Goal: Contribute content: Contribute content

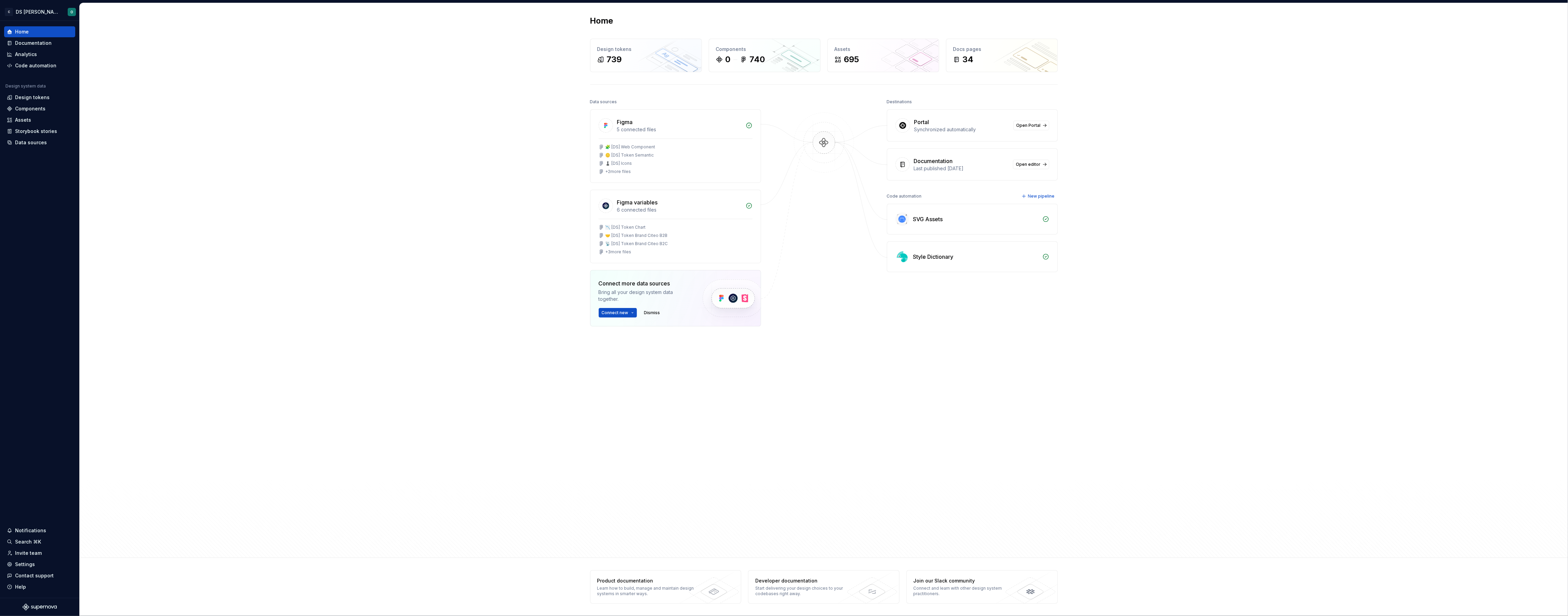
click at [459, 116] on div "Home Design tokens 739 Components 0 740 Assets 695 Docs pages 34 Data sources F…" at bounding box center [824, 281] width 1488 height 555
click at [57, 43] on div "Documentation" at bounding box center [40, 43] width 66 height 7
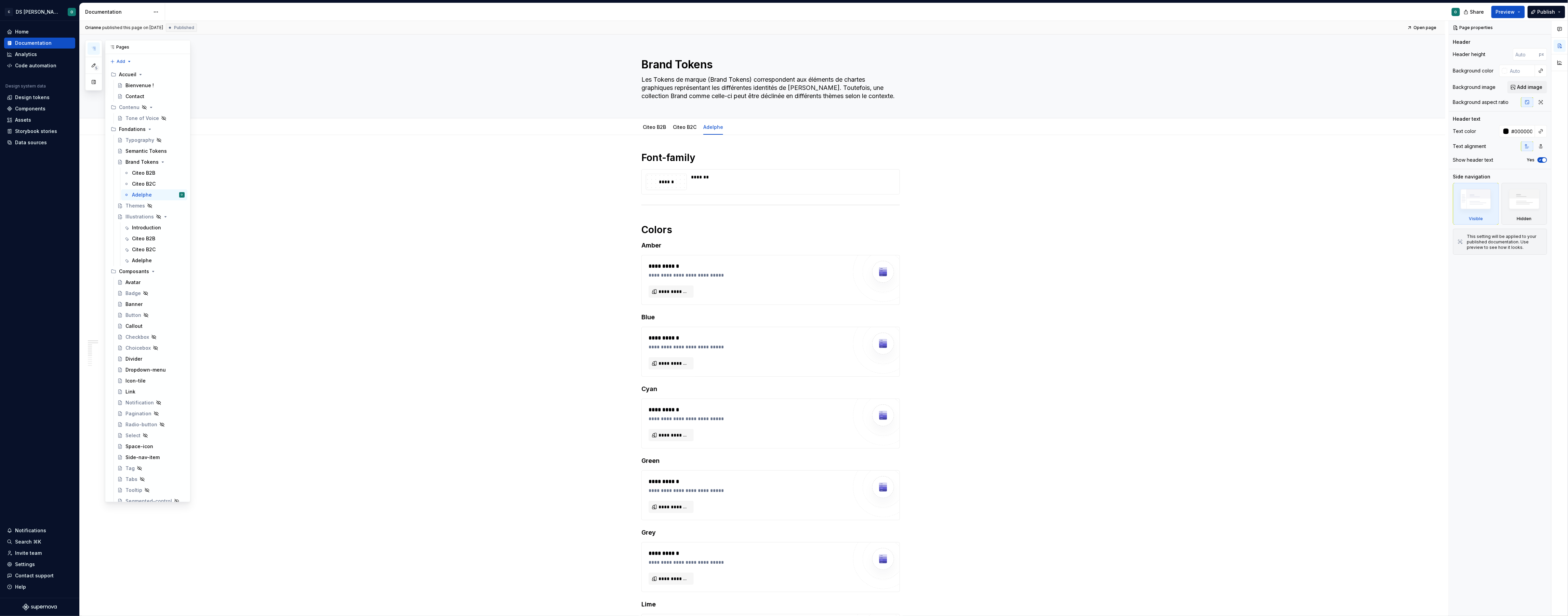
click at [95, 44] on button "button" at bounding box center [94, 49] width 12 height 12
click at [163, 179] on div "Citeo B2C" at bounding box center [158, 184] width 53 height 10
click at [163, 167] on div "Citeo B2B" at bounding box center [154, 173] width 66 height 11
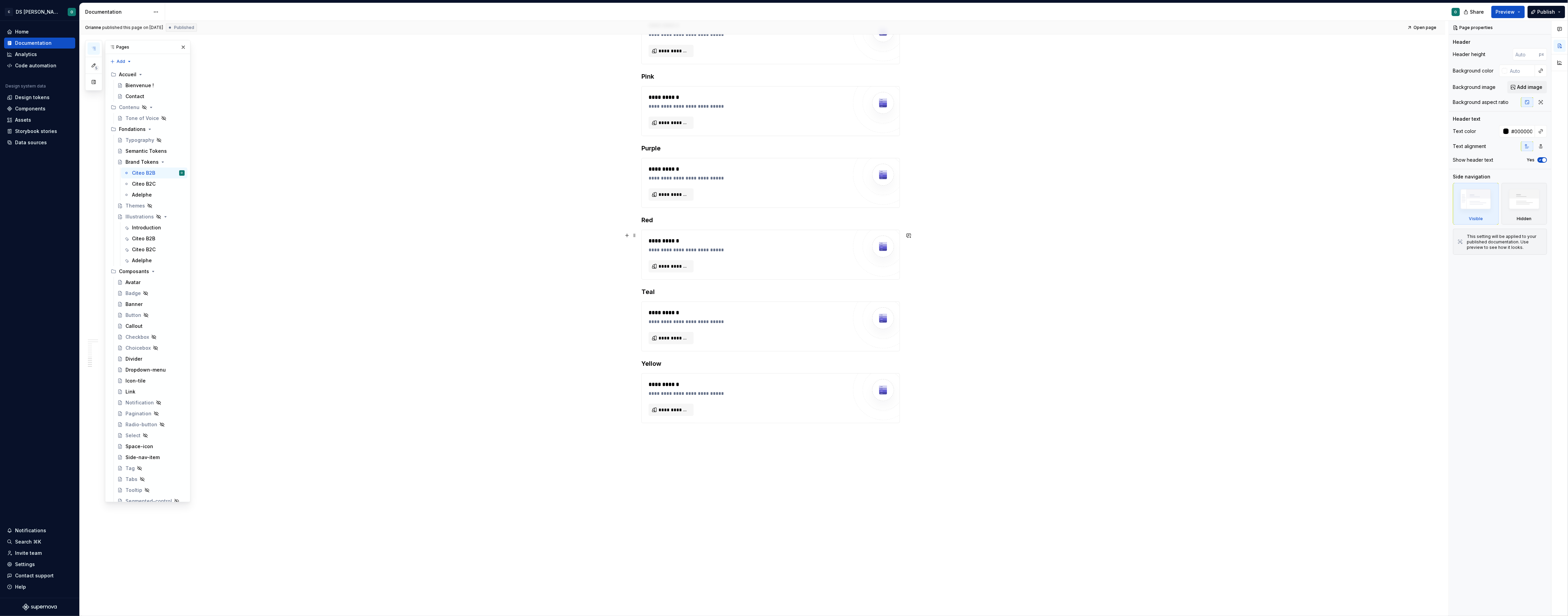
drag, startPoint x: 355, startPoint y: 281, endPoint x: 361, endPoint y: 280, distance: 6.1
click at [355, 281] on div "**********" at bounding box center [764, 318] width 1369 height 595
click at [149, 156] on div "Brand Tokens" at bounding box center [155, 160] width 59 height 10
click at [150, 151] on div "Semantic Tokens" at bounding box center [144, 150] width 38 height 7
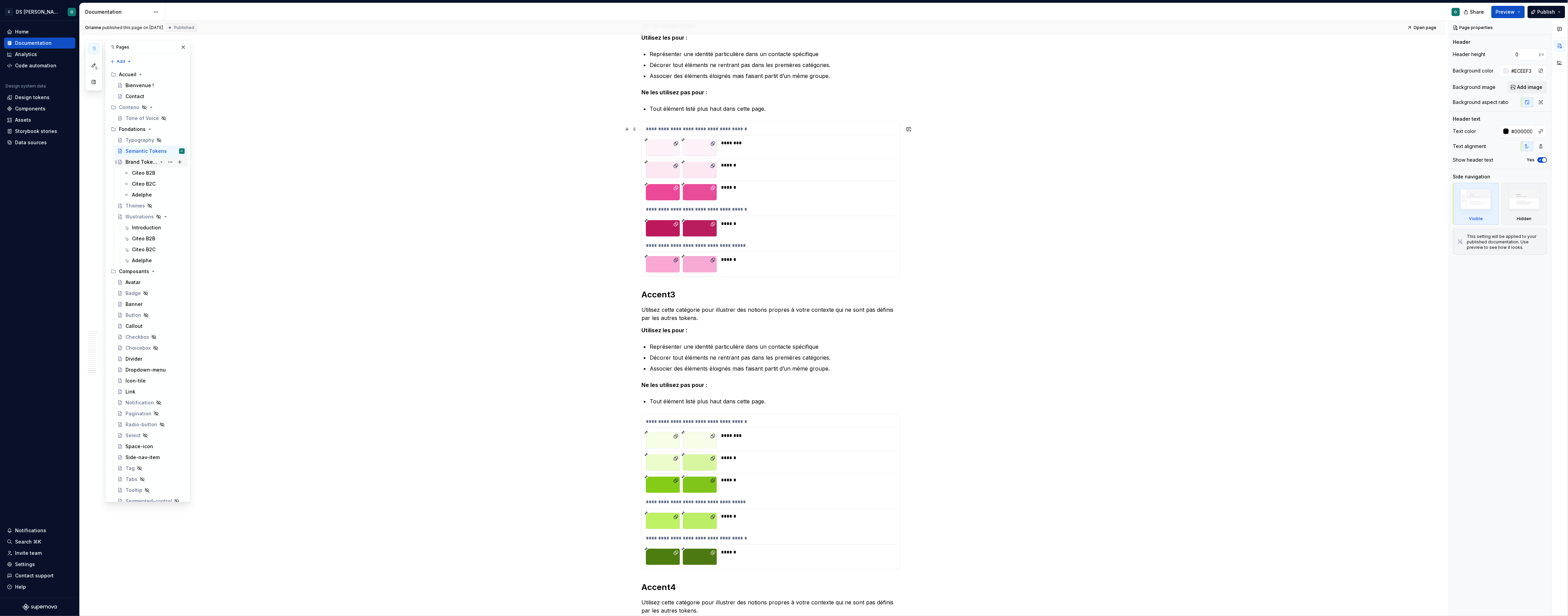
scroll to position [4777, 0]
click at [137, 163] on div "Brand Tokens" at bounding box center [141, 162] width 32 height 7
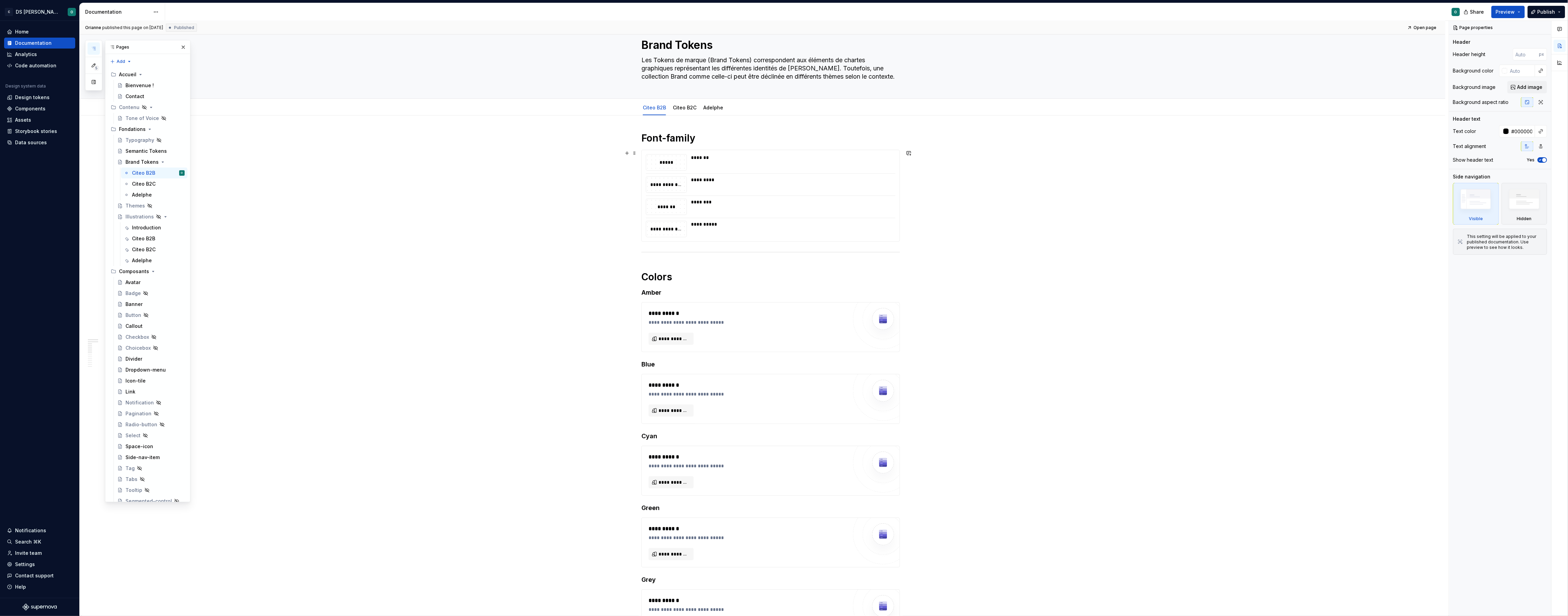
scroll to position [20, 0]
click at [1516, 12] on button "Preview" at bounding box center [1508, 12] width 33 height 12
click at [1483, 11] on span "Share" at bounding box center [1477, 12] width 14 height 7
click at [495, 372] on div "**********" at bounding box center [764, 318] width 1369 height 595
click at [1541, 134] on button "button" at bounding box center [1541, 131] width 10 height 10
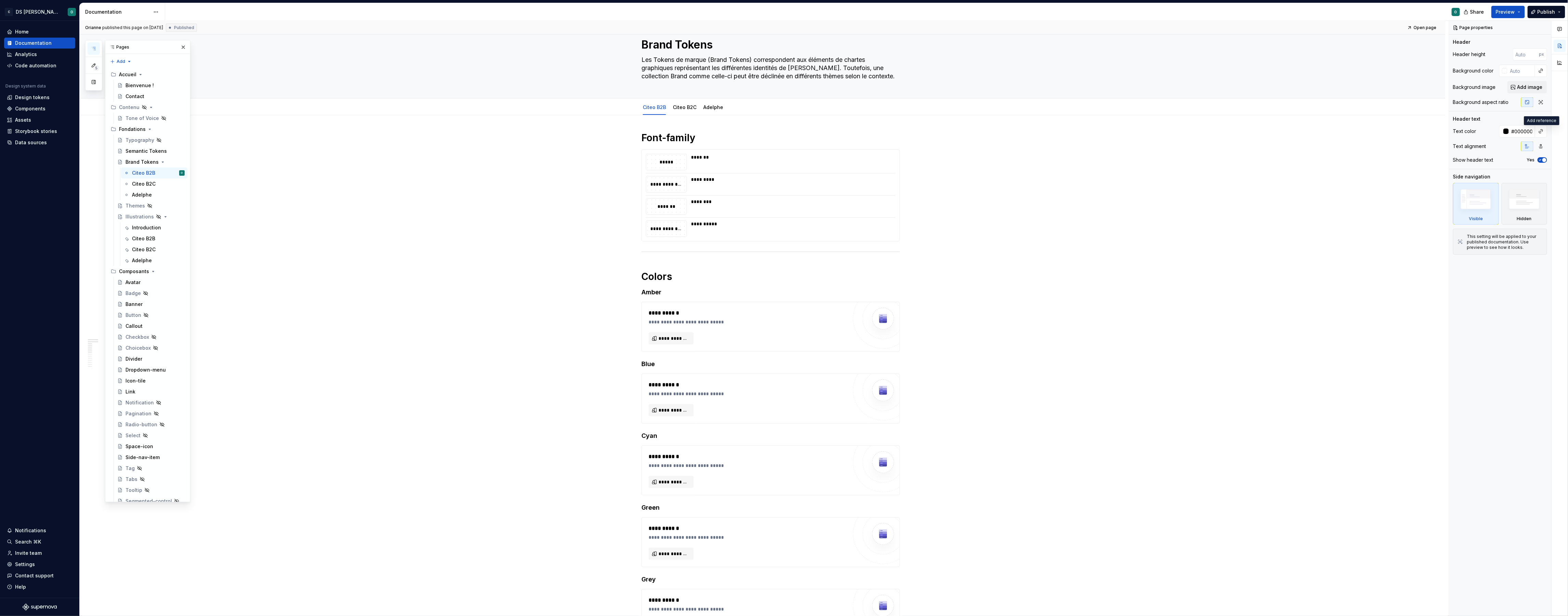
click at [1542, 134] on div "Comments Open comments No comments yet Select ‘Comment’ from the block context …" at bounding box center [1508, 318] width 119 height 595
click at [134, 153] on div "Semantic Tokens" at bounding box center [144, 151] width 38 height 7
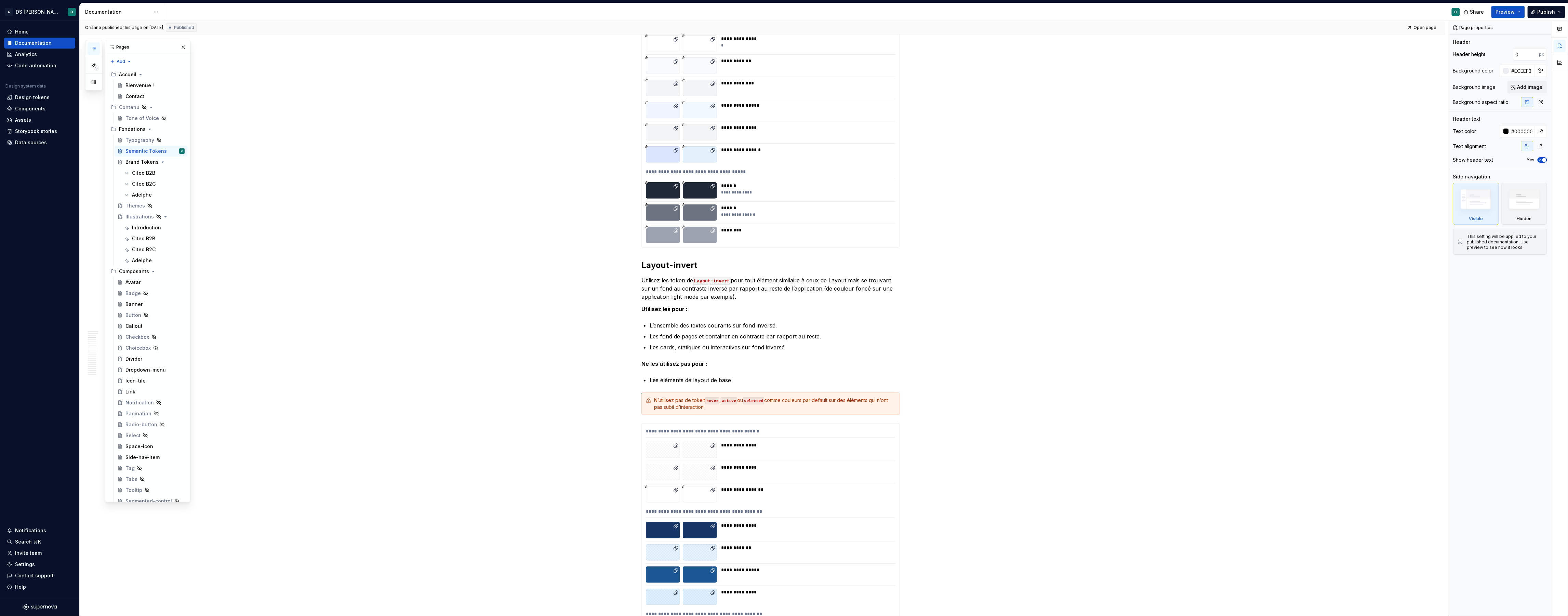
scroll to position [511, 0]
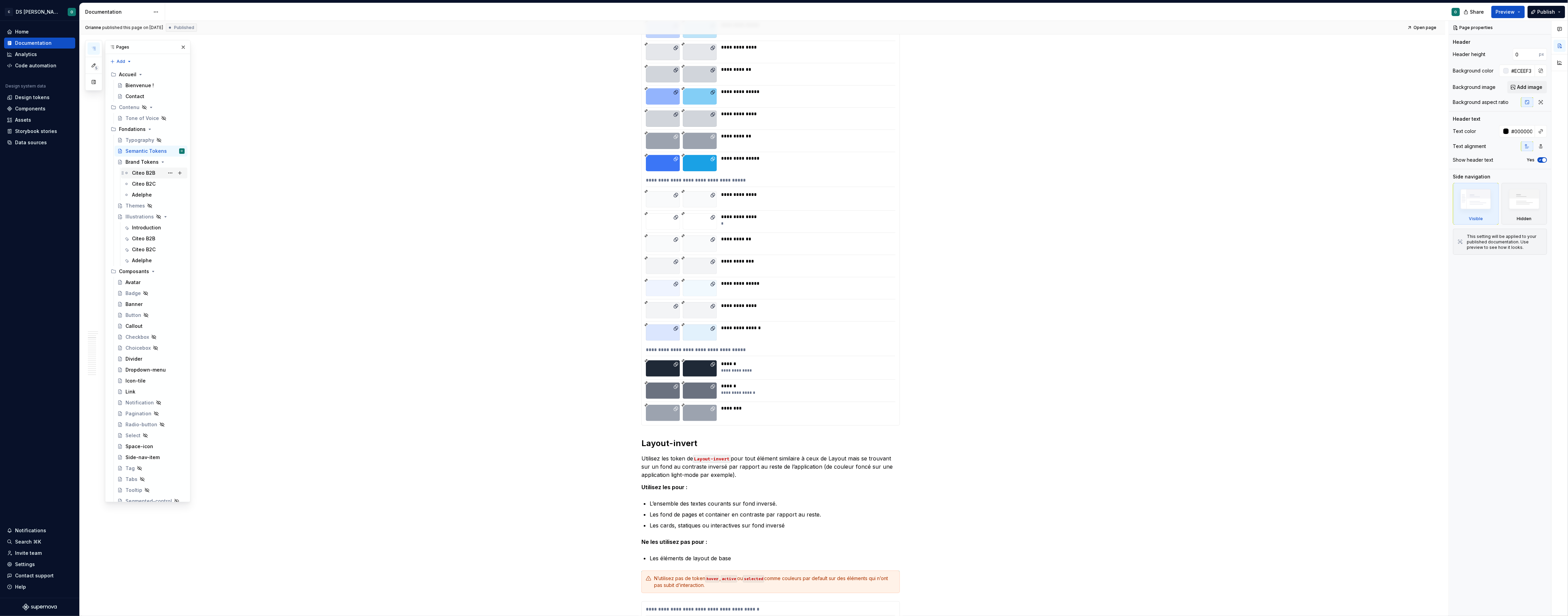
click at [142, 171] on div "Citeo B2B" at bounding box center [144, 173] width 23 height 7
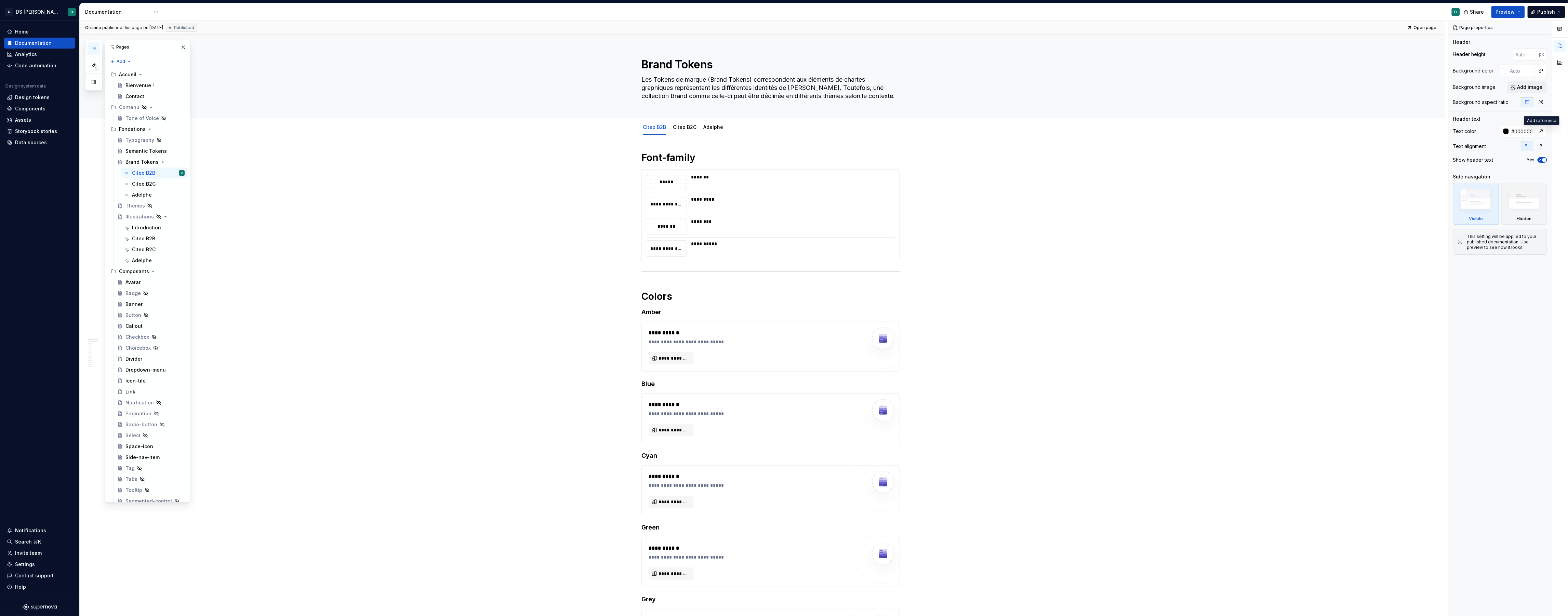
click at [1542, 129] on button "button" at bounding box center [1541, 131] width 10 height 10
click at [1512, 130] on div "Comments Open comments No comments yet Select ‘Comment’ from the block context …" at bounding box center [1508, 318] width 119 height 595
click at [1506, 130] on div at bounding box center [1506, 131] width 5 height 5
click at [1506, 130] on div "Comments Open comments No comments yet Select ‘Comment’ from the block context …" at bounding box center [1508, 318] width 119 height 595
click at [1544, 131] on button "button" at bounding box center [1541, 131] width 10 height 10
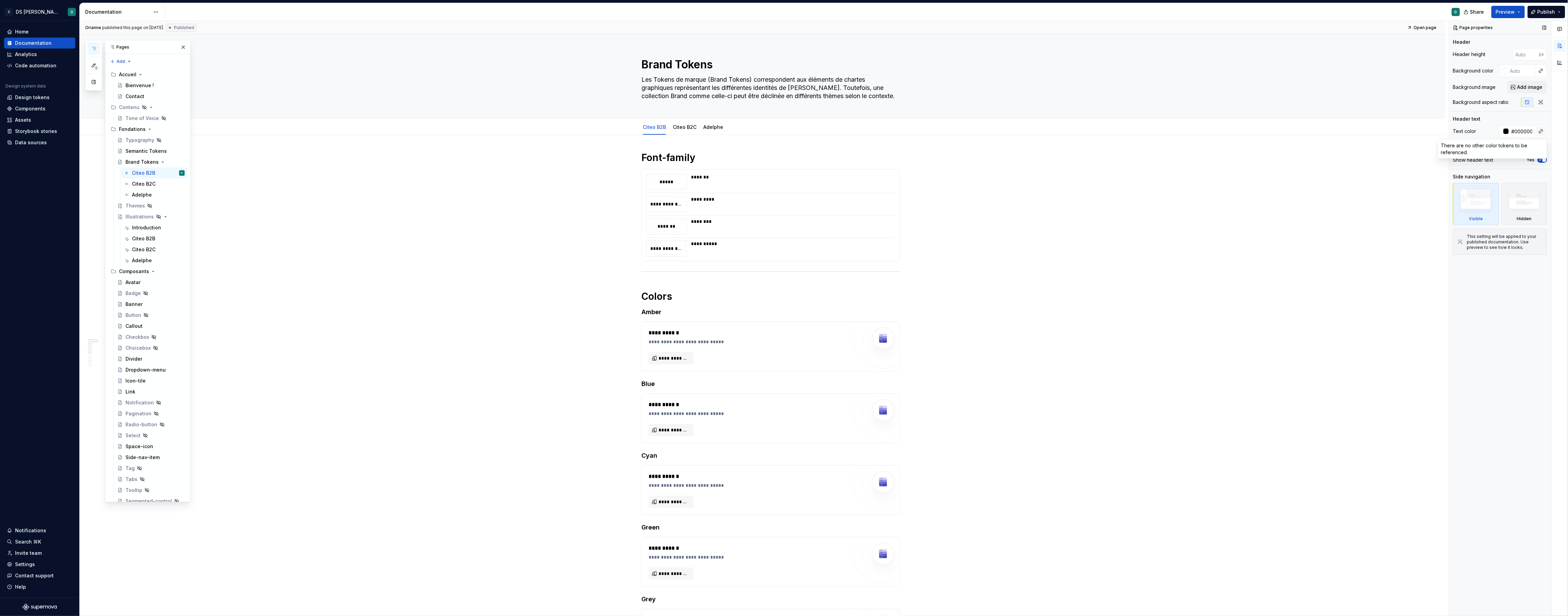
click at [1544, 131] on div "Comments Open comments No comments yet Select ‘Comment’ from the block context …" at bounding box center [1508, 318] width 119 height 595
click at [1081, 259] on div "**********" at bounding box center [764, 318] width 1369 height 595
click at [677, 351] on div "**********" at bounding box center [748, 346] width 199 height 35
click at [675, 356] on span "**********" at bounding box center [674, 358] width 31 height 7
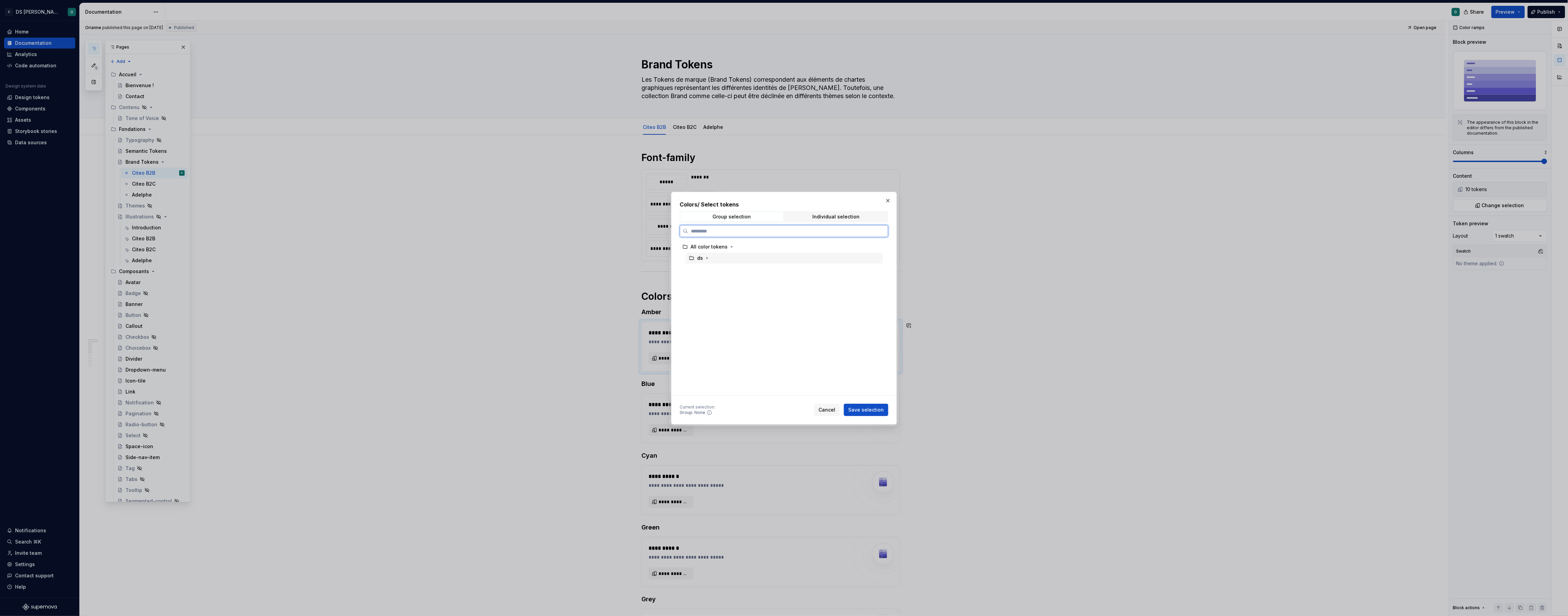
click at [713, 256] on div "ds" at bounding box center [784, 258] width 197 height 11
click at [708, 258] on icon "button" at bounding box center [707, 258] width 5 height 5
click at [722, 315] on icon "button" at bounding box center [721, 314] width 5 height 5
click at [726, 326] on icon "button" at bounding box center [726, 326] width 5 height 5
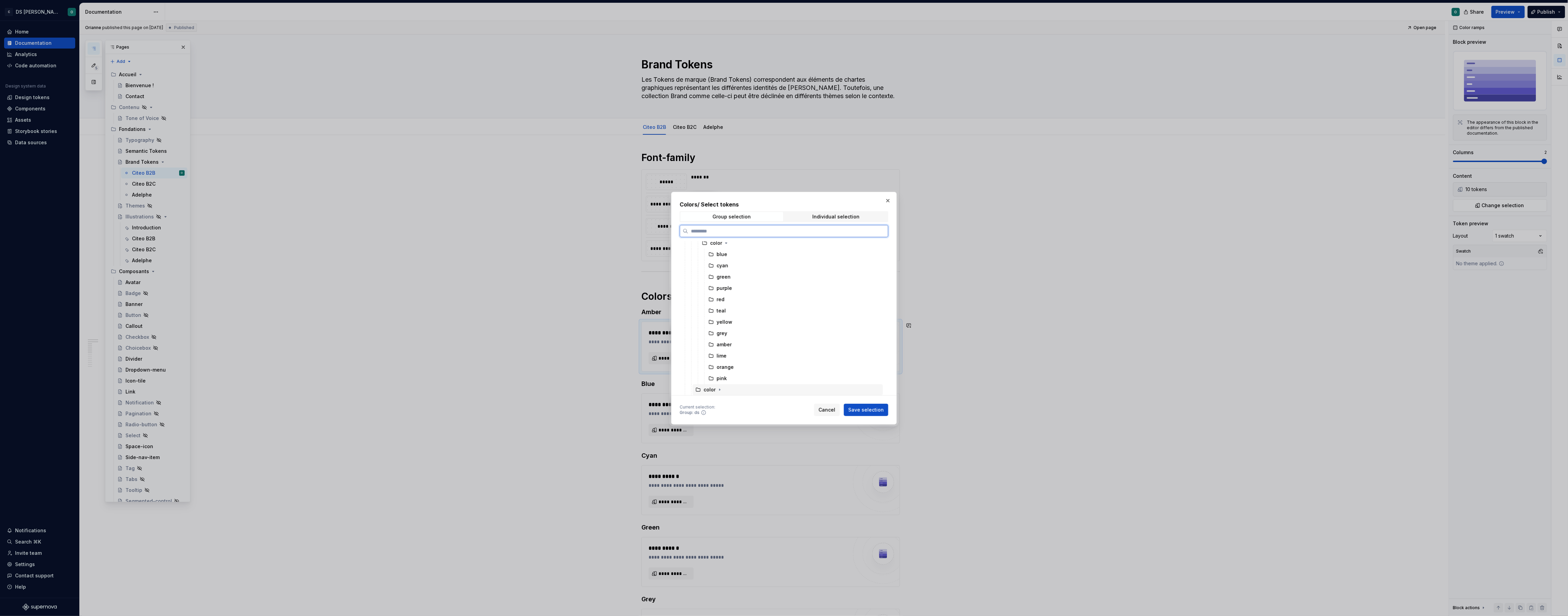
click at [724, 388] on div "color" at bounding box center [788, 390] width 190 height 11
click at [719, 388] on icon "button" at bounding box center [719, 390] width 5 height 5
click at [723, 272] on icon "button" at bounding box center [721, 271] width 5 height 5
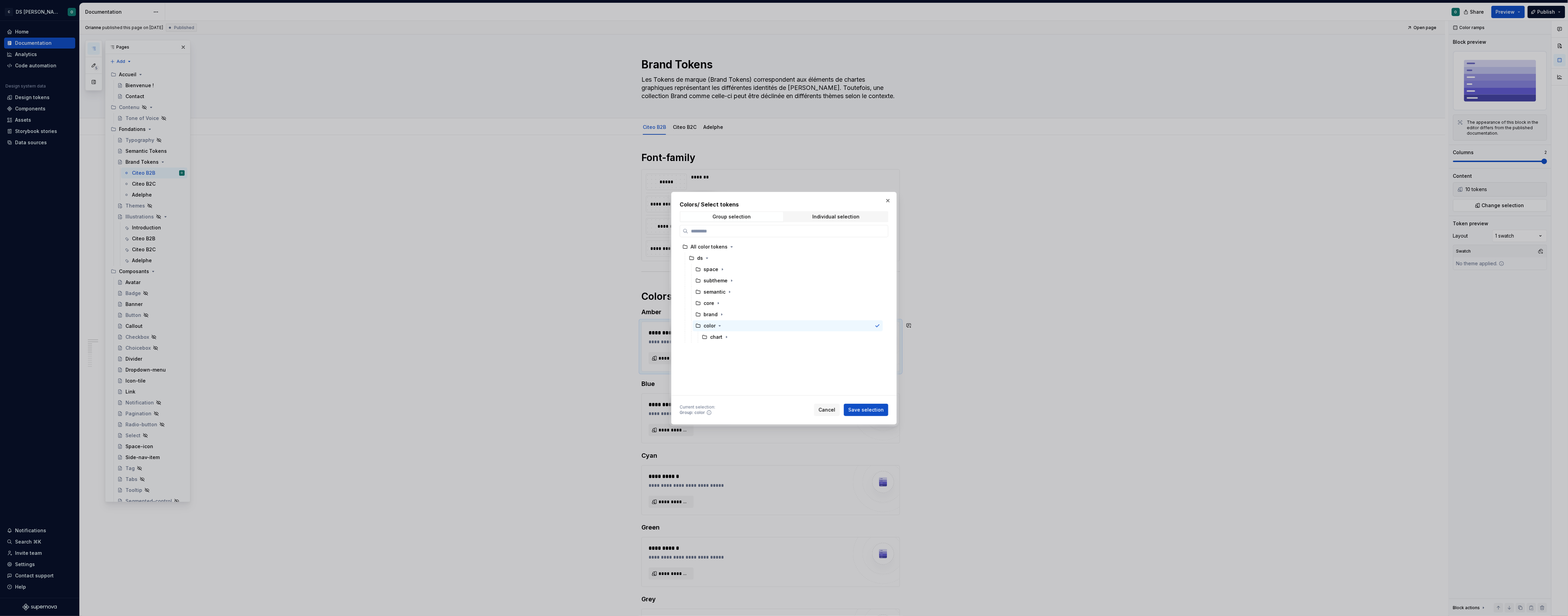
click at [833, 408] on span "Cancel" at bounding box center [827, 410] width 17 height 7
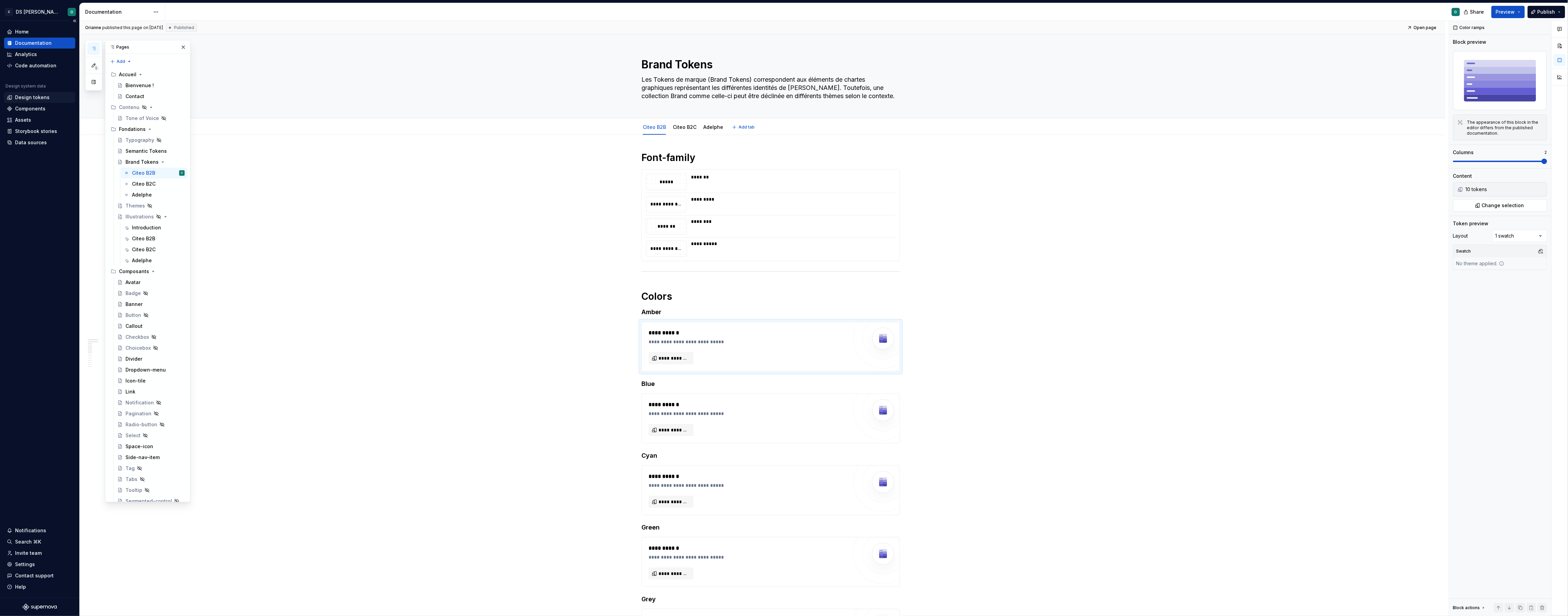
type textarea "*"
click at [46, 101] on div "Design tokens" at bounding box center [40, 97] width 71 height 11
type textarea "*"
click at [1490, 205] on span "Change selection" at bounding box center [1503, 205] width 43 height 7
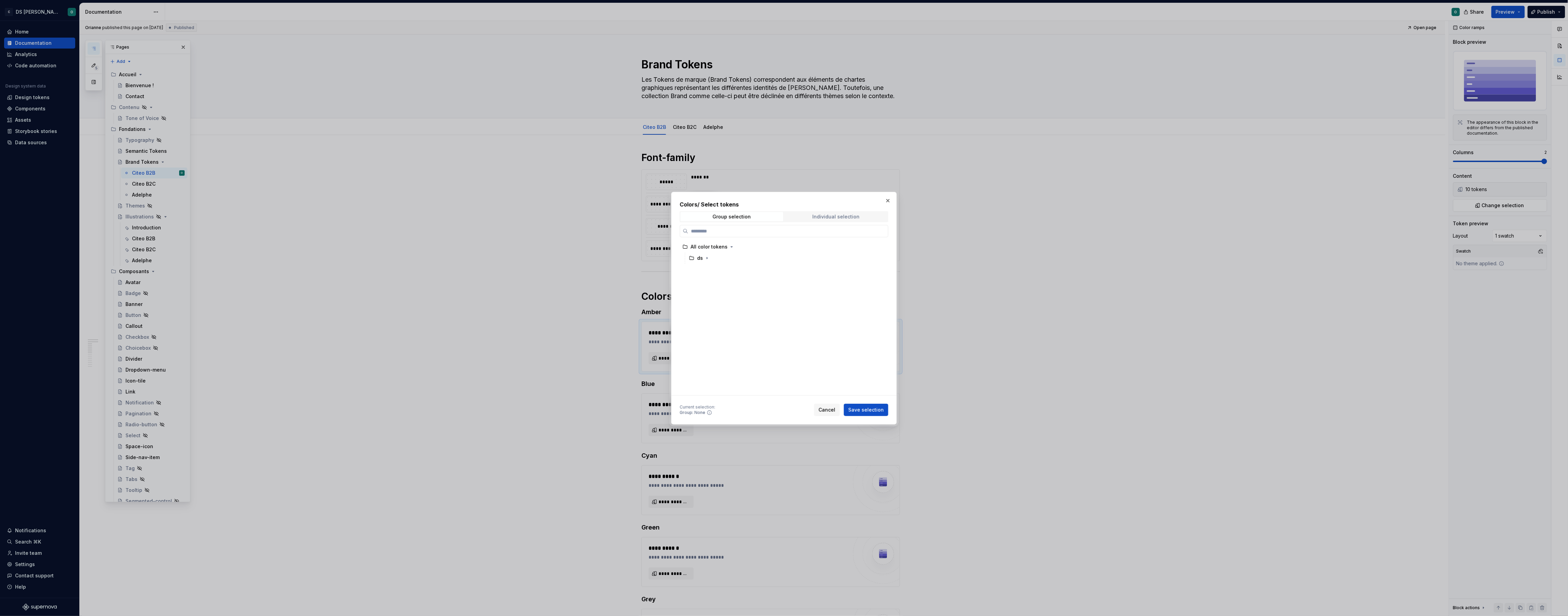
click at [844, 217] on div "Individual selection" at bounding box center [836, 217] width 47 height 5
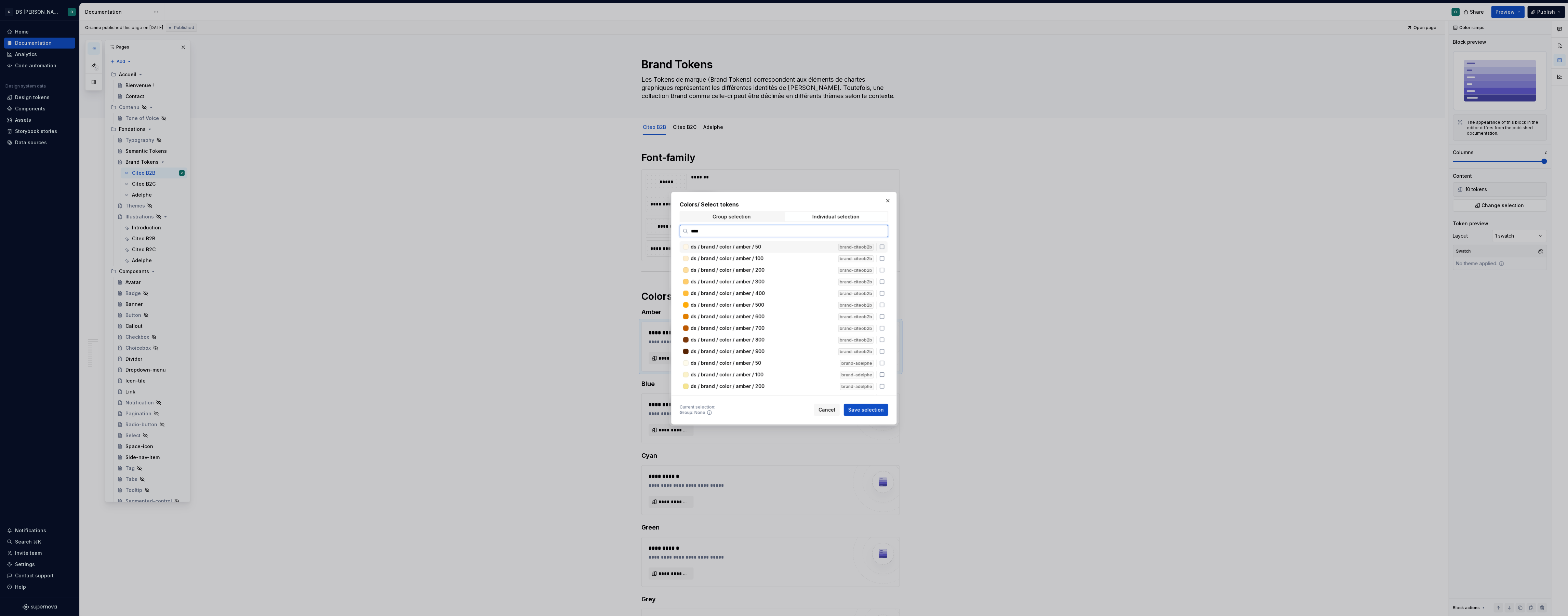
type input "*****"
click at [884, 246] on icon at bounding box center [882, 247] width 4 height 4
click at [885, 350] on icon at bounding box center [882, 351] width 5 height 5
drag, startPoint x: 886, startPoint y: 350, endPoint x: 901, endPoint y: 288, distance: 63.8
click at [885, 350] on icon at bounding box center [882, 351] width 5 height 5
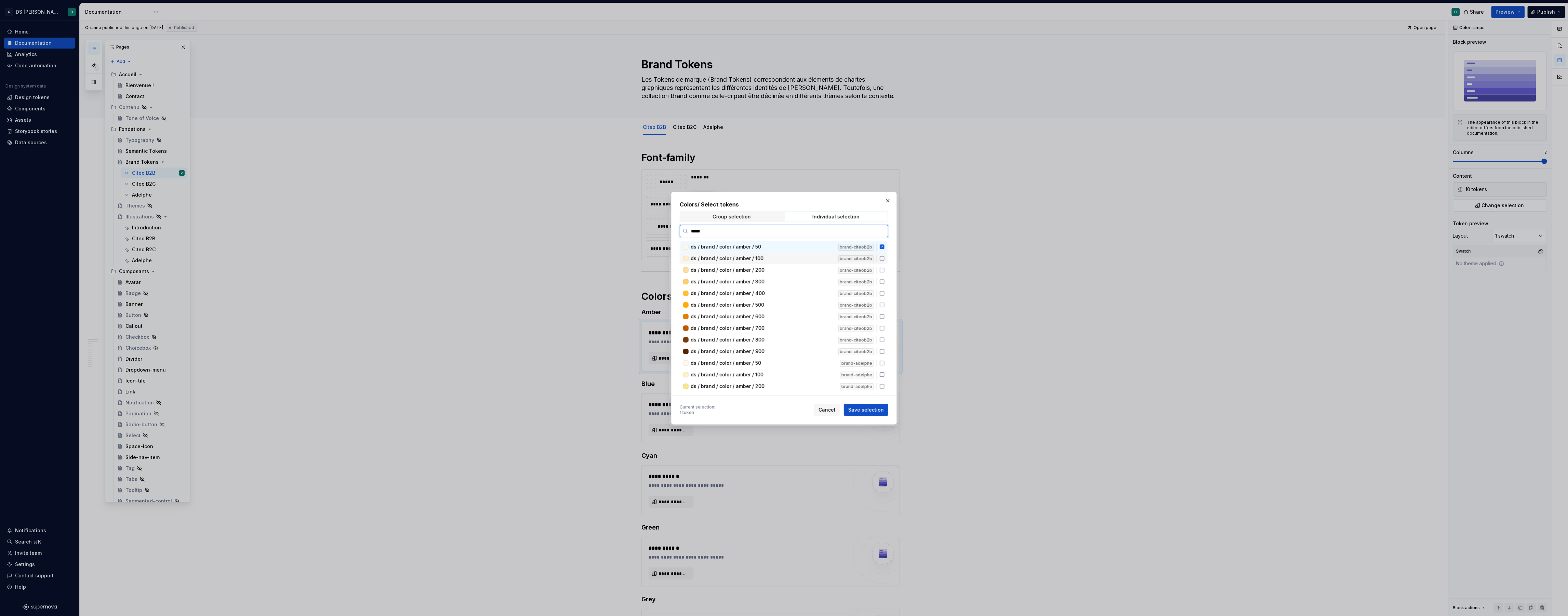
click at [885, 258] on icon at bounding box center [882, 258] width 5 height 5
click at [885, 269] on icon at bounding box center [882, 270] width 5 height 5
click at [885, 280] on icon at bounding box center [882, 281] width 5 height 5
drag, startPoint x: 884, startPoint y: 293, endPoint x: 885, endPoint y: 297, distance: 4.1
click at [884, 293] on icon at bounding box center [882, 293] width 5 height 5
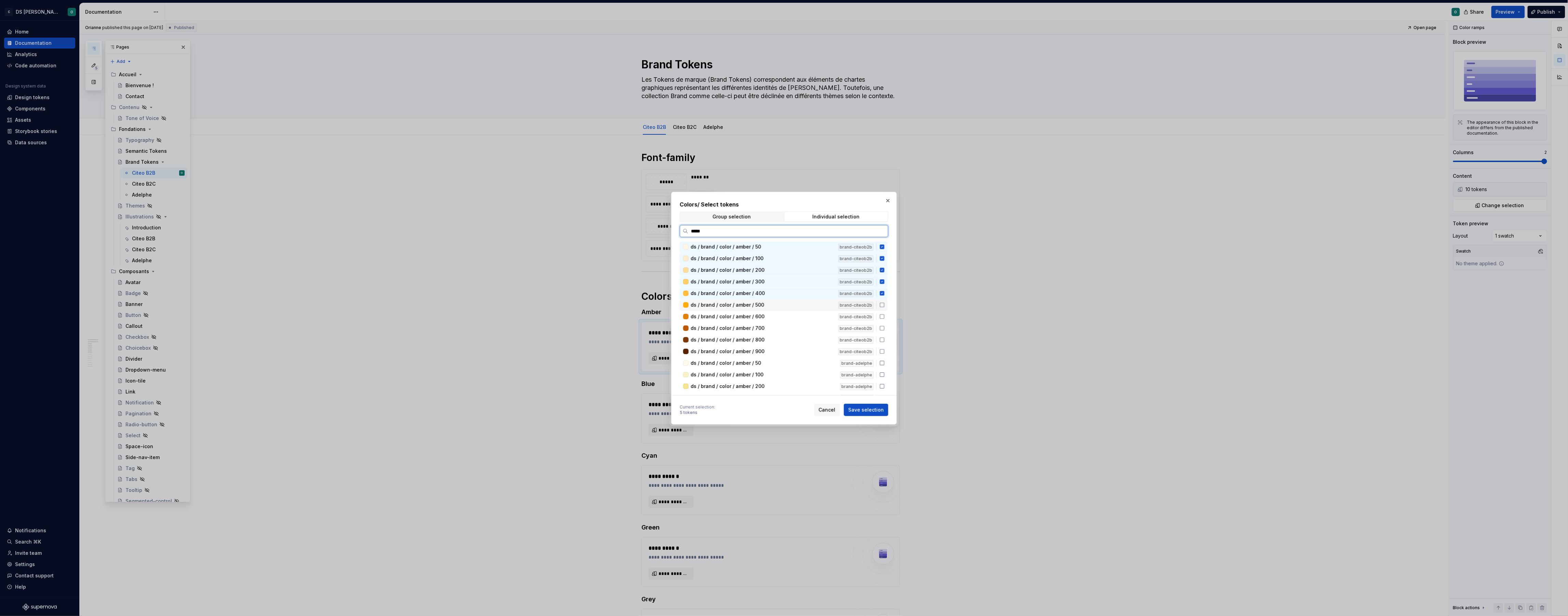
click at [885, 304] on icon at bounding box center [882, 305] width 5 height 5
click at [885, 315] on icon at bounding box center [882, 317] width 5 height 5
click at [885, 328] on icon at bounding box center [882, 328] width 5 height 5
click at [885, 340] on icon at bounding box center [882, 340] width 5 height 5
click at [884, 351] on icon at bounding box center [882, 351] width 4 height 4
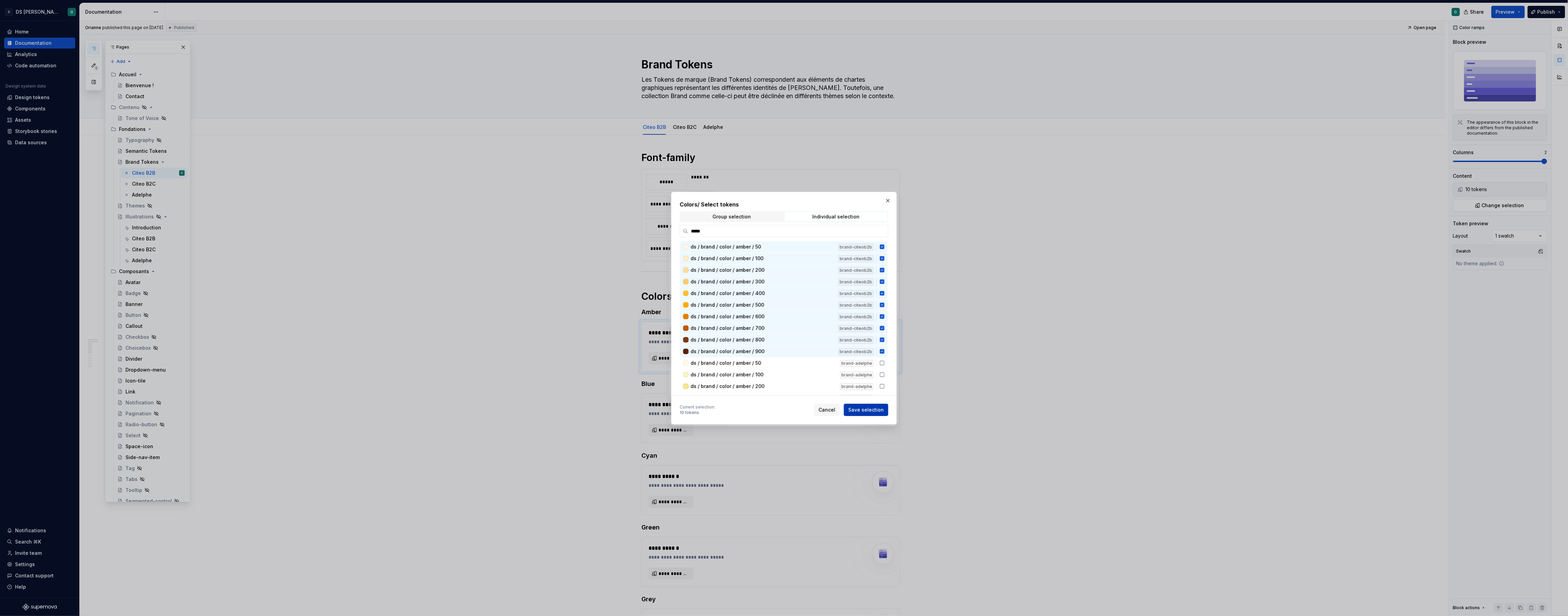
click at [880, 409] on span "Save selection" at bounding box center [866, 410] width 35 height 7
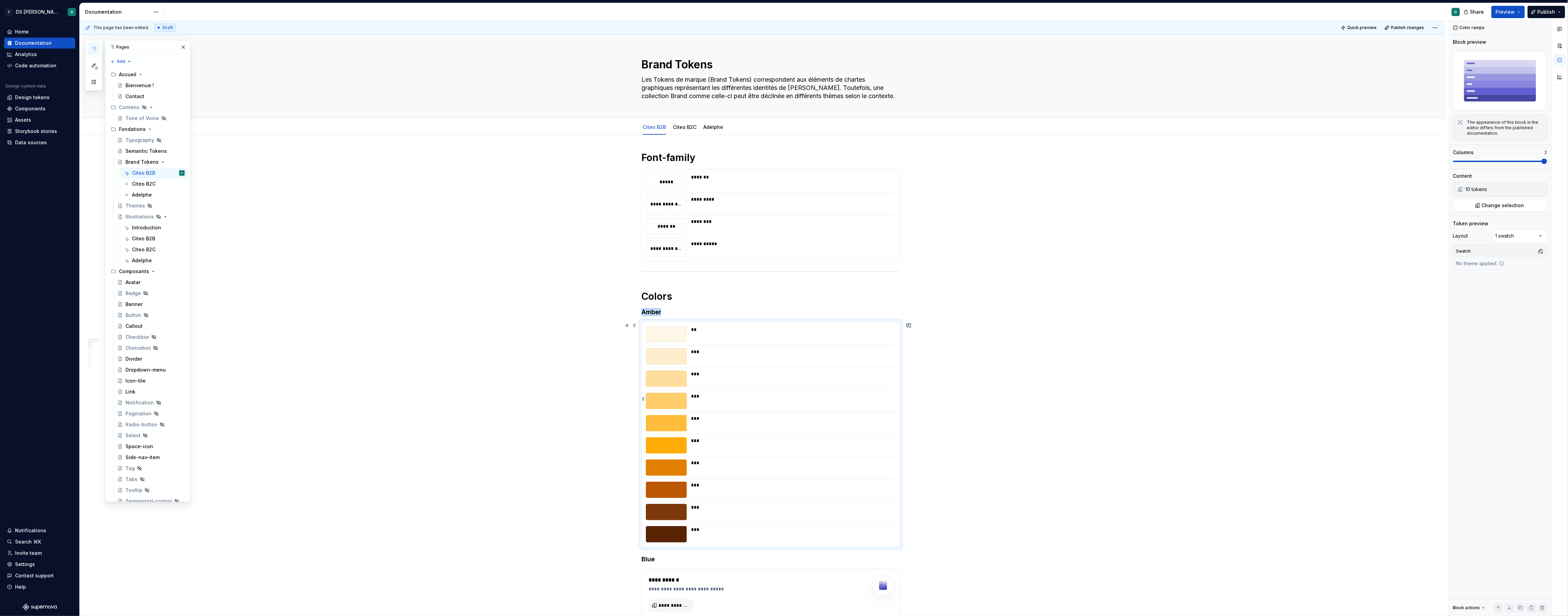
type textarea "*"
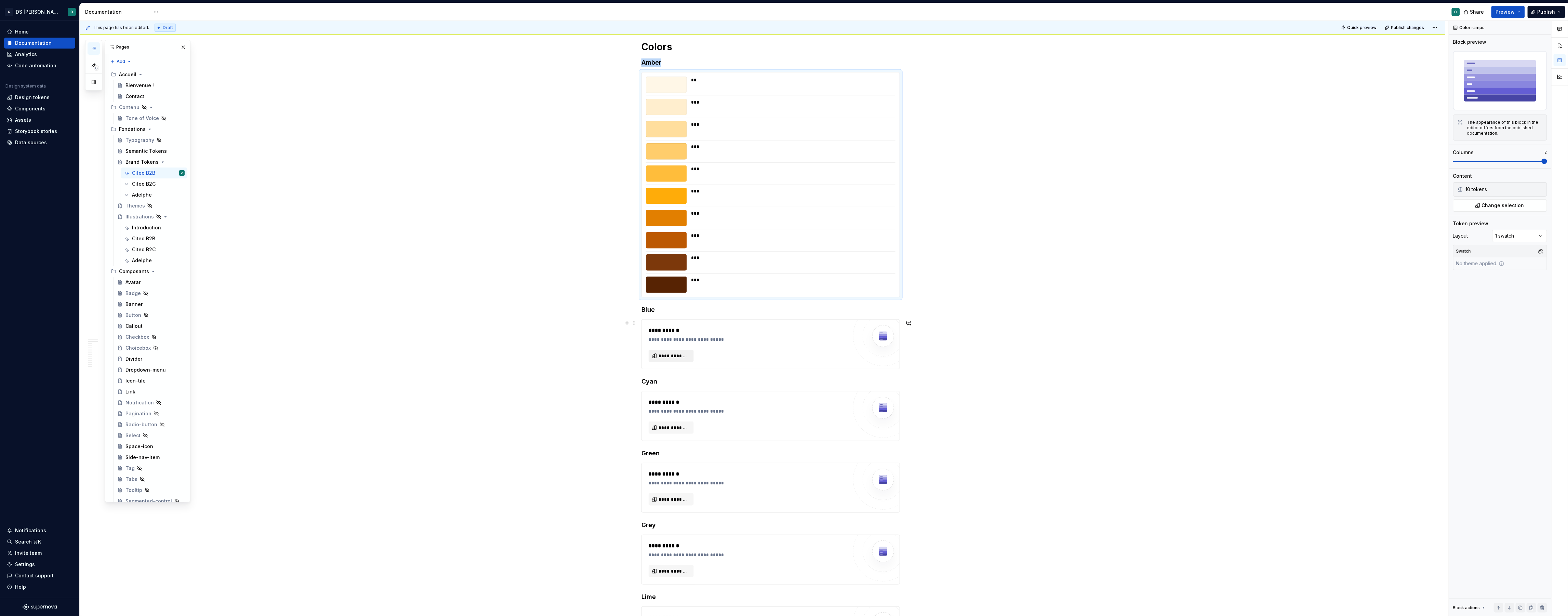
scroll to position [251, 0]
click at [685, 355] on span "**********" at bounding box center [674, 354] width 31 height 7
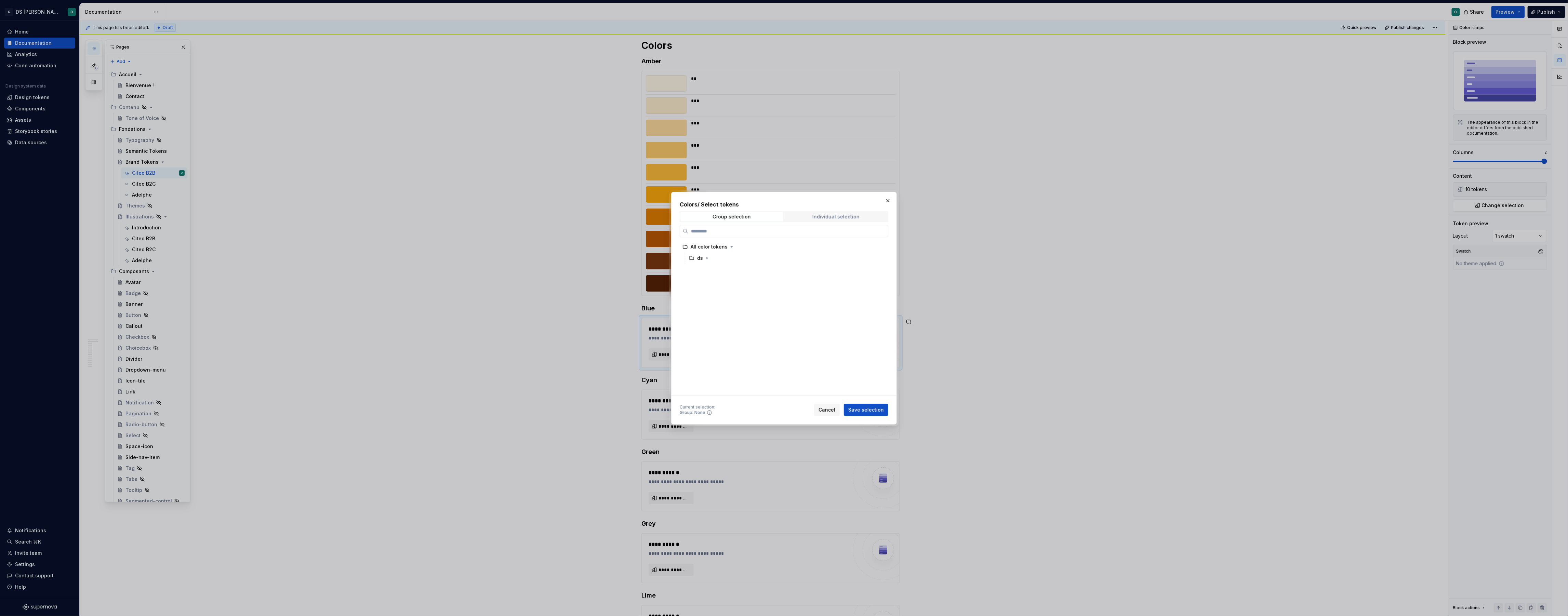
click at [837, 215] on div "Individual selection" at bounding box center [836, 217] width 47 height 5
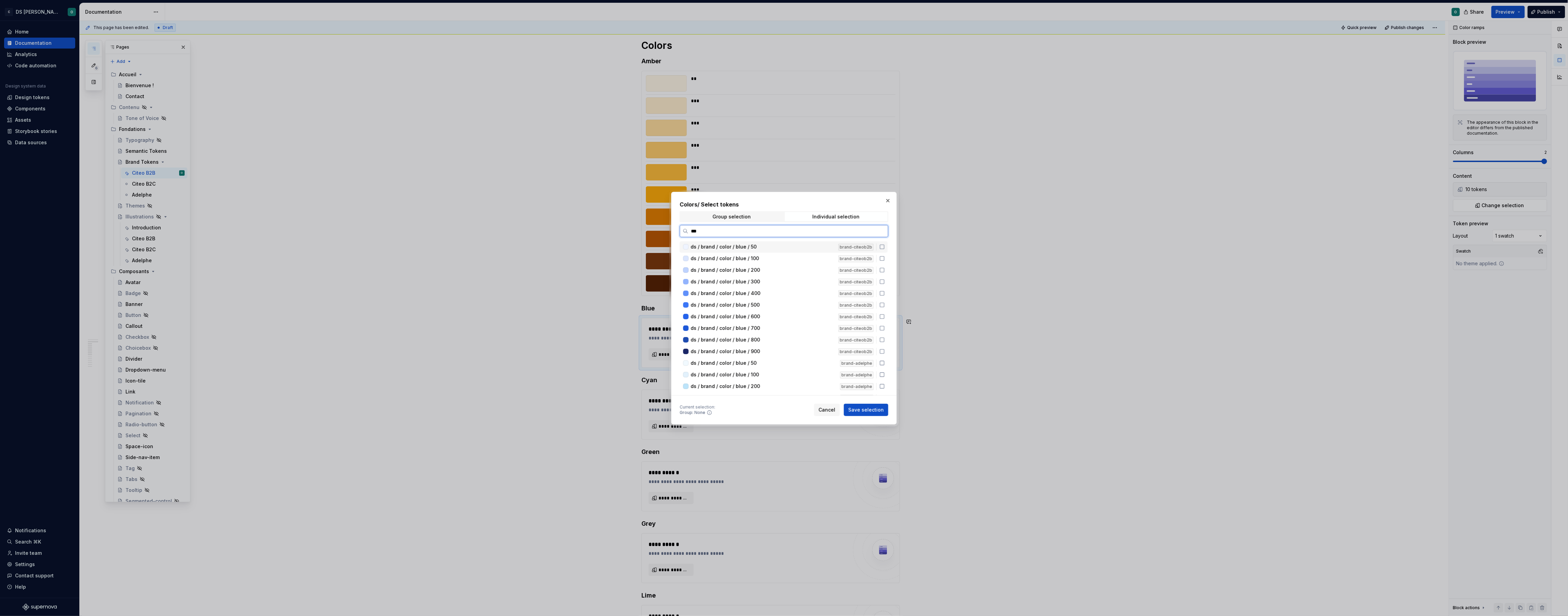
type input "****"
click at [884, 245] on icon at bounding box center [882, 247] width 4 height 4
drag, startPoint x: 887, startPoint y: 257, endPoint x: 887, endPoint y: 261, distance: 4.0
click at [885, 257] on icon at bounding box center [882, 258] width 5 height 5
drag, startPoint x: 886, startPoint y: 269, endPoint x: 886, endPoint y: 273, distance: 4.0
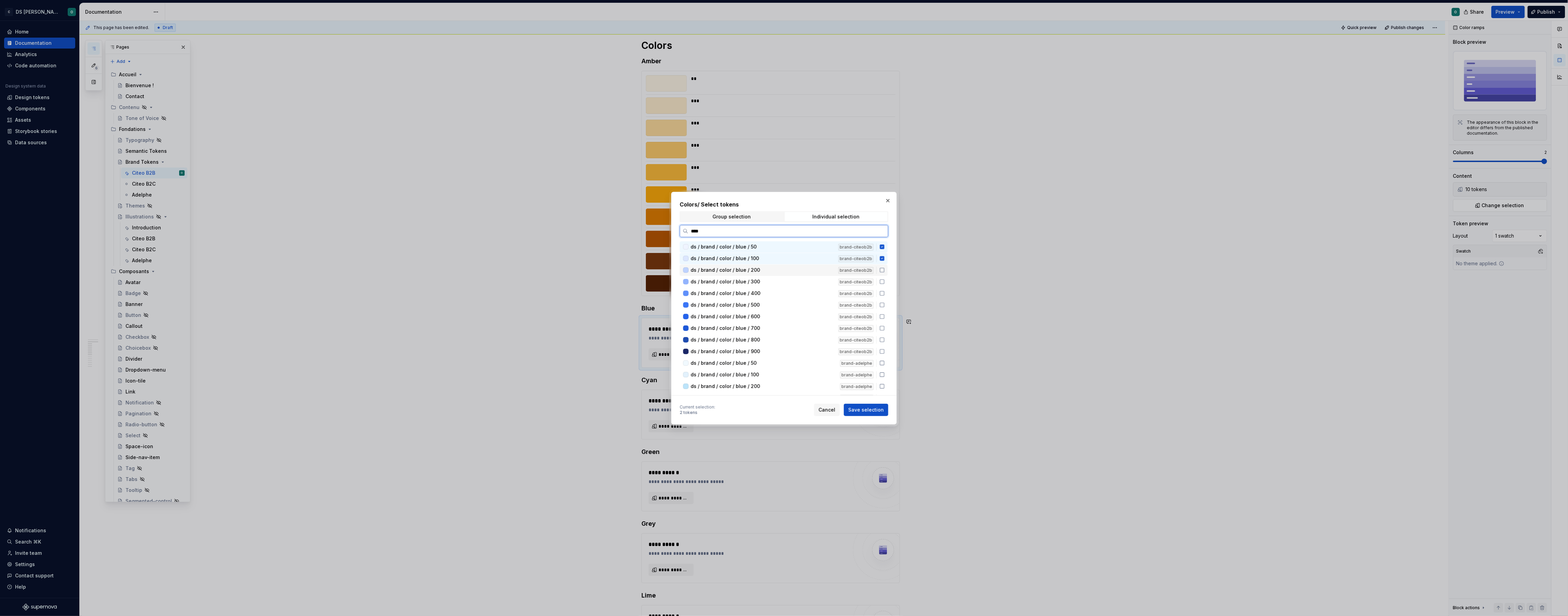
click at [885, 270] on icon at bounding box center [882, 270] width 5 height 5
click at [885, 283] on icon at bounding box center [882, 281] width 5 height 5
click at [885, 292] on icon at bounding box center [882, 293] width 5 height 5
drag, startPoint x: 886, startPoint y: 304, endPoint x: 887, endPoint y: 311, distance: 7.1
click at [885, 304] on icon at bounding box center [882, 305] width 5 height 5
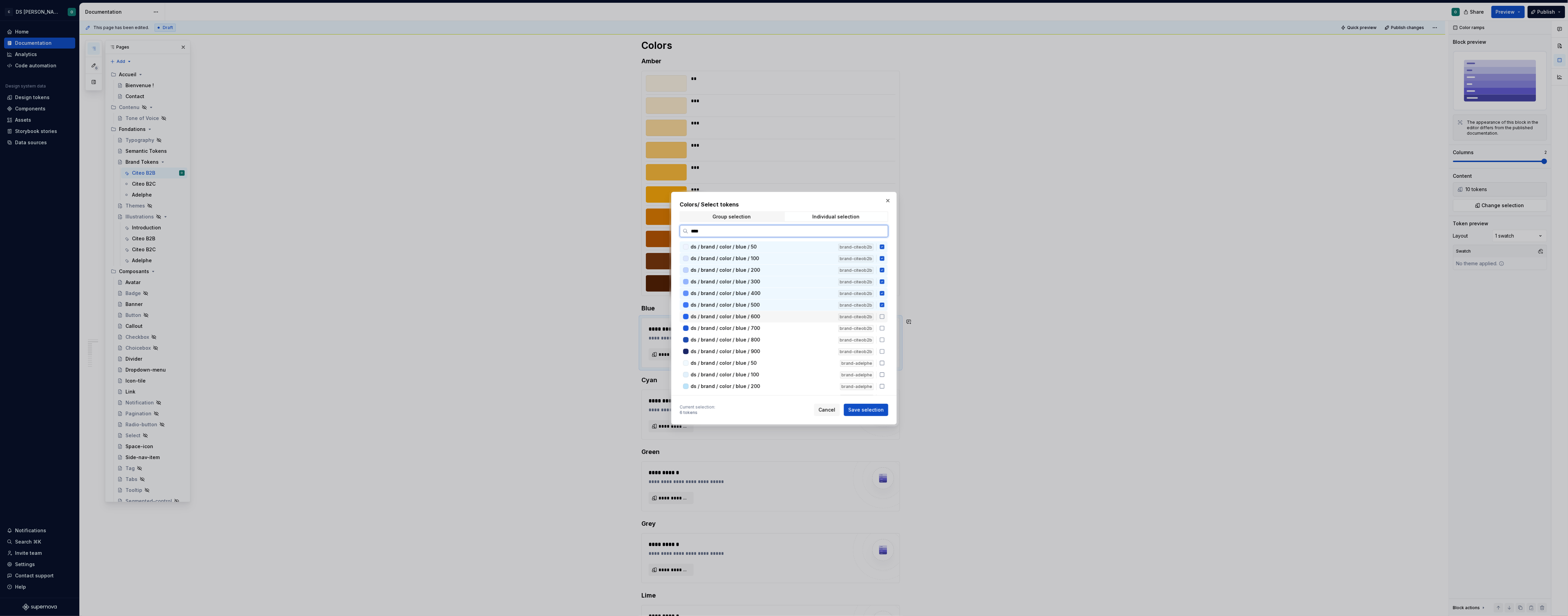
drag, startPoint x: 886, startPoint y: 316, endPoint x: 887, endPoint y: 320, distance: 4.1
click at [885, 317] on icon at bounding box center [882, 317] width 5 height 5
drag, startPoint x: 887, startPoint y: 329, endPoint x: 886, endPoint y: 334, distance: 5.1
click at [884, 329] on icon at bounding box center [882, 328] width 4 height 4
drag, startPoint x: 885, startPoint y: 338, endPoint x: 885, endPoint y: 343, distance: 5.0
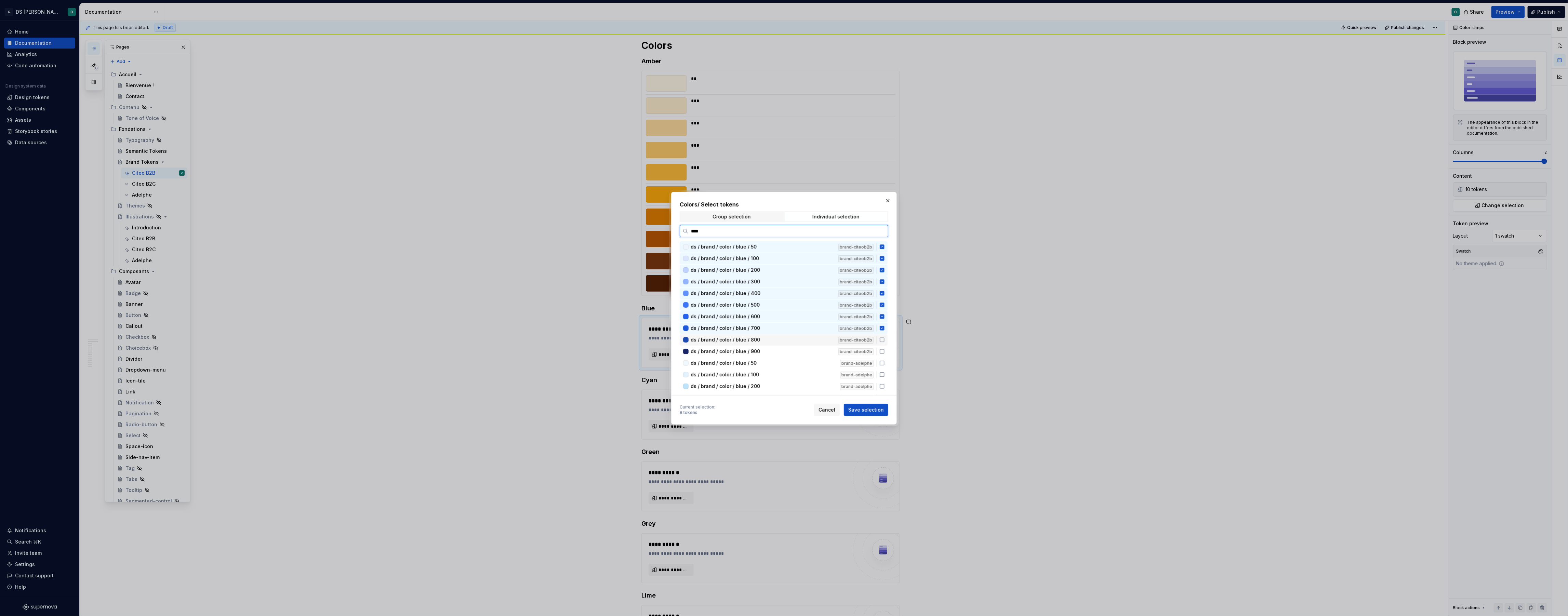
click at [885, 338] on icon at bounding box center [882, 340] width 5 height 5
click at [884, 351] on icon at bounding box center [882, 351] width 5 height 5
click at [880, 413] on button "Save selection" at bounding box center [866, 410] width 44 height 12
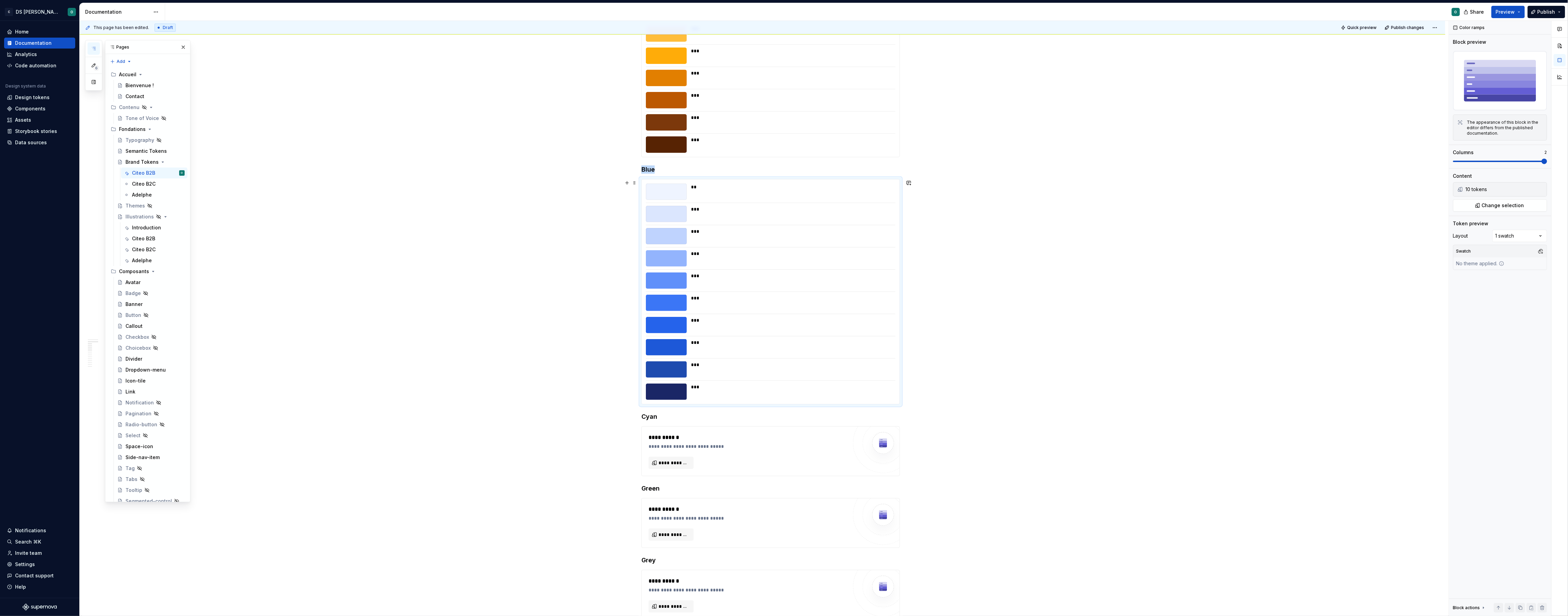
scroll to position [646, 0]
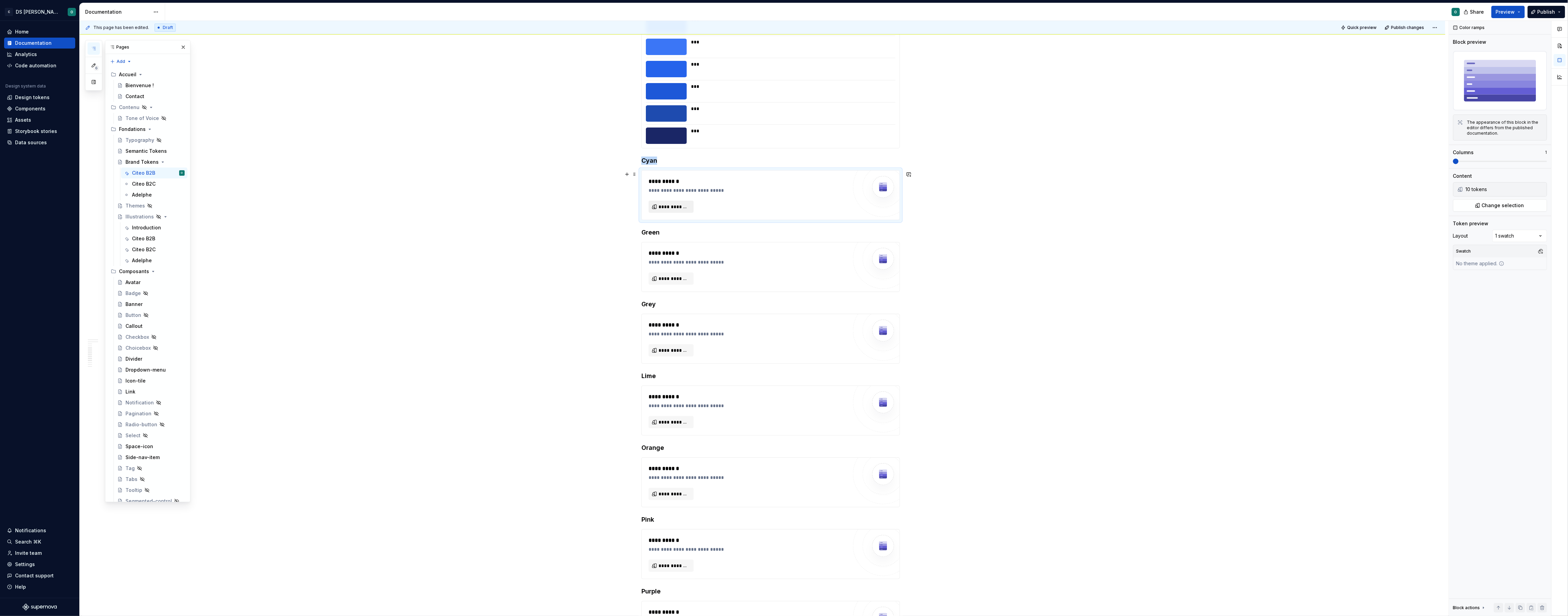
click at [687, 201] on button "**********" at bounding box center [671, 207] width 45 height 12
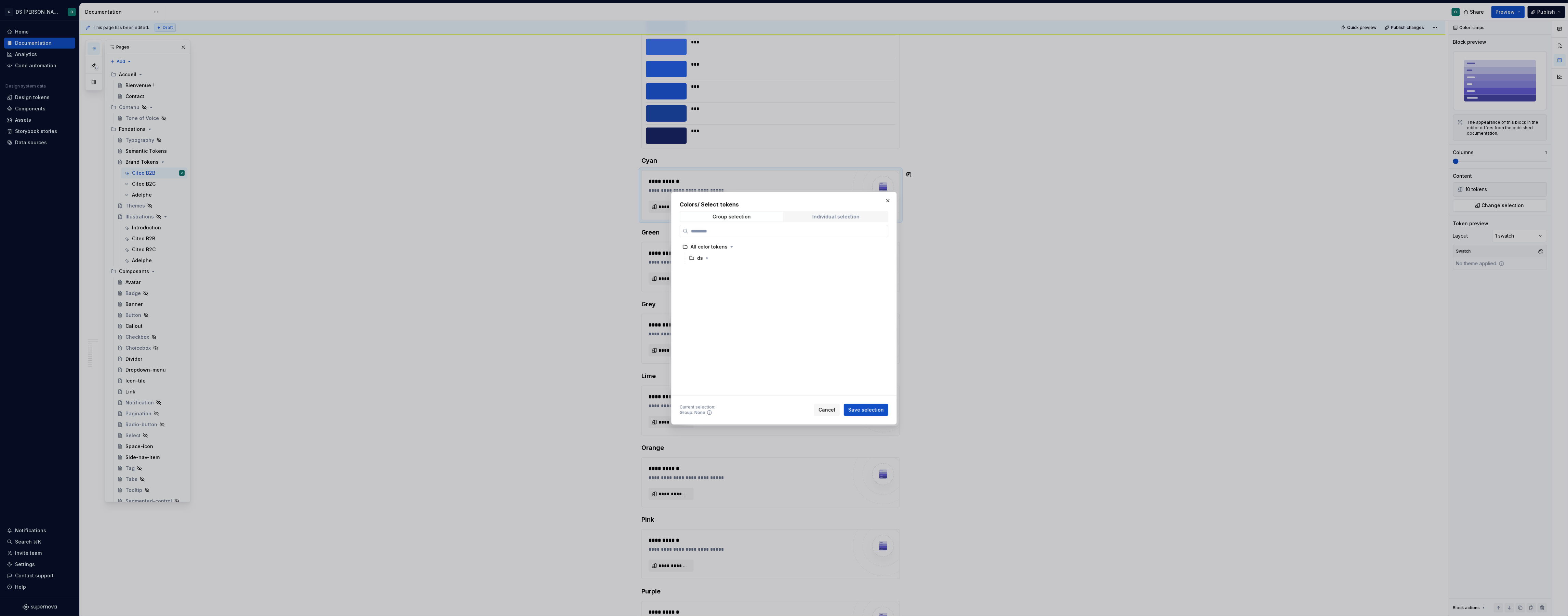
click at [834, 215] on div "Individual selection" at bounding box center [836, 217] width 47 height 5
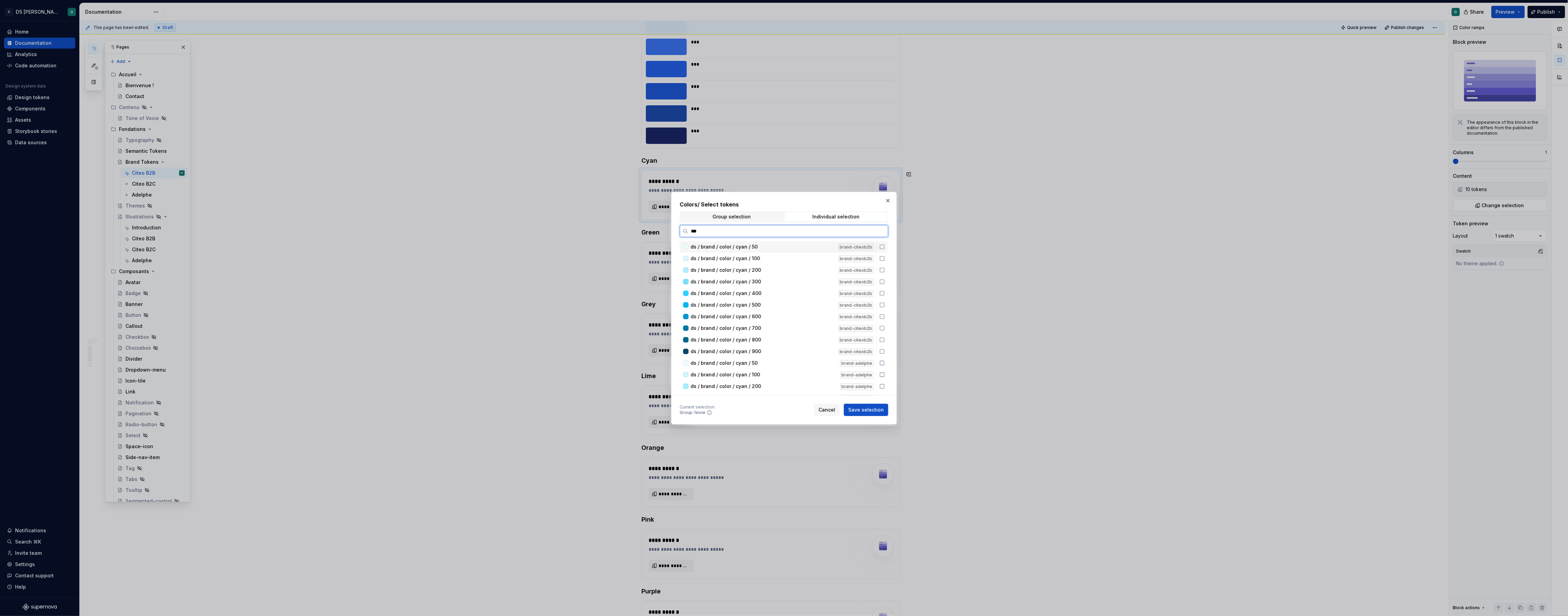
type input "****"
click at [885, 246] on icon at bounding box center [882, 247] width 5 height 5
click at [885, 257] on icon at bounding box center [882, 258] width 5 height 5
click at [885, 269] on icon at bounding box center [882, 270] width 5 height 5
click at [885, 281] on icon at bounding box center [882, 281] width 5 height 5
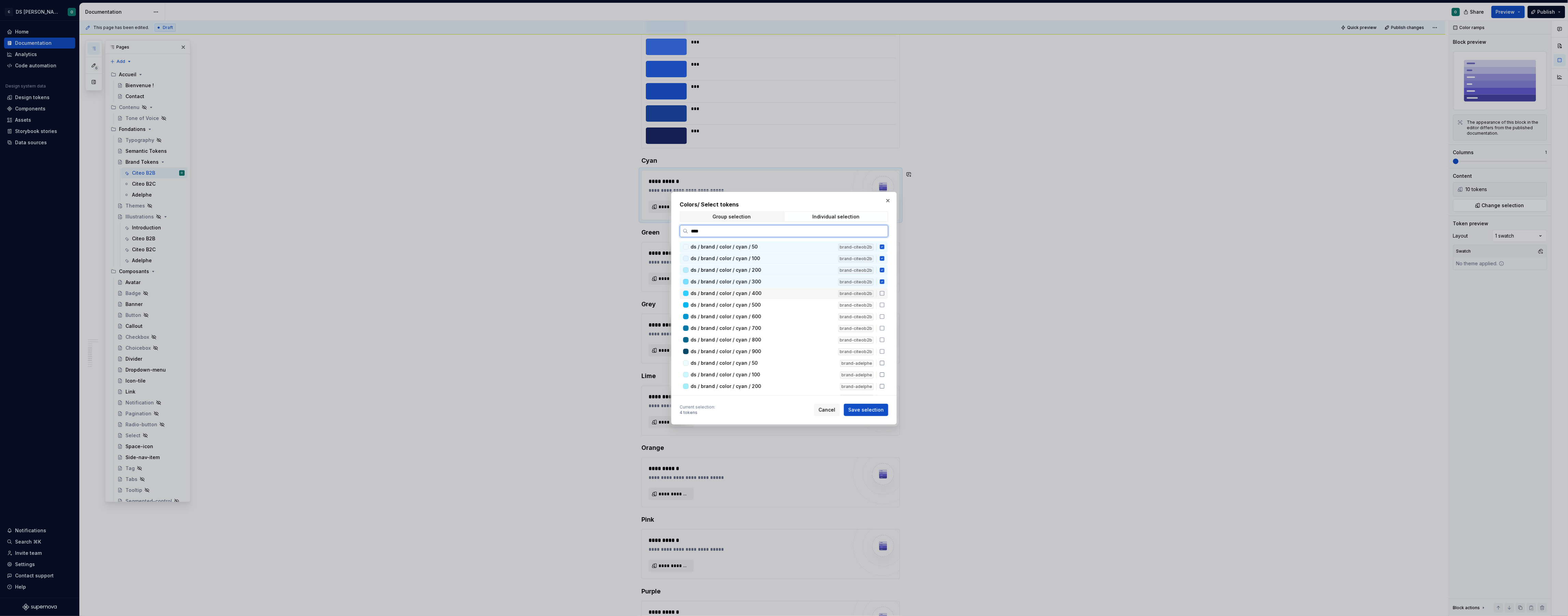
click at [885, 292] on icon at bounding box center [882, 293] width 5 height 5
click at [885, 304] on icon at bounding box center [882, 305] width 5 height 5
click at [887, 321] on div "ds / brand / color / cyan / 600 brand-citeob2b" at bounding box center [784, 317] width 208 height 12
drag, startPoint x: 886, startPoint y: 329, endPoint x: 885, endPoint y: 335, distance: 6.1
click at [885, 329] on icon at bounding box center [882, 328] width 5 height 5
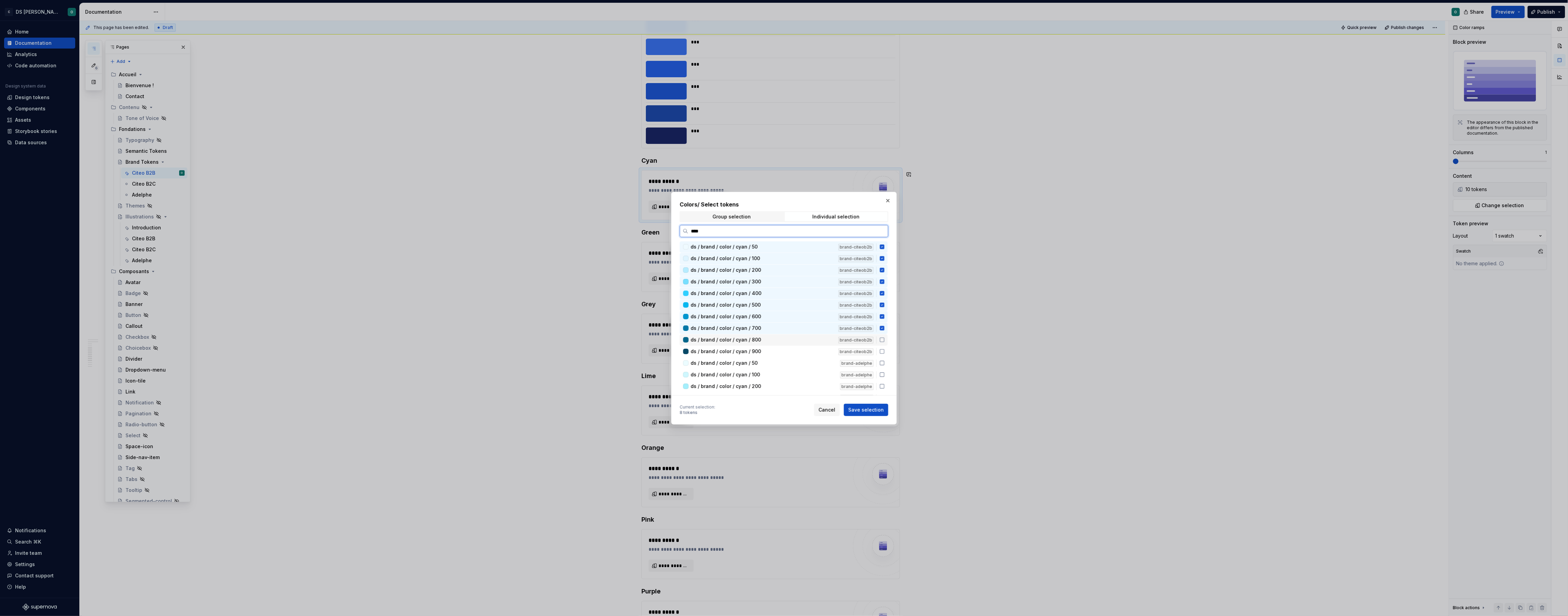
click at [884, 340] on icon at bounding box center [882, 340] width 5 height 5
click at [885, 352] on icon at bounding box center [882, 351] width 5 height 5
type textarea "*"
drag, startPoint x: 878, startPoint y: 409, endPoint x: 830, endPoint y: 399, distance: 49.0
click at [878, 408] on span "Save selection" at bounding box center [866, 410] width 35 height 7
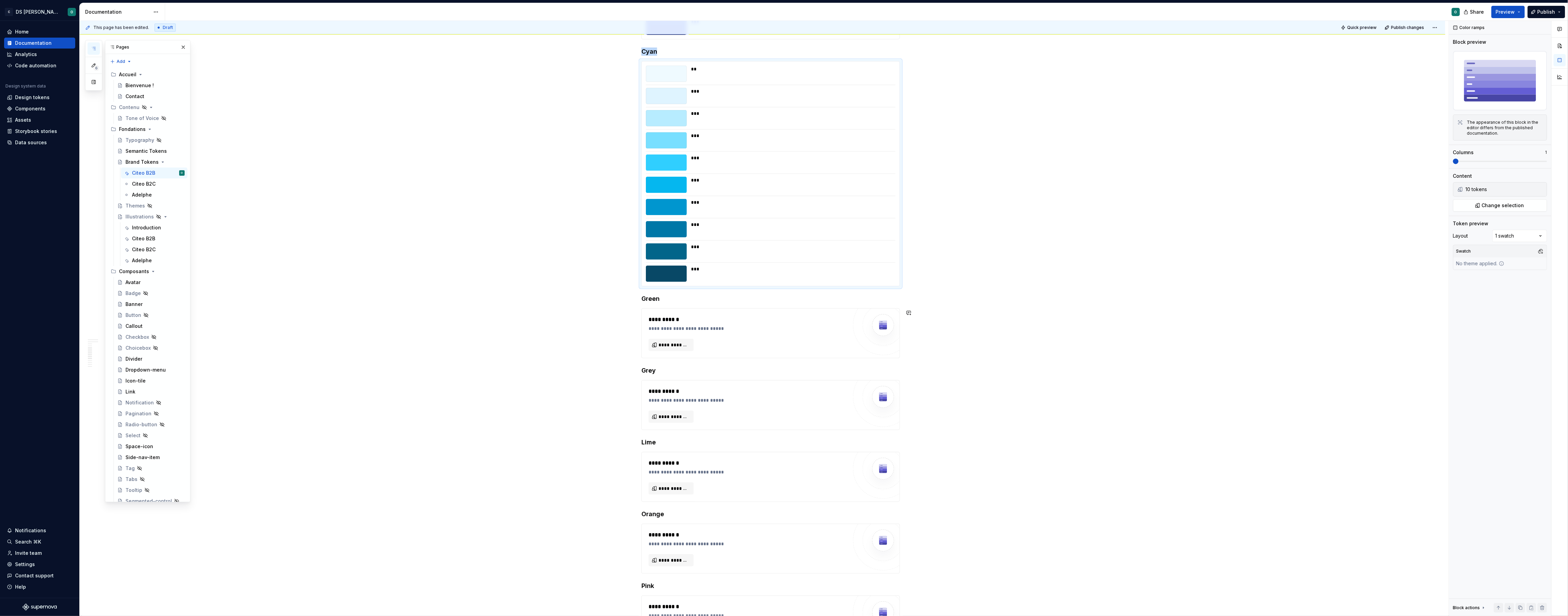
scroll to position [807, 0]
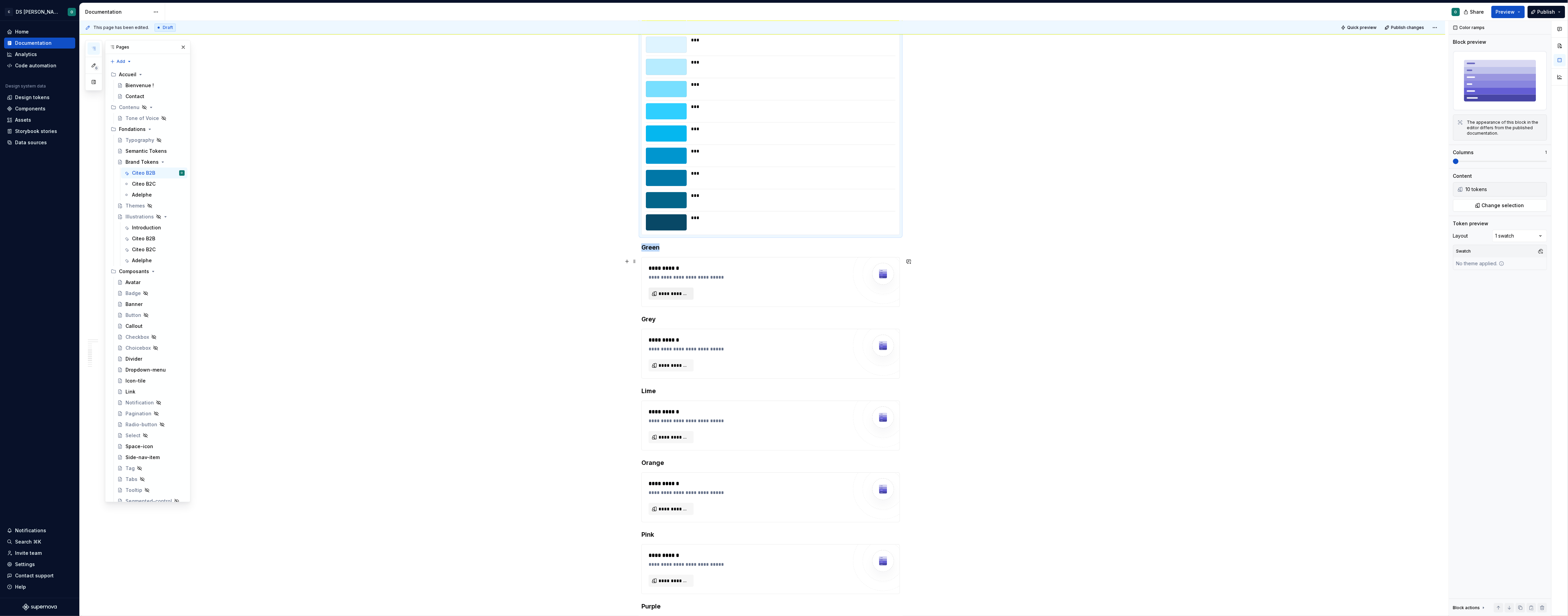
click at [678, 296] on span "**********" at bounding box center [674, 293] width 31 height 7
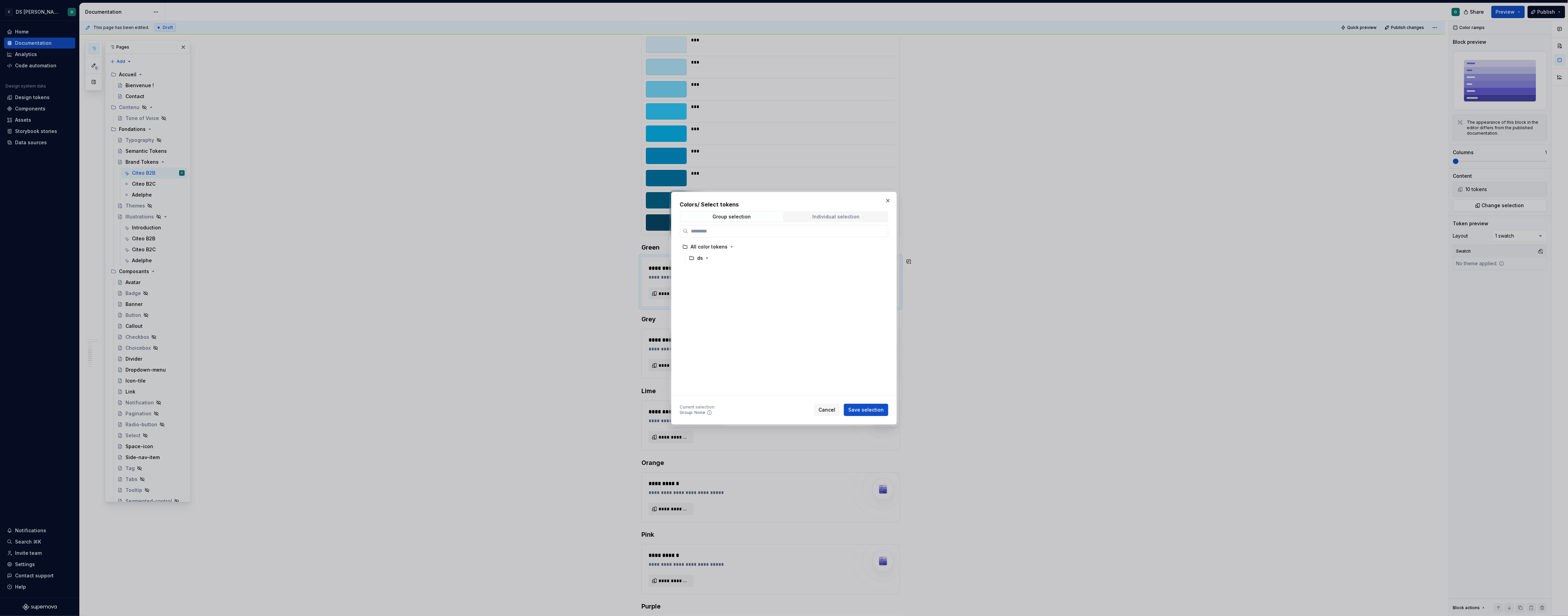
click at [860, 212] on span "Individual selection" at bounding box center [836, 217] width 103 height 10
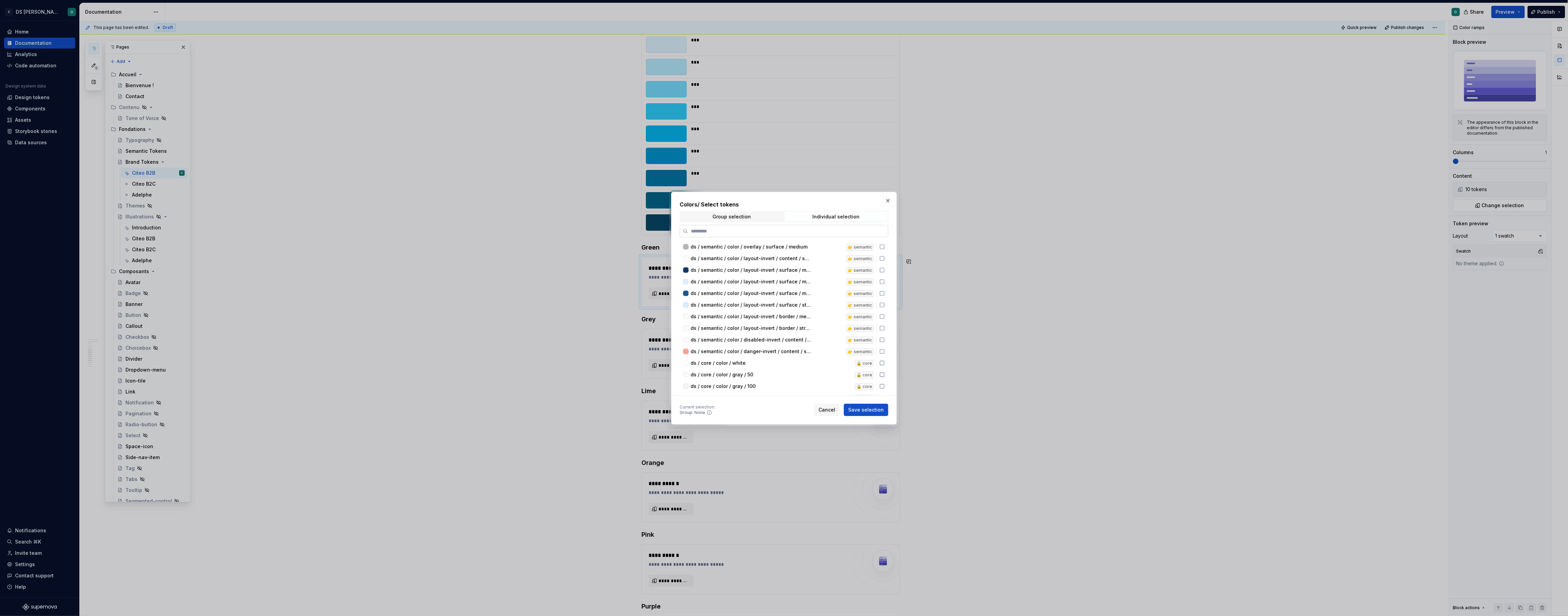
click at [774, 230] on input "search" at bounding box center [788, 231] width 200 height 7
type input "****"
click at [885, 246] on icon at bounding box center [882, 247] width 5 height 5
click at [885, 259] on icon at bounding box center [882, 258] width 5 height 5
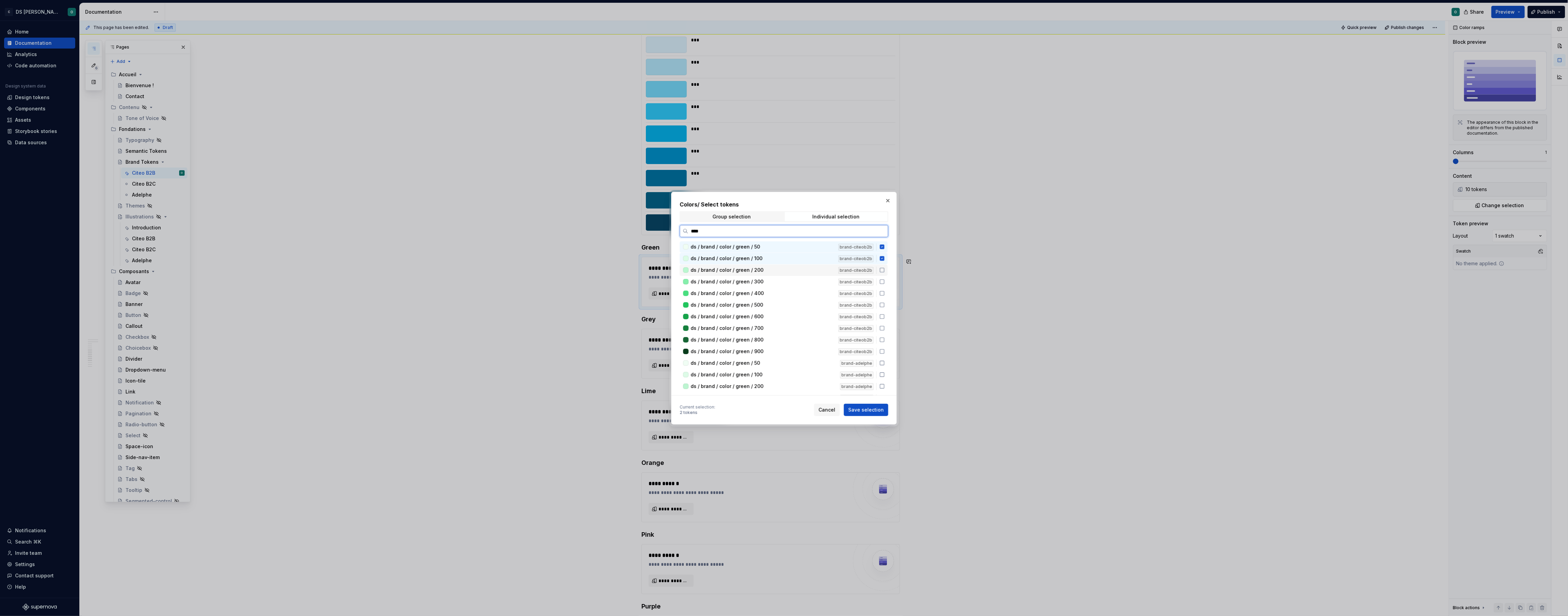
drag, startPoint x: 886, startPoint y: 270, endPoint x: 886, endPoint y: 276, distance: 6.0
click at [885, 271] on icon at bounding box center [882, 270] width 5 height 5
click at [885, 282] on icon at bounding box center [882, 281] width 5 height 5
drag, startPoint x: 887, startPoint y: 292, endPoint x: 888, endPoint y: 298, distance: 6.1
click at [887, 293] on div "ds / brand / color / green / 400 brand-citeob2b" at bounding box center [784, 293] width 208 height 12
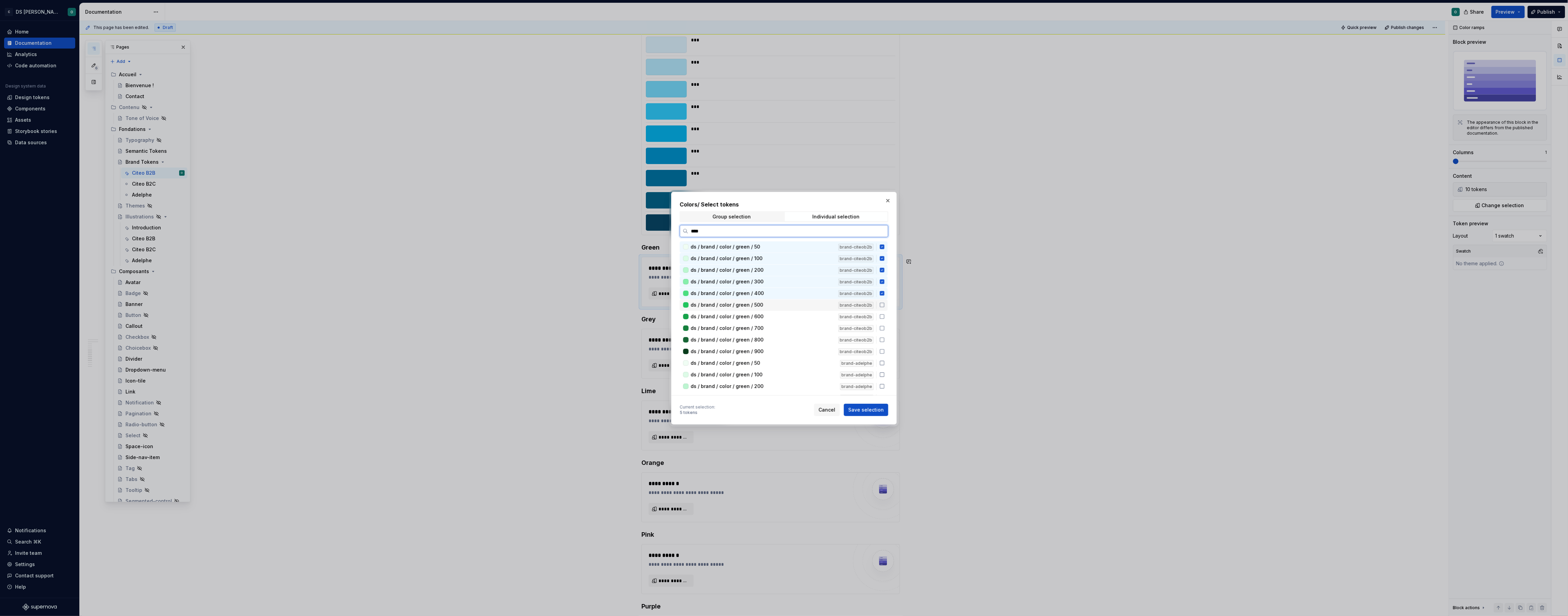
drag, startPoint x: 887, startPoint y: 304, endPoint x: 886, endPoint y: 312, distance: 8.1
click at [885, 304] on icon at bounding box center [882, 305] width 5 height 5
drag, startPoint x: 885, startPoint y: 315, endPoint x: 886, endPoint y: 320, distance: 5.1
click at [885, 315] on icon at bounding box center [882, 317] width 5 height 5
click at [885, 326] on icon at bounding box center [882, 328] width 5 height 5
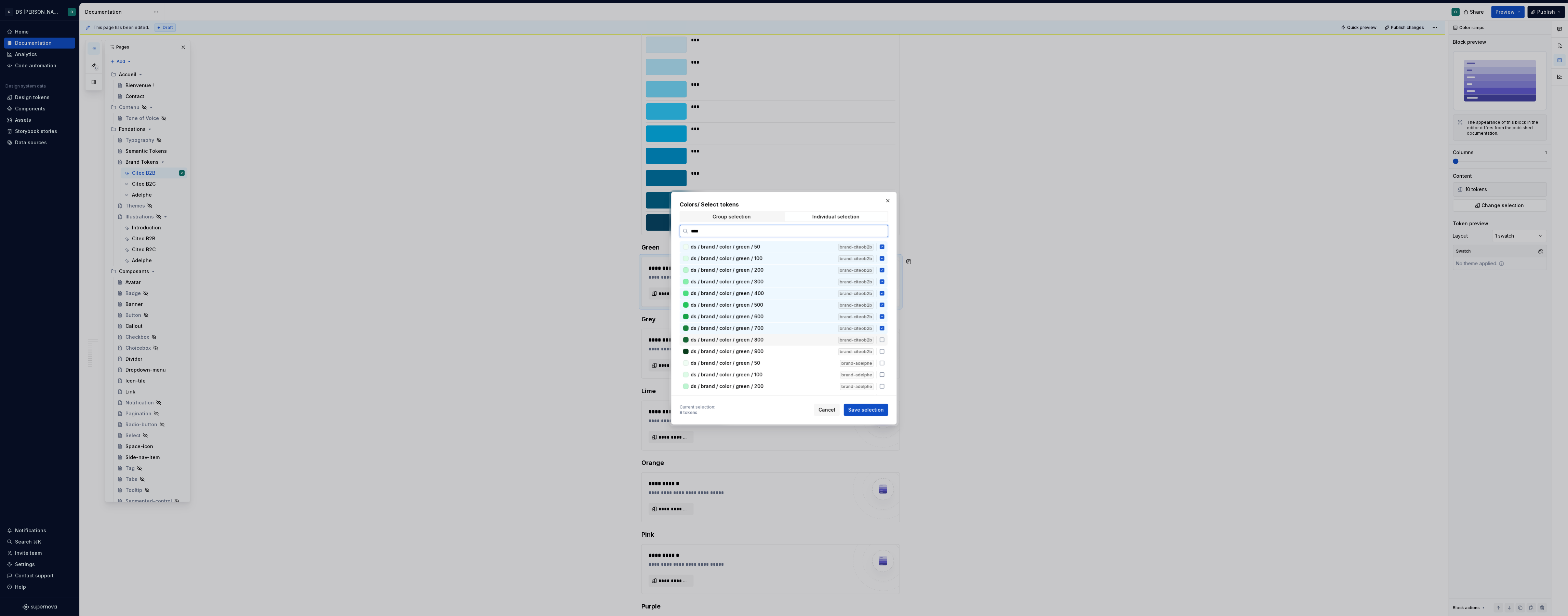
click at [885, 337] on icon at bounding box center [882, 340] width 5 height 5
click at [885, 347] on div "ds / brand / color / green / 900 brand-citeob2b" at bounding box center [784, 351] width 208 height 12
click at [877, 411] on span "Save selection" at bounding box center [866, 410] width 35 height 7
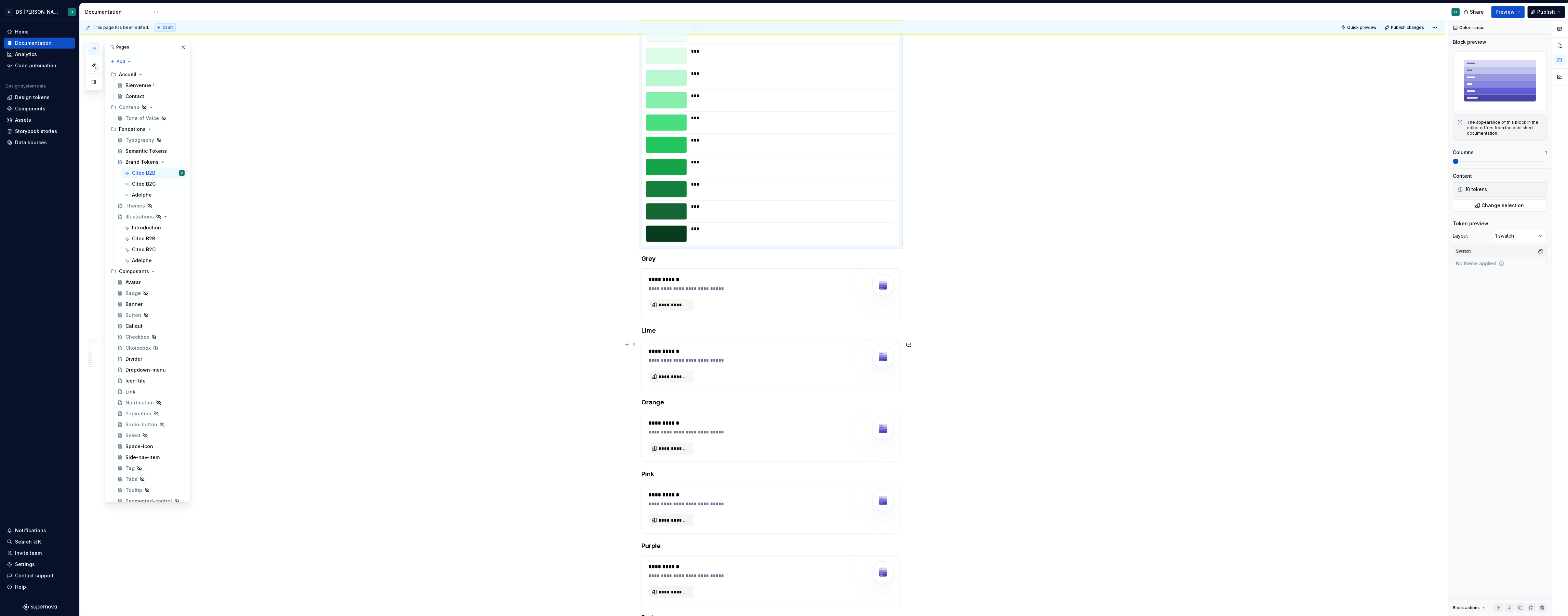
scroll to position [1079, 0]
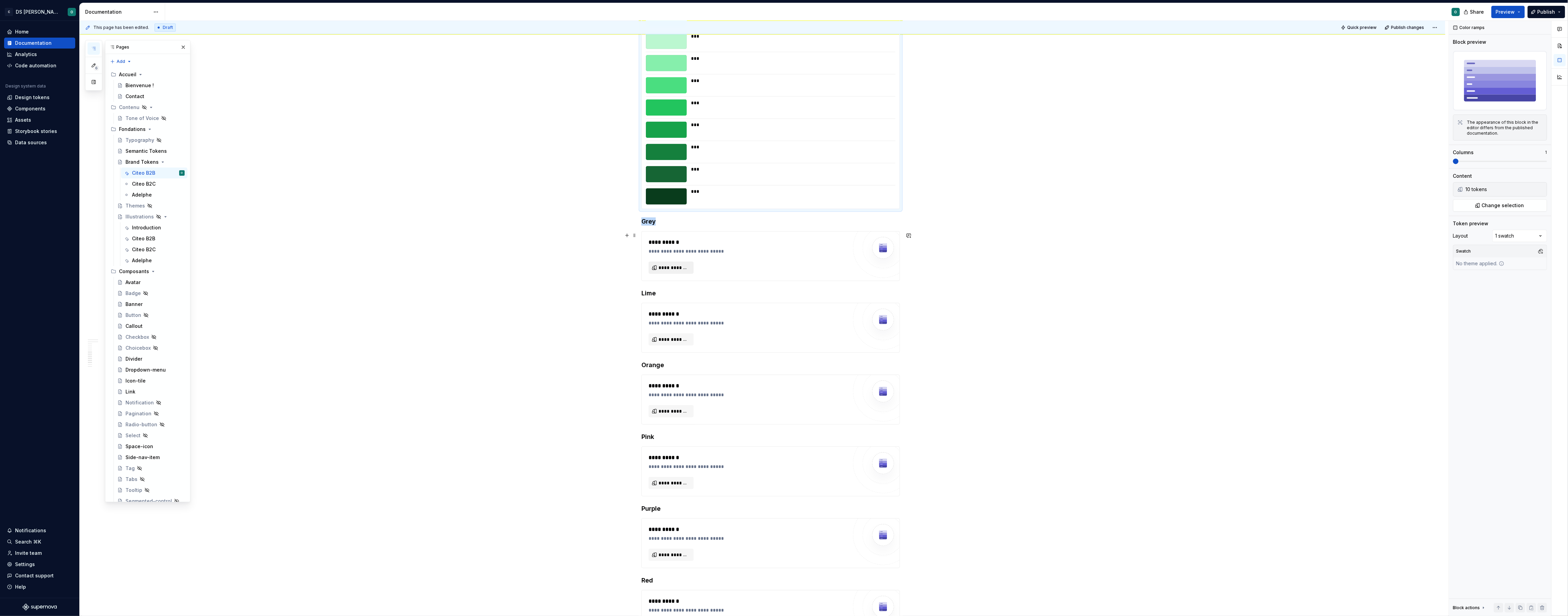
click at [685, 268] on span "**********" at bounding box center [674, 267] width 31 height 7
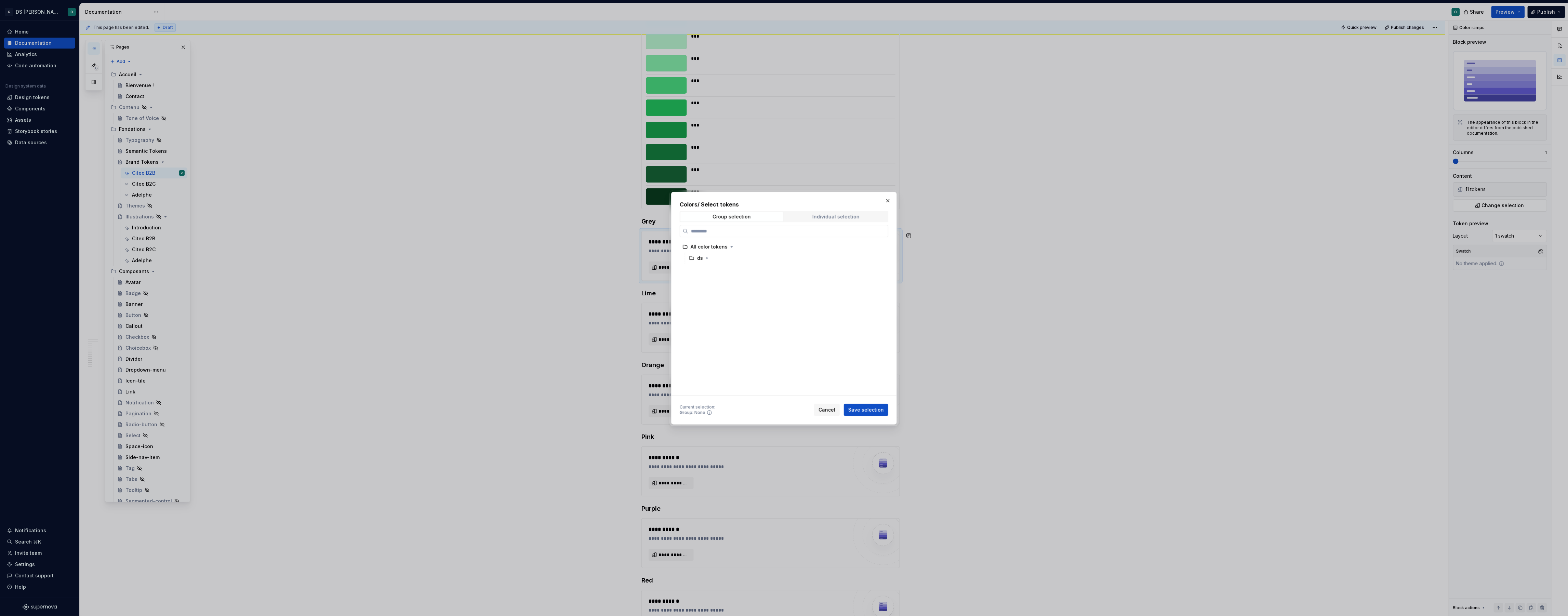
click at [855, 214] on div "Individual selection" at bounding box center [836, 217] width 47 height 5
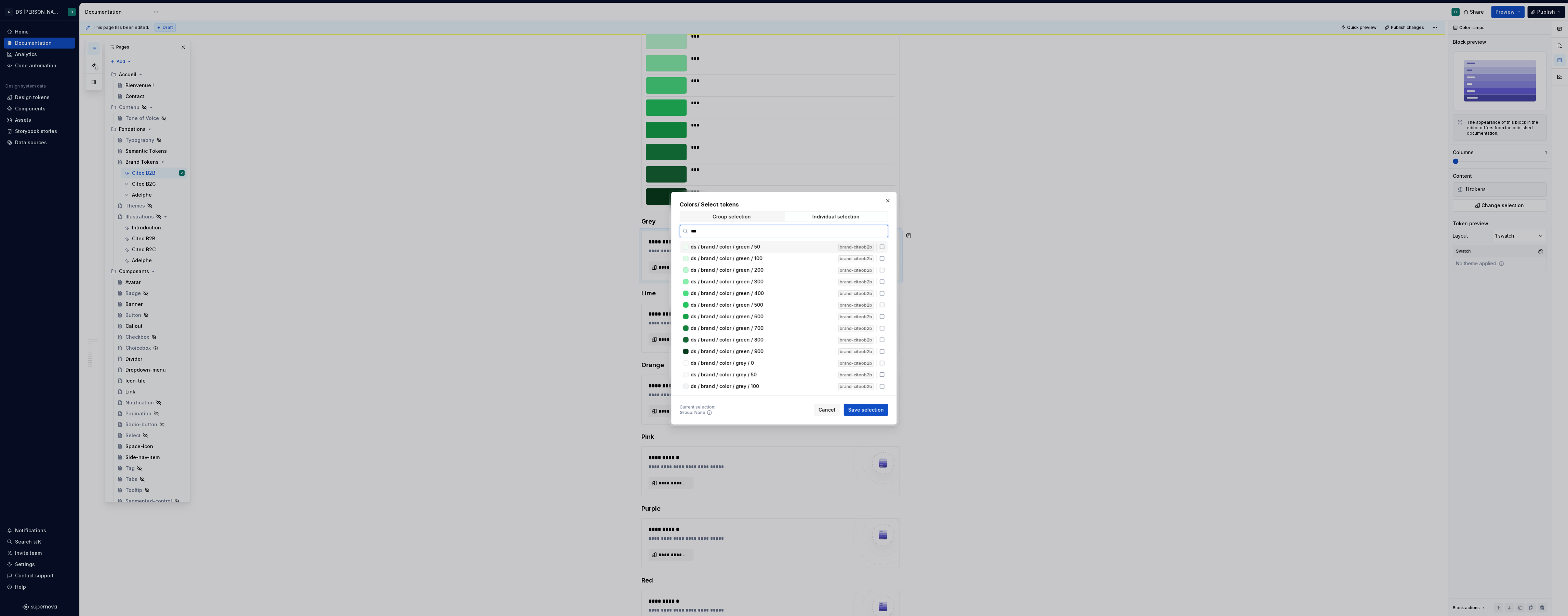
type input "****"
click at [885, 245] on icon at bounding box center [882, 247] width 5 height 5
click at [885, 259] on icon at bounding box center [882, 258] width 5 height 5
click at [887, 275] on div "ds / brand / color / grey / 0 brand-citeob2b ds / brand / color / grey / 50 bra…" at bounding box center [785, 433] width 209 height 382
drag, startPoint x: 886, startPoint y: 271, endPoint x: 887, endPoint y: 278, distance: 7.1
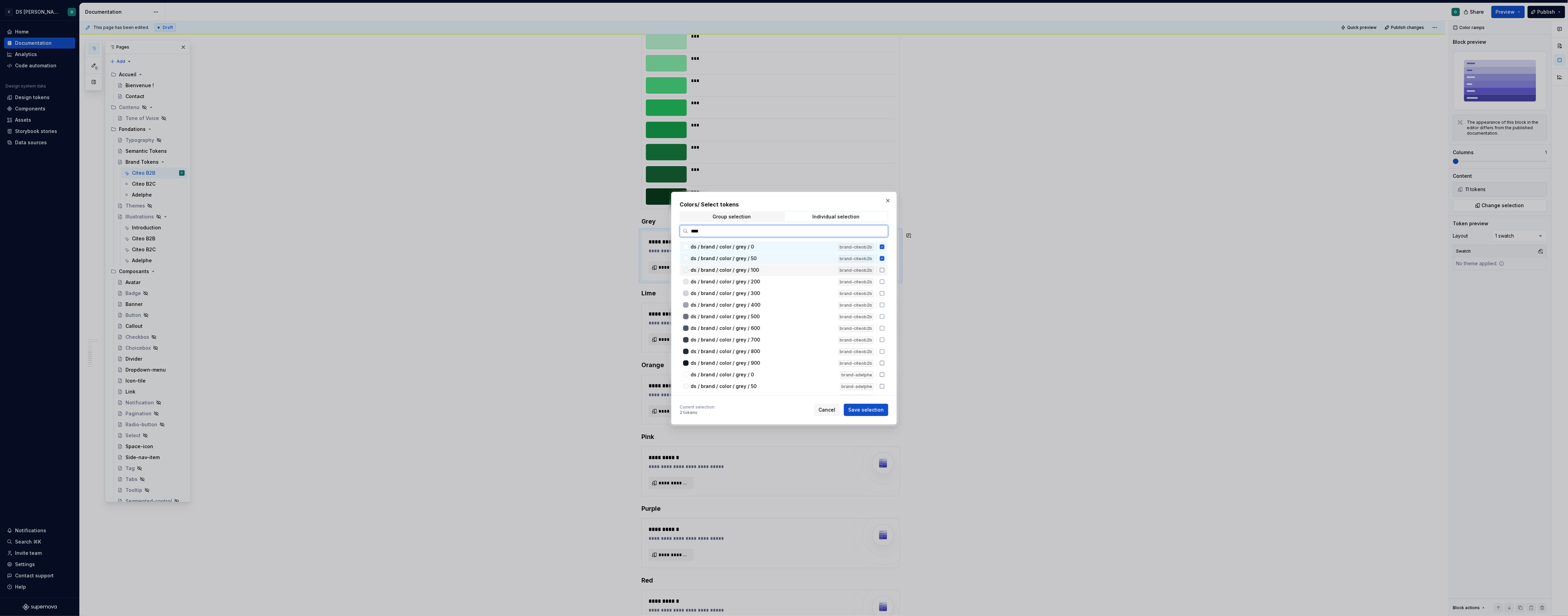
click at [885, 271] on icon at bounding box center [882, 270] width 5 height 5
click at [885, 280] on icon at bounding box center [882, 281] width 5 height 5
drag, startPoint x: 887, startPoint y: 292, endPoint x: 887, endPoint y: 302, distance: 10.0
click at [885, 292] on icon at bounding box center [882, 293] width 5 height 5
click at [885, 305] on icon at bounding box center [882, 305] width 5 height 5
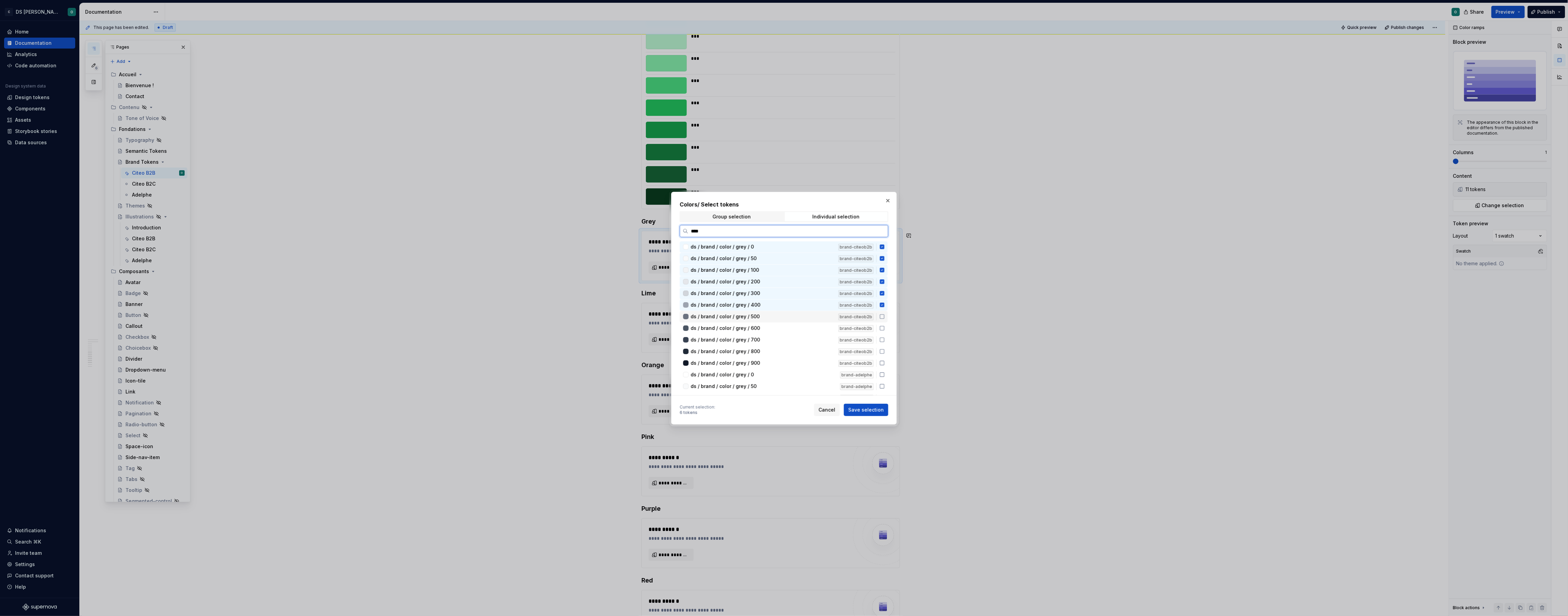
click at [885, 316] on icon at bounding box center [882, 317] width 5 height 5
click at [884, 328] on icon at bounding box center [882, 328] width 5 height 5
drag, startPoint x: 884, startPoint y: 338, endPoint x: 886, endPoint y: 342, distance: 4.5
click at [885, 339] on icon at bounding box center [882, 340] width 5 height 5
click at [885, 349] on icon at bounding box center [882, 351] width 5 height 5
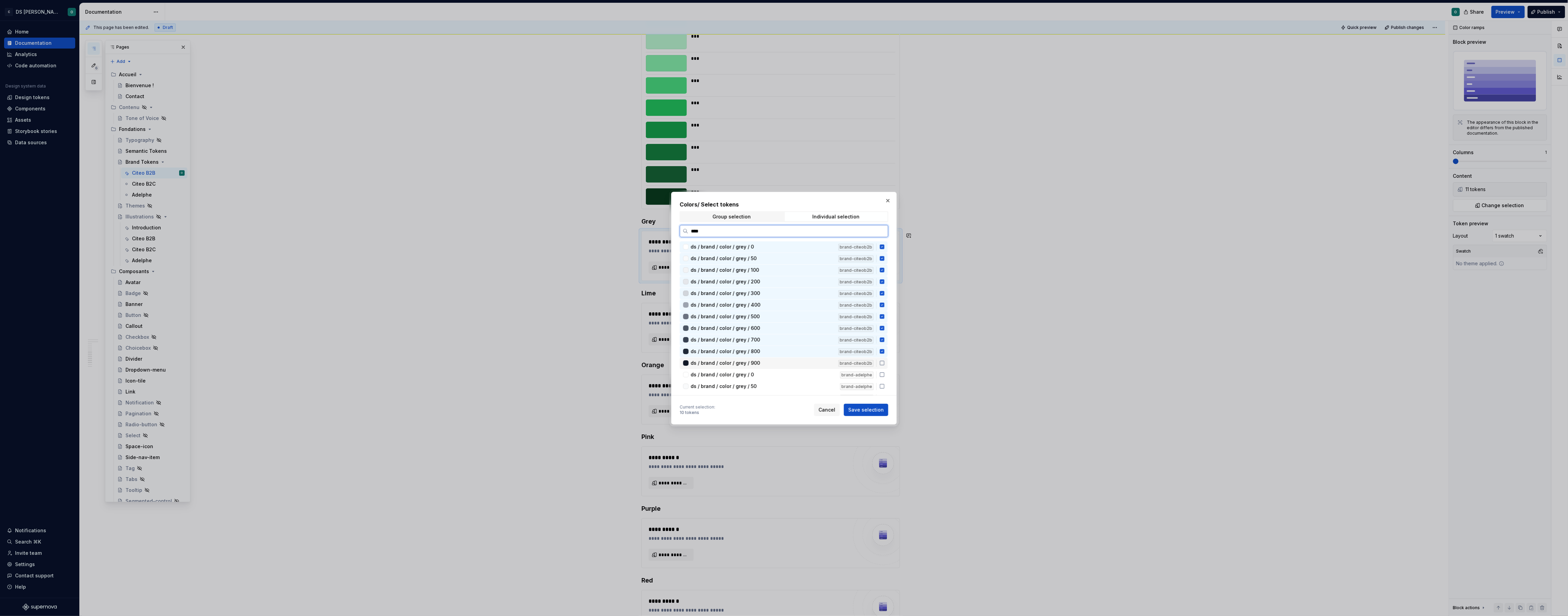
click at [885, 360] on icon at bounding box center [882, 363] width 5 height 5
click at [875, 411] on span "Save selection" at bounding box center [866, 410] width 35 height 7
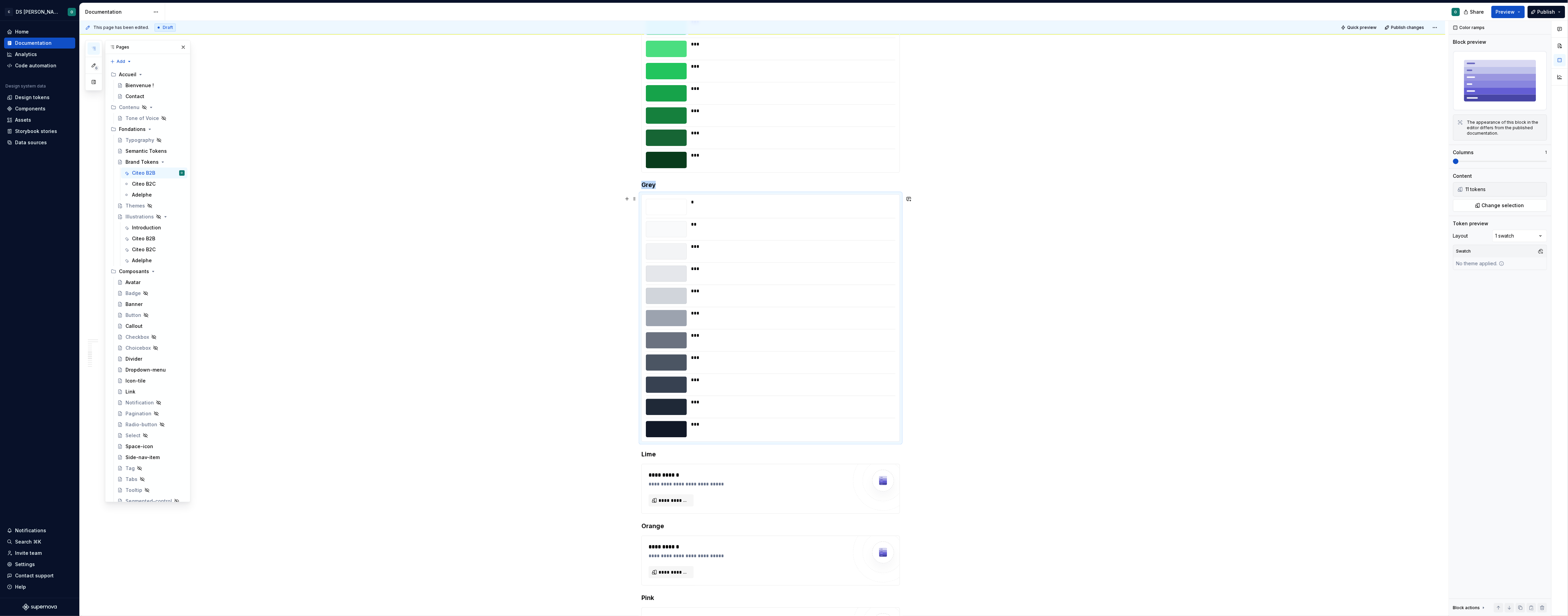
scroll to position [1186, 0]
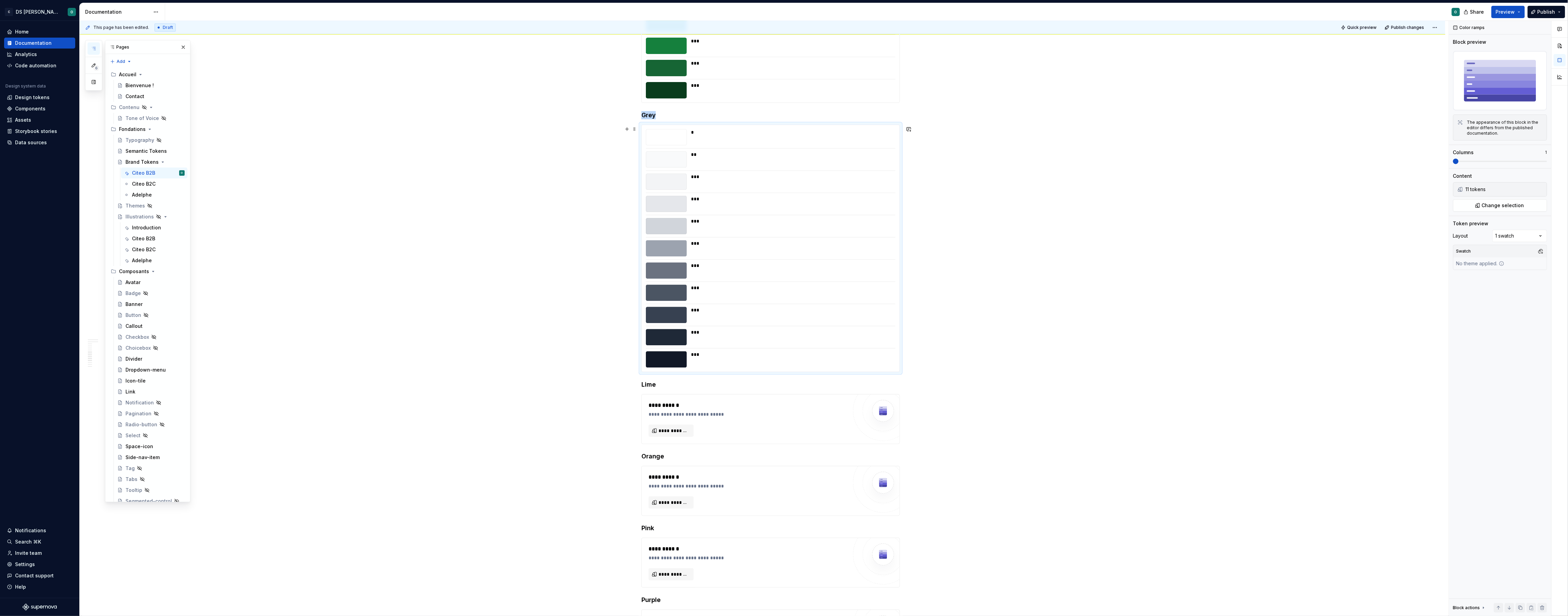
type textarea "*"
click at [689, 430] on span "**********" at bounding box center [674, 430] width 31 height 7
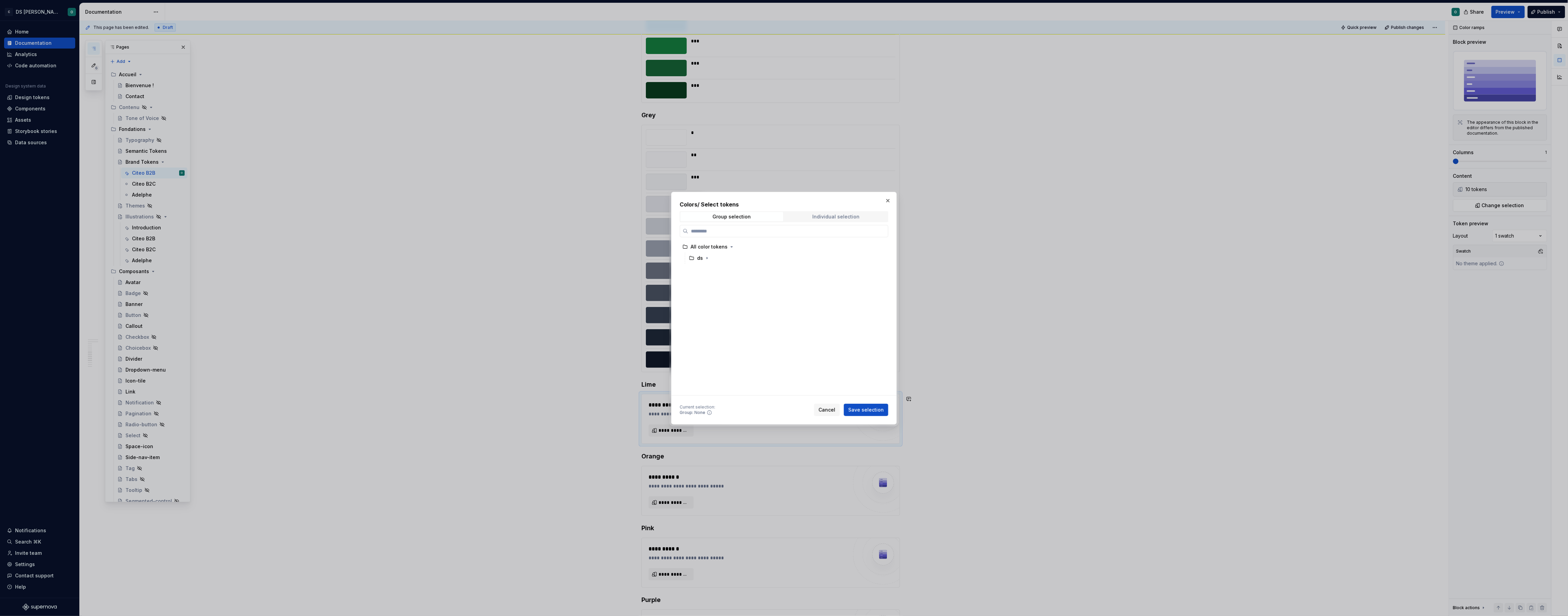
click at [824, 218] on div "Individual selection" at bounding box center [836, 217] width 47 height 5
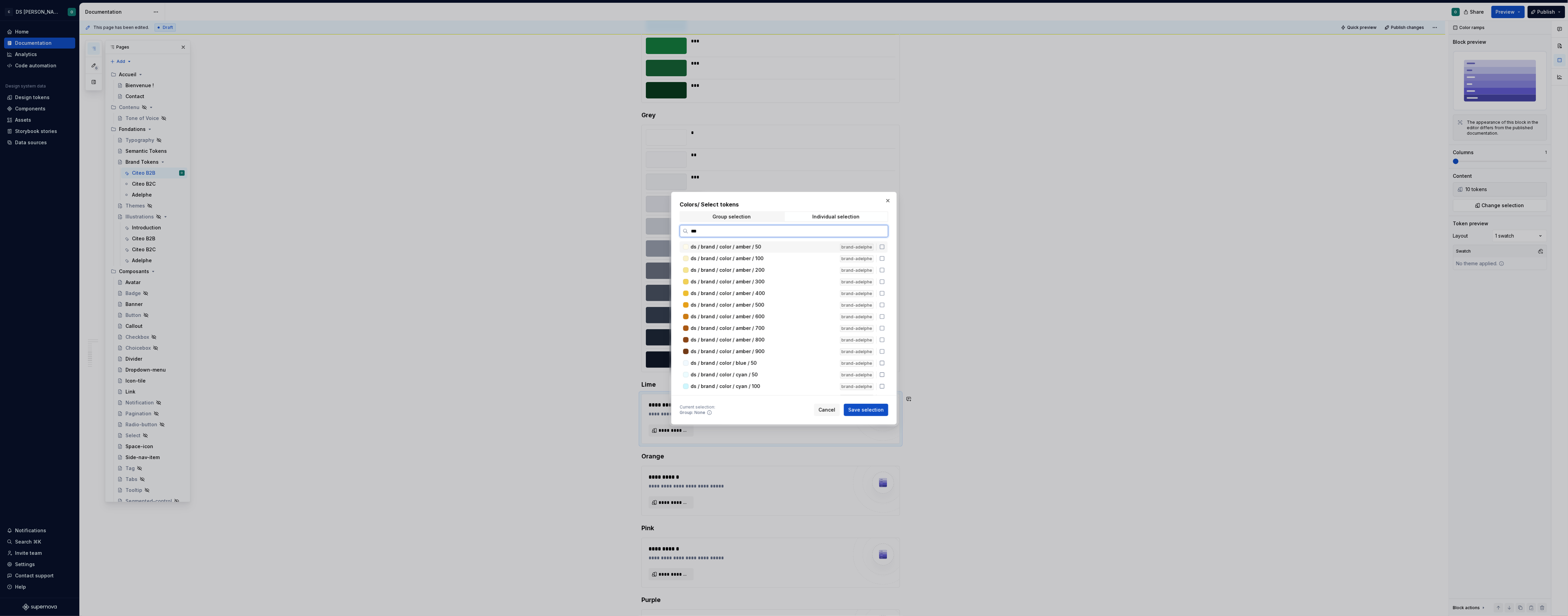
type input "****"
click at [887, 247] on div "ds / brand / color / lime / 50 brand-citeob2b" at bounding box center [784, 247] width 208 height 12
drag, startPoint x: 885, startPoint y: 256, endPoint x: 886, endPoint y: 267, distance: 11.0
click at [885, 256] on icon at bounding box center [882, 258] width 5 height 5
drag, startPoint x: 887, startPoint y: 271, endPoint x: 886, endPoint y: 276, distance: 5.1
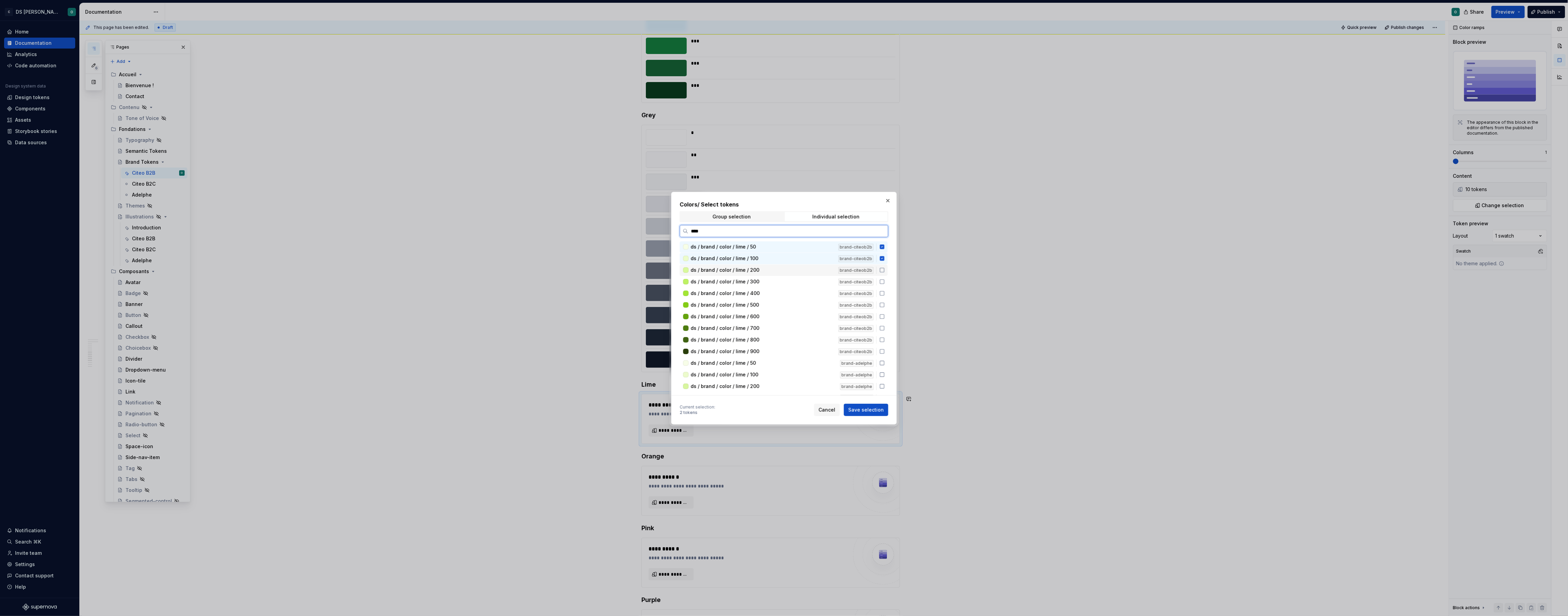
click at [885, 272] on icon at bounding box center [882, 270] width 5 height 5
drag, startPoint x: 887, startPoint y: 283, endPoint x: 887, endPoint y: 288, distance: 5.0
click at [887, 284] on div "ds / brand / color / lime / 300 brand-citeob2b" at bounding box center [784, 282] width 208 height 12
drag, startPoint x: 887, startPoint y: 292, endPoint x: 886, endPoint y: 296, distance: 4.1
click at [885, 293] on icon at bounding box center [882, 293] width 5 height 5
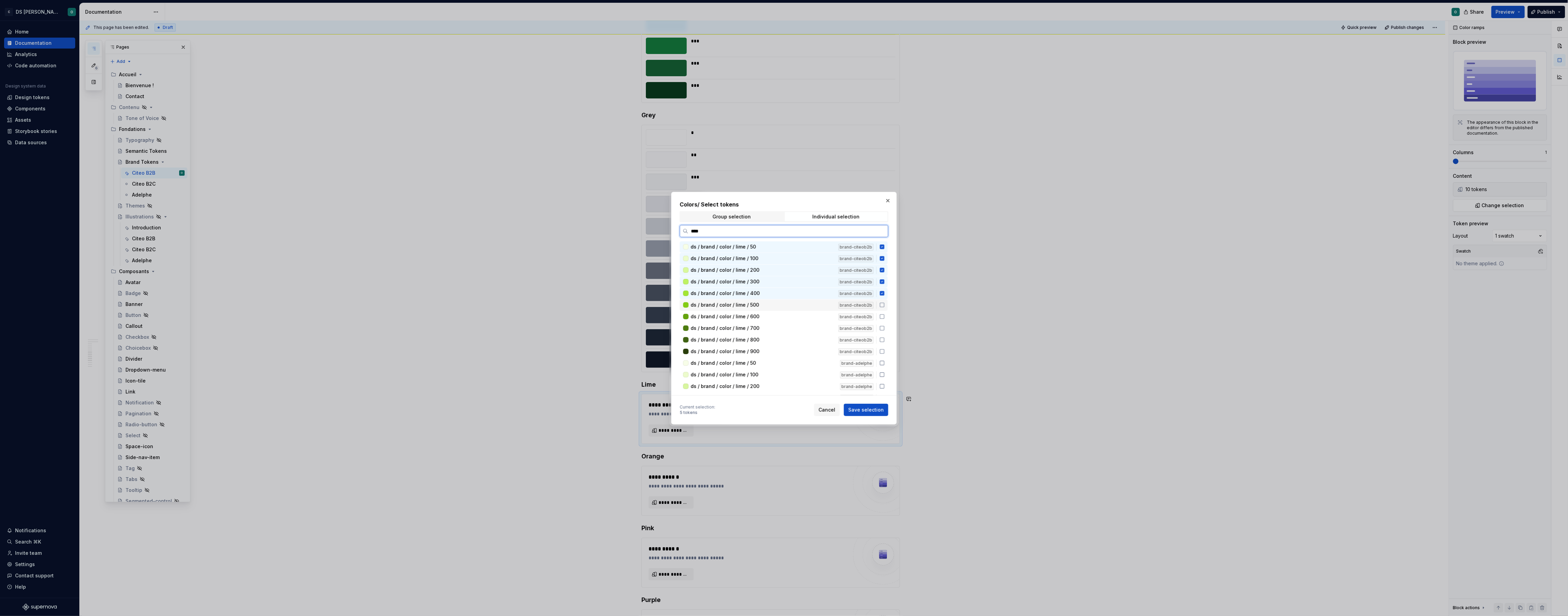
click at [885, 303] on icon at bounding box center [882, 305] width 5 height 5
click at [886, 312] on div "ds / brand / color / lime / 600 brand-citeob2b" at bounding box center [784, 317] width 208 height 12
drag, startPoint x: 886, startPoint y: 324, endPoint x: 886, endPoint y: 334, distance: 10.0
click at [885, 326] on icon at bounding box center [882, 328] width 5 height 5
drag, startPoint x: 884, startPoint y: 337, endPoint x: 885, endPoint y: 342, distance: 5.1
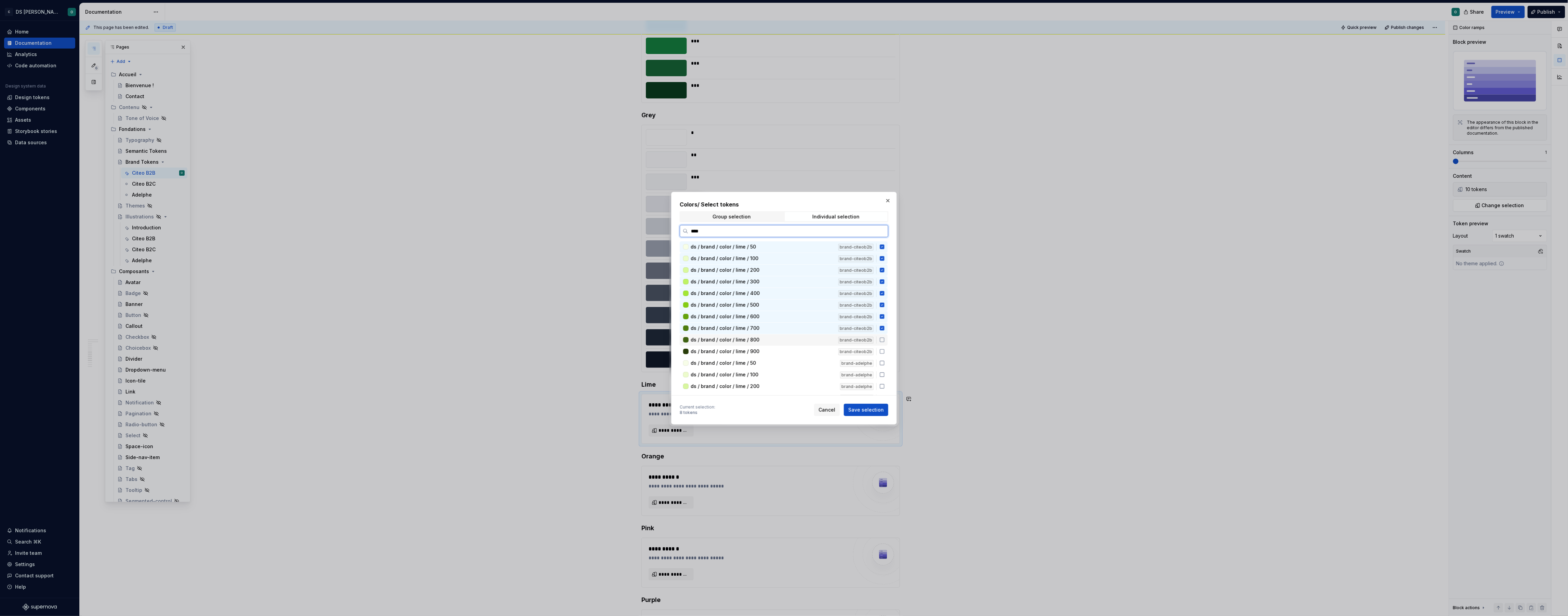
click at [884, 337] on icon at bounding box center [882, 340] width 5 height 5
click at [885, 351] on icon at bounding box center [882, 351] width 5 height 5
drag, startPoint x: 867, startPoint y: 411, endPoint x: 752, endPoint y: 364, distance: 124.2
click at [867, 409] on span "Save selection" at bounding box center [866, 410] width 35 height 7
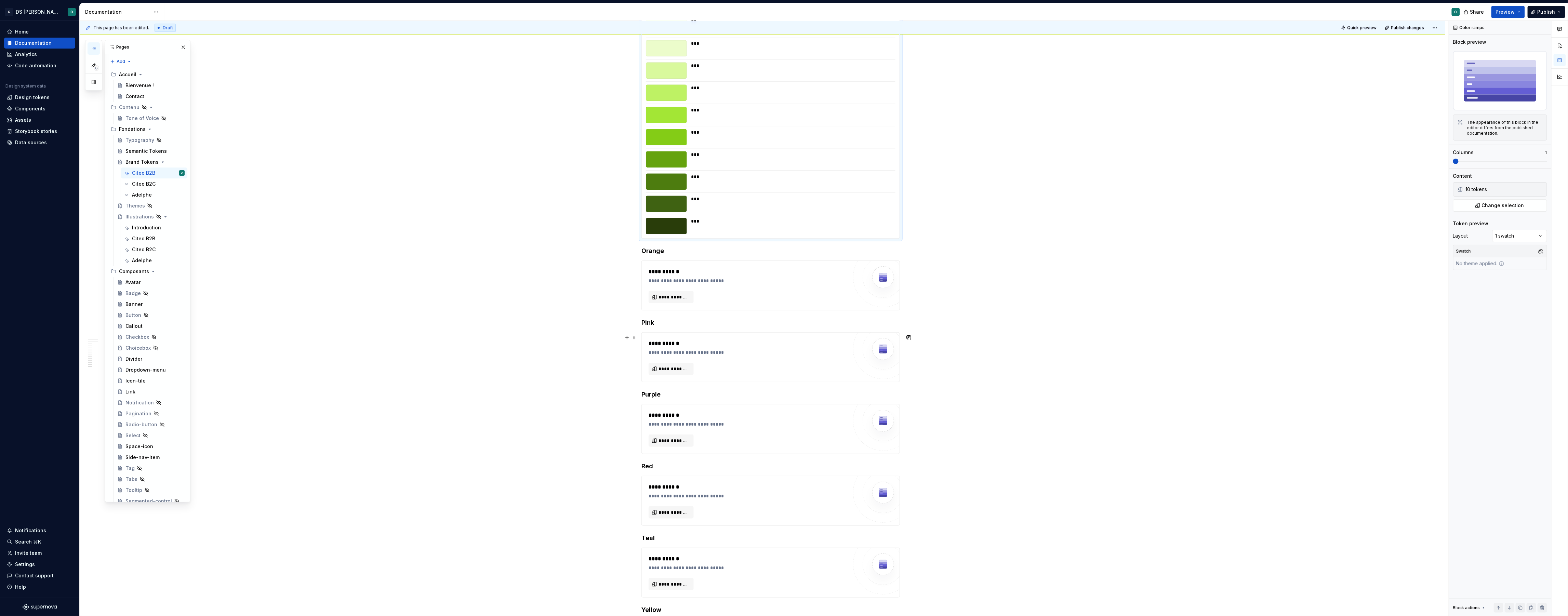
scroll to position [1567, 0]
click at [674, 298] on span "**********" at bounding box center [674, 296] width 31 height 7
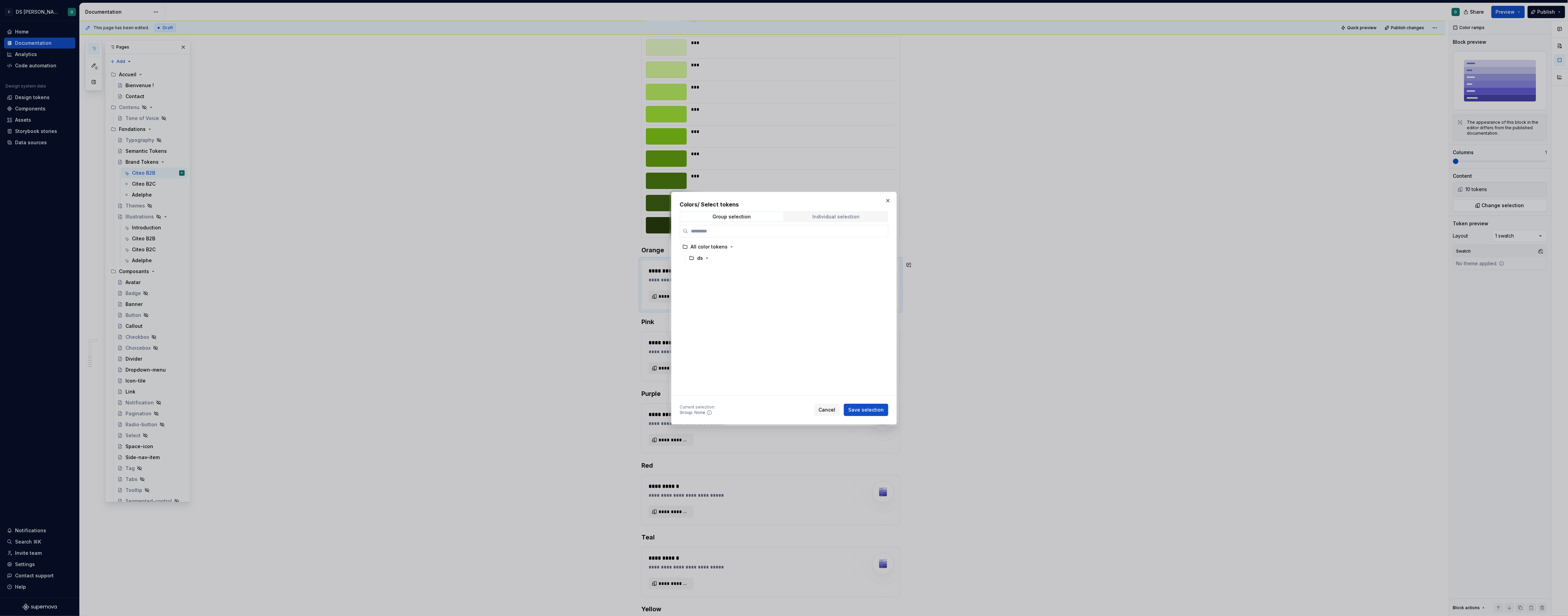
click at [840, 218] on div "Individual selection" at bounding box center [836, 217] width 47 height 5
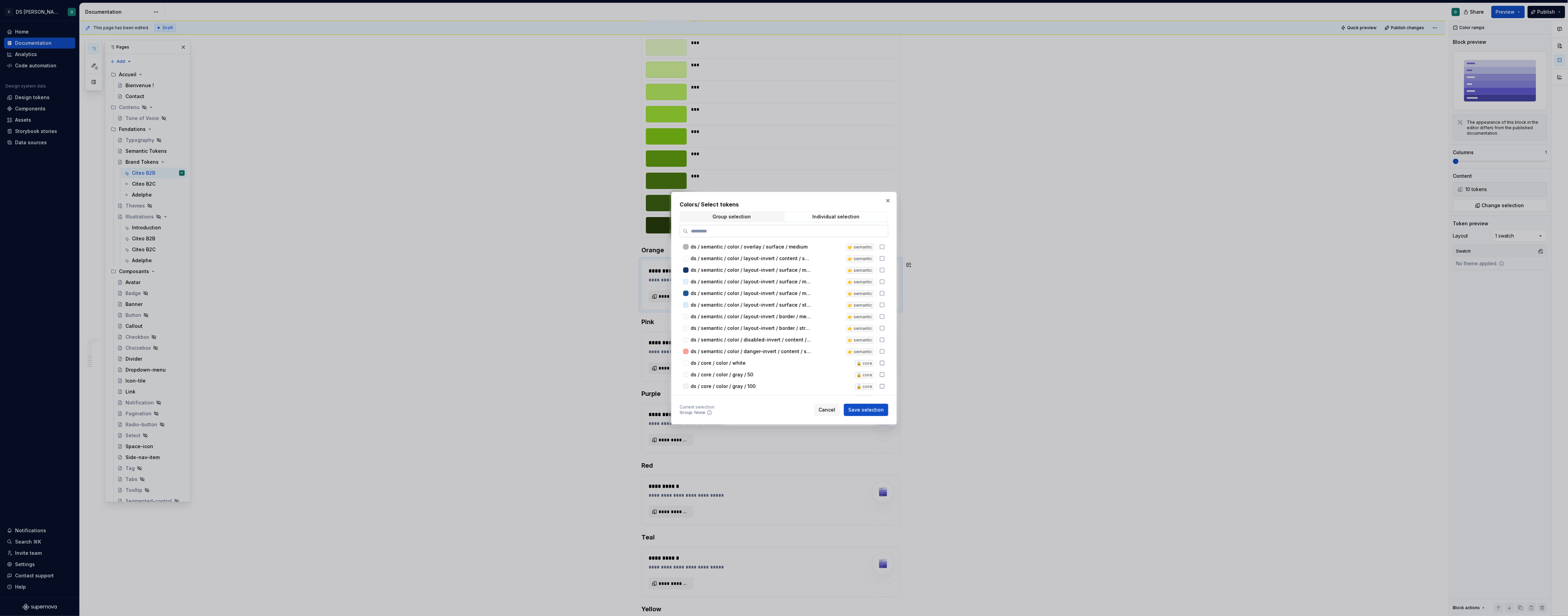
click at [816, 234] on input "search" at bounding box center [788, 231] width 200 height 7
type input "******"
drag, startPoint x: 885, startPoint y: 247, endPoint x: 886, endPoint y: 253, distance: 6.1
click at [885, 247] on icon at bounding box center [882, 247] width 5 height 5
drag, startPoint x: 886, startPoint y: 256, endPoint x: 887, endPoint y: 261, distance: 5.1
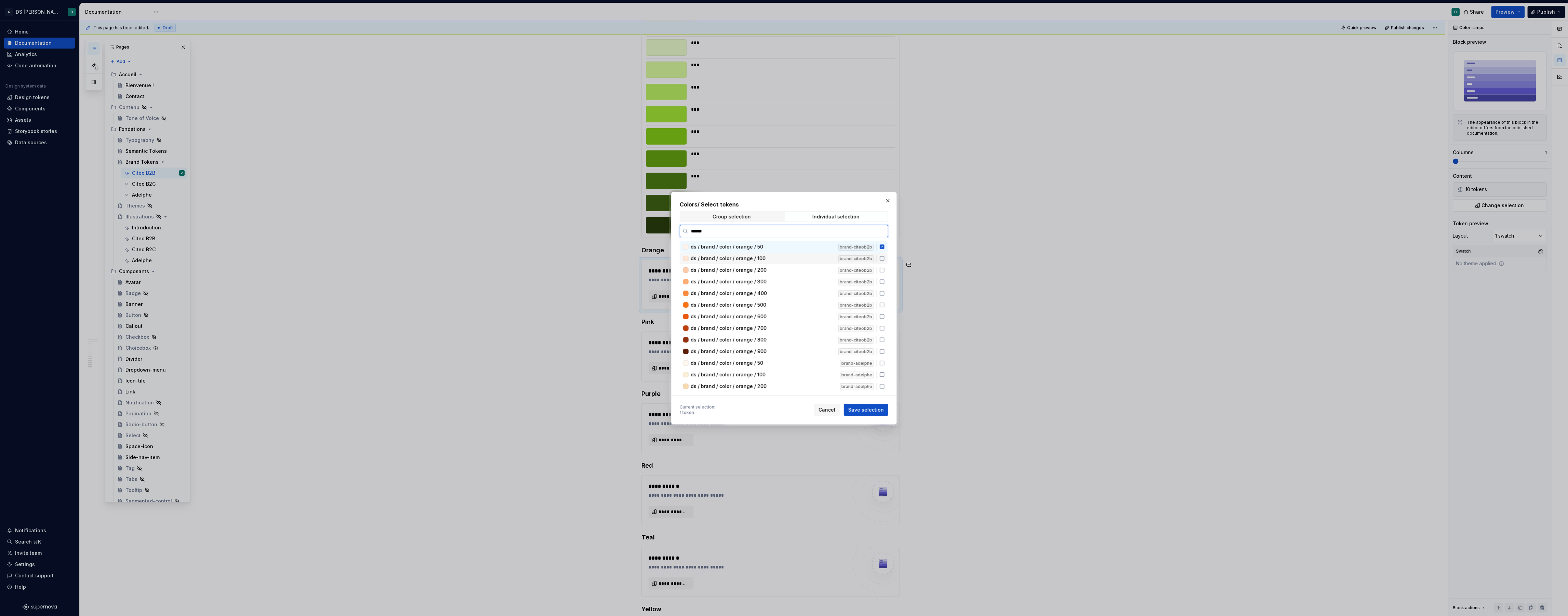
click at [885, 257] on icon at bounding box center [882, 258] width 5 height 5
click at [887, 274] on div "ds / brand / color / orange / 200 brand-citeob2b" at bounding box center [784, 270] width 208 height 12
drag, startPoint x: 887, startPoint y: 279, endPoint x: 886, endPoint y: 284, distance: 5.1
click at [885, 281] on icon at bounding box center [882, 281] width 5 height 5
drag, startPoint x: 887, startPoint y: 290, endPoint x: 886, endPoint y: 298, distance: 8.1
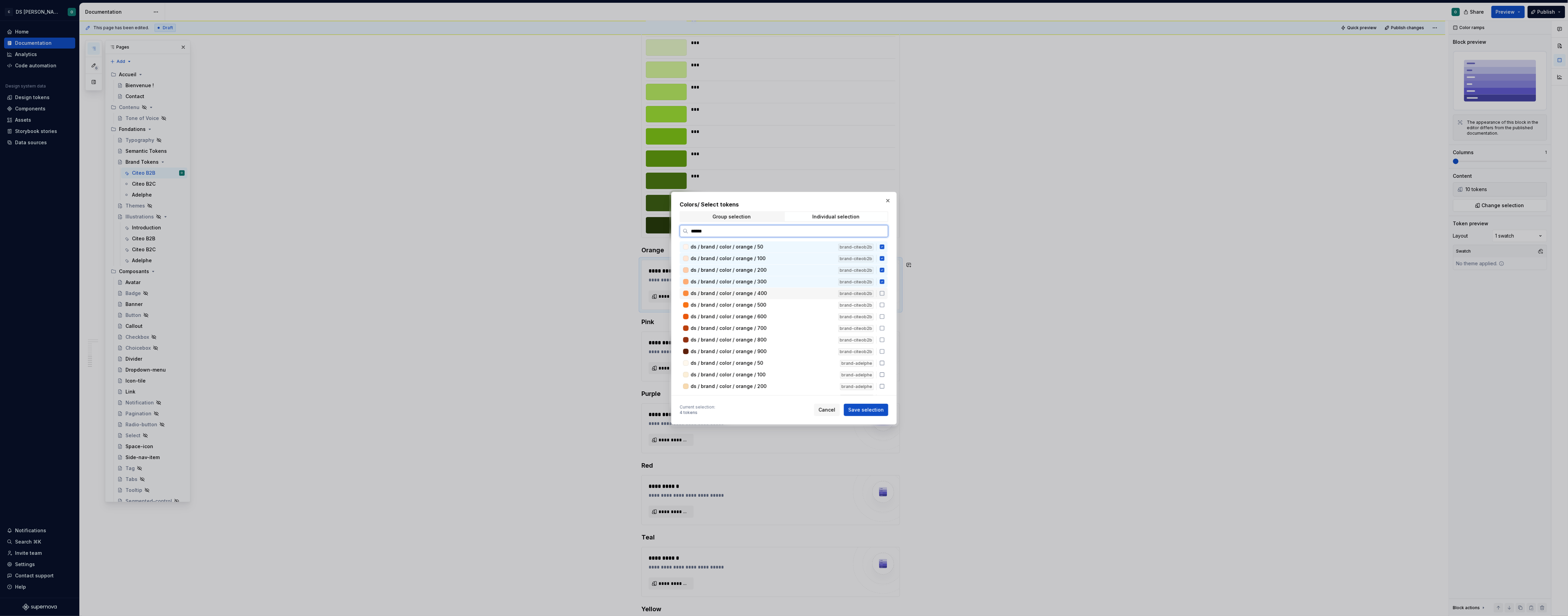
click at [884, 292] on icon at bounding box center [882, 293] width 4 height 4
click at [885, 303] on icon at bounding box center [882, 305] width 5 height 5
drag, startPoint x: 887, startPoint y: 315, endPoint x: 887, endPoint y: 319, distance: 4.0
click at [885, 315] on icon at bounding box center [882, 317] width 5 height 5
drag, startPoint x: 887, startPoint y: 327, endPoint x: 886, endPoint y: 337, distance: 10.0
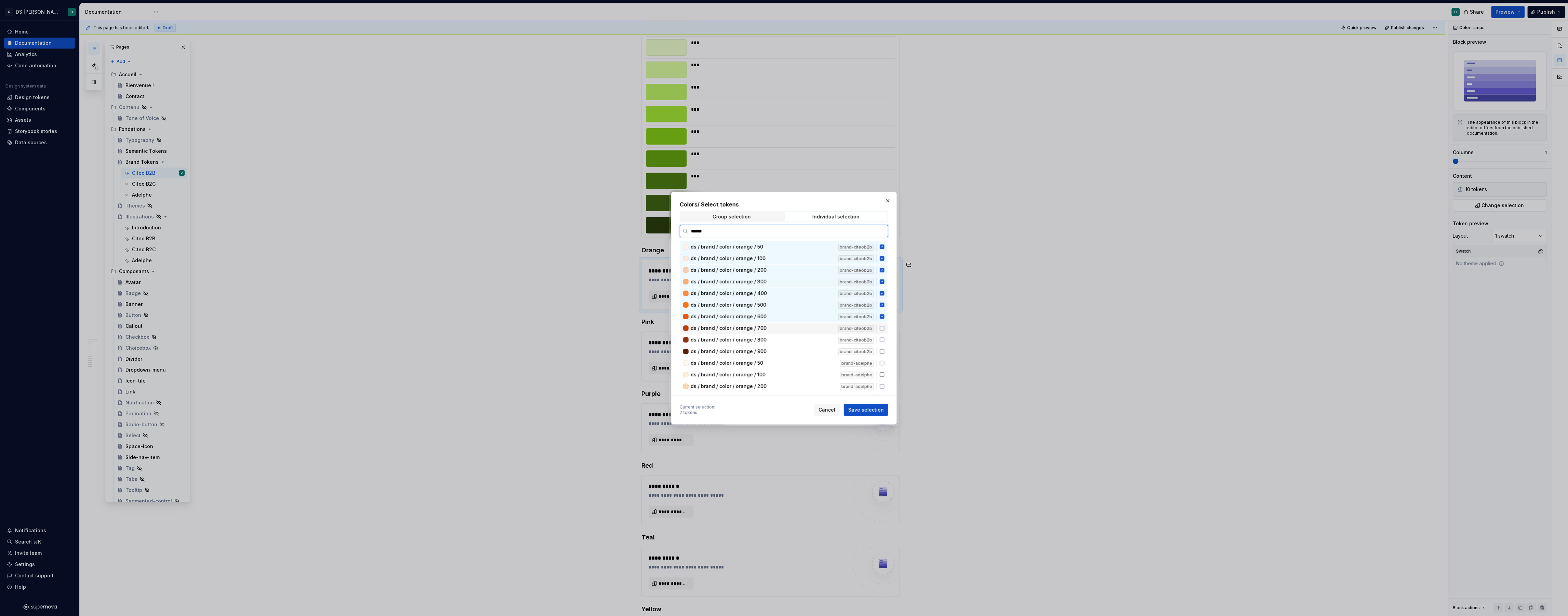
click at [886, 331] on div "ds / brand / color / orange / 700 brand-citeob2b" at bounding box center [784, 328] width 208 height 12
click at [887, 343] on div "ds / brand / color / orange / 800 brand-citeob2b" at bounding box center [784, 340] width 208 height 12
click at [885, 352] on icon at bounding box center [882, 351] width 5 height 5
click at [877, 411] on button "Save selection" at bounding box center [866, 410] width 44 height 12
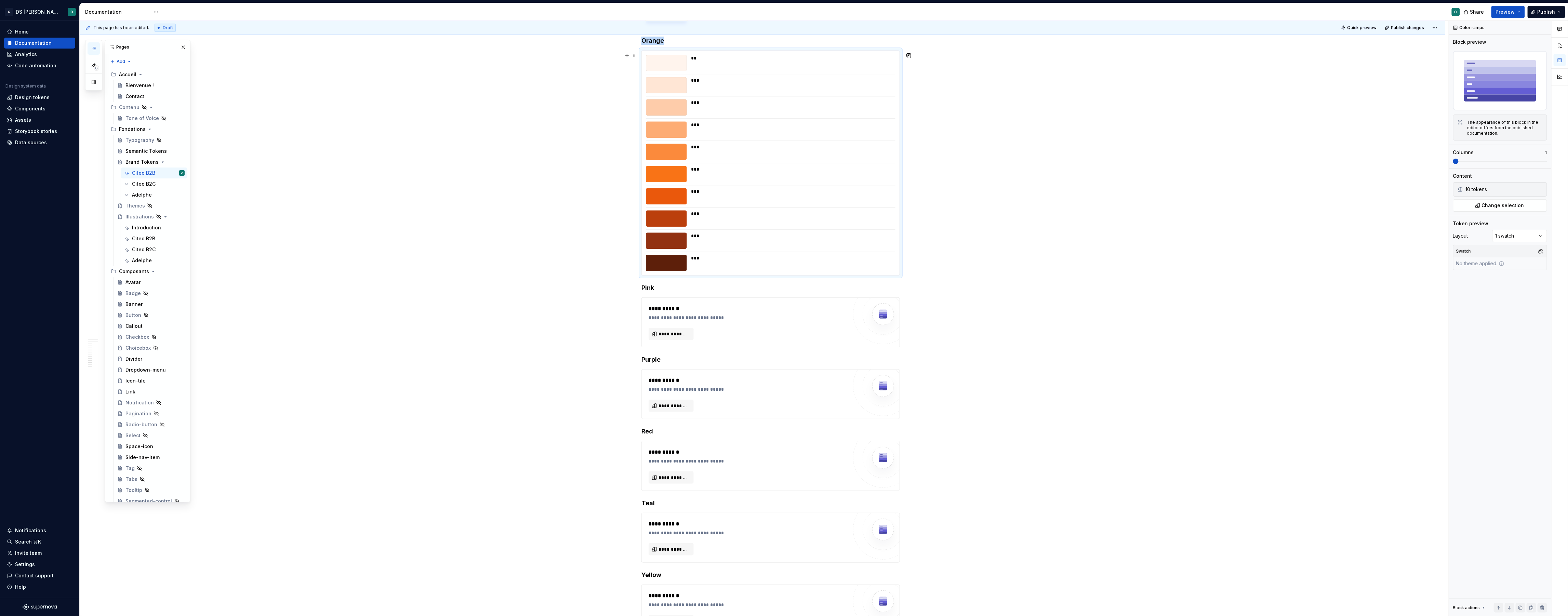
scroll to position [1792, 0]
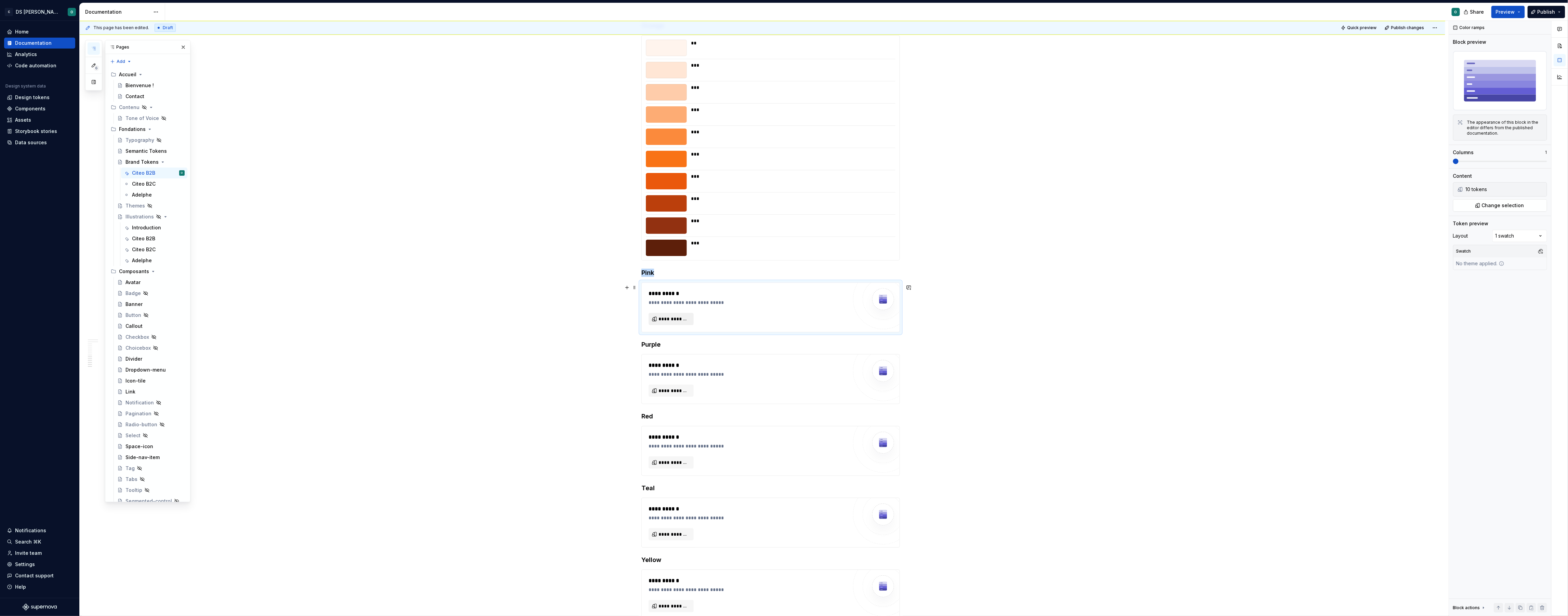
click at [674, 325] on button "**********" at bounding box center [671, 319] width 45 height 12
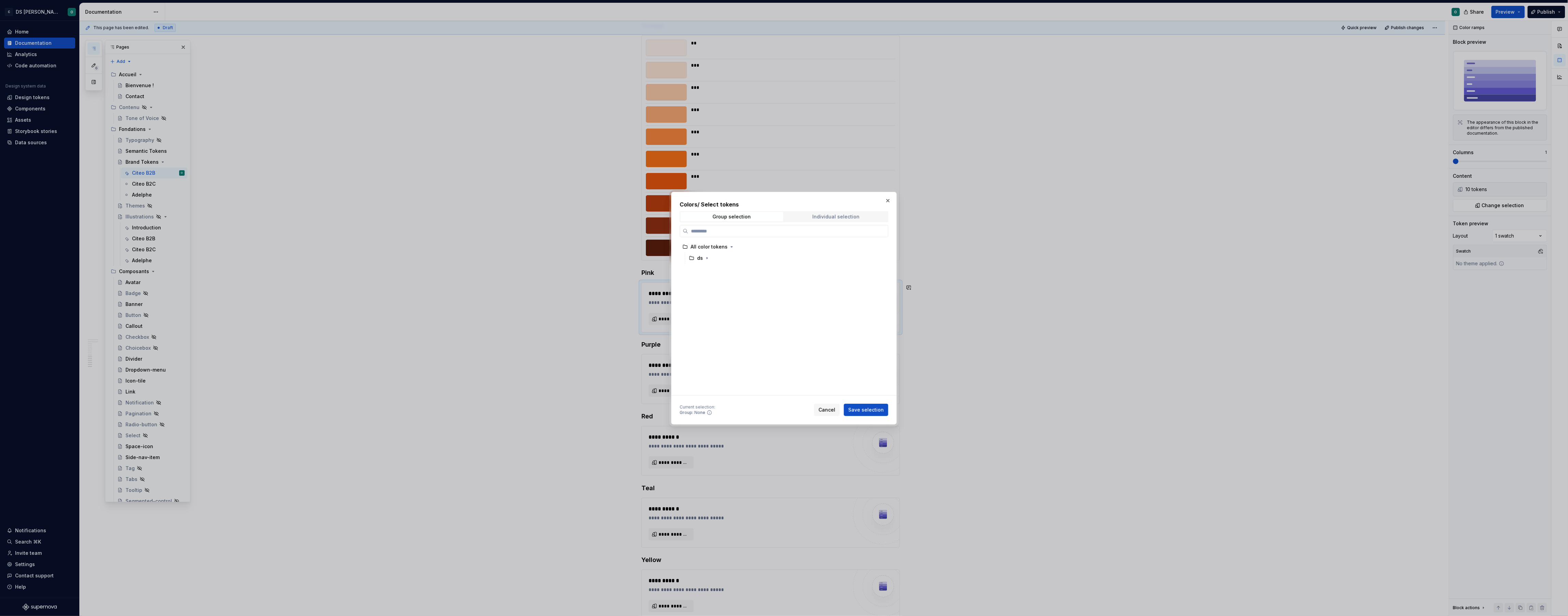
click at [831, 220] on span "Individual selection" at bounding box center [836, 217] width 103 height 10
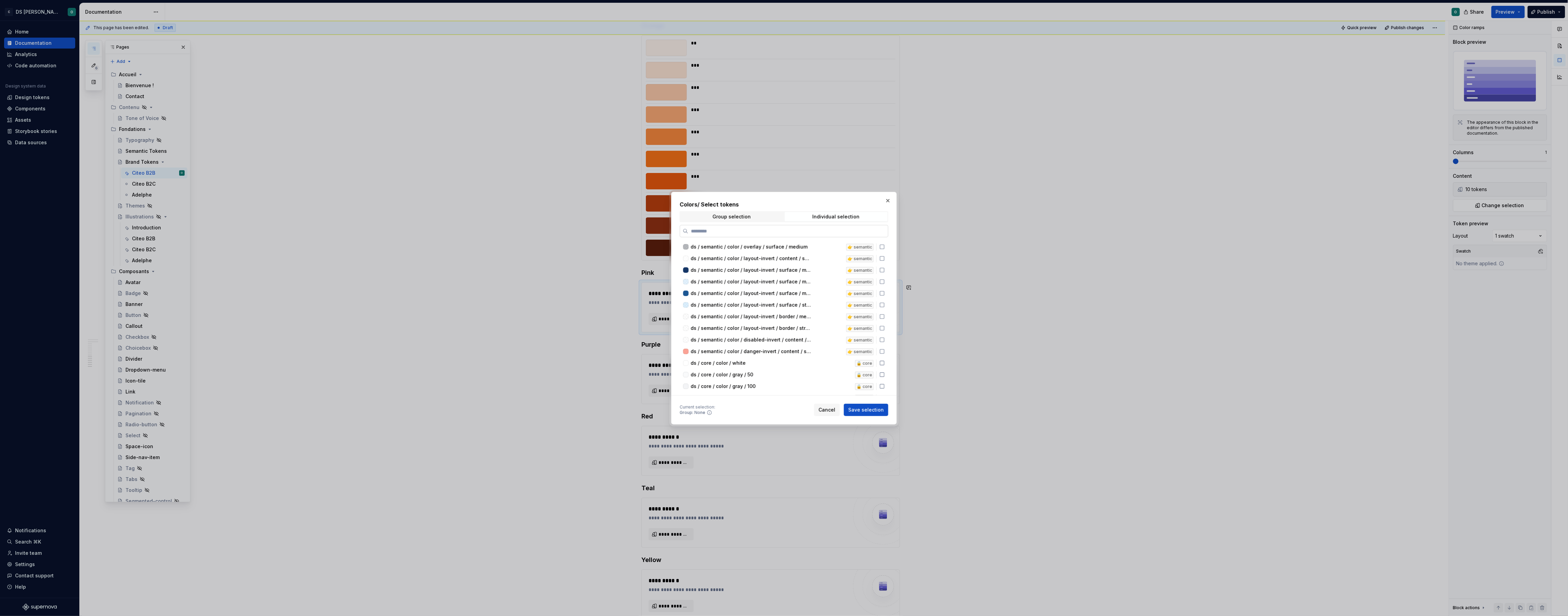
click at [802, 231] on input "search" at bounding box center [788, 231] width 200 height 7
type input "****"
drag, startPoint x: 884, startPoint y: 247, endPoint x: 884, endPoint y: 254, distance: 7.0
click at [884, 248] on icon at bounding box center [882, 247] width 5 height 5
drag, startPoint x: 884, startPoint y: 256, endPoint x: 883, endPoint y: 261, distance: 5.1
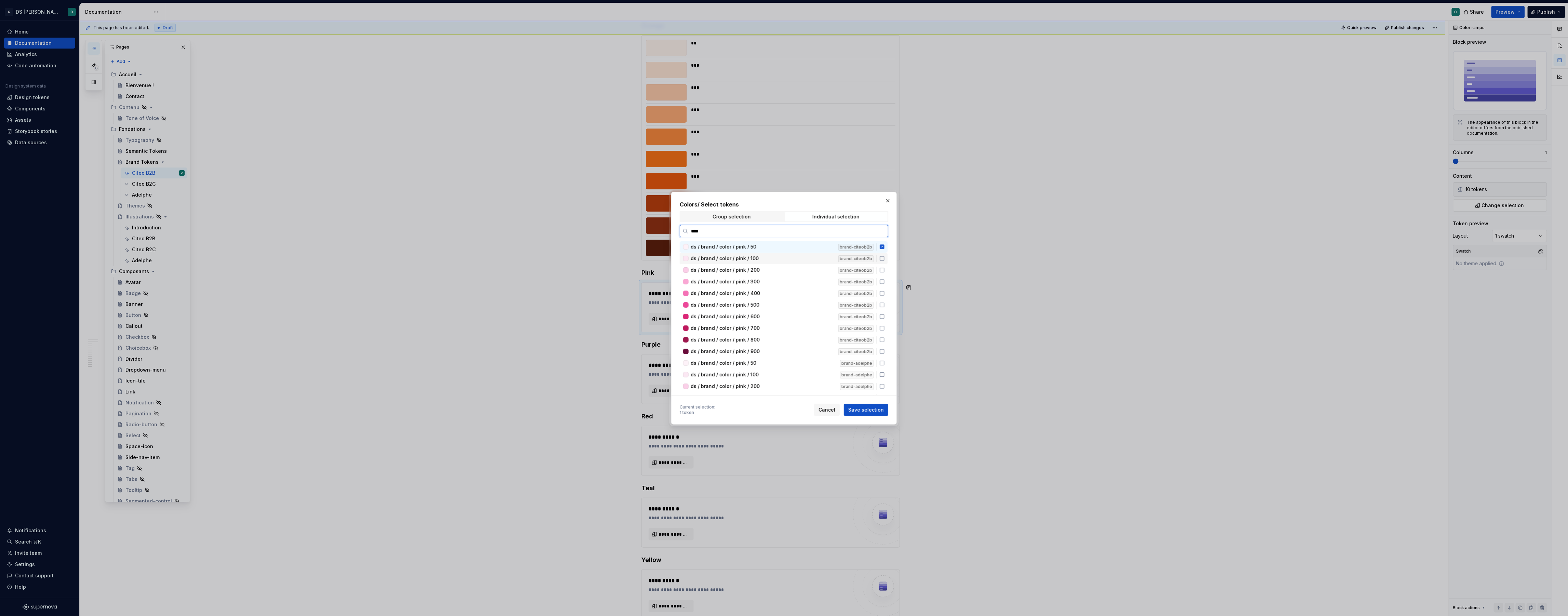
click at [884, 257] on icon at bounding box center [882, 258] width 5 height 5
drag, startPoint x: 884, startPoint y: 270, endPoint x: 884, endPoint y: 276, distance: 6.0
click at [883, 271] on icon at bounding box center [882, 270] width 5 height 5
click at [885, 282] on icon at bounding box center [882, 281] width 5 height 5
click at [885, 296] on div "ds / brand / color / pink / 400 brand-citeob2b" at bounding box center [784, 293] width 208 height 12
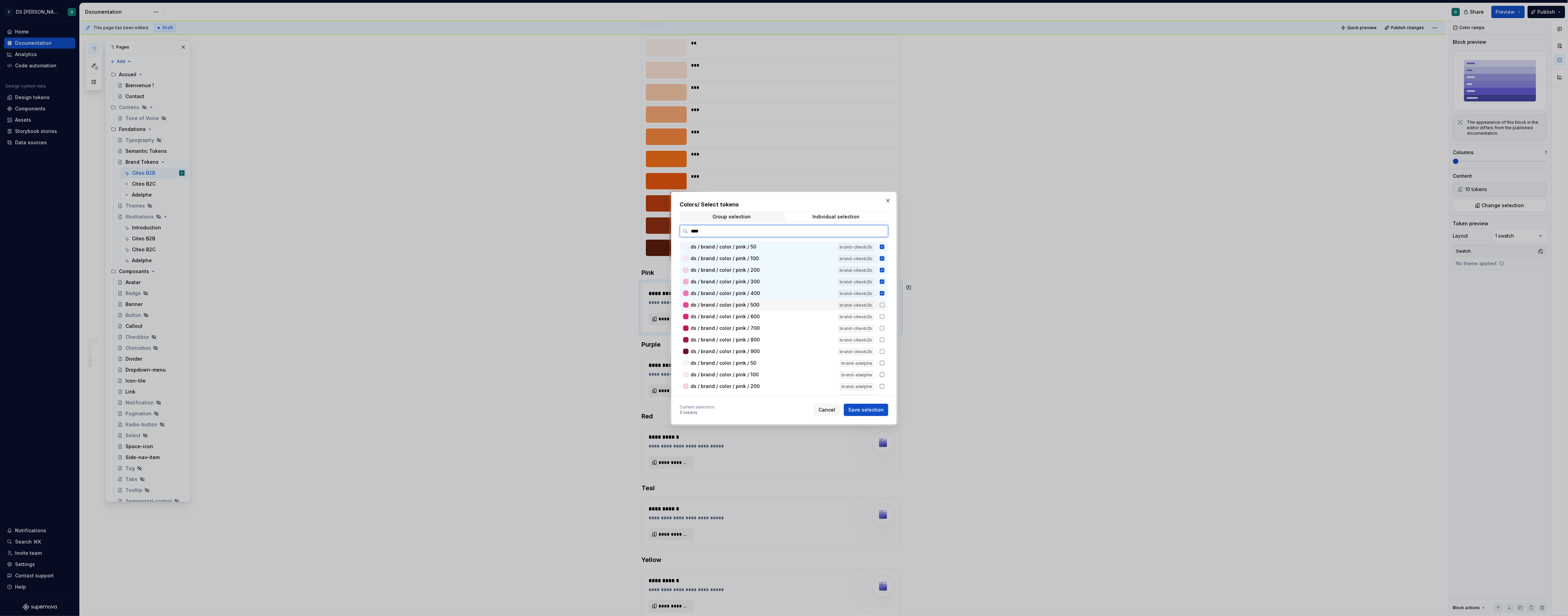
click at [886, 307] on div "ds / brand / color / pink / 500 brand-citeob2b" at bounding box center [784, 305] width 208 height 12
click at [885, 316] on icon at bounding box center [882, 317] width 5 height 5
click at [885, 326] on icon at bounding box center [882, 328] width 5 height 5
click at [885, 337] on icon at bounding box center [882, 340] width 5 height 5
click at [885, 349] on icon at bounding box center [882, 351] width 5 height 5
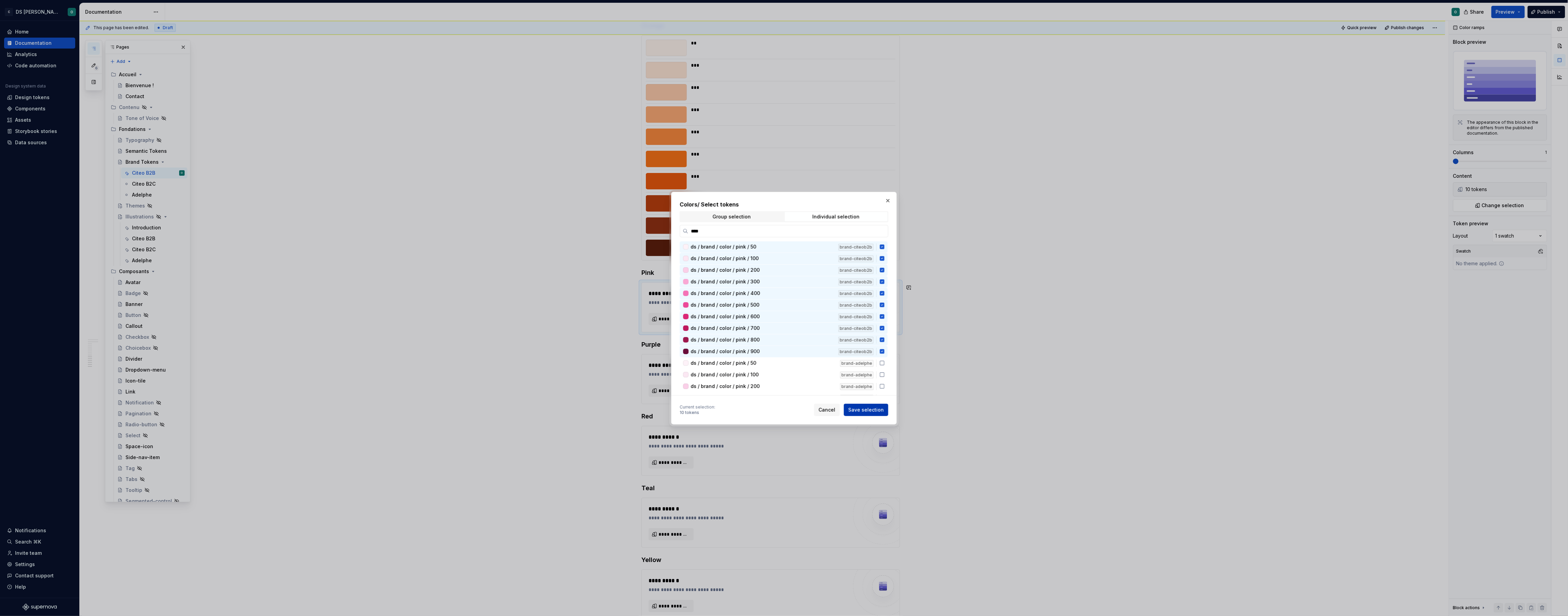
click at [875, 411] on span "Save selection" at bounding box center [866, 410] width 35 height 7
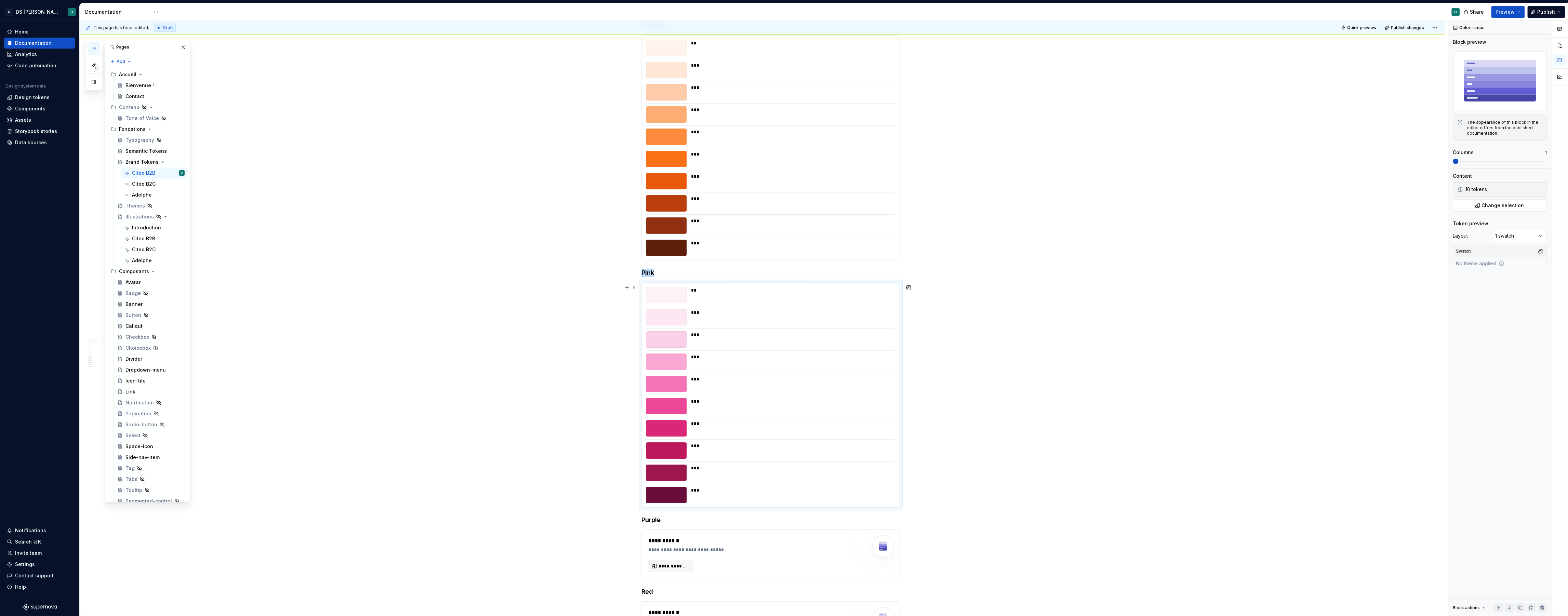
scroll to position [2166, 0]
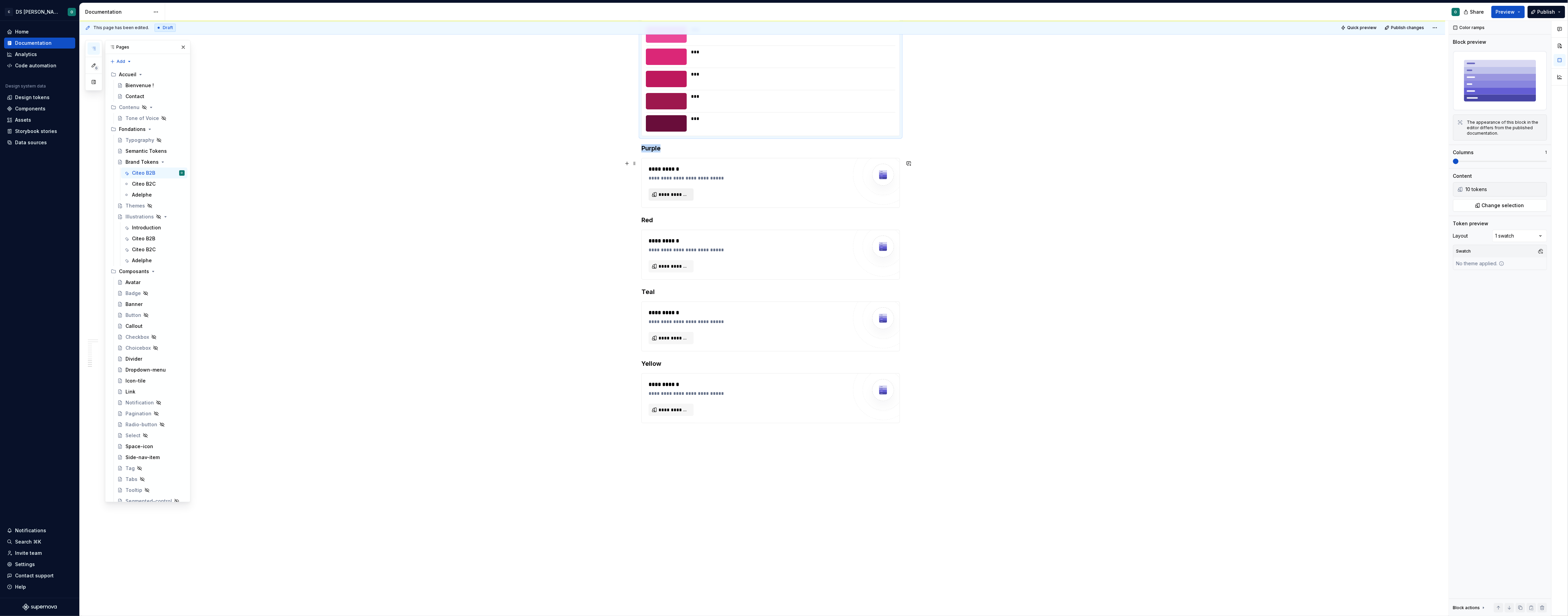
click at [681, 195] on span "**********" at bounding box center [674, 194] width 31 height 7
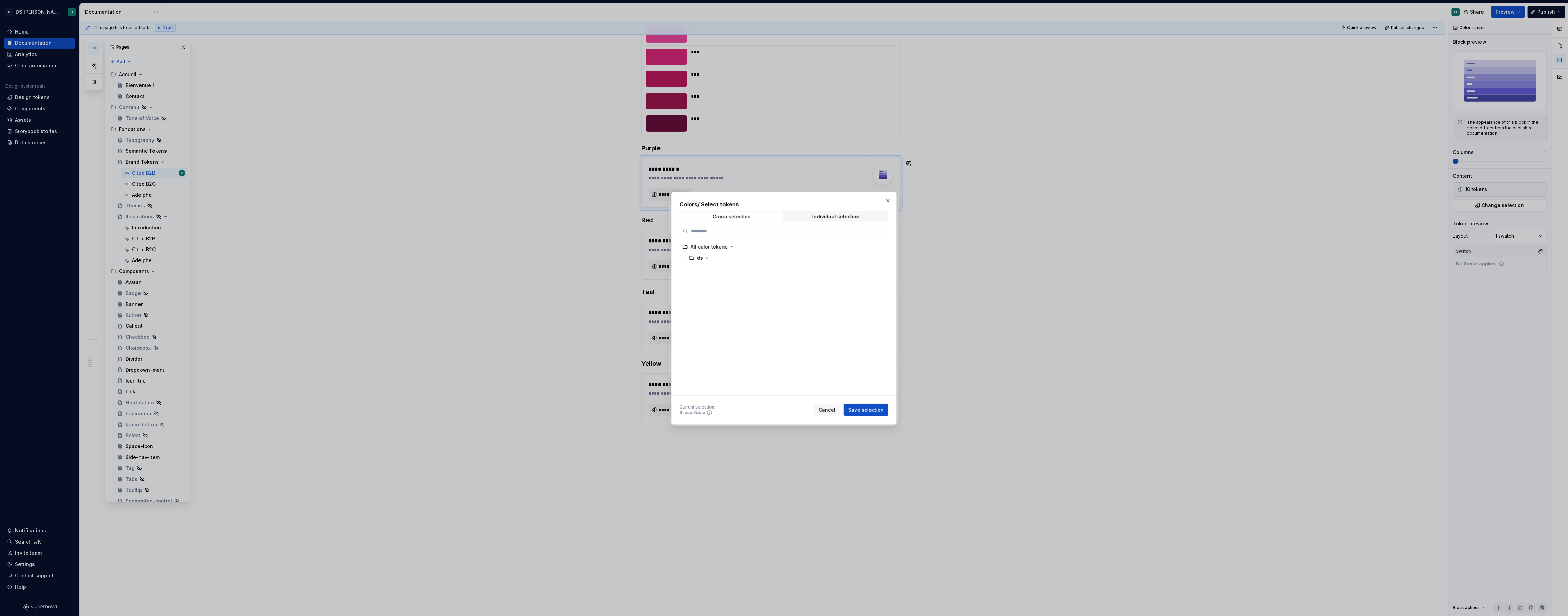
click at [835, 221] on span "Individual selection" at bounding box center [836, 217] width 103 height 10
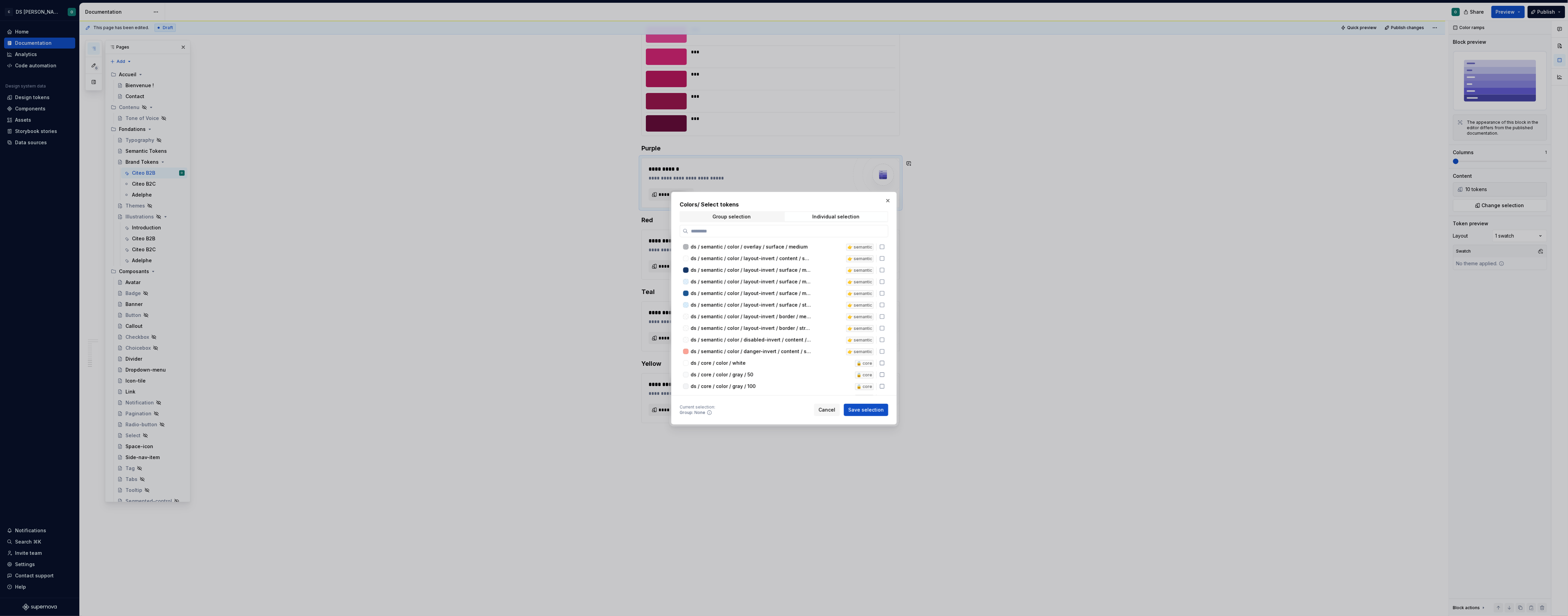
drag, startPoint x: 833, startPoint y: 223, endPoint x: 819, endPoint y: 237, distance: 19.8
click at [819, 237] on div "ds / semantic / color / overlay / surface / medium 👉 semantic ds / semantic / c…" at bounding box center [784, 310] width 209 height 170
click at [819, 234] on label at bounding box center [784, 231] width 209 height 12
click at [819, 234] on input "search" at bounding box center [788, 231] width 200 height 7
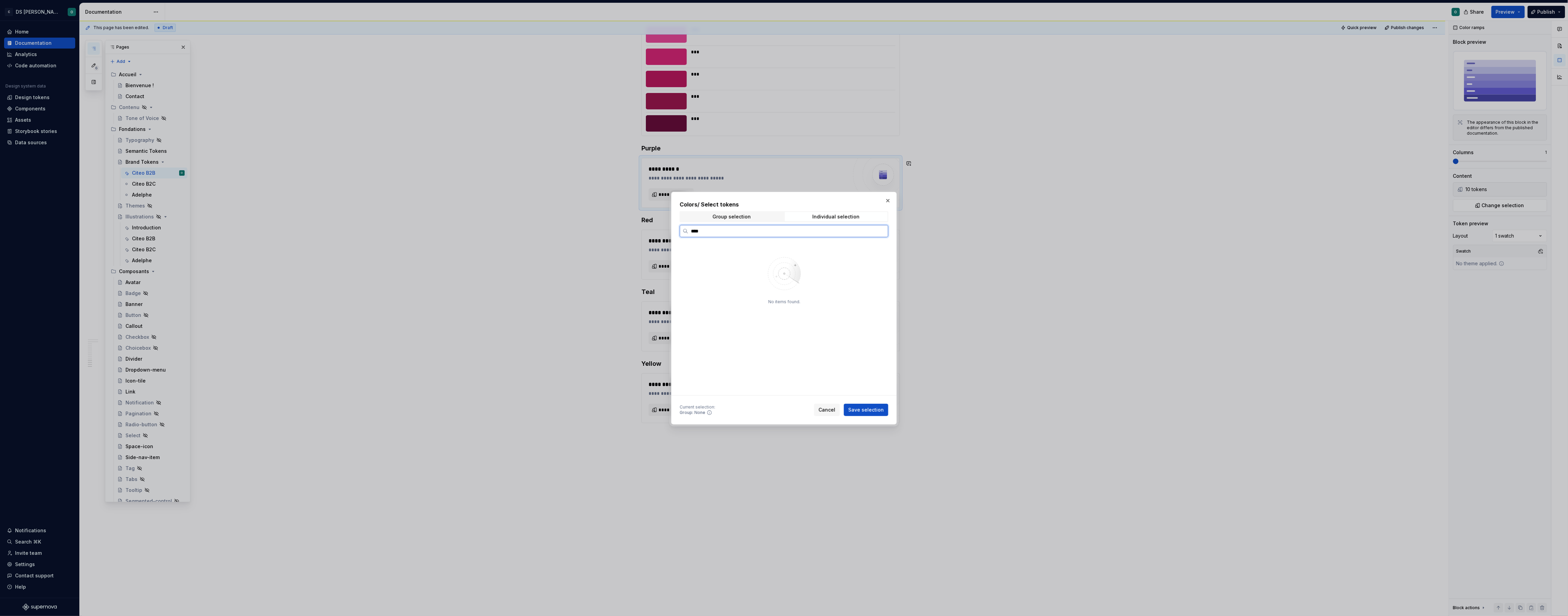
type input "****"
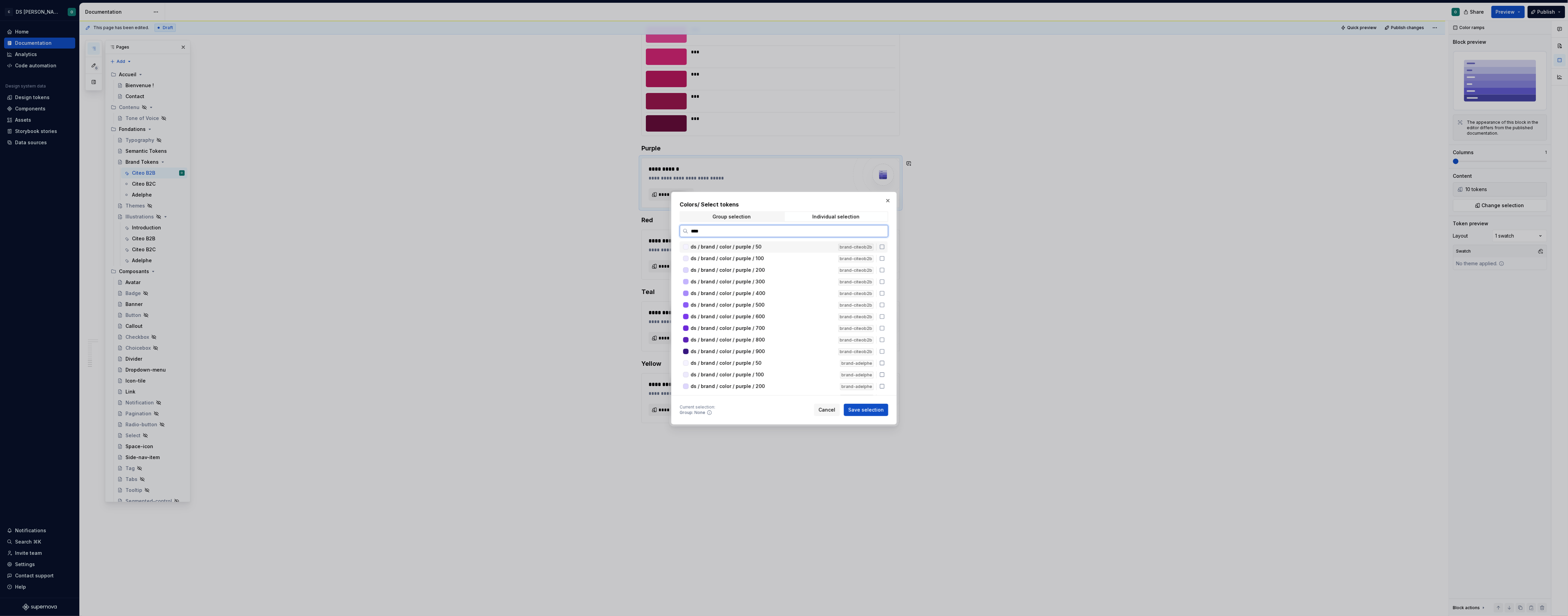
drag, startPoint x: 884, startPoint y: 245, endPoint x: 886, endPoint y: 254, distance: 9.2
click at [884, 245] on icon at bounding box center [882, 247] width 5 height 5
click at [885, 257] on icon at bounding box center [882, 258] width 5 height 5
drag, startPoint x: 887, startPoint y: 273, endPoint x: 887, endPoint y: 281, distance: 8.0
click at [887, 274] on div "ds / brand / color / purple / 200 brand-citeob2b" at bounding box center [784, 270] width 208 height 12
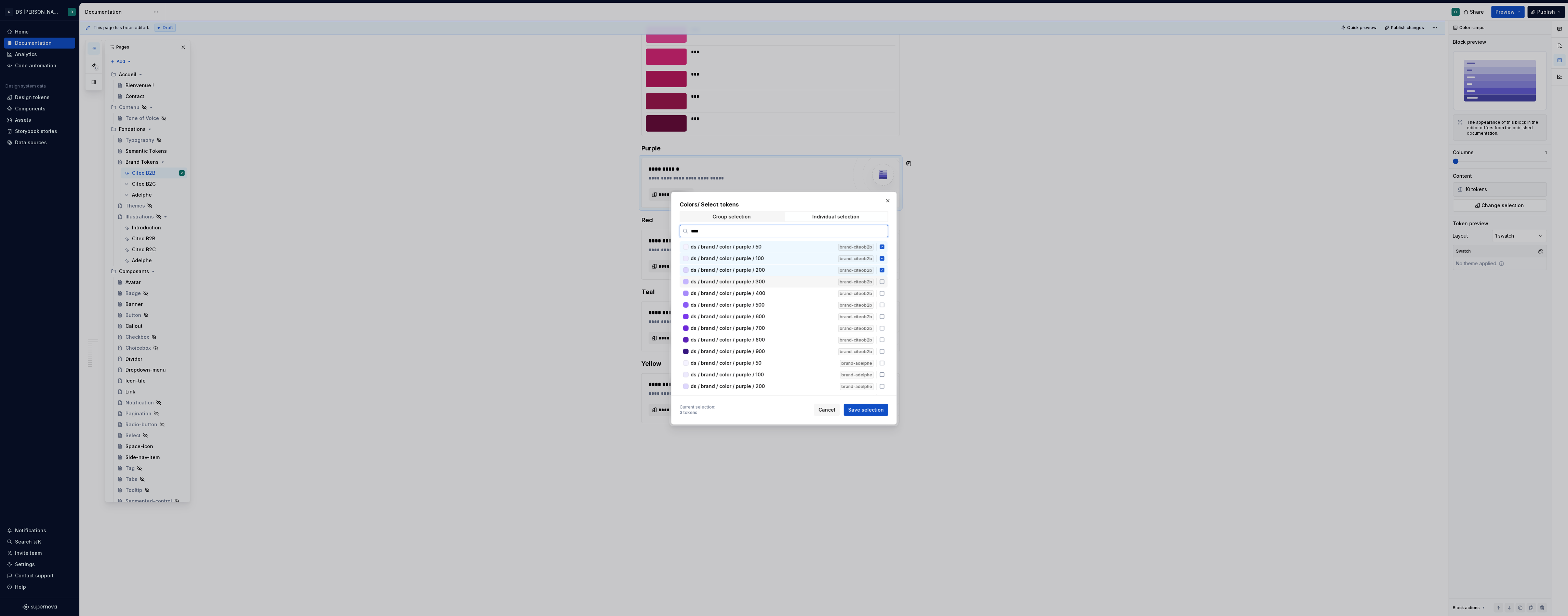
drag, startPoint x: 887, startPoint y: 284, endPoint x: 887, endPoint y: 288, distance: 4.0
click at [887, 285] on div "ds / brand / color / purple / 300 brand-citeob2b" at bounding box center [784, 282] width 208 height 12
click at [887, 301] on div "ds / brand / color / purple / 500 brand-citeob2b" at bounding box center [784, 305] width 208 height 12
click at [884, 303] on icon at bounding box center [881, 304] width 4 height 4
drag, startPoint x: 886, startPoint y: 293, endPoint x: 885, endPoint y: 299, distance: 6.1
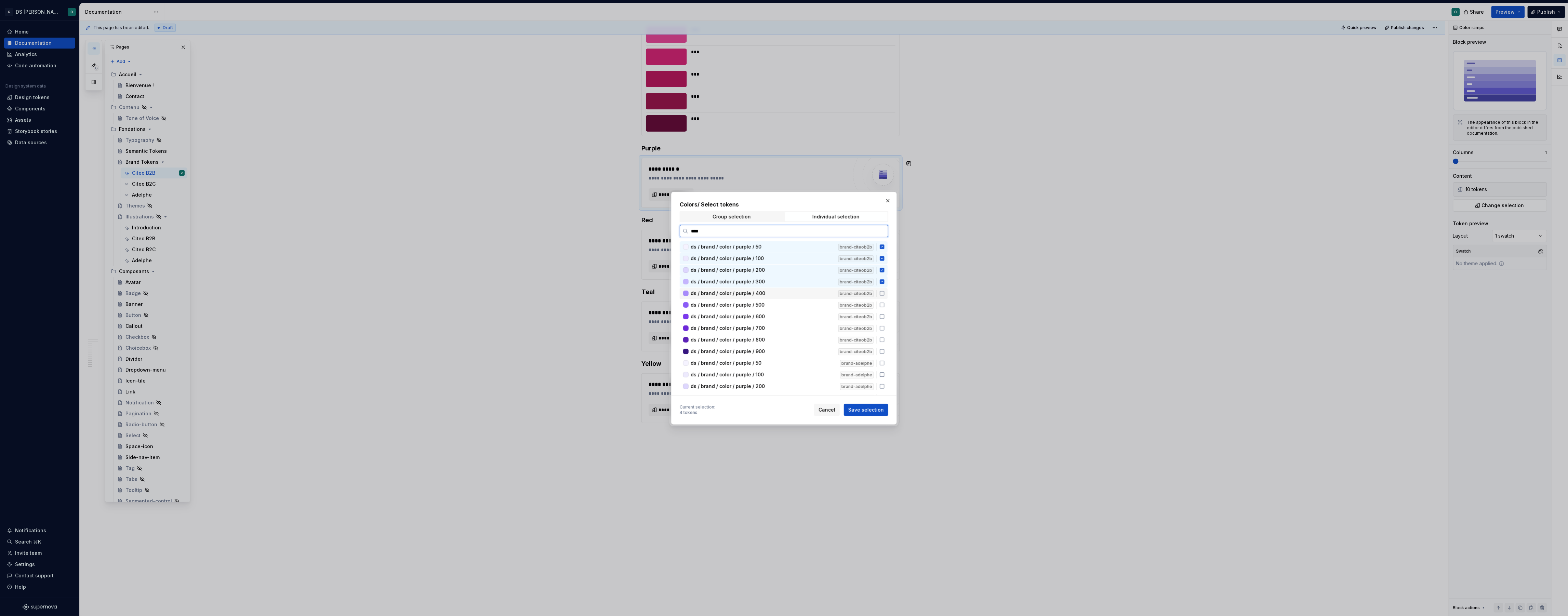
click at [885, 294] on icon at bounding box center [882, 293] width 5 height 5
click at [885, 303] on icon at bounding box center [882, 305] width 5 height 5
click at [885, 314] on icon at bounding box center [882, 317] width 5 height 5
click at [885, 326] on icon at bounding box center [882, 328] width 5 height 5
click at [885, 341] on icon at bounding box center [882, 340] width 5 height 5
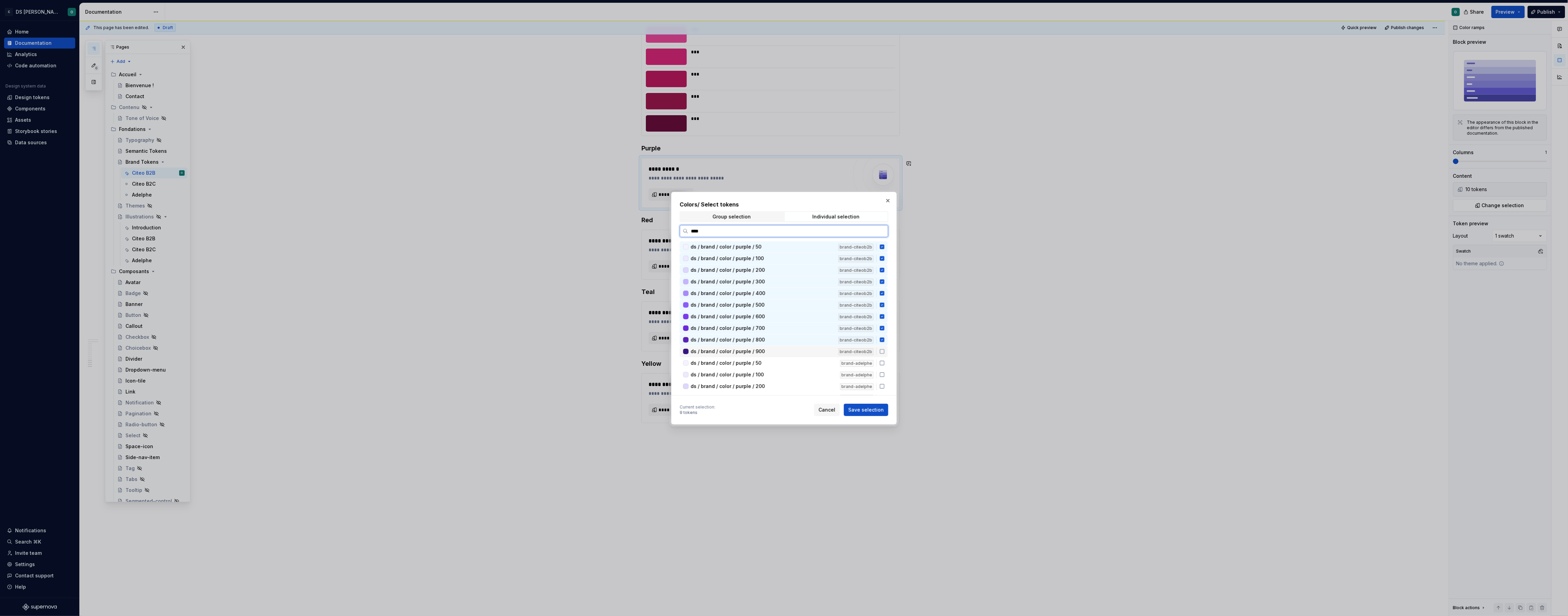
click at [885, 352] on icon at bounding box center [882, 351] width 5 height 5
click at [880, 411] on span "Save selection" at bounding box center [866, 410] width 35 height 7
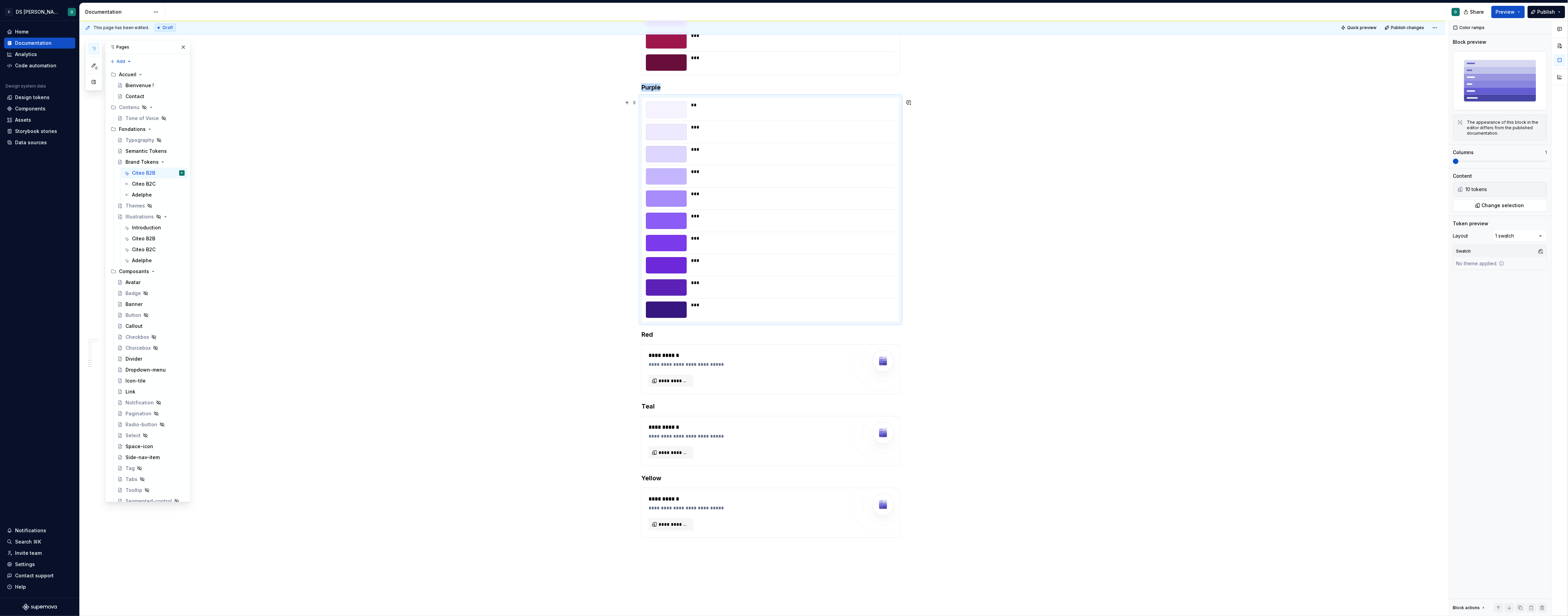
scroll to position [2342, 0]
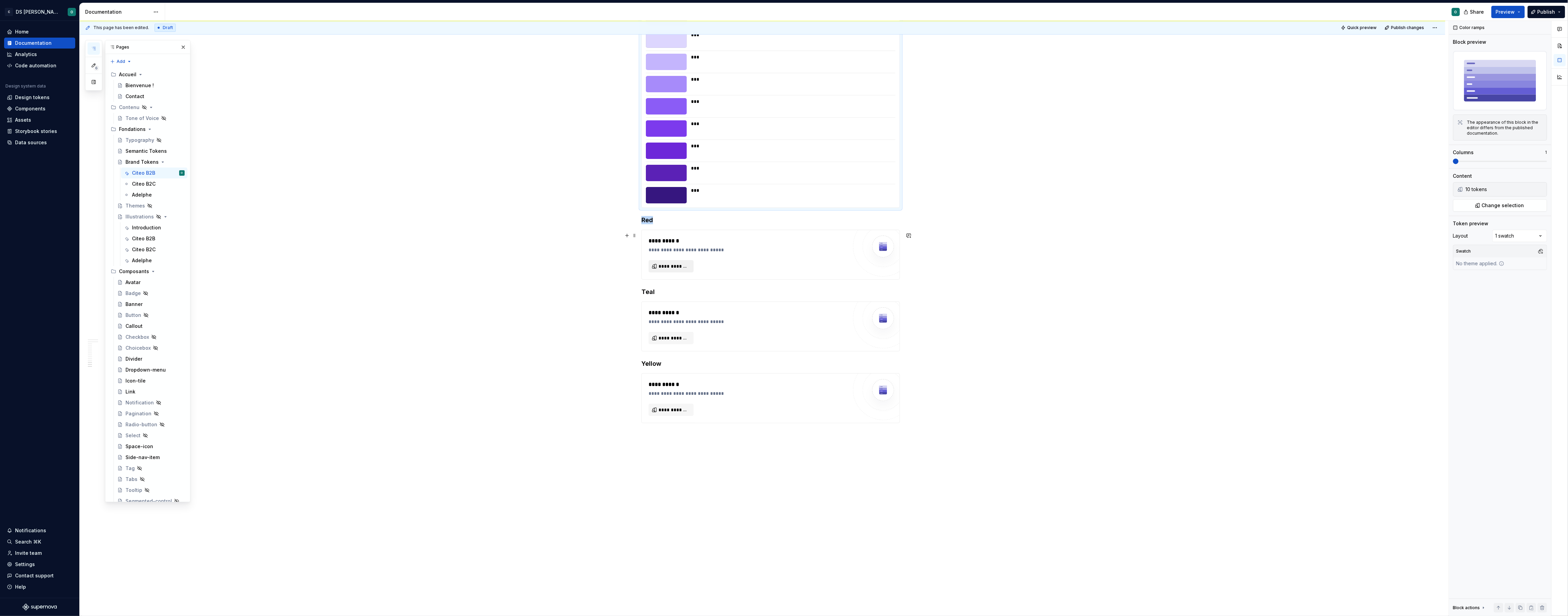
click at [671, 267] on span "**********" at bounding box center [674, 266] width 31 height 7
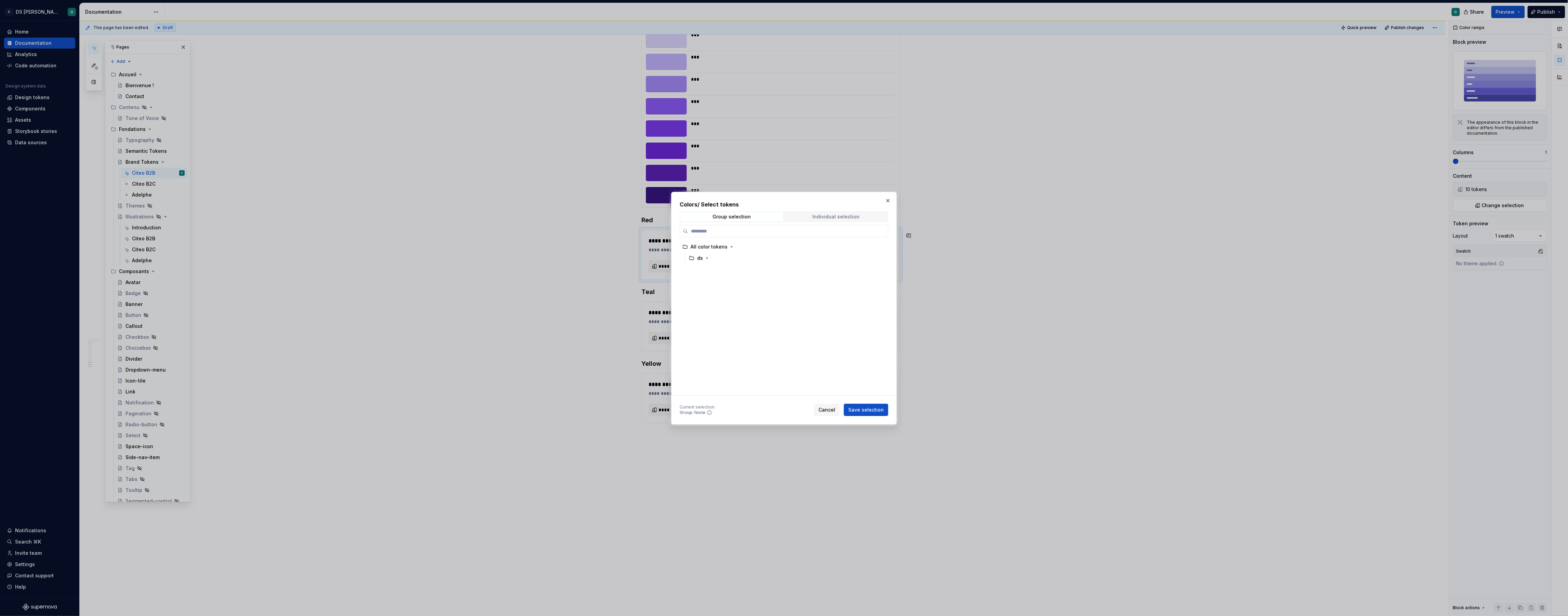
click at [821, 219] on span "Individual selection" at bounding box center [836, 217] width 103 height 10
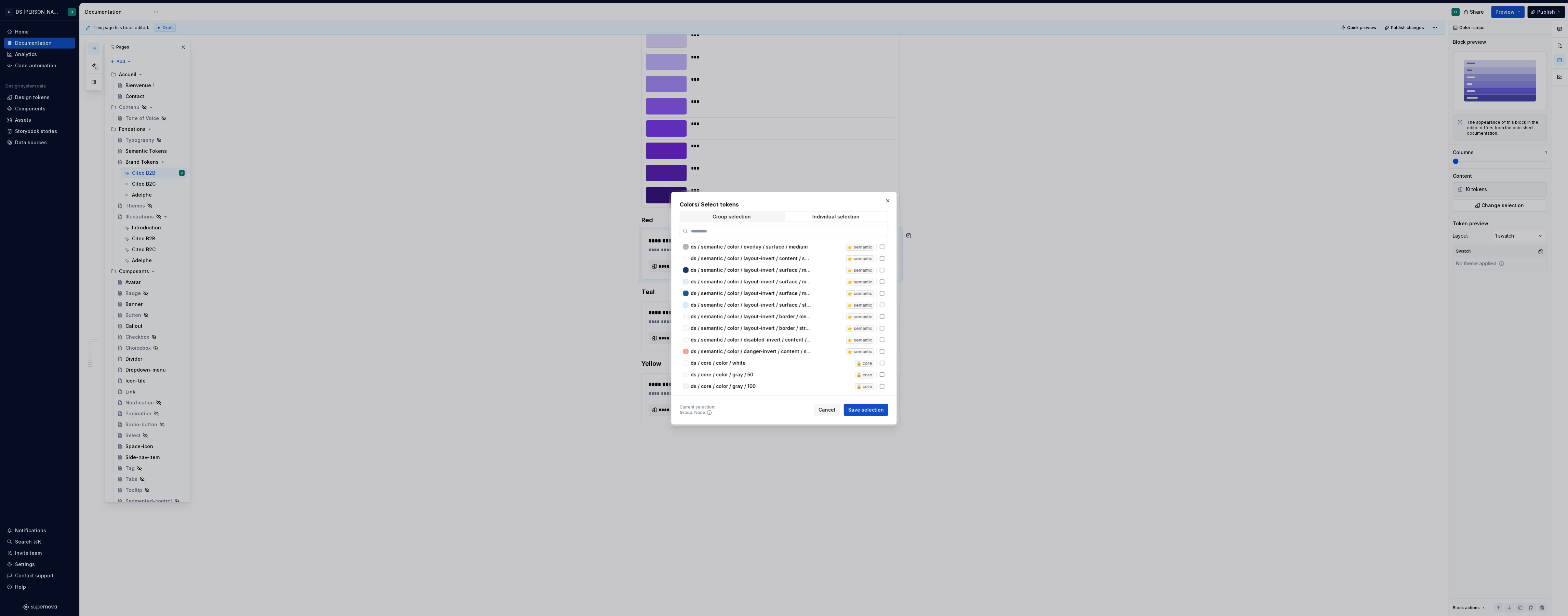
click at [808, 227] on label at bounding box center [784, 231] width 209 height 12
click at [805, 228] on input "search" at bounding box center [788, 231] width 200 height 7
type input "***"
click at [885, 246] on icon at bounding box center [882, 247] width 5 height 5
drag, startPoint x: 887, startPoint y: 256, endPoint x: 887, endPoint y: 264, distance: 8.0
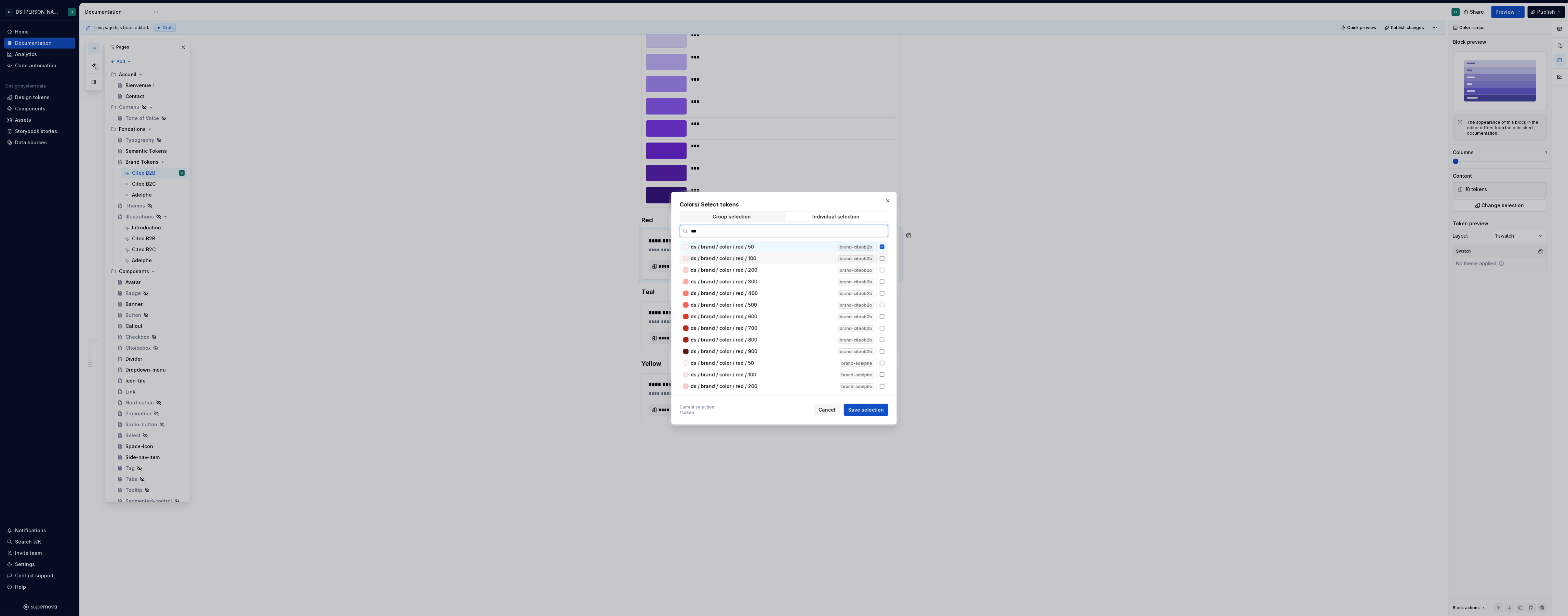
click at [885, 259] on icon at bounding box center [882, 258] width 5 height 5
click at [885, 272] on icon at bounding box center [882, 270] width 5 height 5
drag, startPoint x: 887, startPoint y: 282, endPoint x: 887, endPoint y: 287, distance: 5.0
click at [885, 282] on icon at bounding box center [882, 281] width 5 height 5
drag, startPoint x: 887, startPoint y: 288, endPoint x: 887, endPoint y: 292, distance: 4.0
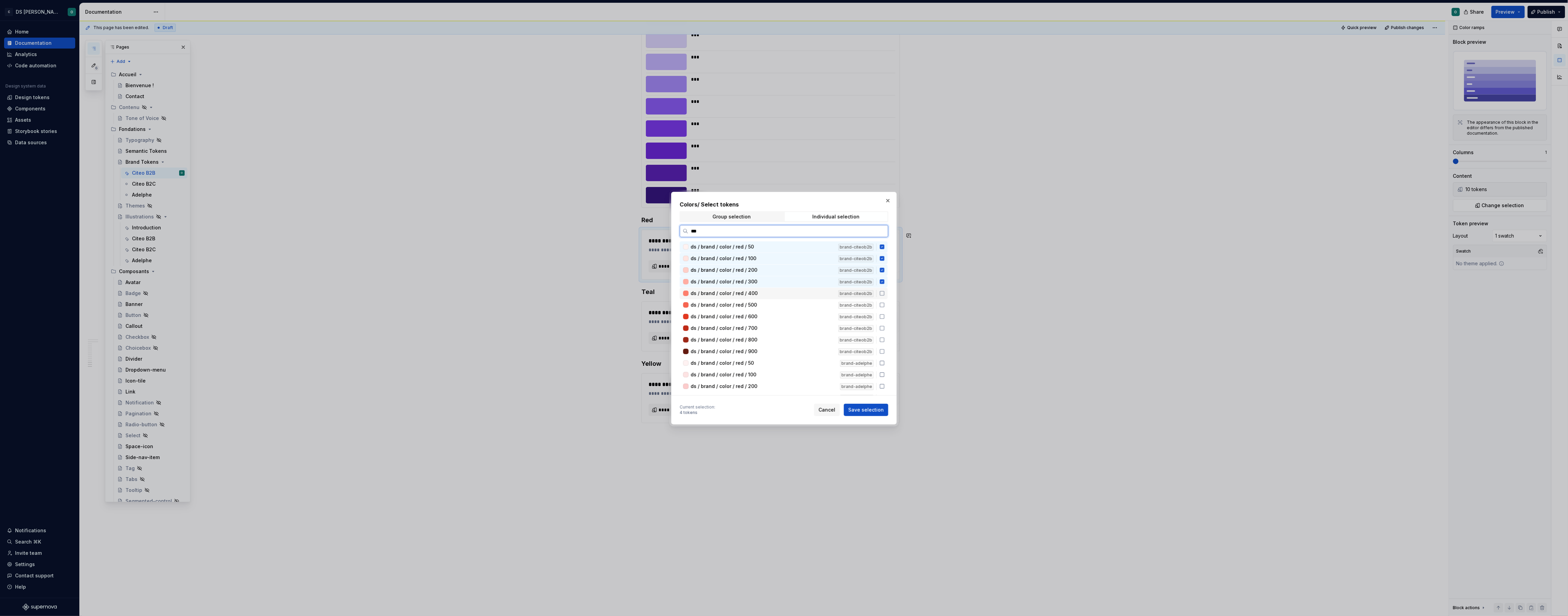
click at [887, 292] on div "ds / brand / color / red / 400 brand-citeob2b" at bounding box center [784, 293] width 208 height 12
click at [885, 303] on icon at bounding box center [882, 305] width 5 height 5
click at [887, 312] on div "ds / brand / color / red / 600 brand-citeob2b" at bounding box center [784, 317] width 208 height 12
click at [885, 328] on icon at bounding box center [882, 328] width 5 height 5
click at [885, 337] on icon at bounding box center [882, 340] width 5 height 5
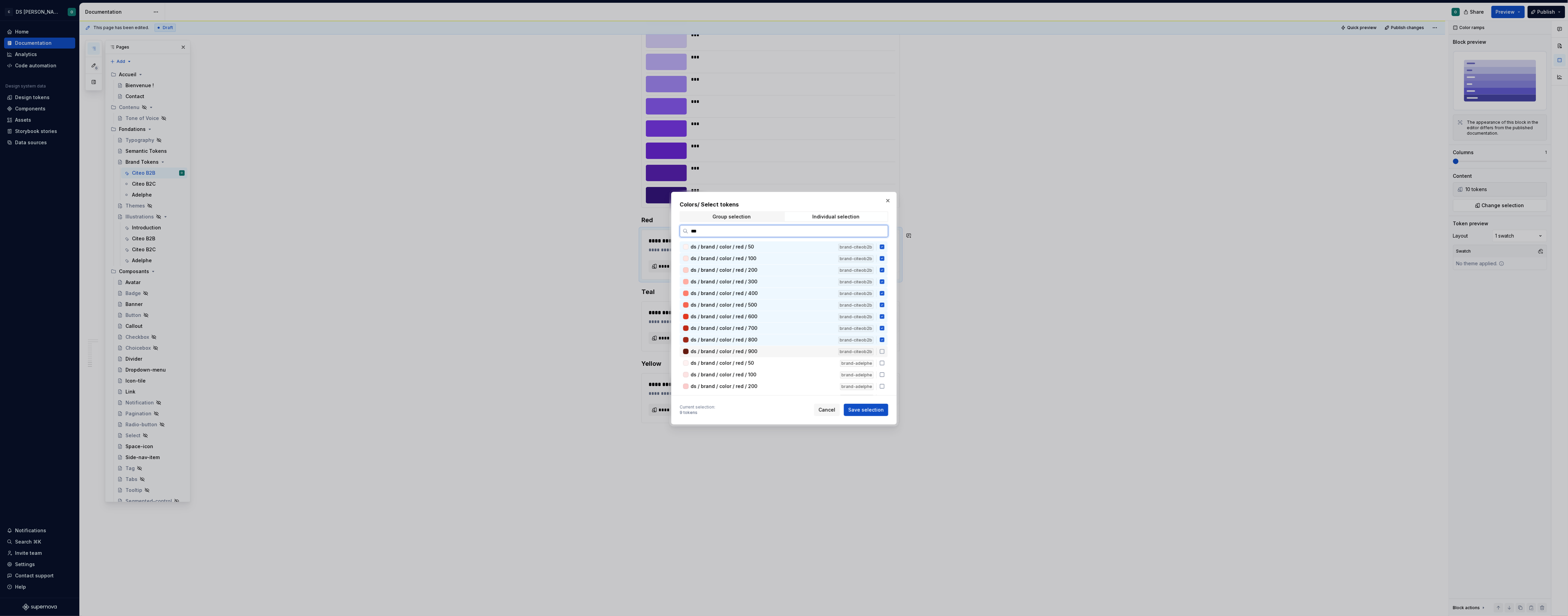
click at [886, 348] on div "ds / brand / color / red / 900 brand-citeob2b" at bounding box center [784, 351] width 208 height 12
click at [875, 410] on span "Save selection" at bounding box center [866, 410] width 35 height 7
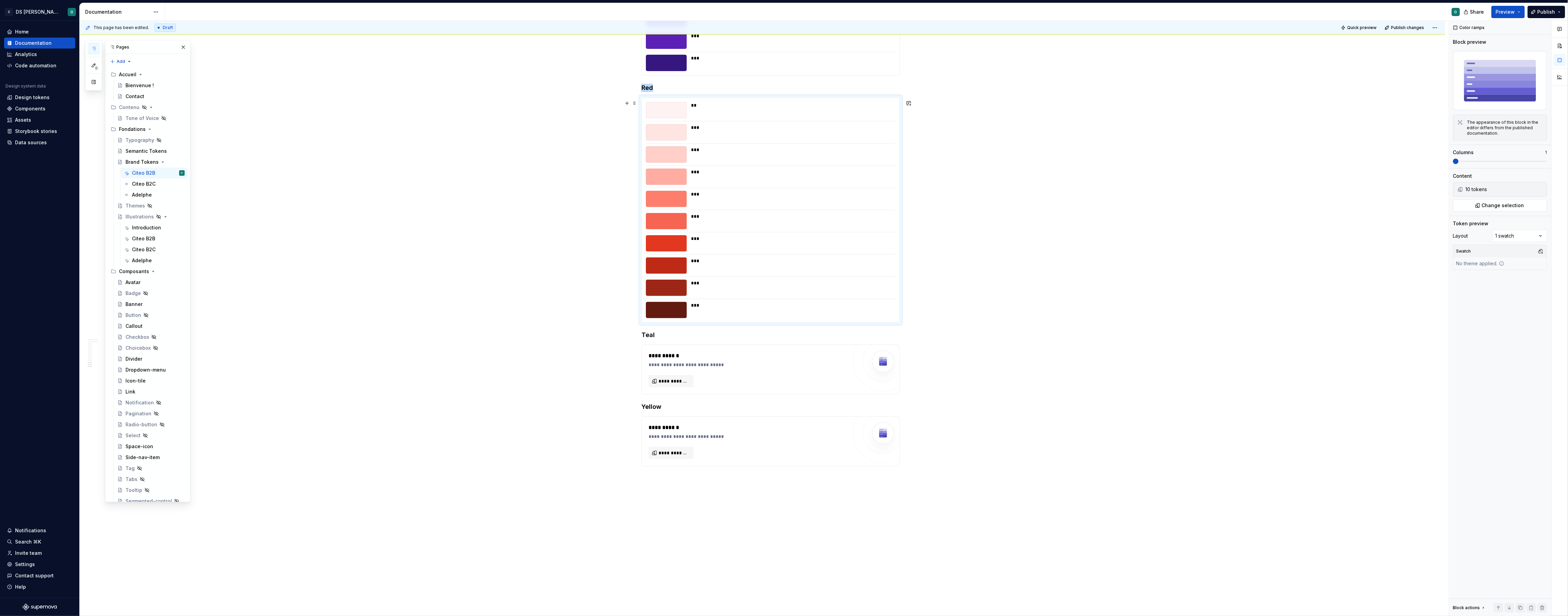
scroll to position [2517, 0]
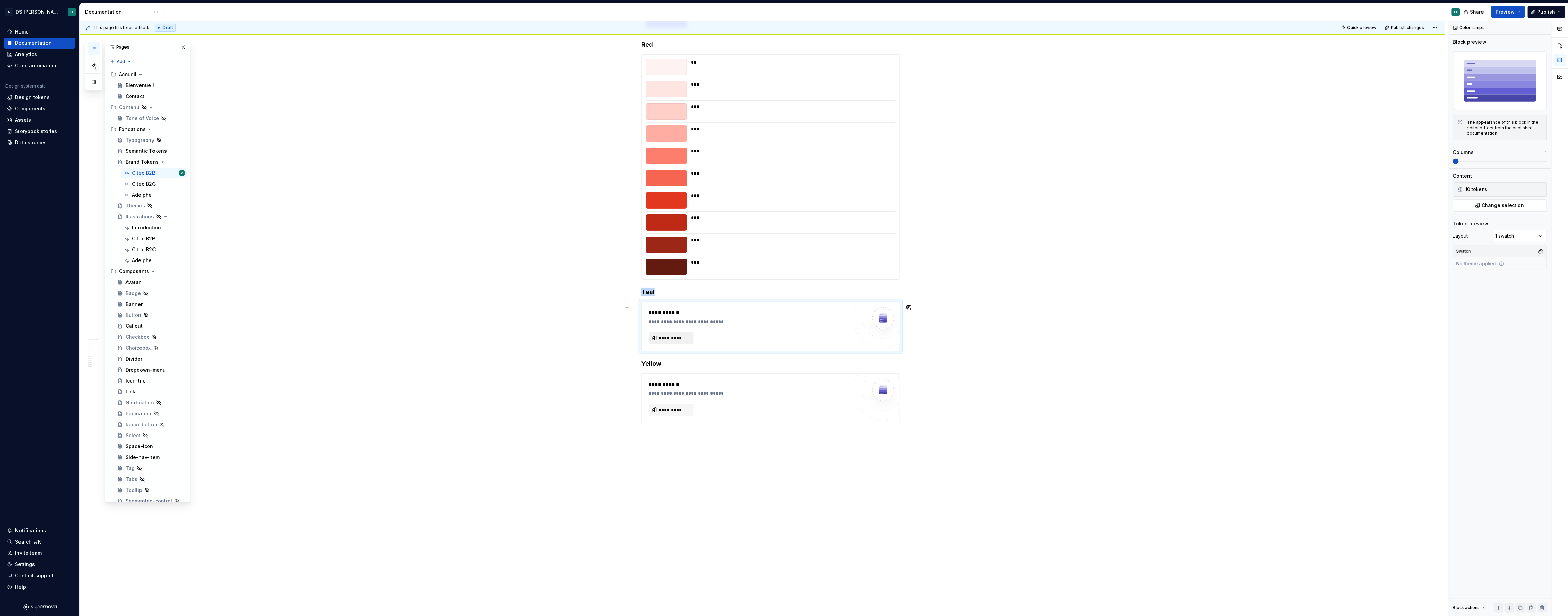
click at [682, 340] on button "**********" at bounding box center [671, 338] width 45 height 12
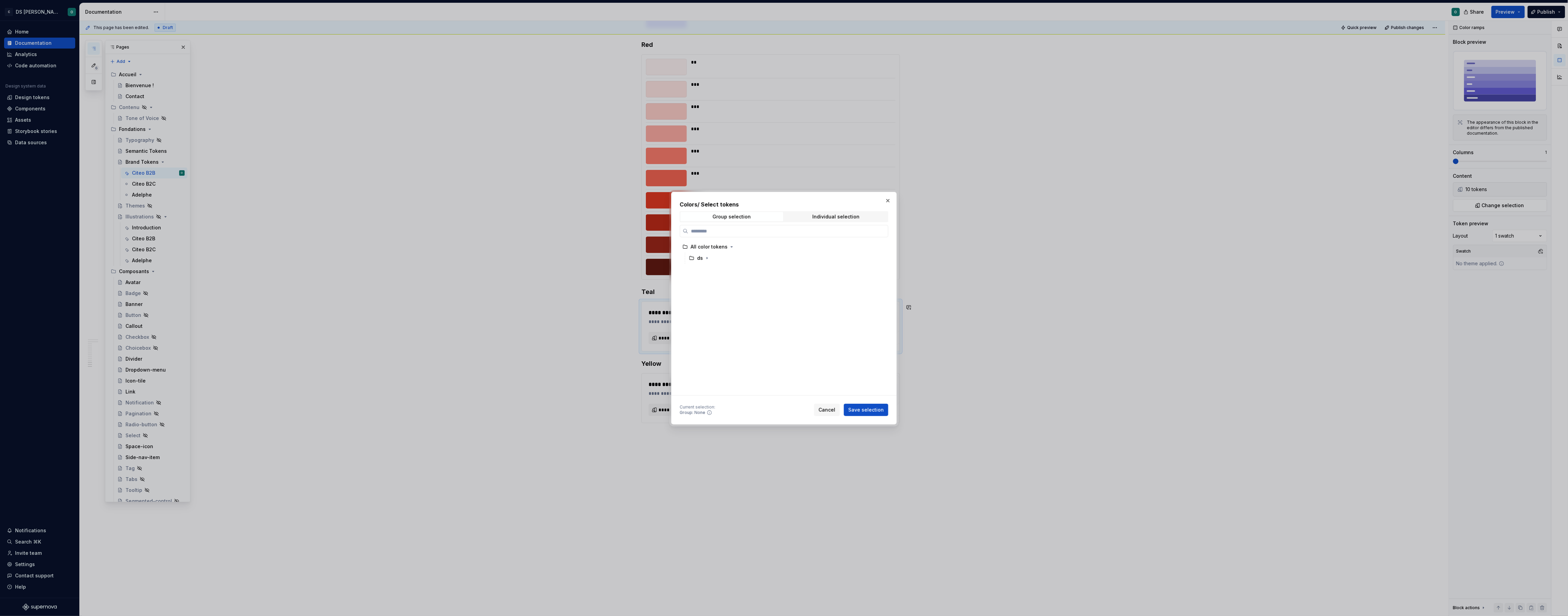
drag, startPoint x: 858, startPoint y: 220, endPoint x: 857, endPoint y: 223, distance: 3.2
click at [858, 219] on span "Individual selection" at bounding box center [836, 217] width 103 height 10
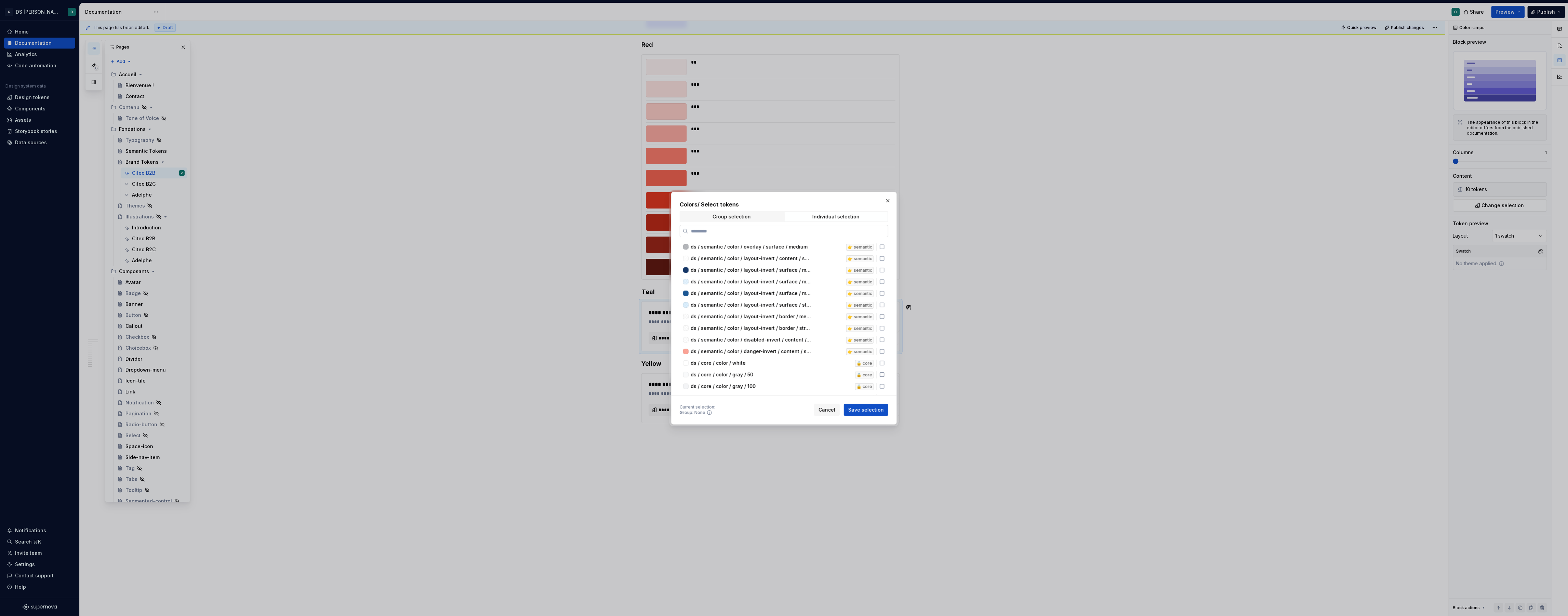
click at [853, 229] on input "search" at bounding box center [788, 231] width 200 height 7
type input "****"
click at [883, 245] on icon at bounding box center [882, 247] width 4 height 4
drag, startPoint x: 883, startPoint y: 256, endPoint x: 888, endPoint y: 266, distance: 11.2
click at [884, 256] on icon at bounding box center [882, 258] width 5 height 5
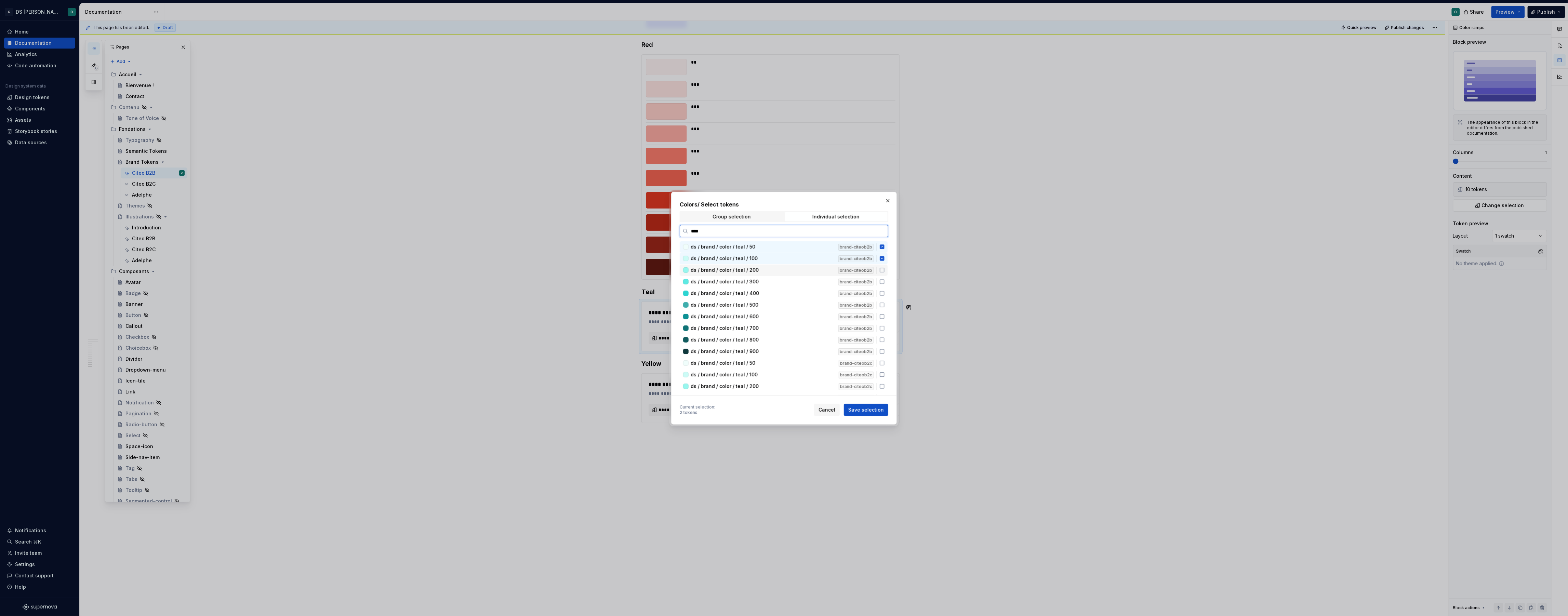
click at [884, 271] on icon at bounding box center [882, 270] width 4 height 4
drag, startPoint x: 887, startPoint y: 285, endPoint x: 888, endPoint y: 292, distance: 7.1
click at [887, 286] on div "ds / brand / color / teal / 300 brand-citeob2b" at bounding box center [784, 282] width 208 height 12
click at [887, 297] on div "ds / brand / color / teal / 400 brand-citeob2b" at bounding box center [784, 293] width 208 height 12
click at [887, 307] on div "ds / brand / color / teal / 500 brand-citeob2b" at bounding box center [784, 305] width 208 height 12
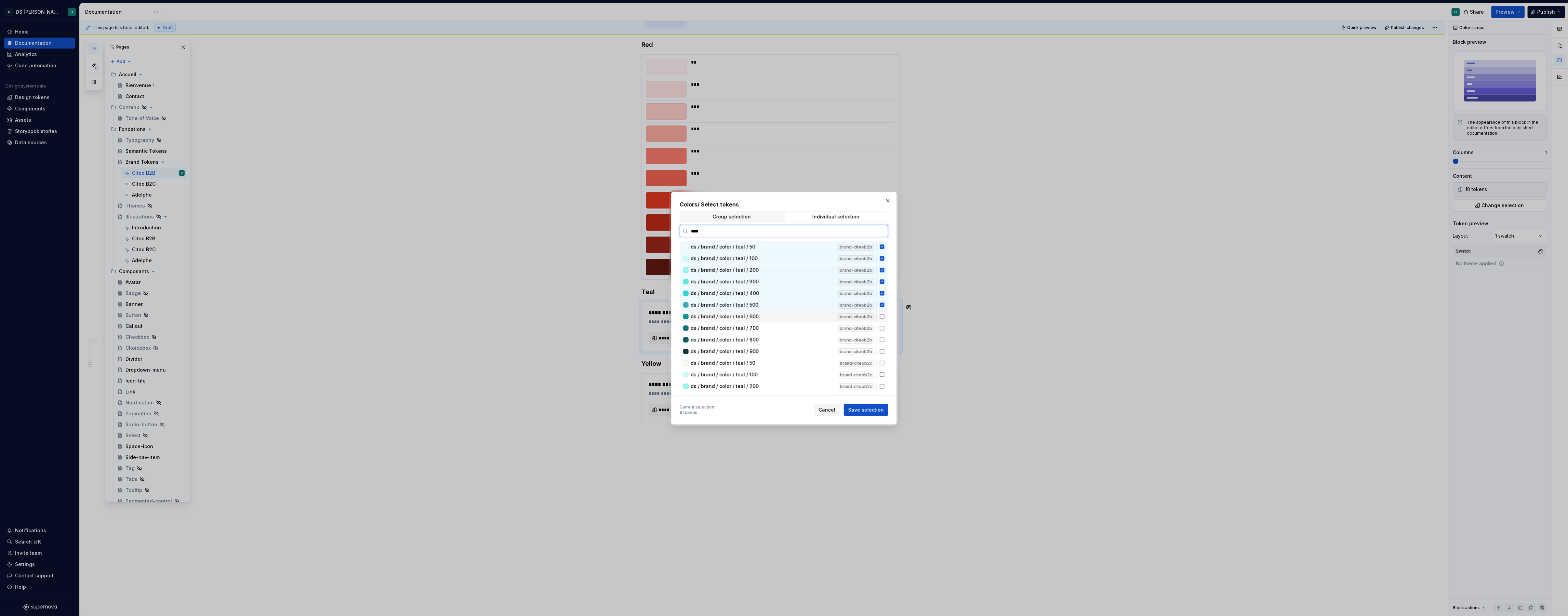
click at [887, 313] on div "ds / brand / color / teal / 600 brand-citeob2b" at bounding box center [784, 317] width 208 height 12
click at [885, 327] on icon at bounding box center [882, 328] width 5 height 5
click at [887, 335] on div "ds / brand / color / teal / 800 brand-citeob2b" at bounding box center [784, 340] width 208 height 12
click at [885, 349] on icon at bounding box center [882, 351] width 5 height 5
click at [885, 362] on icon at bounding box center [882, 363] width 5 height 5
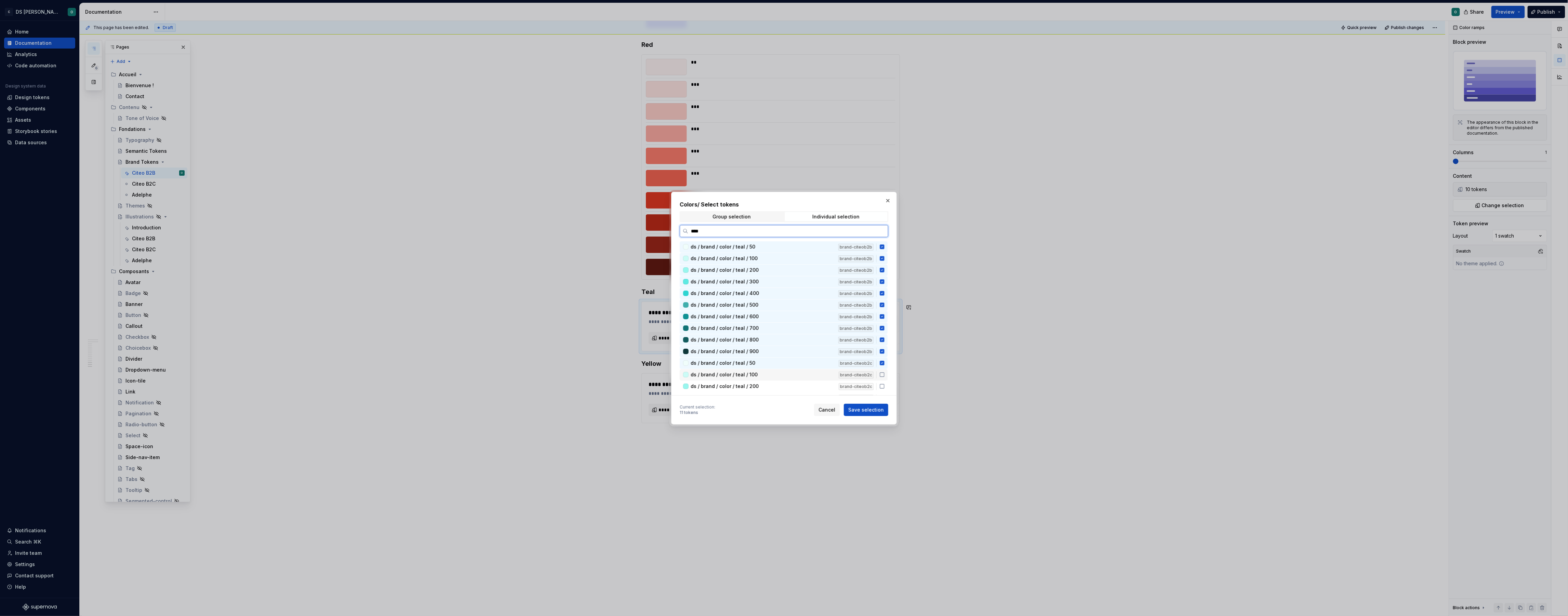
click at [884, 376] on icon at bounding box center [882, 374] width 4 height 4
click at [885, 363] on icon at bounding box center [882, 363] width 5 height 5
click at [884, 373] on icon at bounding box center [881, 374] width 4 height 4
click at [880, 410] on span "Save selection" at bounding box center [866, 410] width 35 height 7
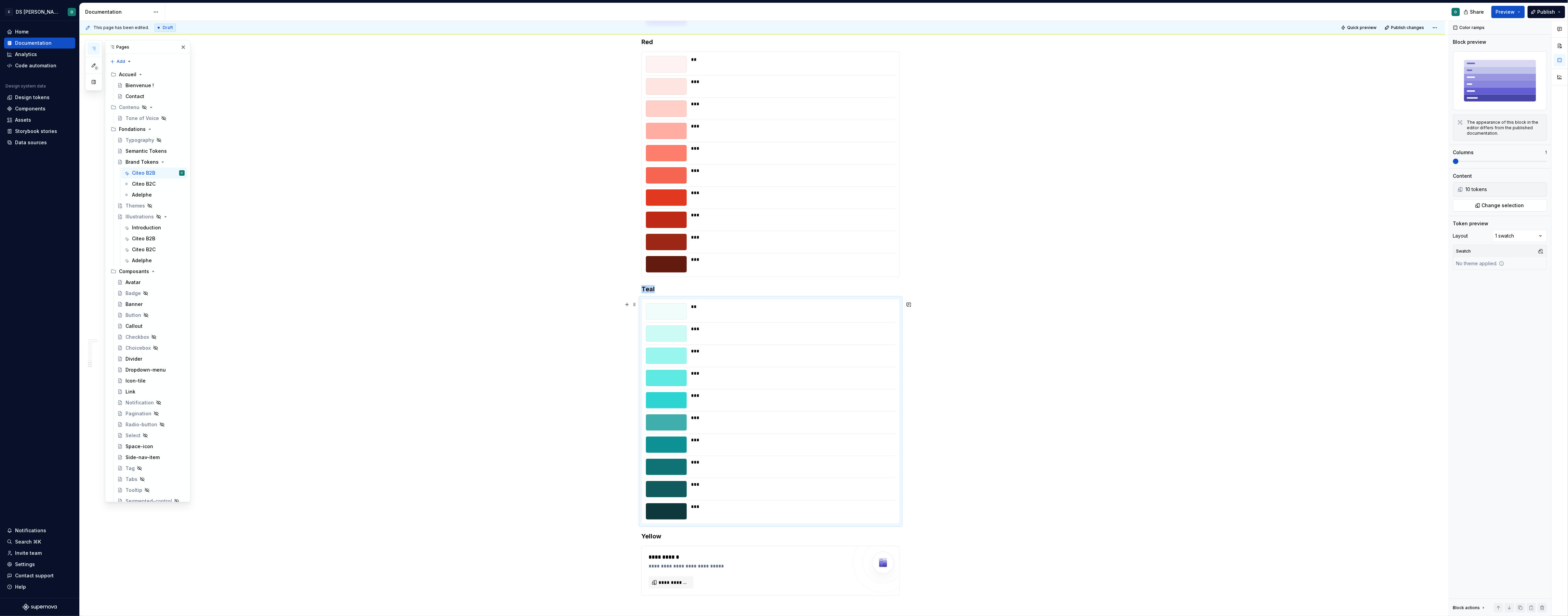
scroll to position [2693, 0]
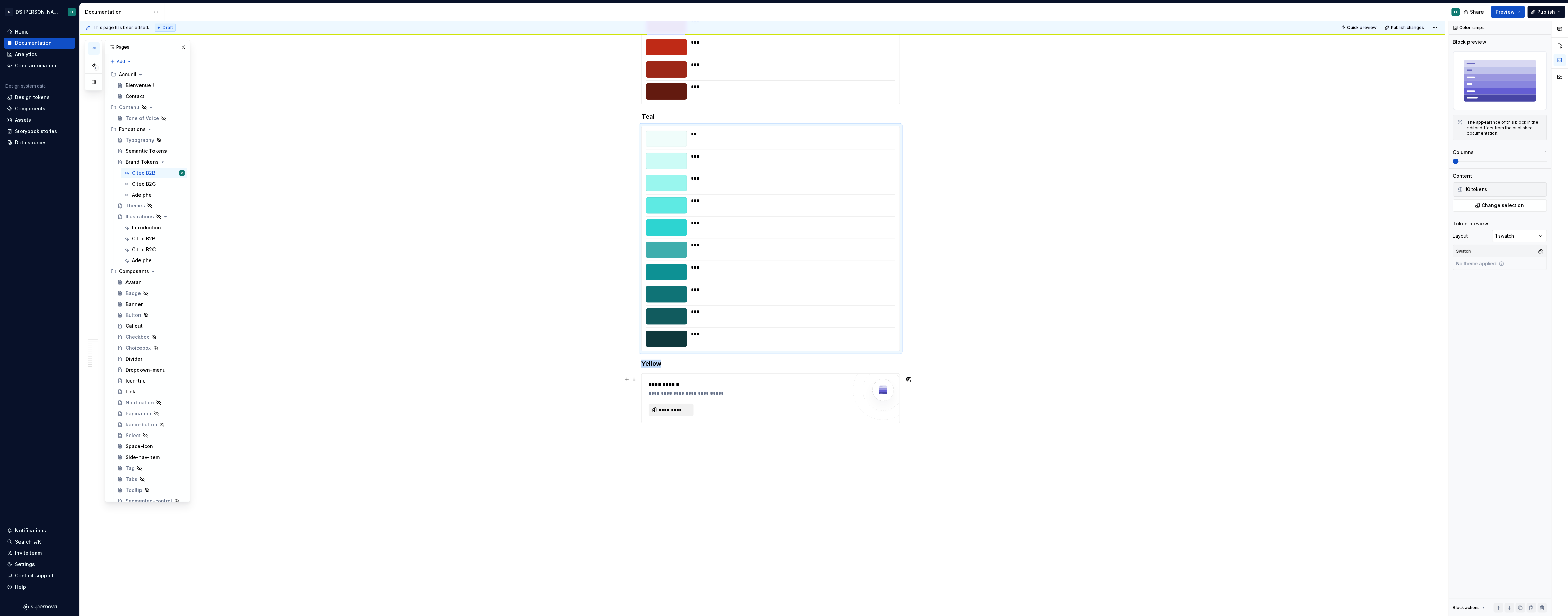
click at [685, 409] on span "**********" at bounding box center [674, 410] width 31 height 7
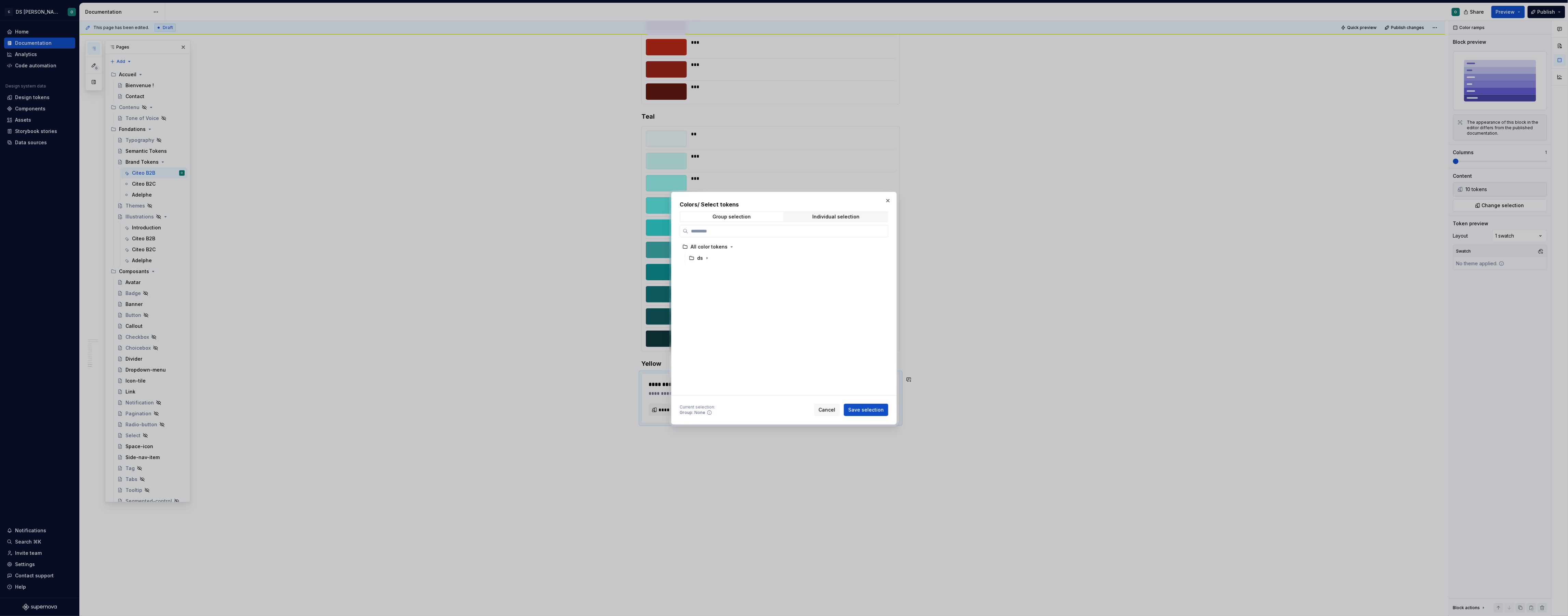
drag, startPoint x: 849, startPoint y: 221, endPoint x: 844, endPoint y: 222, distance: 5.1
click at [849, 221] on span "Individual selection" at bounding box center [836, 217] width 103 height 10
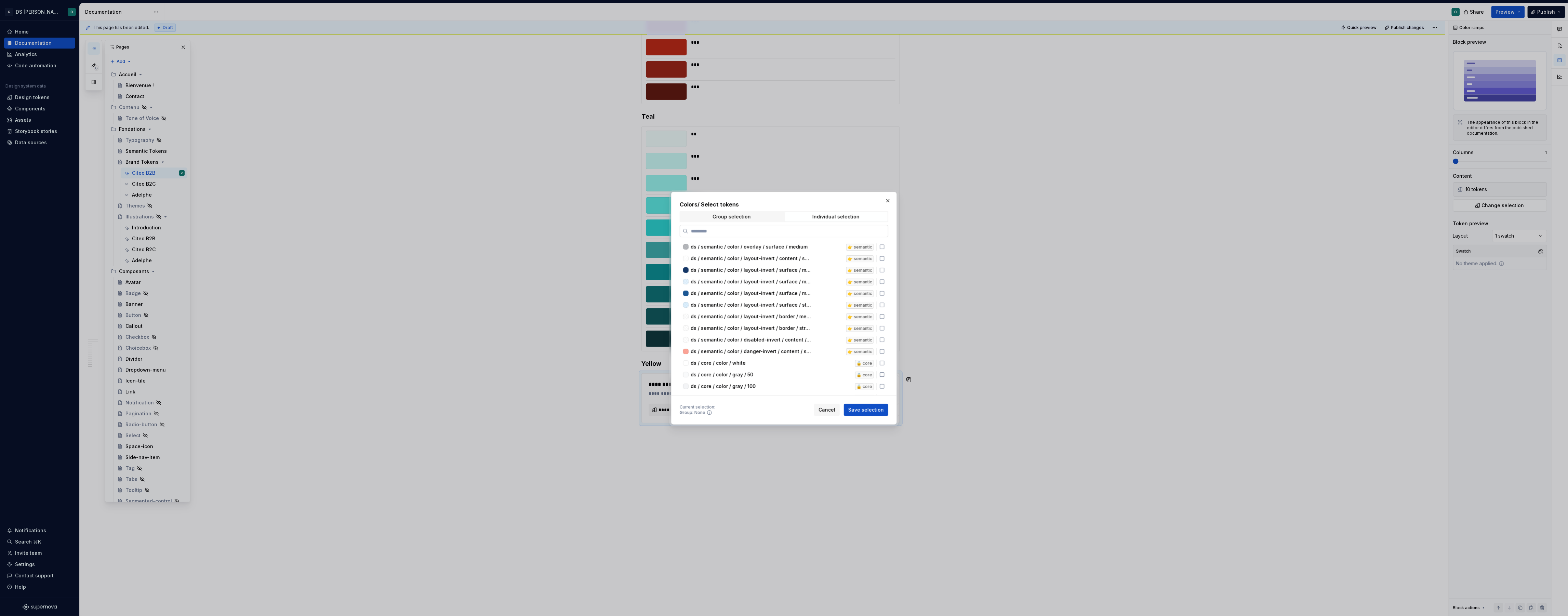
click at [835, 231] on input "search" at bounding box center [788, 231] width 200 height 7
type input "*****"
click at [884, 245] on div "ds / brand / color / yellow / 50 brand-citeob2b" at bounding box center [784, 247] width 208 height 12
click at [885, 262] on div "ds / brand / color / yellow / 100 brand-citeob2b" at bounding box center [784, 259] width 208 height 12
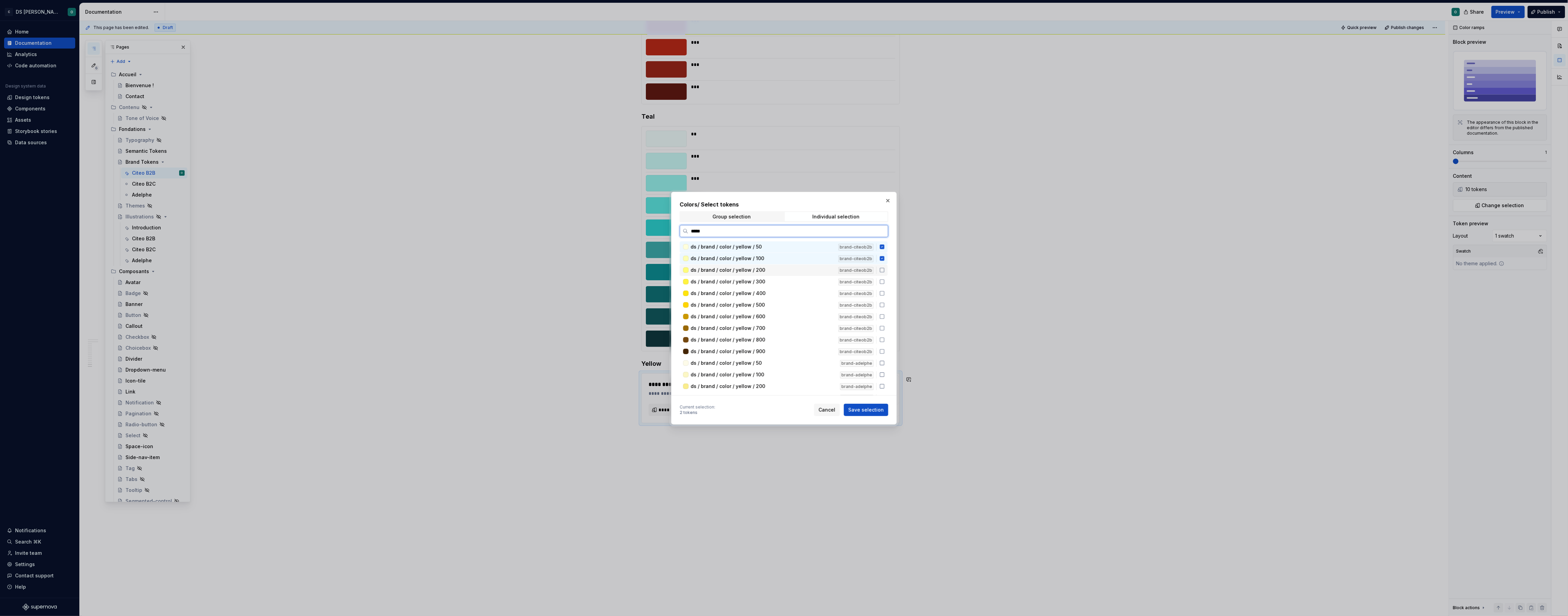
drag, startPoint x: 887, startPoint y: 271, endPoint x: 888, endPoint y: 278, distance: 7.1
click at [887, 273] on div "ds / brand / color / yellow / 200 brand-citeob2b" at bounding box center [784, 270] width 208 height 12
click at [888, 287] on div "ds / brand / color / yellow / 50 brand-citeob2b ds / brand / color / yellow / 1…" at bounding box center [785, 416] width 209 height 348
drag, startPoint x: 887, startPoint y: 296, endPoint x: 887, endPoint y: 303, distance: 7.0
click at [887, 297] on div "ds / brand / color / yellow / 400 brand-citeob2b" at bounding box center [784, 293] width 208 height 12
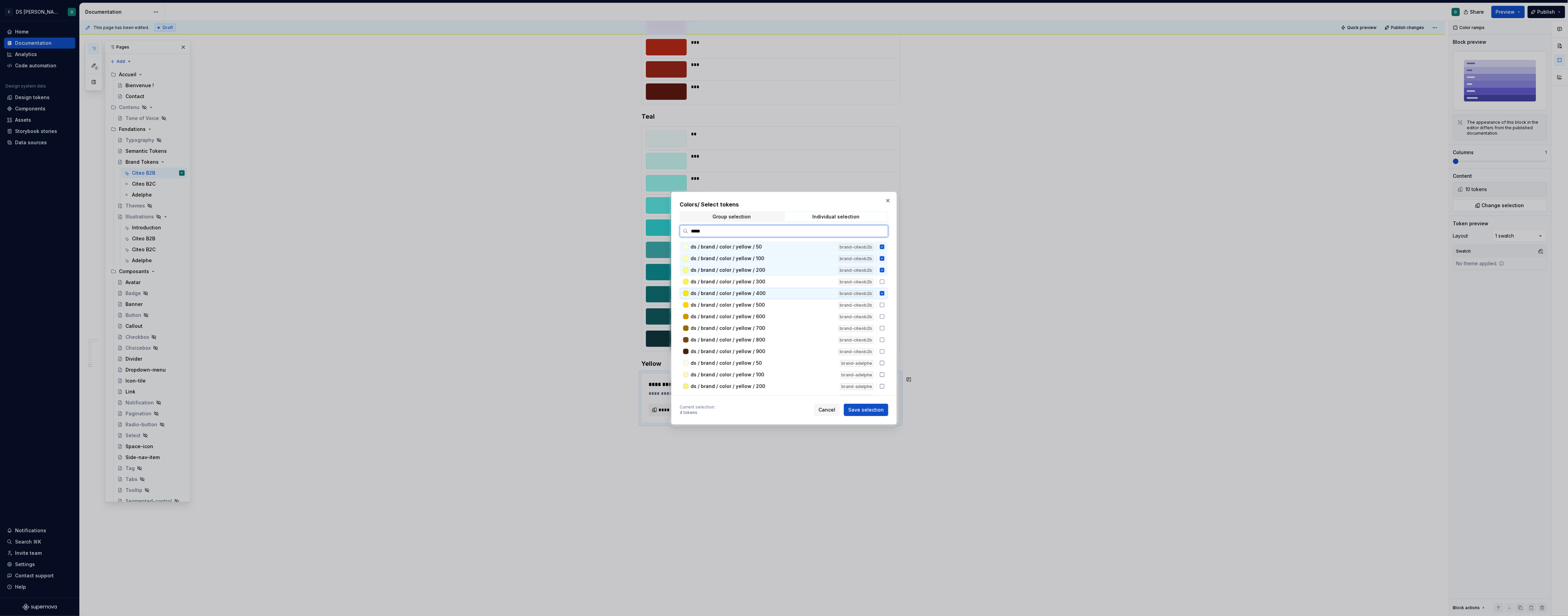
click at [885, 294] on icon at bounding box center [882, 293] width 5 height 5
drag, startPoint x: 886, startPoint y: 284, endPoint x: 884, endPoint y: 293, distance: 9.2
click at [886, 284] on div "ds / brand / color / yellow / 300 brand-citeob2b" at bounding box center [784, 282] width 208 height 12
click at [885, 295] on icon at bounding box center [882, 293] width 5 height 5
drag, startPoint x: 885, startPoint y: 301, endPoint x: 887, endPoint y: 345, distance: 44.0
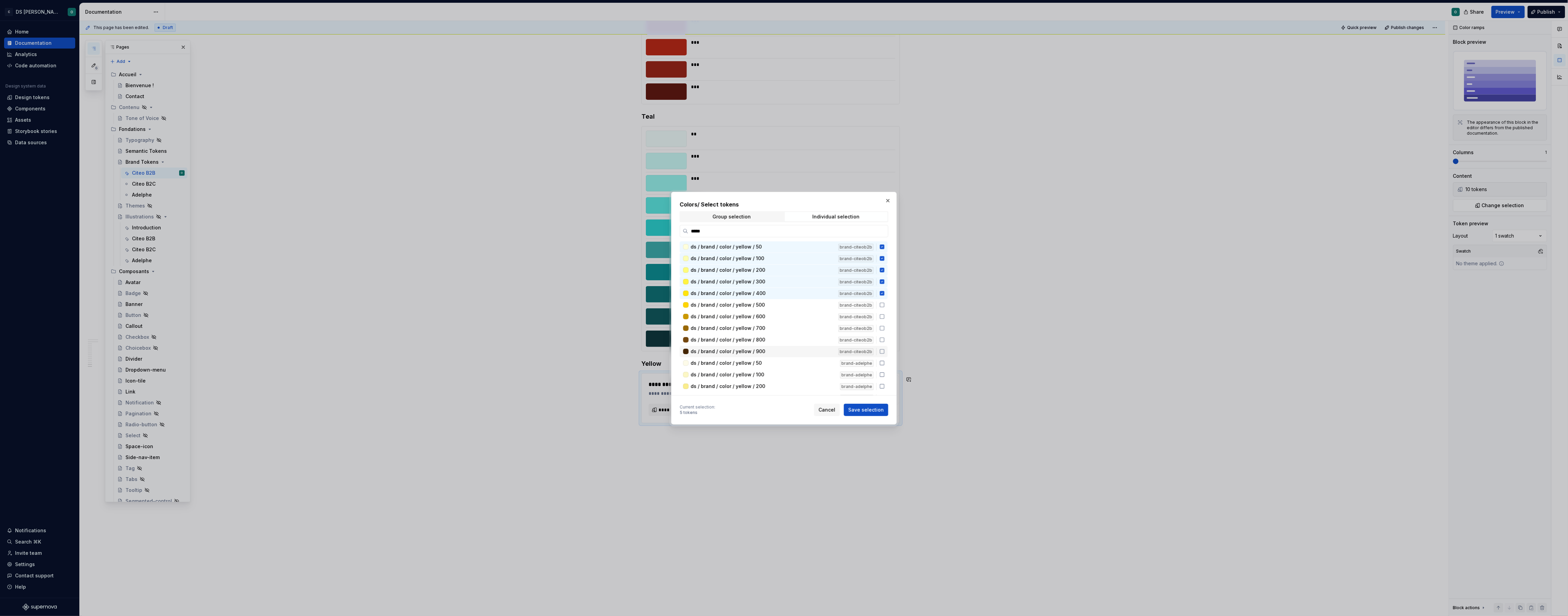
click at [887, 345] on div "ds / brand / color / yellow / 50 brand-citeob2b ds / brand / color / yellow / 1…" at bounding box center [785, 416] width 209 height 348
click at [887, 301] on div "ds / brand / color / yellow / 500 brand-citeob2b" at bounding box center [784, 305] width 208 height 12
drag, startPoint x: 885, startPoint y: 315, endPoint x: 886, endPoint y: 320, distance: 5.1
click at [885, 315] on icon at bounding box center [882, 317] width 5 height 5
click at [886, 325] on div "ds / brand / color / yellow / 700 brand-citeob2b" at bounding box center [784, 328] width 208 height 12
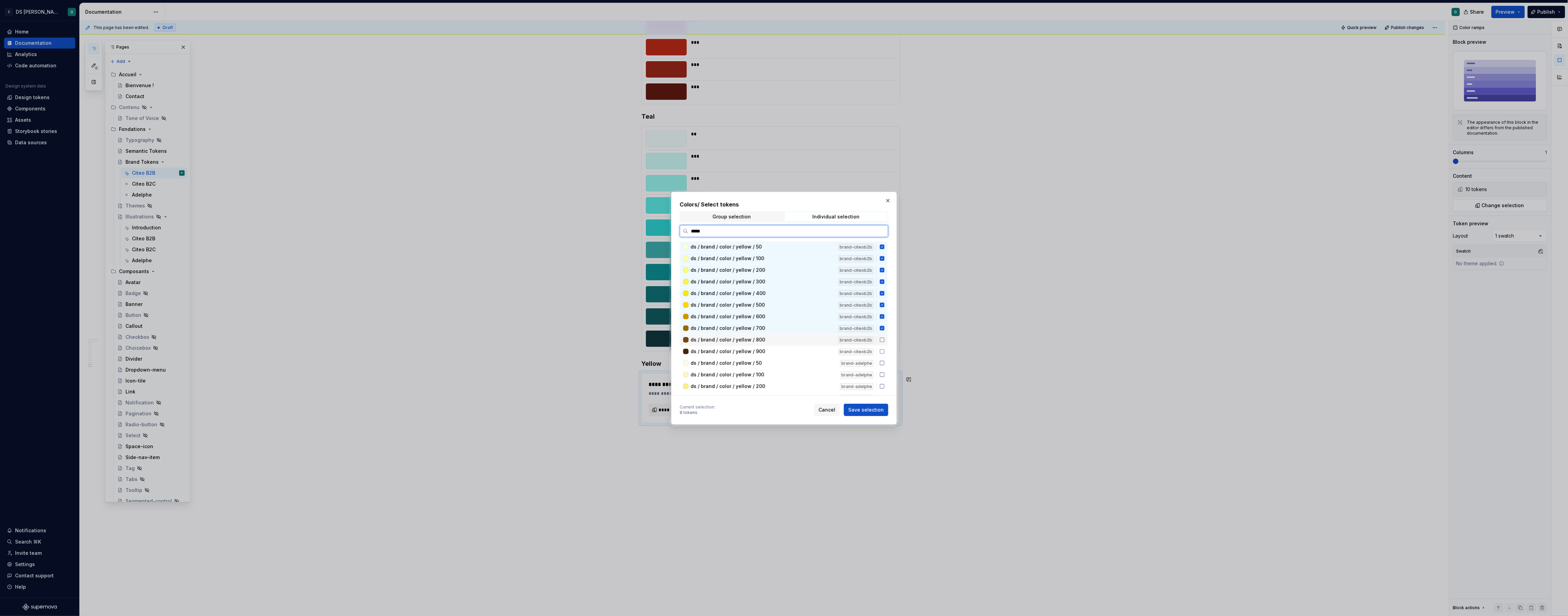
drag, startPoint x: 886, startPoint y: 337, endPoint x: 887, endPoint y: 342, distance: 5.1
click at [885, 338] on icon at bounding box center [882, 340] width 5 height 5
click at [885, 349] on icon at bounding box center [882, 351] width 5 height 5
drag, startPoint x: 877, startPoint y: 408, endPoint x: 719, endPoint y: 353, distance: 167.3
click at [877, 408] on span "Save selection" at bounding box center [866, 410] width 35 height 7
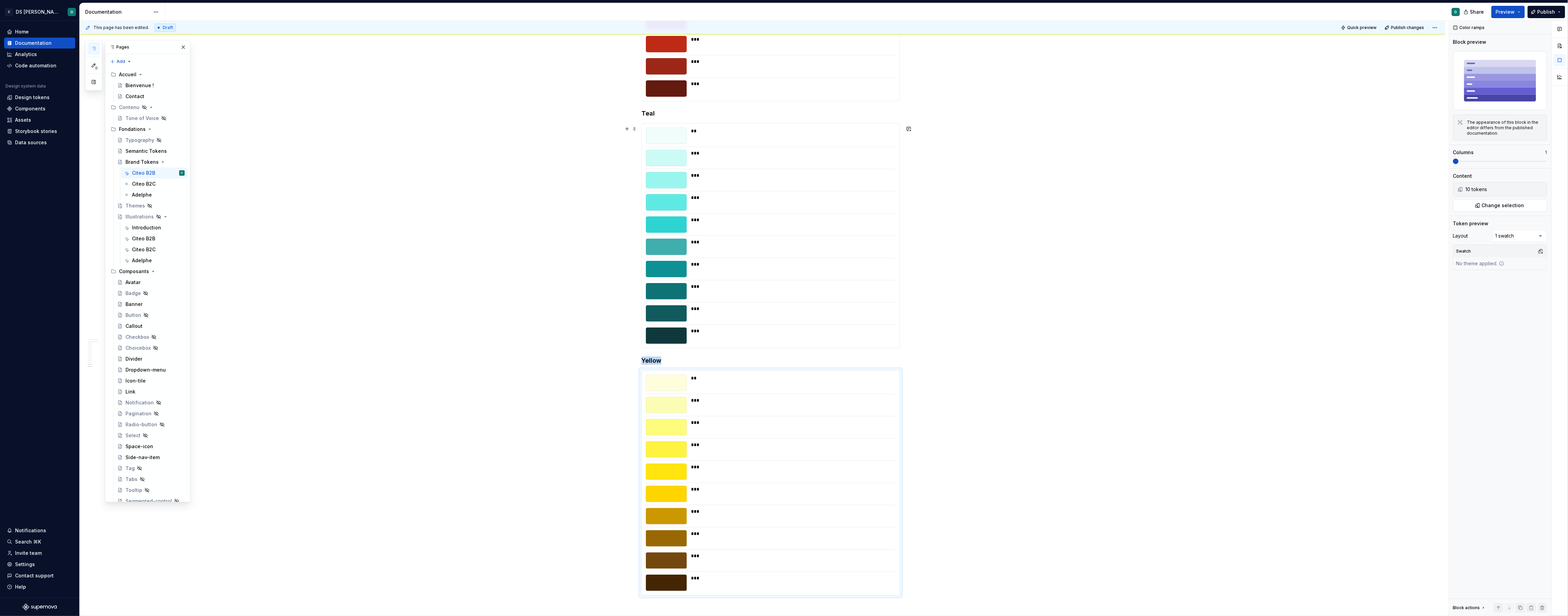
scroll to position [2868, 0]
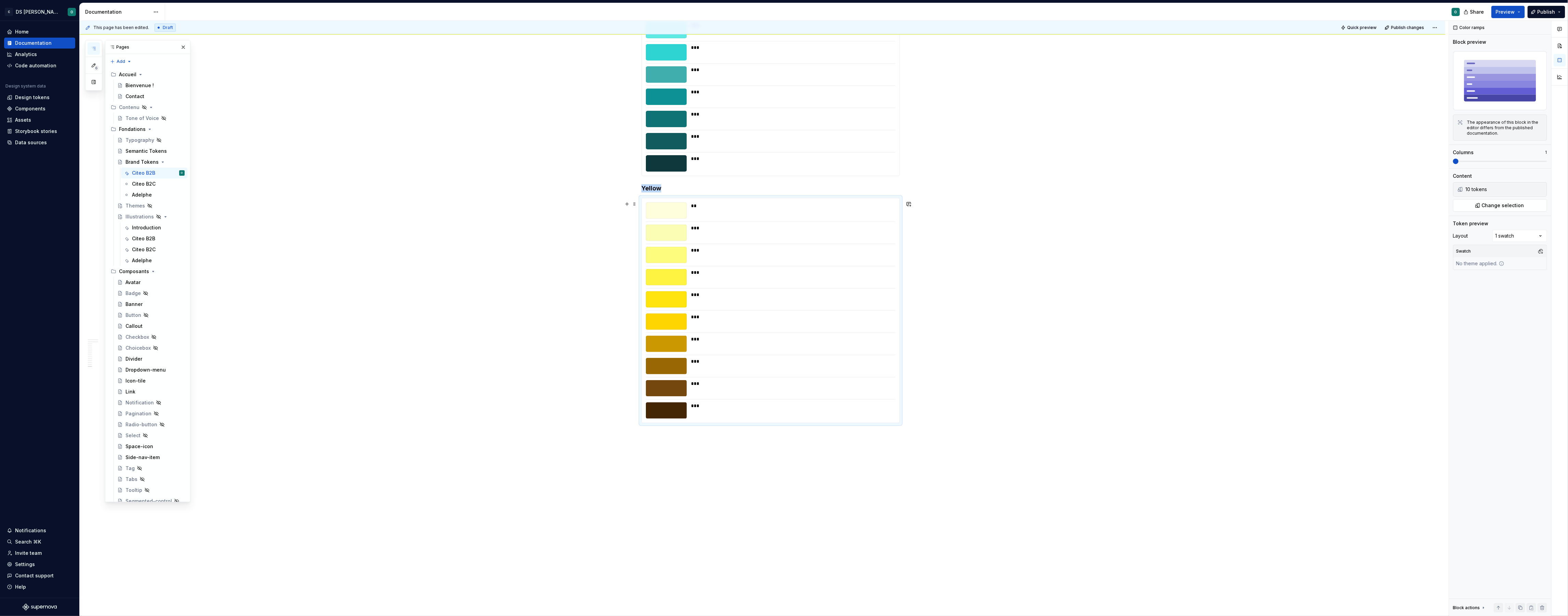
drag, startPoint x: 561, startPoint y: 326, endPoint x: 594, endPoint y: 313, distance: 35.5
click at [562, 324] on div "**********" at bounding box center [764, 318] width 1369 height 595
click at [1539, 15] on span "Publish" at bounding box center [1546, 12] width 18 height 7
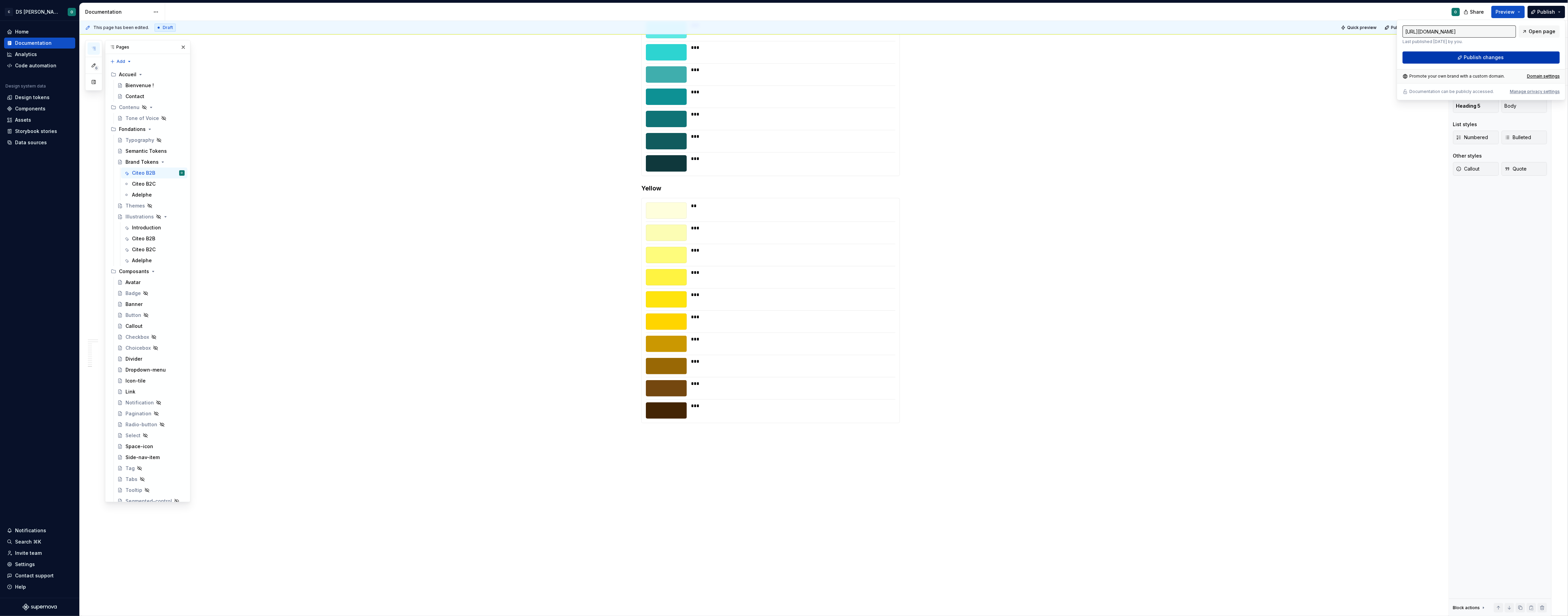
click at [1489, 57] on span "Publish changes" at bounding box center [1484, 57] width 40 height 7
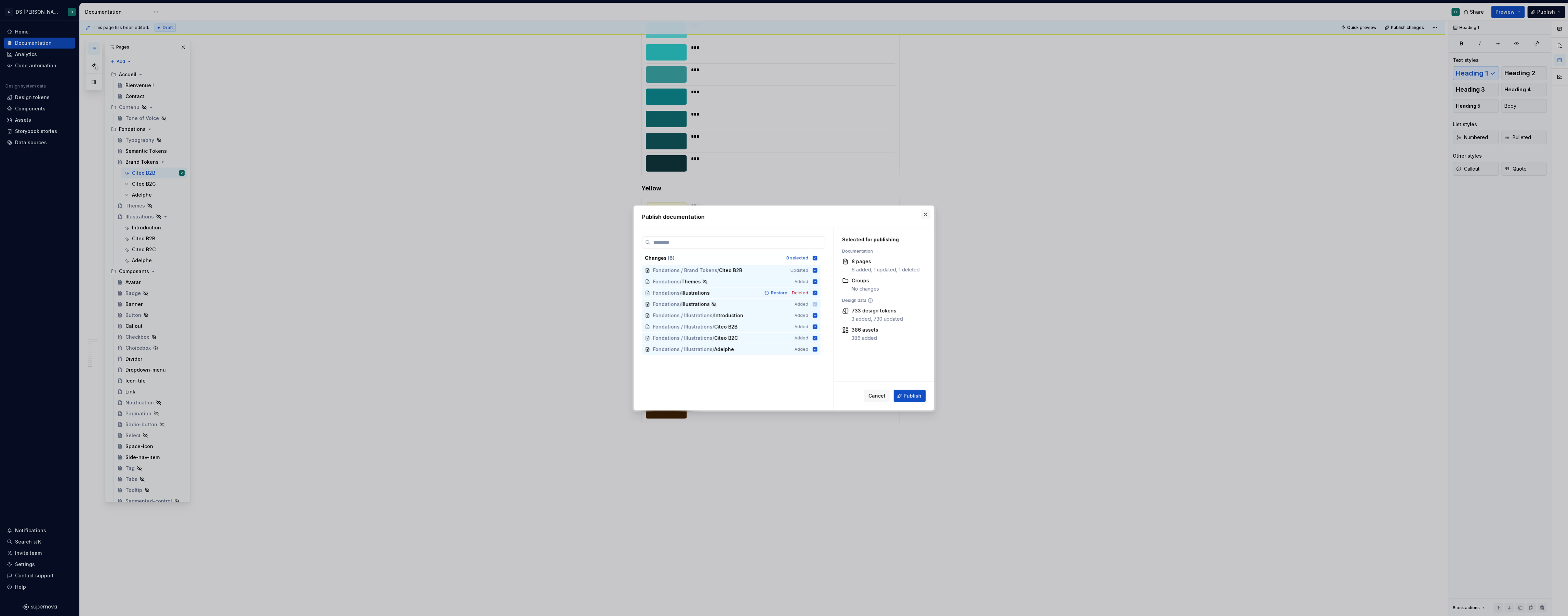
click at [928, 212] on button "button" at bounding box center [926, 214] width 10 height 10
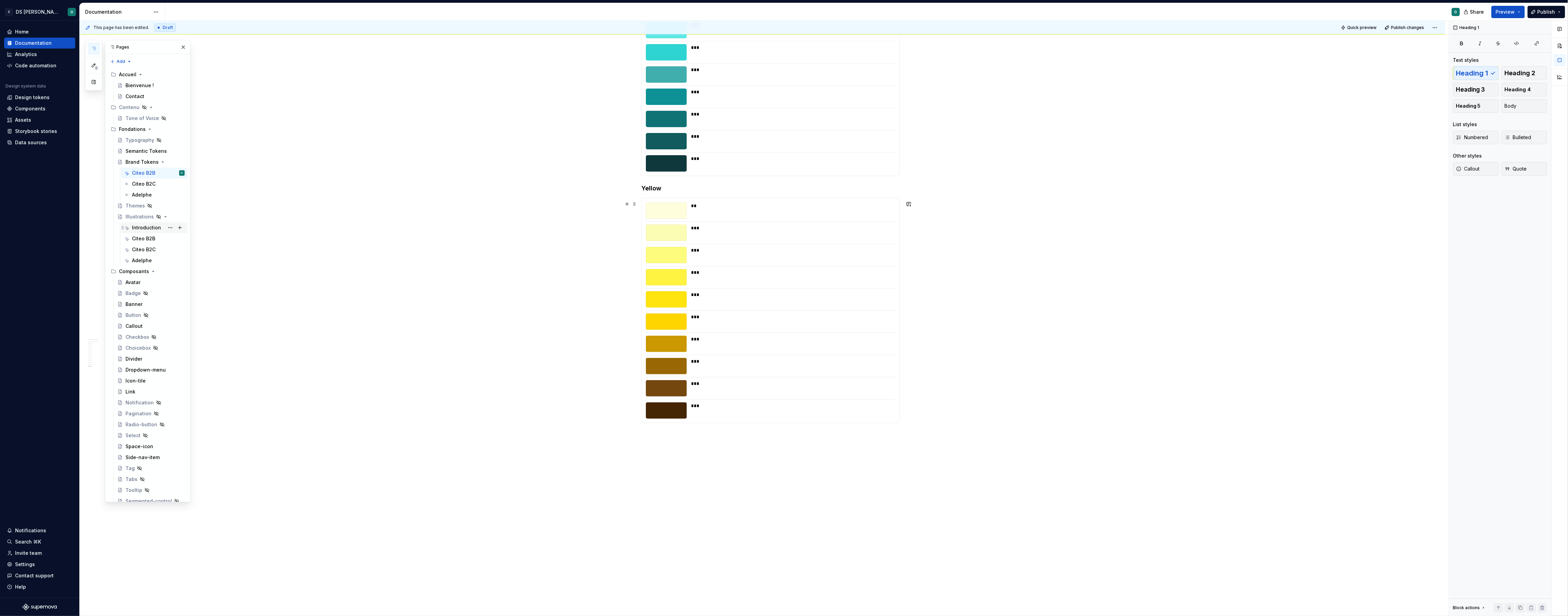
click at [139, 227] on div "Introduction" at bounding box center [147, 227] width 29 height 7
click at [1558, 10] on button "Publish" at bounding box center [1547, 12] width 38 height 12
click at [1500, 54] on span "Publish changes" at bounding box center [1484, 57] width 40 height 7
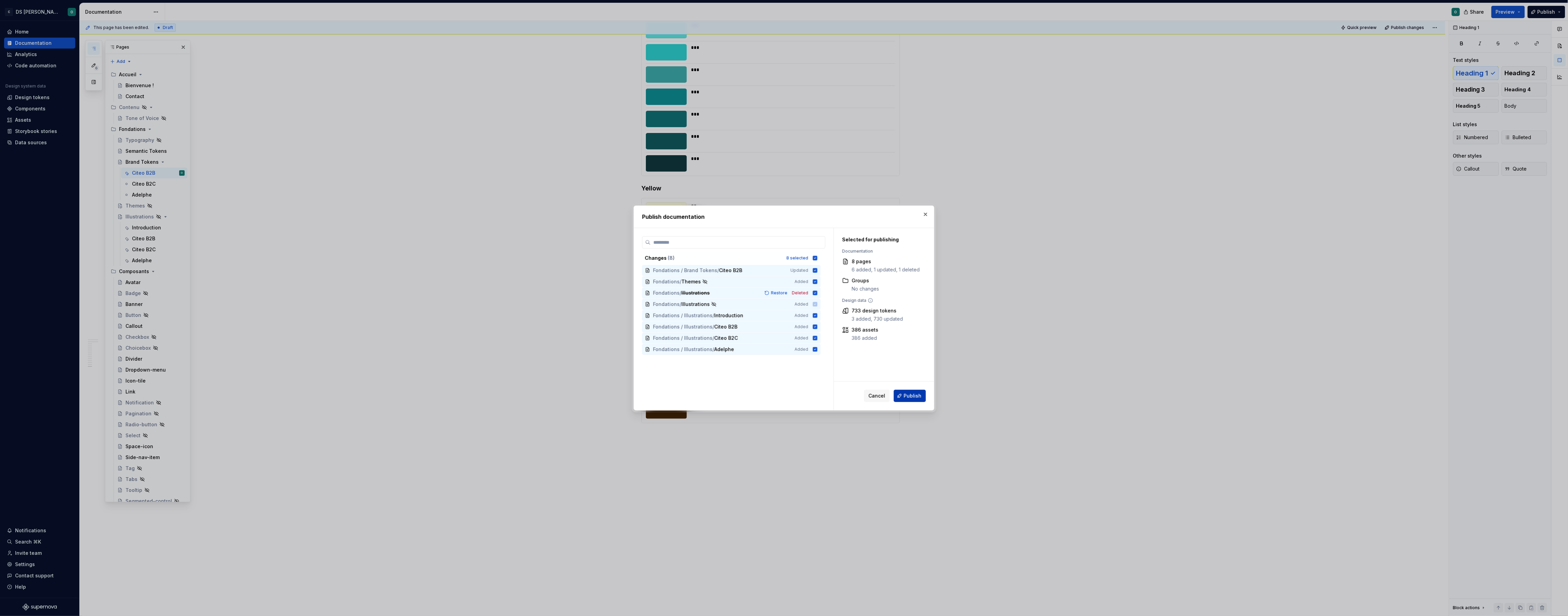
click at [915, 396] on span "Publish" at bounding box center [912, 396] width 18 height 7
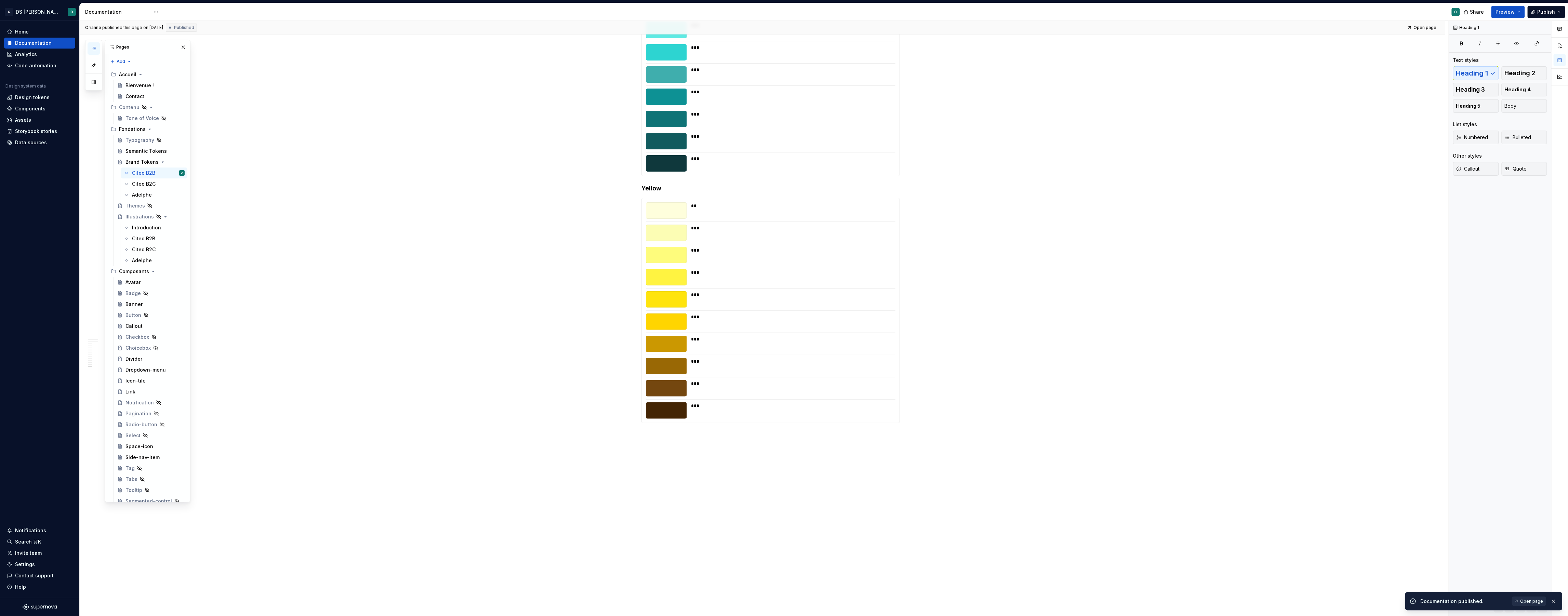
click at [1536, 601] on span "Open page" at bounding box center [1532, 601] width 23 height 5
click at [154, 184] on div "Citeo B2C" at bounding box center [144, 184] width 24 height 7
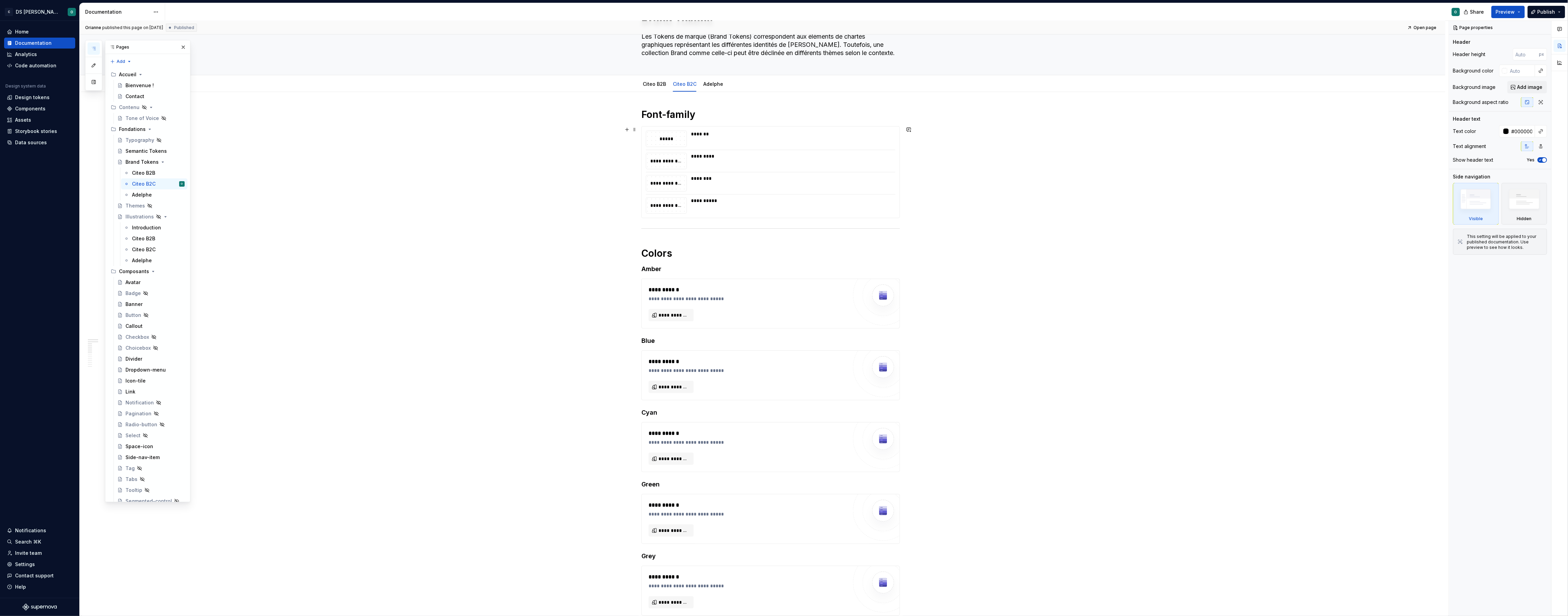
scroll to position [44, 0]
click at [1544, 133] on button "button" at bounding box center [1541, 131] width 10 height 10
click at [1544, 133] on div "Comments Open comments No comments yet Select ‘Comment’ from the block context …" at bounding box center [1508, 318] width 119 height 595
click at [1540, 130] on button "button" at bounding box center [1541, 131] width 10 height 10
click at [1540, 130] on div "Comments Open comments No comments yet Select ‘Comment’ from the block context …" at bounding box center [1508, 318] width 119 height 595
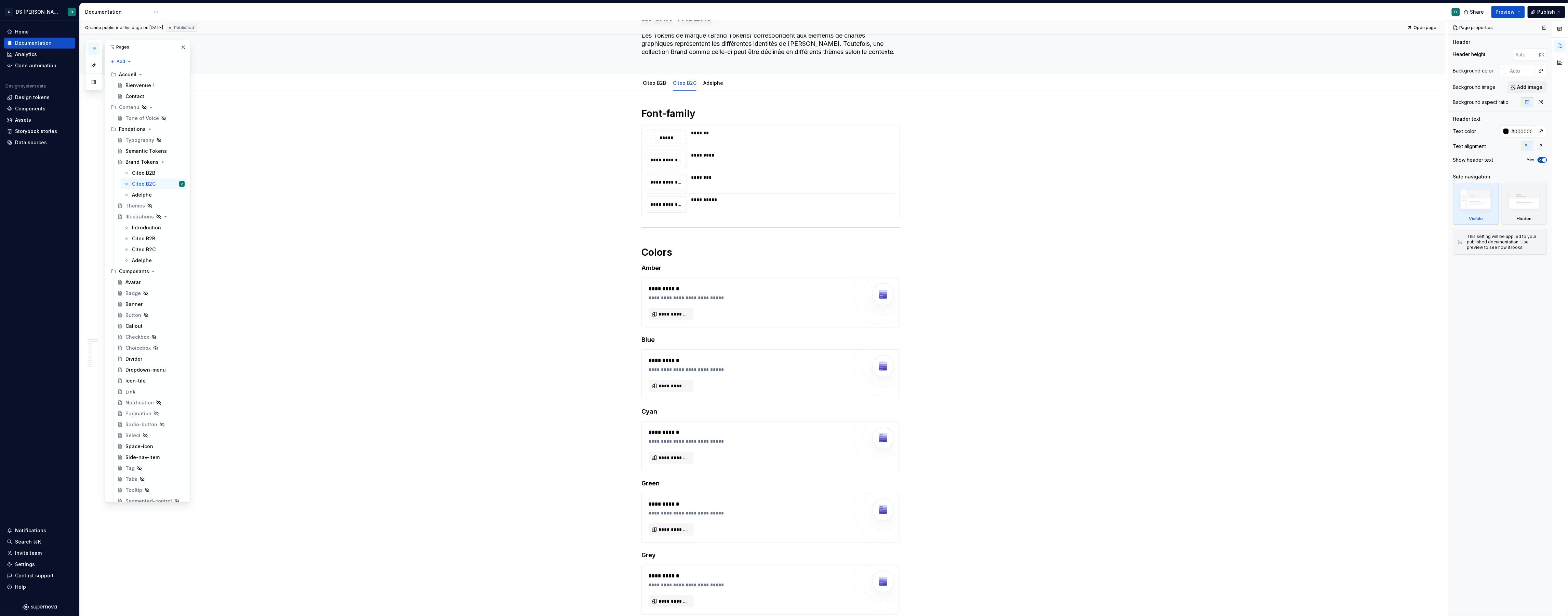
click at [1510, 130] on div "#000000" at bounding box center [1517, 131] width 36 height 12
click at [1508, 130] on div at bounding box center [1506, 131] width 5 height 5
click at [1268, 155] on html "C DS Citeo O Home Documentation Analytics Code automation Design system data De…" at bounding box center [784, 308] width 1568 height 616
click at [479, 279] on div "**********" at bounding box center [764, 318] width 1369 height 595
type textarea "*"
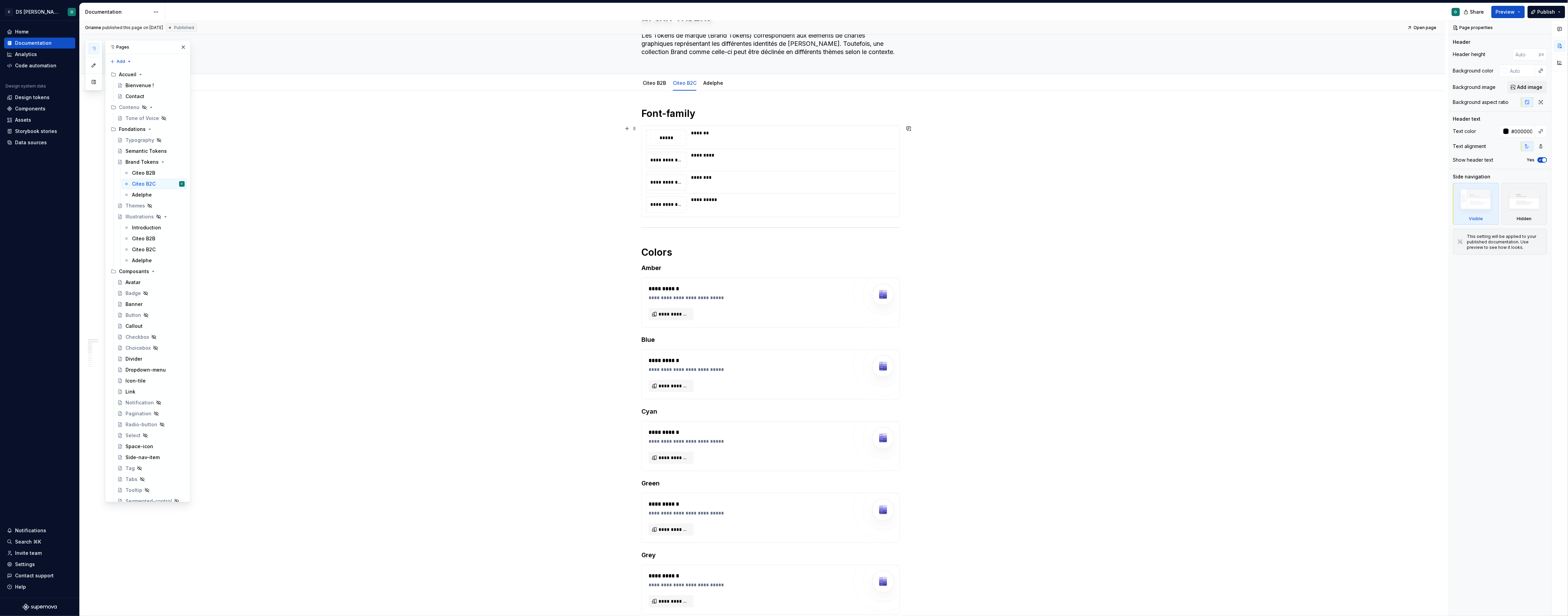
click at [494, 138] on div "**********" at bounding box center [764, 318] width 1369 height 595
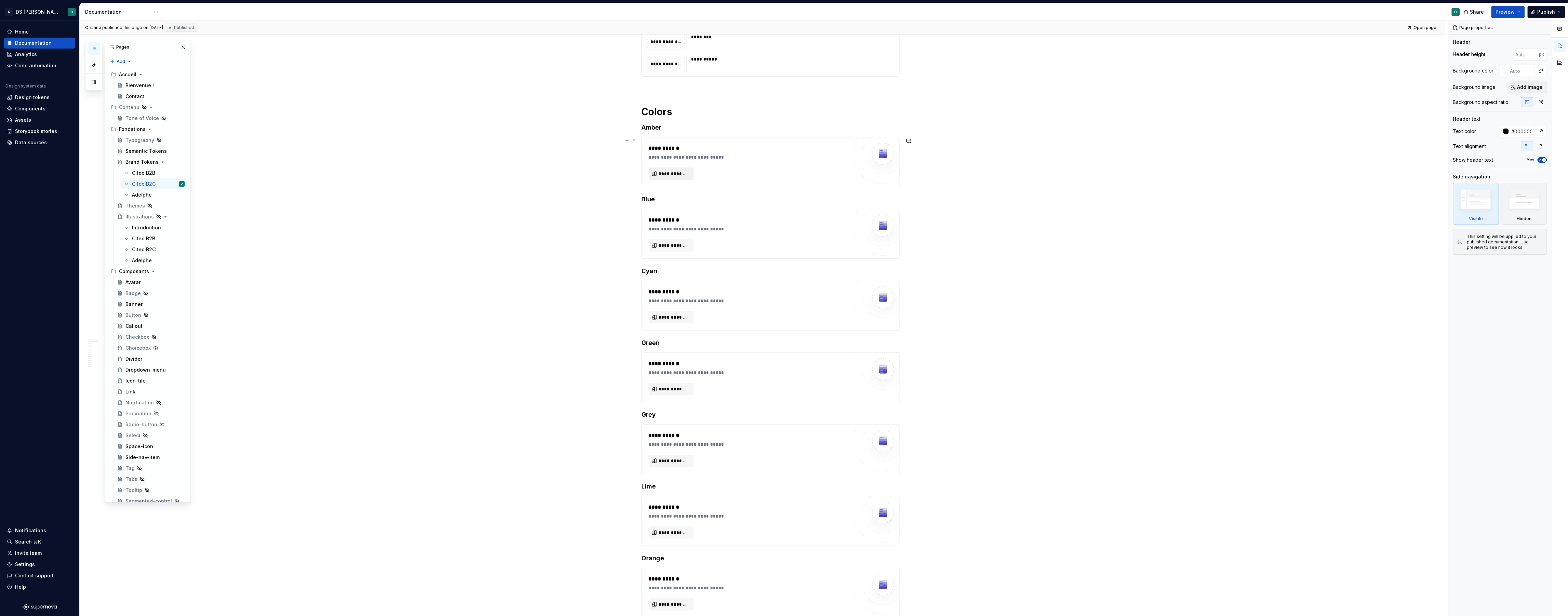
click at [676, 175] on span "**********" at bounding box center [674, 173] width 31 height 7
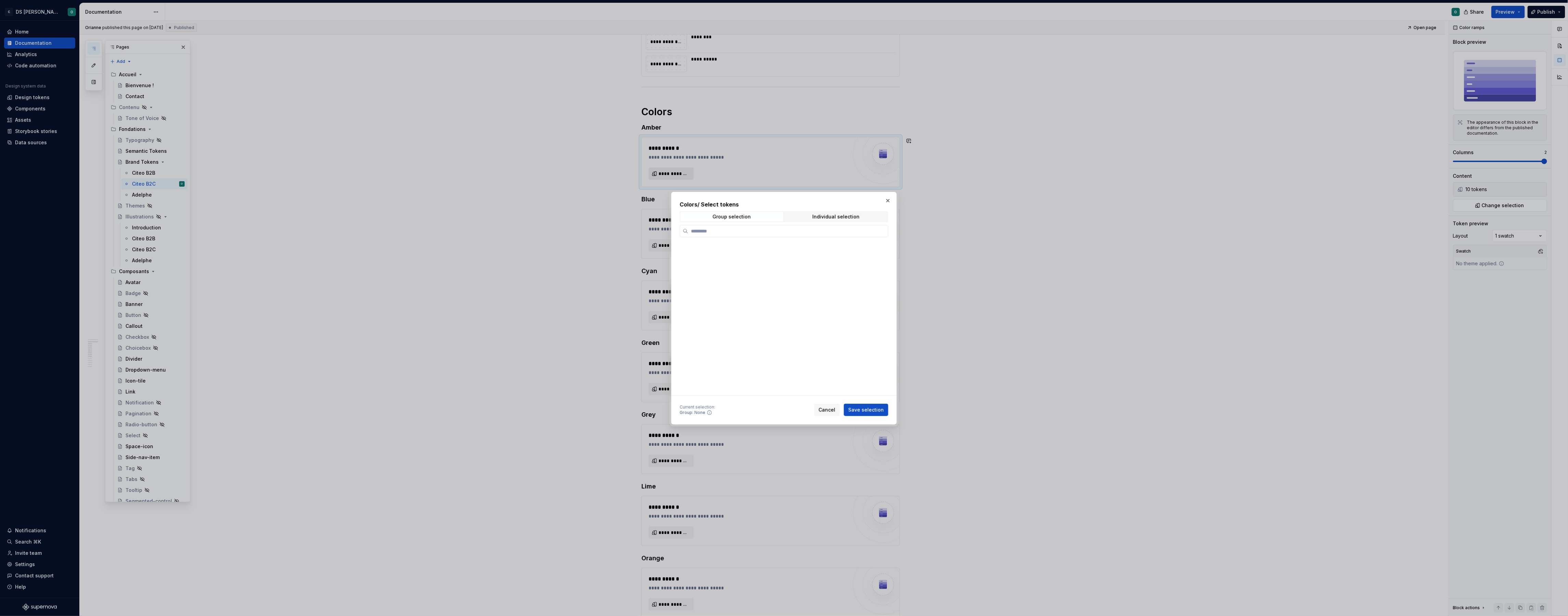
scroll to position [185, 0]
click at [836, 217] on div "Individual selection" at bounding box center [836, 217] width 47 height 5
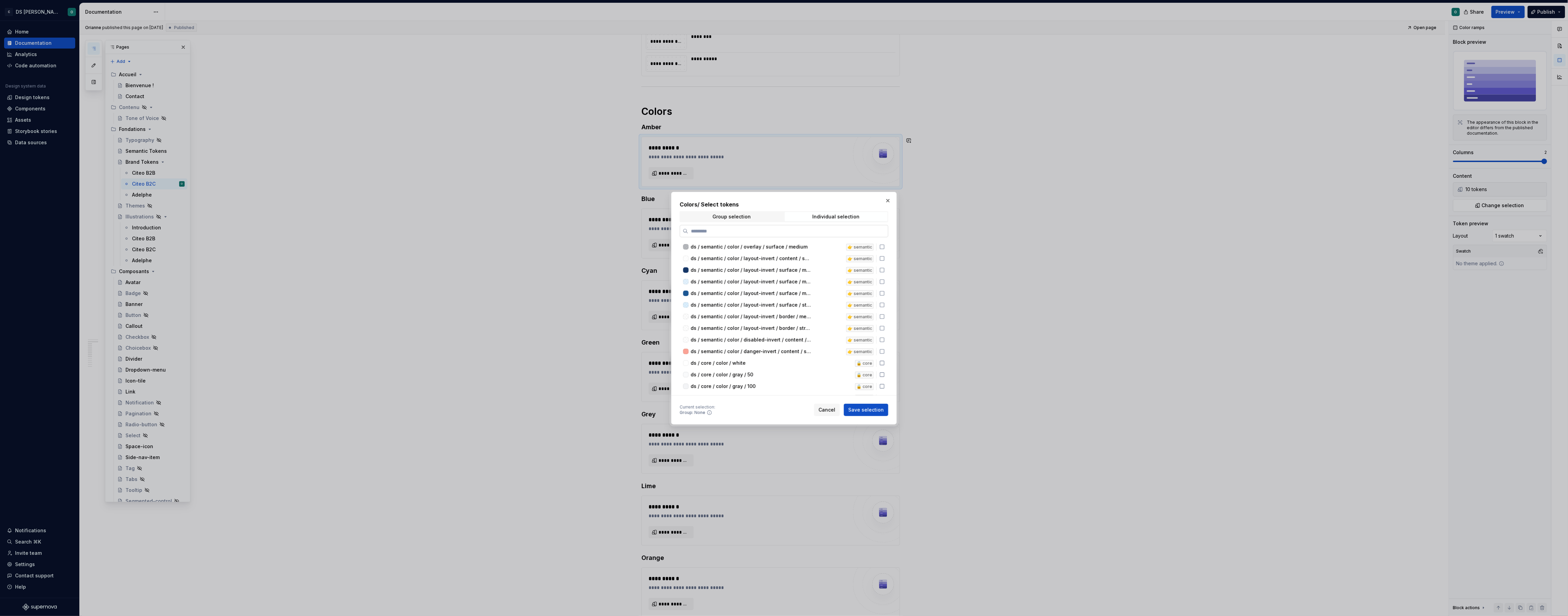
click at [800, 229] on input "search" at bounding box center [788, 231] width 200 height 7
type input "*****"
drag, startPoint x: 886, startPoint y: 285, endPoint x: 886, endPoint y: 292, distance: 7.0
click at [885, 285] on icon at bounding box center [882, 286] width 5 height 5
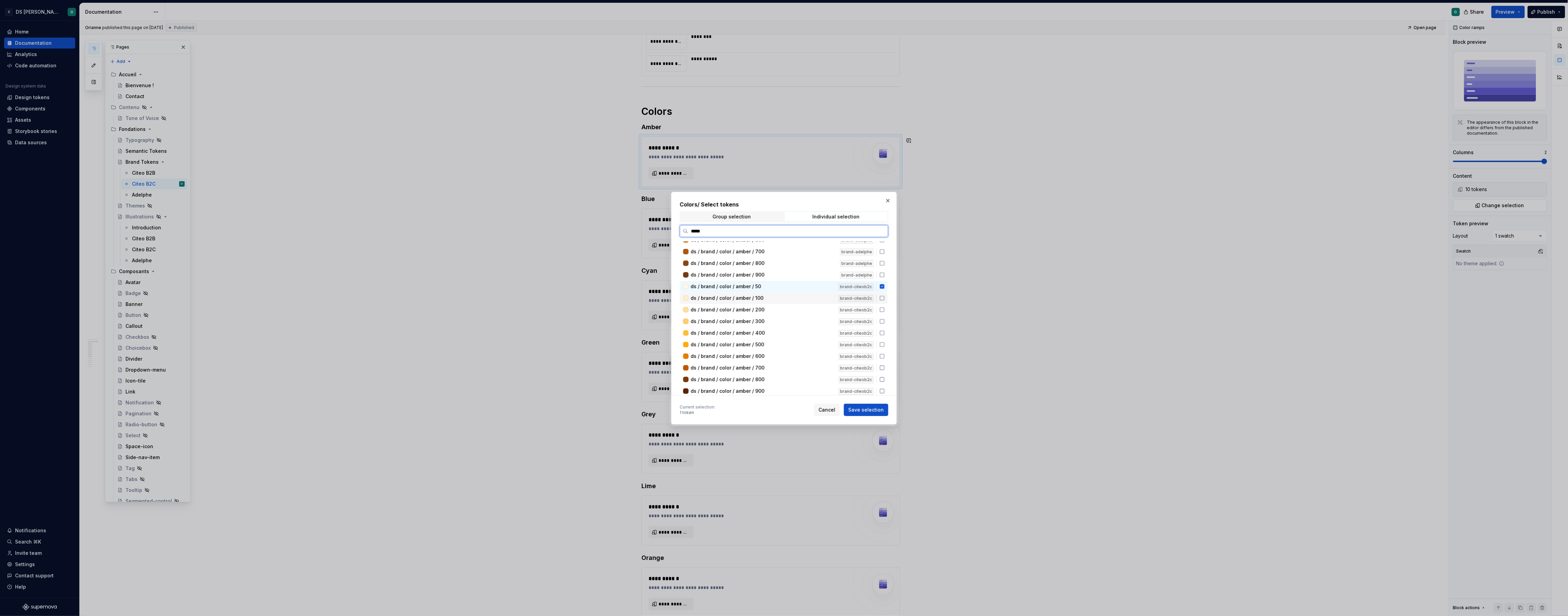
click at [885, 296] on icon at bounding box center [882, 298] width 5 height 5
click at [885, 311] on icon at bounding box center [882, 309] width 5 height 5
click at [885, 321] on icon at bounding box center [882, 321] width 5 height 5
drag, startPoint x: 886, startPoint y: 332, endPoint x: 886, endPoint y: 339, distance: 7.0
click at [885, 332] on icon at bounding box center [882, 333] width 5 height 5
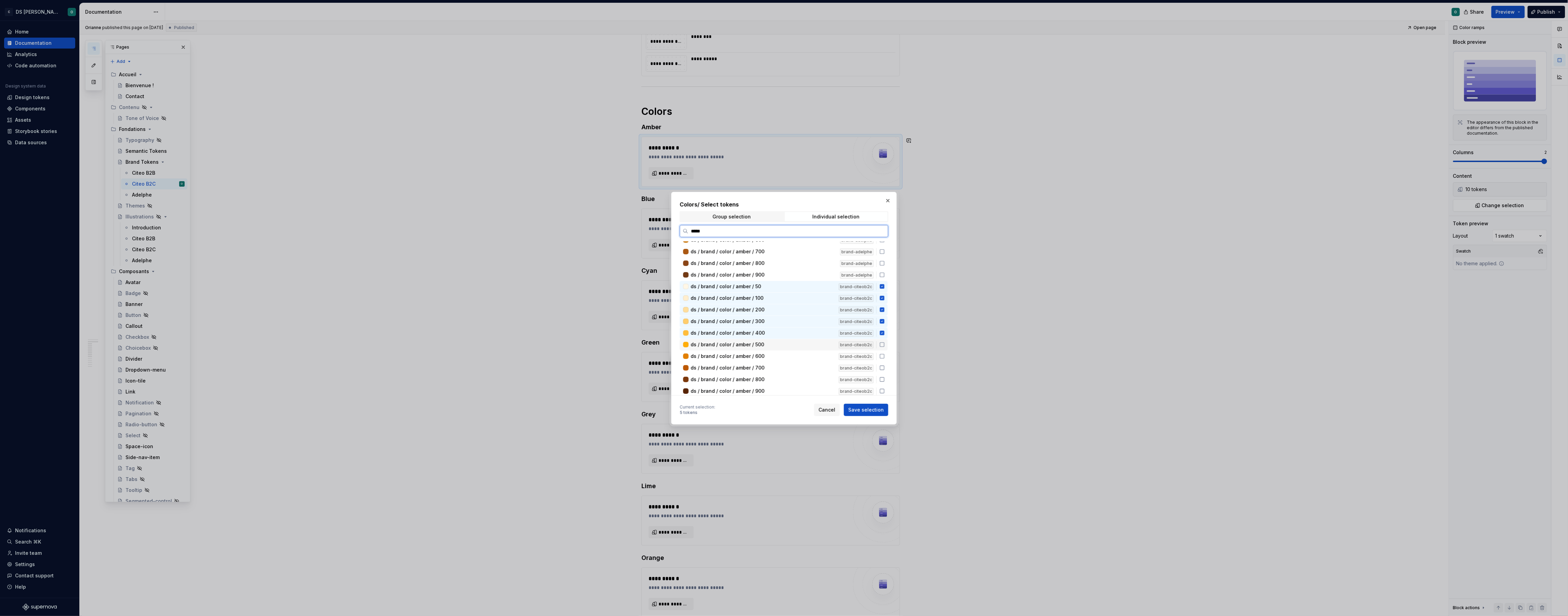
drag, startPoint x: 885, startPoint y: 346, endPoint x: 887, endPoint y: 351, distance: 5.4
click at [886, 346] on div "ds / brand / color / amber / 500 brand-citeob2c" at bounding box center [784, 345] width 208 height 12
drag, startPoint x: 886, startPoint y: 355, endPoint x: 887, endPoint y: 362, distance: 7.1
click at [885, 355] on icon at bounding box center [882, 356] width 5 height 5
click at [885, 367] on icon at bounding box center [882, 368] width 5 height 5
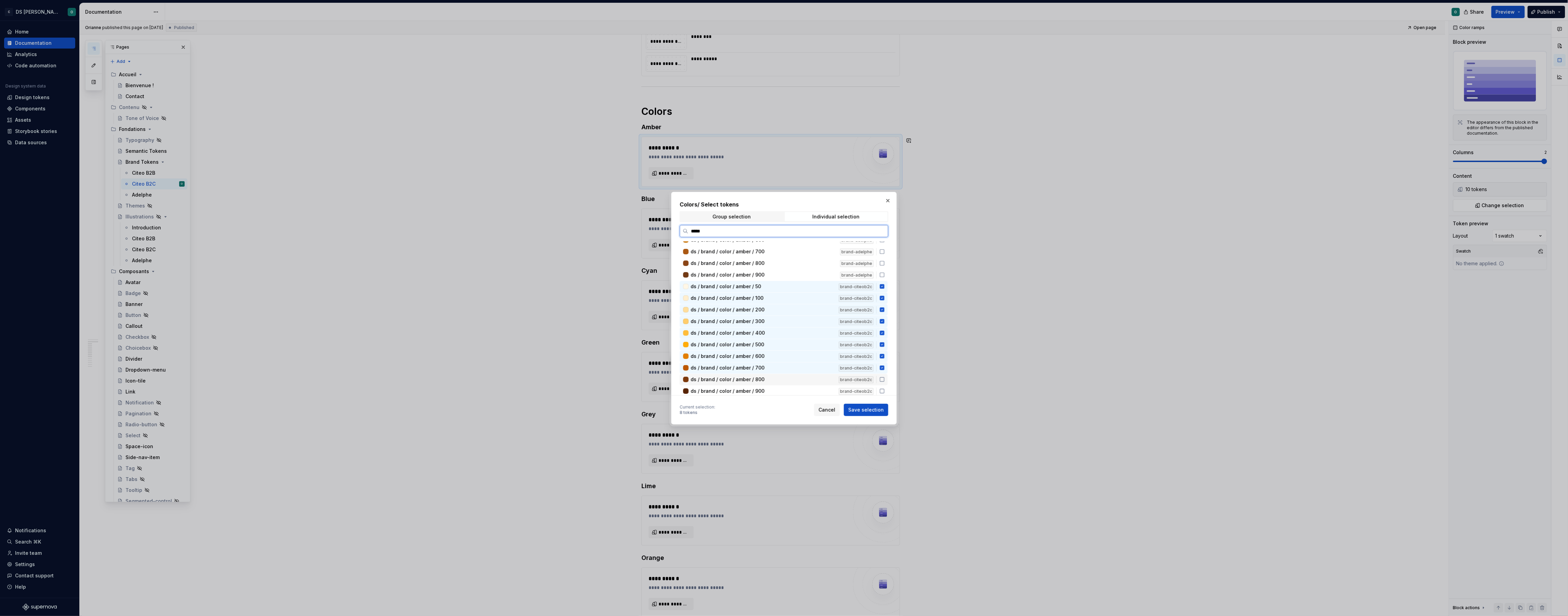
click at [885, 377] on icon at bounding box center [882, 379] width 5 height 5
drag, startPoint x: 886, startPoint y: 388, endPoint x: 883, endPoint y: 385, distance: 4.2
click at [885, 388] on icon at bounding box center [882, 391] width 5 height 5
drag, startPoint x: 858, startPoint y: 408, endPoint x: 802, endPoint y: 392, distance: 58.2
click at [857, 408] on span "Save selection" at bounding box center [866, 410] width 35 height 7
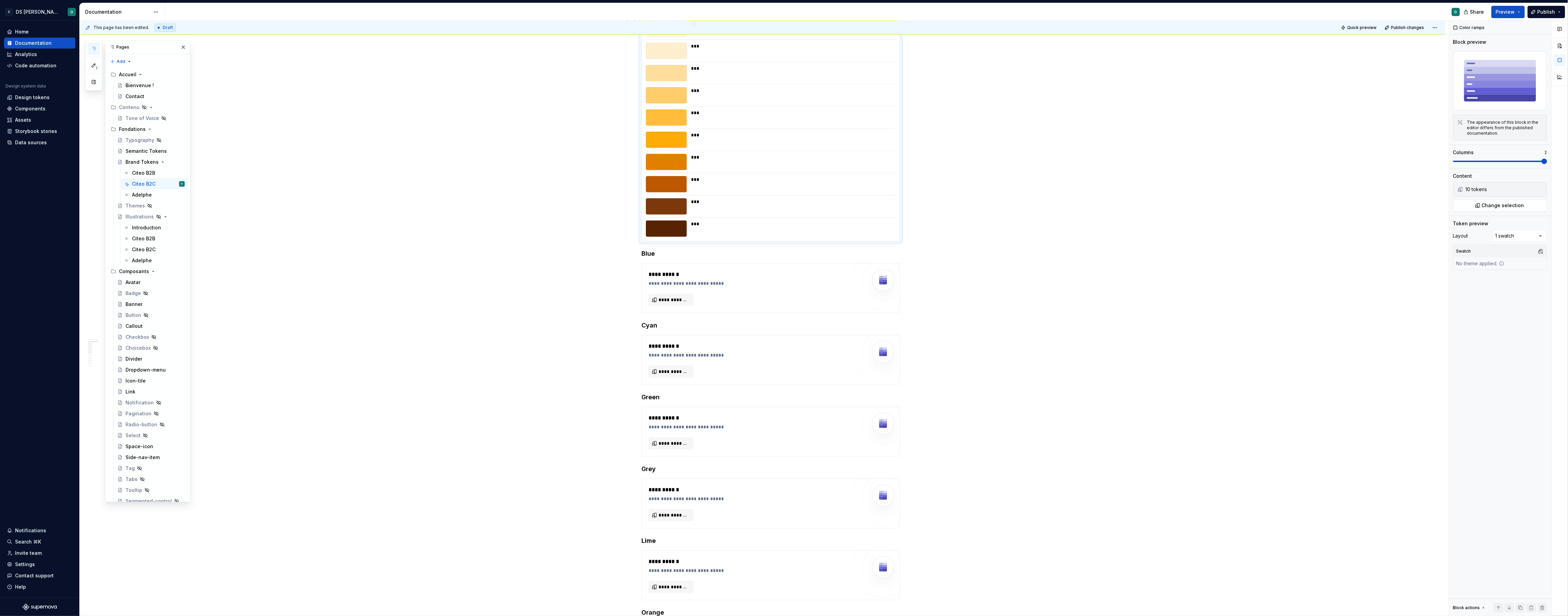
scroll to position [393, 0]
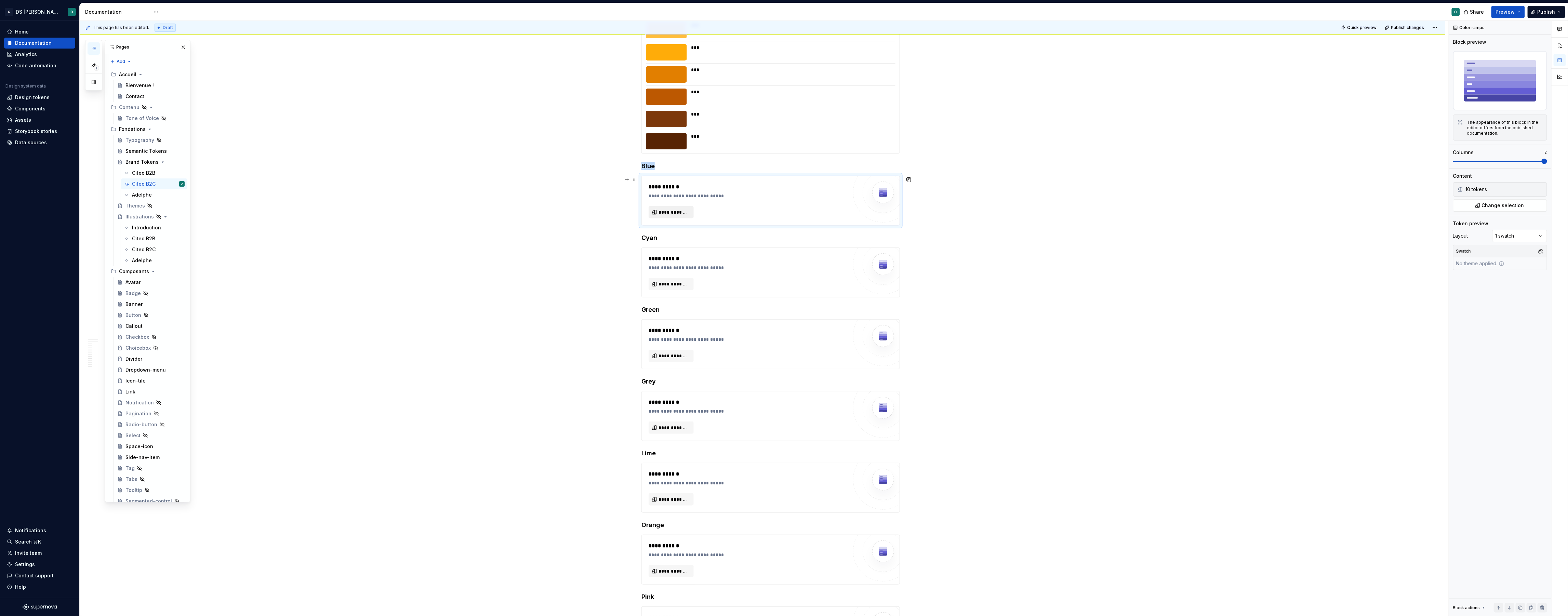
click at [674, 211] on span "**********" at bounding box center [674, 212] width 31 height 7
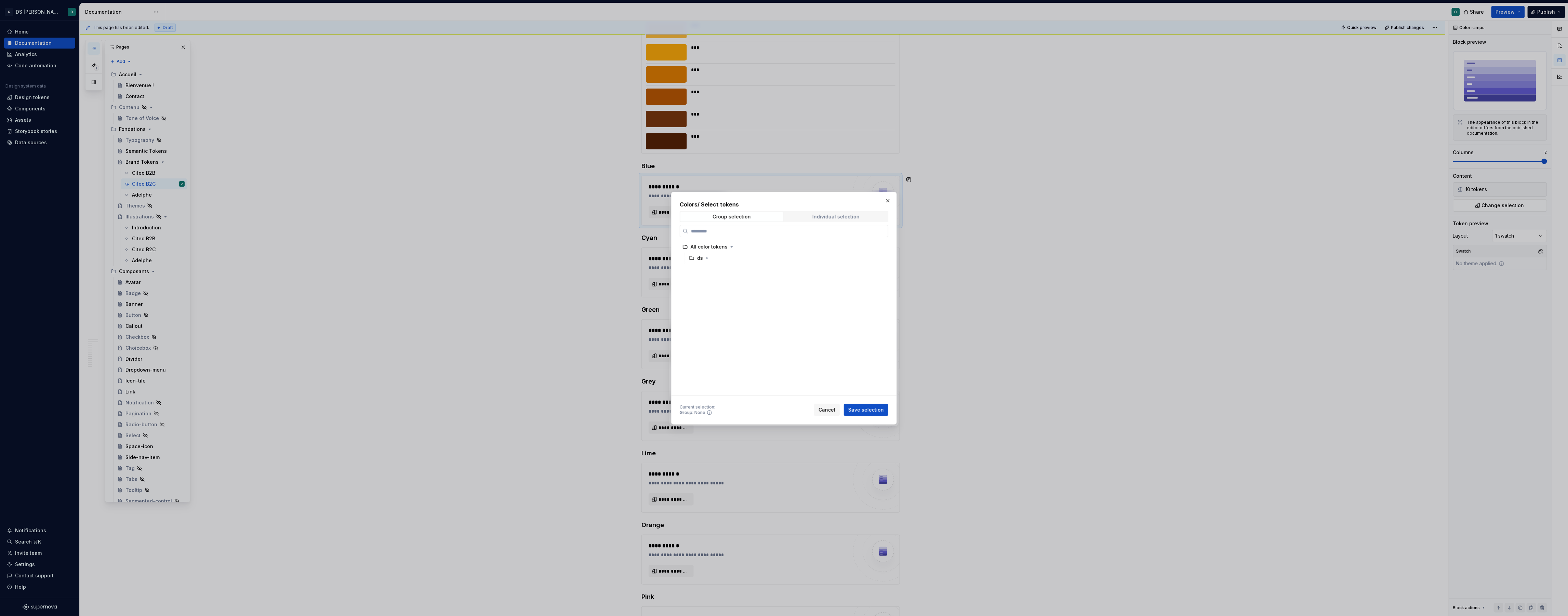
drag, startPoint x: 831, startPoint y: 217, endPoint x: 826, endPoint y: 221, distance: 6.4
click at [831, 217] on div "Individual selection" at bounding box center [836, 217] width 47 height 5
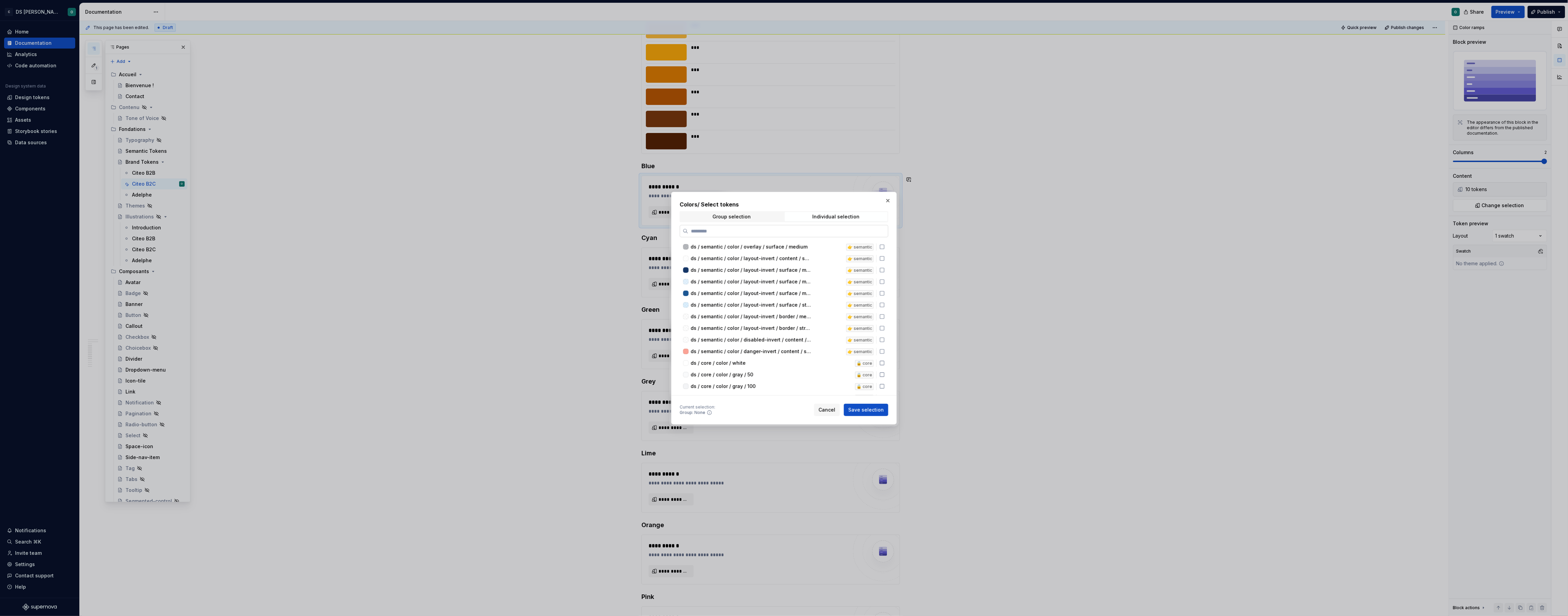
click at [814, 229] on input "search" at bounding box center [788, 231] width 200 height 7
type input "****"
drag, startPoint x: 887, startPoint y: 286, endPoint x: 886, endPoint y: 295, distance: 9.1
click at [885, 286] on icon at bounding box center [882, 286] width 5 height 5
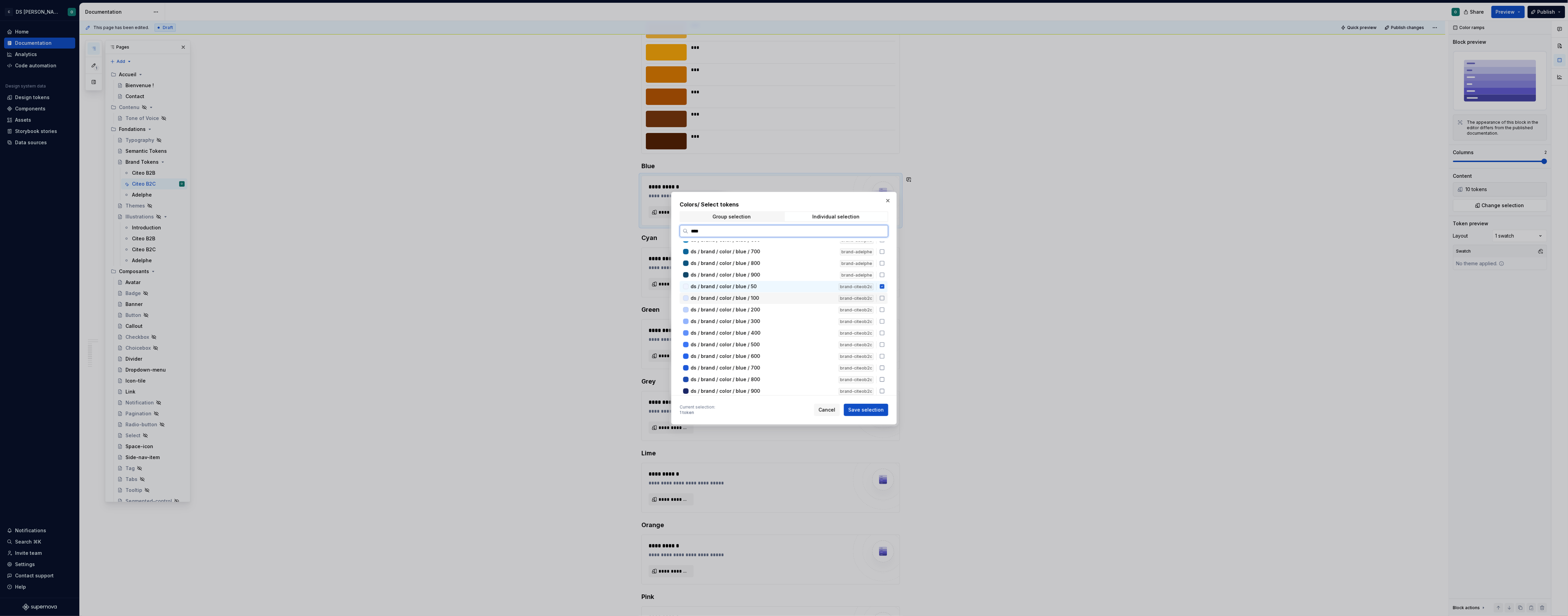
drag, startPoint x: 886, startPoint y: 295, endPoint x: 886, endPoint y: 303, distance: 8.0
click at [885, 296] on icon at bounding box center [882, 298] width 5 height 5
drag, startPoint x: 885, startPoint y: 310, endPoint x: 885, endPoint y: 315, distance: 5.0
click at [885, 310] on icon at bounding box center [882, 309] width 5 height 5
drag, startPoint x: 885, startPoint y: 318, endPoint x: 887, endPoint y: 324, distance: 6.3
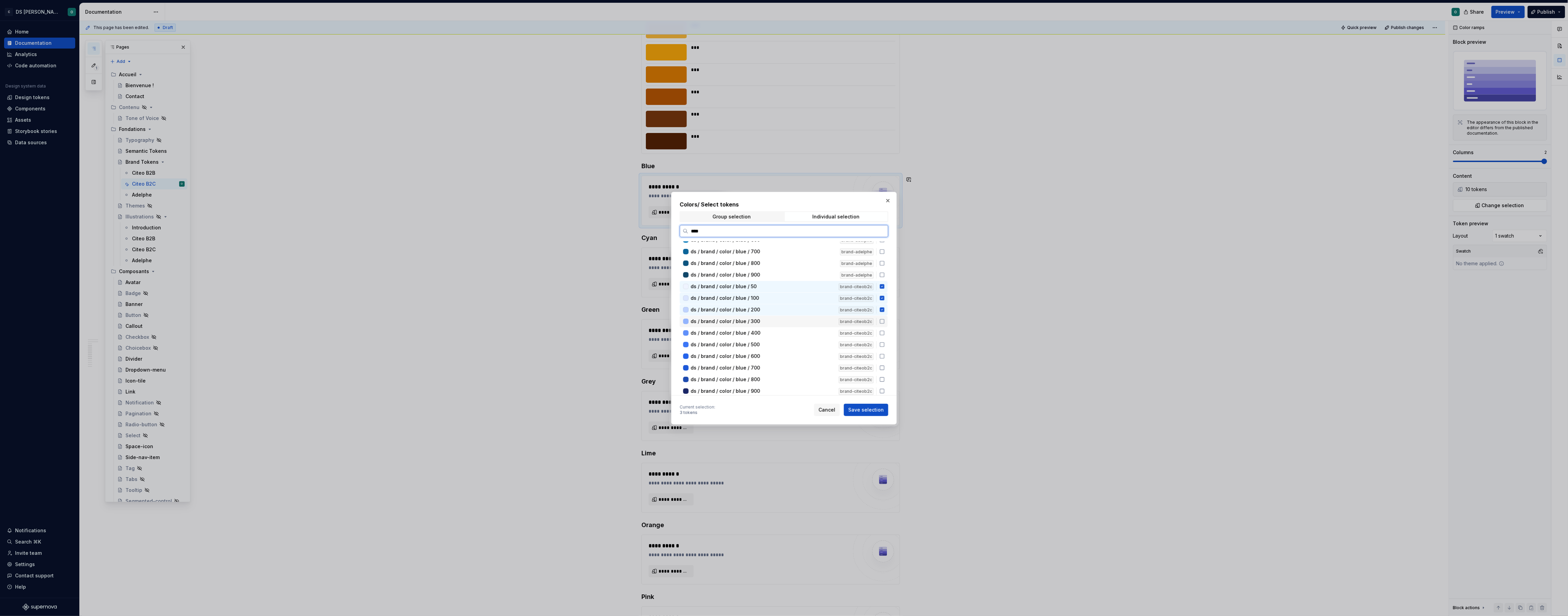
click at [885, 321] on icon at bounding box center [882, 321] width 5 height 5
drag, startPoint x: 887, startPoint y: 329, endPoint x: 887, endPoint y: 338, distance: 9.0
click at [885, 332] on icon at bounding box center [882, 333] width 5 height 5
drag, startPoint x: 886, startPoint y: 341, endPoint x: 887, endPoint y: 346, distance: 5.1
click at [885, 342] on icon at bounding box center [882, 345] width 5 height 5
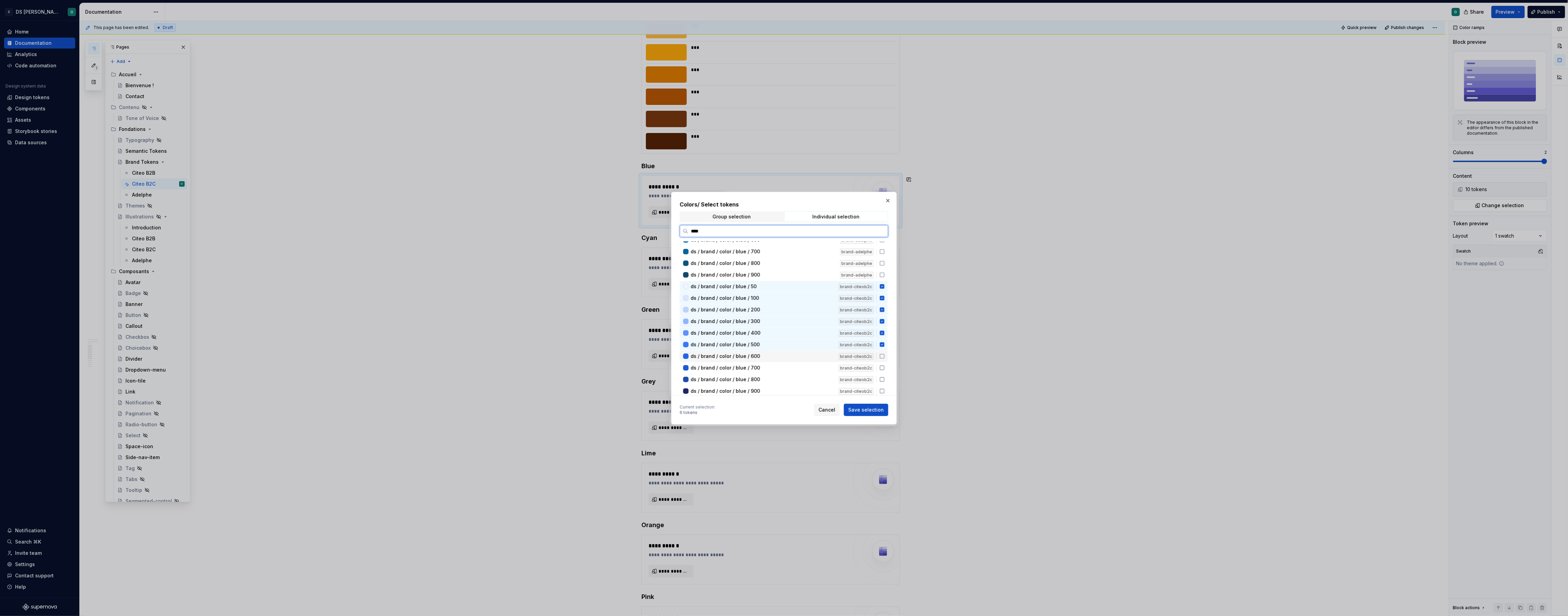
drag, startPoint x: 887, startPoint y: 353, endPoint x: 887, endPoint y: 365, distance: 12.0
click at [885, 354] on icon at bounding box center [882, 356] width 5 height 5
drag, startPoint x: 887, startPoint y: 366, endPoint x: 887, endPoint y: 370, distance: 4.0
click at [885, 366] on icon at bounding box center [882, 368] width 5 height 5
click at [885, 378] on icon at bounding box center [882, 379] width 5 height 5
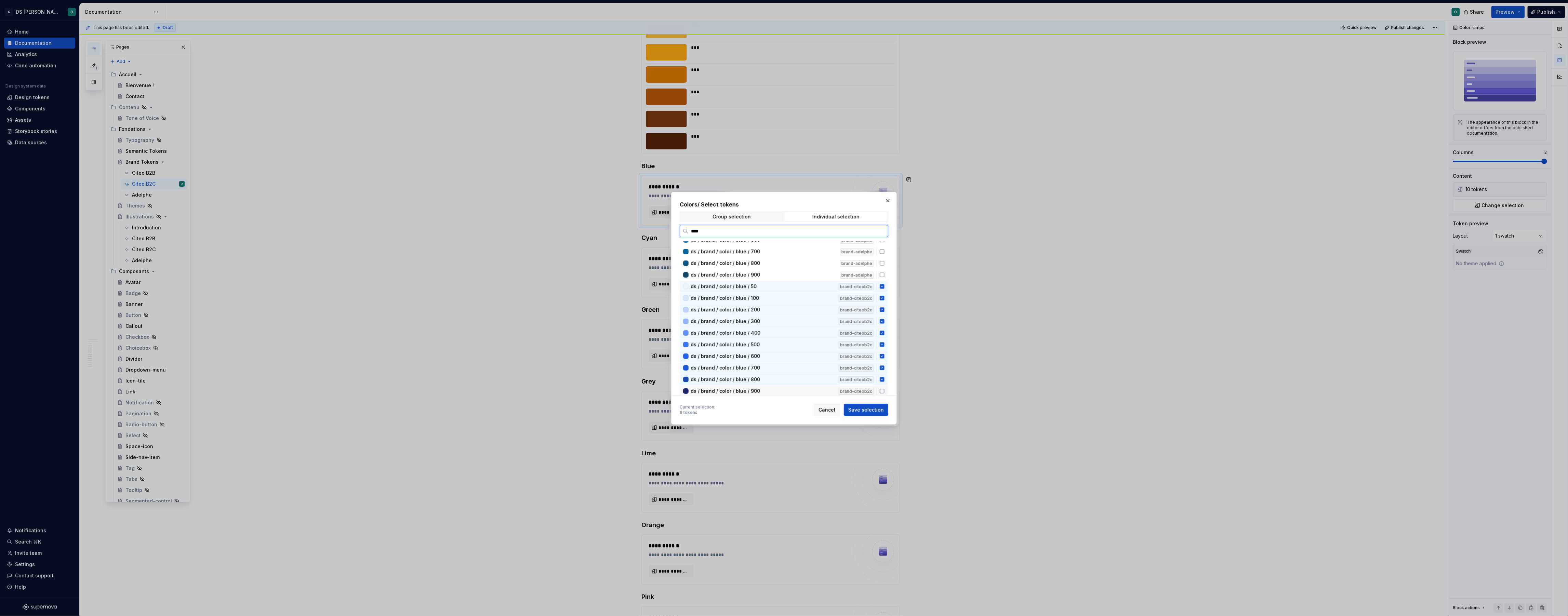
drag, startPoint x: 888, startPoint y: 387, endPoint x: 874, endPoint y: 371, distance: 21.3
click at [887, 386] on div "ds / brand / color / blue / 900 brand-citeob2c" at bounding box center [784, 391] width 208 height 12
click at [865, 408] on span "Save selection" at bounding box center [866, 410] width 35 height 7
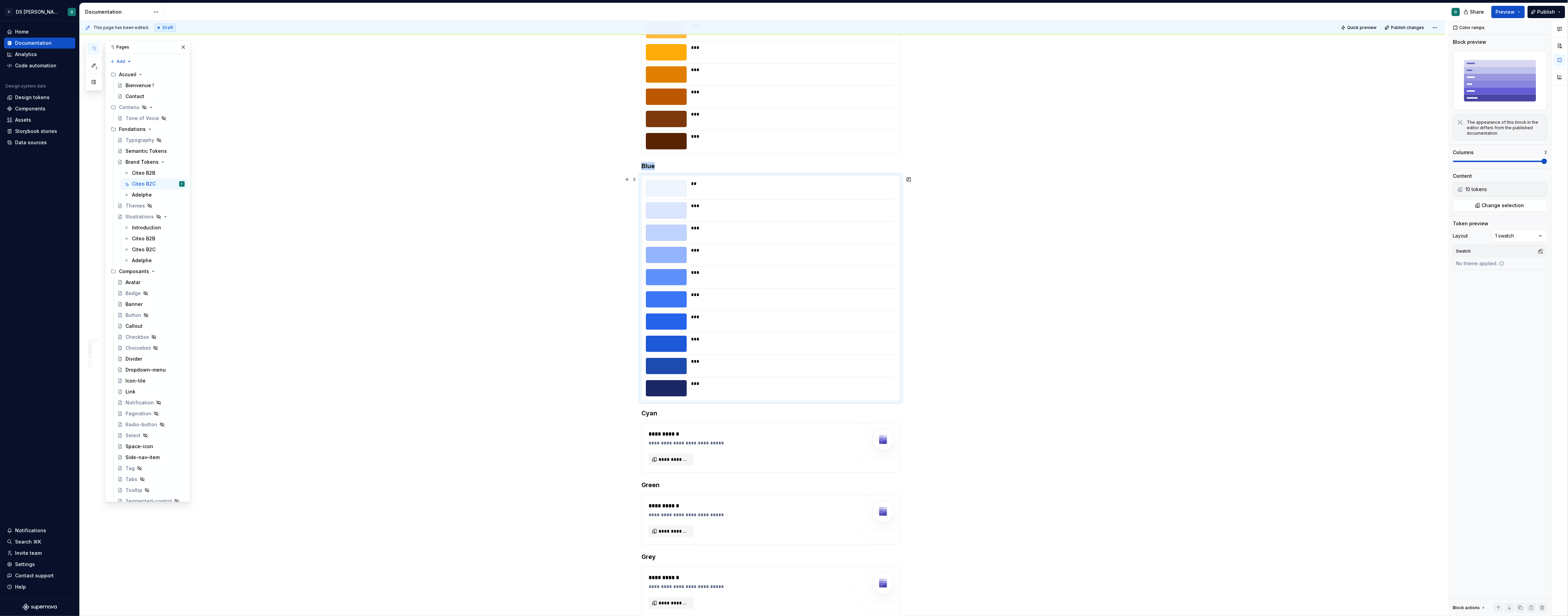
scroll to position [552, 0]
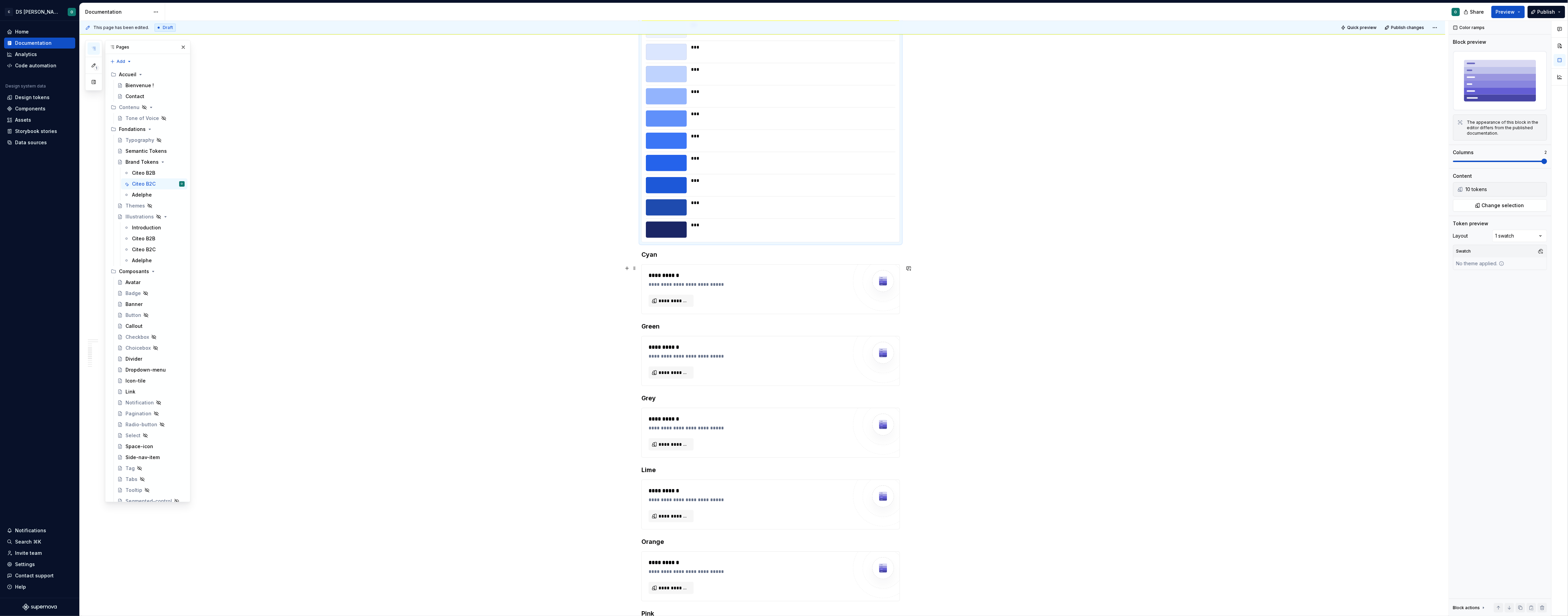
drag, startPoint x: 514, startPoint y: 279, endPoint x: 606, endPoint y: 298, distance: 93.9
click at [515, 279] on div "**********" at bounding box center [764, 318] width 1369 height 595
click at [679, 304] on span "**********" at bounding box center [674, 301] width 31 height 7
type textarea "*"
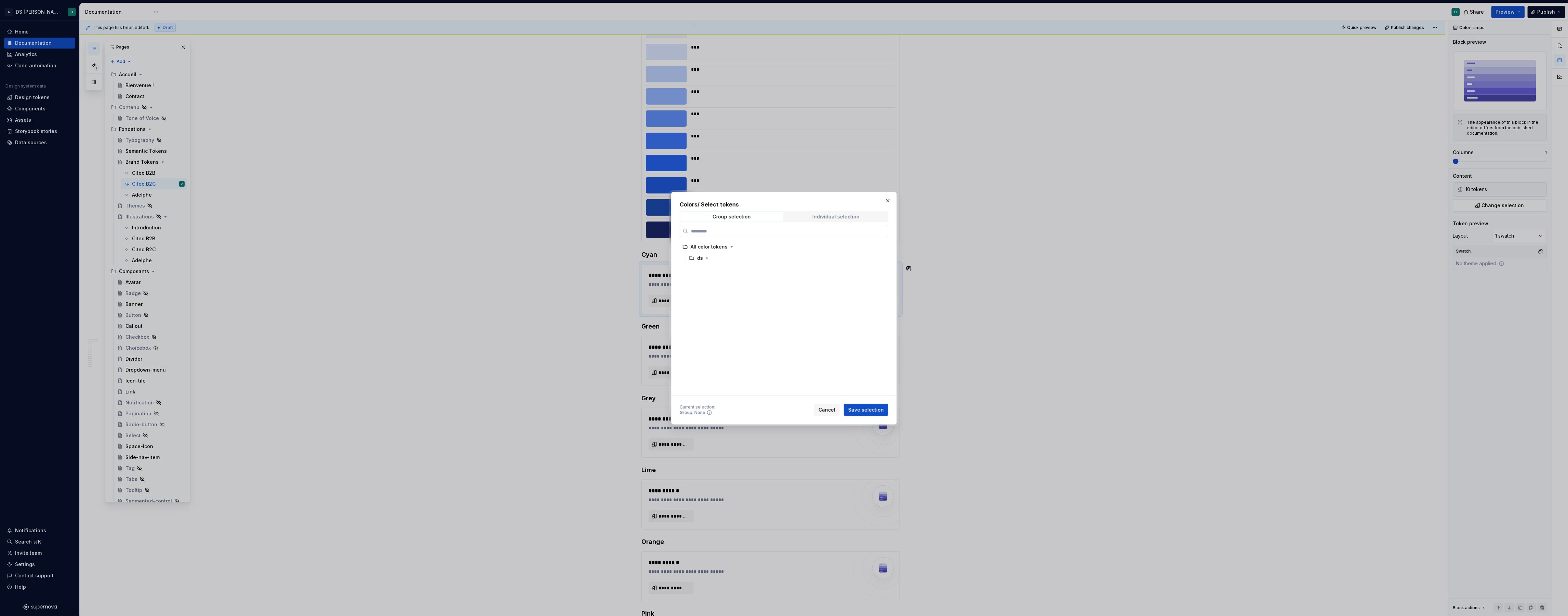
click at [837, 218] on div "Individual selection" at bounding box center [836, 217] width 47 height 5
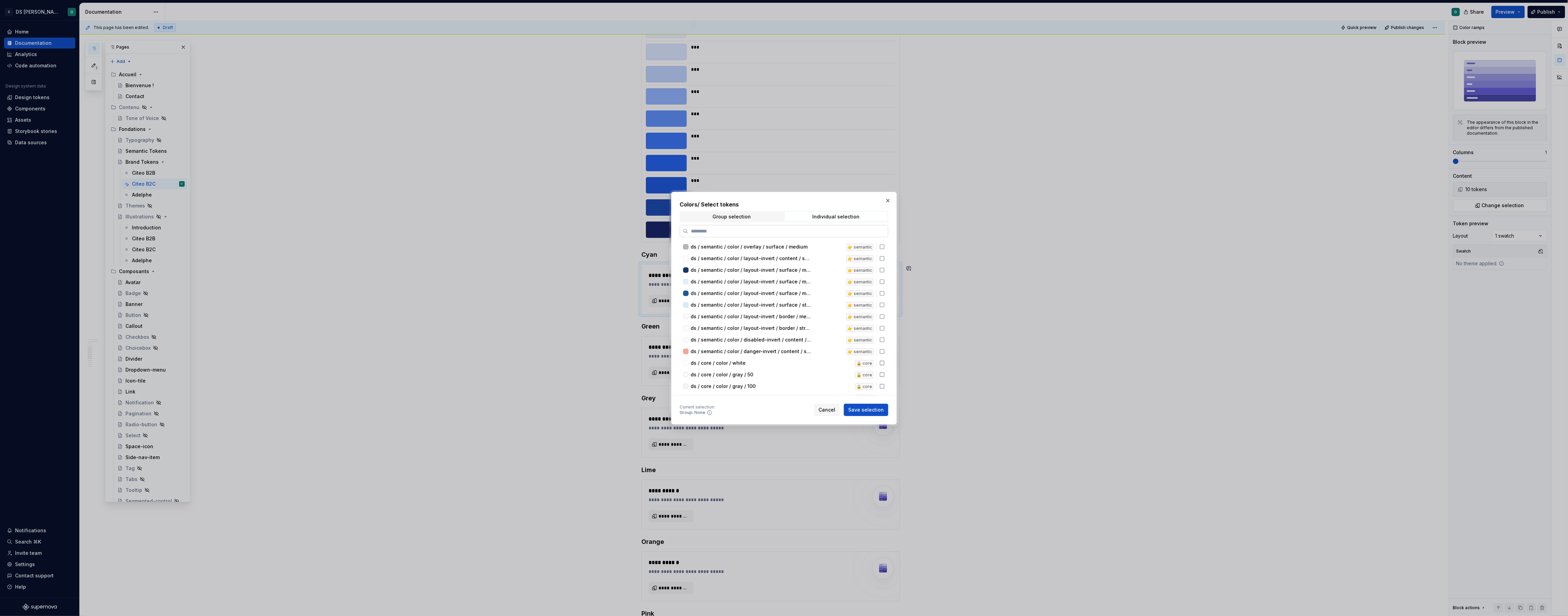
click at [804, 226] on label at bounding box center [784, 231] width 209 height 12
click at [804, 228] on input "search" at bounding box center [788, 231] width 200 height 7
type input "****"
click at [884, 277] on icon at bounding box center [882, 279] width 4 height 4
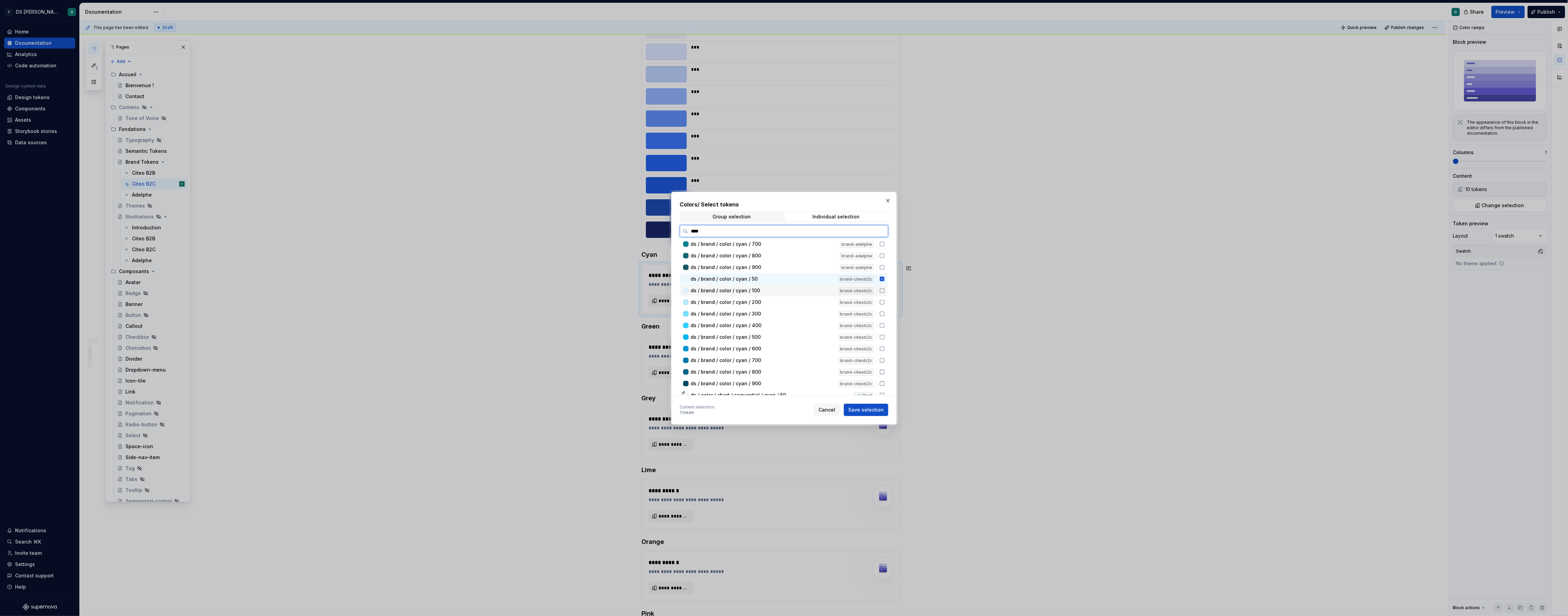
click at [885, 289] on icon at bounding box center [882, 290] width 5 height 5
drag, startPoint x: 885, startPoint y: 301, endPoint x: 886, endPoint y: 306, distance: 5.1
click at [885, 301] on icon at bounding box center [882, 302] width 5 height 5
drag, startPoint x: 886, startPoint y: 310, endPoint x: 886, endPoint y: 315, distance: 5.0
click at [885, 311] on icon at bounding box center [882, 313] width 5 height 5
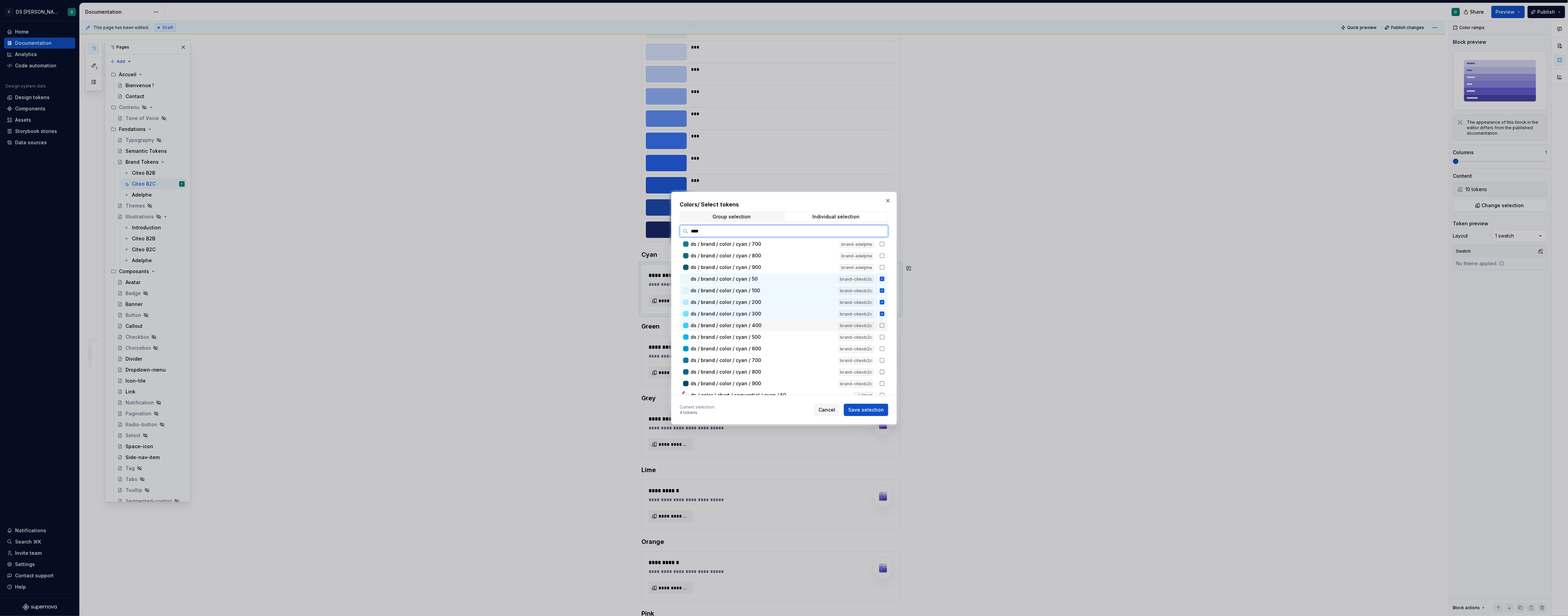
click at [887, 320] on div "ds / brand / color / cyan / 400 brand-citeob2c" at bounding box center [784, 326] width 208 height 12
click at [885, 334] on icon at bounding box center [882, 337] width 5 height 5
drag, startPoint x: 886, startPoint y: 345, endPoint x: 886, endPoint y: 350, distance: 5.0
click at [885, 346] on icon at bounding box center [882, 348] width 5 height 5
drag, startPoint x: 885, startPoint y: 358, endPoint x: 885, endPoint y: 366, distance: 8.0
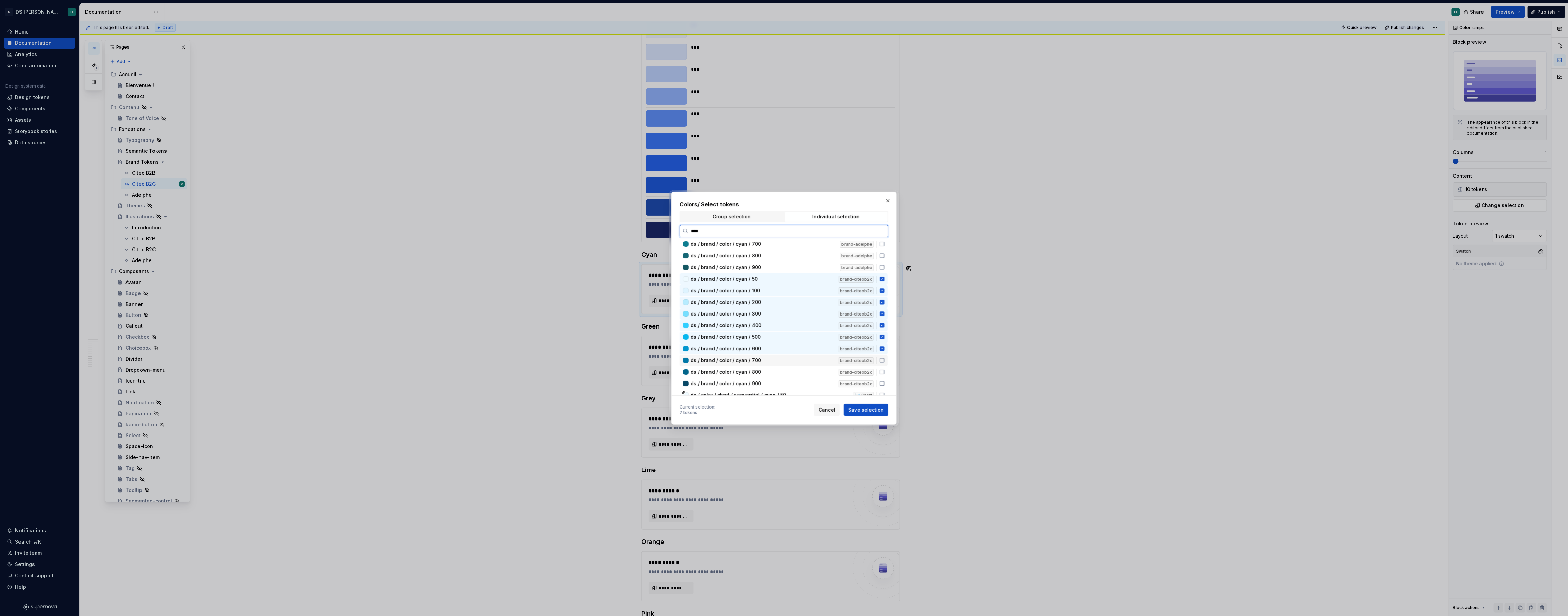
click at [885, 358] on icon at bounding box center [882, 360] width 5 height 5
click at [885, 369] on icon at bounding box center [882, 372] width 5 height 5
click at [885, 381] on icon at bounding box center [882, 383] width 5 height 5
click at [873, 404] on button "Save selection" at bounding box center [866, 410] width 44 height 12
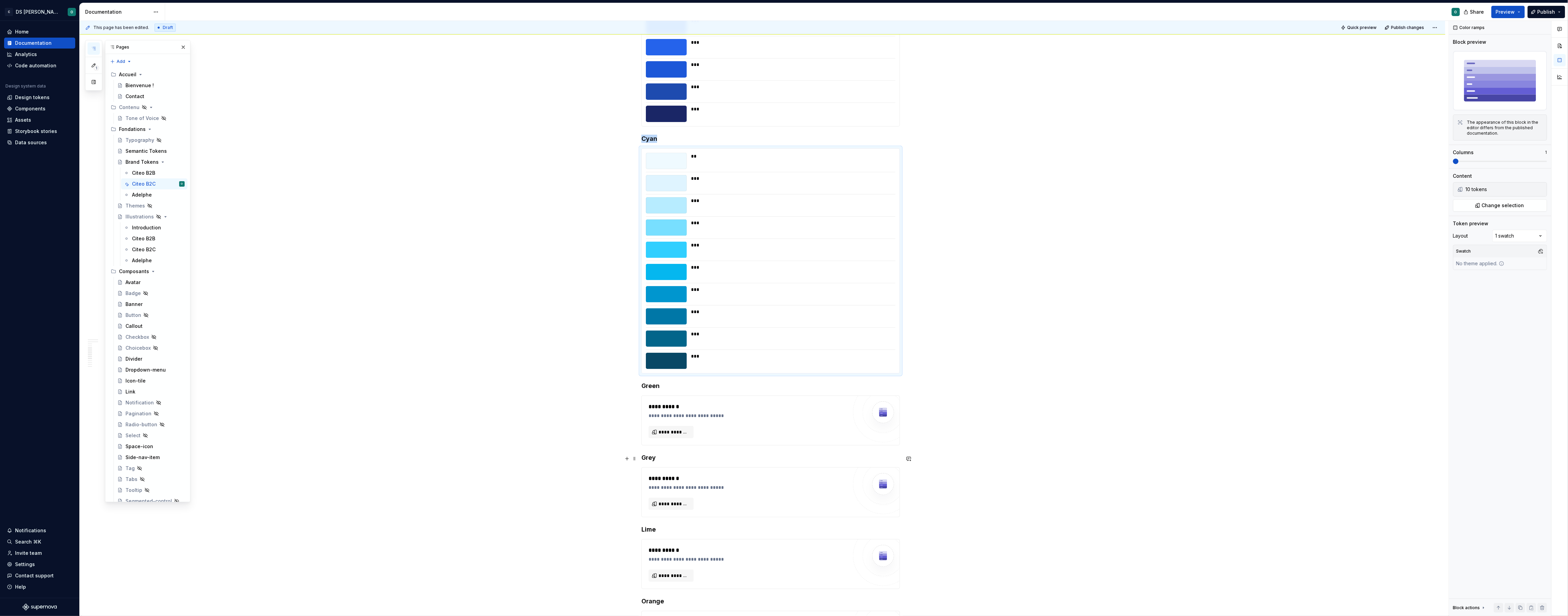
scroll to position [788, 0]
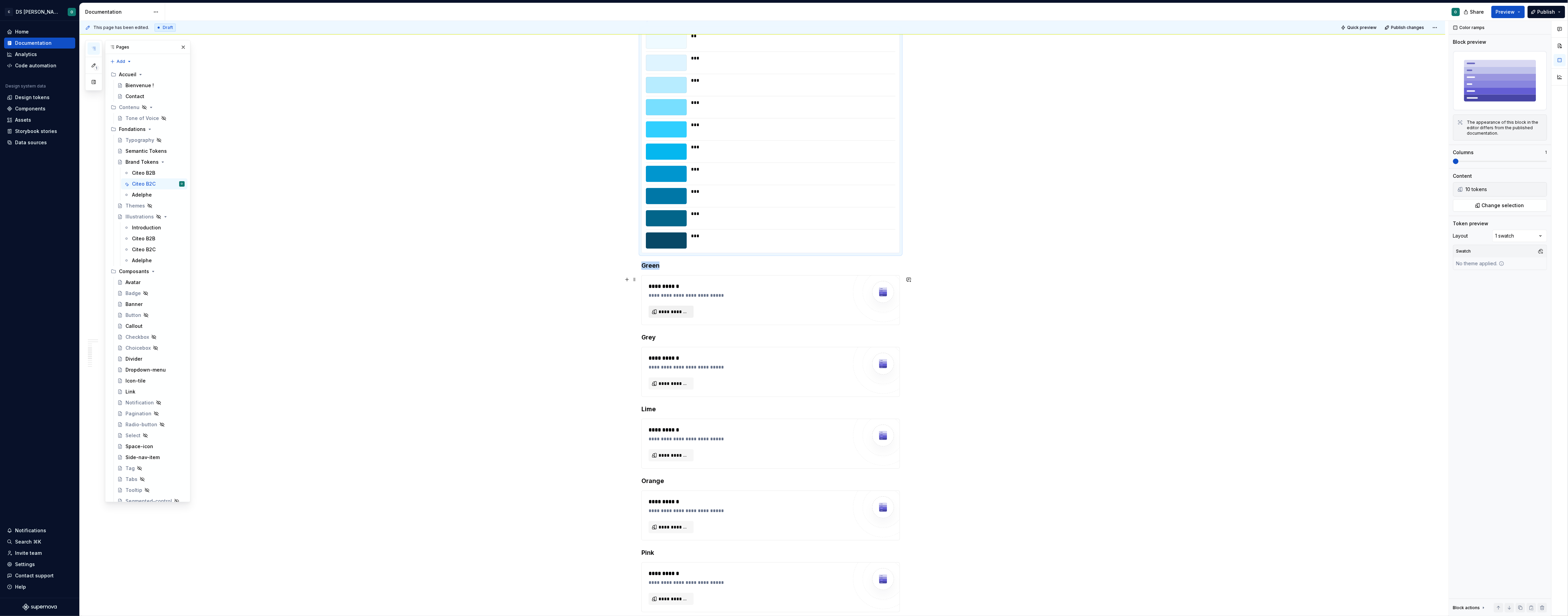
click at [676, 313] on span "**********" at bounding box center [674, 312] width 31 height 7
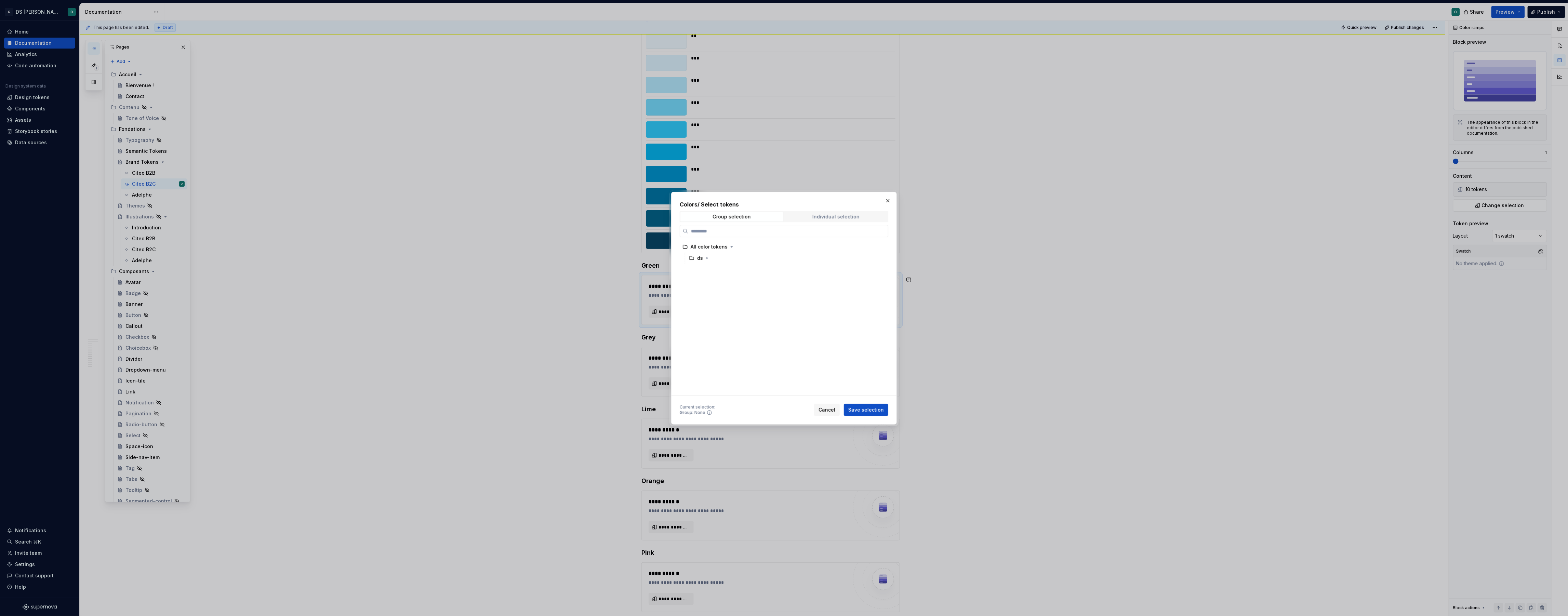
click at [841, 217] on div "Individual selection" at bounding box center [836, 217] width 47 height 5
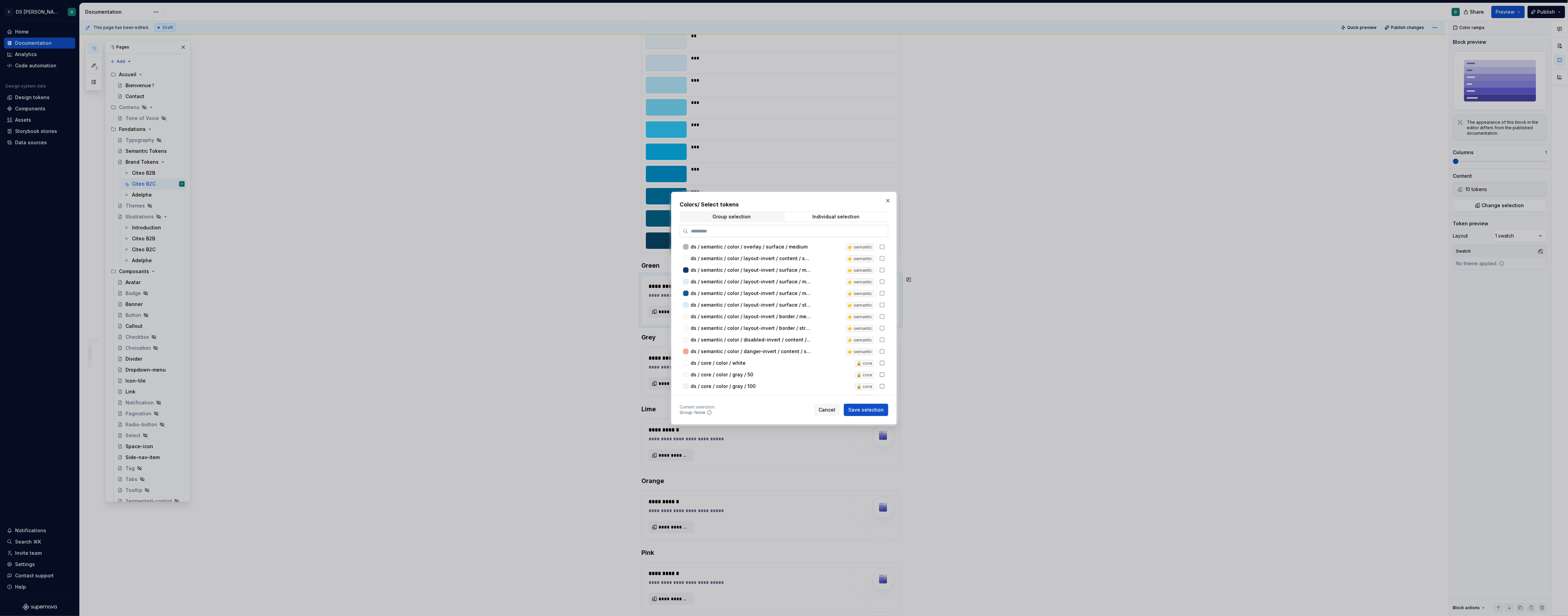
click at [807, 229] on input "search" at bounding box center [788, 231] width 200 height 7
type input "*****"
drag, startPoint x: 885, startPoint y: 294, endPoint x: 884, endPoint y: 301, distance: 7.1
click at [885, 295] on icon at bounding box center [882, 295] width 5 height 5
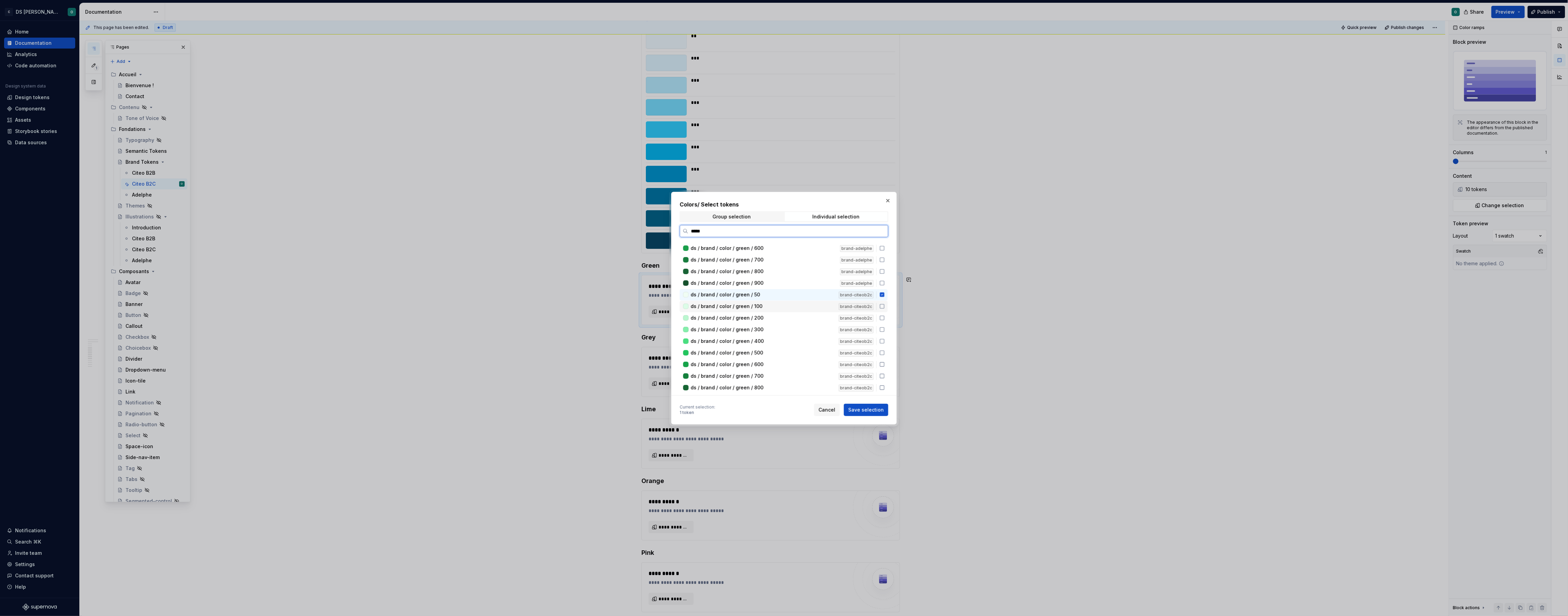
click at [885, 306] on icon at bounding box center [882, 306] width 5 height 5
drag, startPoint x: 885, startPoint y: 288, endPoint x: 885, endPoint y: 295, distance: 7.0
click at [885, 288] on icon at bounding box center [882, 289] width 5 height 5
click at [885, 298] on icon at bounding box center [882, 301] width 5 height 5
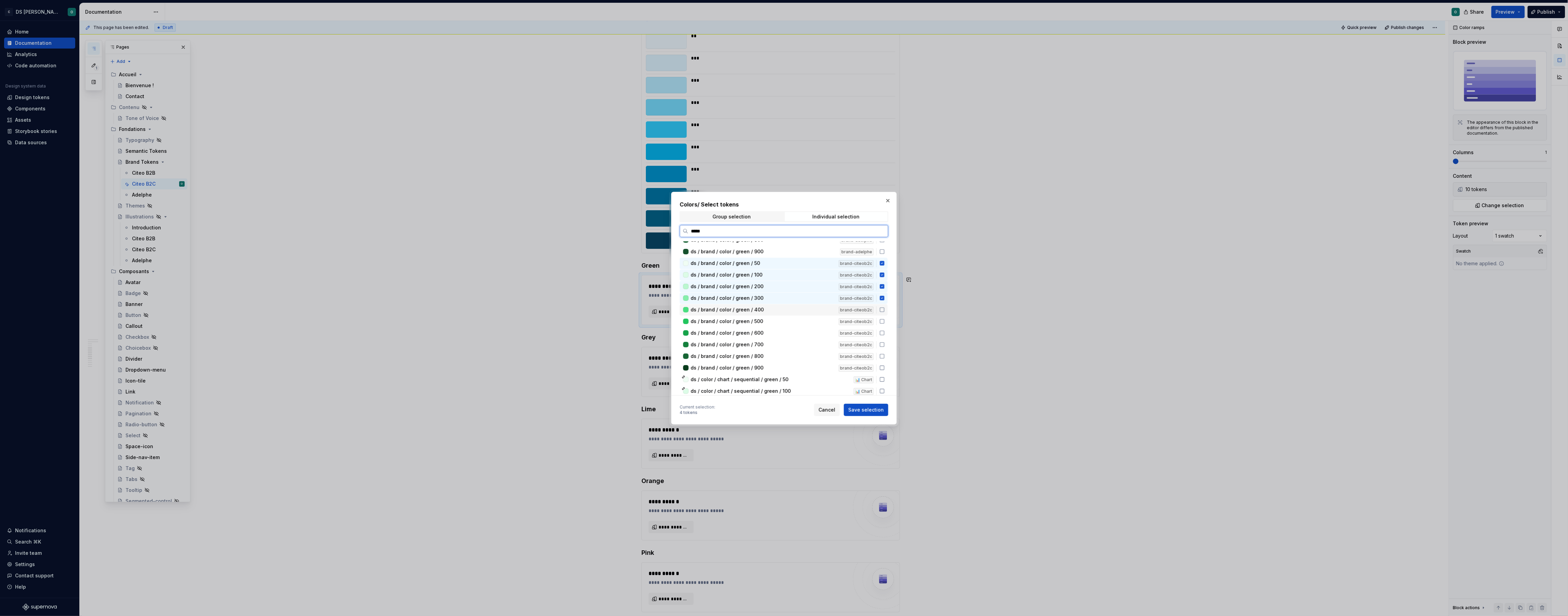
drag, startPoint x: 886, startPoint y: 309, endPoint x: 887, endPoint y: 317, distance: 8.1
click at [887, 310] on div "ds / brand / color / green / 500 brand-adelphe ds / brand / color / green / 600…" at bounding box center [786, 318] width 212 height 154
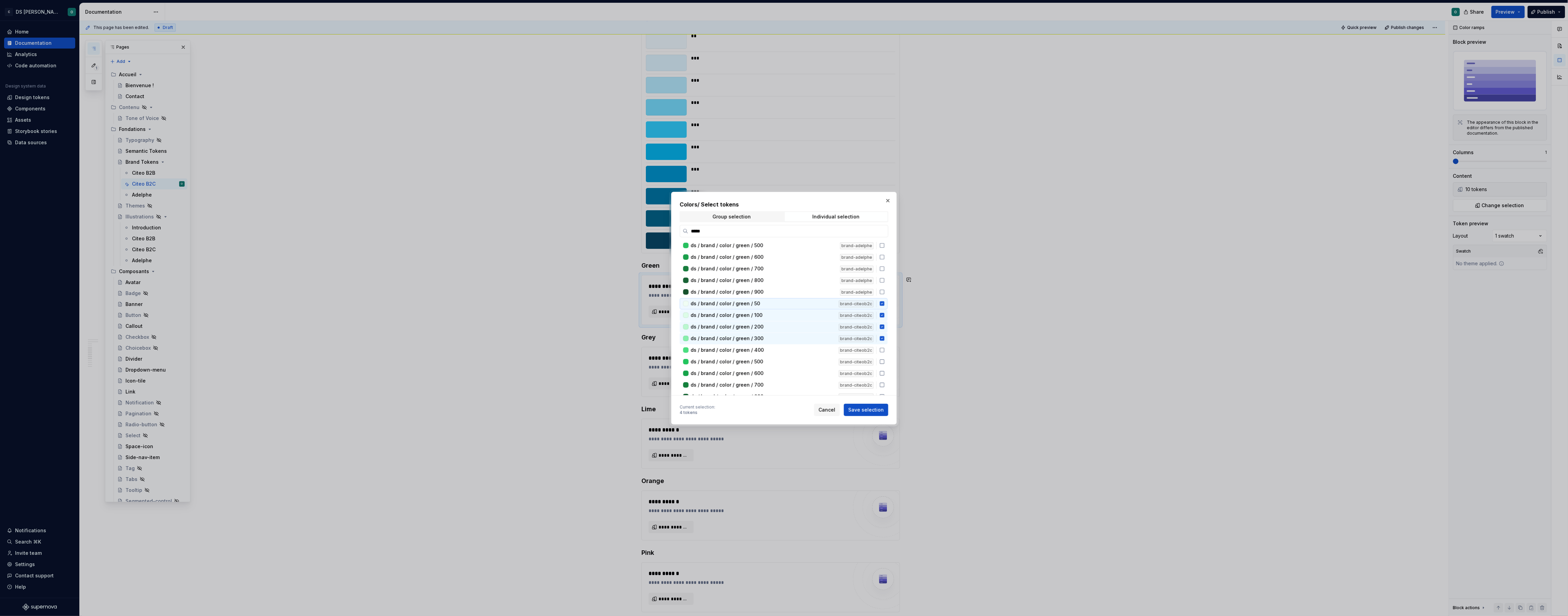
scroll to position [175, 0]
click at [883, 347] on icon at bounding box center [882, 347] width 4 height 4
drag, startPoint x: 885, startPoint y: 357, endPoint x: 885, endPoint y: 363, distance: 6.0
click at [885, 357] on icon at bounding box center [882, 359] width 5 height 5
drag, startPoint x: 885, startPoint y: 367, endPoint x: 889, endPoint y: 376, distance: 9.8
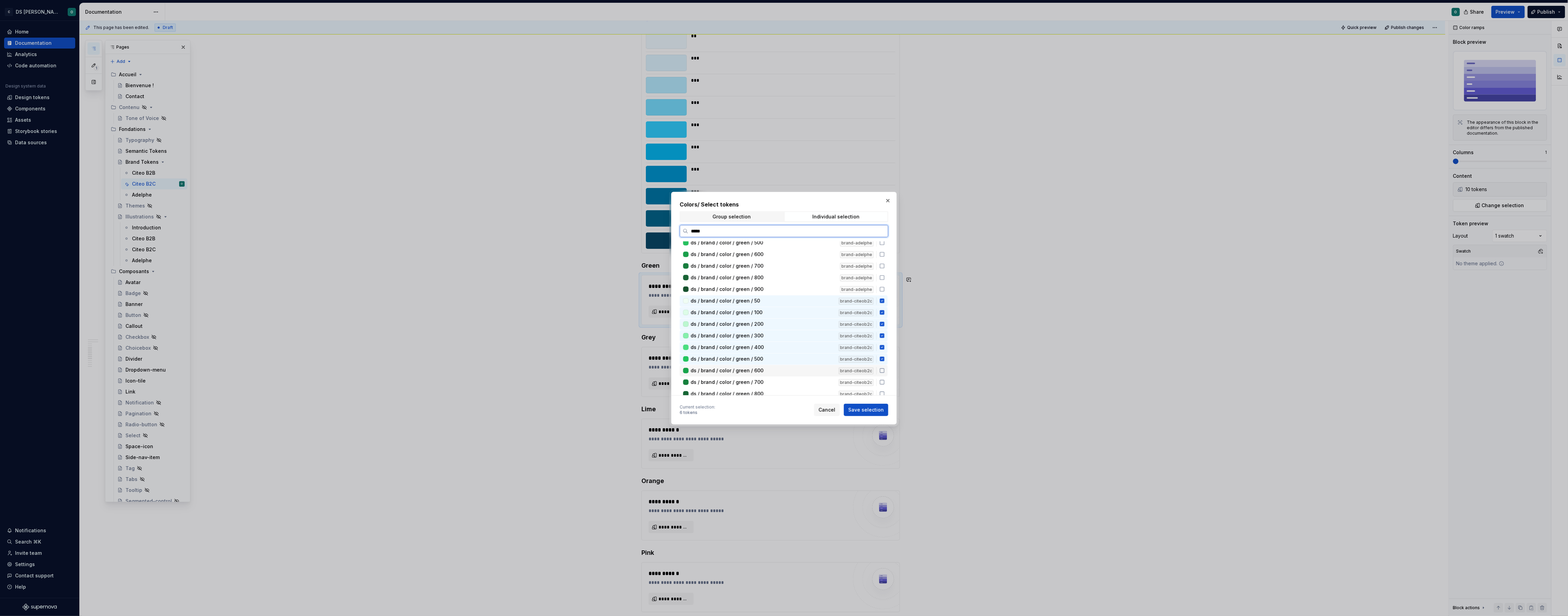
click at [885, 368] on icon at bounding box center [882, 370] width 5 height 5
click at [885, 379] on icon at bounding box center [882, 382] width 5 height 5
click at [884, 360] on icon at bounding box center [882, 361] width 5 height 5
click at [885, 370] on icon at bounding box center [882, 373] width 5 height 5
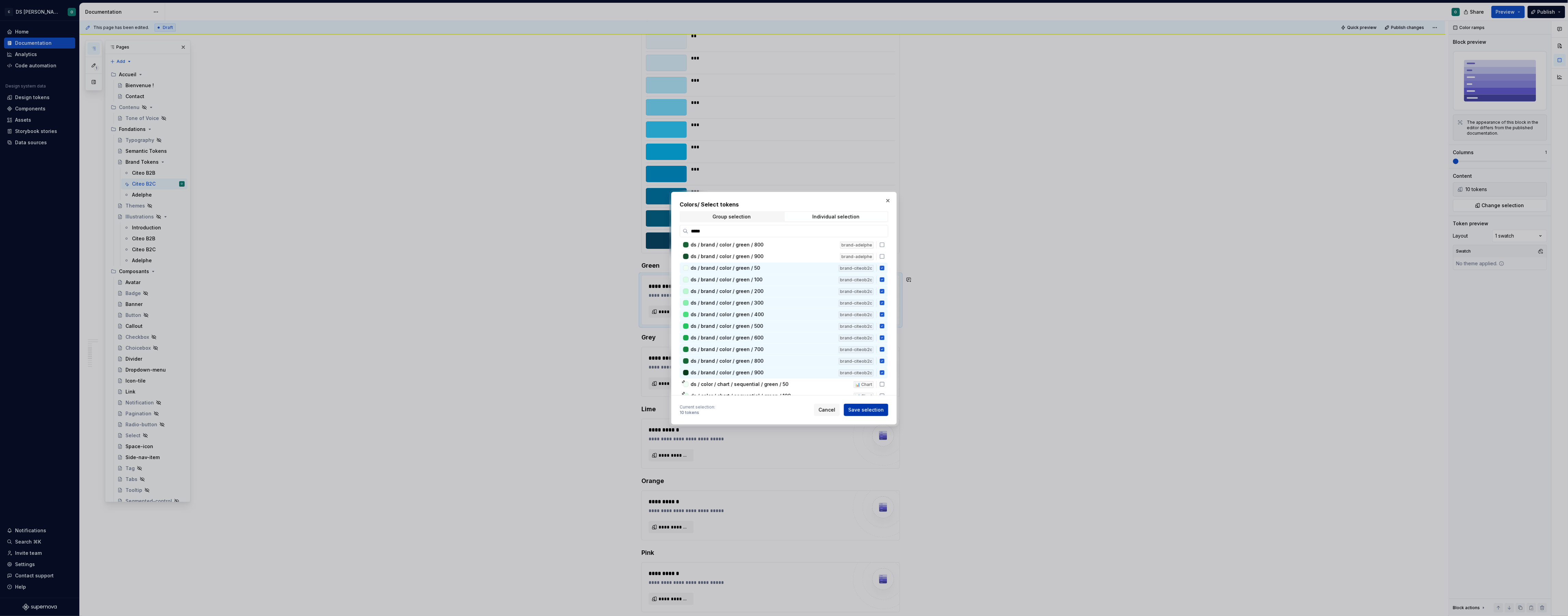
click at [866, 408] on span "Save selection" at bounding box center [866, 410] width 35 height 7
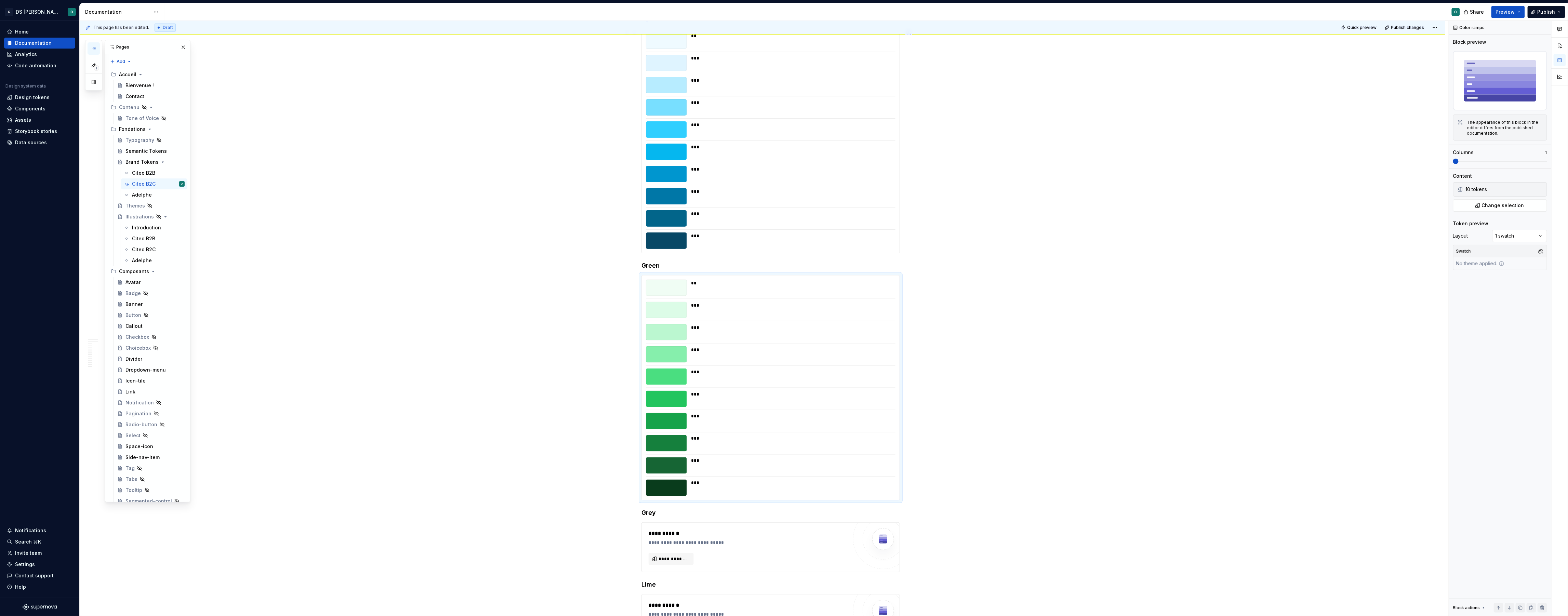
type textarea "*"
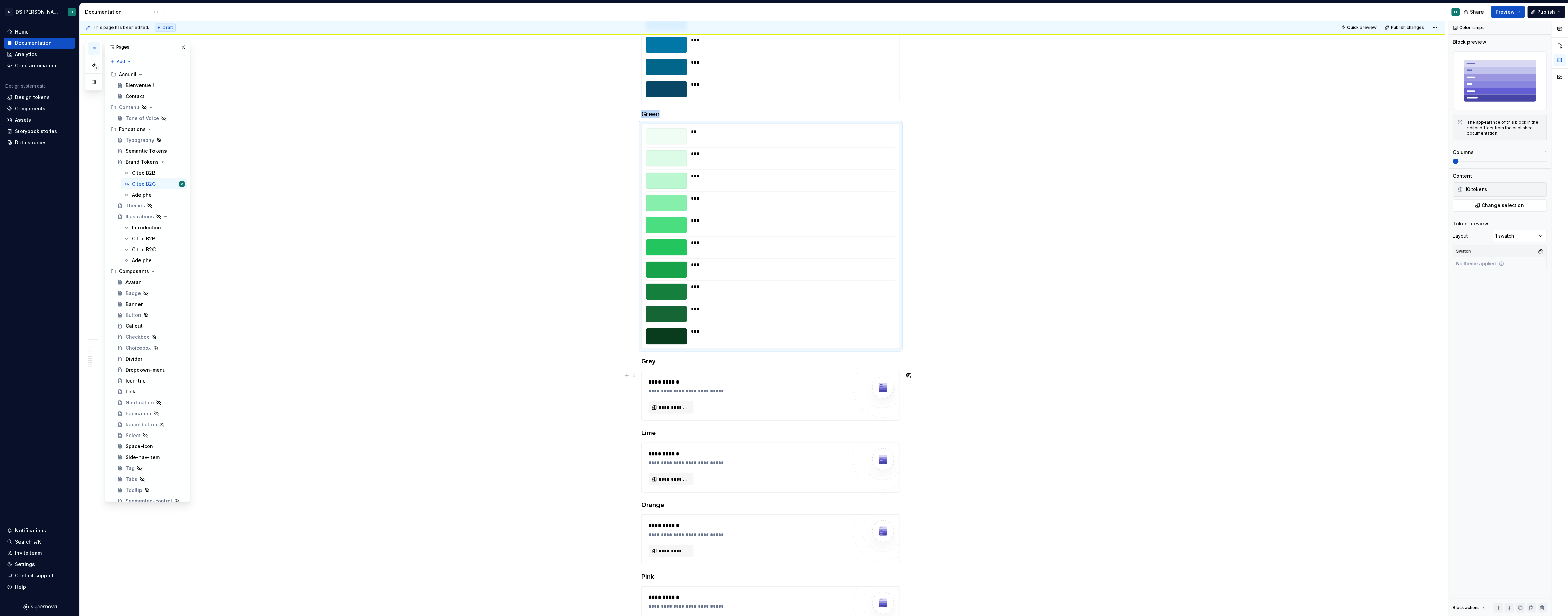
scroll to position [1093, 0]
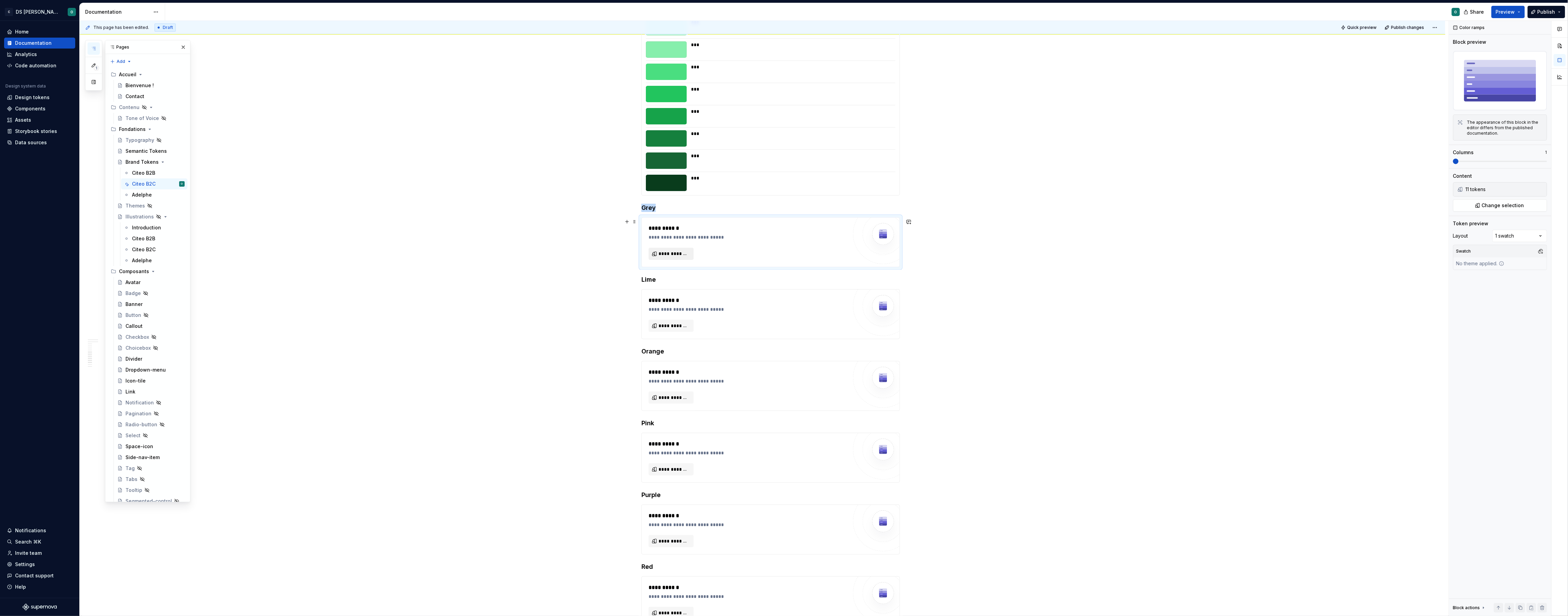
click at [677, 257] on span "**********" at bounding box center [674, 254] width 31 height 7
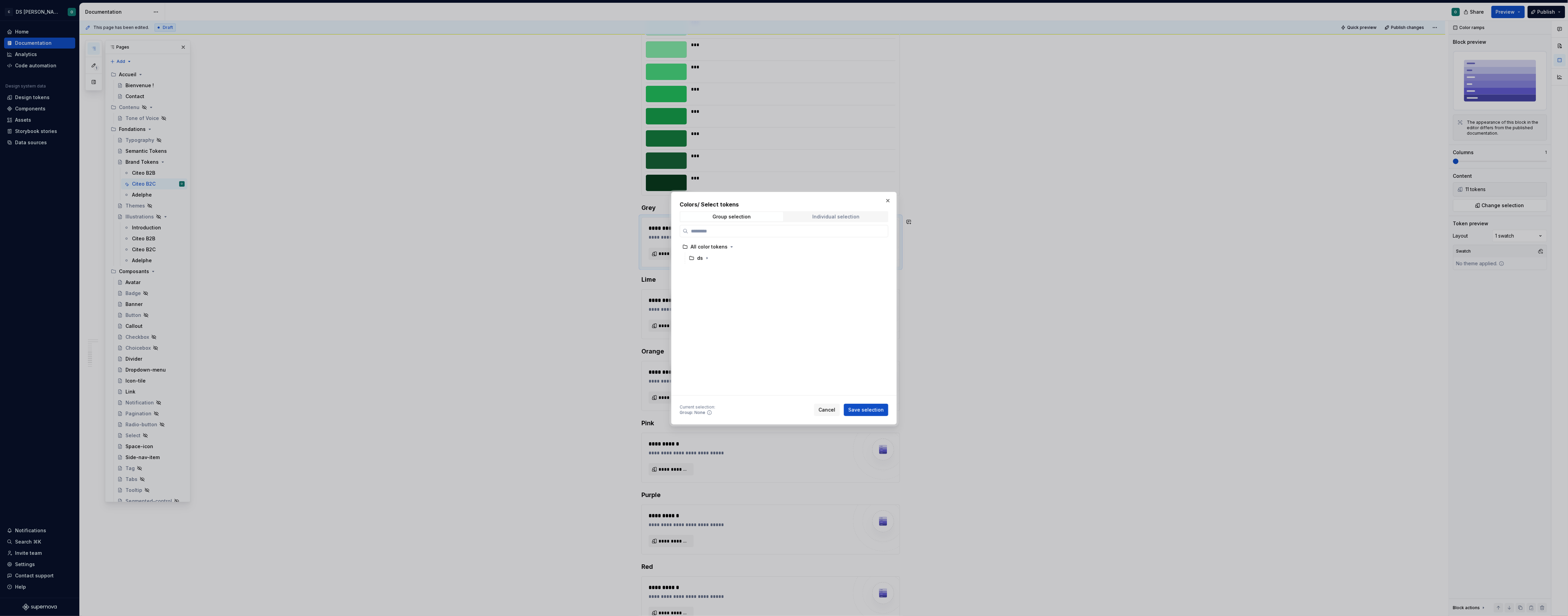
click at [833, 217] on div "Individual selection" at bounding box center [836, 217] width 47 height 5
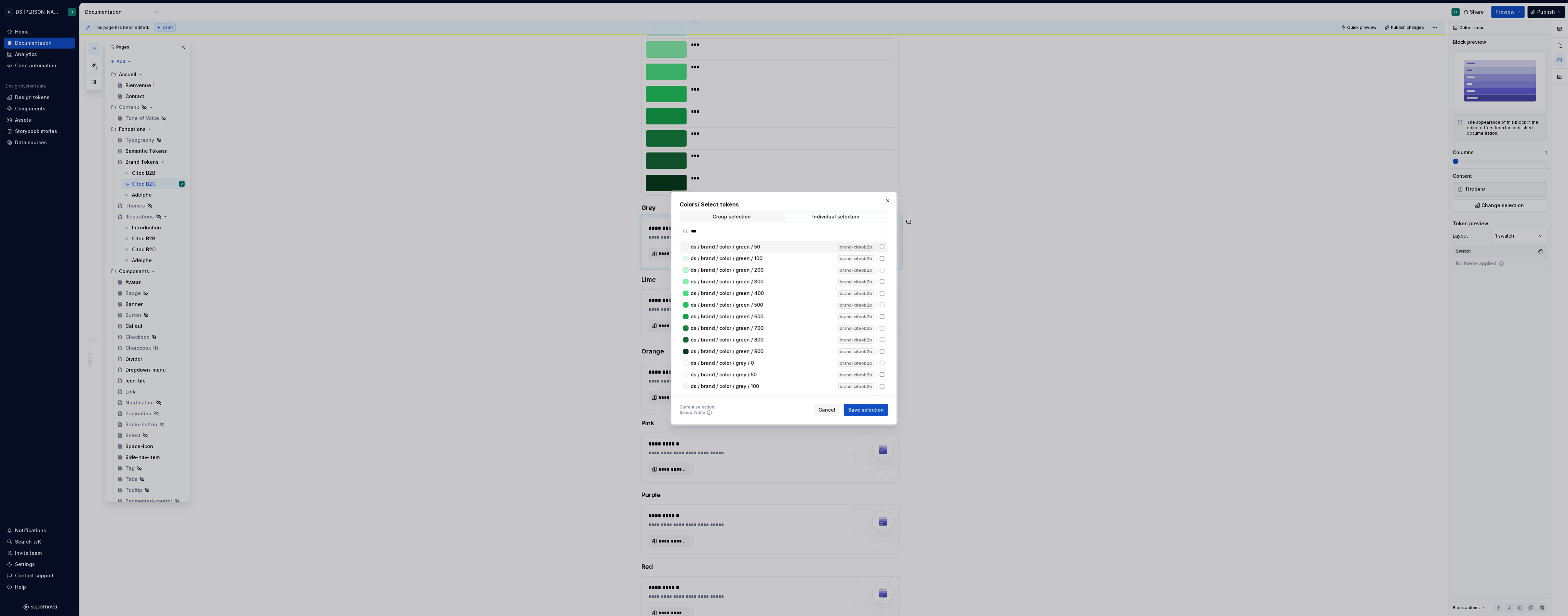
type input "****"
click at [885, 298] on icon at bounding box center [882, 299] width 5 height 5
drag, startPoint x: 884, startPoint y: 309, endPoint x: 885, endPoint y: 318, distance: 9.1
click at [885, 309] on icon at bounding box center [882, 310] width 5 height 5
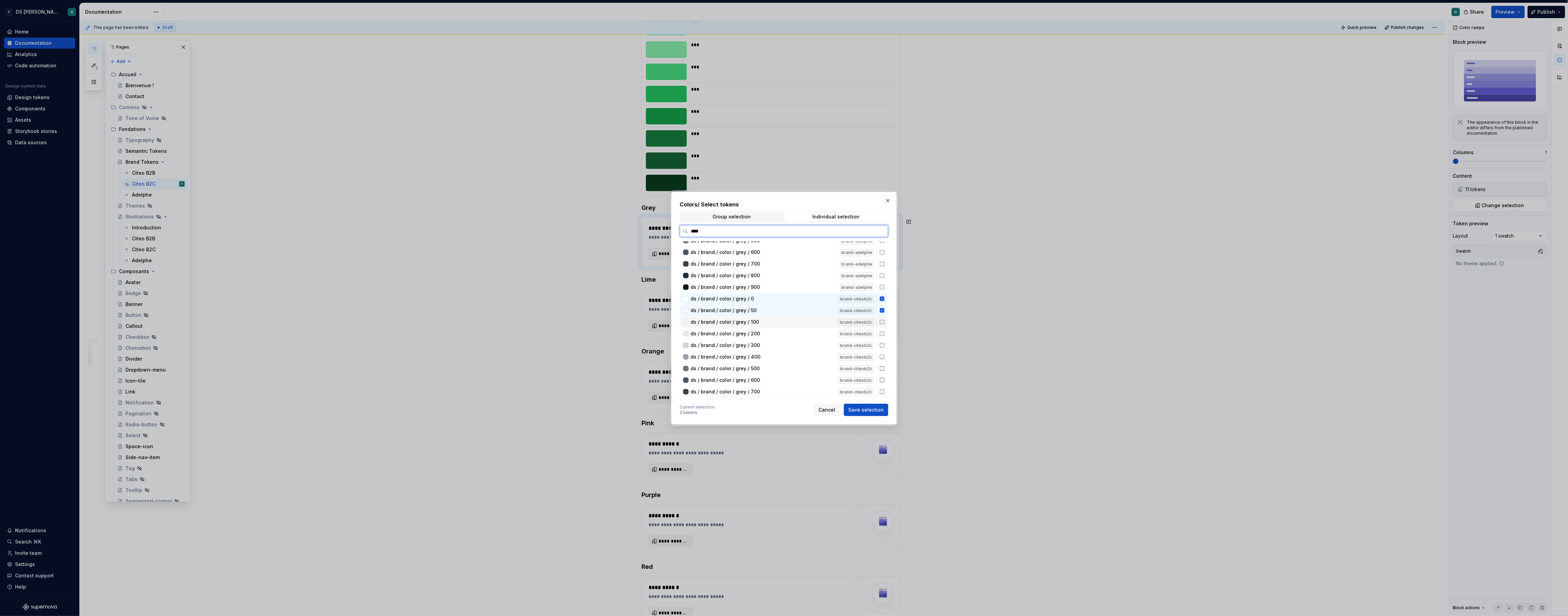
click at [885, 321] on icon at bounding box center [882, 322] width 5 height 5
drag, startPoint x: 885, startPoint y: 331, endPoint x: 884, endPoint y: 337, distance: 6.1
click at [885, 331] on icon at bounding box center [882, 331] width 5 height 5
click at [885, 340] on icon at bounding box center [882, 340] width 5 height 5
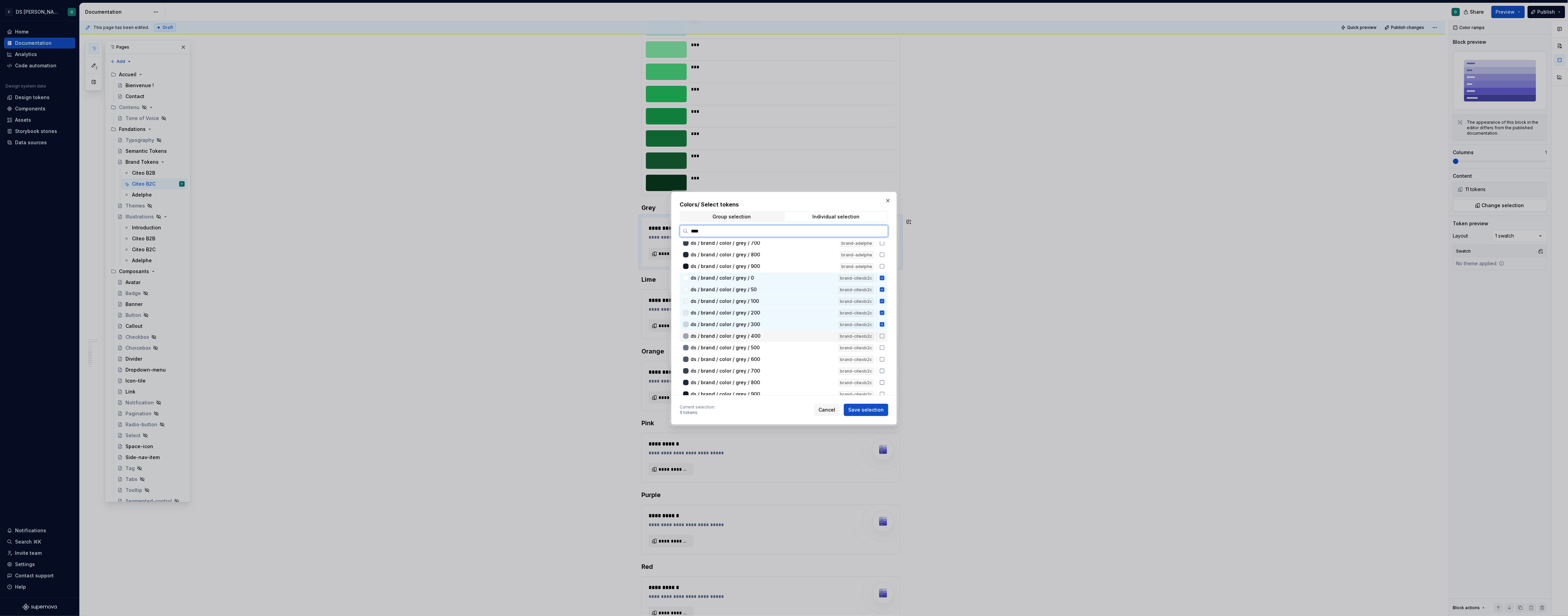
click at [884, 334] on icon at bounding box center [882, 336] width 5 height 5
click at [884, 343] on icon at bounding box center [882, 345] width 5 height 5
click at [885, 366] on icon at bounding box center [882, 368] width 5 height 5
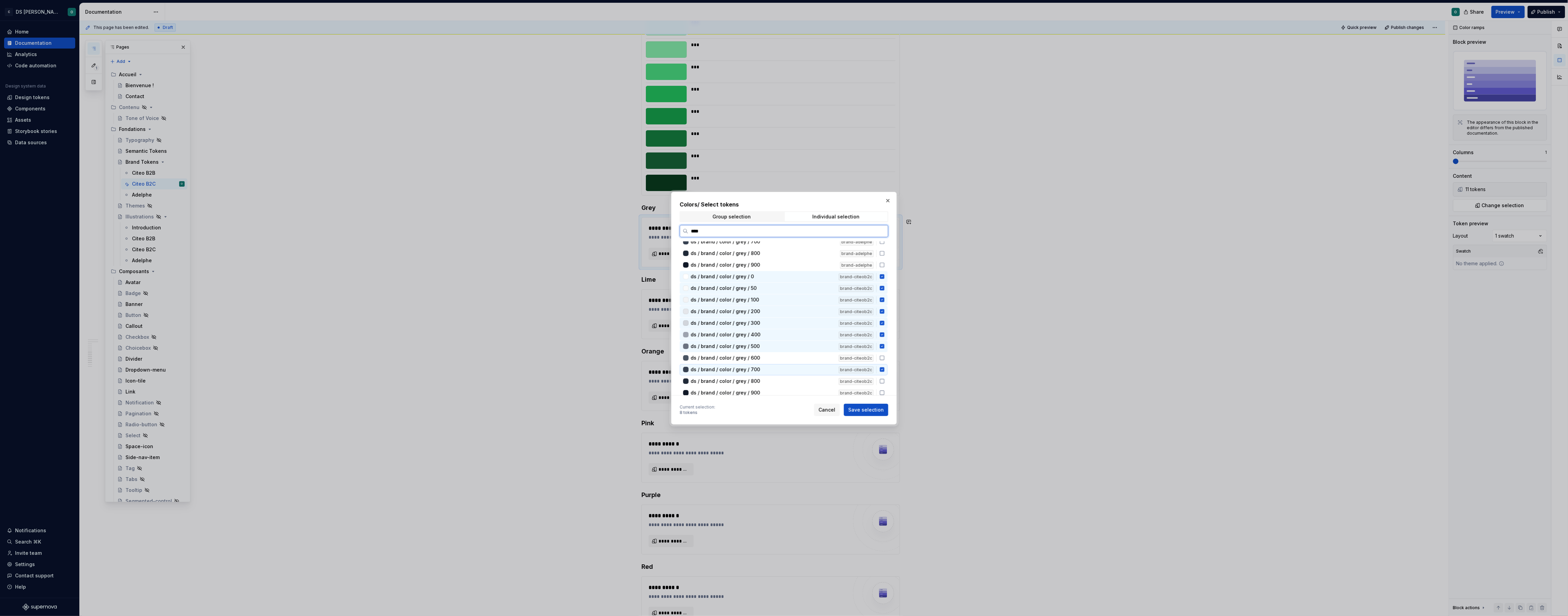
click at [884, 369] on icon at bounding box center [881, 369] width 4 height 4
drag, startPoint x: 886, startPoint y: 357, endPoint x: 886, endPoint y: 365, distance: 8.0
click at [885, 358] on icon at bounding box center [882, 358] width 5 height 5
click at [885, 368] on icon at bounding box center [882, 369] width 5 height 5
drag, startPoint x: 885, startPoint y: 377, endPoint x: 887, endPoint y: 386, distance: 9.2
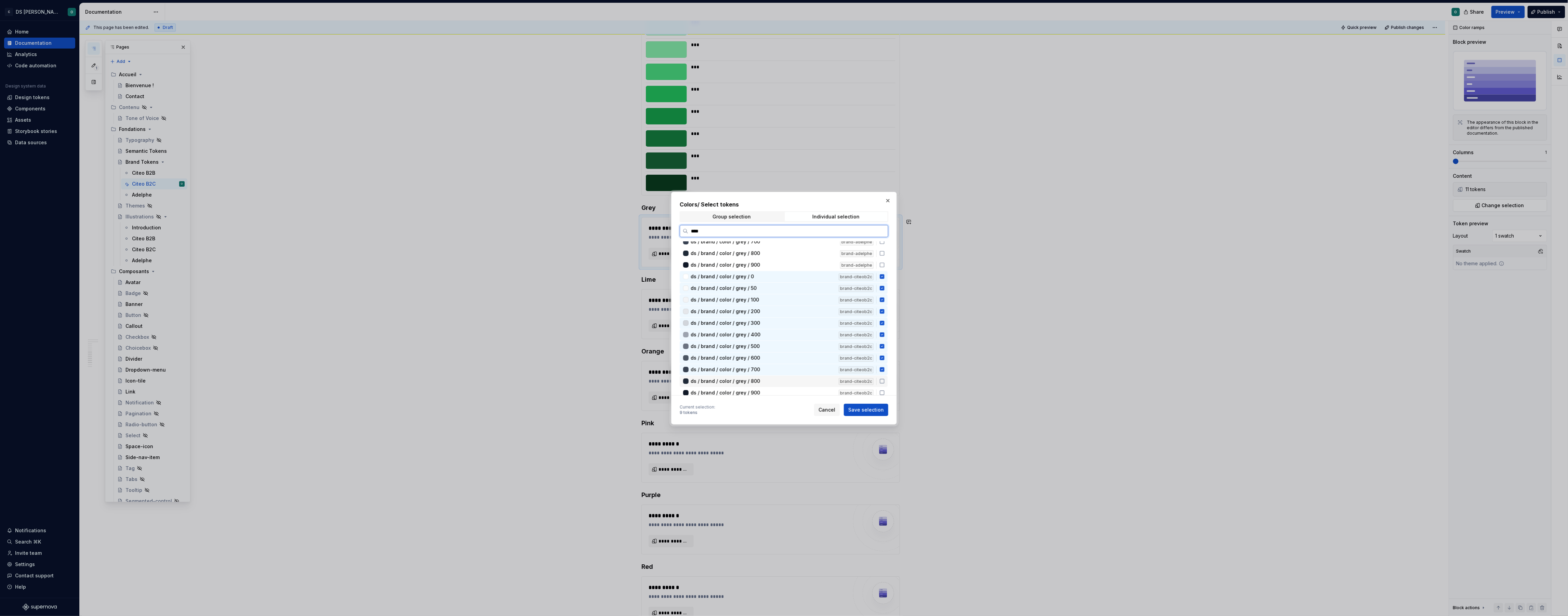
click at [884, 379] on icon at bounding box center [882, 381] width 4 height 4
click at [885, 390] on icon at bounding box center [882, 393] width 5 height 5
click at [869, 405] on button "Save selection" at bounding box center [866, 410] width 44 height 12
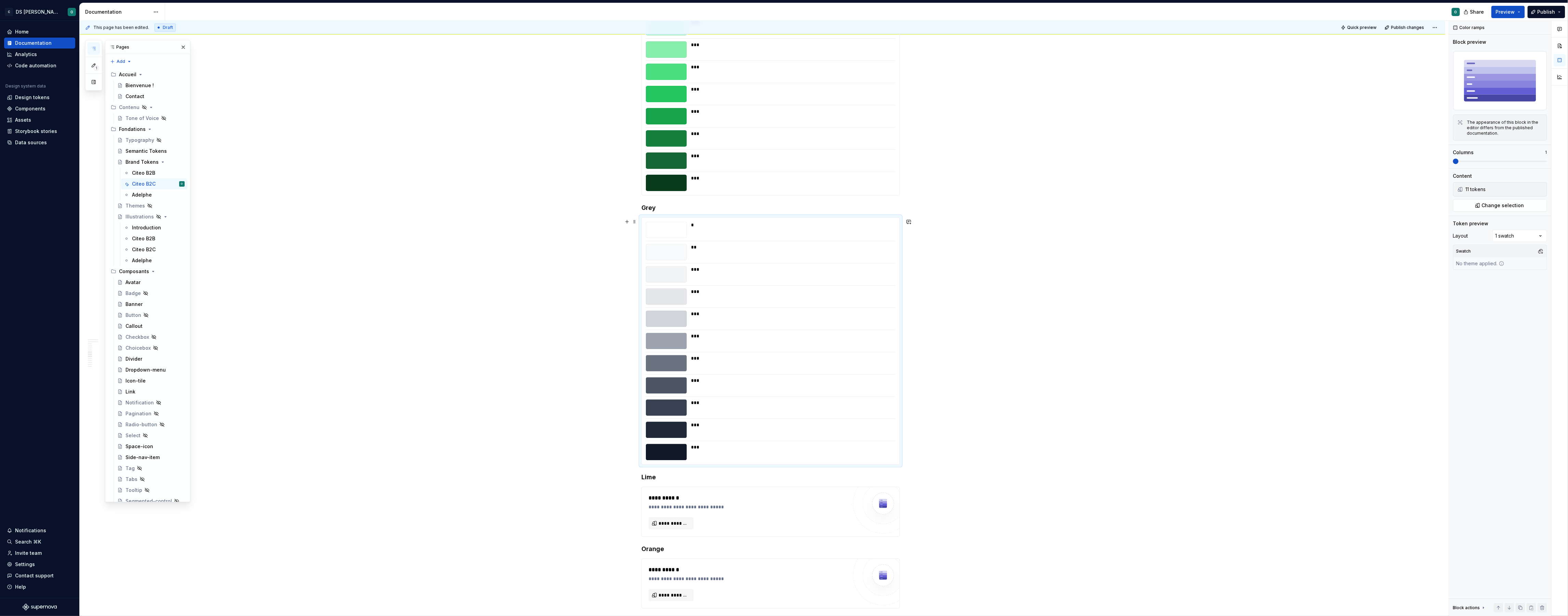
type textarea "*"
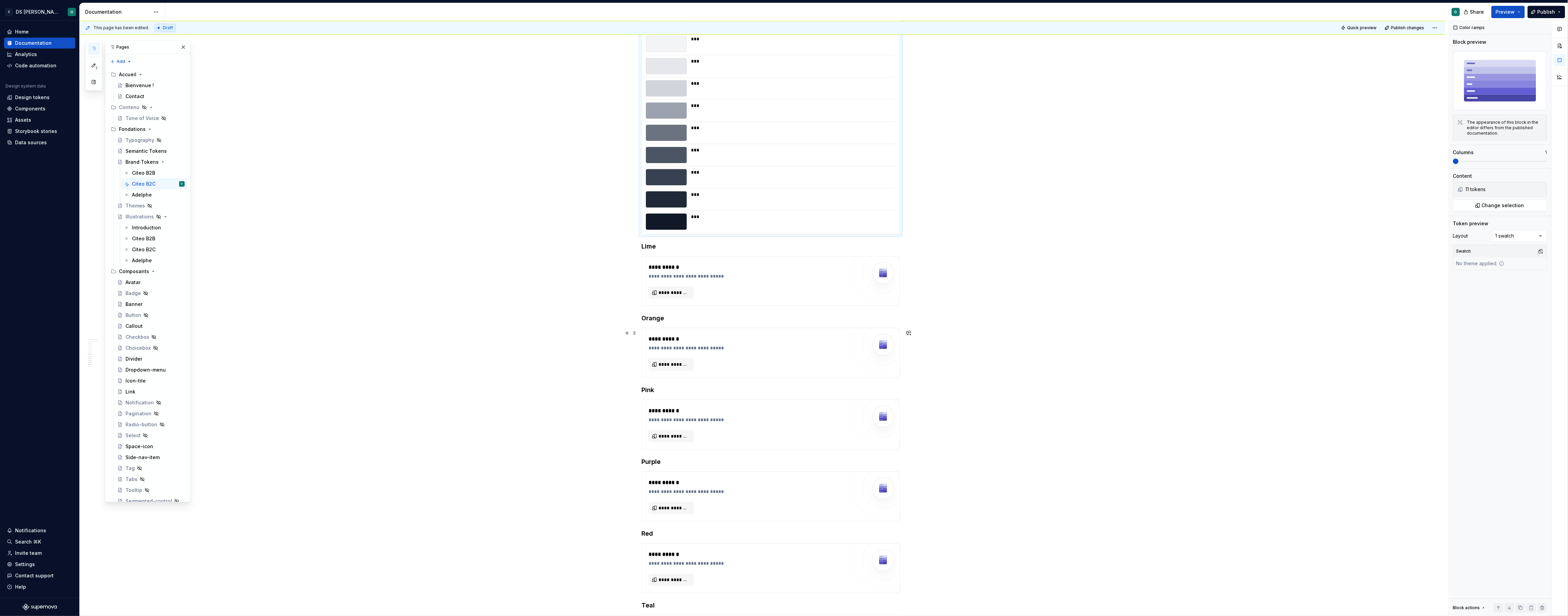
scroll to position [1325, 0]
click at [689, 294] on span "**********" at bounding box center [674, 291] width 31 height 7
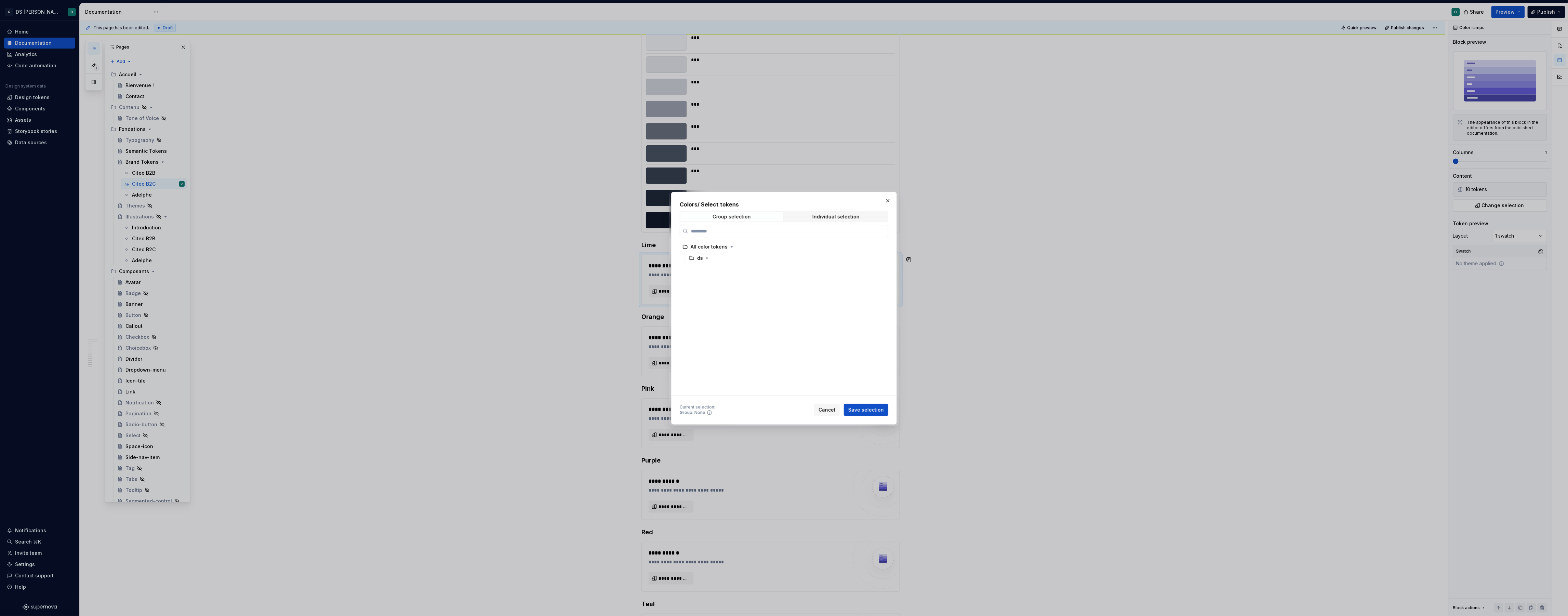
click at [844, 220] on span "Individual selection" at bounding box center [836, 217] width 103 height 10
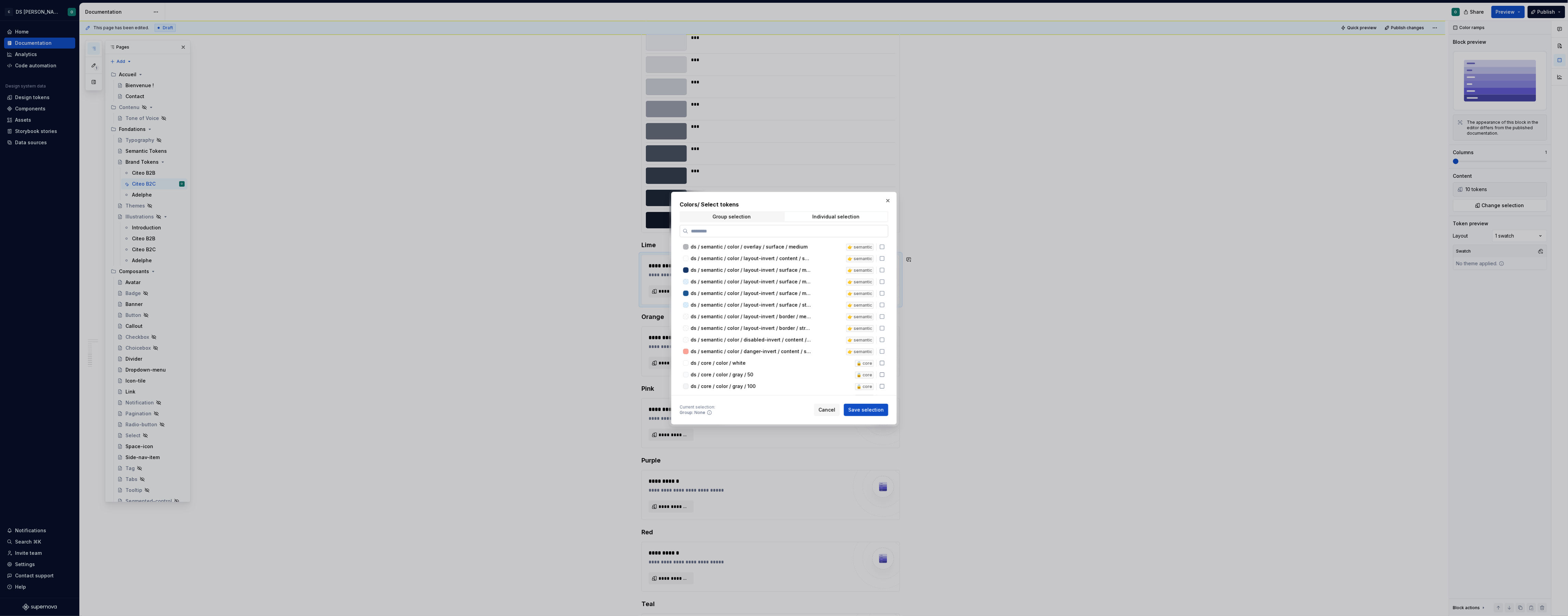
click at [841, 231] on input "search" at bounding box center [788, 231] width 200 height 7
type input "****"
drag, startPoint x: 885, startPoint y: 285, endPoint x: 886, endPoint y: 292, distance: 7.1
click at [885, 285] on icon at bounding box center [882, 286] width 5 height 5
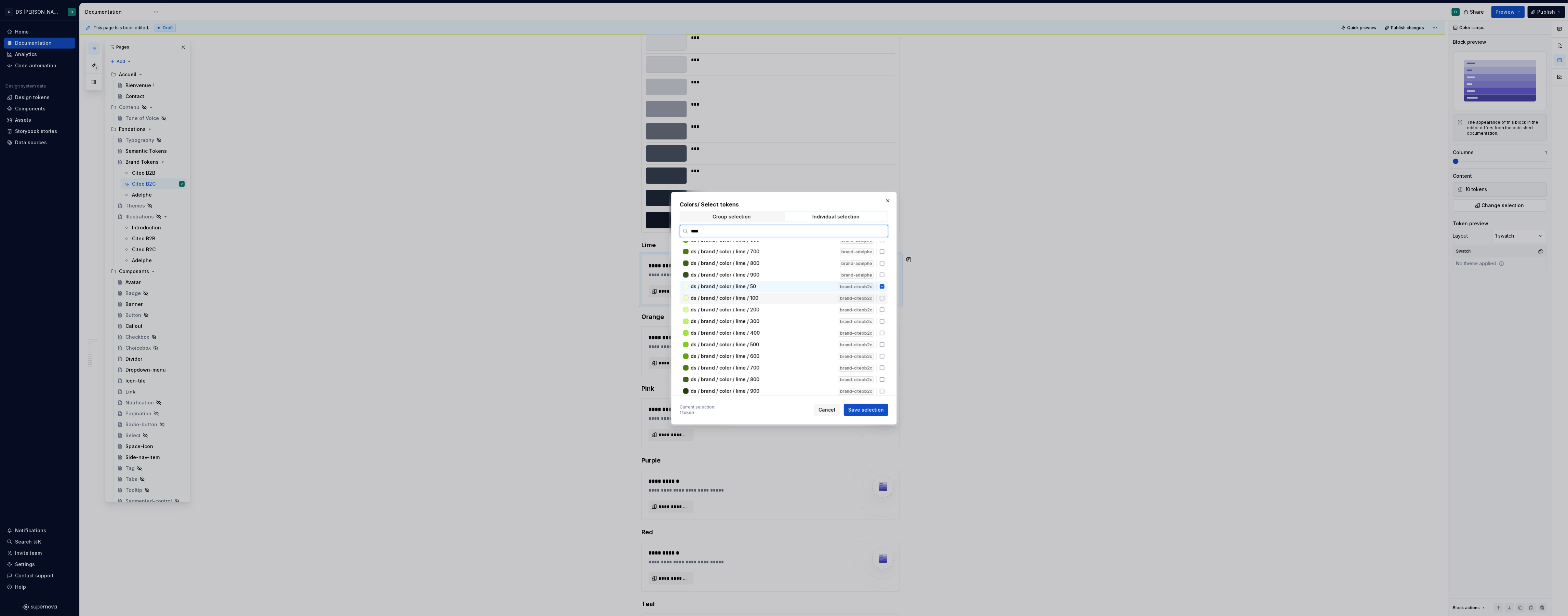
click at [885, 298] on icon at bounding box center [882, 298] width 5 height 5
drag, startPoint x: 884, startPoint y: 310, endPoint x: 884, endPoint y: 315, distance: 5.0
click at [884, 310] on icon at bounding box center [882, 309] width 5 height 5
click at [884, 319] on icon at bounding box center [882, 321] width 5 height 5
click at [822, 333] on div "ds / brand / color / lime / 400" at bounding box center [763, 332] width 144 height 7
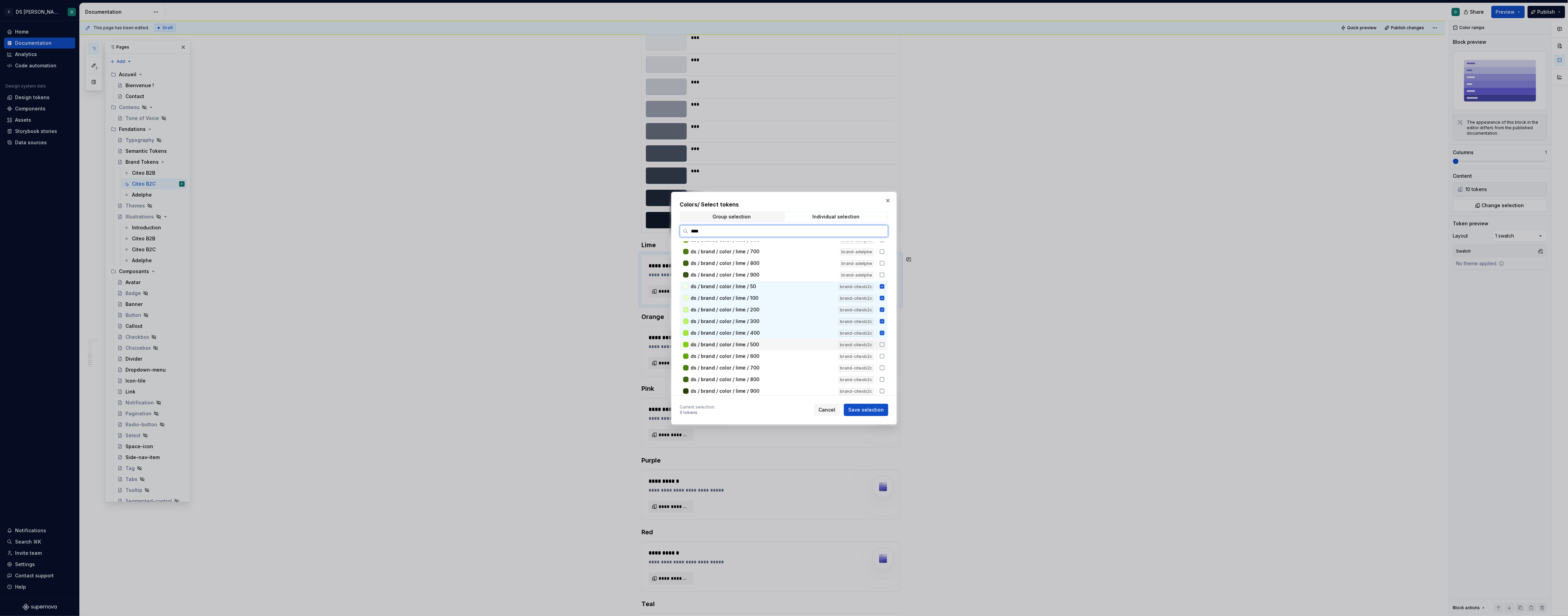
click at [815, 345] on div "ds / brand / color / lime / 500" at bounding box center [763, 345] width 144 height 7
click at [814, 353] on div "ds / brand / color / lime / 600" at bounding box center [763, 356] width 144 height 7
drag, startPoint x: 813, startPoint y: 365, endPoint x: 813, endPoint y: 369, distance: 4.0
click at [814, 365] on div "ds / brand / color / lime / 700" at bounding box center [763, 368] width 144 height 7
click at [811, 377] on div "ds / brand / color / lime / 800" at bounding box center [763, 379] width 144 height 7
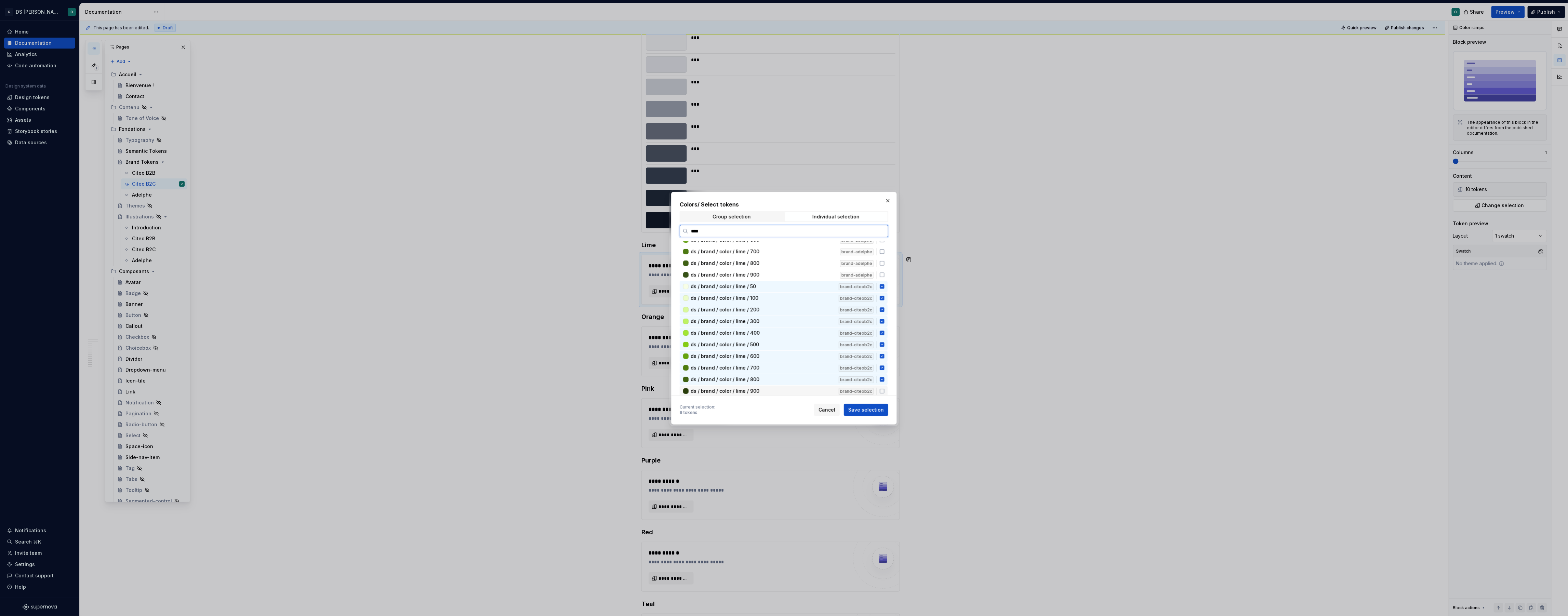
drag, startPoint x: 803, startPoint y: 387, endPoint x: 807, endPoint y: 385, distance: 4.5
click at [807, 386] on div "ds / brand / color / lime / 900 brand-citeob2c" at bounding box center [784, 391] width 208 height 12
click at [871, 408] on span "Save selection" at bounding box center [866, 410] width 35 height 7
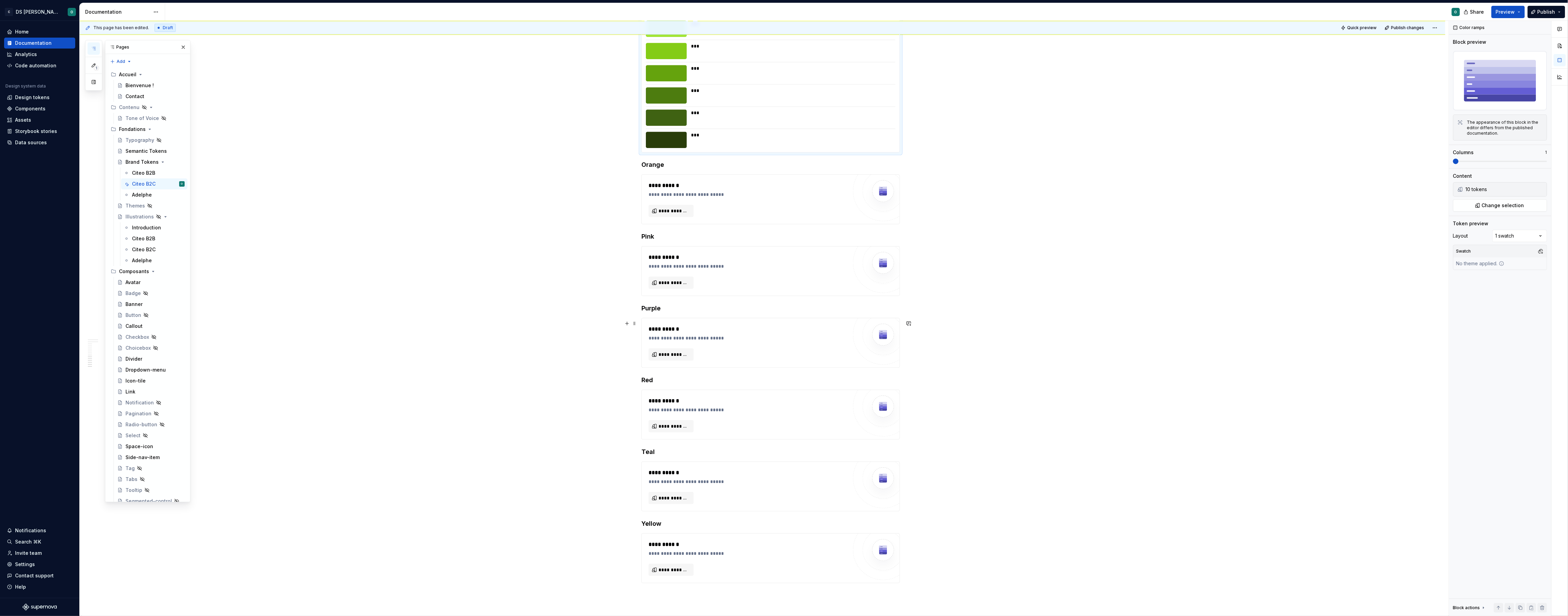
scroll to position [1614, 0]
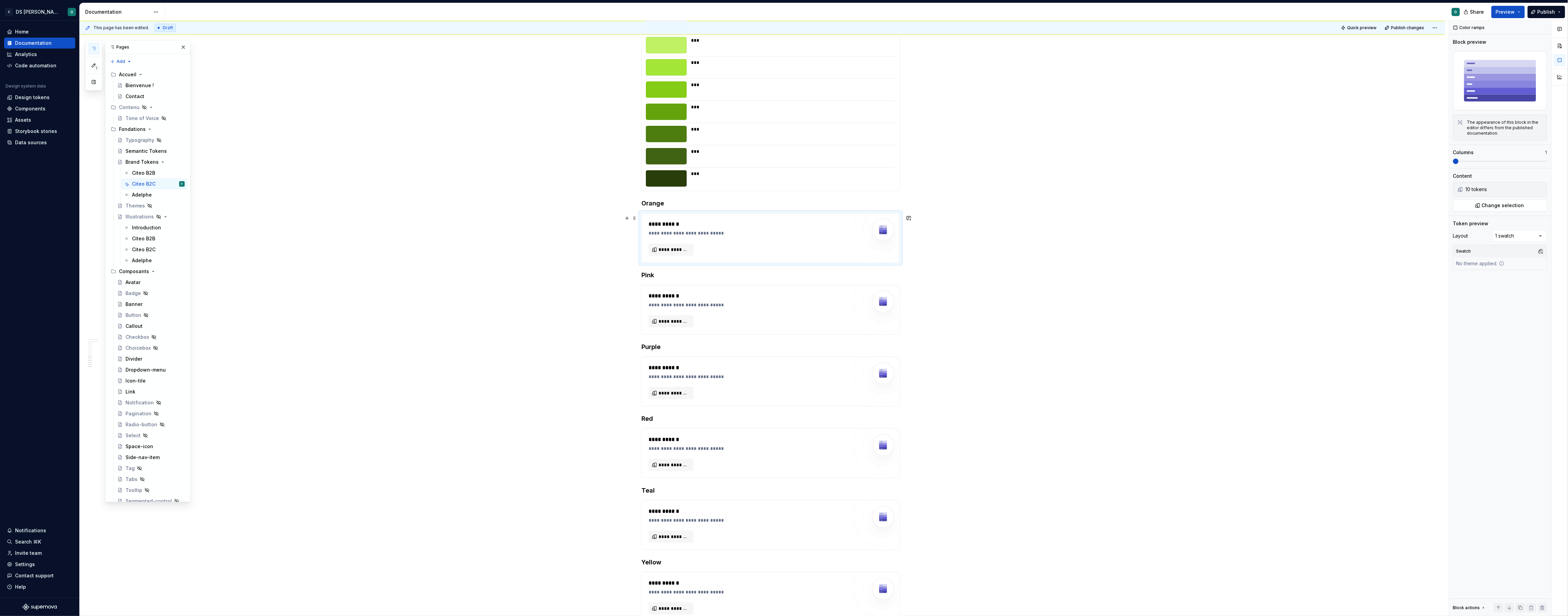
click at [766, 245] on div "**********" at bounding box center [748, 238] width 199 height 35
click at [683, 248] on button "**********" at bounding box center [671, 250] width 45 height 12
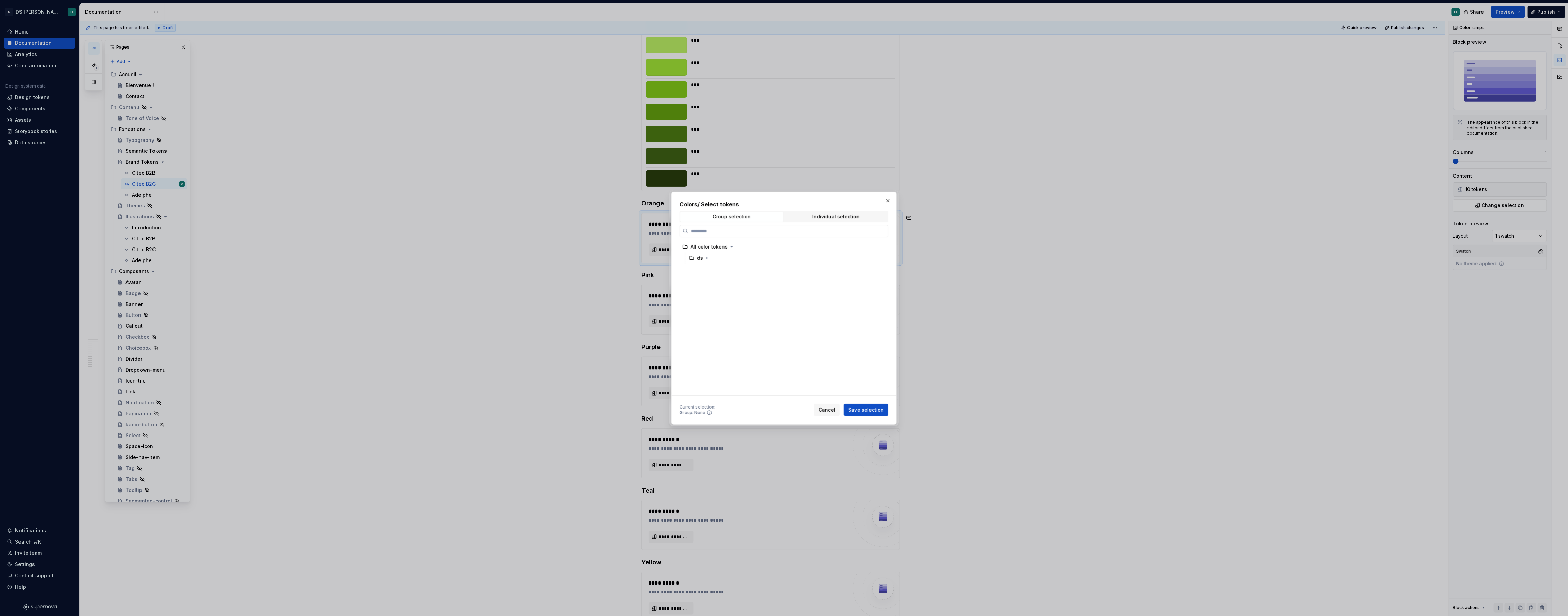
click at [827, 211] on div "Colors / Select tokens Group selection Individual selection All color tokens ds" at bounding box center [784, 298] width 209 height 195
drag, startPoint x: 822, startPoint y: 215, endPoint x: 816, endPoint y: 218, distance: 6.7
click at [821, 215] on div "Individual selection" at bounding box center [836, 217] width 47 height 5
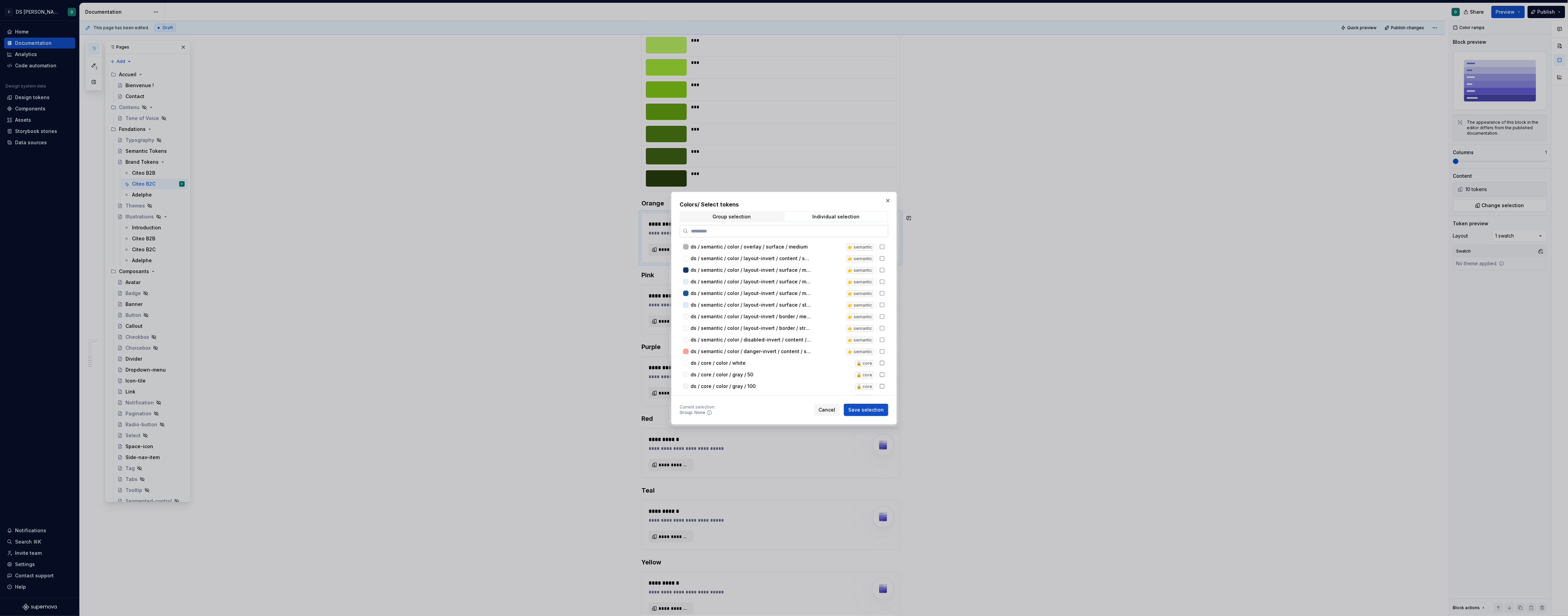
click at [799, 229] on input "search" at bounding box center [788, 231] width 200 height 7
type input "******"
drag, startPoint x: 783, startPoint y: 287, endPoint x: 784, endPoint y: 292, distance: 5.1
click at [783, 287] on div "ds / brand / color / orange / 50" at bounding box center [763, 286] width 144 height 7
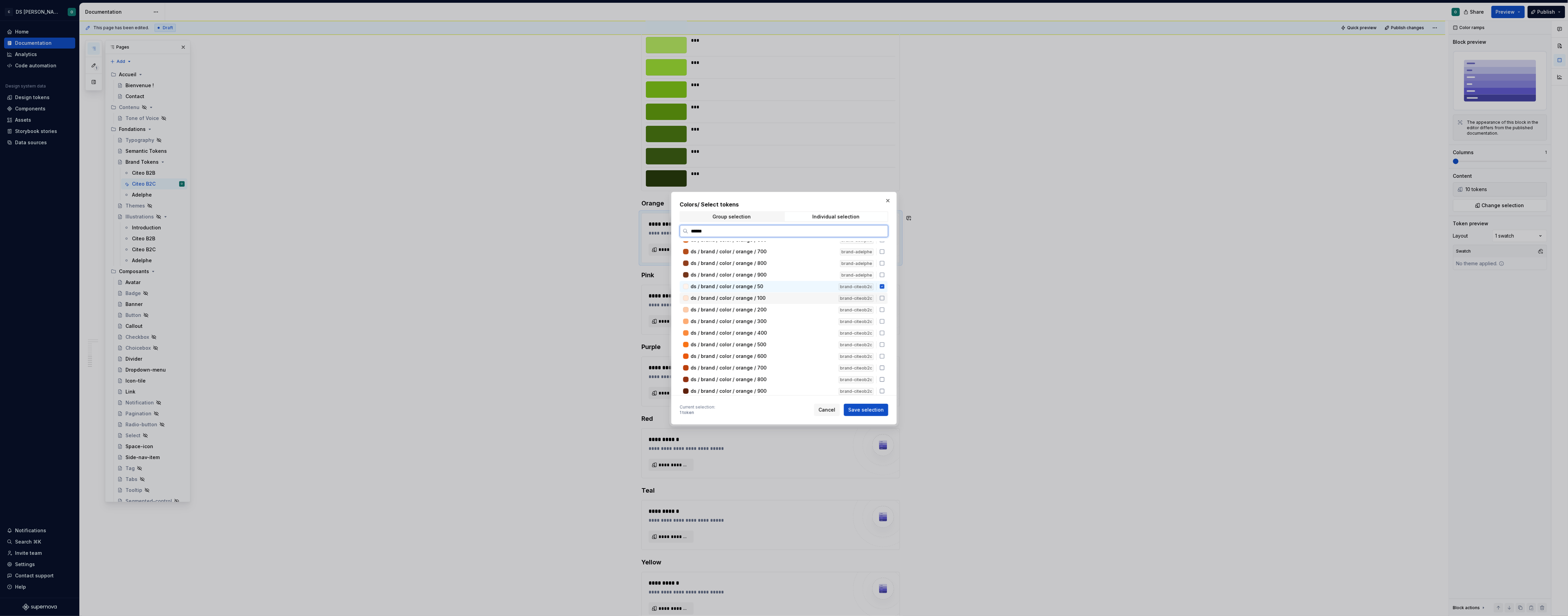
click at [783, 296] on div "ds / brand / color / orange / 100" at bounding box center [763, 298] width 144 height 7
drag, startPoint x: 783, startPoint y: 306, endPoint x: 783, endPoint y: 312, distance: 6.0
click at [783, 307] on div "ds / brand / color / orange / 200" at bounding box center [763, 309] width 144 height 7
drag, startPoint x: 782, startPoint y: 314, endPoint x: 785, endPoint y: 319, distance: 5.8
click at [782, 316] on div "ds / brand / color / orange / 300 brand-citeob2c" at bounding box center [784, 321] width 208 height 12
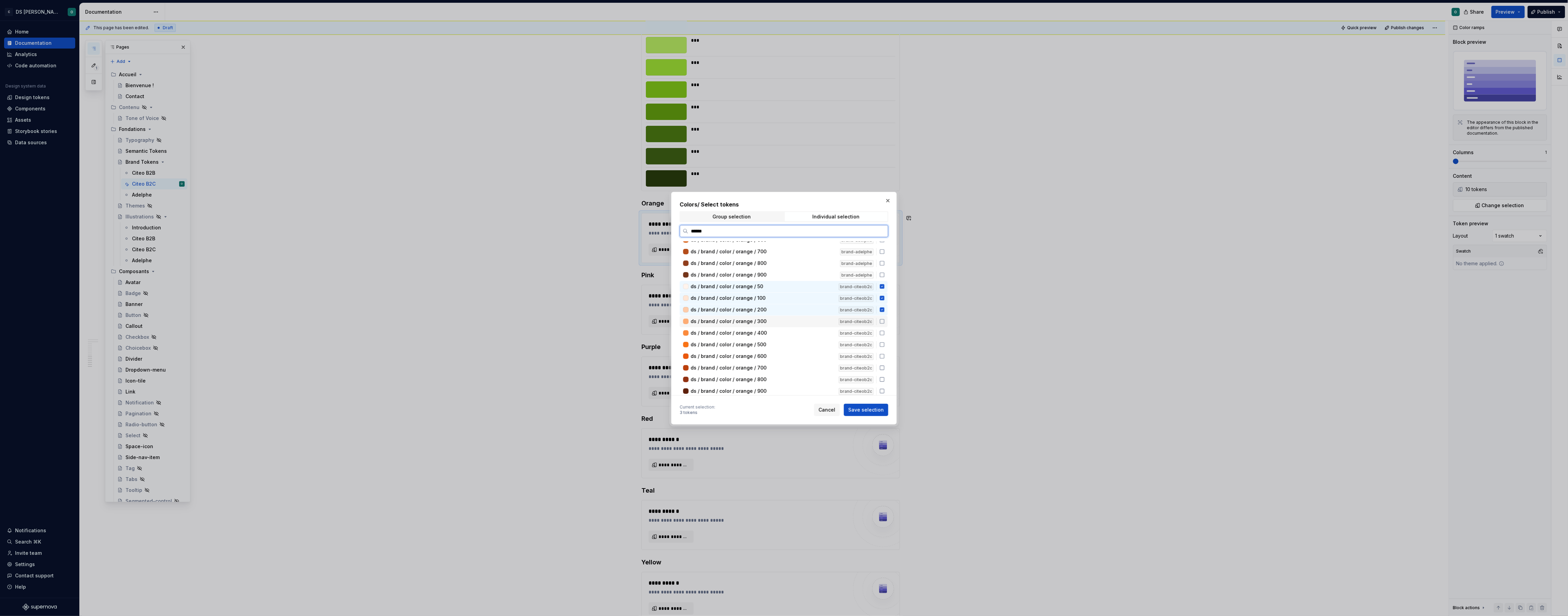
click at [786, 320] on div "ds / brand / color / orange / 300" at bounding box center [763, 321] width 144 height 7
click at [783, 329] on div "ds / brand / color / orange / 400" at bounding box center [763, 332] width 144 height 7
click at [783, 341] on div "ds / brand / color / orange / 500" at bounding box center [763, 345] width 144 height 7
drag, startPoint x: 782, startPoint y: 352, endPoint x: 779, endPoint y: 362, distance: 10.4
click at [782, 353] on div "ds / brand / color / orange / 600" at bounding box center [763, 356] width 144 height 7
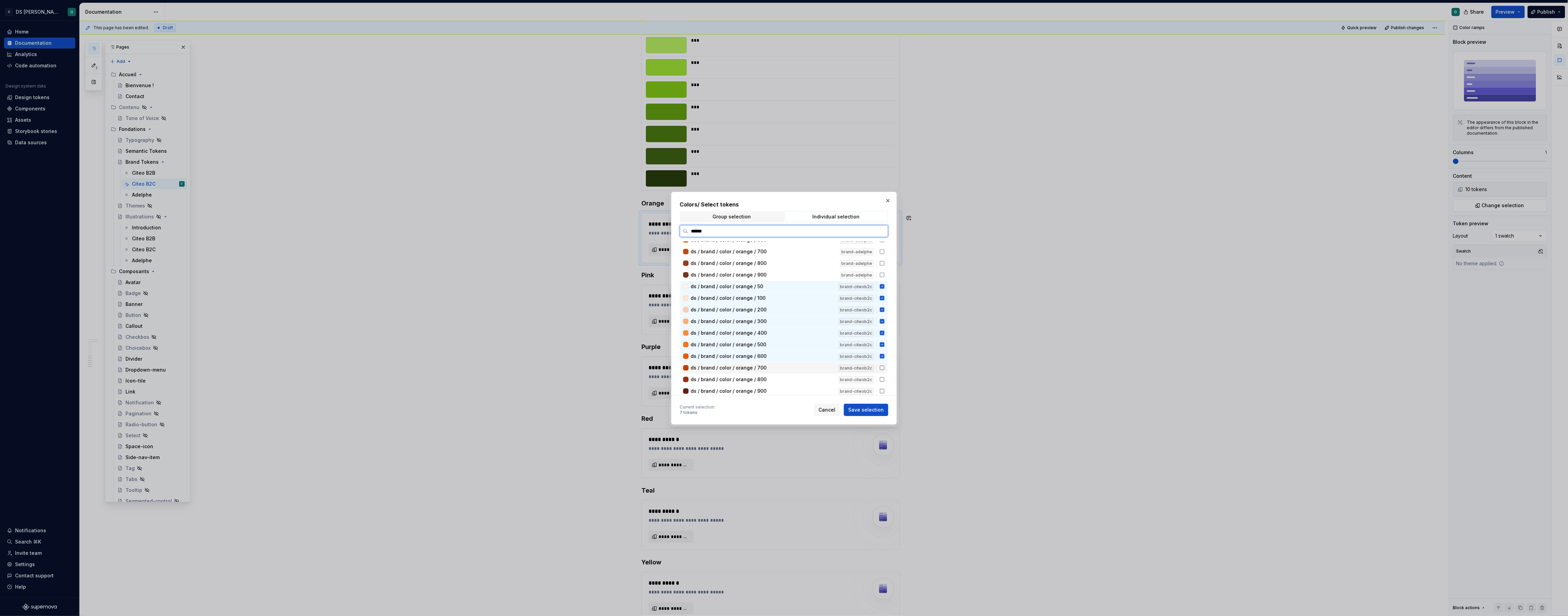
click at [779, 365] on div "ds / brand / color / orange / 700" at bounding box center [763, 368] width 144 height 7
drag, startPoint x: 778, startPoint y: 375, endPoint x: 780, endPoint y: 385, distance: 10.2
click at [779, 376] on div "ds / brand / color / orange / 800" at bounding box center [763, 379] width 144 height 7
click at [783, 388] on div "ds / brand / color / orange / 900" at bounding box center [763, 391] width 144 height 7
click at [865, 409] on span "Save selection" at bounding box center [866, 410] width 35 height 7
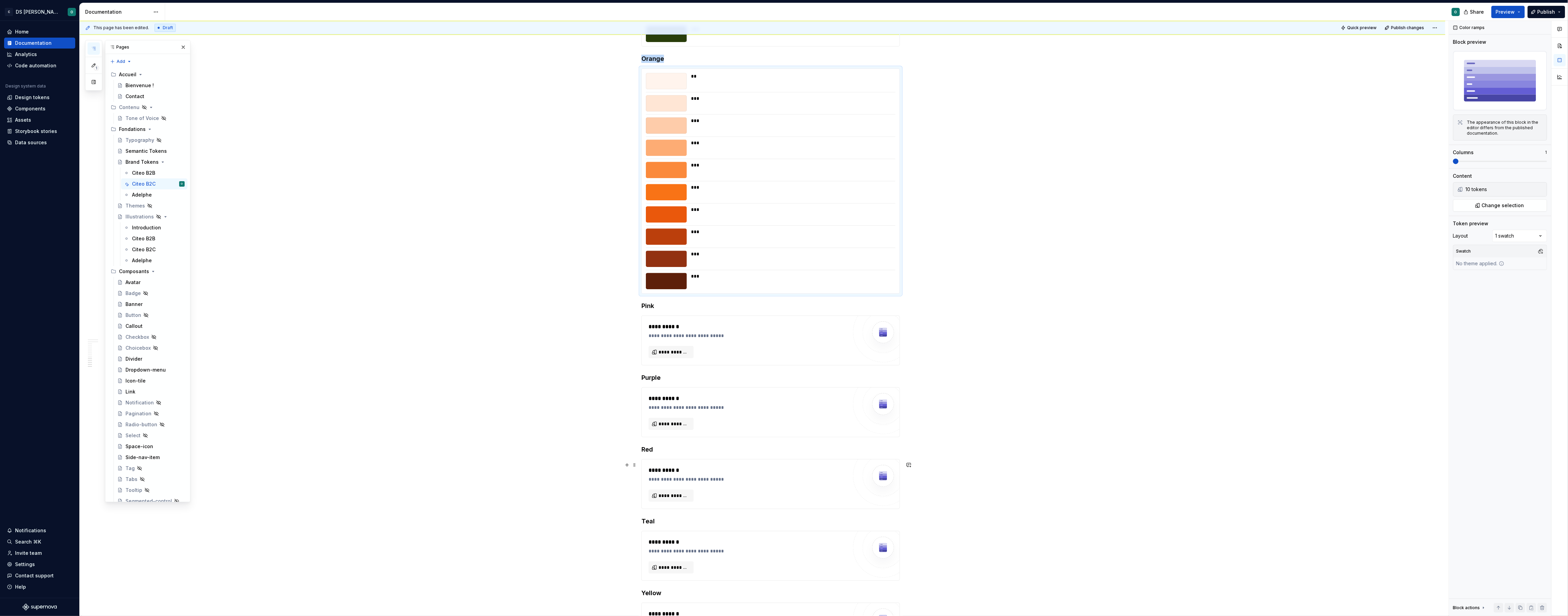
scroll to position [1891, 0]
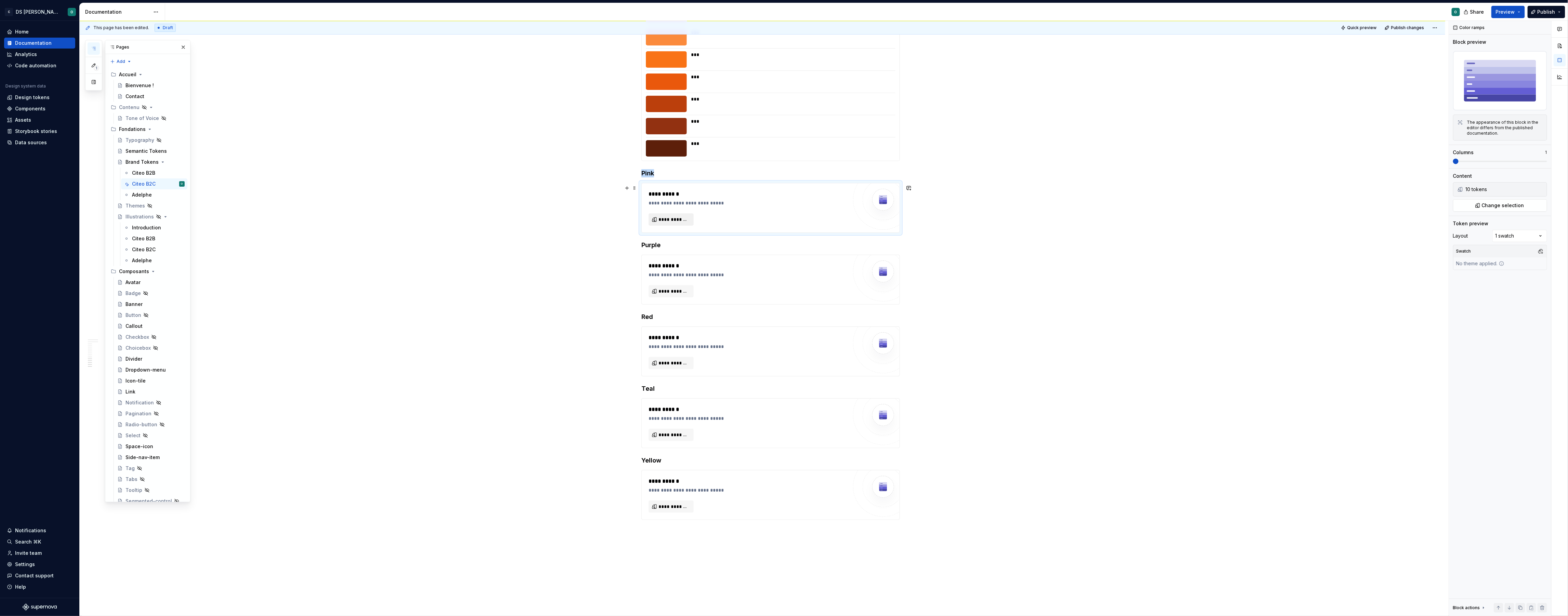
click at [685, 220] on span "**********" at bounding box center [674, 219] width 31 height 7
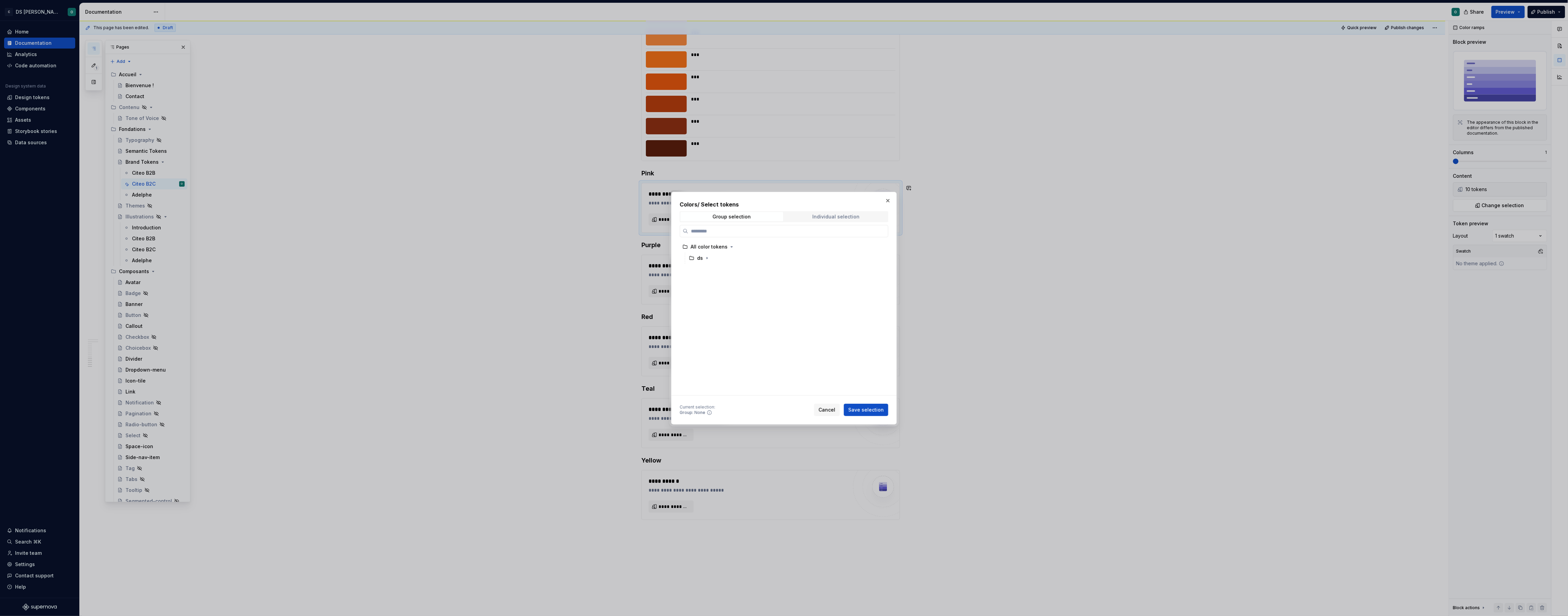
click at [838, 216] on div "Individual selection" at bounding box center [836, 217] width 47 height 5
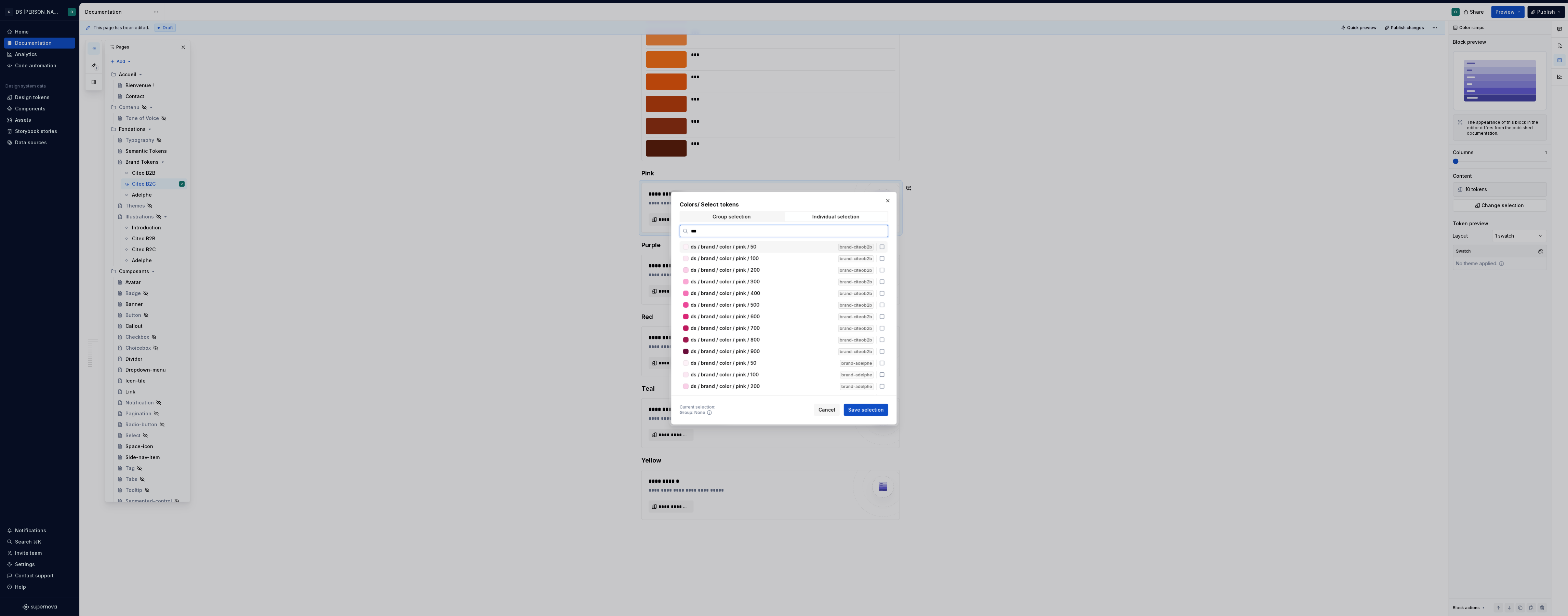
type input "****"
drag, startPoint x: 782, startPoint y: 292, endPoint x: 782, endPoint y: 302, distance: 10.0
click at [782, 292] on div "ds / brand / color / pink / 50" at bounding box center [763, 290] width 144 height 7
drag, startPoint x: 782, startPoint y: 303, endPoint x: 783, endPoint y: 313, distance: 10.0
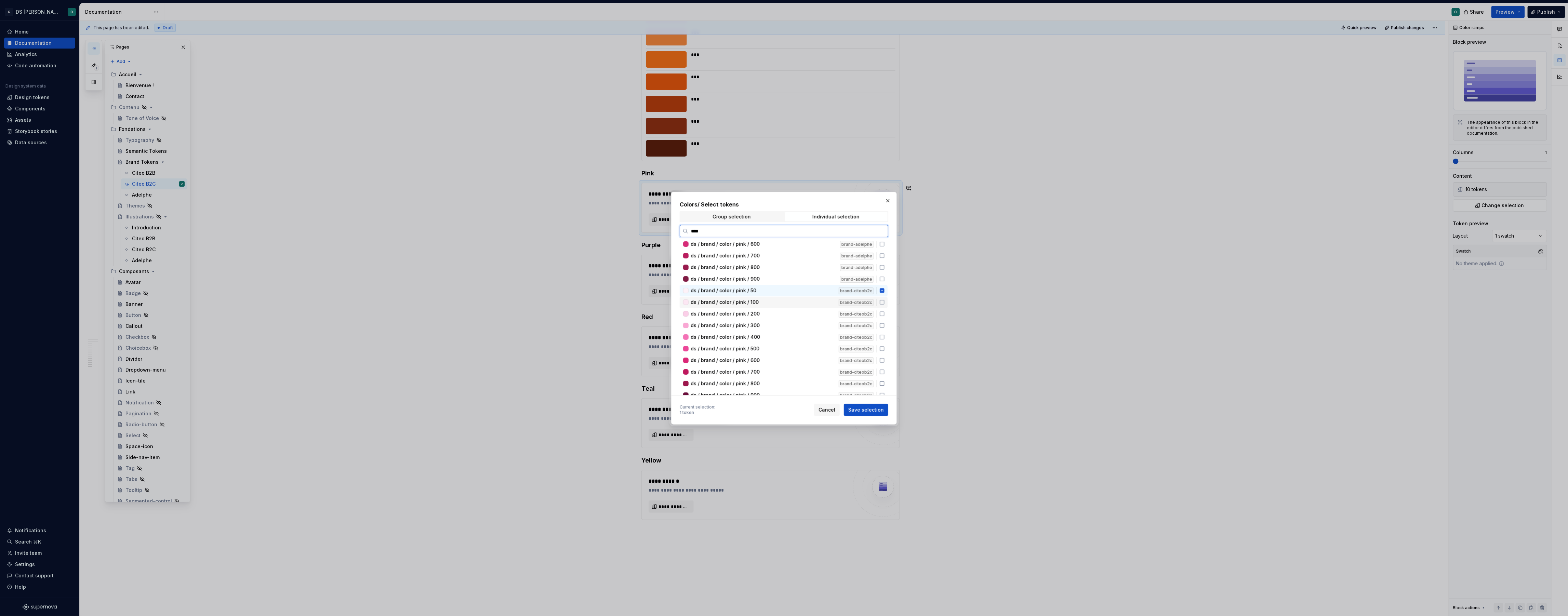
click at [783, 303] on div "ds / brand / color / pink / 100" at bounding box center [763, 302] width 144 height 7
click at [784, 317] on div "ds / brand / color / pink / 200 brand-citeob2c" at bounding box center [784, 314] width 208 height 12
click at [783, 329] on div "ds / brand / color / pink / 300 brand-citeob2c" at bounding box center [784, 326] width 208 height 12
click at [782, 337] on div "ds / brand / color / pink / 400" at bounding box center [763, 337] width 144 height 7
click at [780, 347] on div "ds / brand / color / pink / 500" at bounding box center [763, 348] width 144 height 7
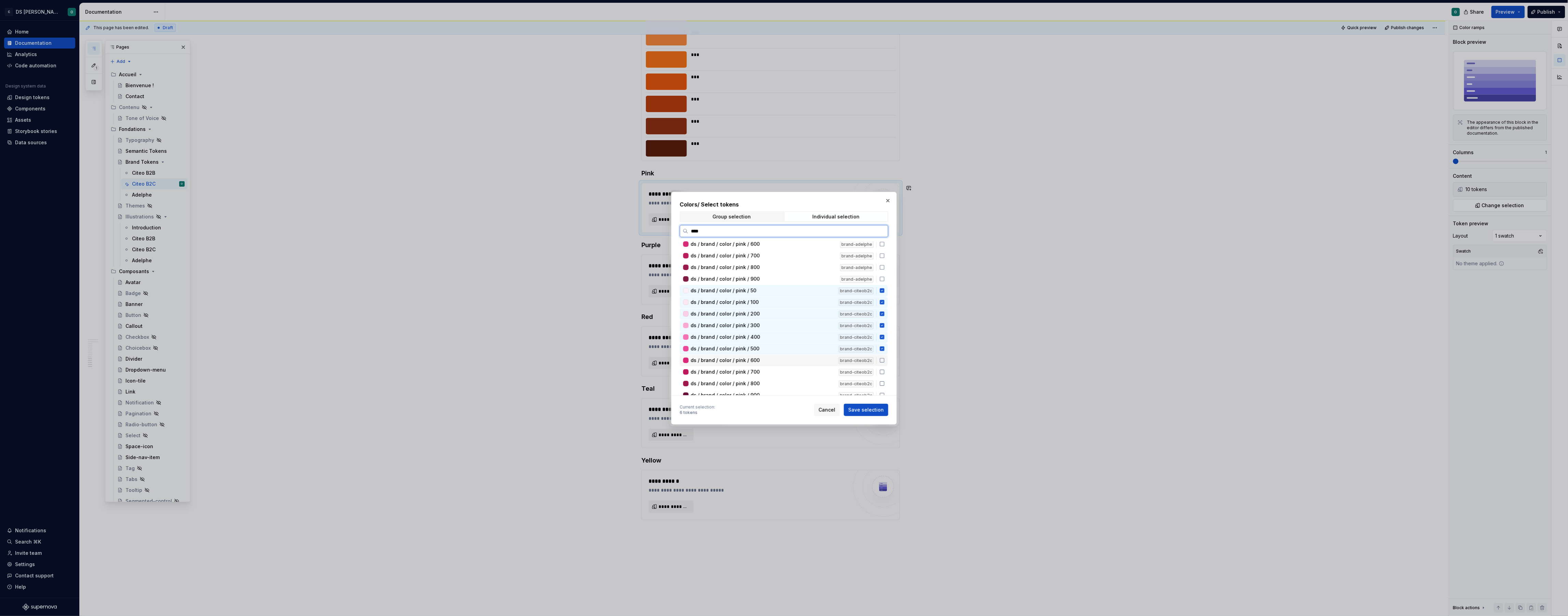
click at [779, 357] on div "ds / brand / color / pink / 600" at bounding box center [763, 360] width 144 height 7
click at [778, 369] on div "ds / brand / color / pink / 700" at bounding box center [763, 372] width 144 height 7
click at [780, 376] on div "ds / brand / color / pink / 800" at bounding box center [763, 379] width 144 height 7
click at [785, 388] on div "ds / brand / color / pink / 900" at bounding box center [763, 391] width 144 height 7
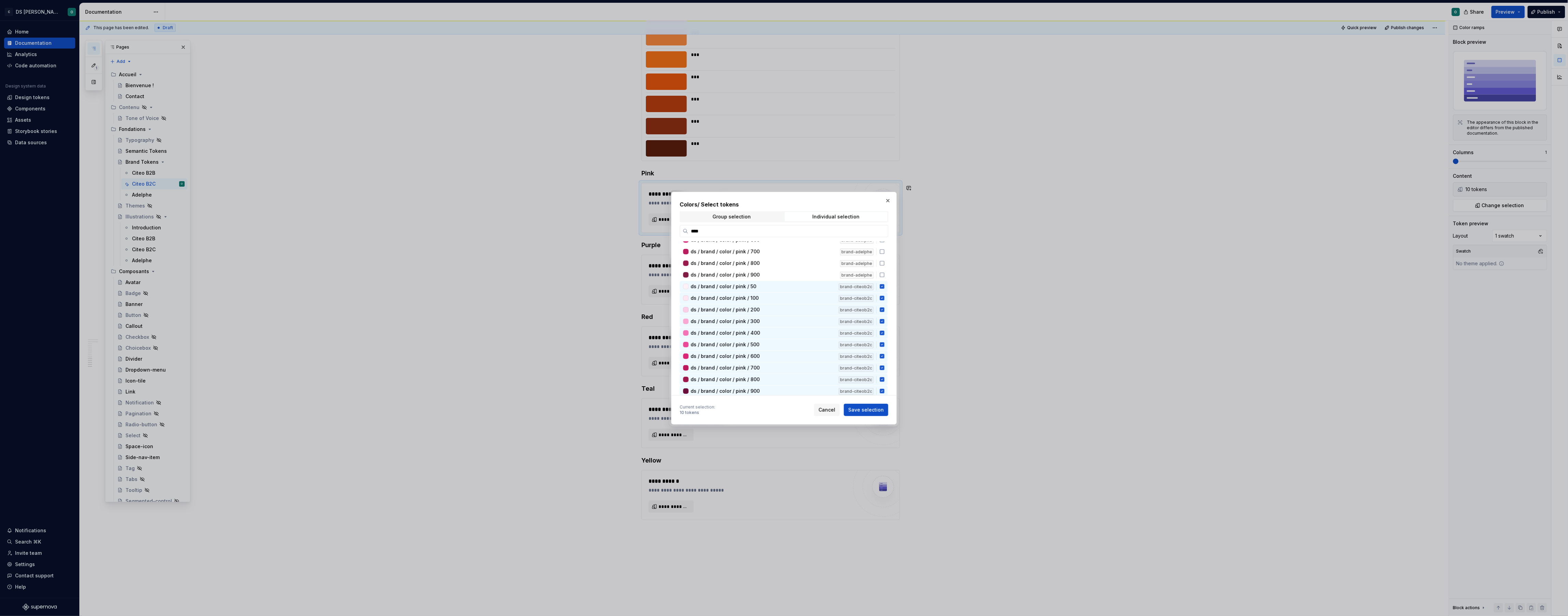
click at [876, 411] on span "Save selection" at bounding box center [866, 410] width 35 height 7
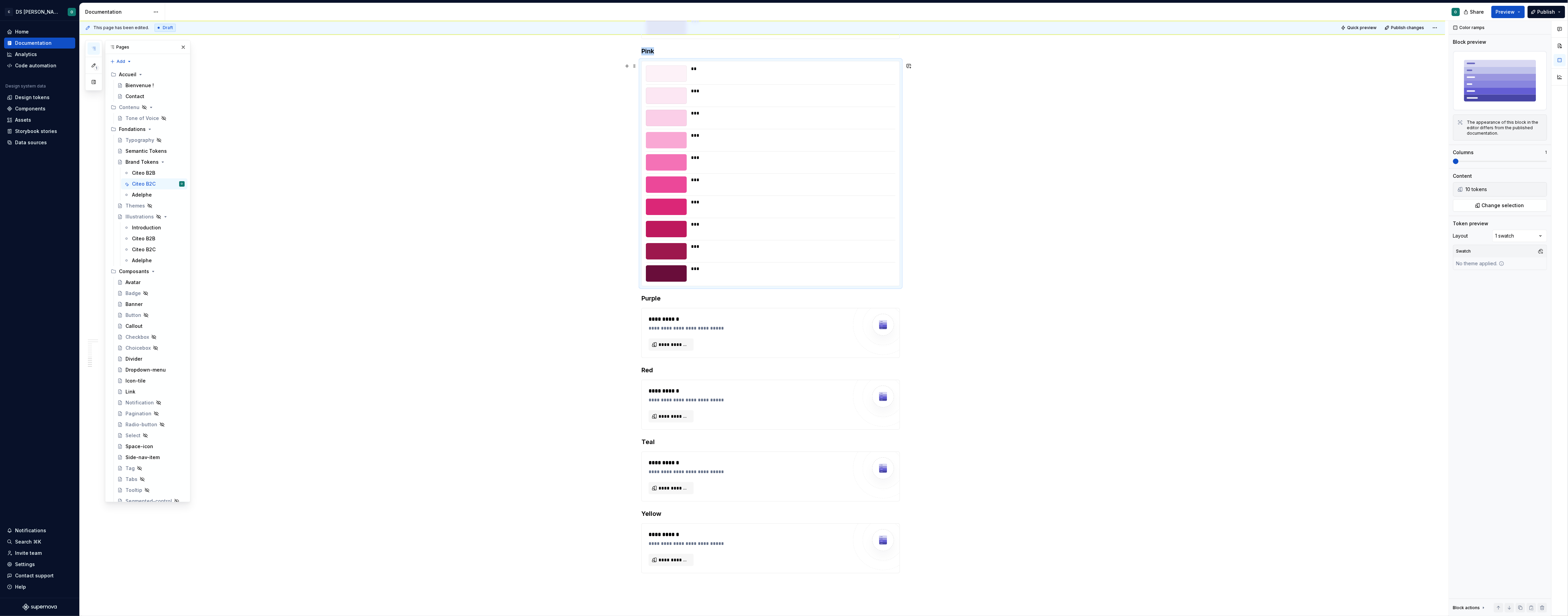
scroll to position [2140, 0]
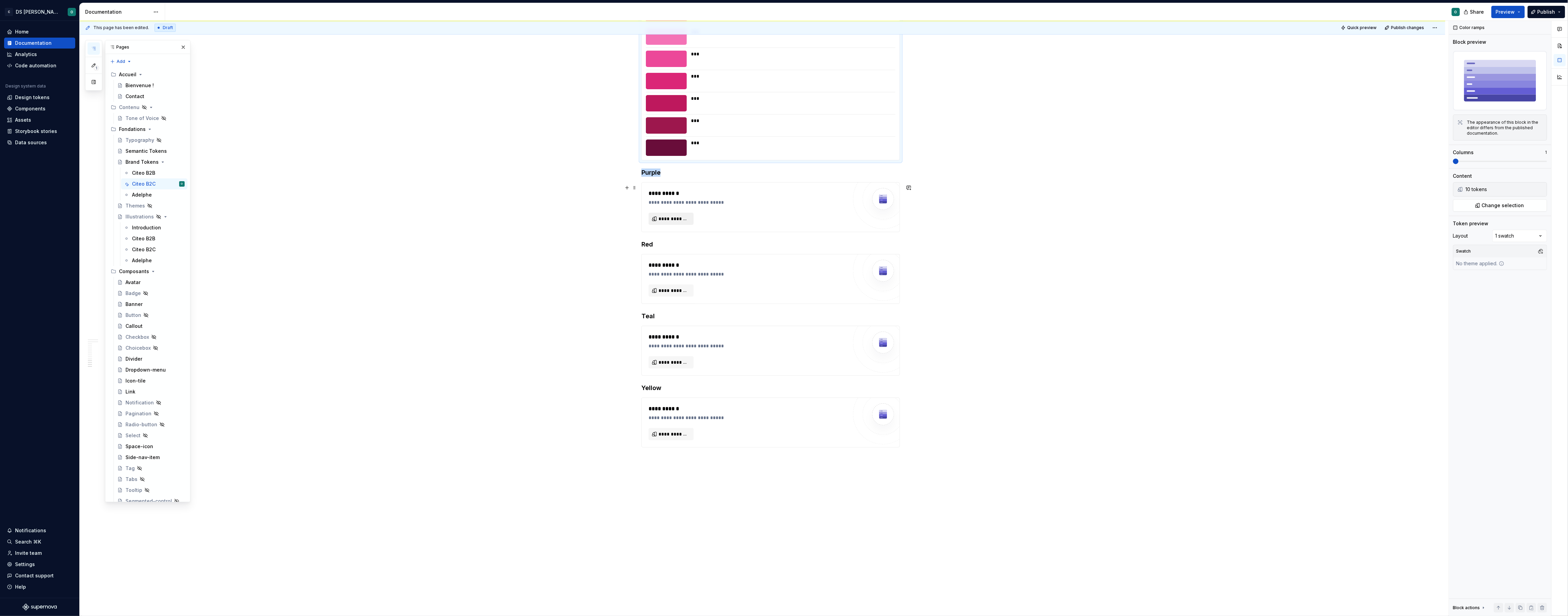
click at [678, 215] on button "**********" at bounding box center [671, 219] width 45 height 12
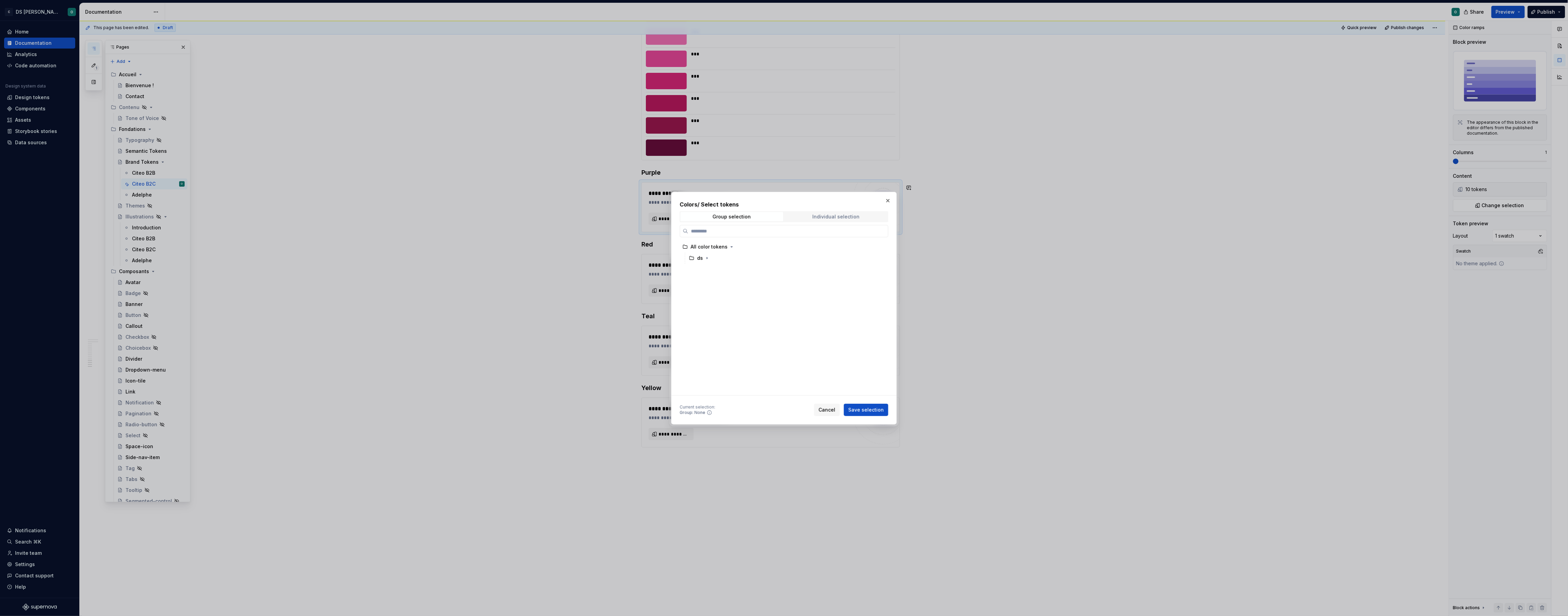
click at [828, 217] on div "Individual selection" at bounding box center [836, 217] width 47 height 5
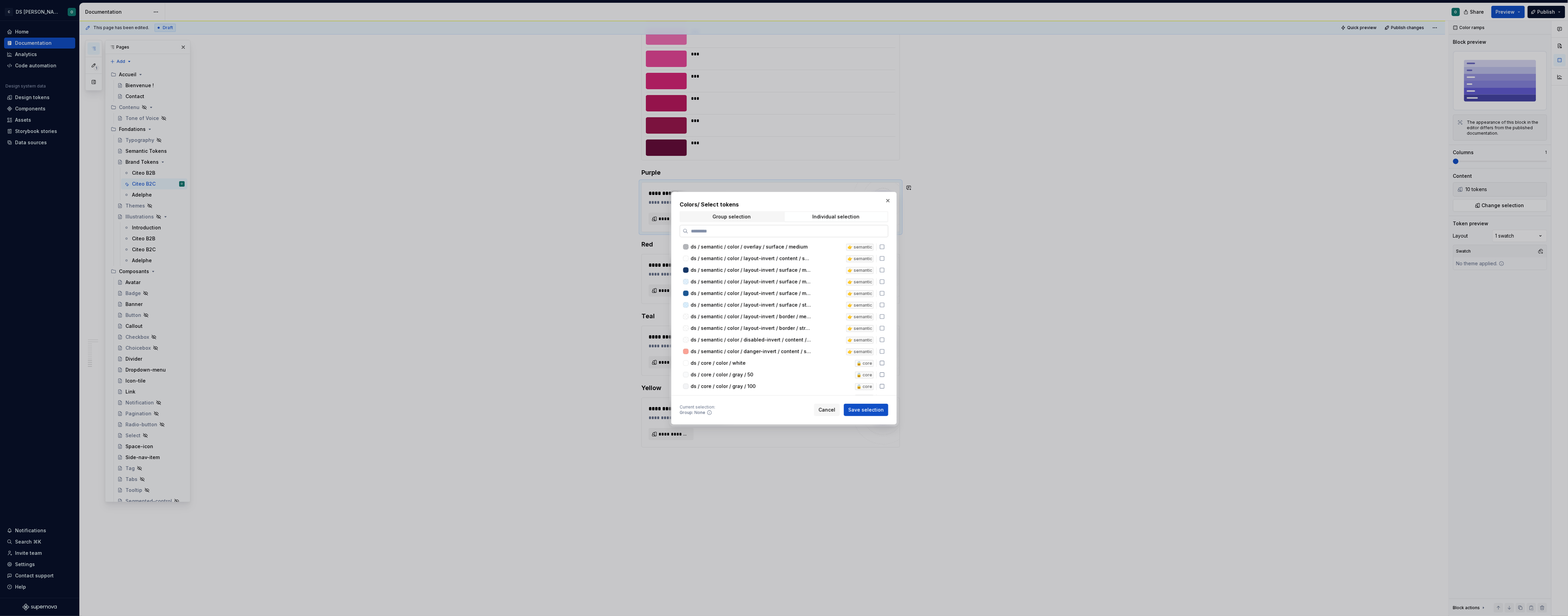
click at [779, 235] on label at bounding box center [784, 231] width 209 height 12
click at [779, 234] on input "search" at bounding box center [788, 231] width 200 height 7
type input "*****"
click at [782, 287] on div "ds / brand / color / purple / 50" at bounding box center [763, 286] width 144 height 7
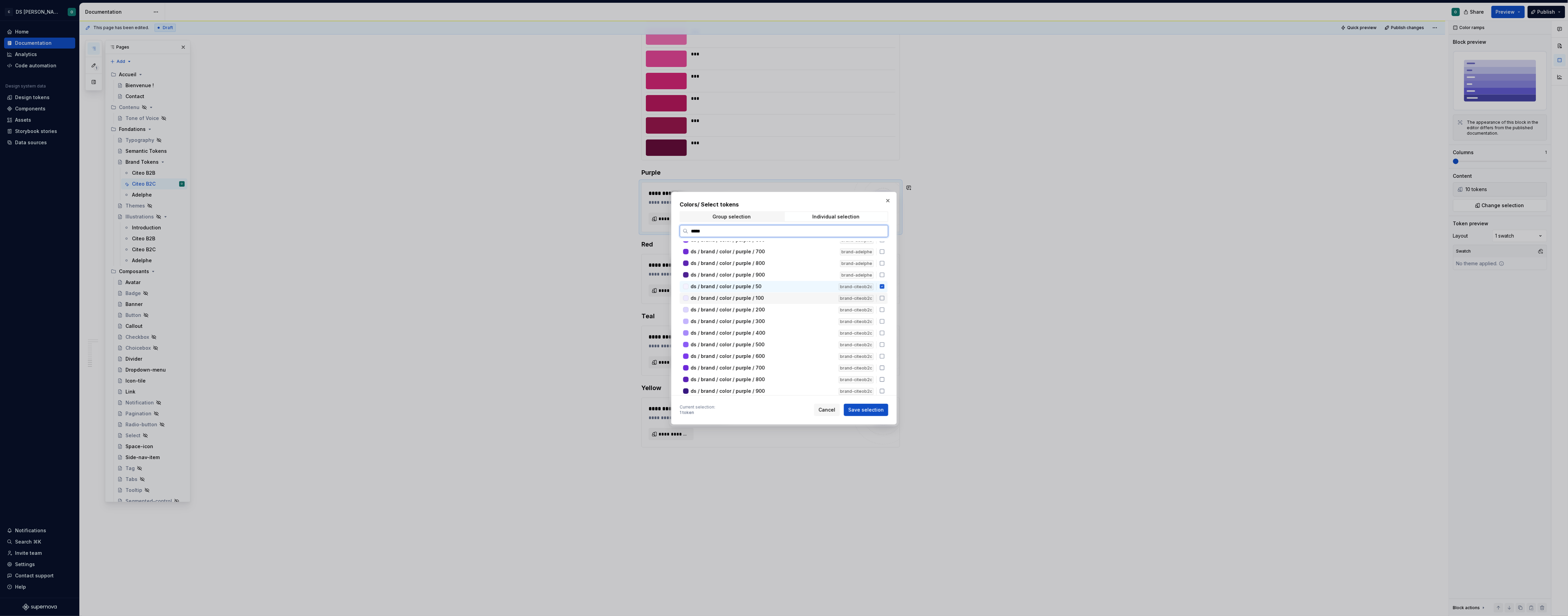
click at [785, 297] on div "ds / brand / color / purple / 100" at bounding box center [763, 298] width 144 height 7
click at [788, 316] on div "ds / brand / color / purple / 300 brand-citeob2c" at bounding box center [784, 321] width 208 height 12
drag, startPoint x: 788, startPoint y: 318, endPoint x: 790, endPoint y: 312, distance: 6.3
click at [788, 318] on div "ds / brand / color / purple / 300" at bounding box center [763, 321] width 144 height 7
click at [789, 311] on div "ds / brand / color / purple / 200" at bounding box center [763, 309] width 144 height 7
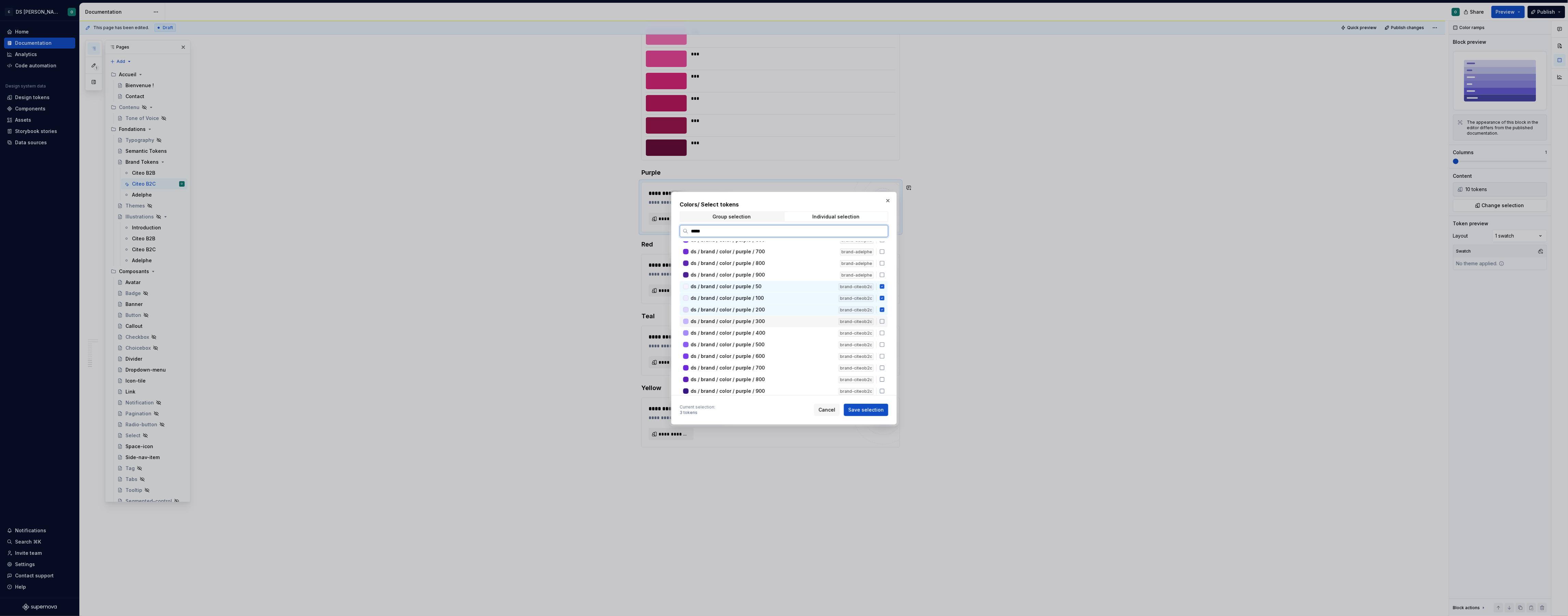
drag, startPoint x: 788, startPoint y: 321, endPoint x: 783, endPoint y: 335, distance: 14.9
click at [788, 321] on div "ds / brand / color / purple / 300" at bounding box center [763, 321] width 144 height 7
drag, startPoint x: 783, startPoint y: 336, endPoint x: 782, endPoint y: 341, distance: 5.1
click at [783, 336] on div "ds / brand / color / purple / 400 brand-citeob2c" at bounding box center [784, 333] width 208 height 12
click at [780, 348] on div "ds / brand / color / purple / 500 brand-citeob2c" at bounding box center [784, 345] width 208 height 12
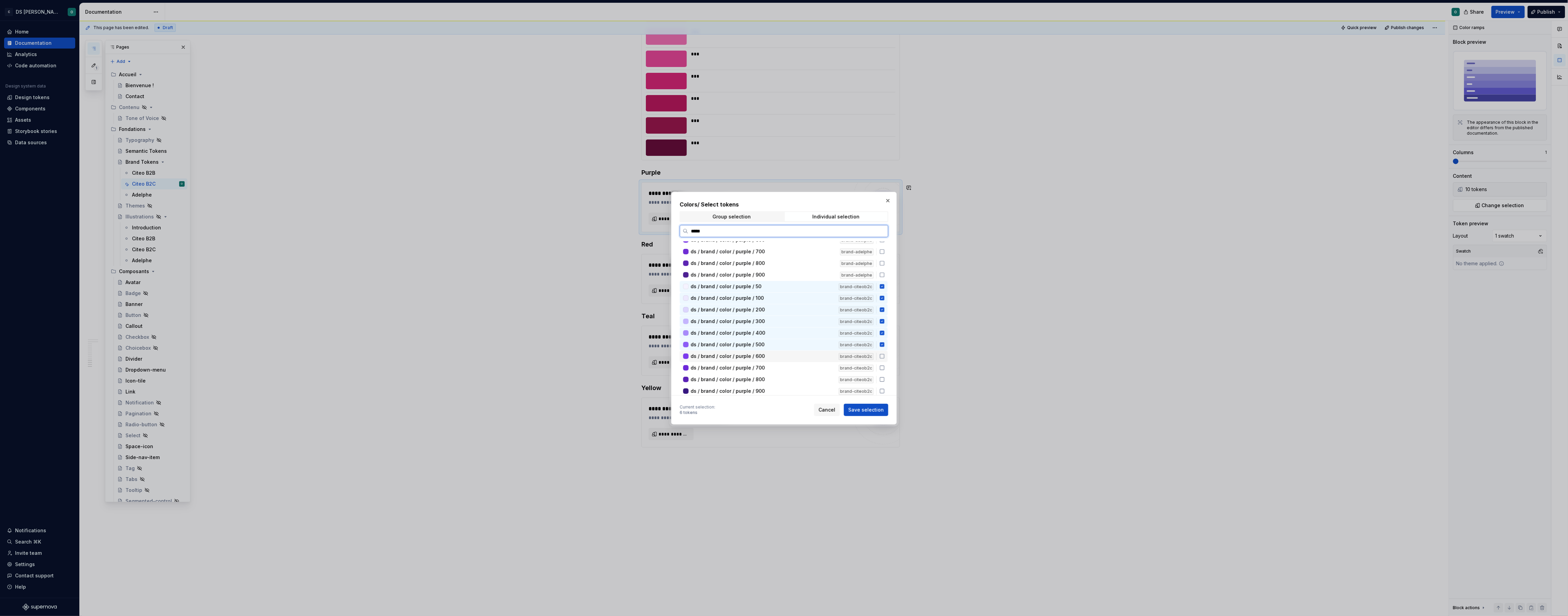
drag, startPoint x: 779, startPoint y: 359, endPoint x: 778, endPoint y: 364, distance: 5.1
click at [779, 359] on div "ds / brand / color / purple / 600 brand-citeob2c" at bounding box center [784, 356] width 208 height 12
click at [774, 374] on div "ds / brand / color / purple / 800 brand-citeob2c" at bounding box center [784, 380] width 208 height 12
click at [783, 376] on div "ds / brand / color / purple / 800" at bounding box center [763, 379] width 144 height 7
click at [789, 365] on div "ds / brand / color / purple / 700" at bounding box center [763, 368] width 144 height 7
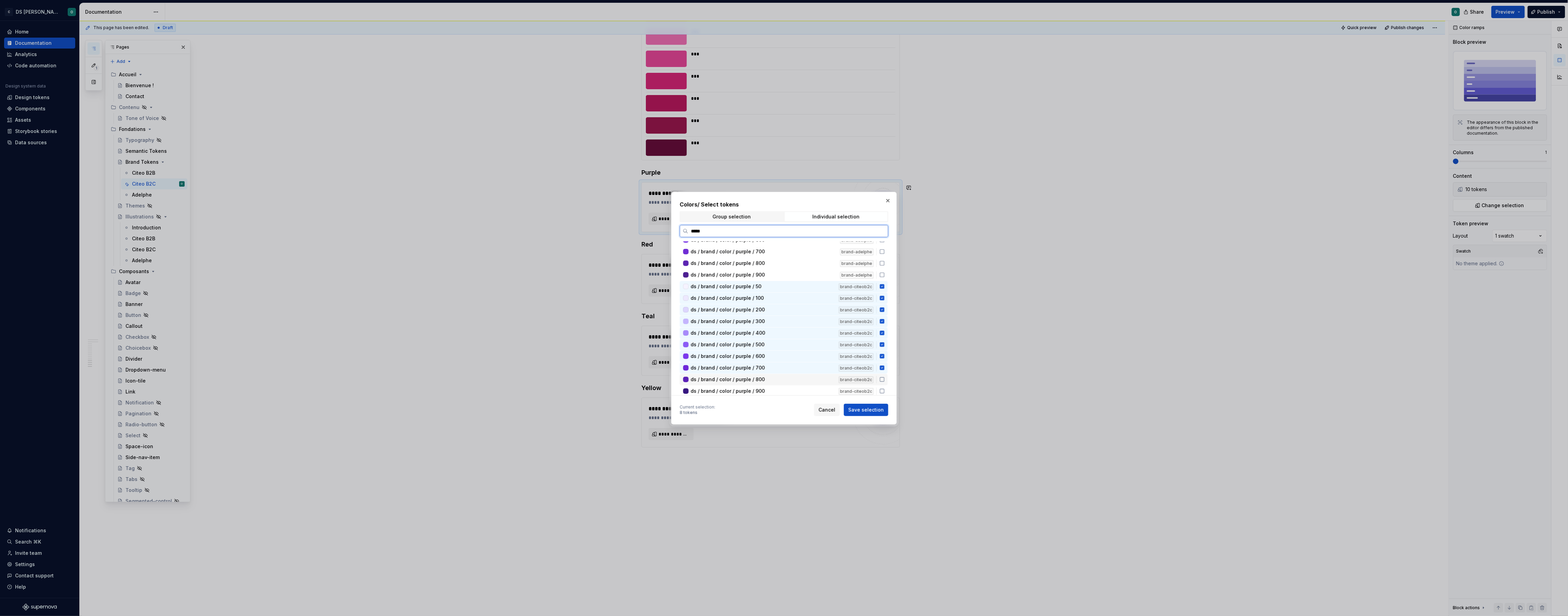
click at [789, 376] on div "ds / brand / color / purple / 800" at bounding box center [763, 379] width 144 height 7
click at [793, 388] on div "ds / brand / color / purple / 900" at bounding box center [763, 391] width 144 height 7
click at [859, 408] on span "Save selection" at bounding box center [866, 410] width 35 height 7
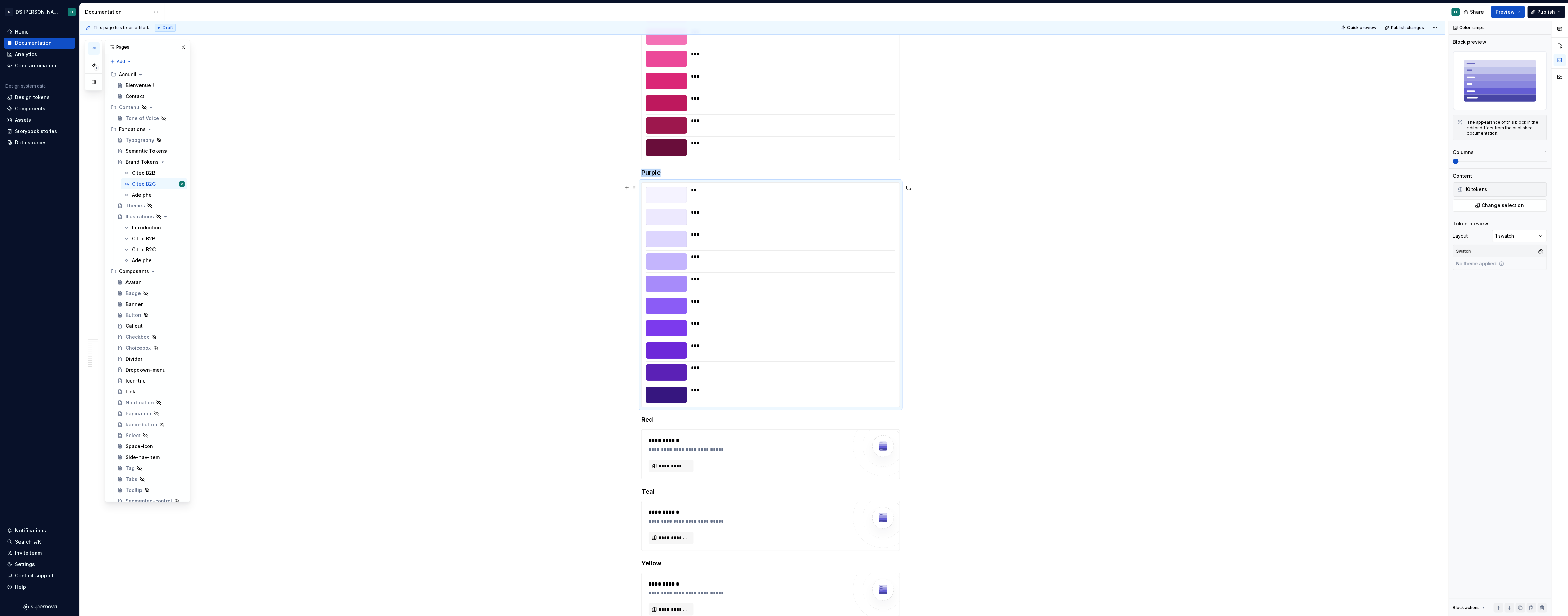
scroll to position [2342, 0]
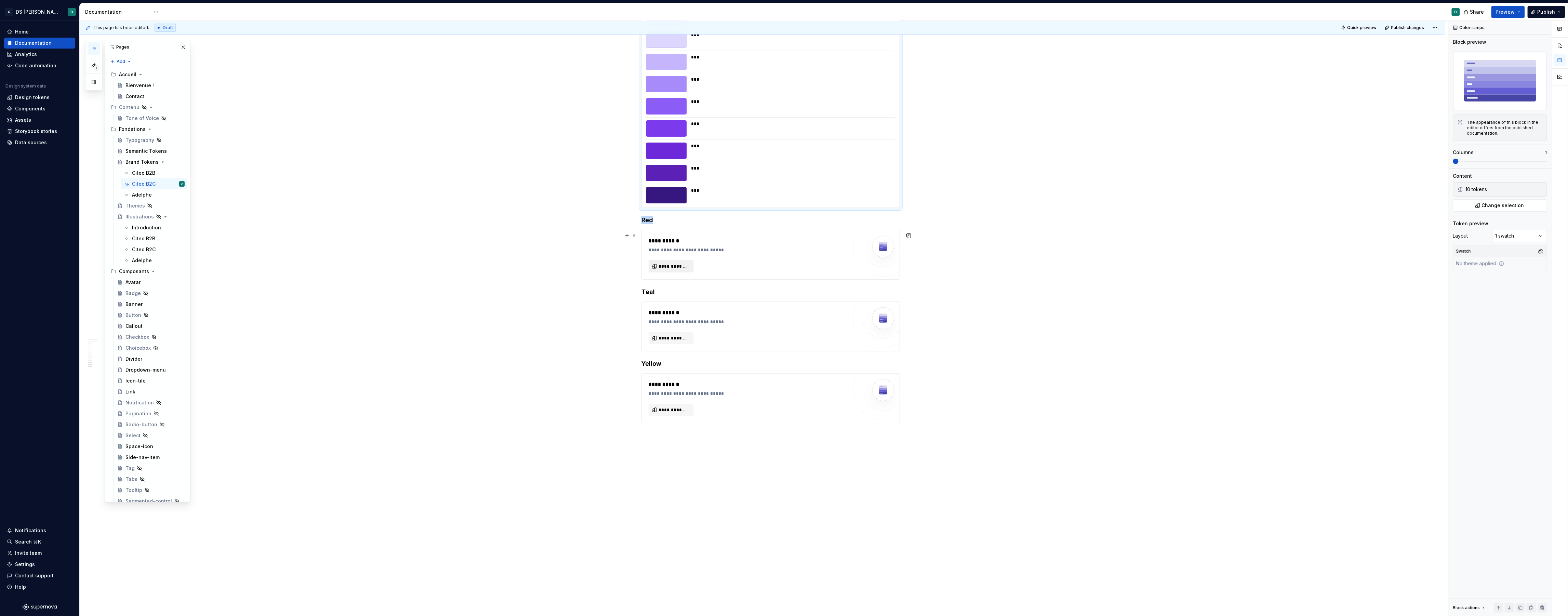
click at [677, 268] on span "**********" at bounding box center [674, 266] width 31 height 7
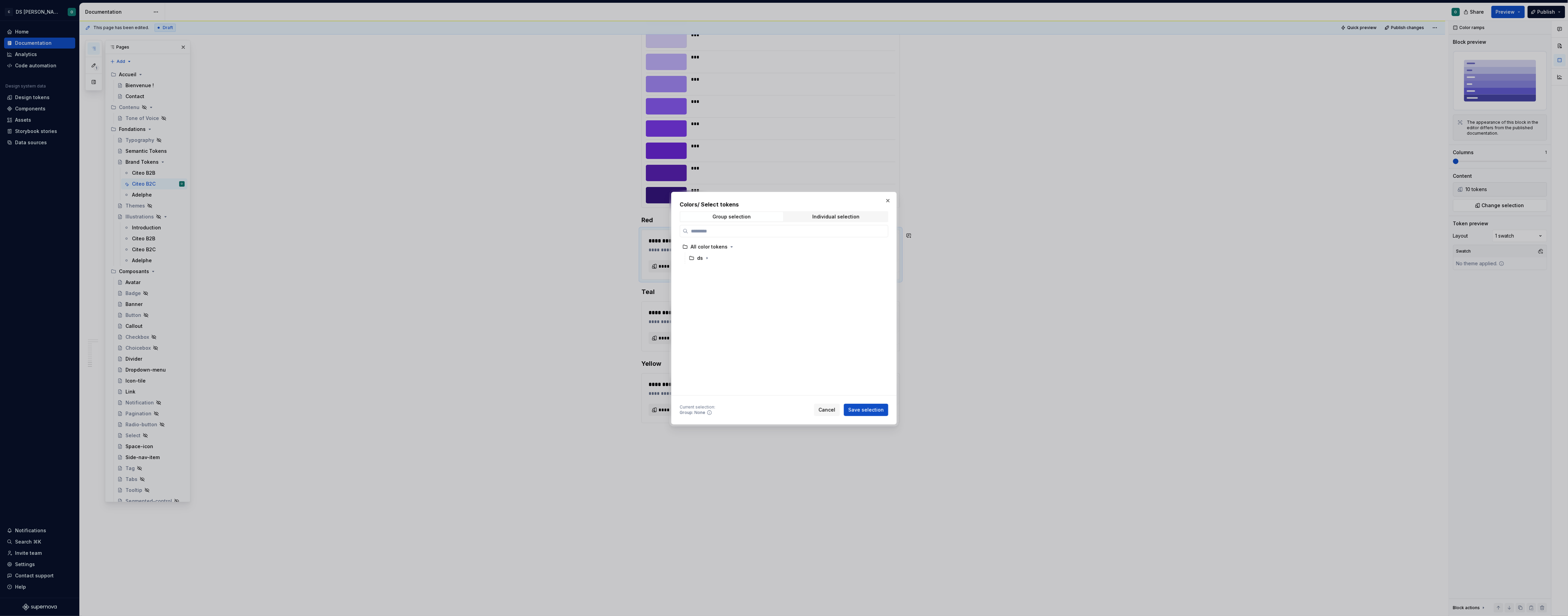
drag, startPoint x: 856, startPoint y: 217, endPoint x: 845, endPoint y: 223, distance: 12.5
click at [856, 217] on div "Individual selection" at bounding box center [836, 217] width 47 height 5
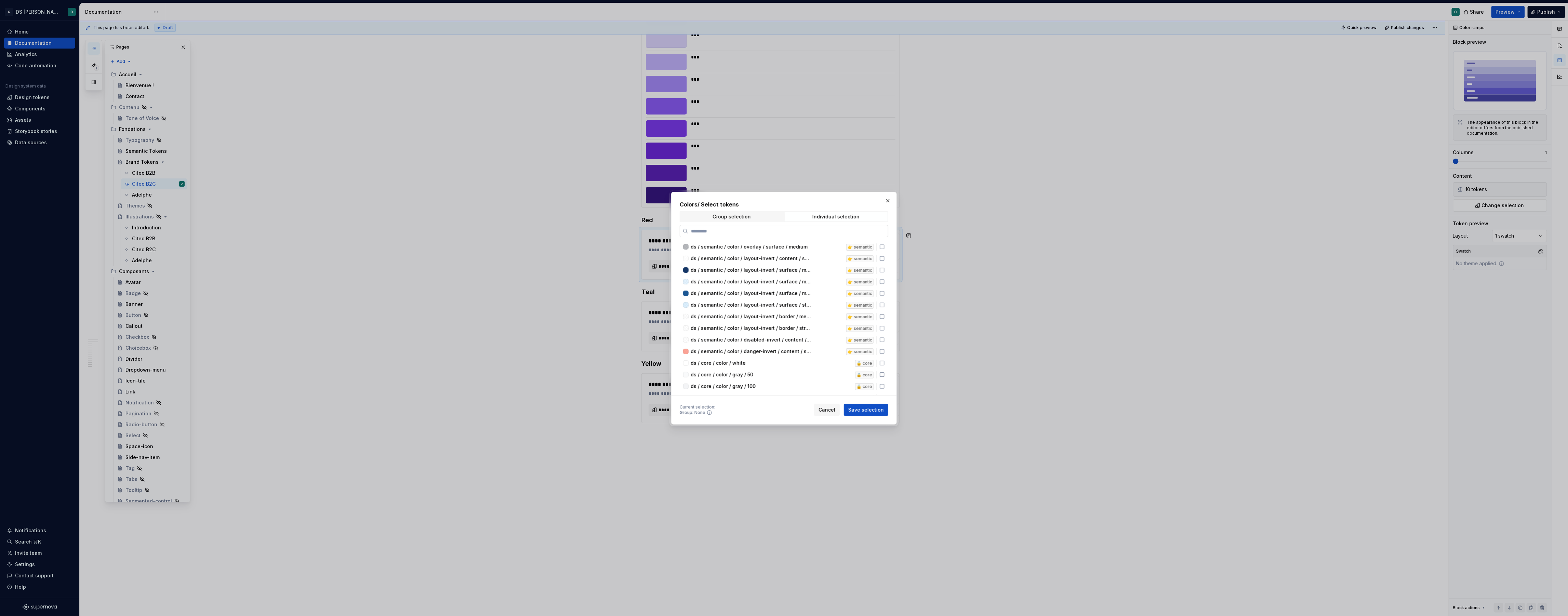
click at [819, 232] on input "search" at bounding box center [788, 231] width 200 height 7
type input "***"
click at [772, 298] on div "ds / brand / color / red / 50" at bounding box center [763, 301] width 144 height 7
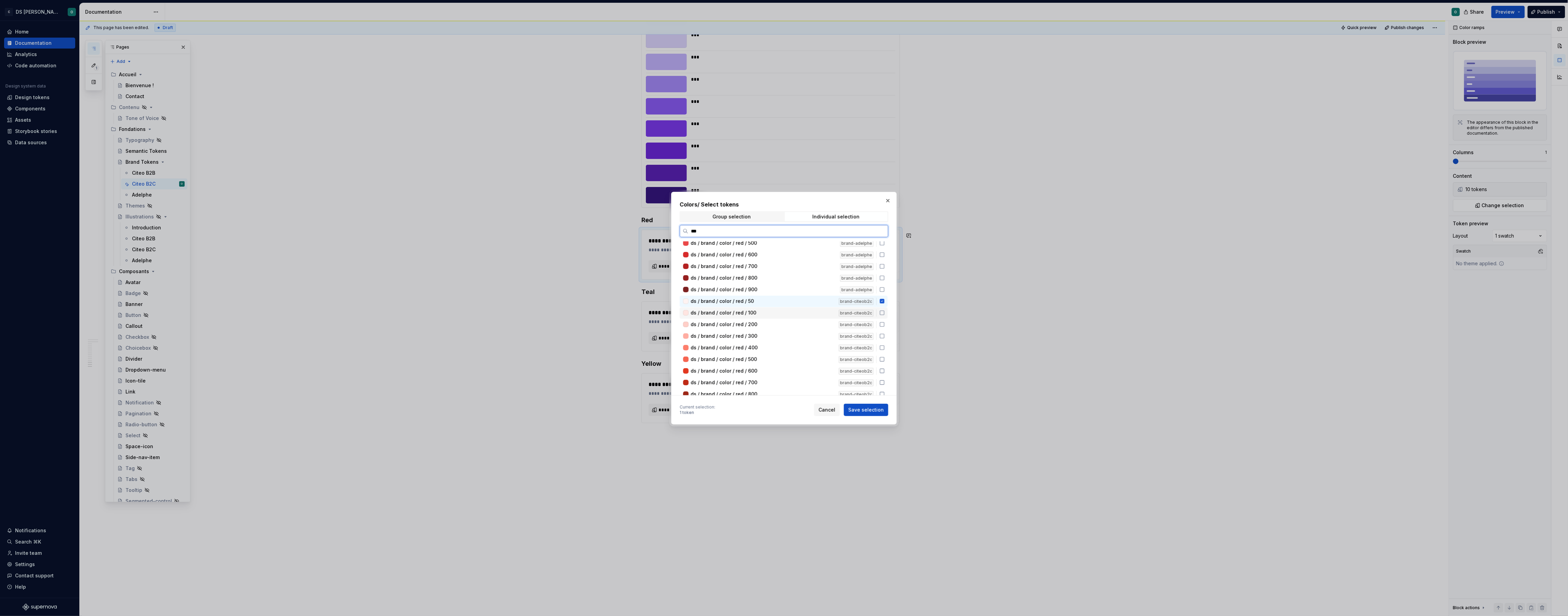
drag, startPoint x: 772, startPoint y: 308, endPoint x: 775, endPoint y: 319, distance: 11.4
click at [772, 309] on div "ds / brand / color / red / 100" at bounding box center [763, 312] width 144 height 7
drag, startPoint x: 775, startPoint y: 320, endPoint x: 775, endPoint y: 327, distance: 7.0
click at [775, 321] on div "ds / brand / color / red / 200" at bounding box center [763, 324] width 144 height 7
click at [775, 333] on div "ds / brand / color / red / 300" at bounding box center [763, 336] width 144 height 7
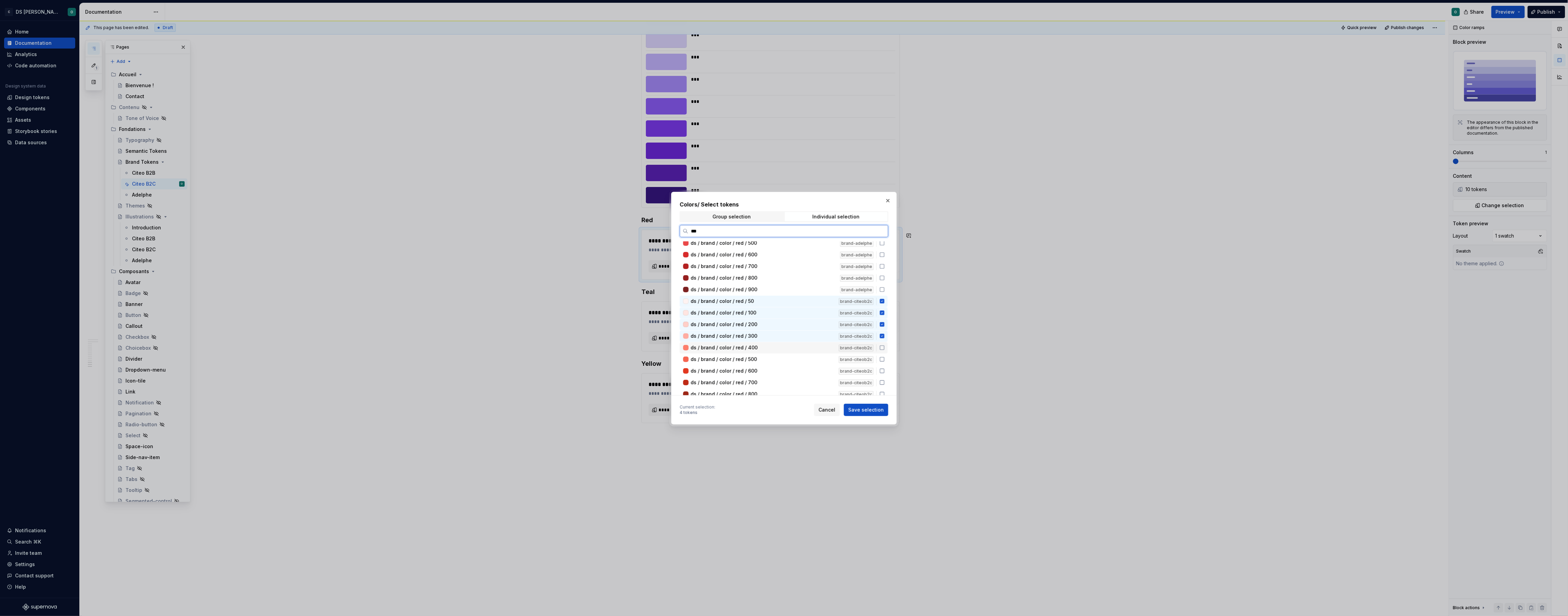
click at [774, 345] on div "ds / brand / color / red / 400" at bounding box center [763, 348] width 144 height 7
click at [773, 356] on div "ds / brand / color / red / 500" at bounding box center [763, 359] width 144 height 7
click at [775, 355] on div "ds / brand / color / red / 600" at bounding box center [763, 356] width 144 height 7
click at [776, 366] on div "ds / brand / color / red / 700" at bounding box center [763, 368] width 144 height 7
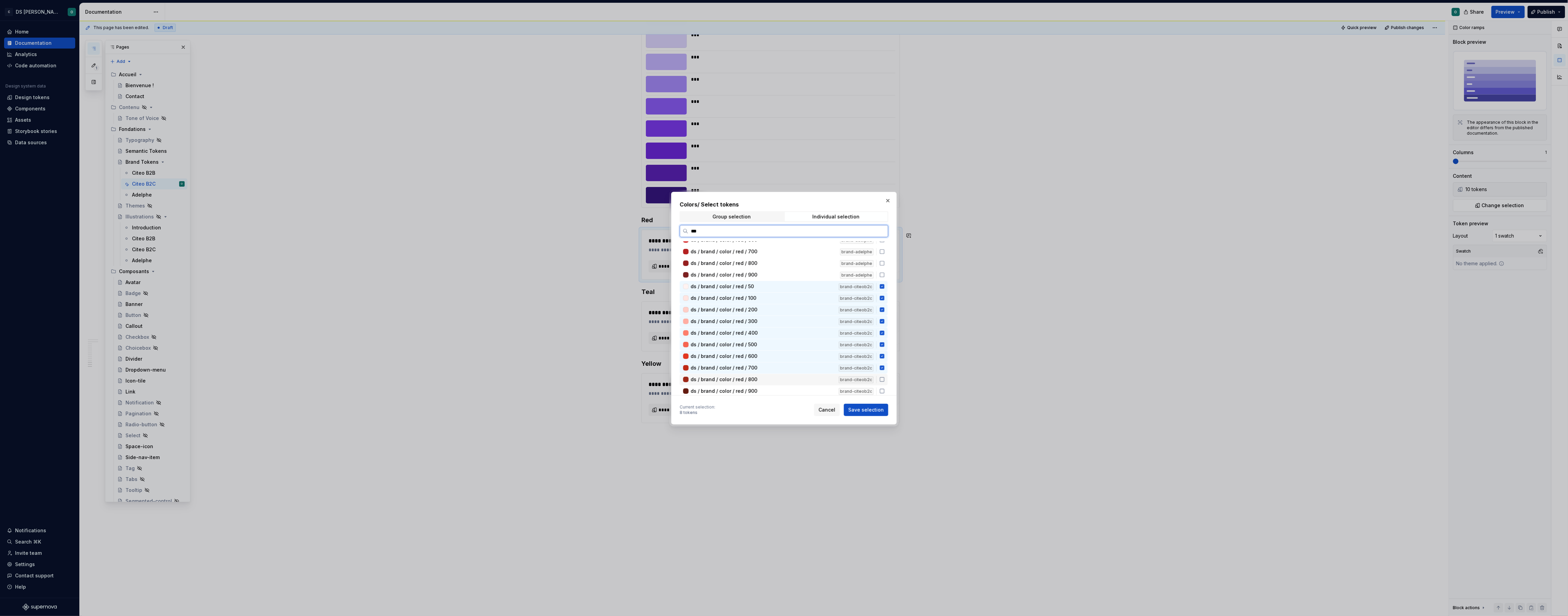
click at [777, 374] on div "ds / brand / color / red / 800 brand-citeob2c" at bounding box center [784, 380] width 208 height 12
click at [778, 388] on div "ds / brand / color / red / 900" at bounding box center [763, 391] width 144 height 7
click at [861, 410] on span "Save selection" at bounding box center [866, 410] width 35 height 7
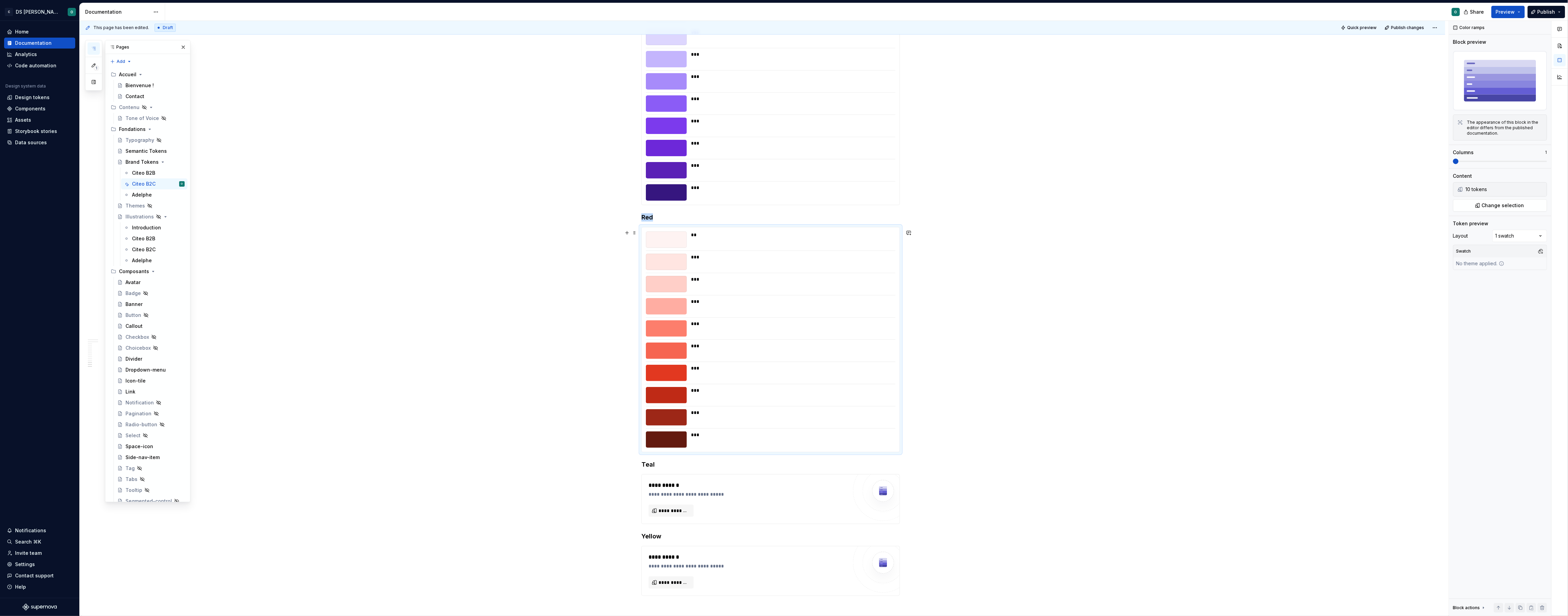
scroll to position [2517, 0]
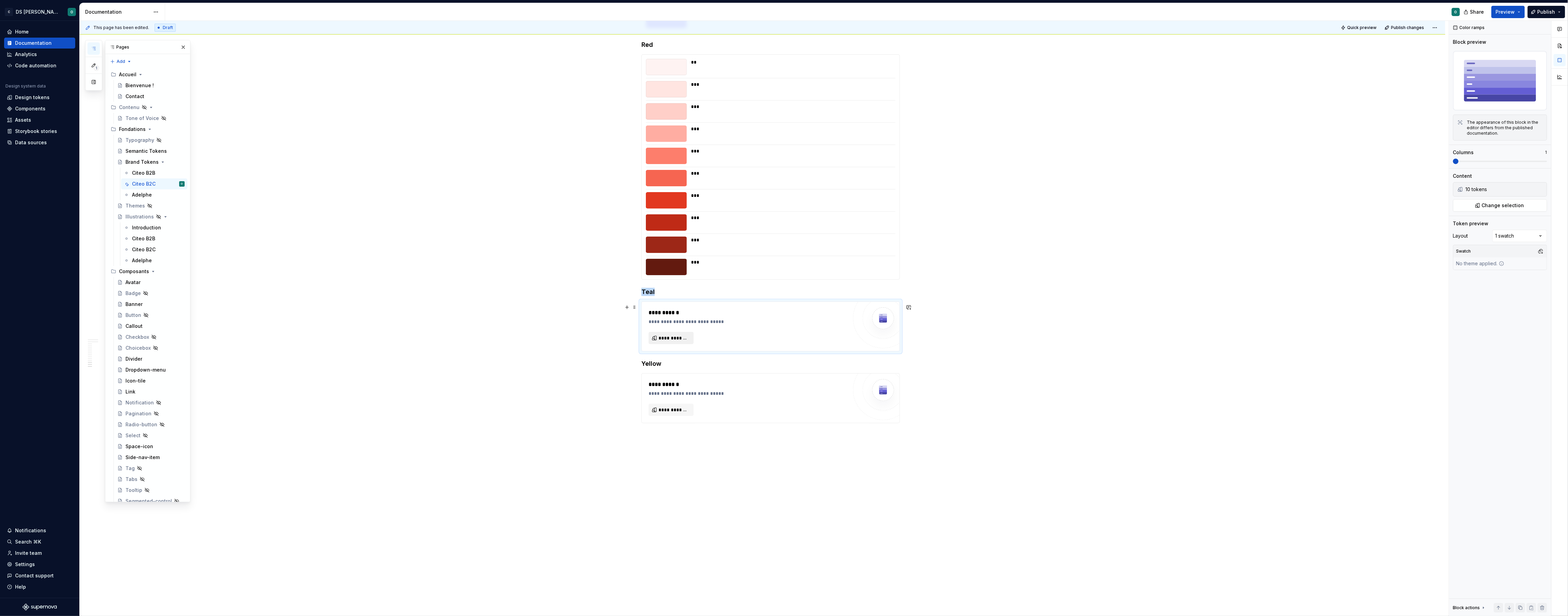
click at [686, 334] on button "**********" at bounding box center [671, 338] width 45 height 12
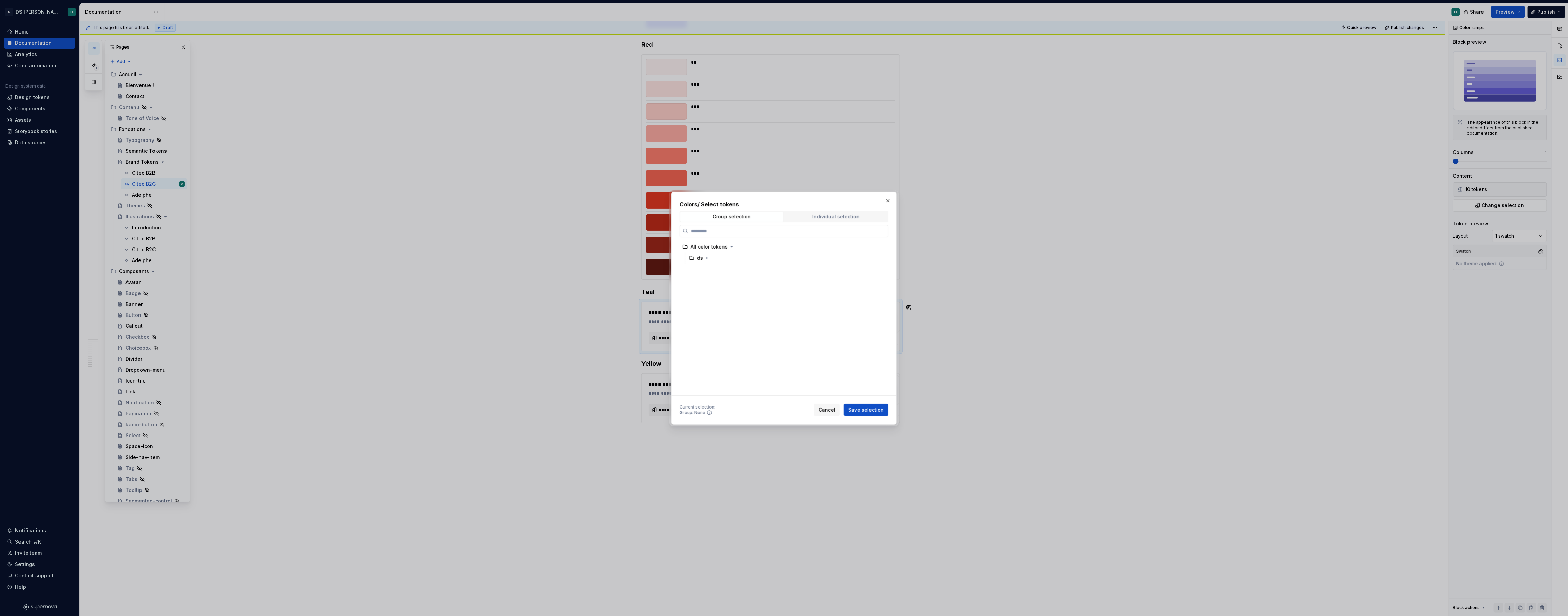
click at [843, 219] on div "Individual selection" at bounding box center [836, 217] width 47 height 5
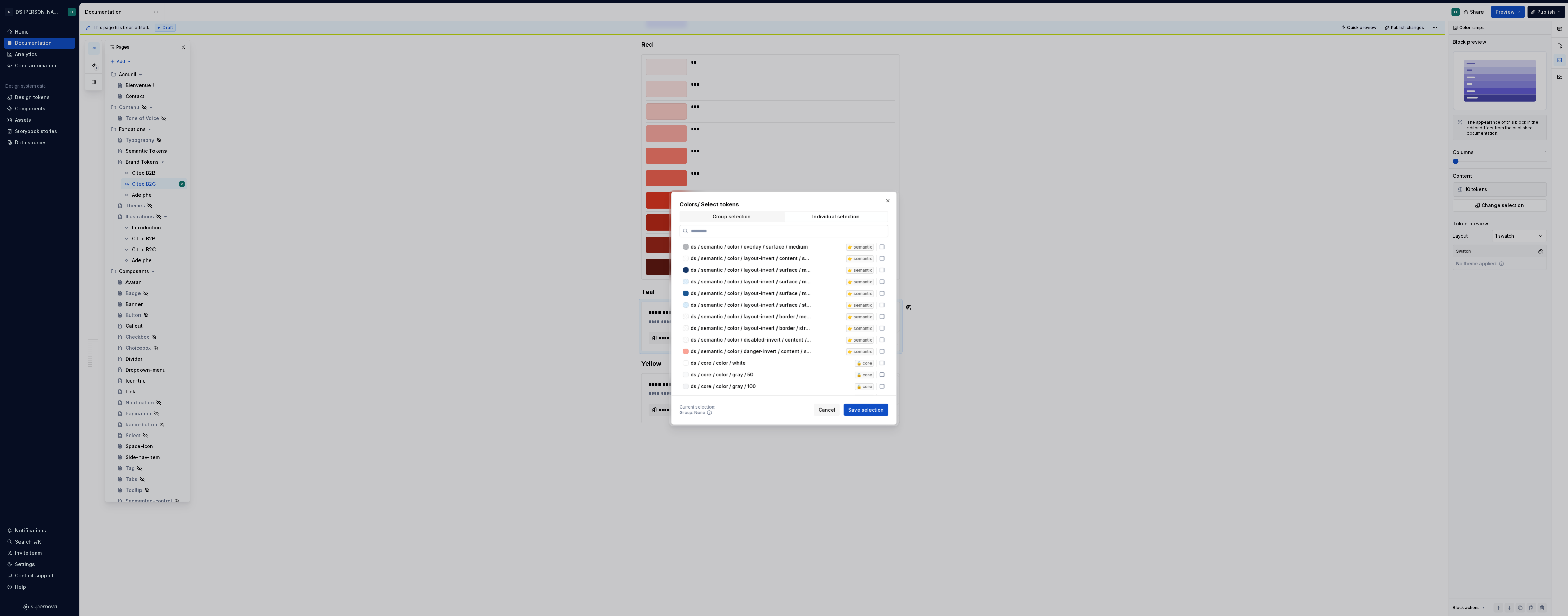
click at [817, 237] on div "ds / semantic / color / overlay / surface / medium 👉 semantic ds / semantic / c…" at bounding box center [784, 310] width 209 height 170
click at [814, 233] on input "search" at bounding box center [788, 231] width 200 height 7
type input "****"
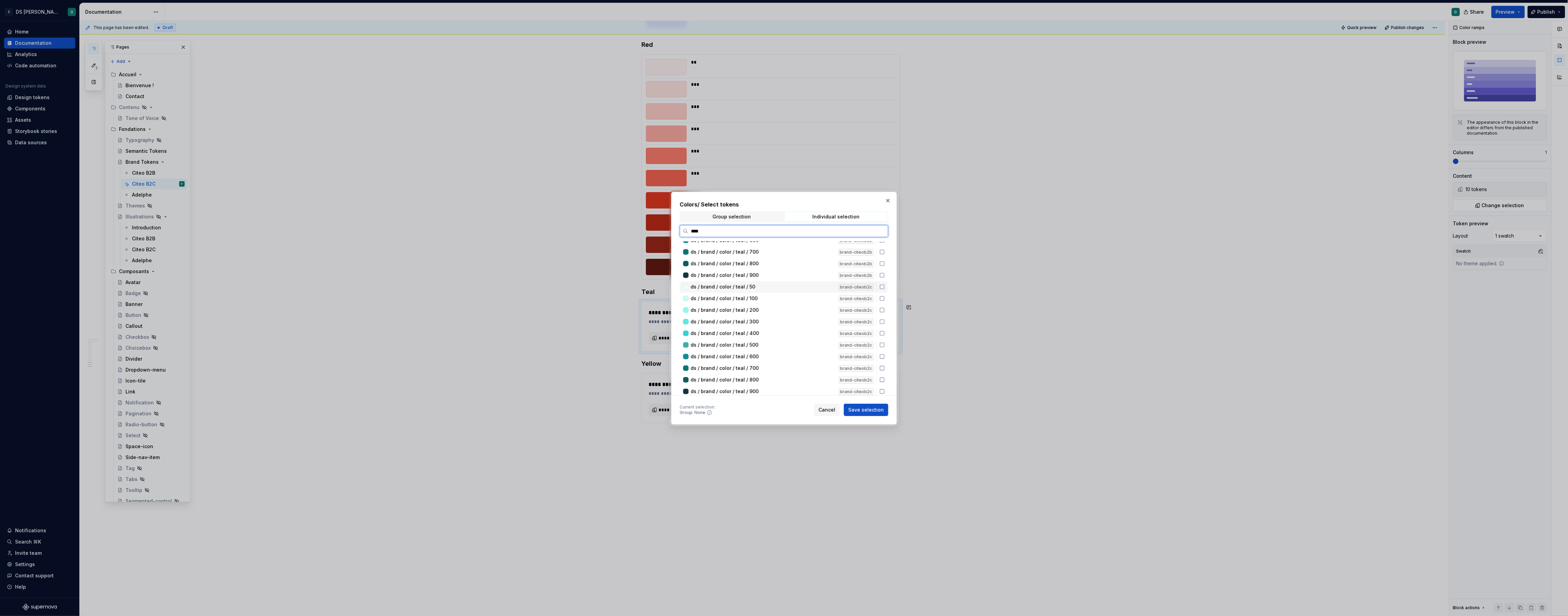
click at [782, 284] on div "ds / brand / color / teal / 50" at bounding box center [763, 287] width 144 height 7
drag, startPoint x: 783, startPoint y: 296, endPoint x: 783, endPoint y: 301, distance: 5.0
click at [783, 296] on div "ds / brand / color / teal / 100" at bounding box center [763, 298] width 144 height 7
click at [783, 312] on div "ds / brand / color / teal / 200" at bounding box center [763, 310] width 144 height 7
click at [786, 324] on div "ds / brand / color / teal / 300 brand-citeob2c" at bounding box center [784, 322] width 208 height 12
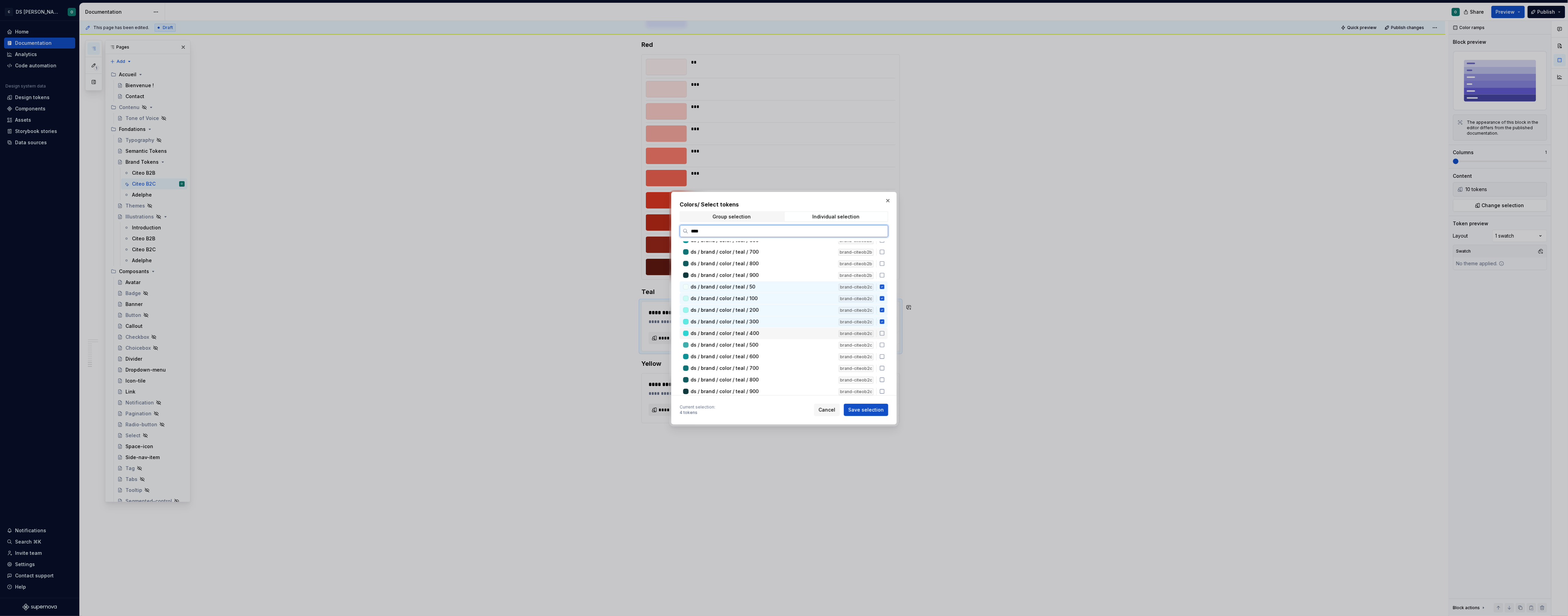
click at [785, 334] on div "ds / brand / color / teal / 400" at bounding box center [763, 333] width 144 height 7
click at [785, 344] on div "ds / brand / color / teal / 500" at bounding box center [763, 345] width 144 height 7
drag, startPoint x: 785, startPoint y: 358, endPoint x: 785, endPoint y: 366, distance: 8.0
click at [785, 358] on div "ds / brand / color / teal / 600" at bounding box center [763, 356] width 144 height 7
drag, startPoint x: 785, startPoint y: 369, endPoint x: 783, endPoint y: 376, distance: 7.3
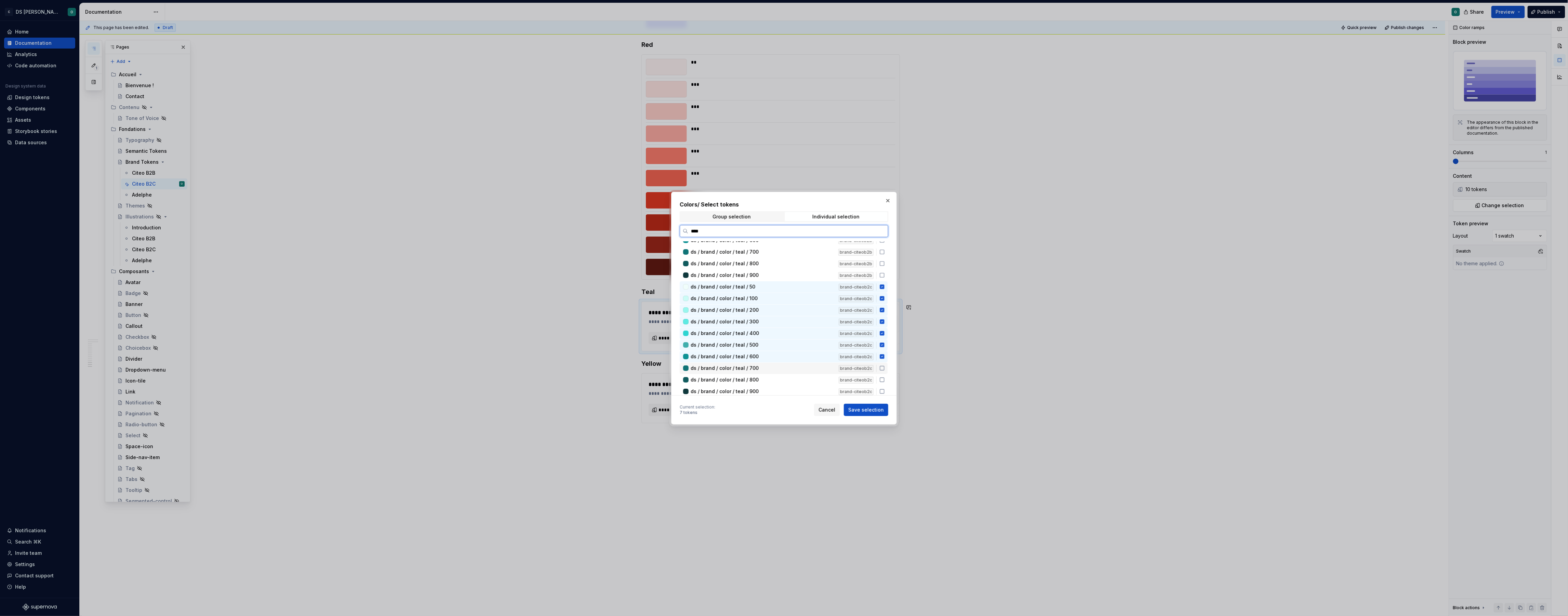
click at [785, 369] on div "ds / brand / color / teal / 700" at bounding box center [763, 368] width 144 height 7
click at [783, 379] on div "ds / brand / color / teal / 800" at bounding box center [763, 379] width 144 height 7
drag, startPoint x: 782, startPoint y: 389, endPoint x: 788, endPoint y: 379, distance: 11.7
click at [786, 382] on div "ds / brand / color / teal / 600 brand-citeob2b ds / brand / color / teal / 700 …" at bounding box center [785, 282] width 209 height 230
drag, startPoint x: 789, startPoint y: 388, endPoint x: 813, endPoint y: 399, distance: 26.4
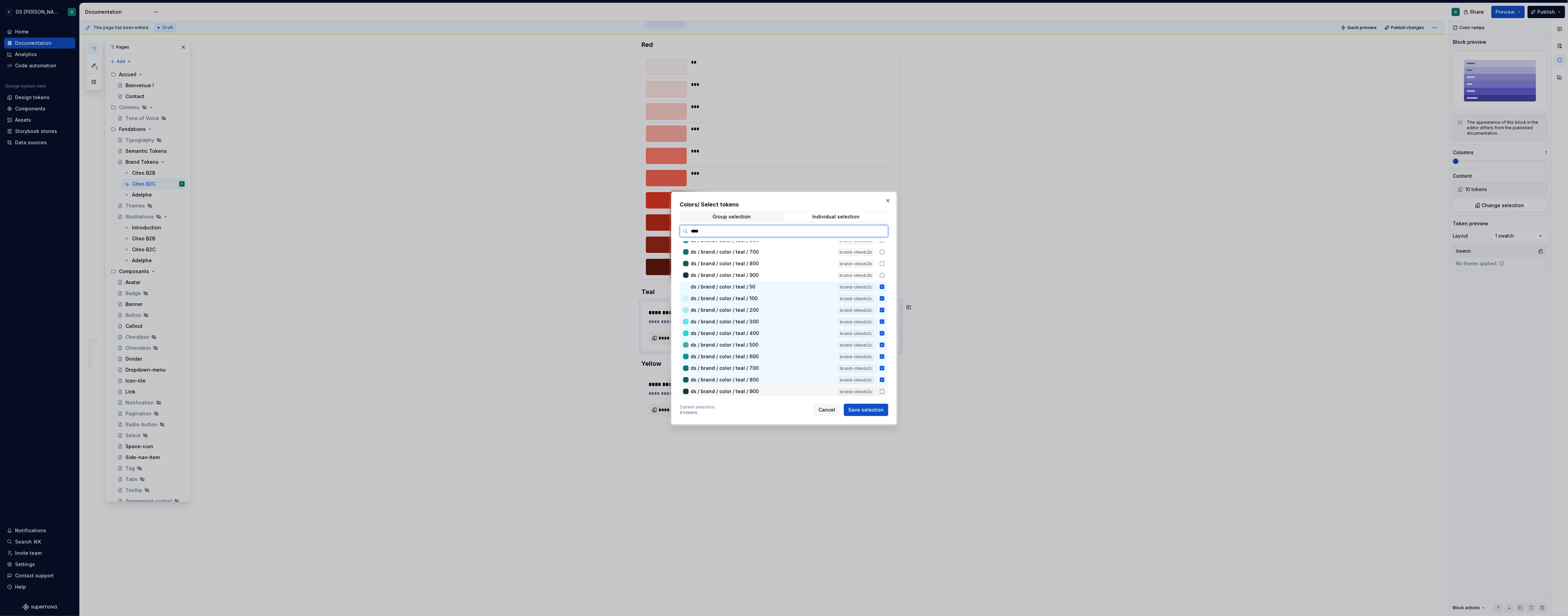
click at [789, 388] on div "ds / brand / color / teal / 900" at bounding box center [763, 391] width 144 height 7
click at [862, 411] on span "Save selection" at bounding box center [866, 410] width 35 height 7
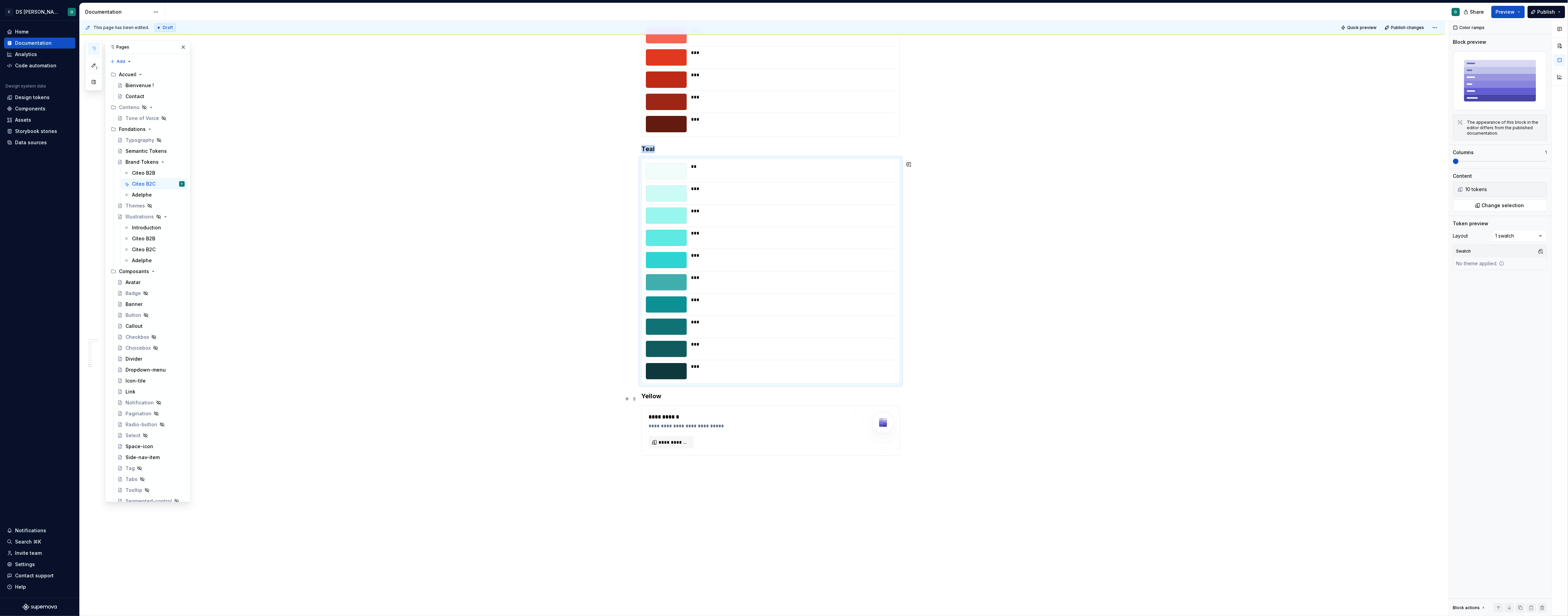
scroll to position [2658, 0]
click at [679, 445] on span "**********" at bounding box center [674, 441] width 31 height 7
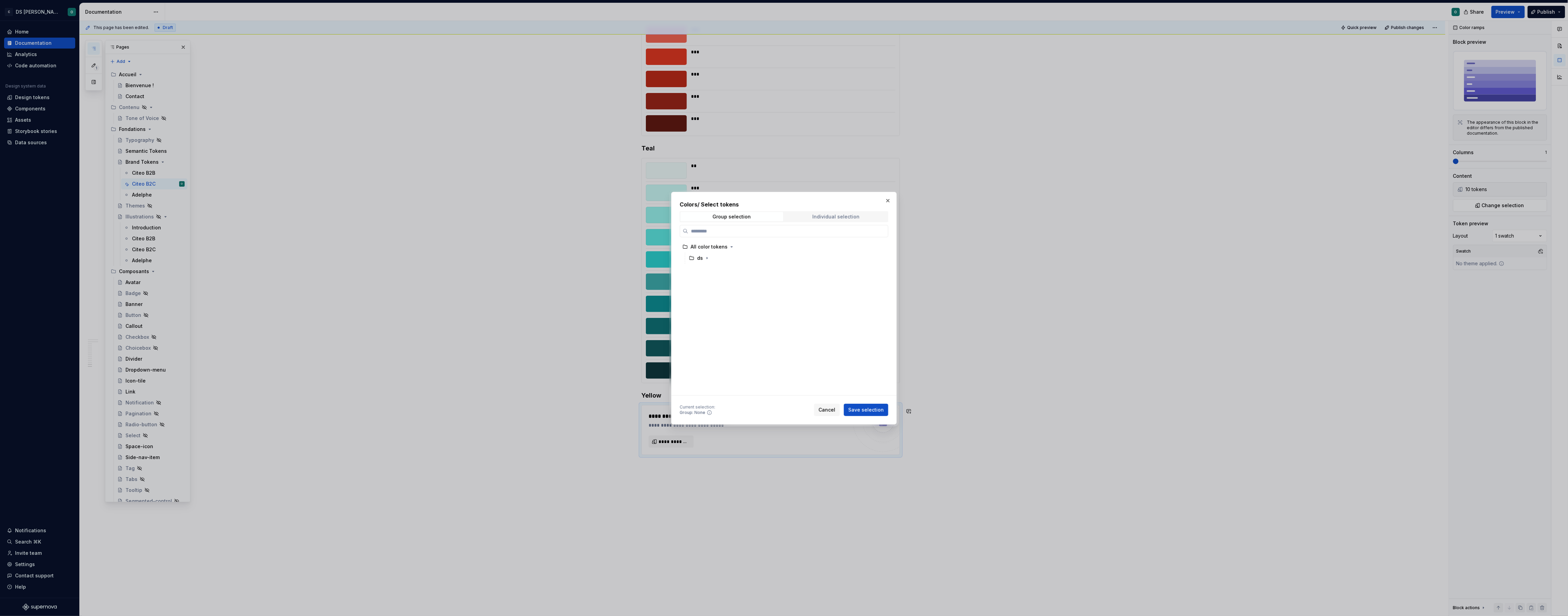
click at [844, 215] on div "Individual selection" at bounding box center [836, 217] width 47 height 5
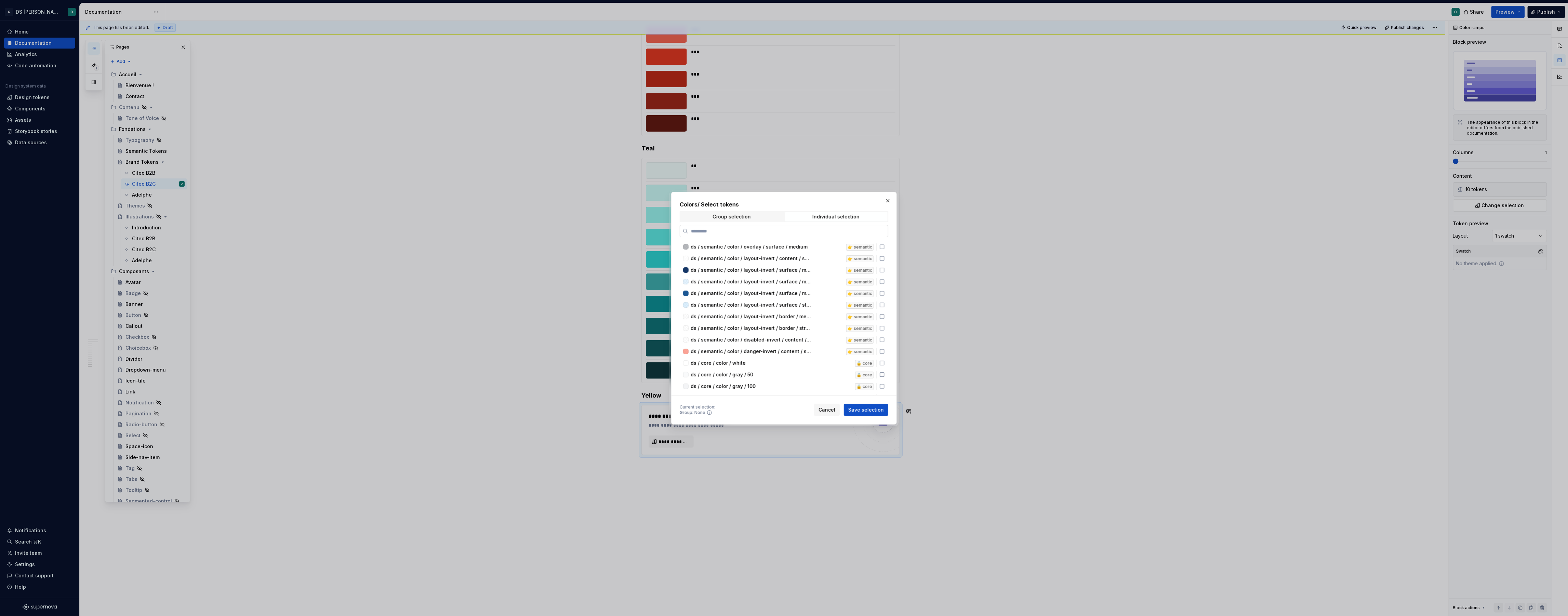
click at [799, 235] on label at bounding box center [784, 231] width 209 height 12
click at [799, 234] on input "search" at bounding box center [788, 231] width 200 height 7
type input "******"
drag, startPoint x: 807, startPoint y: 281, endPoint x: 805, endPoint y: 288, distance: 7.3
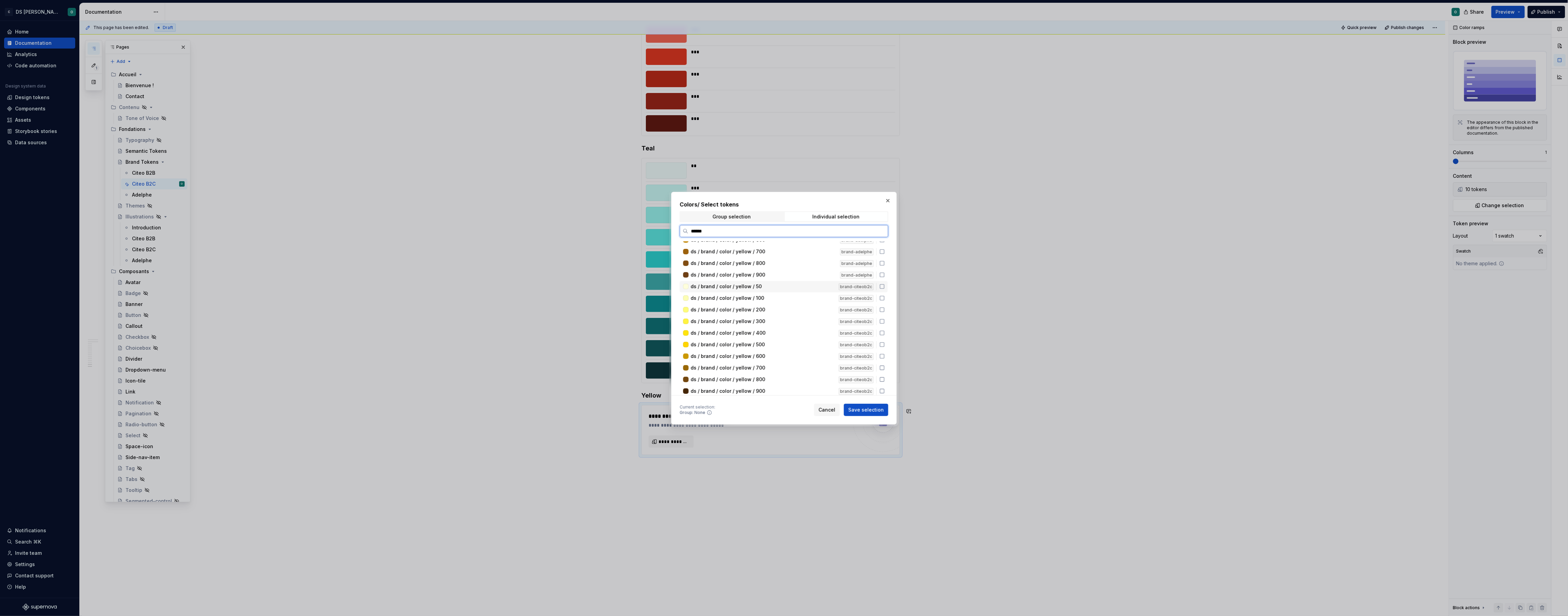
click at [807, 281] on div "ds / brand / color / yellow / 50 brand-citeob2c" at bounding box center [784, 287] width 208 height 12
click at [803, 294] on div "ds / brand / color / yellow / 100 brand-citeob2c" at bounding box center [784, 298] width 208 height 12
click at [805, 309] on div "ds / brand / color / yellow / 200" at bounding box center [763, 309] width 144 height 7
drag, startPoint x: 802, startPoint y: 320, endPoint x: 800, endPoint y: 327, distance: 7.3
click at [801, 321] on div "ds / brand / color / yellow / 300" at bounding box center [763, 321] width 144 height 7
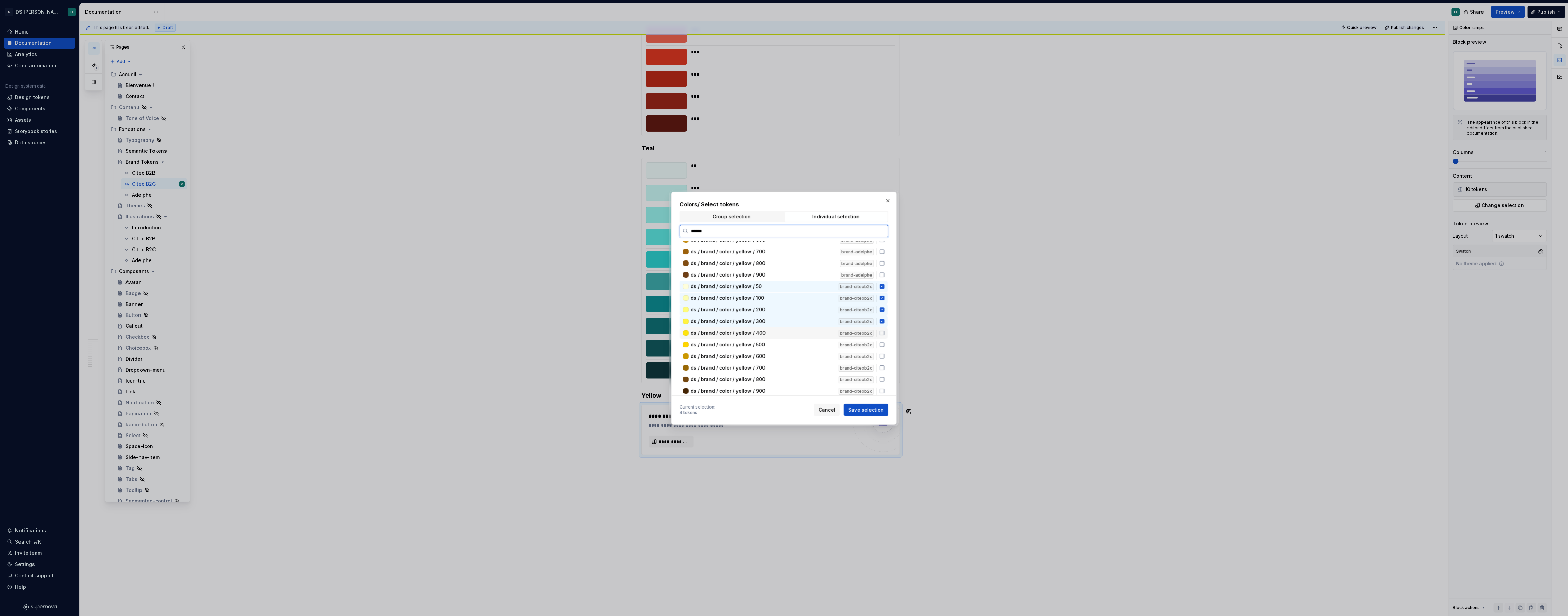
drag, startPoint x: 798, startPoint y: 331, endPoint x: 799, endPoint y: 343, distance: 12.0
click at [798, 331] on div "ds / brand / color / yellow / 400" at bounding box center [763, 332] width 144 height 7
click at [797, 345] on div "ds / brand / color / yellow / 500" at bounding box center [763, 345] width 144 height 7
click at [794, 354] on div "ds / brand / color / yellow / 600" at bounding box center [763, 356] width 144 height 7
click at [794, 366] on div "ds / brand / color / yellow / 700" at bounding box center [763, 368] width 144 height 7
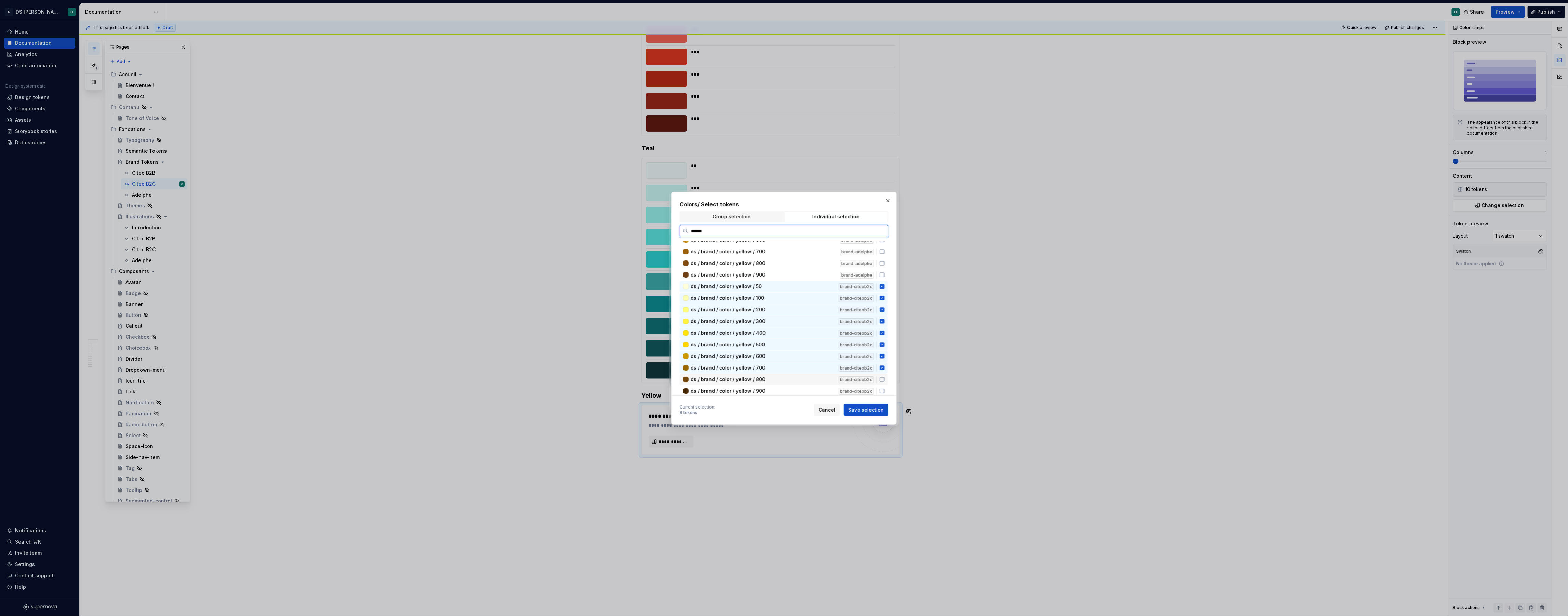
drag, startPoint x: 794, startPoint y: 378, endPoint x: 797, endPoint y: 388, distance: 10.4
click at [794, 378] on div "ds / brand / color / yellow / 800" at bounding box center [763, 379] width 144 height 7
click at [796, 389] on div "ds / brand / color / yellow / 900" at bounding box center [763, 391] width 144 height 7
click at [861, 411] on span "Save selection" at bounding box center [866, 410] width 35 height 7
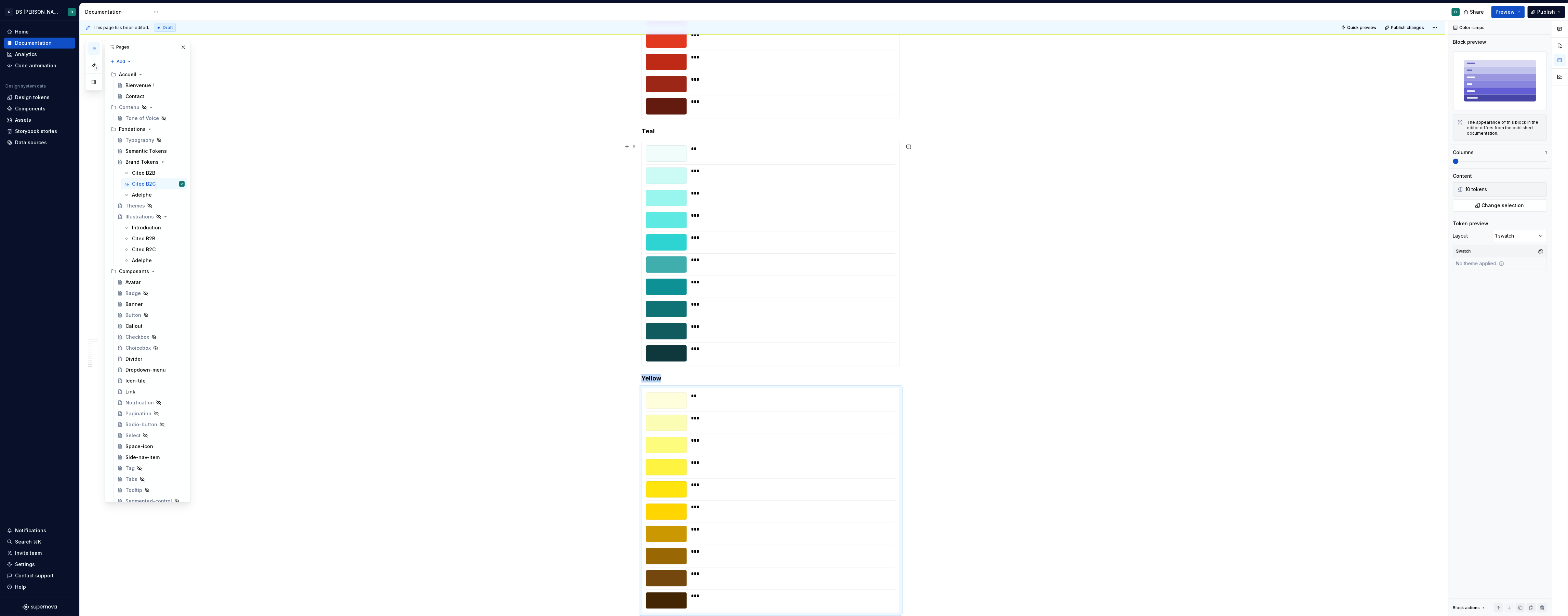
scroll to position [2868, 0]
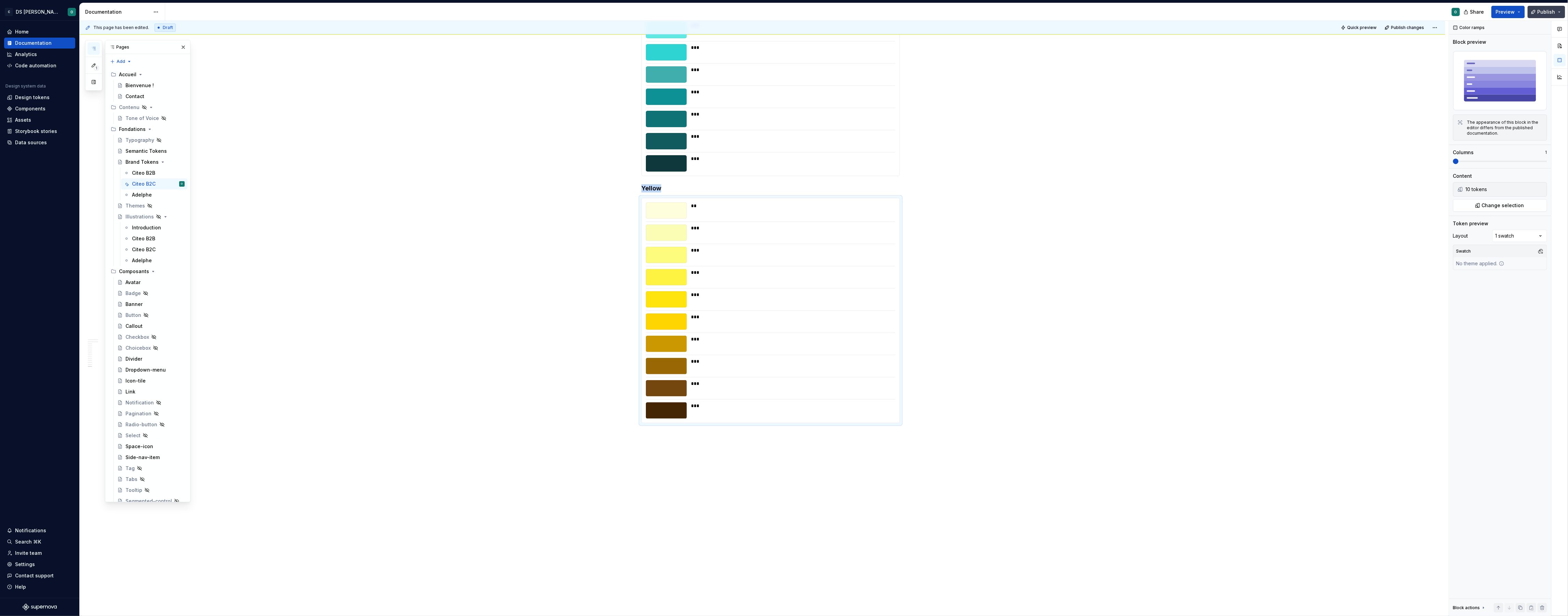
click at [1555, 13] on span "Publish" at bounding box center [1546, 12] width 18 height 7
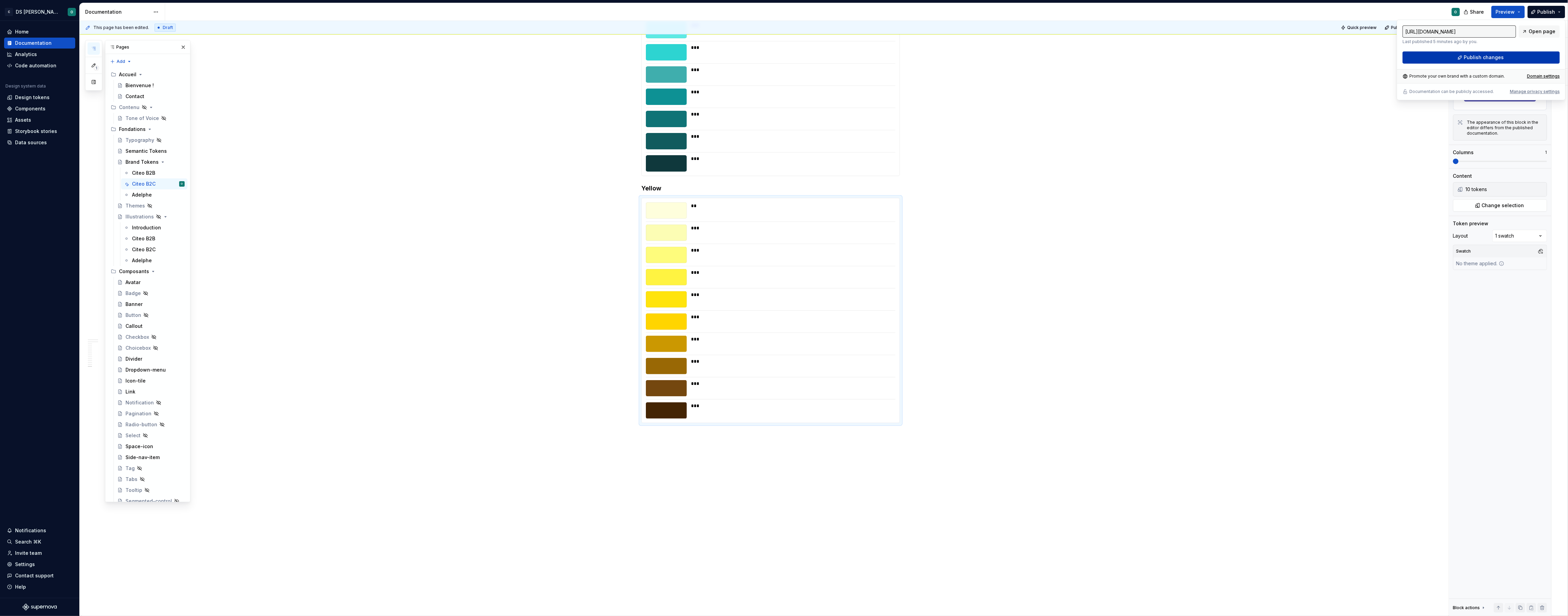
click at [1489, 57] on span "Publish changes" at bounding box center [1484, 57] width 40 height 7
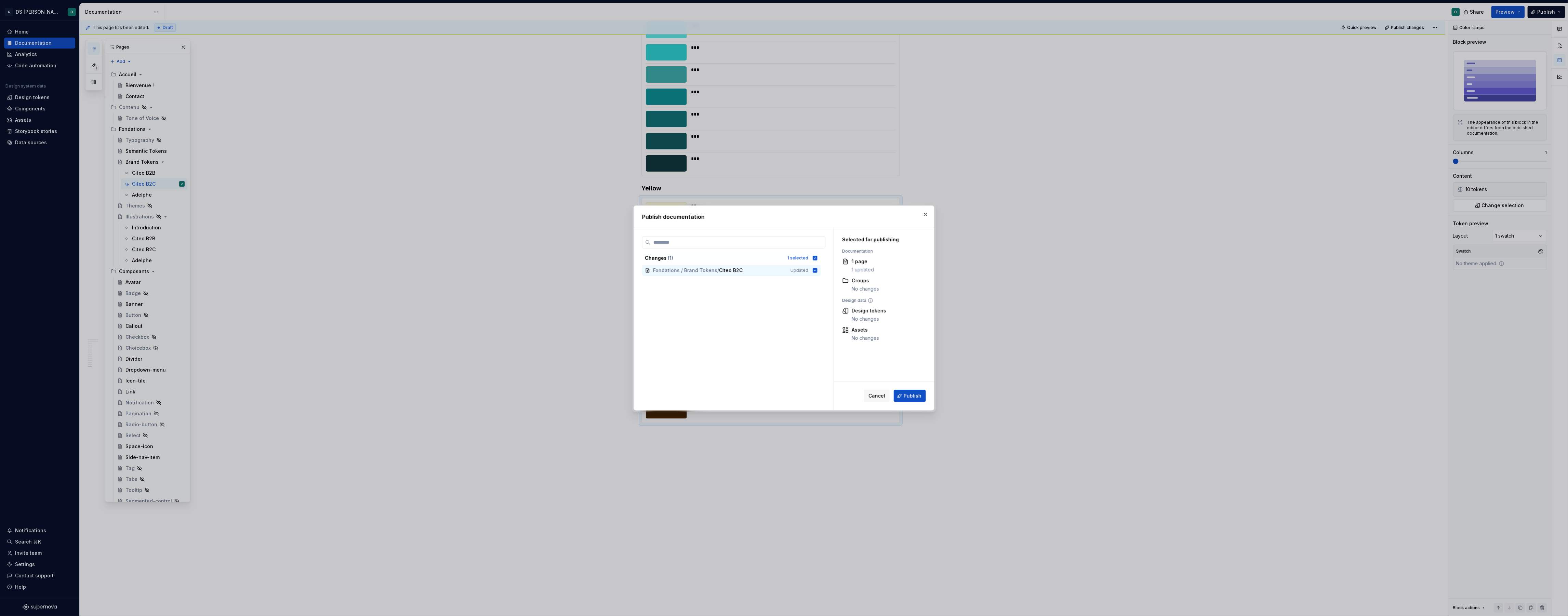
click at [908, 389] on div "Cancel Publish" at bounding box center [884, 396] width 100 height 29
click at [915, 391] on button "Publish" at bounding box center [909, 396] width 32 height 12
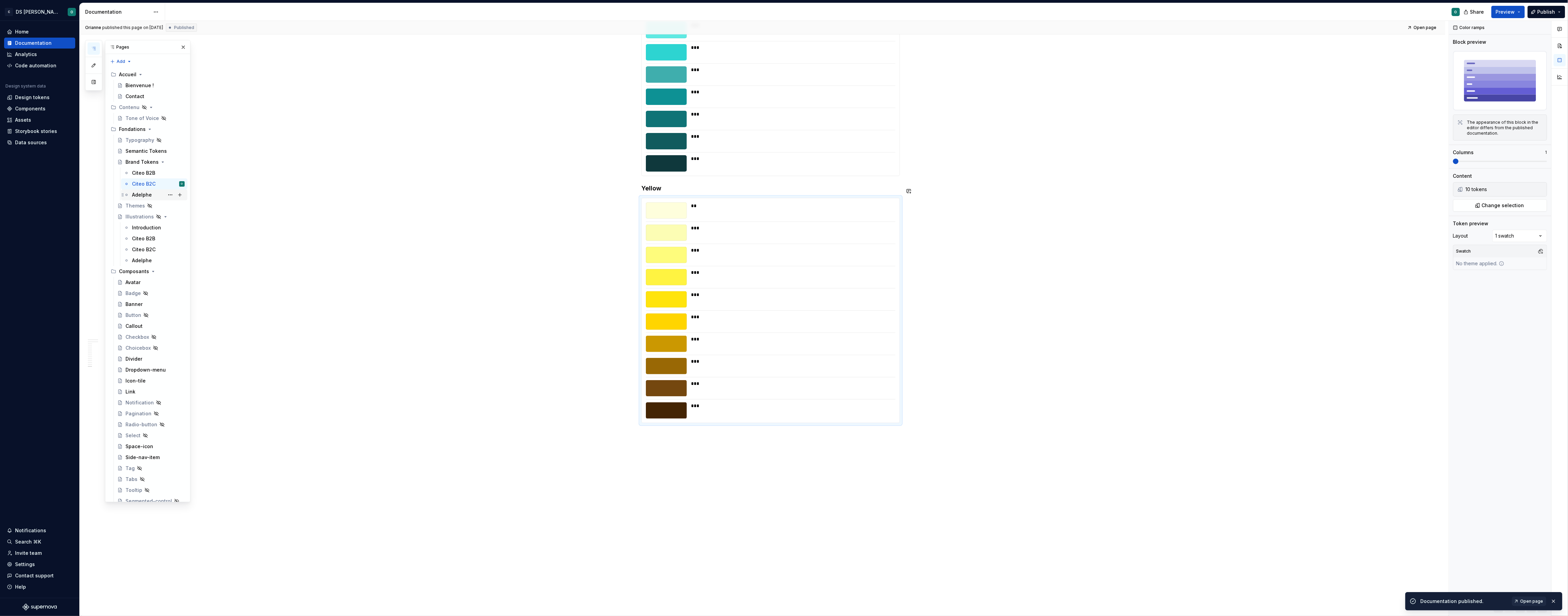
click at [156, 194] on div "Adelphe" at bounding box center [158, 195] width 53 height 10
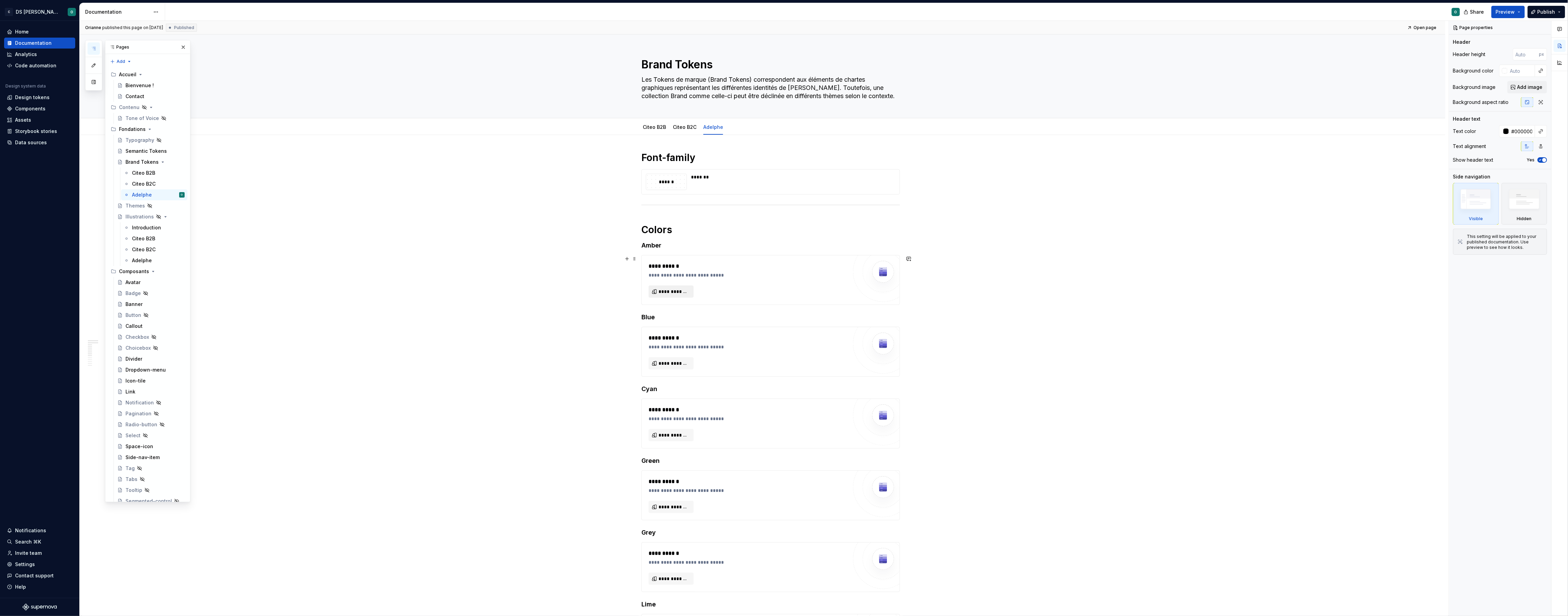
type textarea "*"
click at [685, 290] on span "**********" at bounding box center [674, 292] width 31 height 7
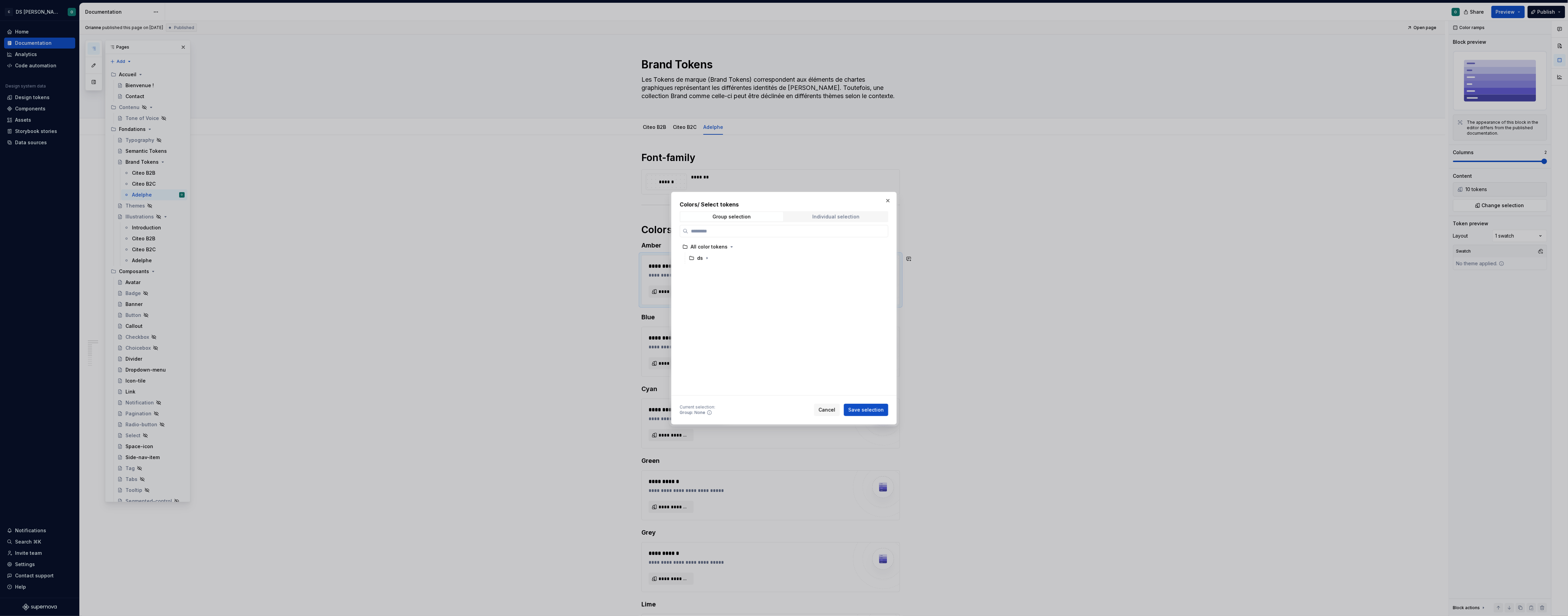
click at [830, 217] on div "Individual selection" at bounding box center [836, 217] width 47 height 5
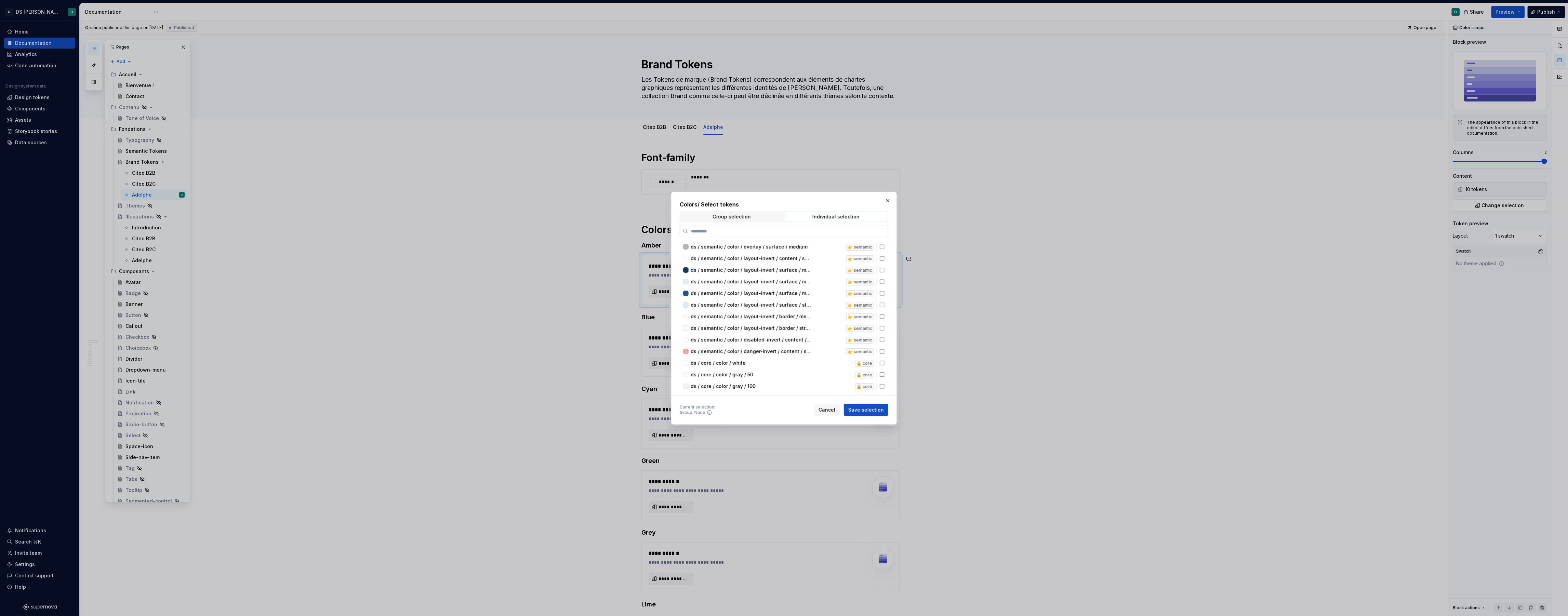
click at [817, 231] on input "search" at bounding box center [788, 231] width 200 height 7
type input "*****"
click at [813, 274] on div "ds / brand / color / amber / 50" at bounding box center [763, 273] width 145 height 7
click at [810, 284] on div "ds / brand / color / amber / 100" at bounding box center [763, 284] width 145 height 7
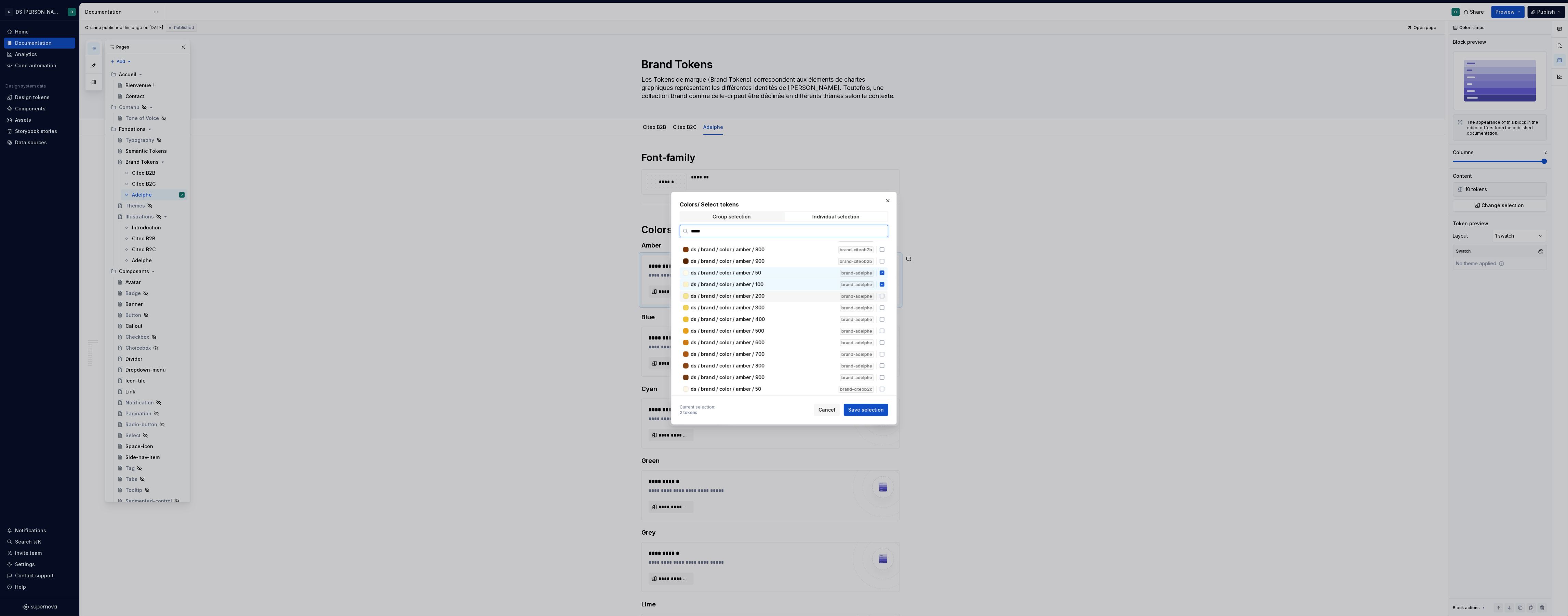
drag, startPoint x: 810, startPoint y: 293, endPoint x: 811, endPoint y: 298, distance: 5.1
click at [810, 294] on div "ds / brand / color / amber / 200" at bounding box center [763, 296] width 145 height 7
drag, startPoint x: 811, startPoint y: 306, endPoint x: 811, endPoint y: 310, distance: 4.0
click at [811, 306] on div "ds / brand / color / amber / 300" at bounding box center [763, 307] width 145 height 7
click at [808, 316] on div "ds / brand / color / amber / 400" at bounding box center [763, 319] width 145 height 7
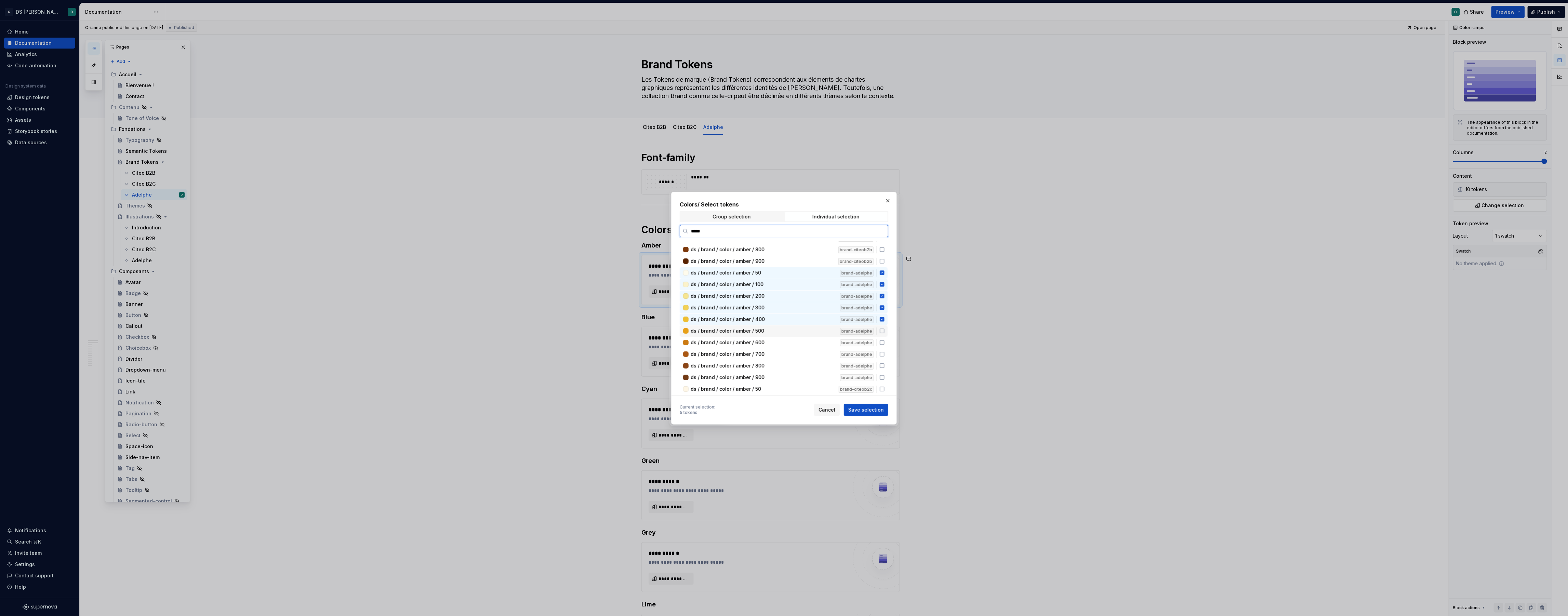
click at [809, 327] on div "ds / brand / color / amber / 500" at bounding box center [763, 331] width 145 height 7
click at [809, 339] on div "ds / brand / color / amber / 600" at bounding box center [763, 342] width 145 height 7
drag, startPoint x: 811, startPoint y: 352, endPoint x: 810, endPoint y: 357, distance: 5.1
click at [811, 351] on div "ds / brand / color / amber / 700" at bounding box center [763, 354] width 145 height 7
click at [807, 363] on div "ds / brand / color / amber / 800" at bounding box center [763, 365] width 145 height 7
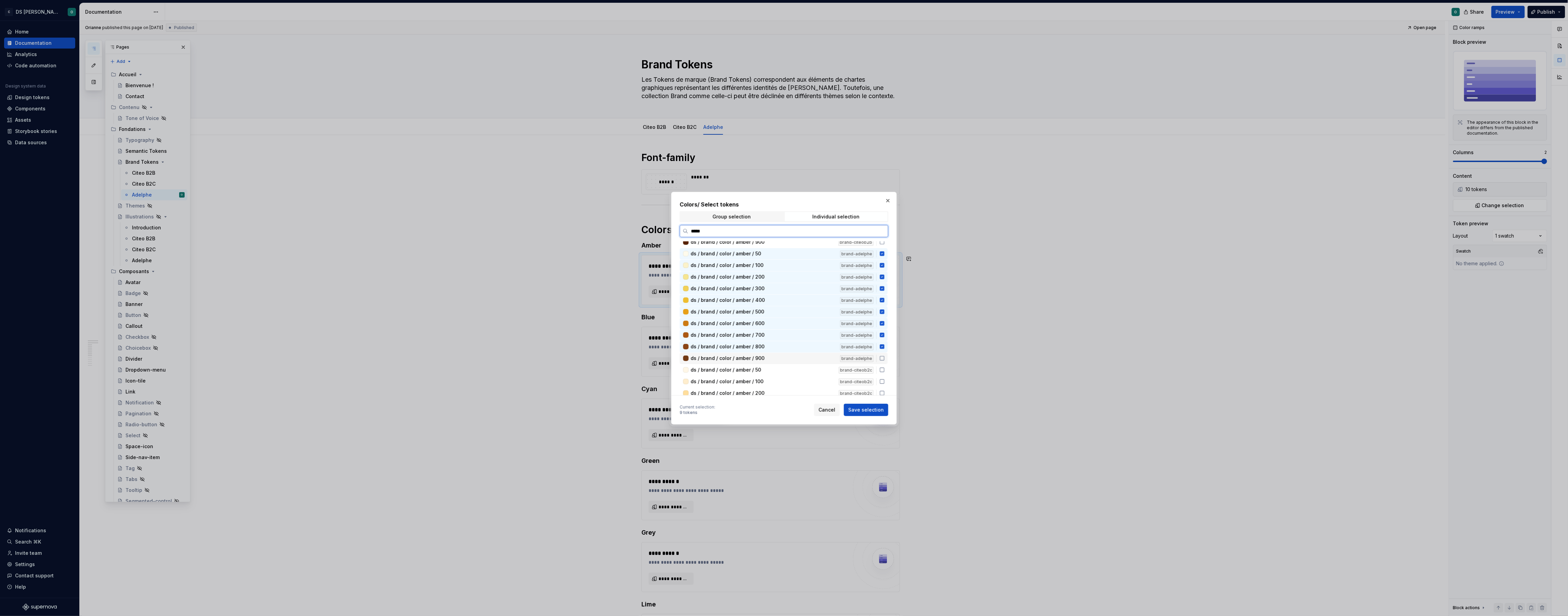
scroll to position [111, 0]
click at [810, 359] on div "ds / brand / color / amber / 900 brand-adelphe" at bounding box center [784, 356] width 208 height 12
drag, startPoint x: 877, startPoint y: 412, endPoint x: 640, endPoint y: 336, distance: 248.9
click at [877, 412] on span "Save selection" at bounding box center [866, 410] width 35 height 7
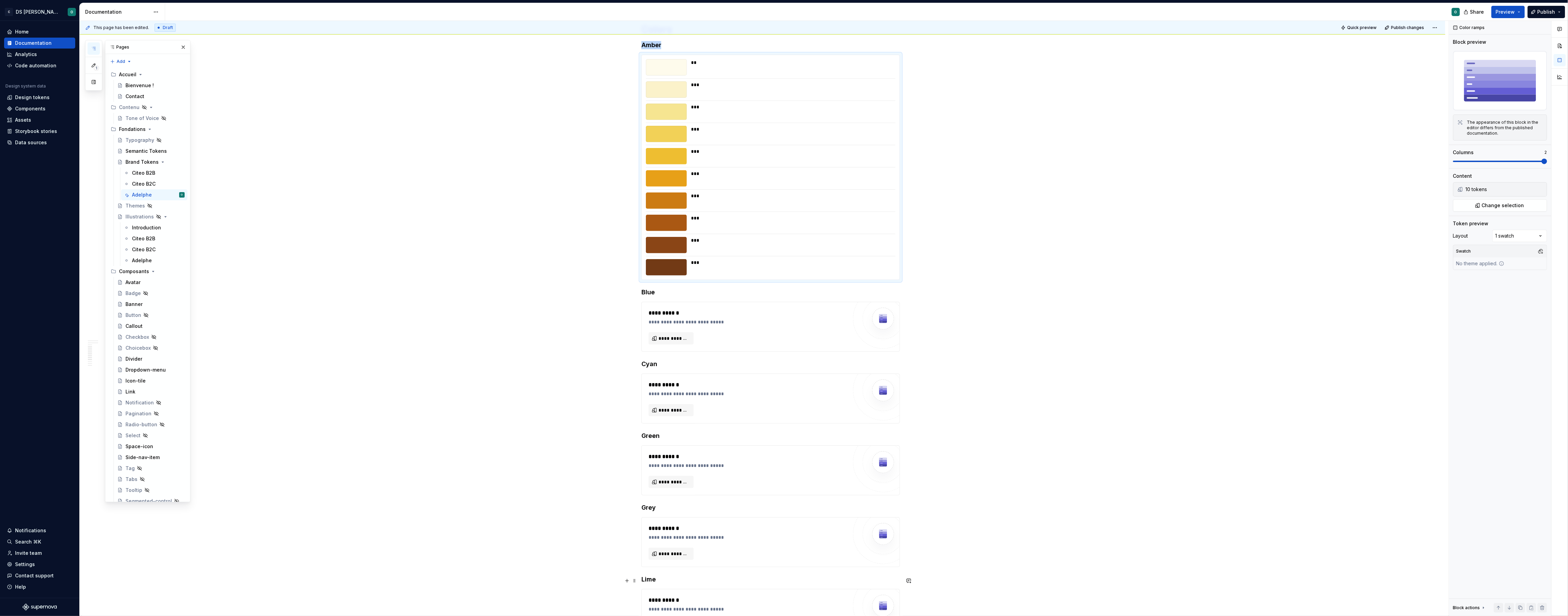
scroll to position [414, 0]
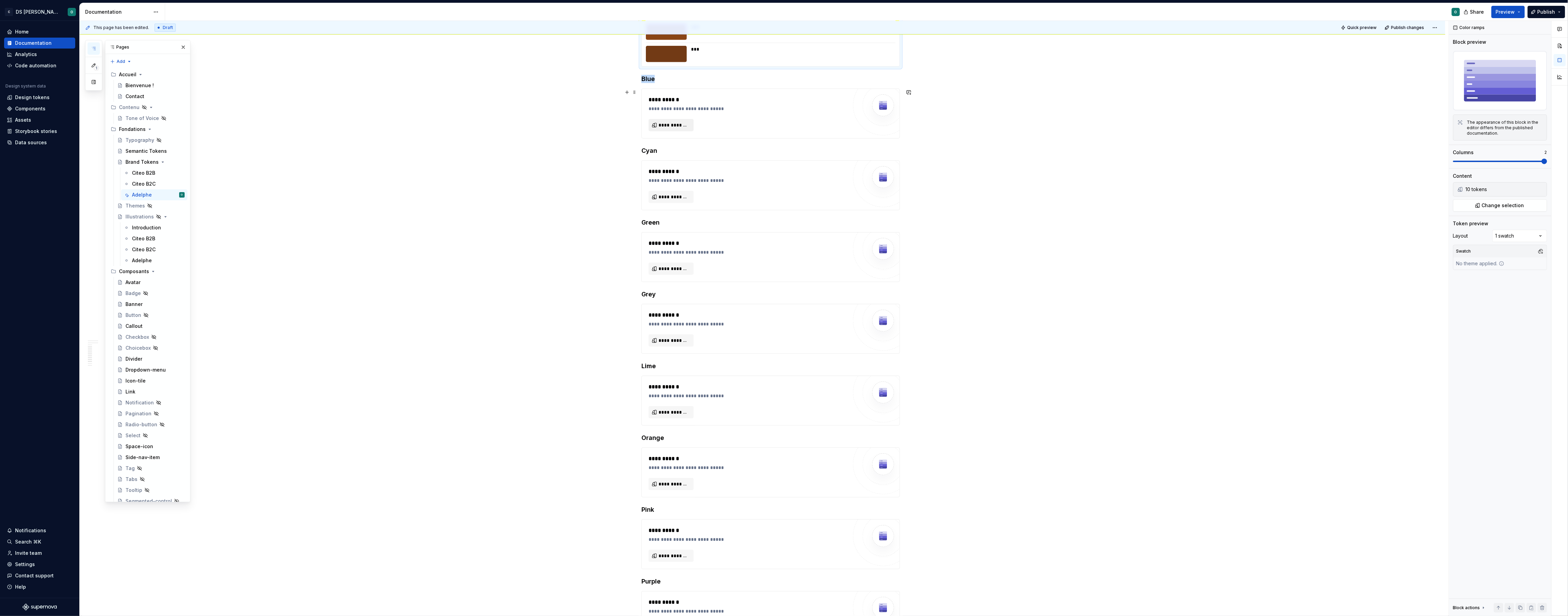
click at [677, 125] on span "**********" at bounding box center [674, 125] width 31 height 7
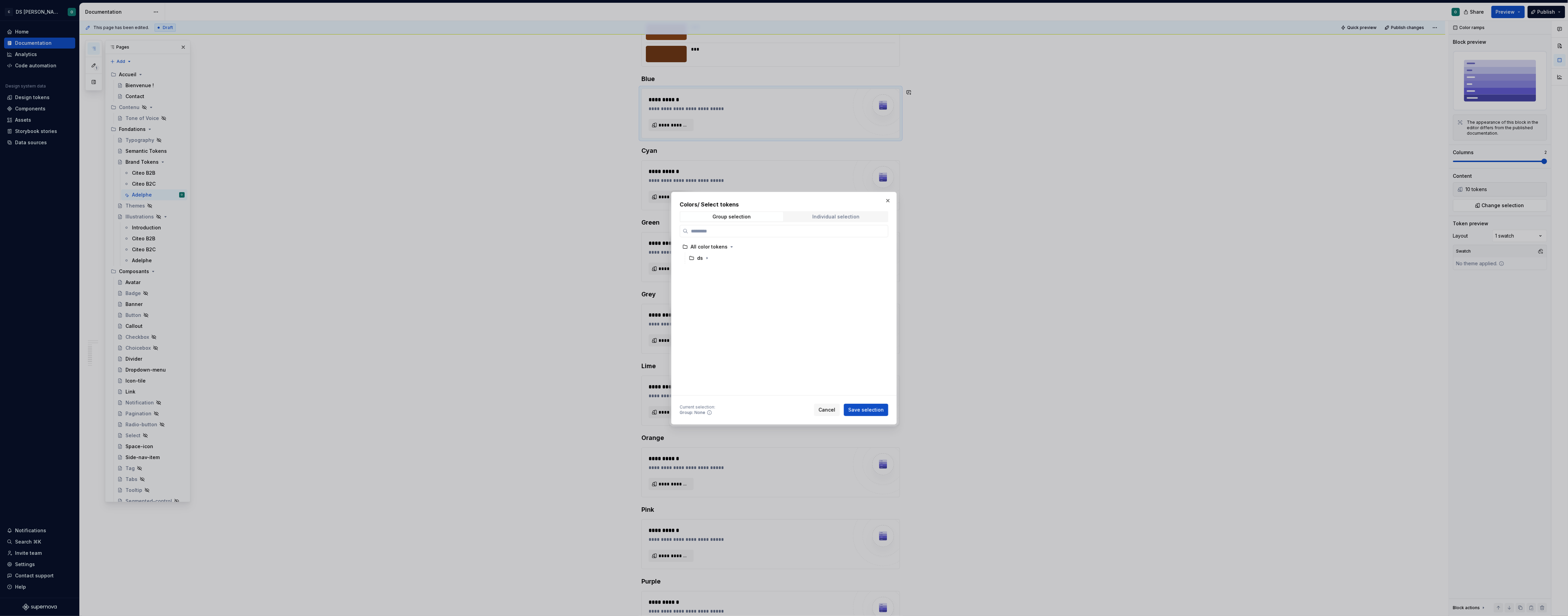
click at [852, 214] on div "Individual selection" at bounding box center [836, 217] width 47 height 5
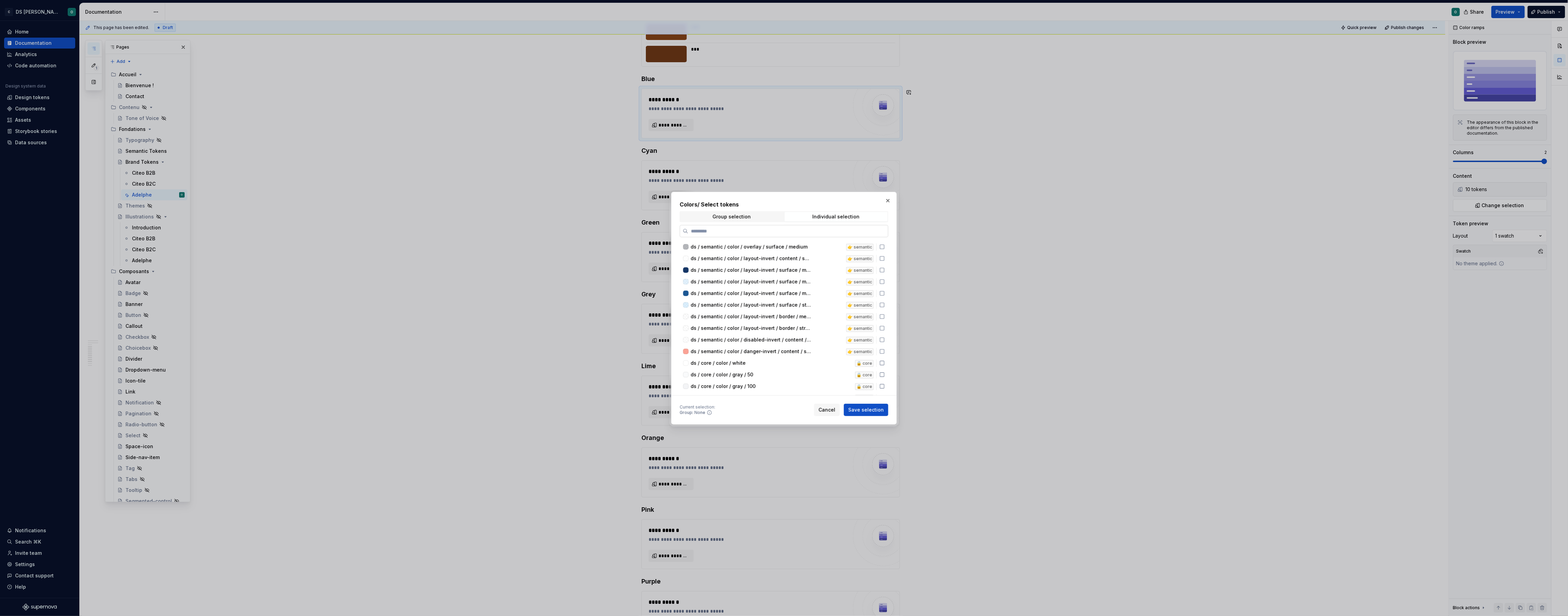
drag, startPoint x: 799, startPoint y: 229, endPoint x: 804, endPoint y: 230, distance: 5.1
click at [800, 229] on input "search" at bounding box center [788, 231] width 200 height 7
type input "****"
click at [805, 284] on div "ds / brand / color / blue / 50 brand-adelphe" at bounding box center [784, 289] width 208 height 12
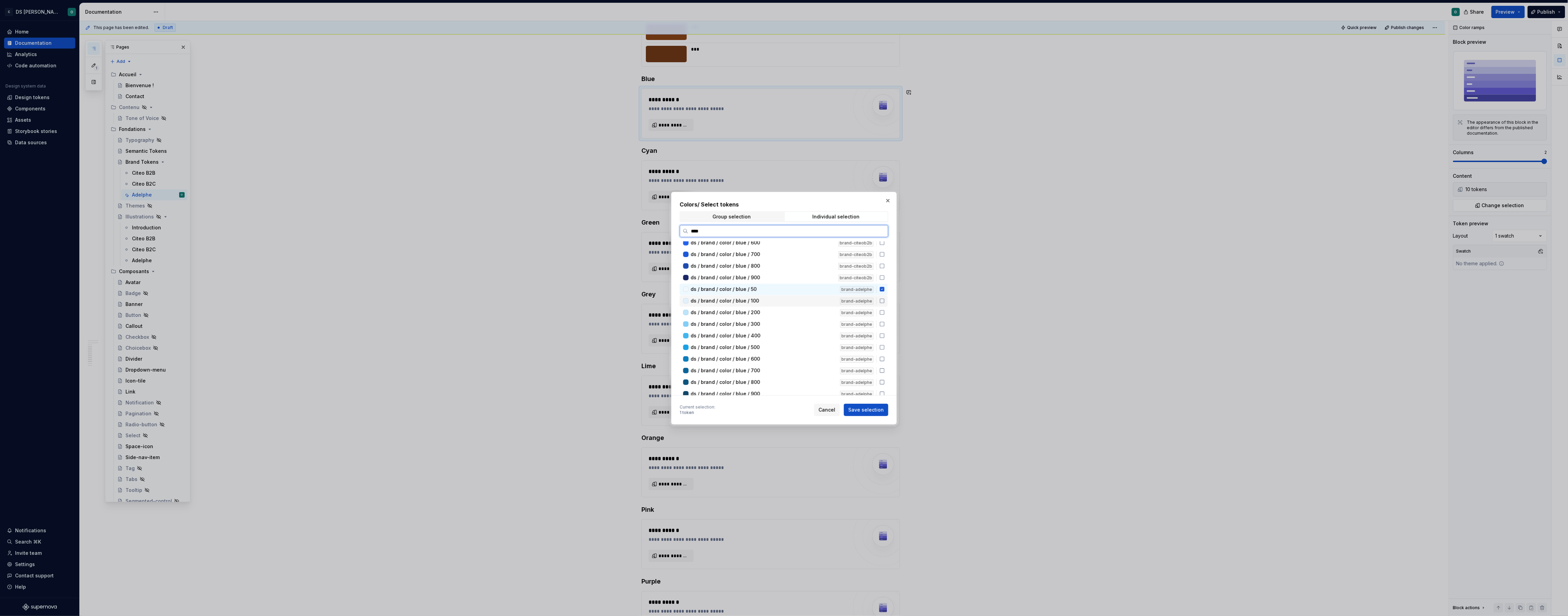
drag, startPoint x: 805, startPoint y: 296, endPoint x: 805, endPoint y: 305, distance: 9.0
click at [805, 298] on div "ds / brand / color / blue / 100" at bounding box center [763, 301] width 145 height 7
click at [804, 309] on div "ds / brand / color / blue / 200" at bounding box center [763, 312] width 145 height 7
click at [807, 325] on div "ds / brand / color / blue / 300" at bounding box center [763, 324] width 145 height 7
click at [803, 335] on div "ds / brand / color / blue / 400" at bounding box center [763, 335] width 145 height 7
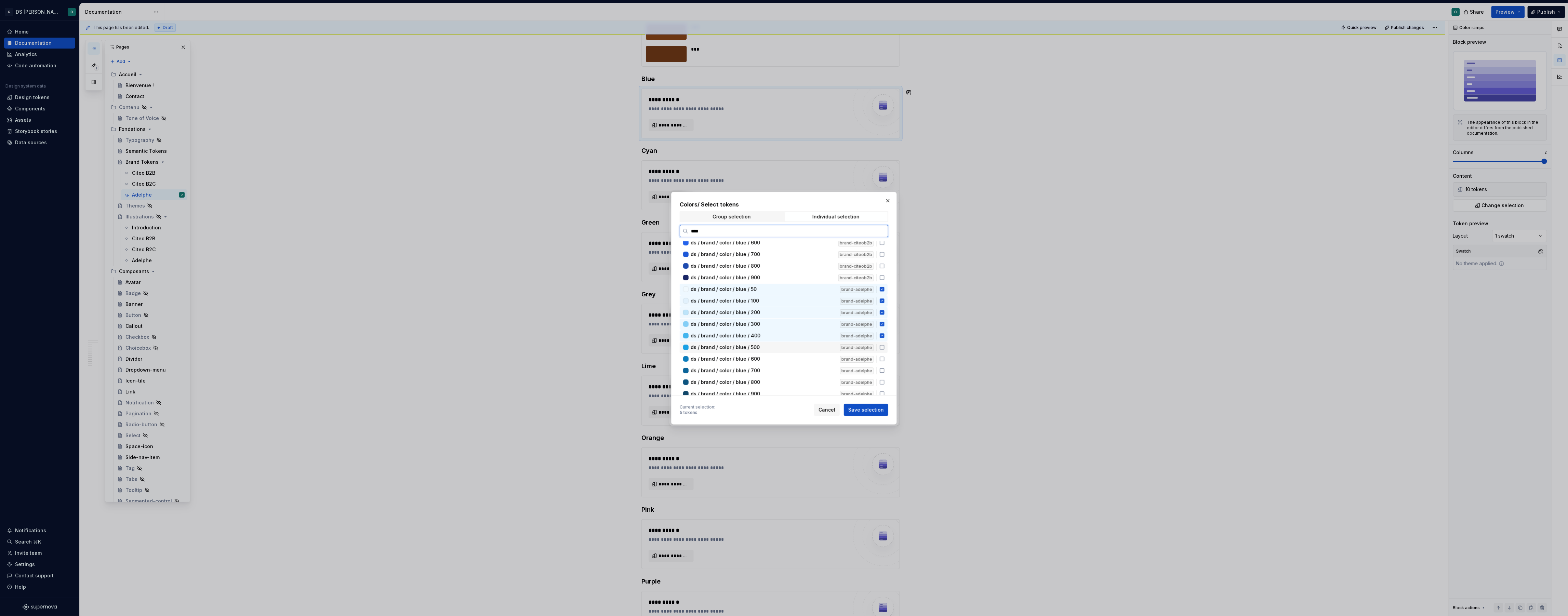
click at [802, 346] on div "ds / brand / color / blue / 500" at bounding box center [763, 347] width 145 height 7
click at [801, 355] on div "ds / brand / color / blue / 600" at bounding box center [763, 359] width 145 height 7
drag, startPoint x: 800, startPoint y: 363, endPoint x: 802, endPoint y: 367, distance: 4.5
click at [800, 365] on div "ds / brand / color / blue / 700 brand-adelphe" at bounding box center [784, 371] width 208 height 12
click at [806, 351] on div "ds / brand / color / blue / 800 brand-adelphe" at bounding box center [784, 350] width 208 height 12
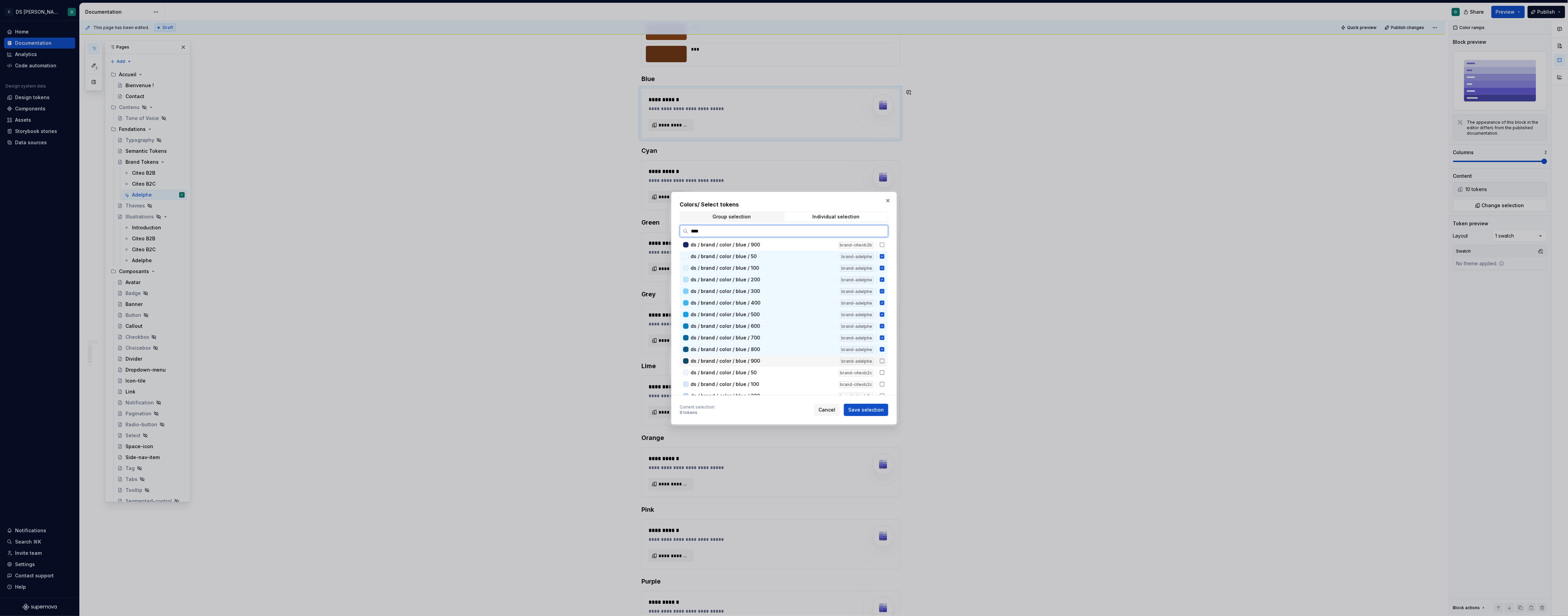
scroll to position [108, 0]
drag, startPoint x: 805, startPoint y: 357, endPoint x: 810, endPoint y: 361, distance: 6.4
click at [805, 357] on div "ds / brand / color / blue / 900" at bounding box center [763, 359] width 145 height 7
click at [880, 410] on button "Save selection" at bounding box center [866, 410] width 44 height 12
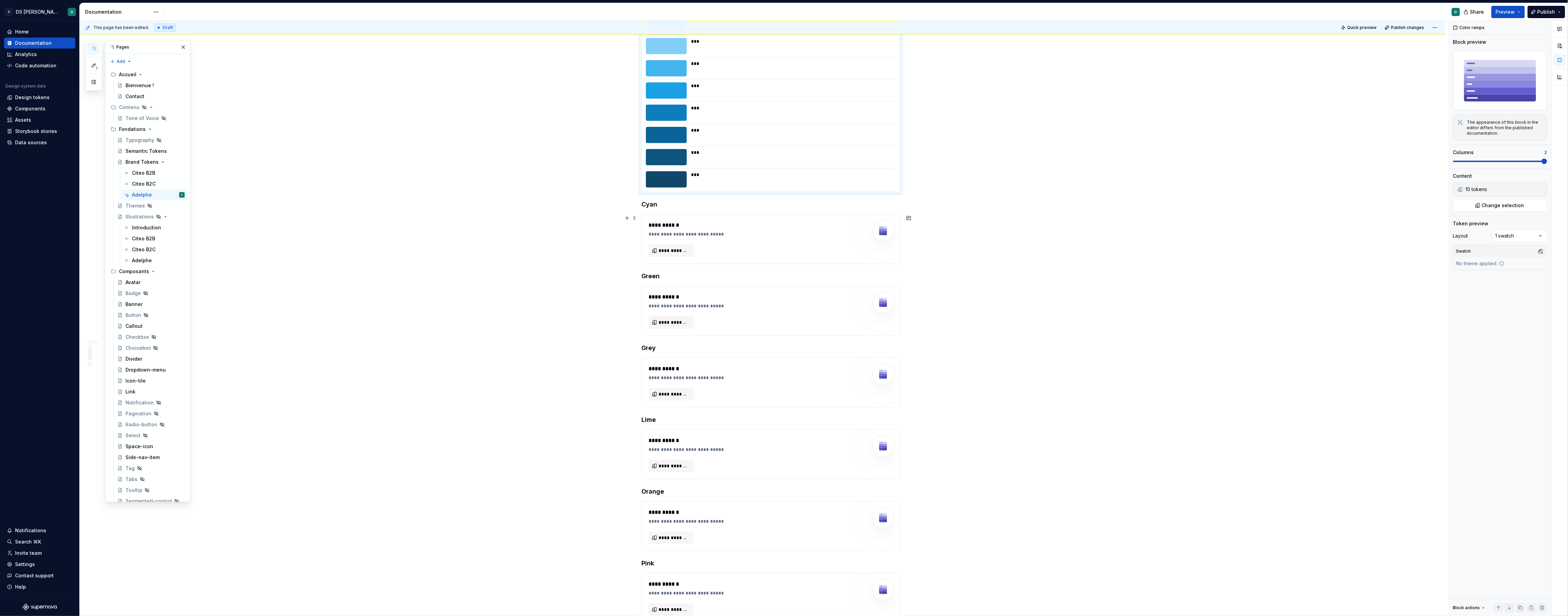
scroll to position [572, 0]
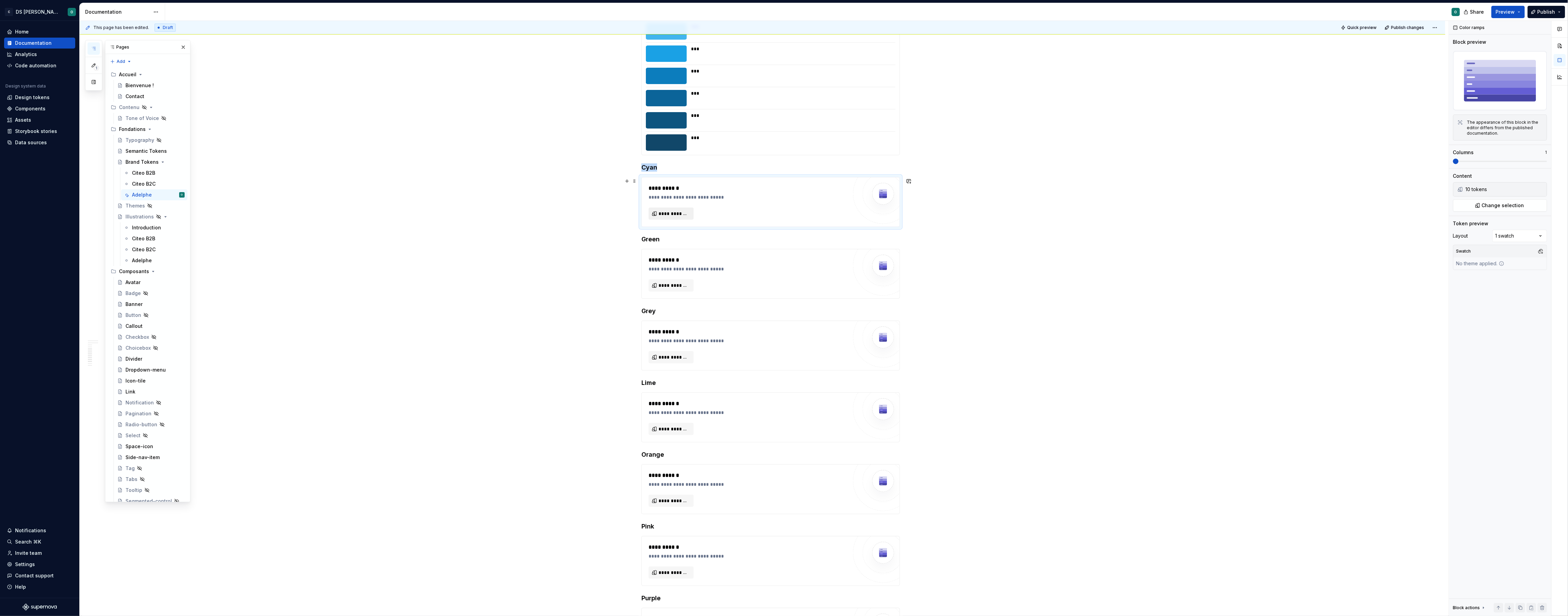
click at [687, 212] on span "**********" at bounding box center [674, 213] width 31 height 7
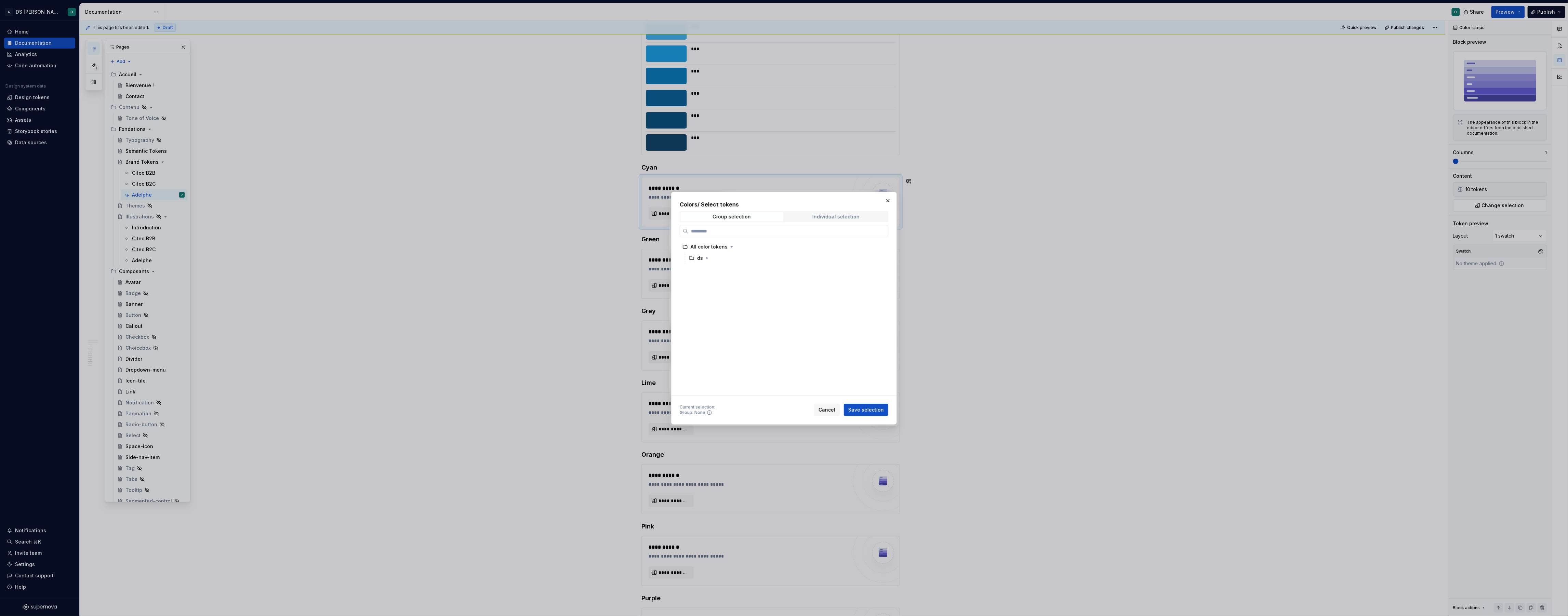
drag, startPoint x: 835, startPoint y: 216, endPoint x: 829, endPoint y: 218, distance: 6.3
click at [832, 217] on div "Individual selection" at bounding box center [836, 217] width 47 height 5
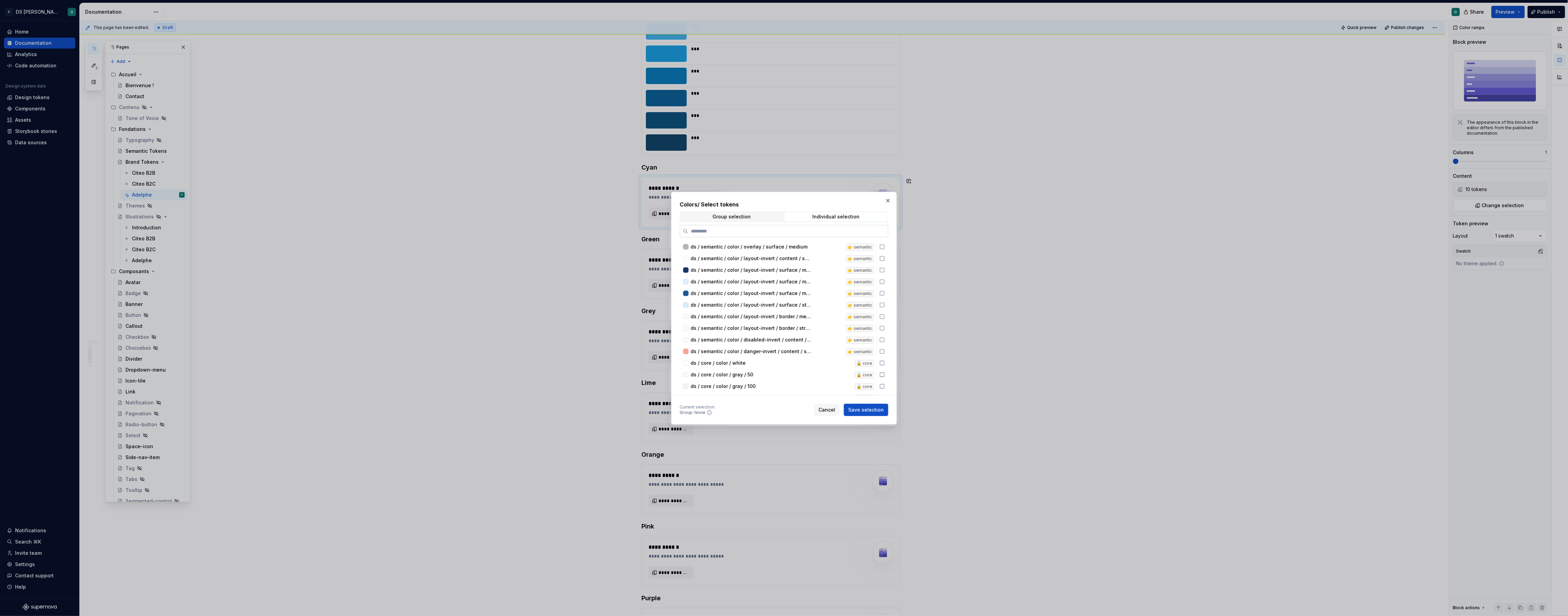
click at [796, 229] on input "search" at bounding box center [788, 231] width 200 height 7
type input "****"
type textarea "*"
drag, startPoint x: 797, startPoint y: 277, endPoint x: 799, endPoint y: 280, distance: 3.6
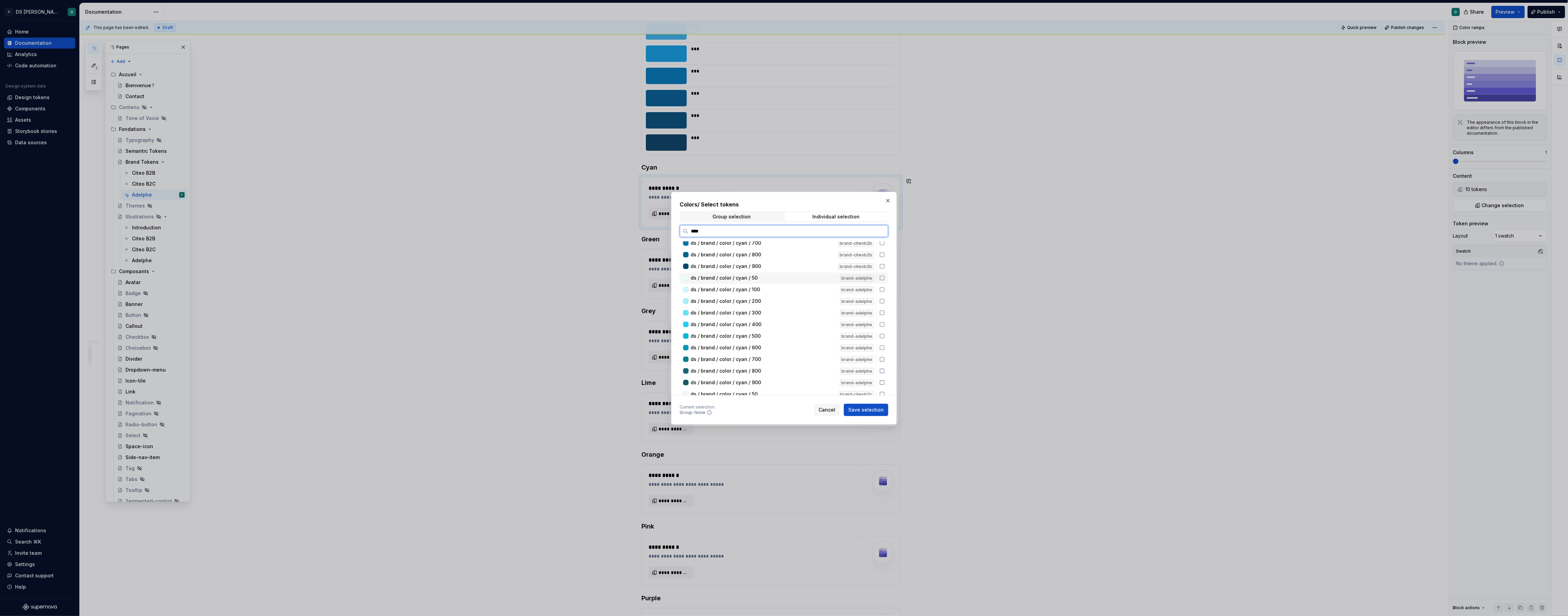
click at [797, 277] on div "ds / brand / color / cyan / 50" at bounding box center [763, 278] width 145 height 7
click at [799, 289] on div "ds / brand / color / cyan / 100" at bounding box center [763, 289] width 145 height 7
click at [796, 300] on div "ds / brand / color / cyan / 200" at bounding box center [763, 301] width 145 height 7
click at [792, 309] on div "ds / brand / color / cyan / 300" at bounding box center [763, 312] width 145 height 7
click at [791, 321] on div "ds / brand / color / cyan / 400" at bounding box center [763, 324] width 145 height 7
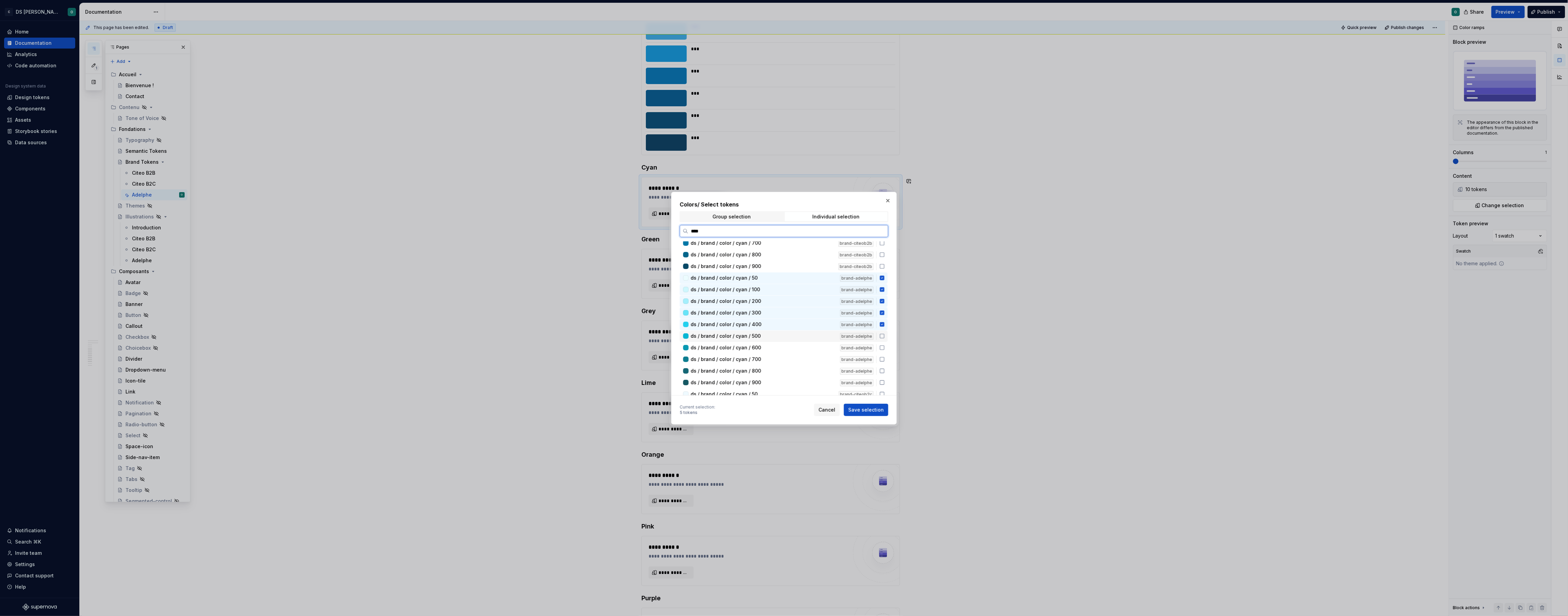
drag, startPoint x: 791, startPoint y: 329, endPoint x: 794, endPoint y: 339, distance: 10.4
click at [792, 334] on div "ds / brand / color / cyan / 500 brand-adelphe" at bounding box center [784, 336] width 208 height 12
click at [794, 345] on div "ds / brand / color / cyan / 600" at bounding box center [763, 348] width 145 height 7
click at [797, 359] on div "ds / brand / color / cyan / 700" at bounding box center [763, 359] width 145 height 7
drag, startPoint x: 796, startPoint y: 371, endPoint x: 796, endPoint y: 376, distance: 5.0
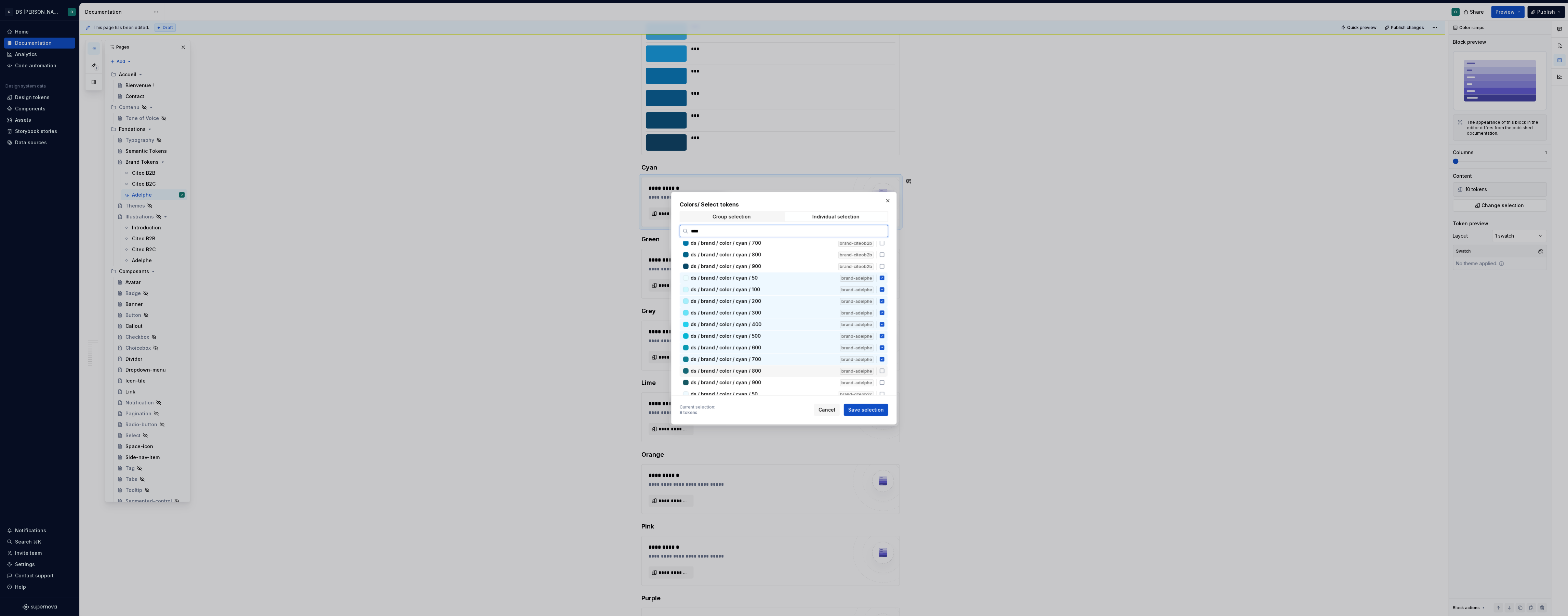
click at [796, 371] on div "ds / brand / color / cyan / 800" at bounding box center [763, 371] width 145 height 7
click at [794, 383] on div "ds / brand / color / cyan / 900" at bounding box center [763, 382] width 145 height 7
drag, startPoint x: 866, startPoint y: 412, endPoint x: 860, endPoint y: 403, distance: 10.8
click at [866, 412] on span "Save selection" at bounding box center [866, 410] width 35 height 7
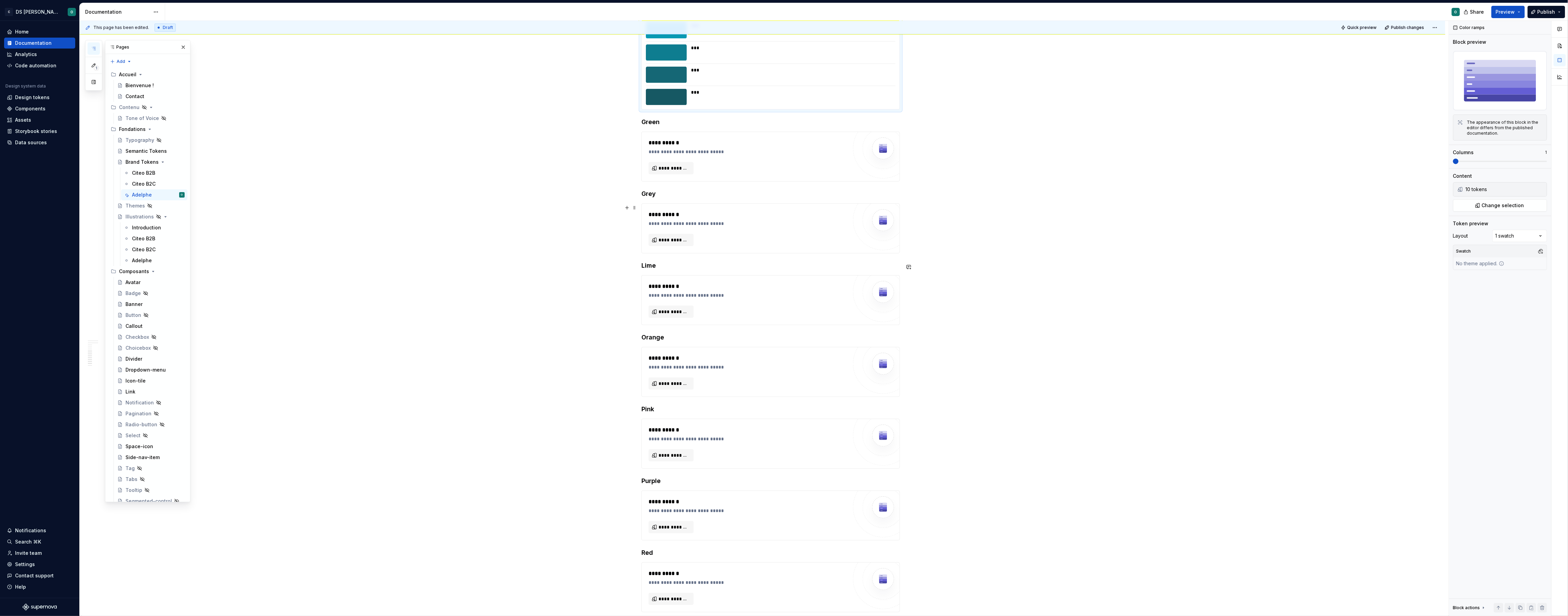
scroll to position [811, 0]
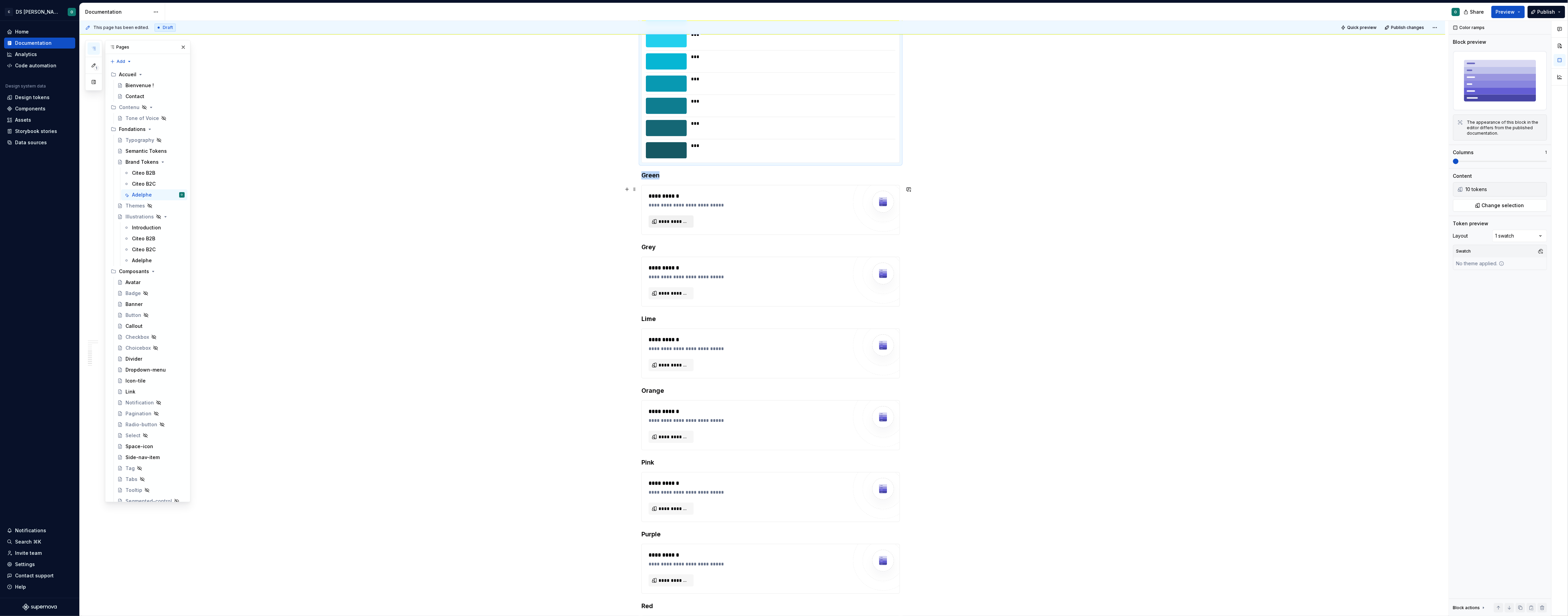
click at [680, 223] on span "**********" at bounding box center [674, 221] width 31 height 7
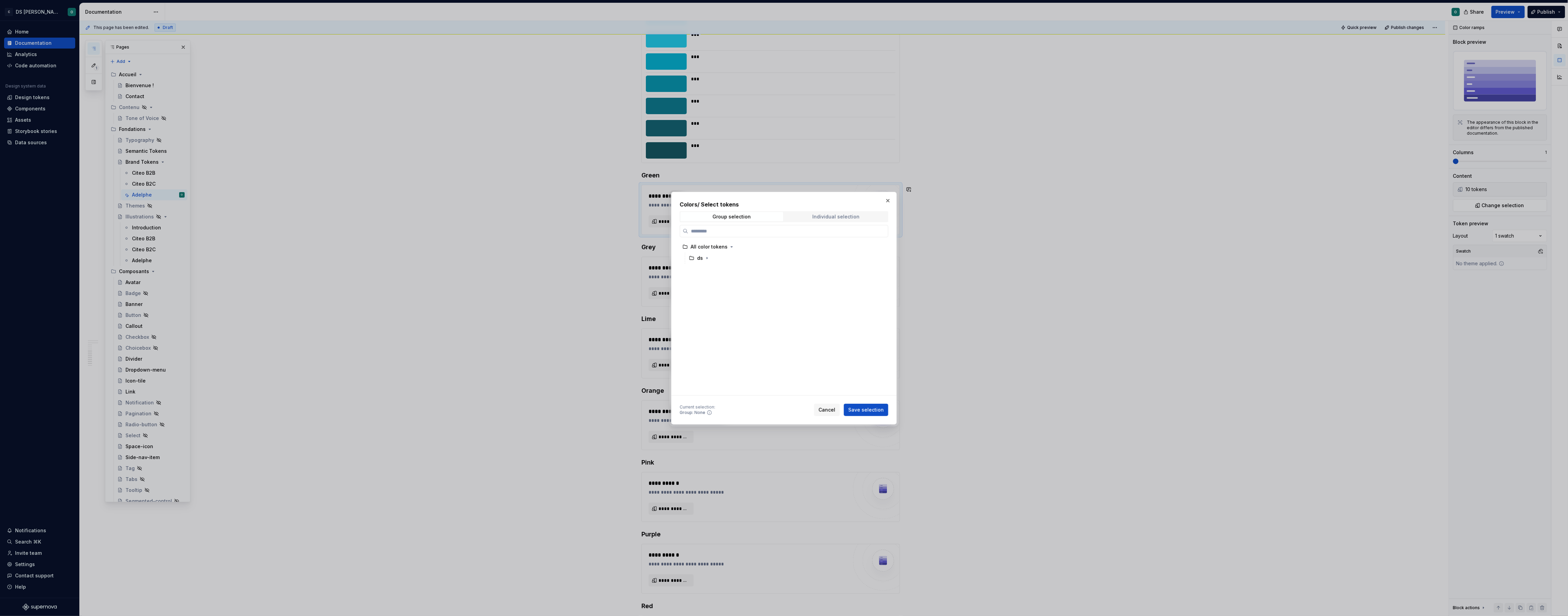
click at [823, 215] on div "Individual selection" at bounding box center [836, 217] width 47 height 5
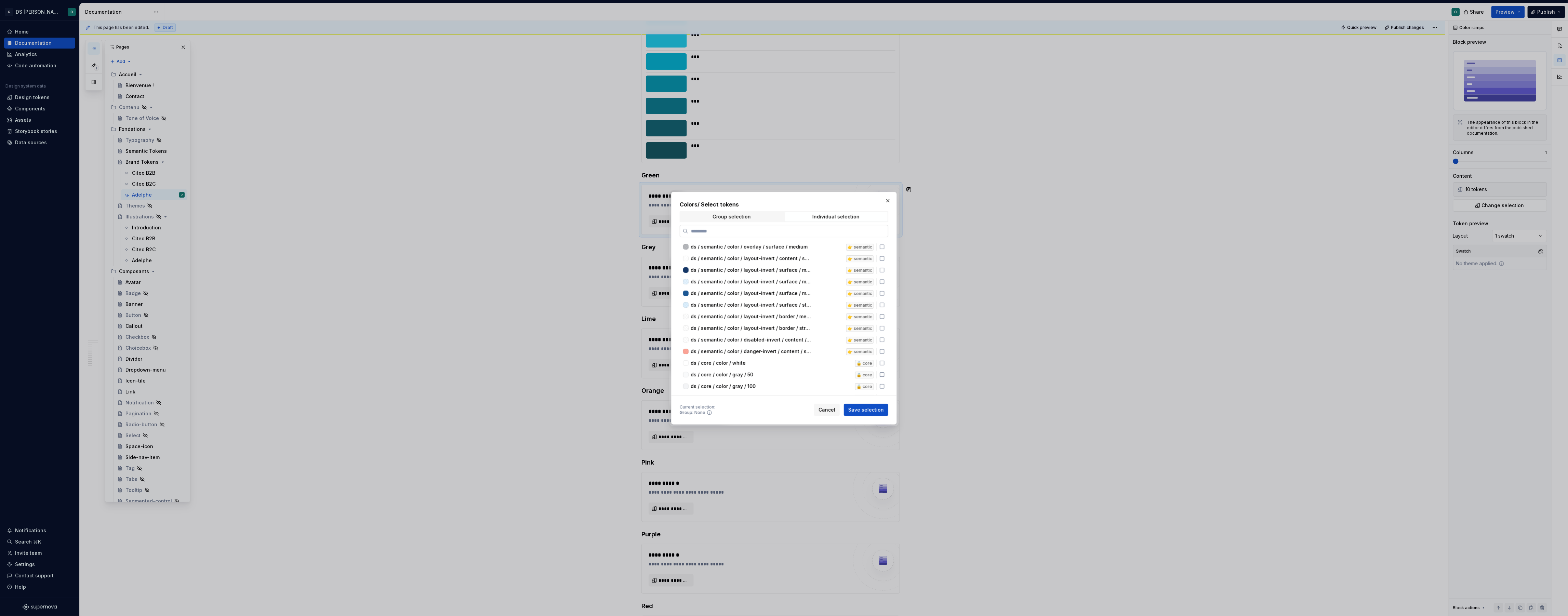
click at [765, 232] on input "search" at bounding box center [788, 231] width 200 height 7
type input "*****"
drag, startPoint x: 775, startPoint y: 281, endPoint x: 783, endPoint y: 287, distance: 10.0
click at [775, 281] on div "ds / brand / color / green / 50" at bounding box center [763, 282] width 145 height 7
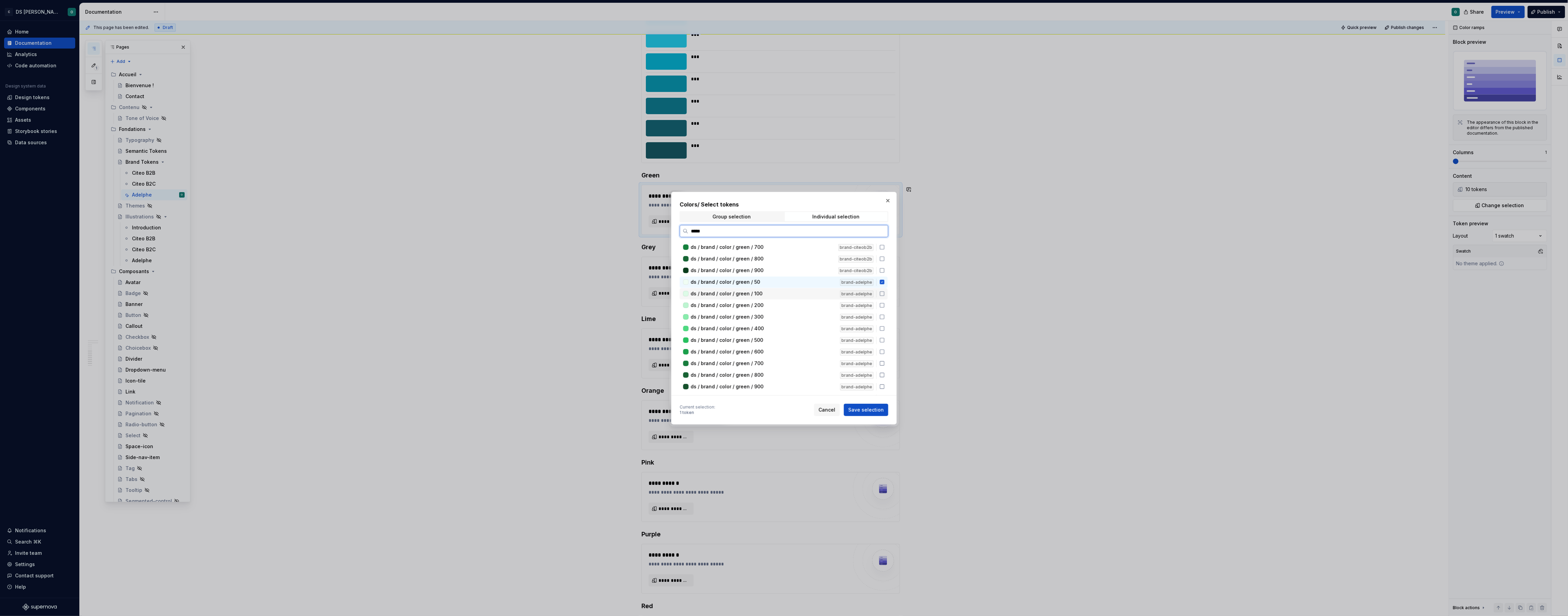
drag, startPoint x: 788, startPoint y: 294, endPoint x: 788, endPoint y: 298, distance: 4.0
click at [788, 295] on div "ds / brand / color / green / 100" at bounding box center [763, 293] width 145 height 7
click at [791, 303] on div "ds / brand / color / green / 200" at bounding box center [763, 305] width 145 height 7
click at [791, 317] on div "ds / brand / color / green / 300" at bounding box center [763, 317] width 145 height 7
click at [791, 326] on div "ds / brand / color / green / 400" at bounding box center [763, 329] width 145 height 7
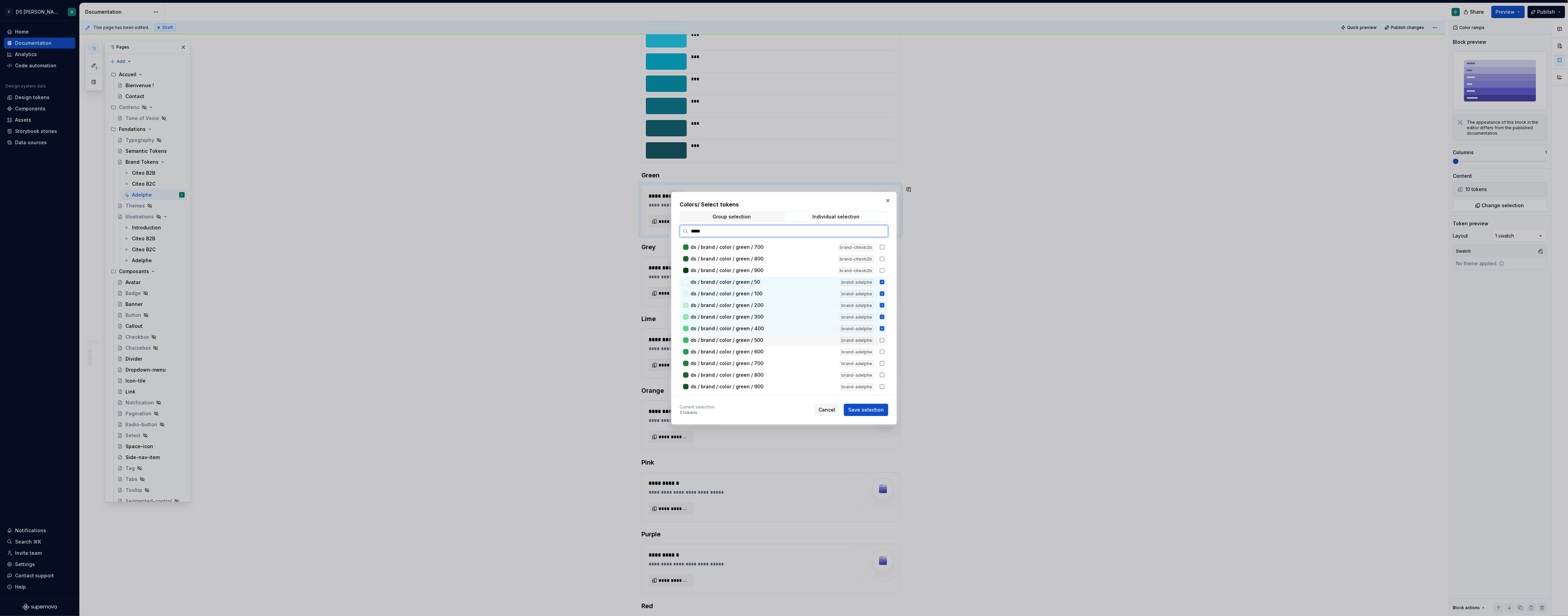
click at [792, 337] on div "ds / brand / color / green / 500" at bounding box center [763, 340] width 145 height 7
click at [791, 348] on div "ds / brand / color / green / 600" at bounding box center [763, 351] width 145 height 7
click at [792, 362] on div "ds / brand / color / green / 700 brand-adelphe" at bounding box center [784, 362] width 208 height 12
click at [789, 369] on div "ds / brand / color / green / 800" at bounding box center [763, 372] width 145 height 7
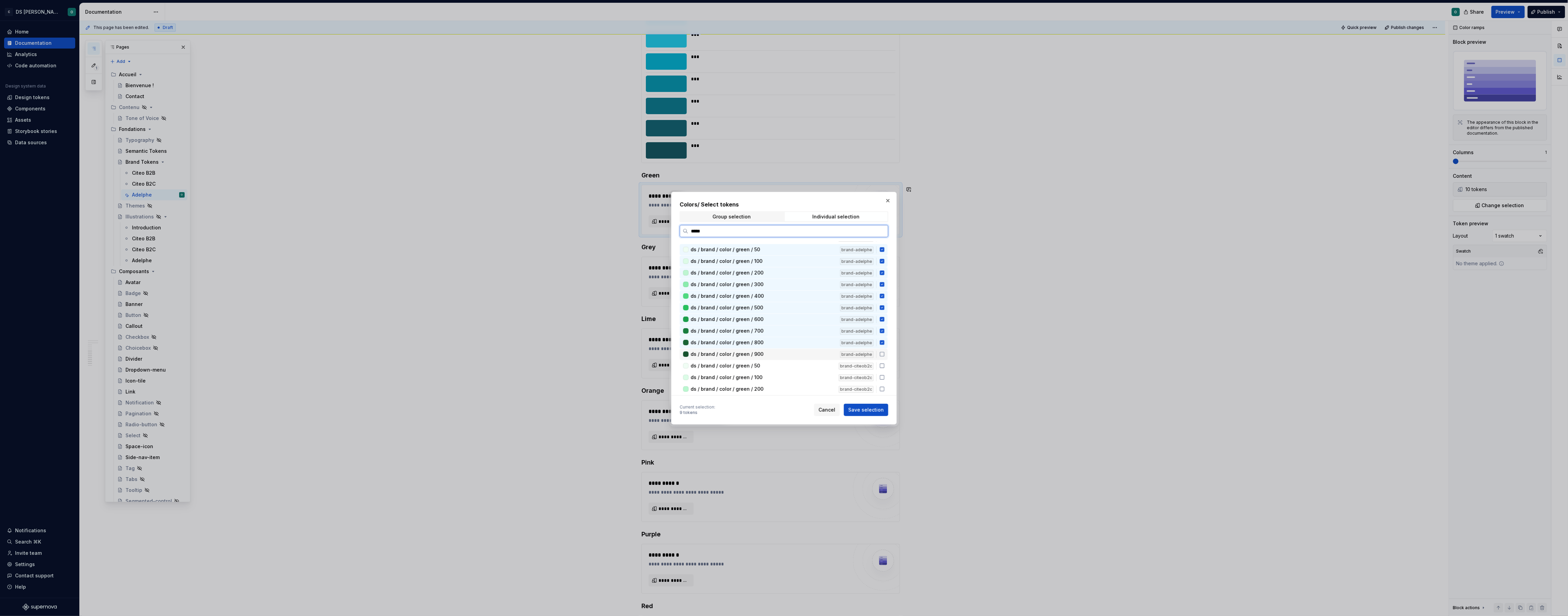
click at [794, 353] on div "ds / brand / color / green / 900" at bounding box center [763, 354] width 145 height 7
click at [864, 411] on span "Save selection" at bounding box center [866, 410] width 35 height 7
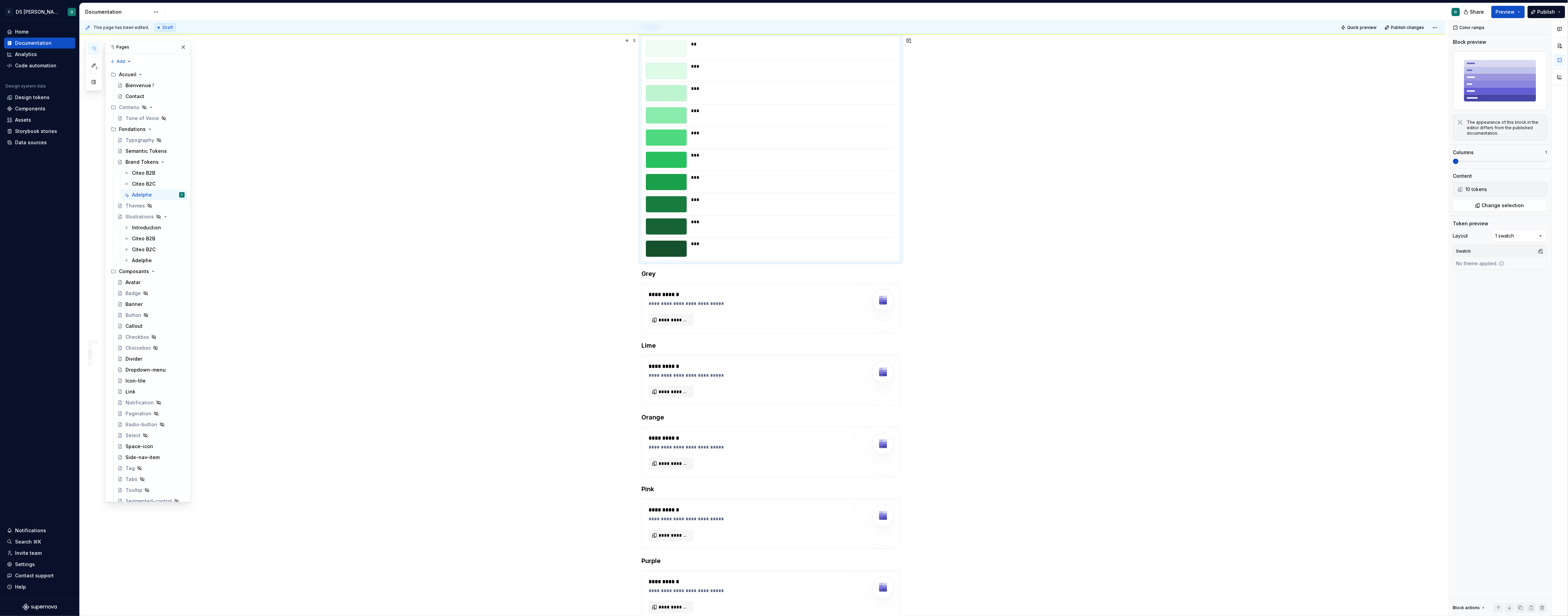
scroll to position [1076, 0]
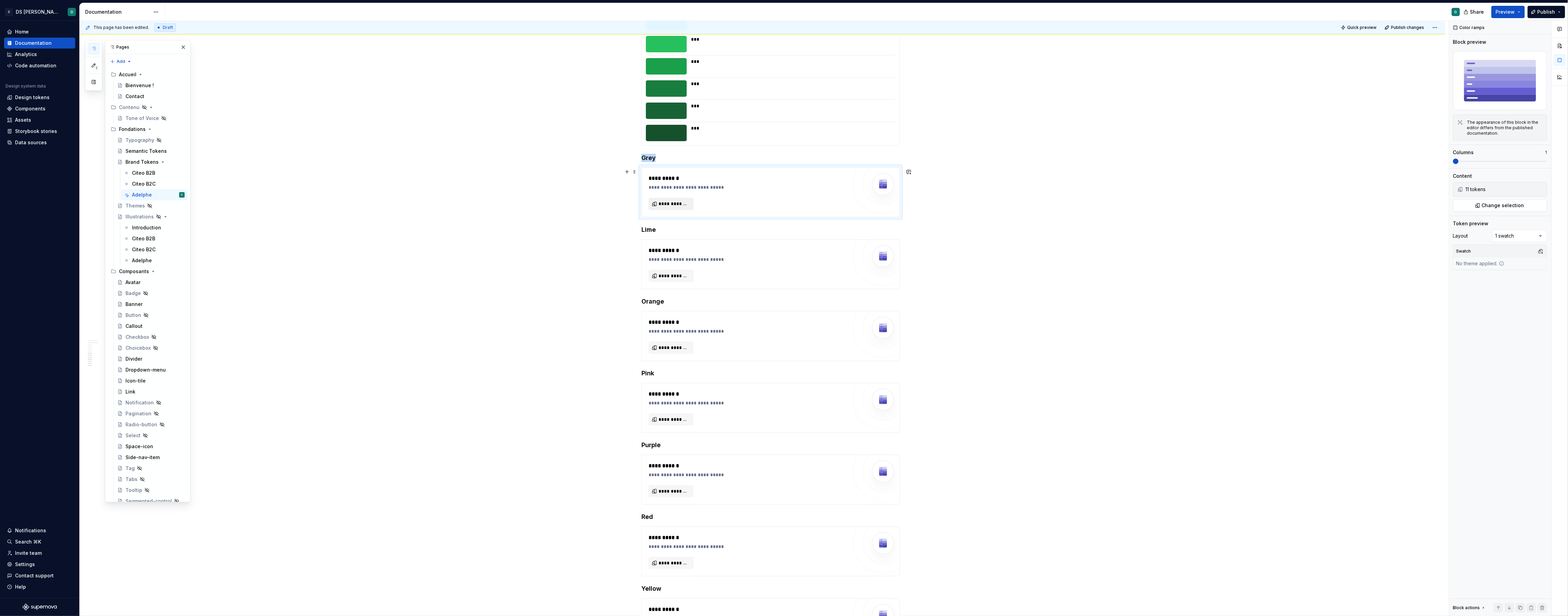
click at [682, 208] on span "**********" at bounding box center [674, 204] width 31 height 7
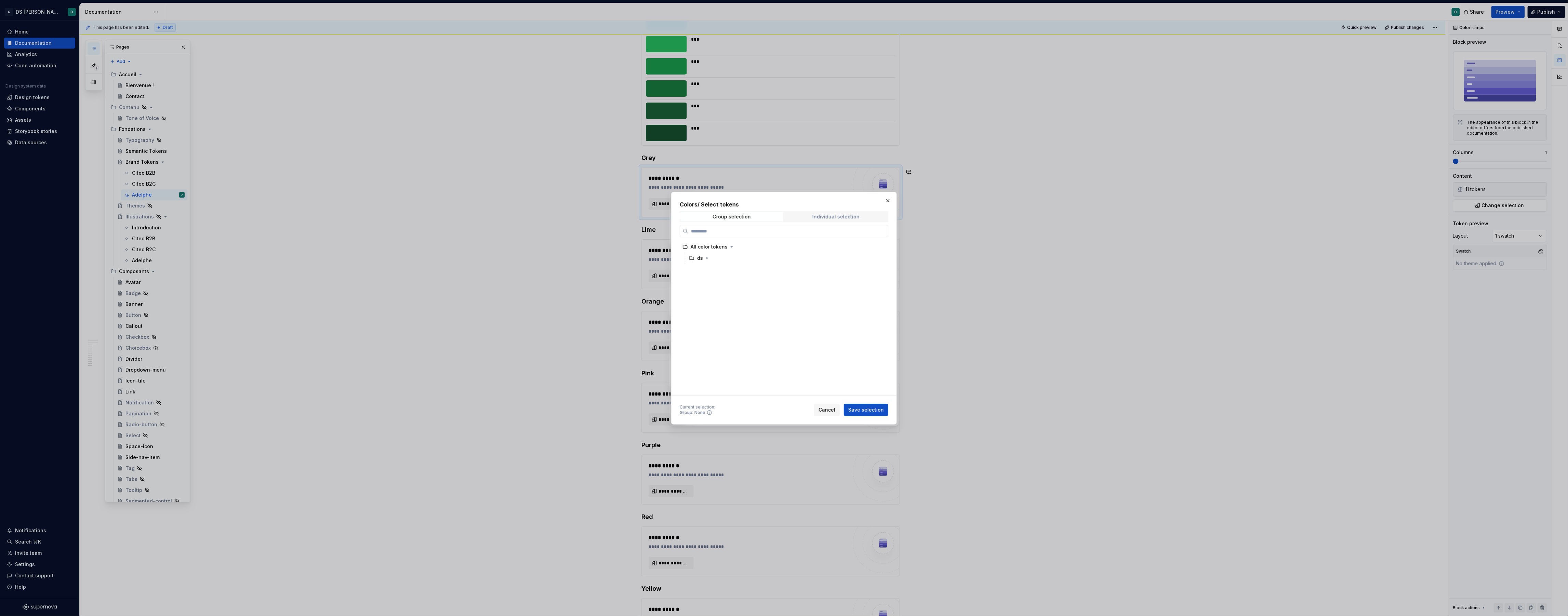
drag, startPoint x: 842, startPoint y: 214, endPoint x: 839, endPoint y: 217, distance: 4.2
click at [841, 215] on div "Individual selection" at bounding box center [836, 217] width 47 height 5
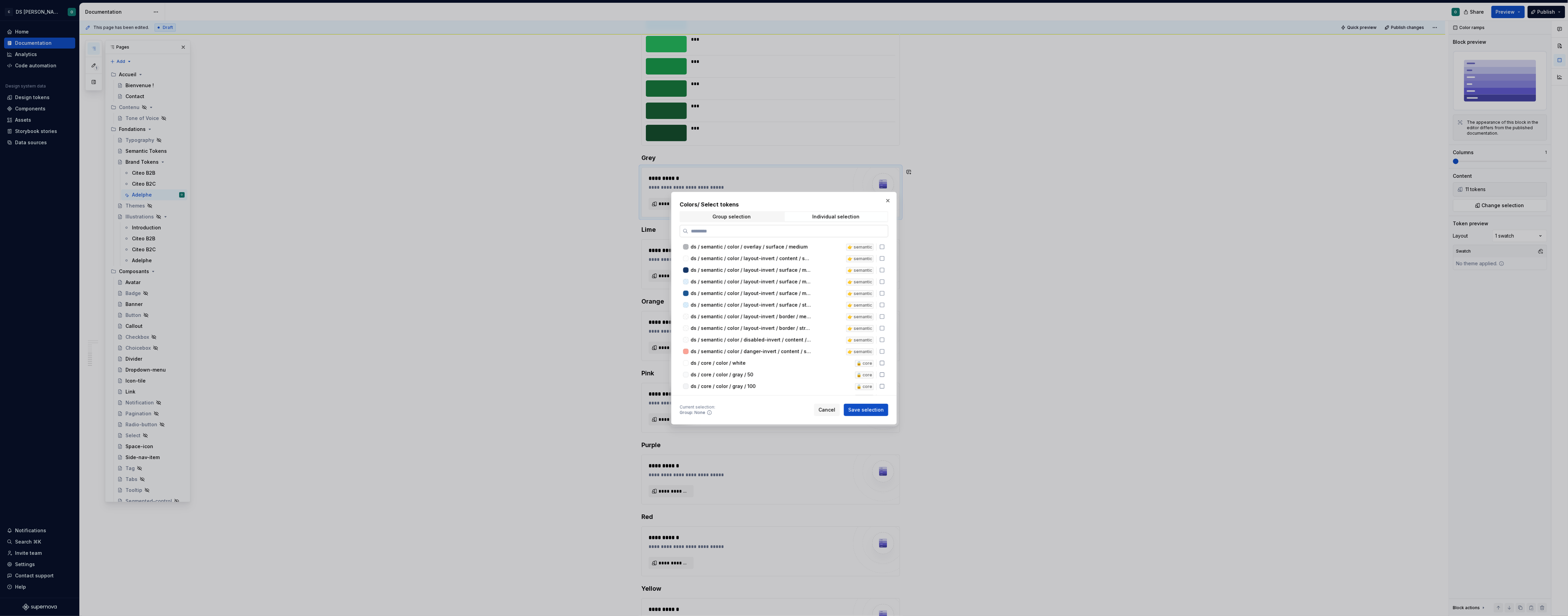
click at [783, 226] on label at bounding box center [784, 231] width 209 height 12
click at [783, 228] on input "search" at bounding box center [788, 231] width 200 height 7
type input "****"
click at [805, 284] on div "ds / brand / color / grey / 0" at bounding box center [763, 287] width 145 height 7
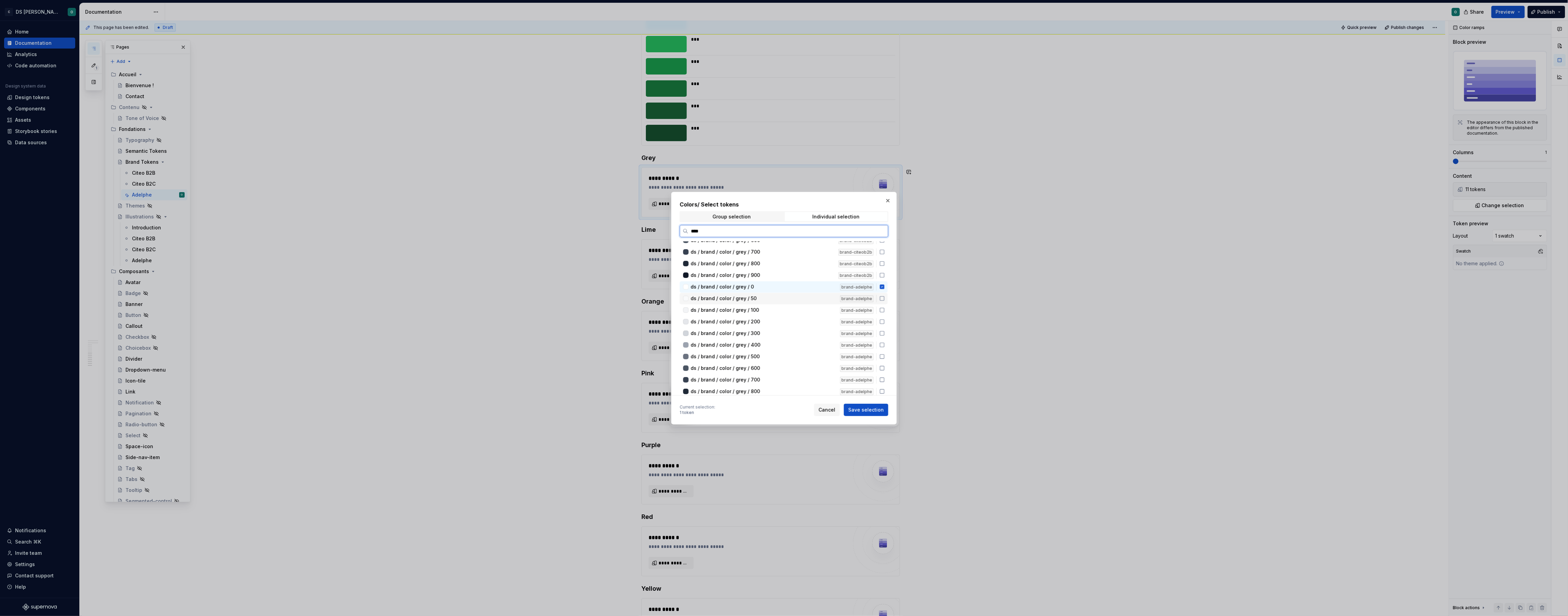
click at [803, 295] on div "ds / brand / color / grey / 50" at bounding box center [763, 298] width 145 height 7
click at [803, 312] on div "ds / brand / color / grey / 100 brand-adelphe" at bounding box center [784, 310] width 208 height 12
click at [800, 323] on div "ds / brand / color / grey / 200" at bounding box center [763, 321] width 145 height 7
drag, startPoint x: 799, startPoint y: 331, endPoint x: 801, endPoint y: 335, distance: 4.5
click at [799, 331] on div "ds / brand / color / grey / 300" at bounding box center [763, 333] width 145 height 7
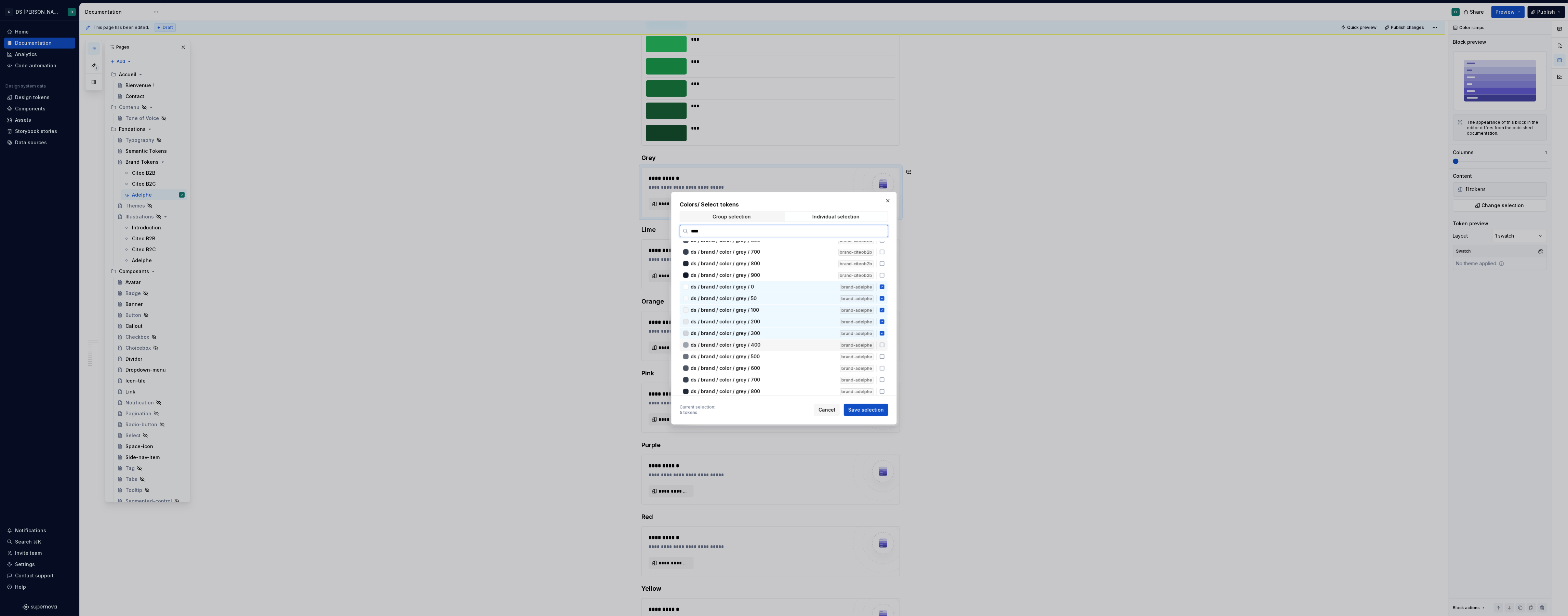
drag, startPoint x: 802, startPoint y: 341, endPoint x: 807, endPoint y: 353, distance: 13.0
click at [802, 341] on div "ds / brand / color / grey / 400" at bounding box center [763, 345] width 145 height 7
click at [807, 354] on div "ds / brand / color / grey / 500" at bounding box center [763, 356] width 145 height 7
click at [804, 365] on div "ds / brand / color / grey / 600" at bounding box center [763, 368] width 145 height 7
click at [802, 376] on div "ds / brand / color / grey / 700" at bounding box center [763, 379] width 145 height 7
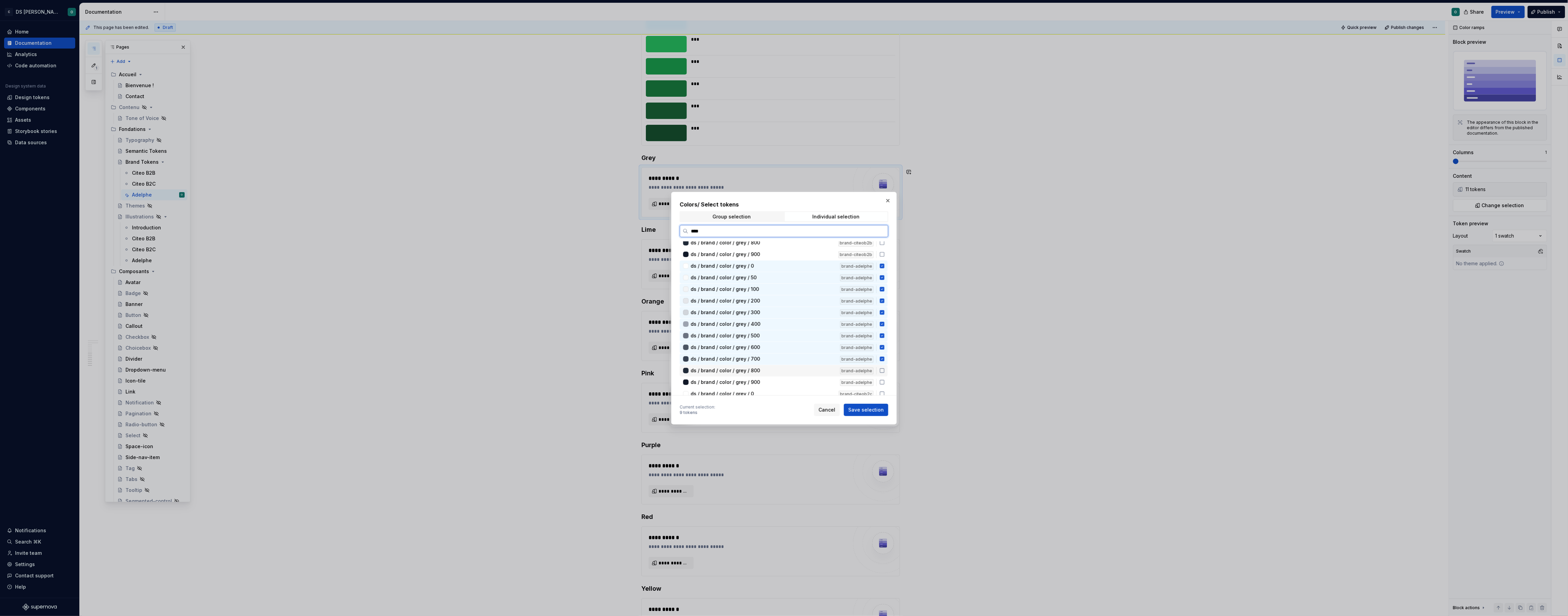
click at [802, 369] on div "ds / brand / color / grey / 800" at bounding box center [763, 370] width 145 height 7
click at [802, 379] on div "ds / brand / color / grey / 900" at bounding box center [763, 382] width 145 height 7
click at [870, 409] on span "Save selection" at bounding box center [866, 410] width 35 height 7
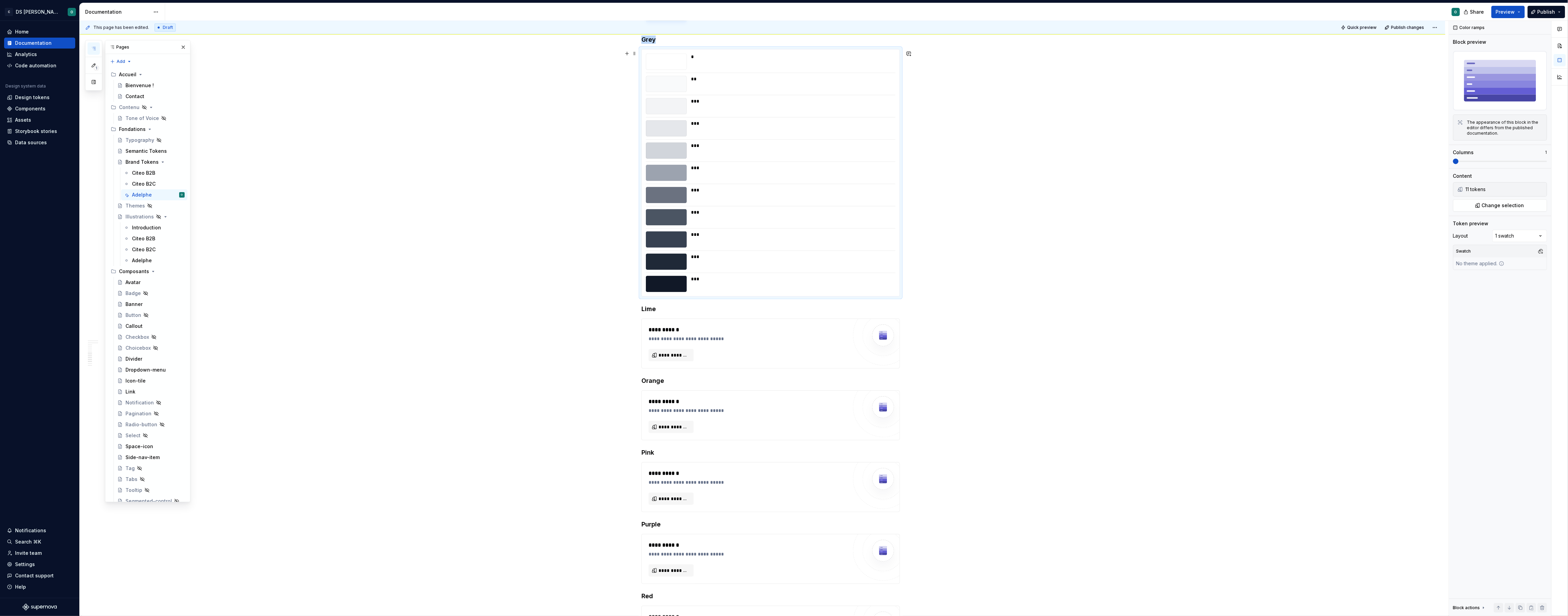
scroll to position [1236, 0]
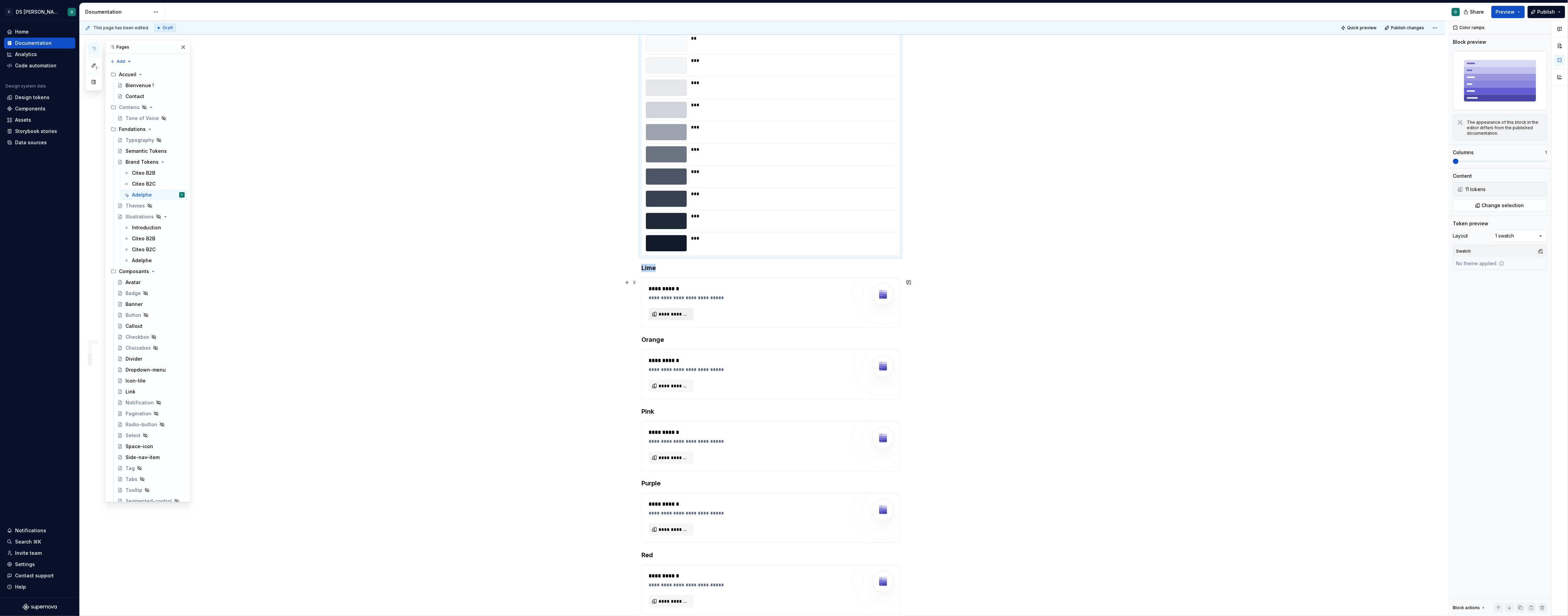
drag, startPoint x: 681, startPoint y: 315, endPoint x: 682, endPoint y: 312, distance: 3.2
click at [682, 312] on button "**********" at bounding box center [671, 314] width 45 height 12
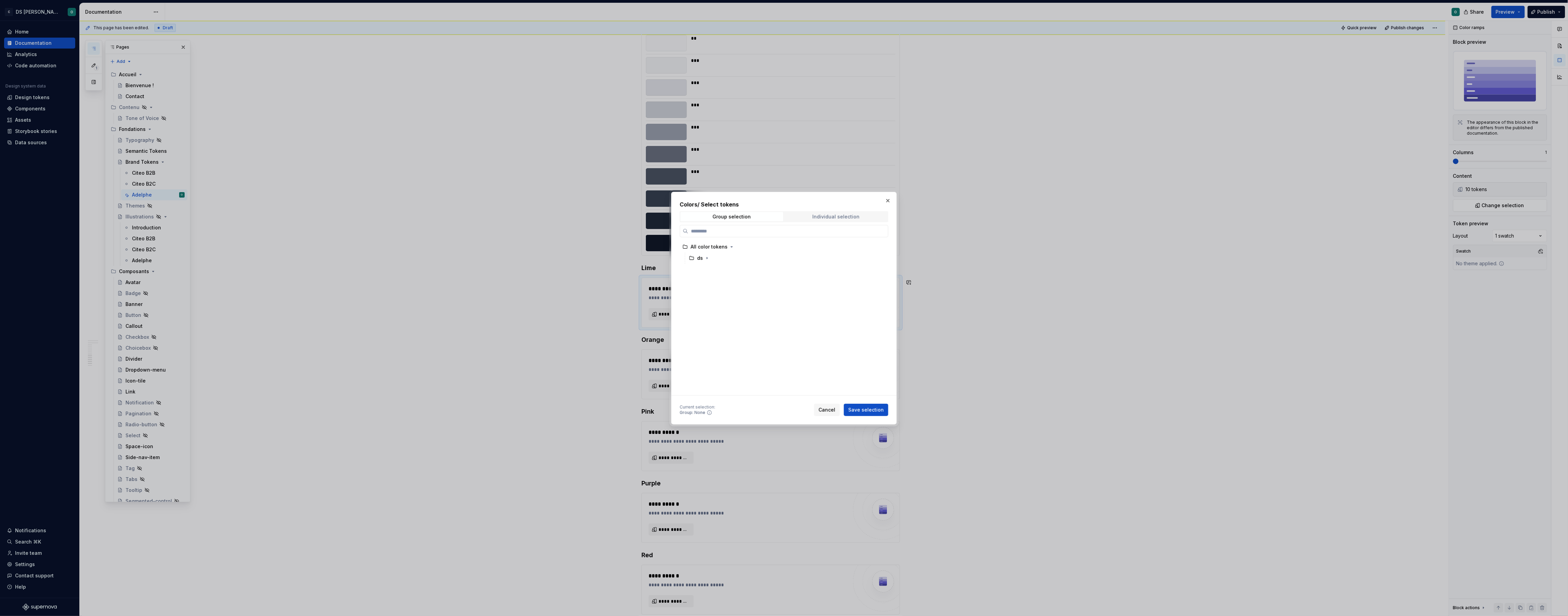
drag, startPoint x: 828, startPoint y: 214, endPoint x: 822, endPoint y: 219, distance: 7.8
click at [828, 214] on div "Individual selection" at bounding box center [836, 217] width 47 height 5
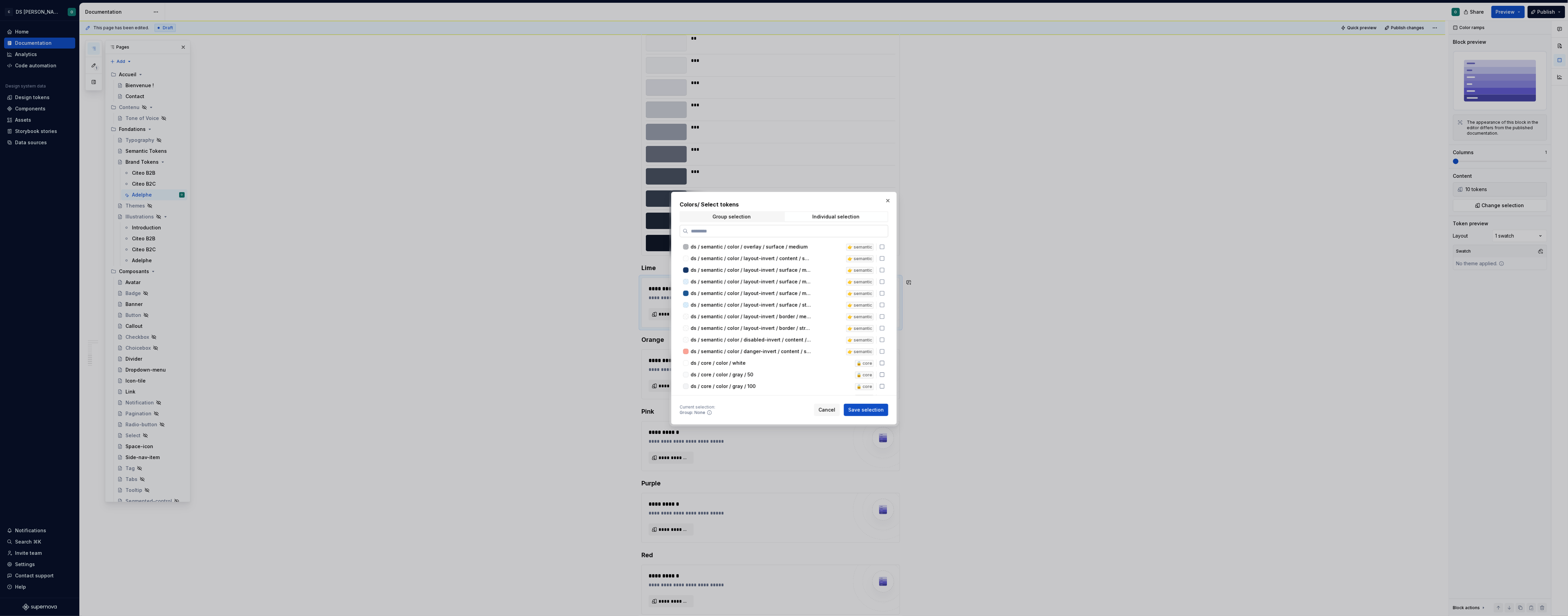
click at [810, 228] on input "search" at bounding box center [788, 231] width 200 height 7
type input "****"
drag, startPoint x: 787, startPoint y: 295, endPoint x: 792, endPoint y: 305, distance: 11.2
click at [788, 295] on div "ds / brand / color / lime / 100" at bounding box center [763, 296] width 145 height 7
drag, startPoint x: 792, startPoint y: 306, endPoint x: 794, endPoint y: 314, distance: 8.2
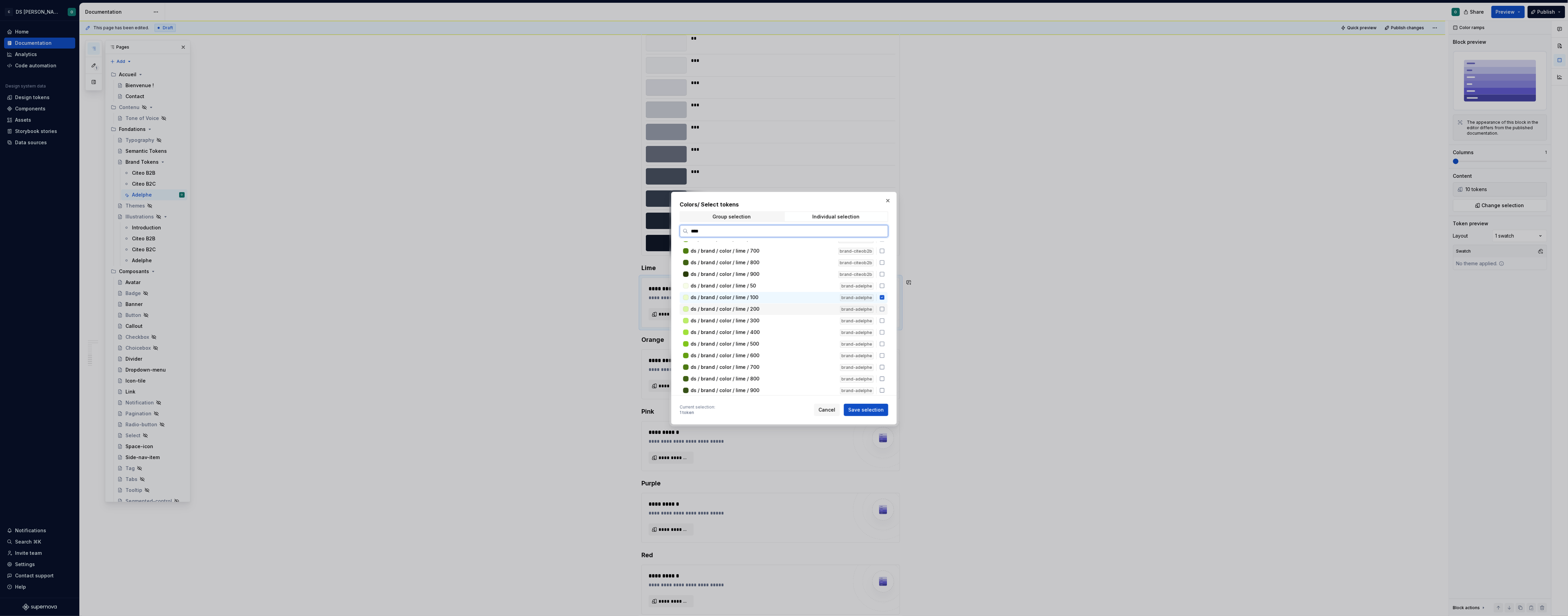
click at [792, 306] on div "ds / brand / color / lime / 200" at bounding box center [763, 309] width 145 height 7
click at [794, 318] on div "ds / brand / color / lime / 300" at bounding box center [763, 321] width 145 height 7
click at [793, 327] on div "ds / brand / color / lime / 400 brand-adelphe" at bounding box center [784, 332] width 208 height 12
click at [793, 340] on div "ds / brand / color / lime / 500" at bounding box center [763, 341] width 145 height 7
drag, startPoint x: 793, startPoint y: 350, endPoint x: 796, endPoint y: 357, distance: 7.6
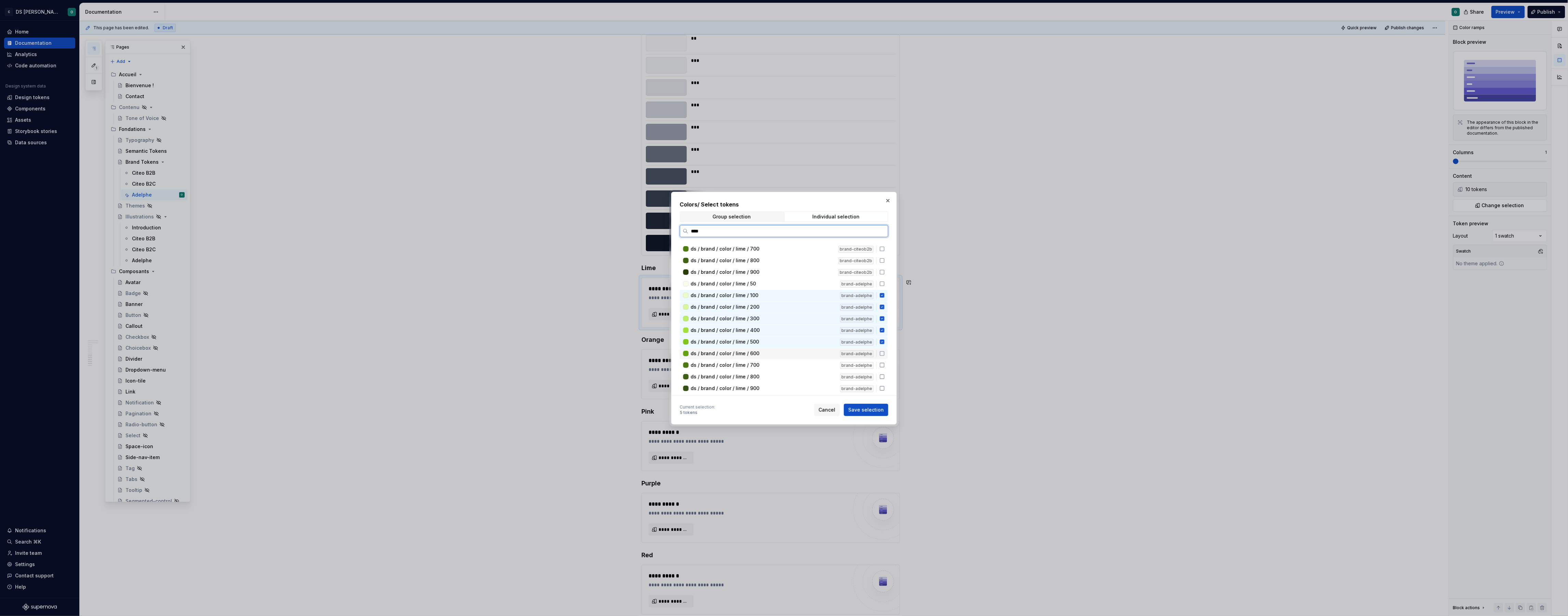
click at [794, 351] on div "ds / brand / color / lime / 600" at bounding box center [763, 353] width 145 height 7
drag, startPoint x: 793, startPoint y: 362, endPoint x: 794, endPoint y: 371, distance: 9.1
click at [794, 362] on div "ds / brand / color / lime / 700" at bounding box center [763, 364] width 145 height 7
click at [794, 373] on div "ds / brand / color / lime / 800" at bounding box center [763, 376] width 145 height 7
click at [807, 360] on div "ds / brand / color / lime / 900" at bounding box center [763, 359] width 145 height 7
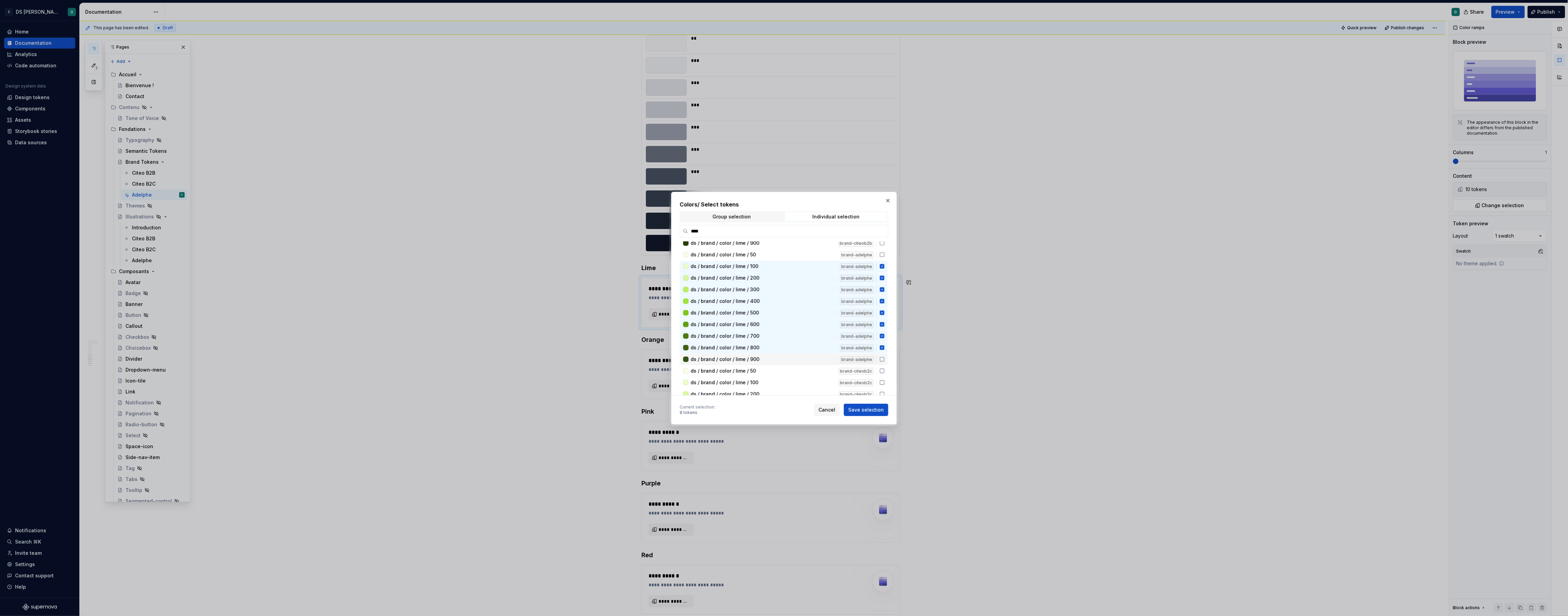
scroll to position [107, 0]
click at [813, 268] on div "ds / brand / color / lime / 100" at bounding box center [763, 267] width 145 height 7
click at [810, 276] on div "ds / brand / color / lime / 200" at bounding box center [763, 279] width 145 height 7
drag, startPoint x: 807, startPoint y: 286, endPoint x: 804, endPoint y: 293, distance: 7.6
click at [807, 287] on div "ds / brand / color / lime / 300" at bounding box center [763, 290] width 145 height 7
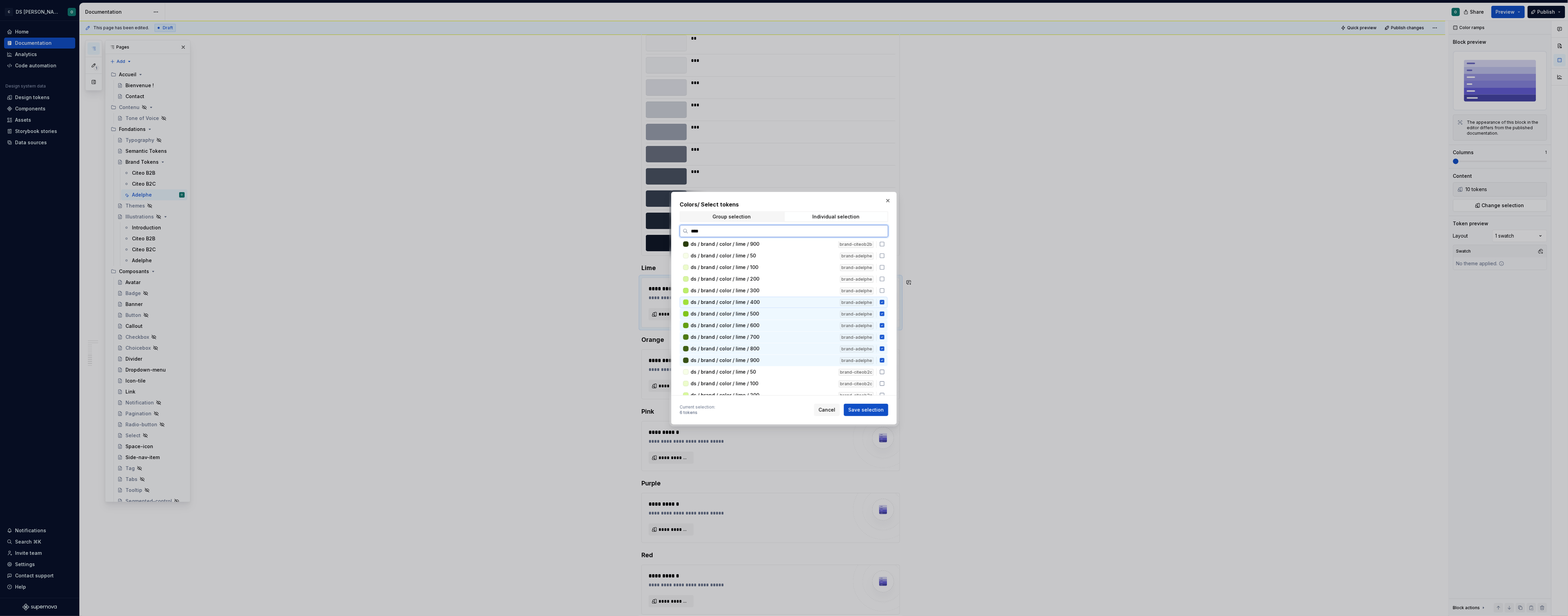
click at [802, 297] on div "ds / brand / color / lime / 400 brand-adelphe" at bounding box center [784, 303] width 208 height 12
drag, startPoint x: 800, startPoint y: 307, endPoint x: 800, endPoint y: 310, distance: 3.0
click at [800, 309] on div "ds / brand / color / lime / 500 brand-adelphe" at bounding box center [784, 314] width 208 height 12
drag, startPoint x: 799, startPoint y: 319, endPoint x: 799, endPoint y: 324, distance: 5.0
click at [799, 320] on div "ds / brand / color / lime / 600 brand-adelphe" at bounding box center [784, 326] width 208 height 12
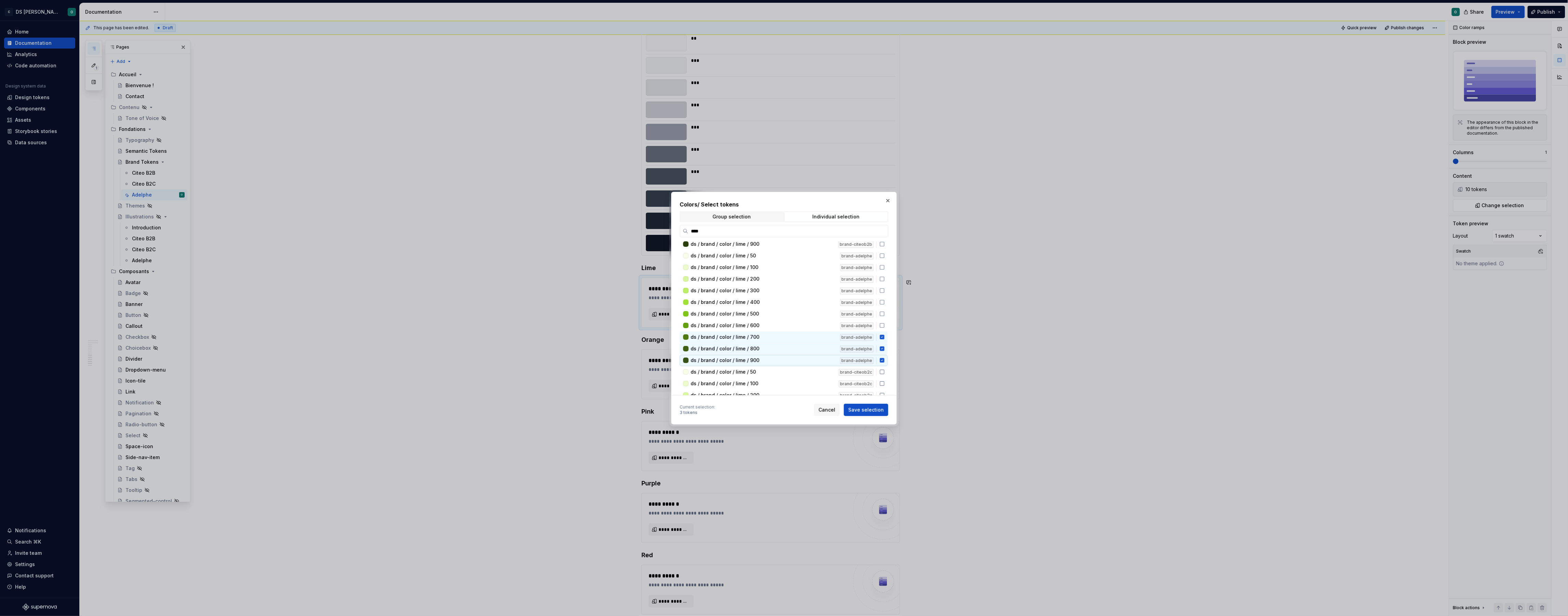
drag, startPoint x: 798, startPoint y: 332, endPoint x: 799, endPoint y: 358, distance: 26.0
click at [799, 358] on div "ds / brand / color / lime / 50 brand-citeob2b ds / brand / color / lime / 100 b…" at bounding box center [785, 308] width 209 height 348
drag, startPoint x: 805, startPoint y: 334, endPoint x: 805, endPoint y: 339, distance: 5.0
click at [805, 335] on div "ds / brand / color / lime / 700" at bounding box center [763, 337] width 145 height 7
drag, startPoint x: 805, startPoint y: 343, endPoint x: 805, endPoint y: 353, distance: 10.0
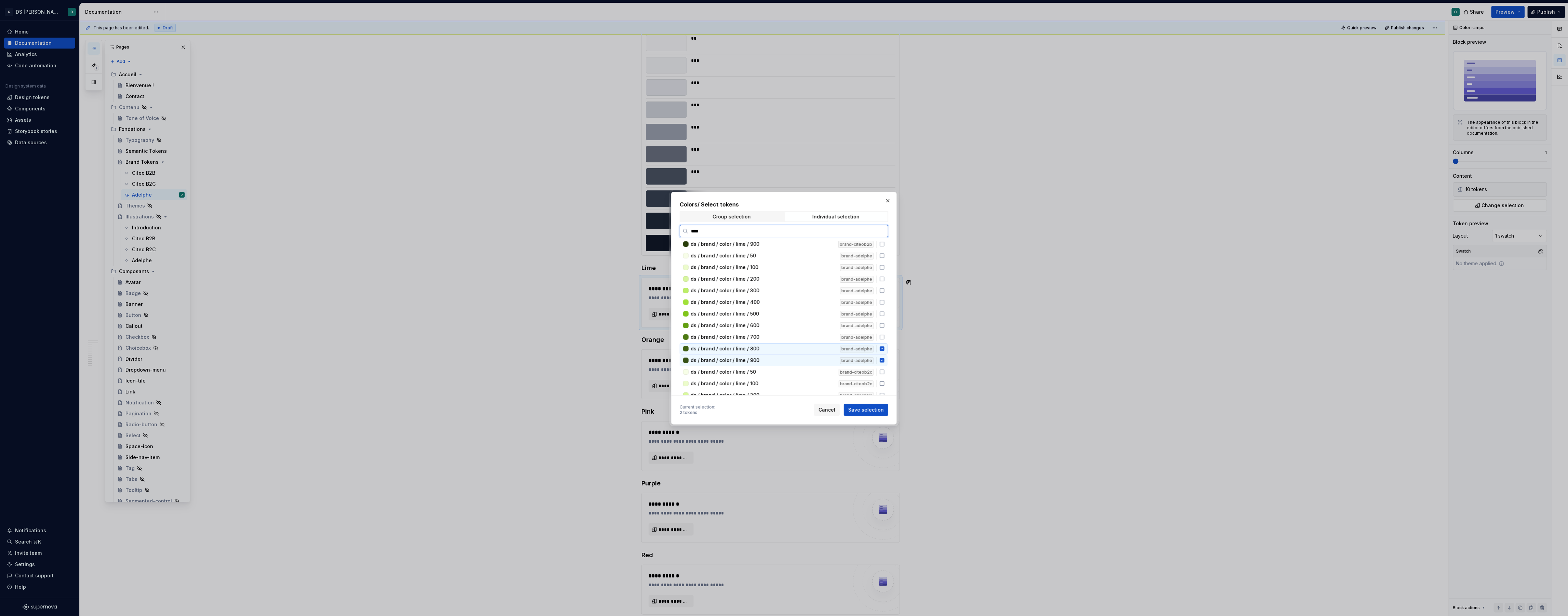
click at [805, 345] on div "ds / brand / color / lime / 800" at bounding box center [763, 348] width 145 height 7
click at [804, 357] on div "ds / brand / color / lime / 900" at bounding box center [763, 360] width 145 height 7
click at [797, 253] on div "ds / brand / color / lime / 50" at bounding box center [763, 256] width 145 height 7
click at [797, 265] on div "ds / brand / color / lime / 100" at bounding box center [763, 267] width 145 height 7
drag, startPoint x: 799, startPoint y: 277, endPoint x: 797, endPoint y: 287, distance: 10.2
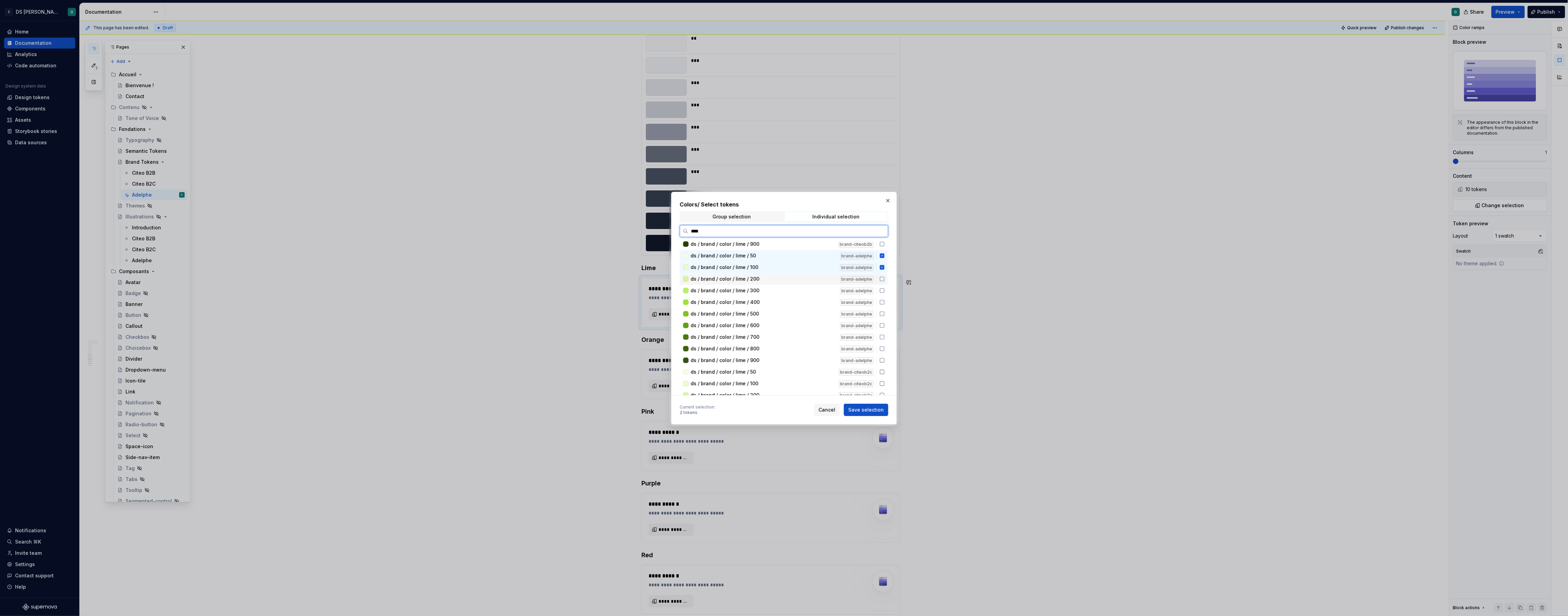
click at [798, 278] on div "ds / brand / color / lime / 200" at bounding box center [763, 279] width 145 height 7
click at [796, 290] on div "ds / brand / color / lime / 300" at bounding box center [763, 290] width 145 height 7
drag, startPoint x: 792, startPoint y: 299, endPoint x: 788, endPoint y: 302, distance: 5.0
click at [792, 299] on div "ds / brand / color / lime / 400" at bounding box center [763, 302] width 145 height 7
click at [788, 311] on div "ds / brand / color / lime / 500" at bounding box center [763, 313] width 145 height 7
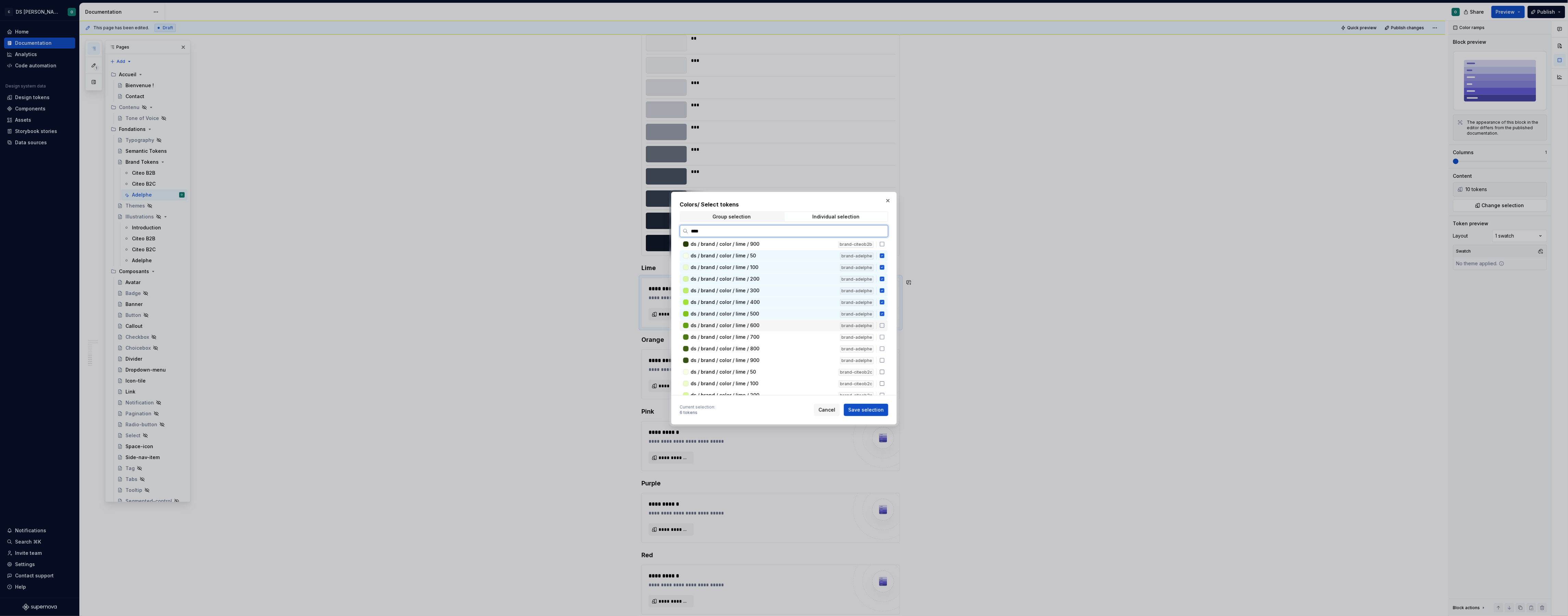
click at [788, 322] on div "ds / brand / color / lime / 600" at bounding box center [763, 325] width 145 height 7
click at [789, 334] on div "ds / brand / color / lime / 700" at bounding box center [763, 337] width 145 height 7
click at [791, 343] on div "ds / brand / color / lime / 800 brand-adelphe" at bounding box center [784, 349] width 208 height 12
drag, startPoint x: 794, startPoint y: 356, endPoint x: 824, endPoint y: 373, distance: 34.5
click at [795, 357] on div "ds / brand / color / lime / 900" at bounding box center [763, 360] width 145 height 7
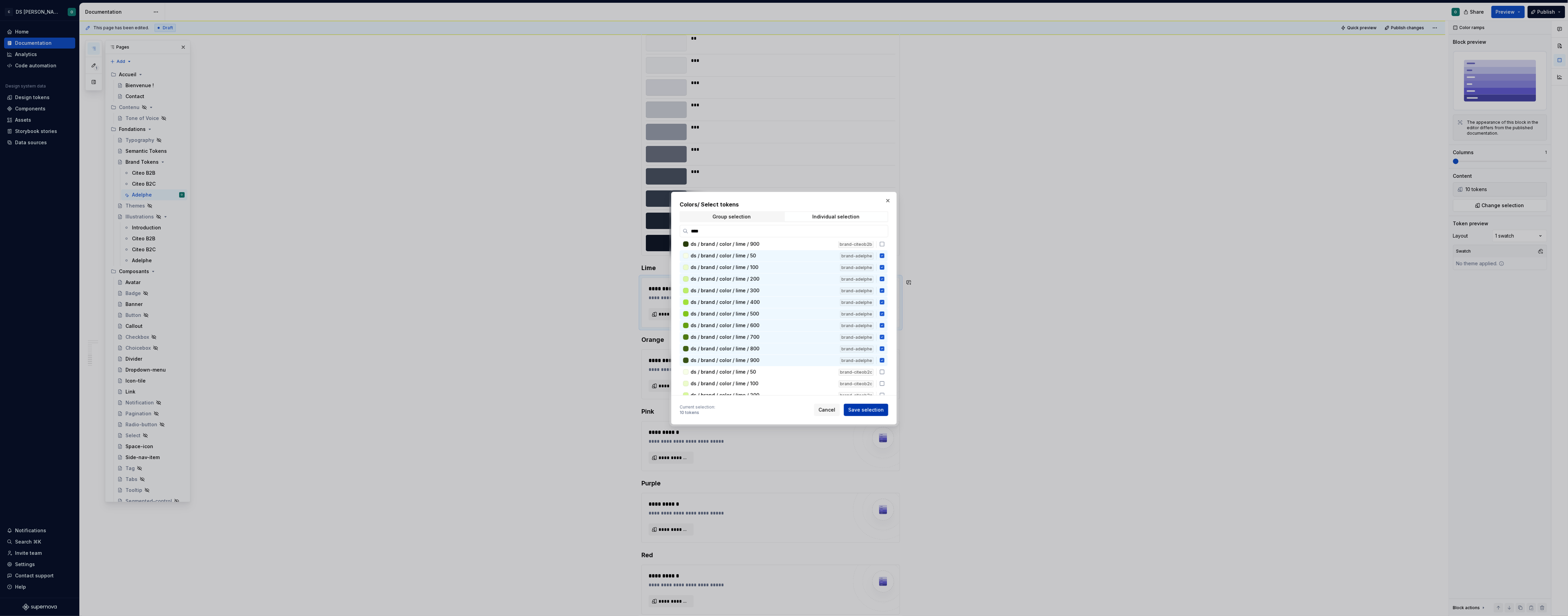
click at [872, 413] on button "Save selection" at bounding box center [866, 410] width 44 height 12
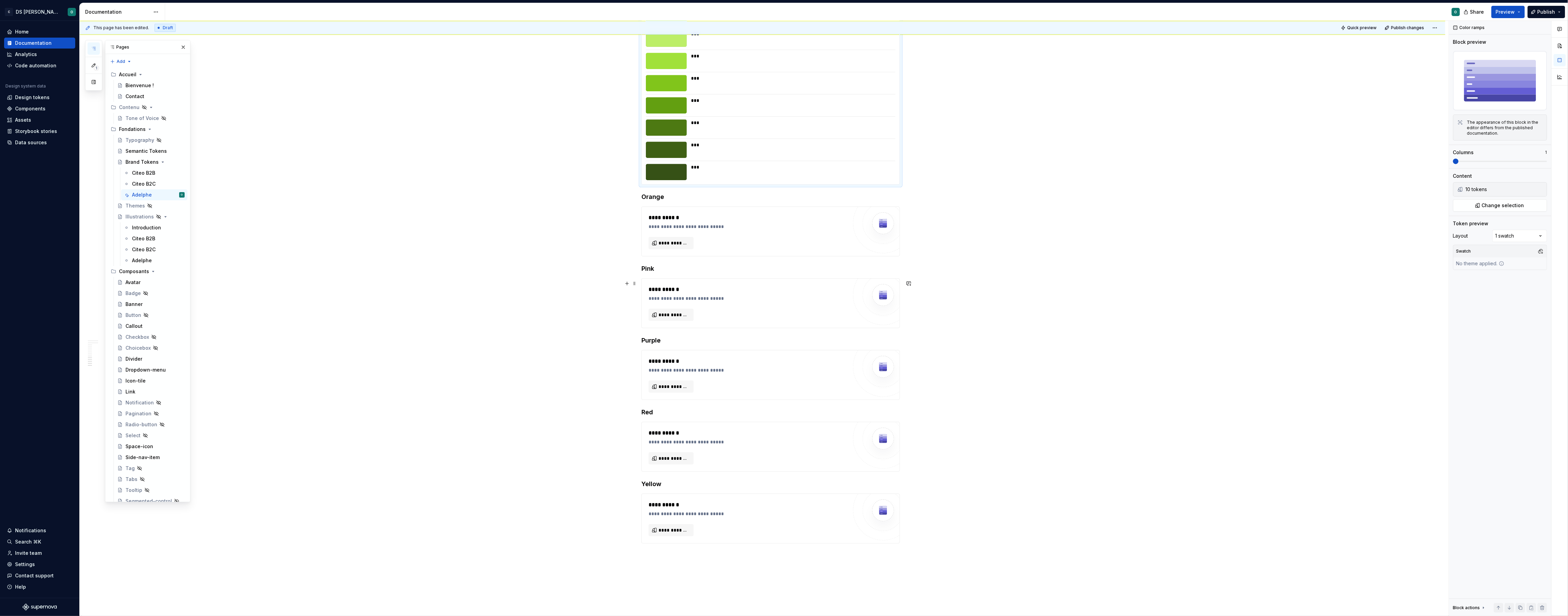
scroll to position [1555, 0]
click at [678, 243] on span "**********" at bounding box center [674, 242] width 31 height 7
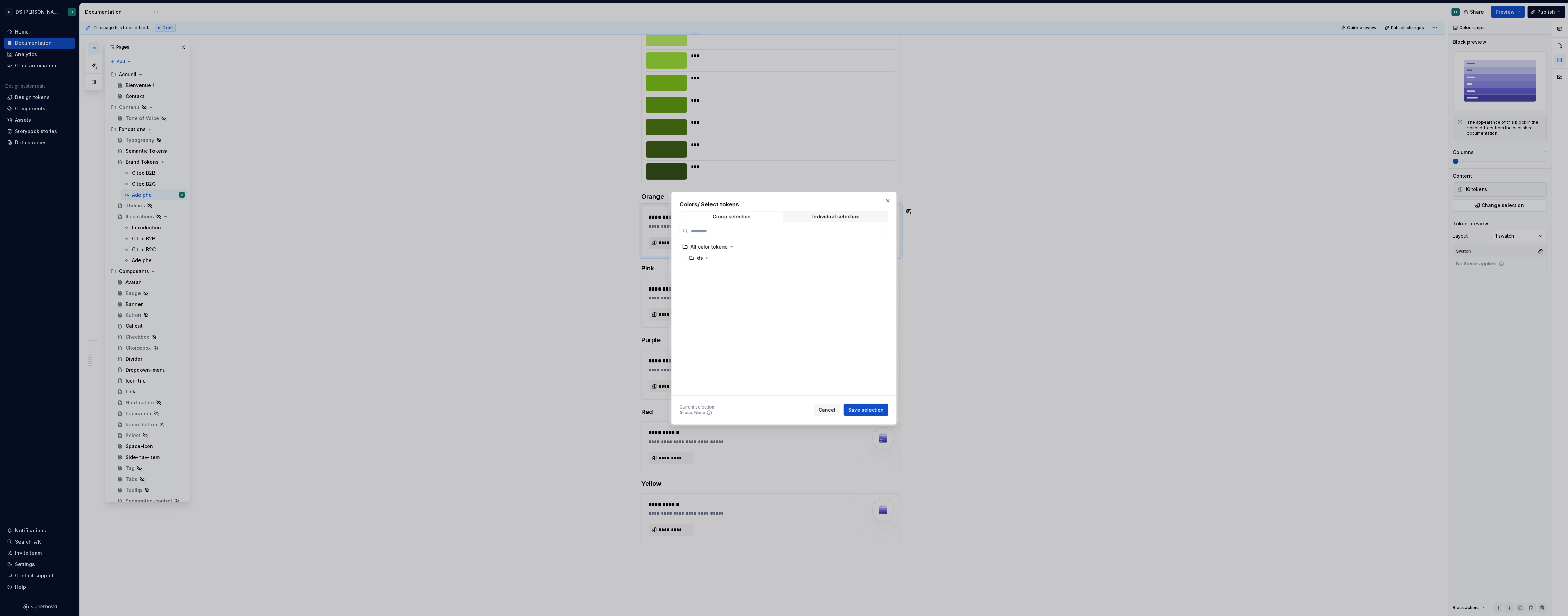
type textarea "*"
drag, startPoint x: 863, startPoint y: 220, endPoint x: 859, endPoint y: 220, distance: 4.0
click at [863, 220] on span "Individual selection" at bounding box center [836, 217] width 103 height 10
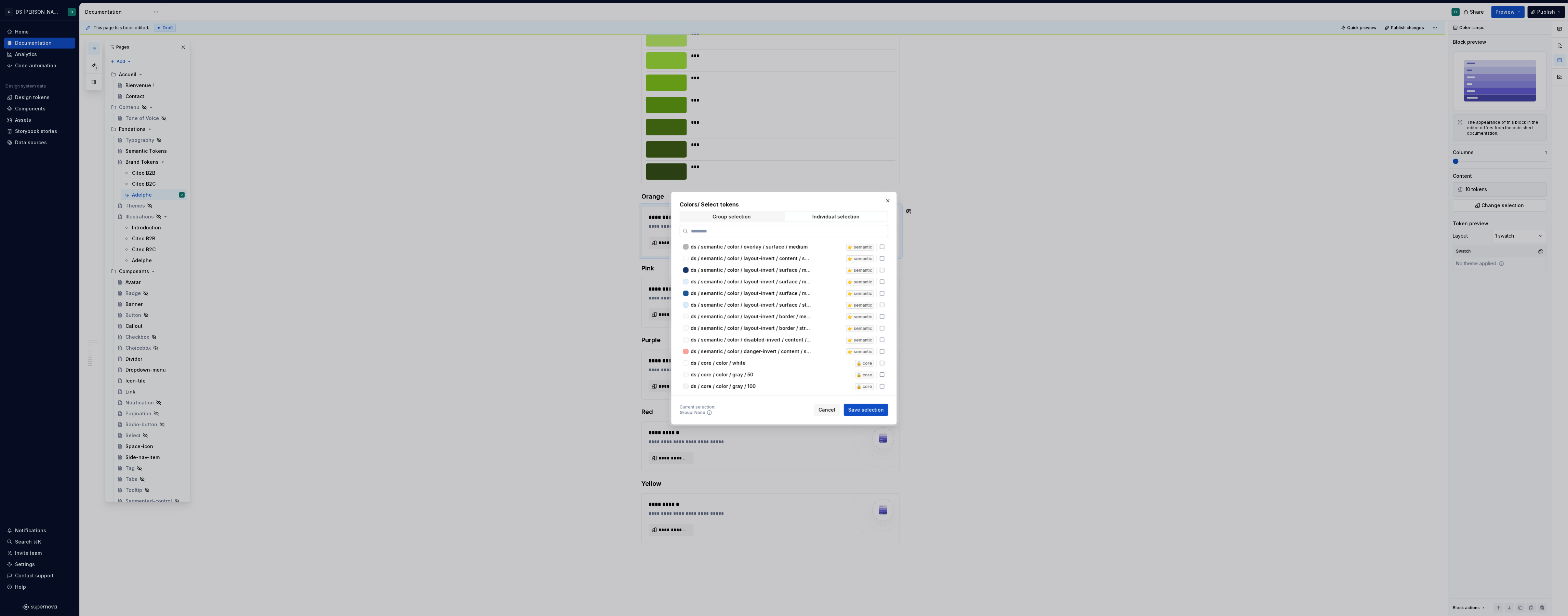
click at [832, 234] on input "search" at bounding box center [788, 231] width 200 height 7
type input "******"
drag, startPoint x: 809, startPoint y: 275, endPoint x: 808, endPoint y: 279, distance: 4.1
click at [809, 275] on div "ds / brand / color / orange / 50 brand-adelphe" at bounding box center [784, 273] width 208 height 12
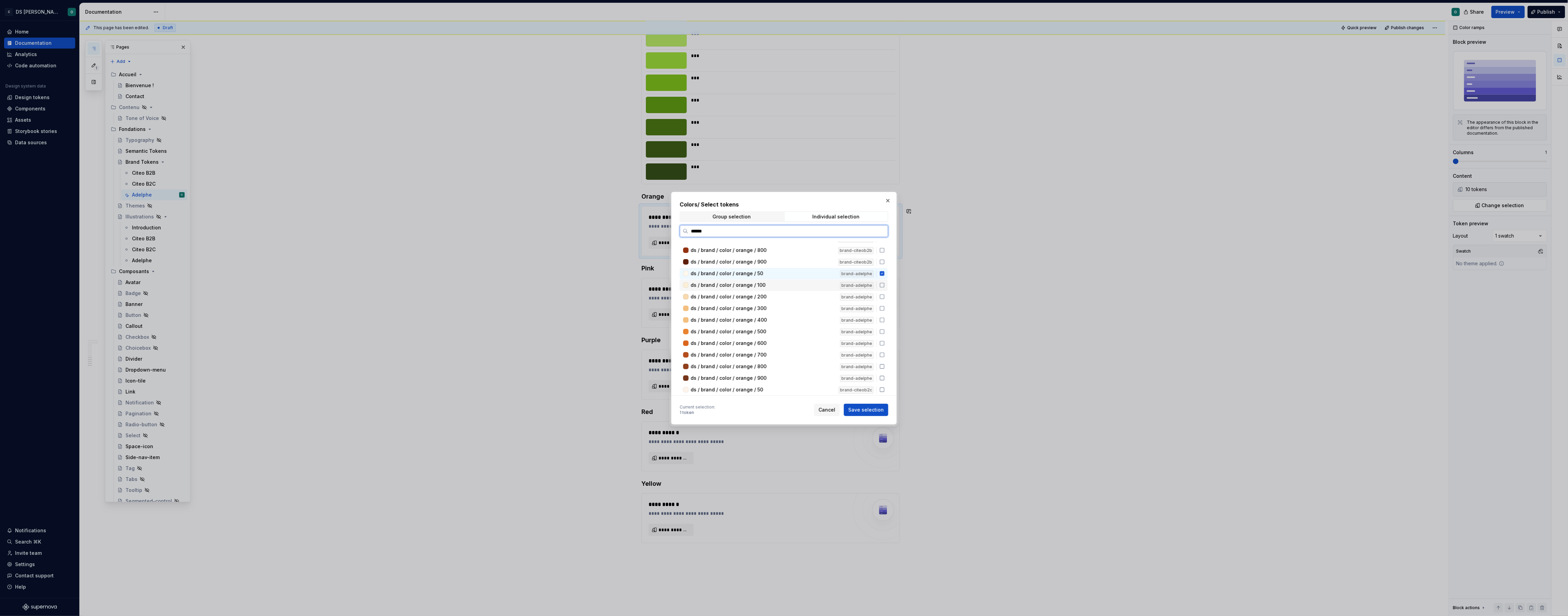
drag, startPoint x: 808, startPoint y: 283, endPoint x: 809, endPoint y: 287, distance: 4.1
click at [808, 284] on div "ds / brand / color / orange / 100" at bounding box center [763, 285] width 145 height 7
drag, startPoint x: 808, startPoint y: 295, endPoint x: 808, endPoint y: 301, distance: 6.0
click at [808, 295] on div "ds / brand / color / orange / 200" at bounding box center [763, 296] width 145 height 7
click at [809, 310] on div "ds / brand / color / orange / 300 brand-adelphe" at bounding box center [784, 309] width 208 height 12
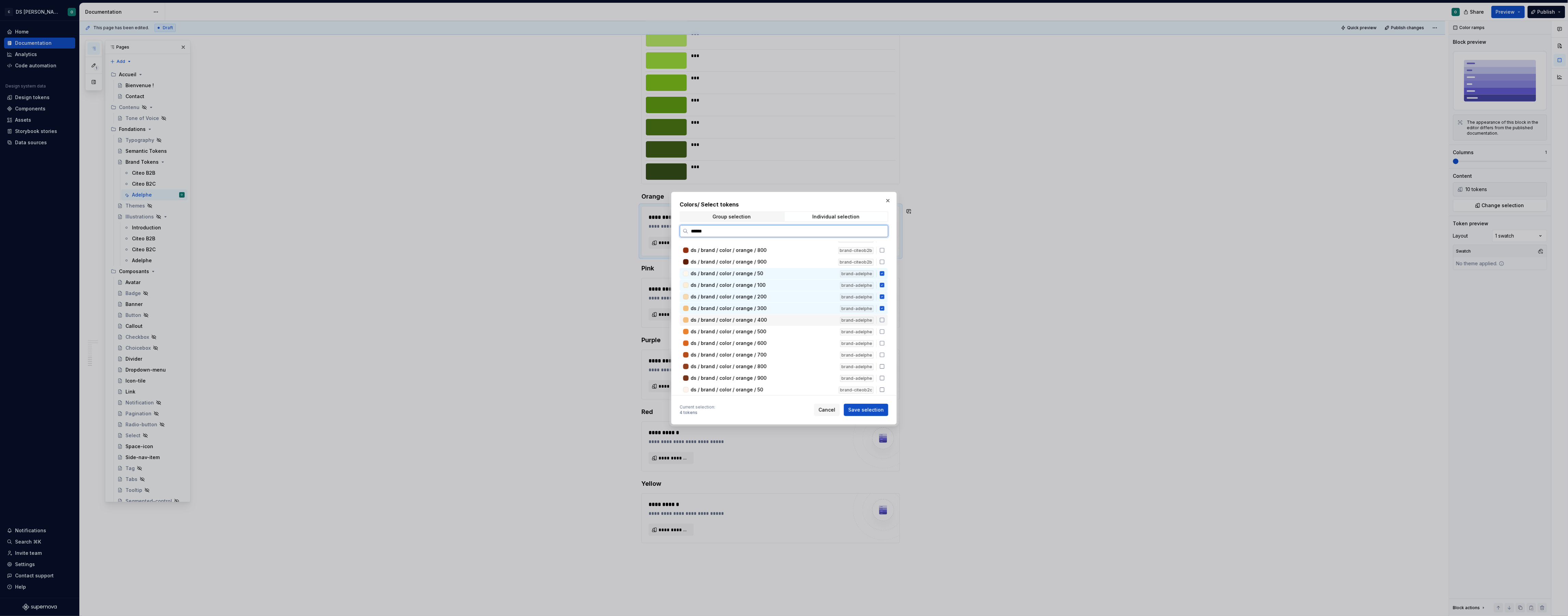
click at [810, 321] on div "ds / brand / color / orange / 400" at bounding box center [763, 320] width 145 height 7
drag, startPoint x: 810, startPoint y: 329, endPoint x: 811, endPoint y: 332, distance: 3.2
click at [810, 328] on div "ds / brand / color / orange / 500" at bounding box center [763, 331] width 145 height 7
click at [811, 340] on div "ds / brand / color / orange / 600" at bounding box center [763, 343] width 145 height 7
drag, startPoint x: 810, startPoint y: 351, endPoint x: 810, endPoint y: 362, distance: 11.0
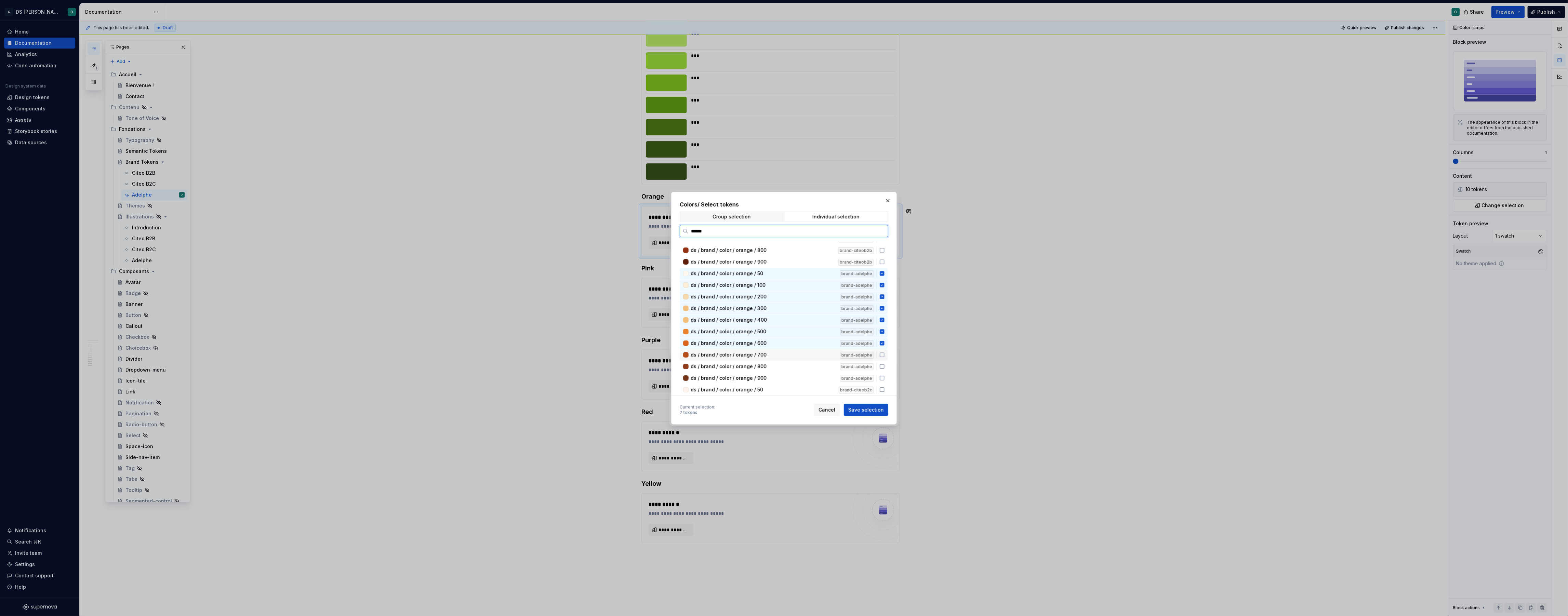
click at [810, 352] on div "ds / brand / color / orange / 700" at bounding box center [763, 354] width 145 height 7
drag, startPoint x: 810, startPoint y: 363, endPoint x: 811, endPoint y: 369, distance: 6.1
click at [810, 363] on div "ds / brand / color / orange / 800" at bounding box center [763, 366] width 145 height 7
click at [810, 377] on div "ds / brand / color / orange / 900" at bounding box center [763, 378] width 145 height 7
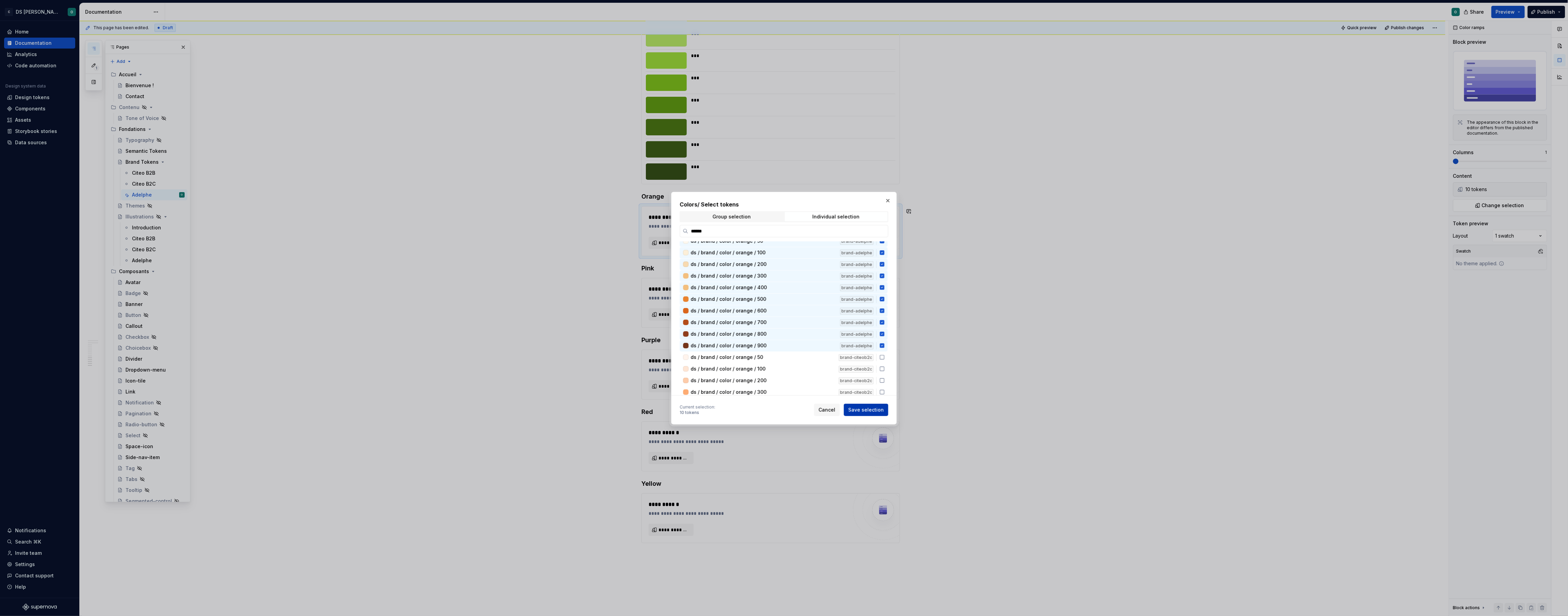
click at [872, 411] on span "Save selection" at bounding box center [866, 410] width 35 height 7
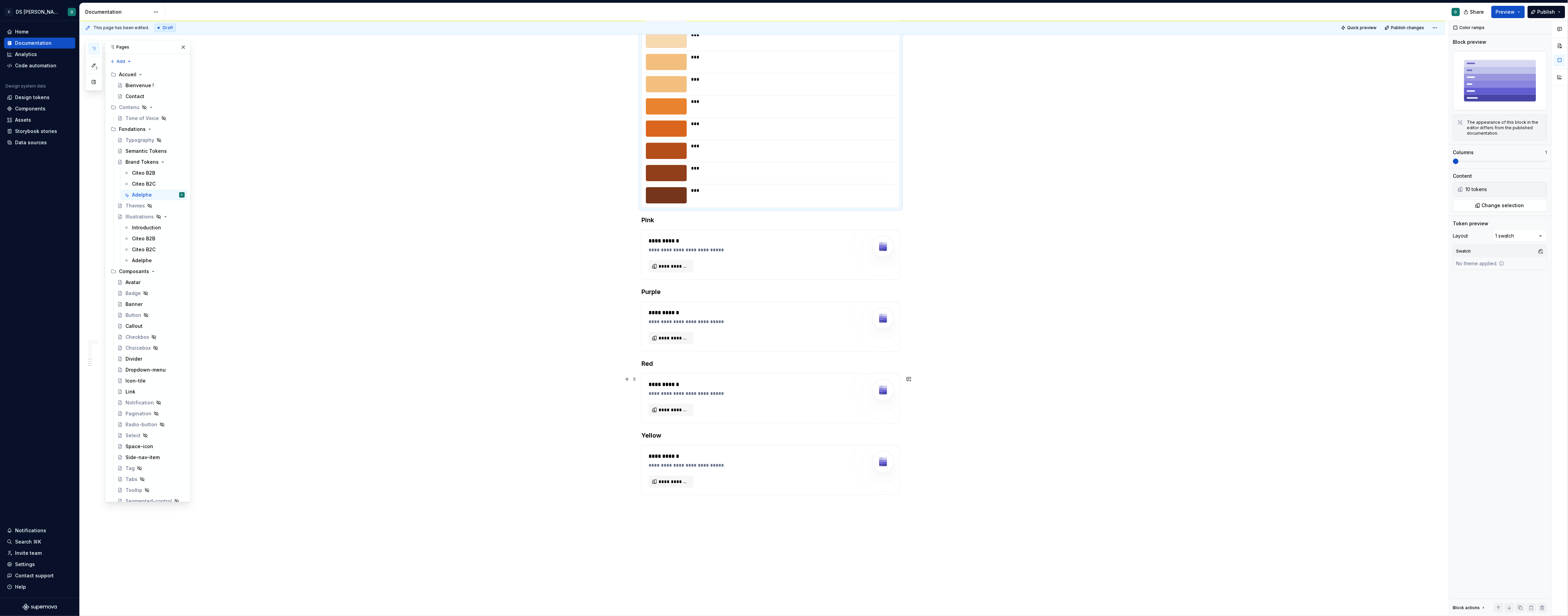
scroll to position [1852, 0]
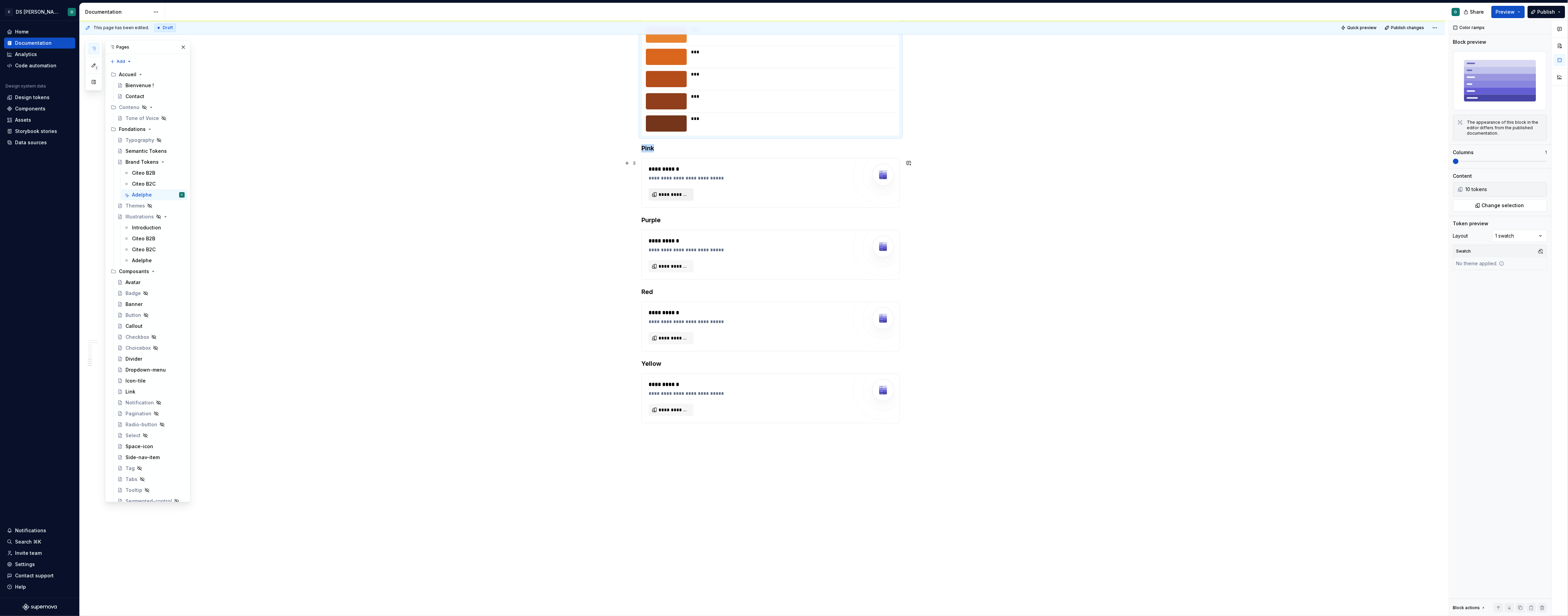
click at [676, 198] on button "**********" at bounding box center [671, 195] width 45 height 12
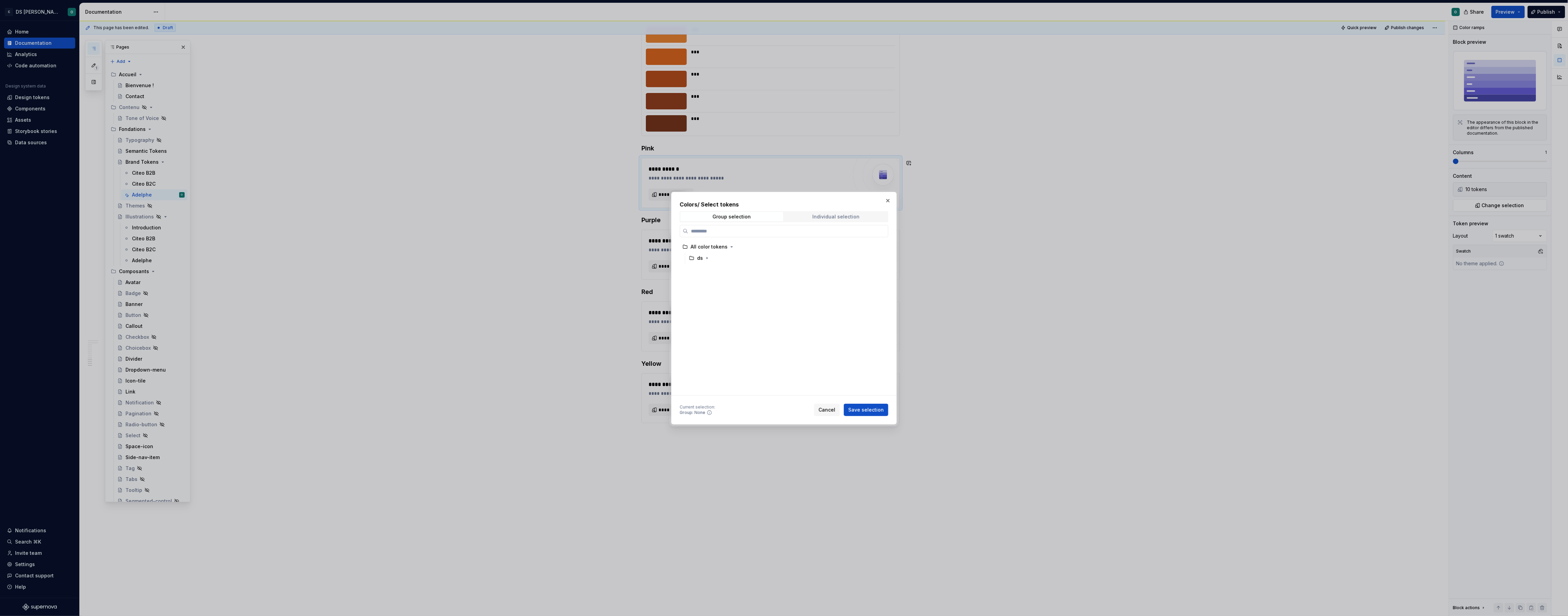
click at [830, 217] on div "Individual selection" at bounding box center [836, 217] width 47 height 5
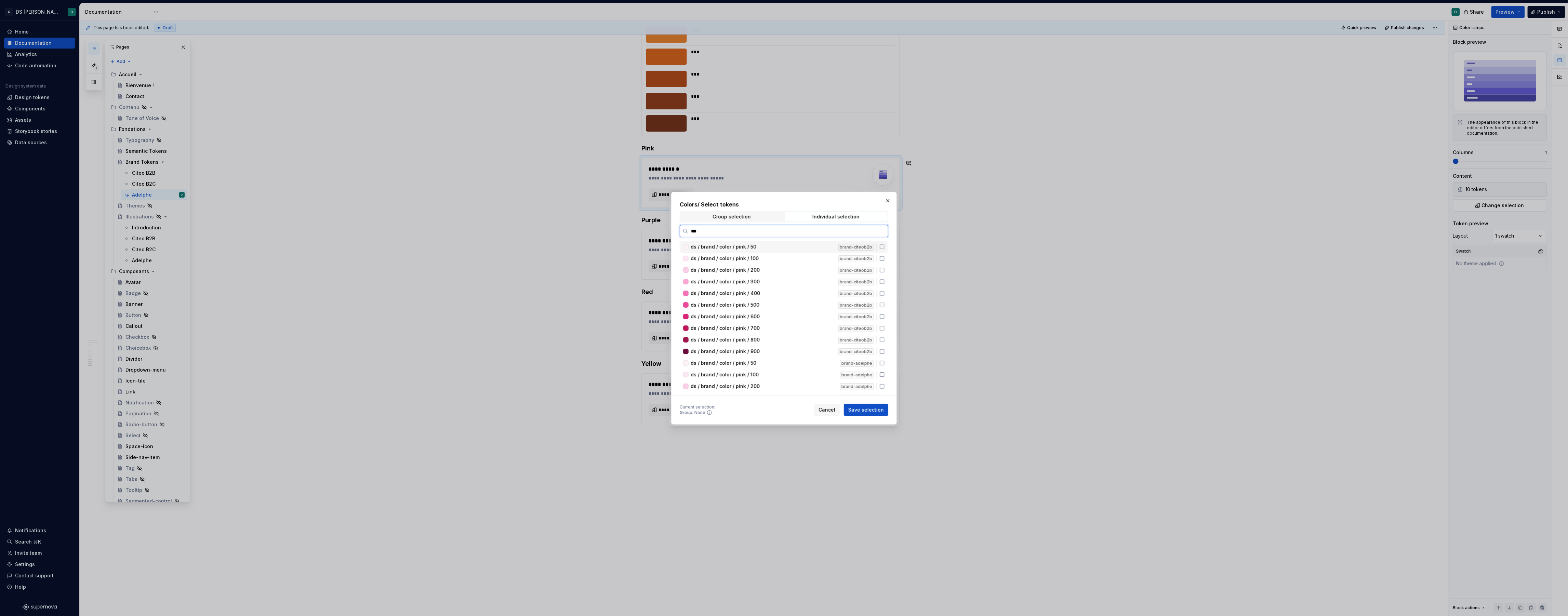
type input "****"
click at [826, 261] on div "ds / brand / color / pink / 50" at bounding box center [763, 259] width 145 height 7
drag, startPoint x: 827, startPoint y: 267, endPoint x: 826, endPoint y: 276, distance: 9.1
click at [827, 268] on div "ds / brand / color / pink / 100" at bounding box center [763, 271] width 145 height 7
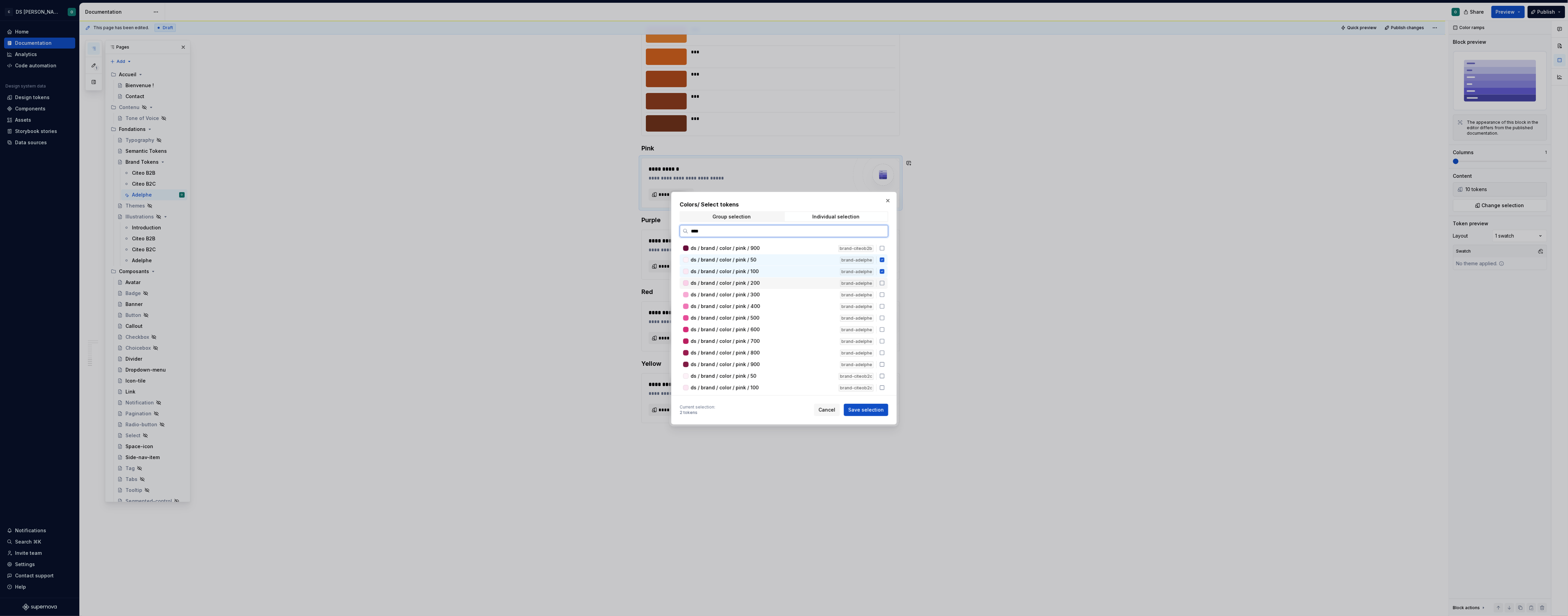
drag, startPoint x: 826, startPoint y: 278, endPoint x: 825, endPoint y: 291, distance: 13.0
click at [826, 279] on div "ds / brand / color / pink / 200" at bounding box center [763, 282] width 145 height 7
click at [824, 297] on div "ds / brand / color / pink / 300 brand-adelphe" at bounding box center [784, 295] width 208 height 12
click at [822, 307] on div "ds / brand / color / pink / 400 brand-adelphe" at bounding box center [784, 306] width 208 height 12
drag, startPoint x: 819, startPoint y: 313, endPoint x: 819, endPoint y: 321, distance: 8.0
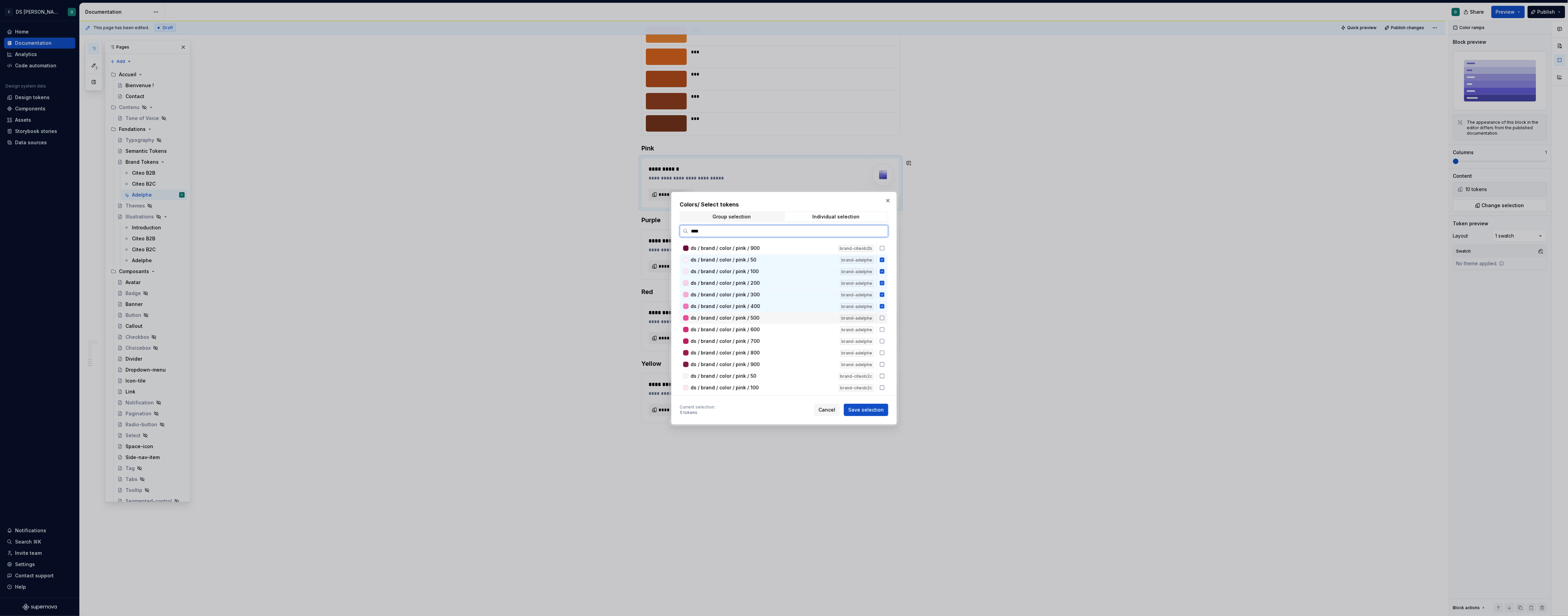
click at [820, 315] on div "ds / brand / color / pink / 500" at bounding box center [763, 318] width 145 height 7
click at [818, 326] on div "ds / brand / color / pink / 600" at bounding box center [763, 329] width 145 height 7
click at [819, 338] on div "ds / brand / color / pink / 700" at bounding box center [763, 341] width 145 height 7
drag, startPoint x: 819, startPoint y: 351, endPoint x: 819, endPoint y: 357, distance: 6.0
click at [819, 351] on div "ds / brand / color / pink / 800" at bounding box center [763, 352] width 145 height 7
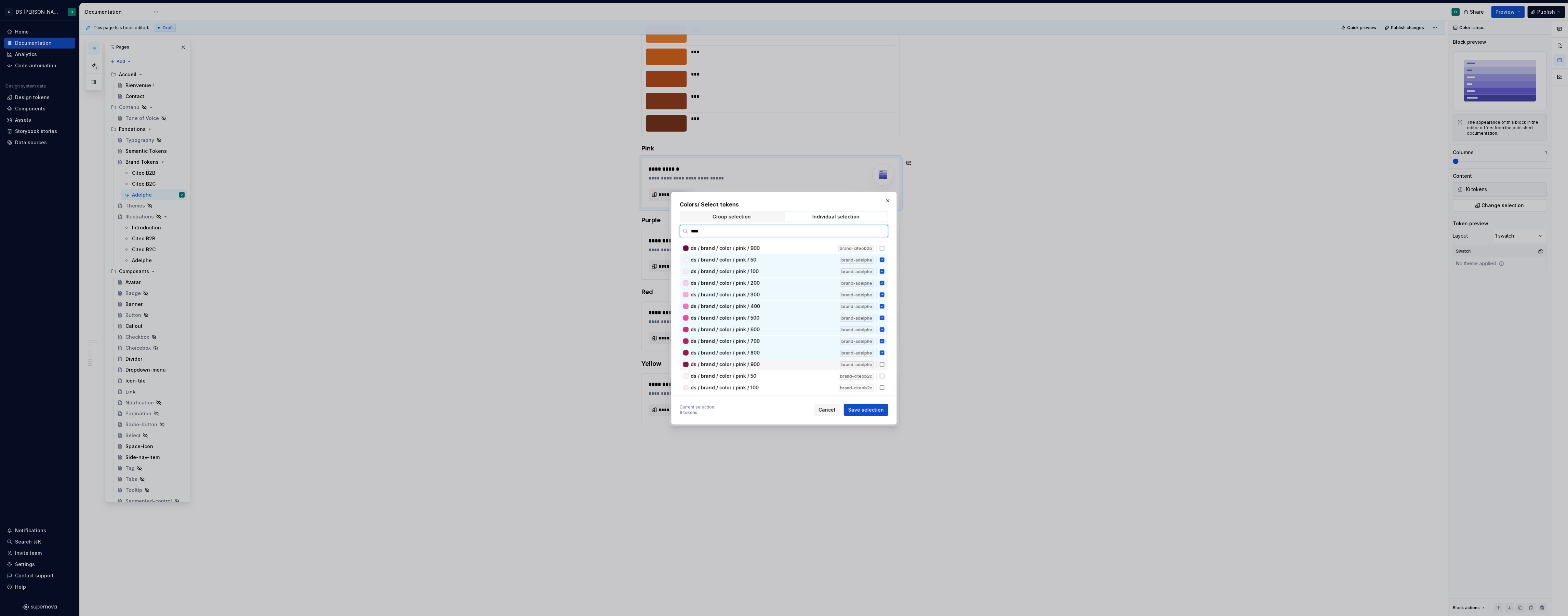
click at [818, 361] on div "ds / brand / color / pink / 900" at bounding box center [763, 364] width 145 height 7
click at [870, 408] on span "Save selection" at bounding box center [866, 410] width 35 height 7
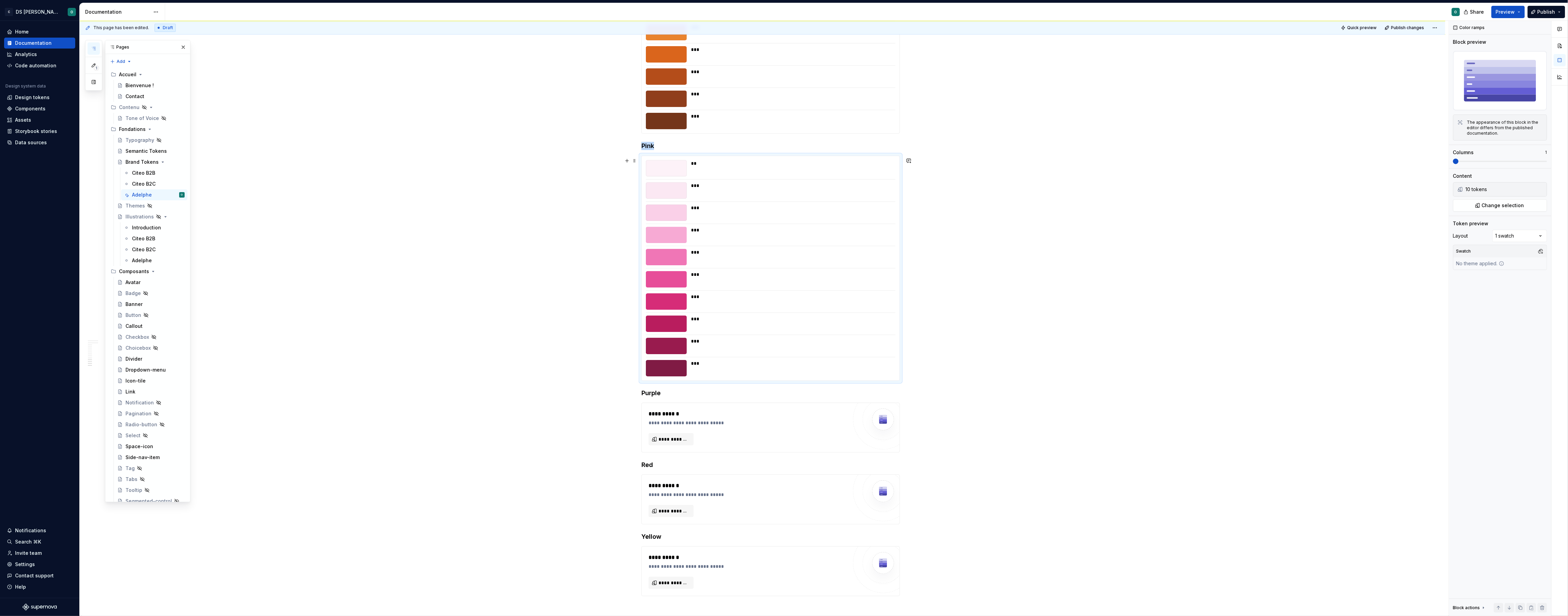
scroll to position [2028, 0]
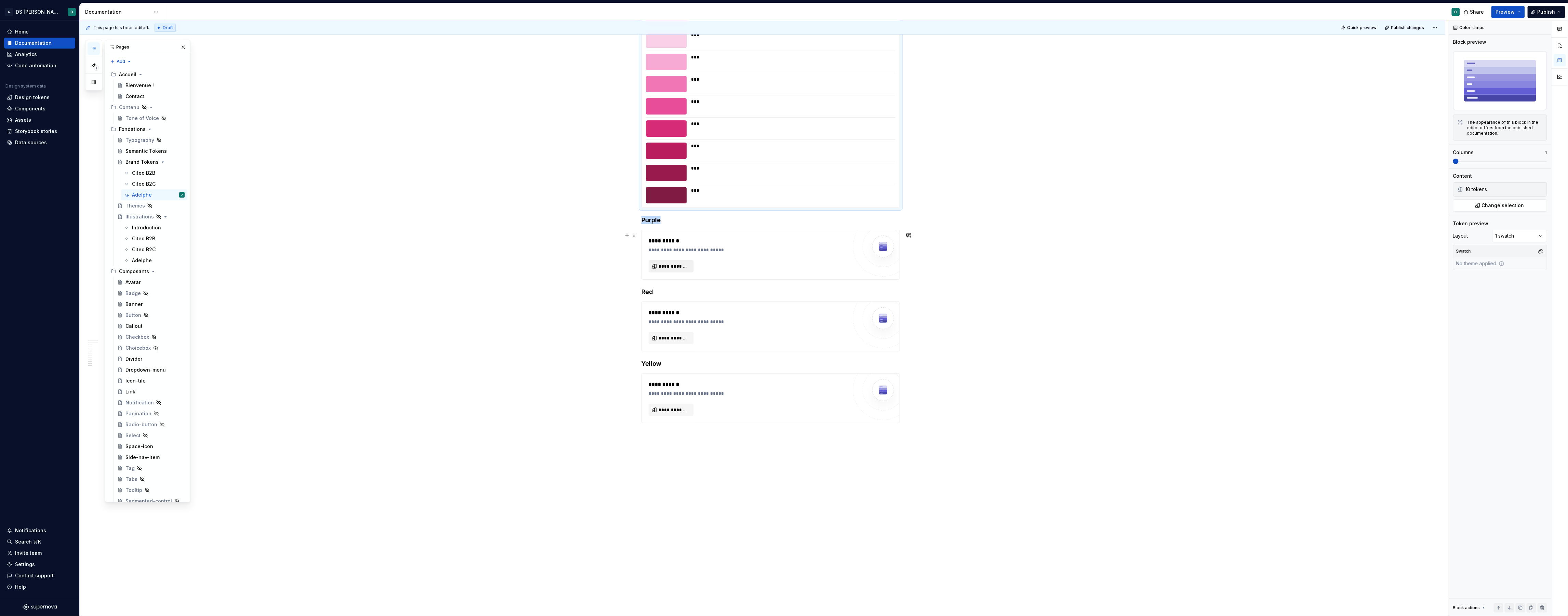
click at [685, 264] on span "**********" at bounding box center [674, 266] width 31 height 7
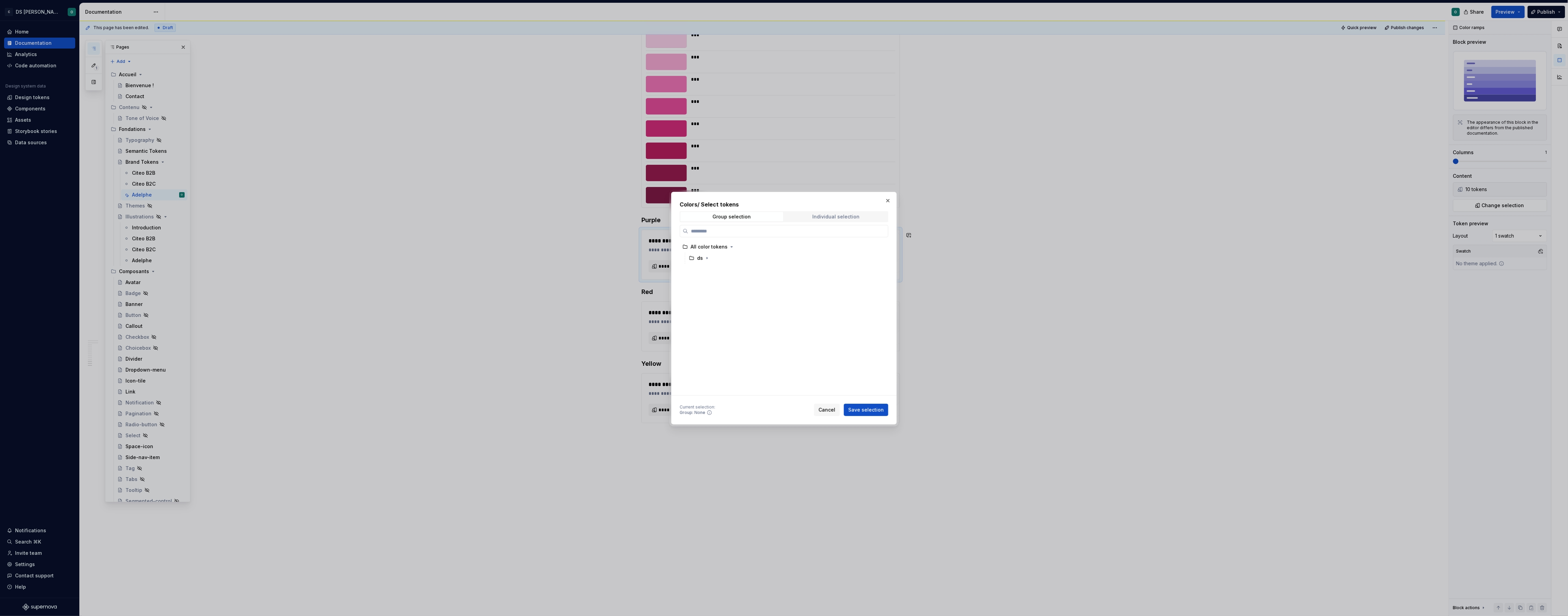
drag, startPoint x: 836, startPoint y: 212, endPoint x: 830, endPoint y: 216, distance: 7.2
click at [836, 212] on span "Individual selection" at bounding box center [836, 217] width 103 height 10
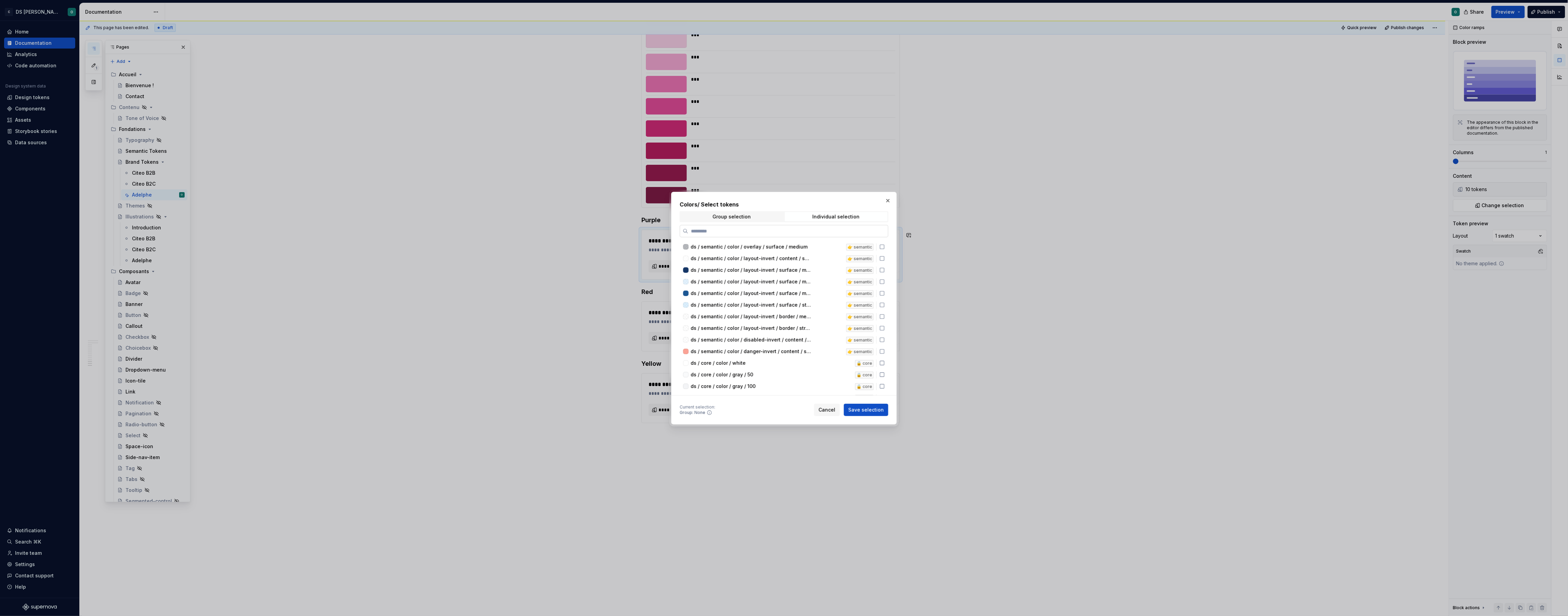
click at [814, 228] on input "search" at bounding box center [788, 231] width 200 height 7
type input "*****"
drag, startPoint x: 783, startPoint y: 301, endPoint x: 785, endPoint y: 314, distance: 13.2
click at [783, 301] on div "ds / brand / color / purple / 50 brand-adelphe" at bounding box center [784, 307] width 208 height 12
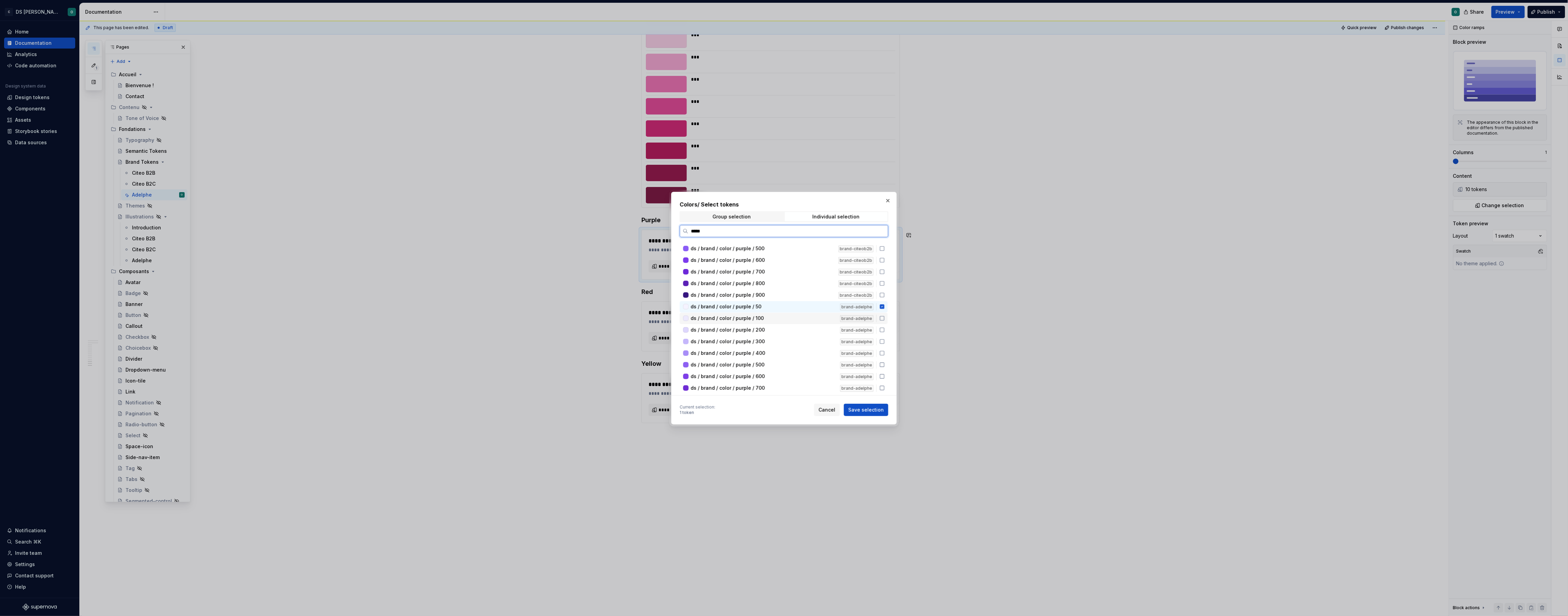
drag, startPoint x: 786, startPoint y: 314, endPoint x: 790, endPoint y: 327, distance: 13.6
click at [786, 315] on div "ds / brand / color / purple / 100" at bounding box center [763, 318] width 145 height 7
drag, startPoint x: 791, startPoint y: 329, endPoint x: 789, endPoint y: 335, distance: 6.3
click at [790, 334] on div "ds / brand / color / purple / 50 brand-citeob2b ds / brand / color / purple / 1…" at bounding box center [785, 359] width 209 height 348
click at [796, 327] on div "ds / brand / color / purple / 200" at bounding box center [763, 329] width 145 height 7
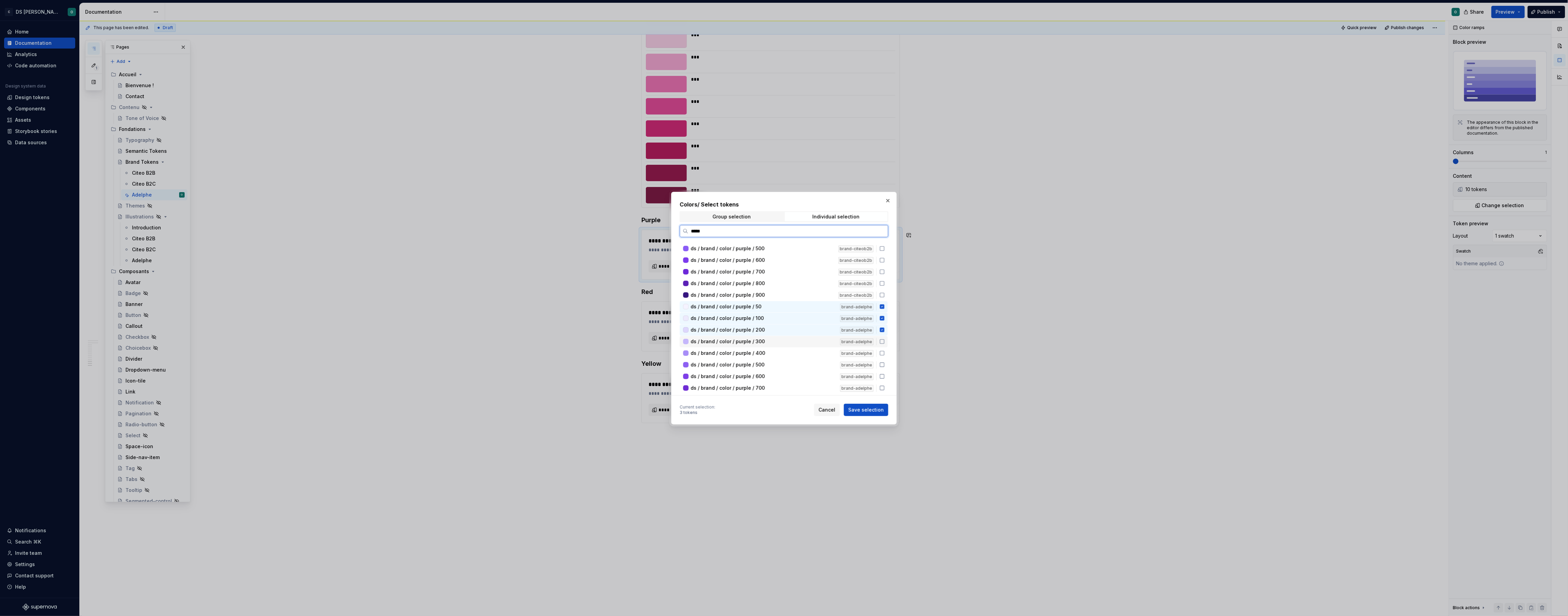
drag, startPoint x: 799, startPoint y: 336, endPoint x: 801, endPoint y: 343, distance: 7.3
click at [799, 338] on div "ds / brand / color / purple / 300" at bounding box center [763, 341] width 145 height 7
drag, startPoint x: 802, startPoint y: 350, endPoint x: 802, endPoint y: 354, distance: 4.0
click at [802, 351] on div "ds / brand / color / purple / 400" at bounding box center [763, 353] width 145 height 7
drag
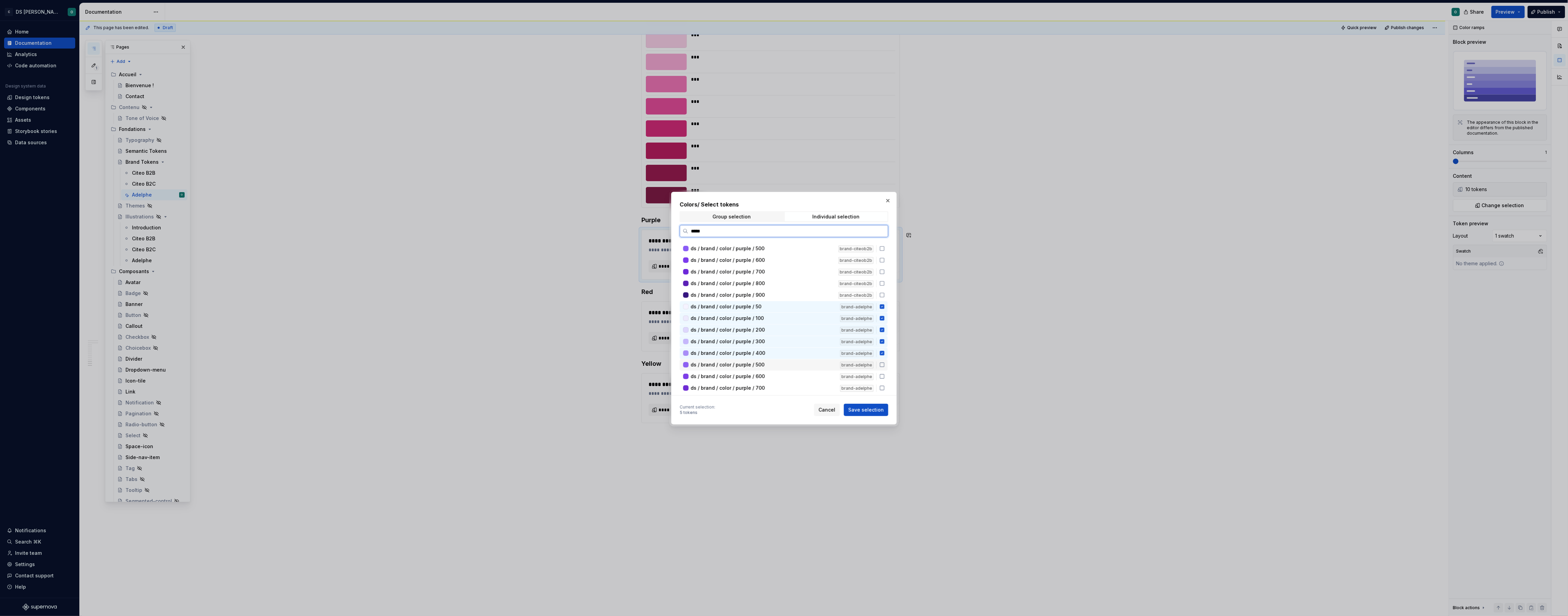
click at [803, 363] on div "ds / brand / color / purple / 500" at bounding box center [763, 365] width 145 height 7
click at [803, 352] on div "ds / brand / color / purple / 600 brand-adelphe" at bounding box center [784, 351] width 208 height 12
click at [802, 361] on div "ds / brand / color / purple / 700" at bounding box center [763, 362] width 145 height 7
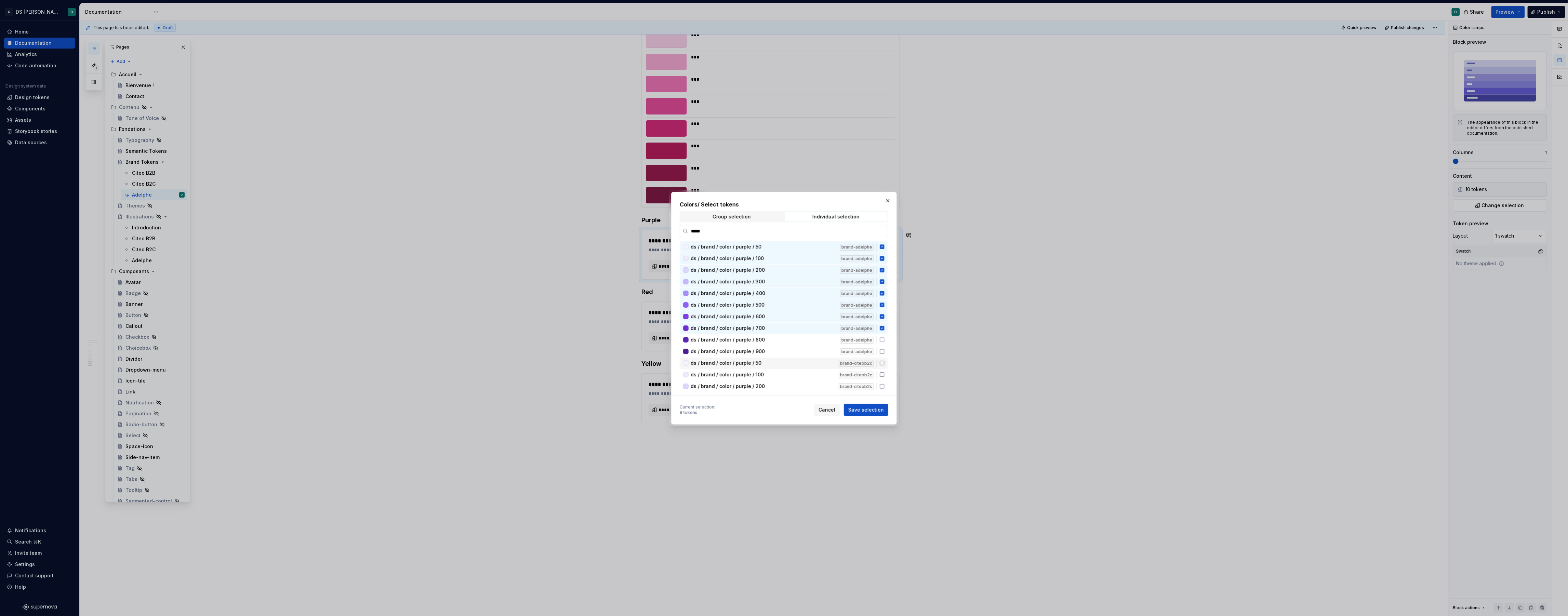
scroll to position [117, 0]
click at [804, 337] on div "ds / brand / color / purple / 800" at bounding box center [763, 339] width 145 height 7
click at [803, 351] on div "ds / brand / color / purple / 900 brand-adelphe" at bounding box center [784, 351] width 208 height 12
click at [870, 411] on span "Save selection" at bounding box center [866, 410] width 35 height 7
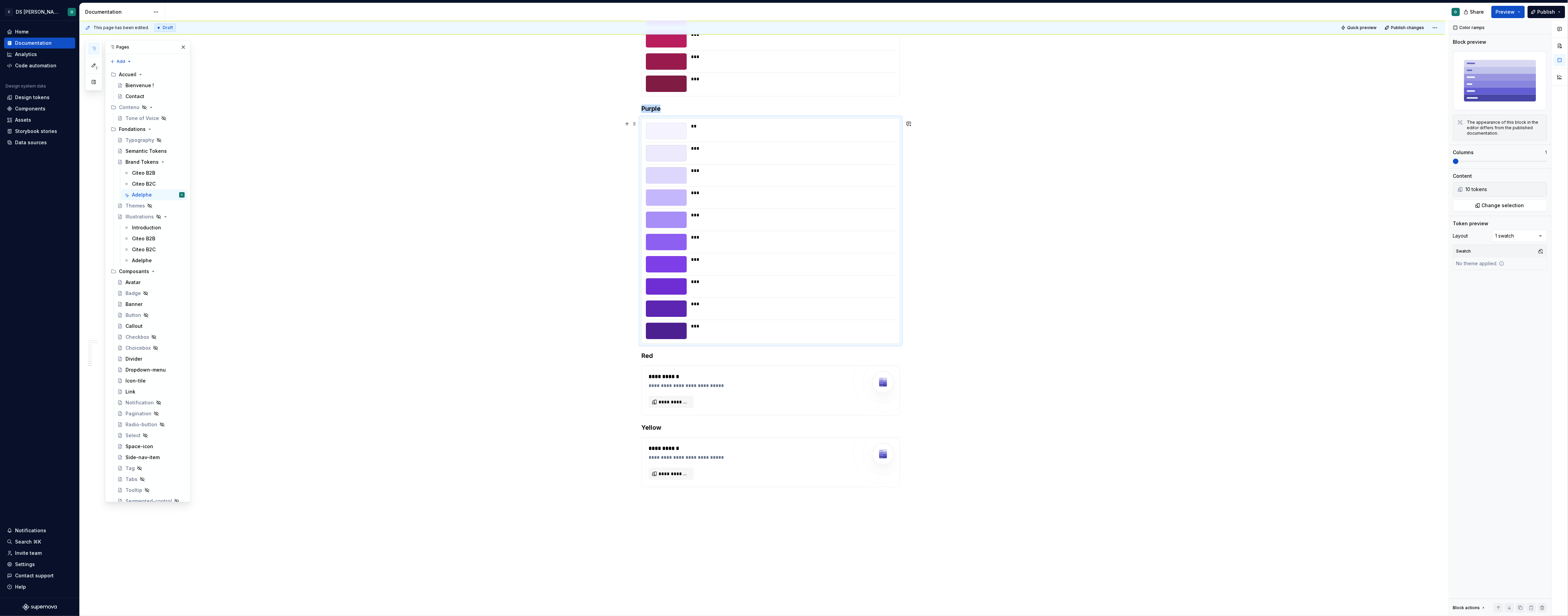
scroll to position [2203, 0]
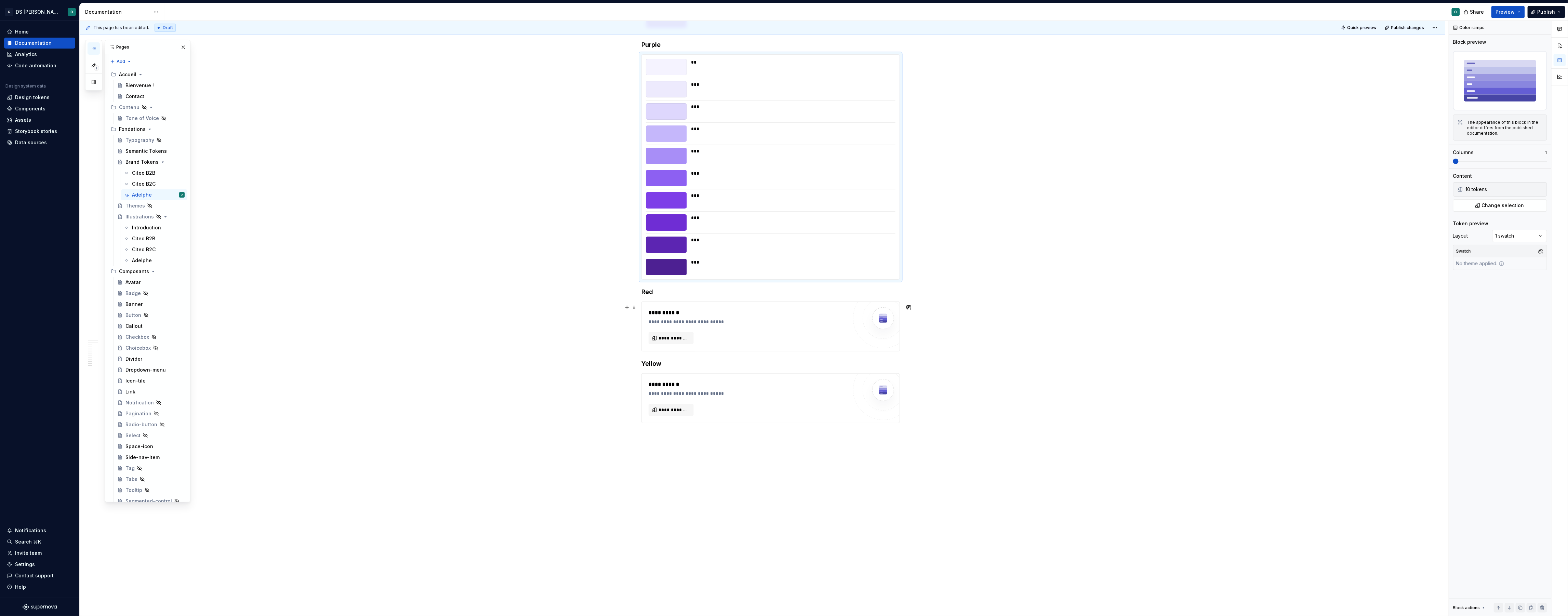
click at [684, 345] on div "**********" at bounding box center [771, 326] width 258 height 49
click at [685, 339] on span "**********" at bounding box center [674, 338] width 31 height 7
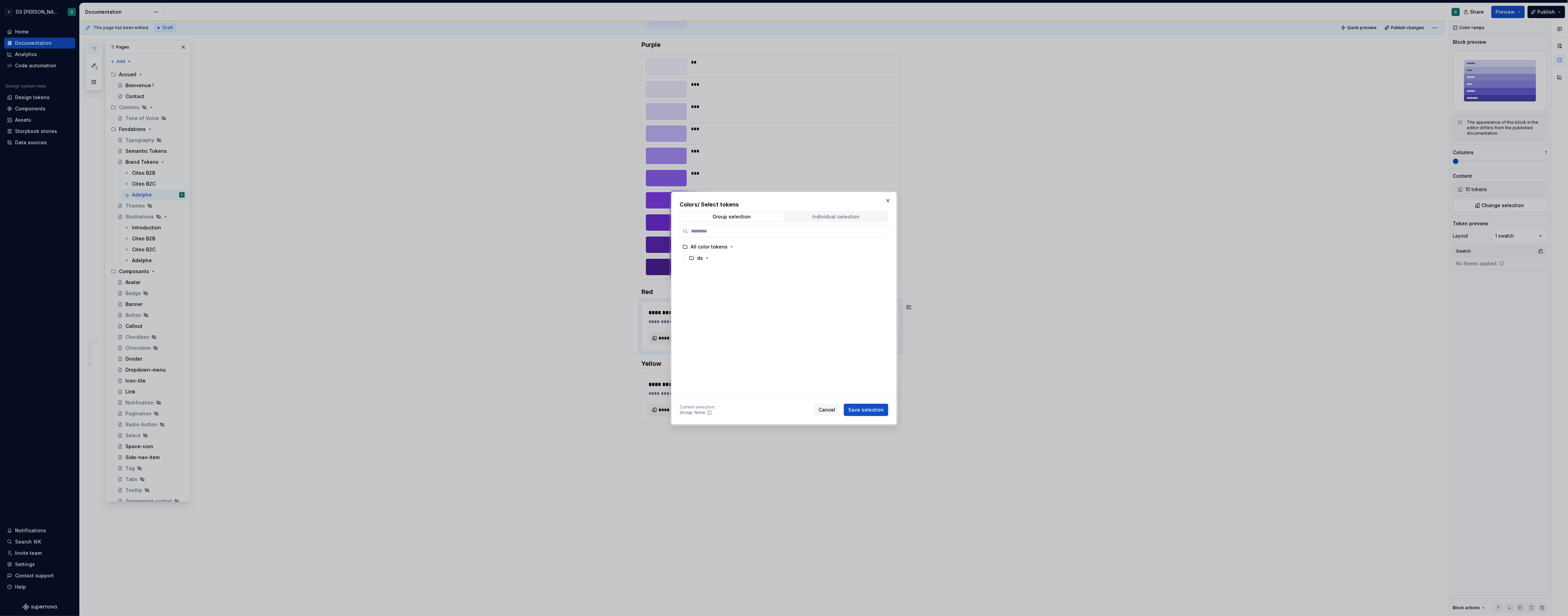
drag, startPoint x: 841, startPoint y: 219, endPoint x: 837, endPoint y: 220, distance: 4.1
click at [839, 220] on span "Individual selection" at bounding box center [836, 217] width 103 height 10
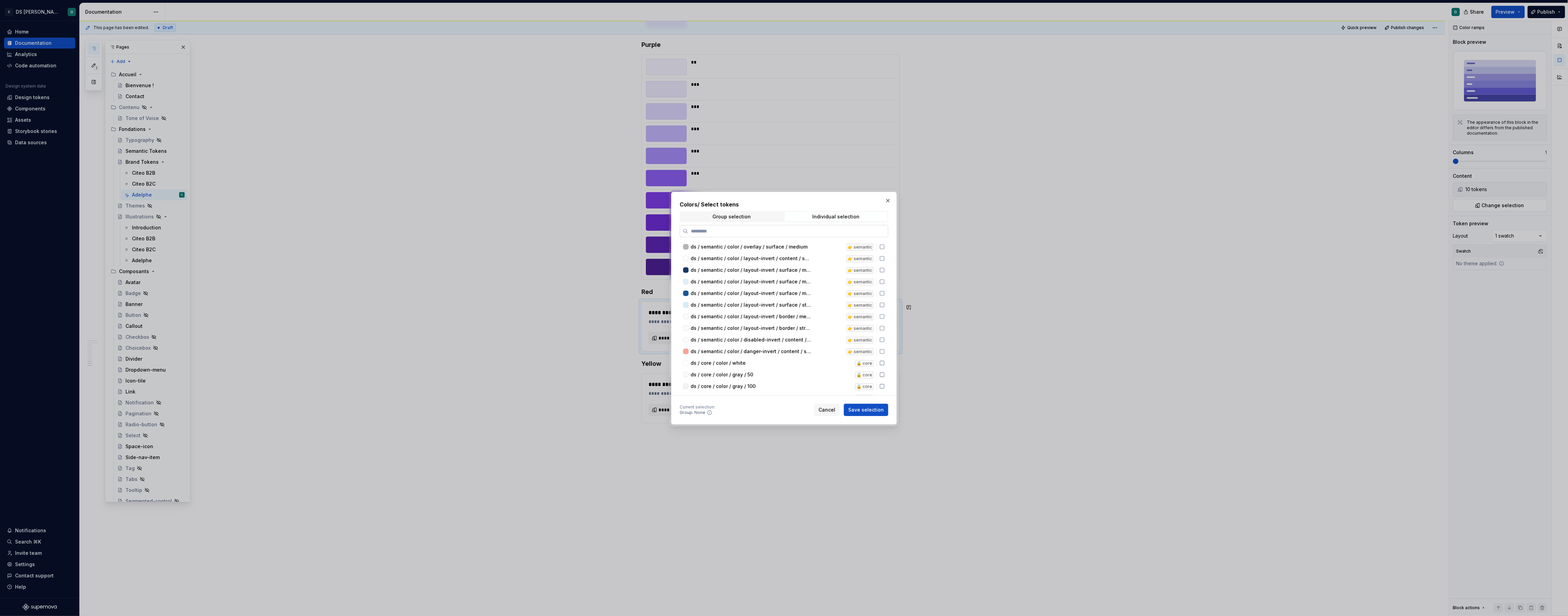
click at [791, 233] on input "search" at bounding box center [788, 231] width 200 height 7
type input "***"
click at [779, 299] on div "ds / brand / color / red / 50" at bounding box center [763, 303] width 145 height 7
click at [777, 311] on div "ds / brand / color / red / 100" at bounding box center [763, 314] width 145 height 7
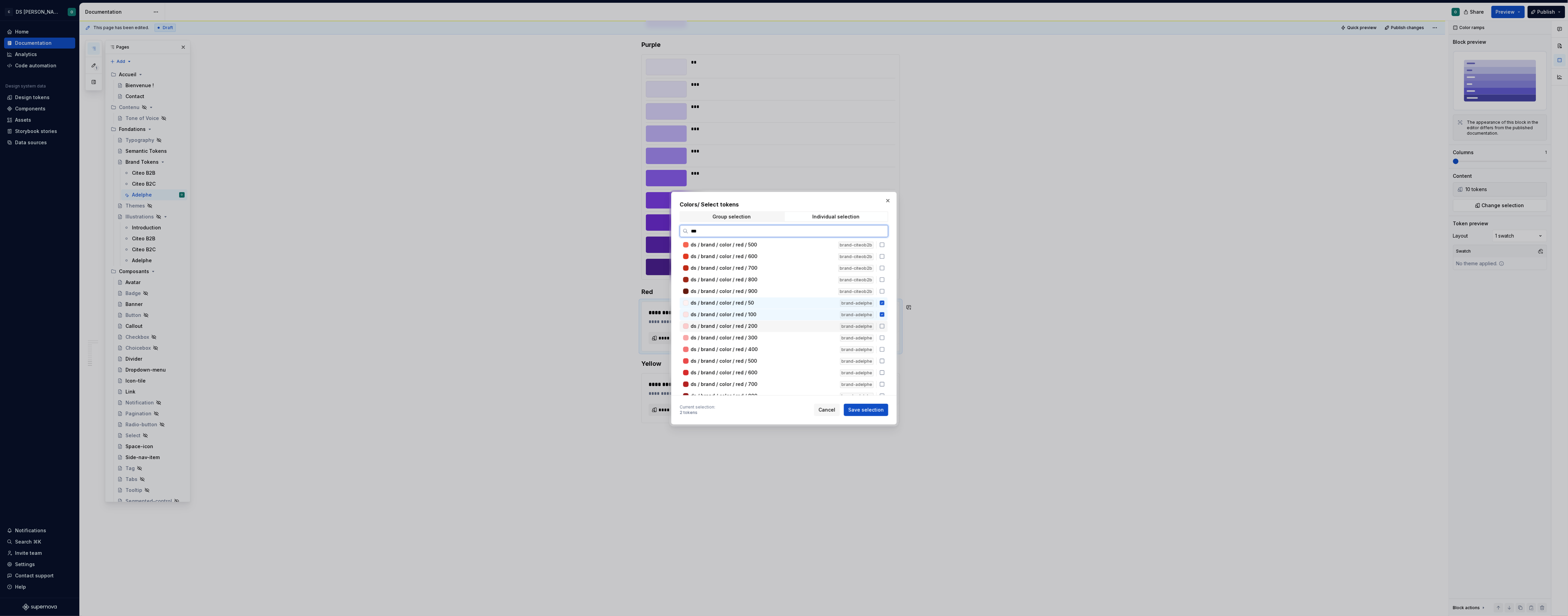
drag, startPoint x: 785, startPoint y: 326, endPoint x: 788, endPoint y: 334, distance: 8.5
click at [785, 326] on div "ds / brand / color / red / 200" at bounding box center [763, 326] width 145 height 7
click at [789, 335] on div "ds / brand / color / red / 300" at bounding box center [763, 337] width 145 height 7
drag, startPoint x: 793, startPoint y: 347, endPoint x: 797, endPoint y: 355, distance: 8.9
click at [793, 348] on div "ds / brand / color / red / 400" at bounding box center [763, 349] width 145 height 7
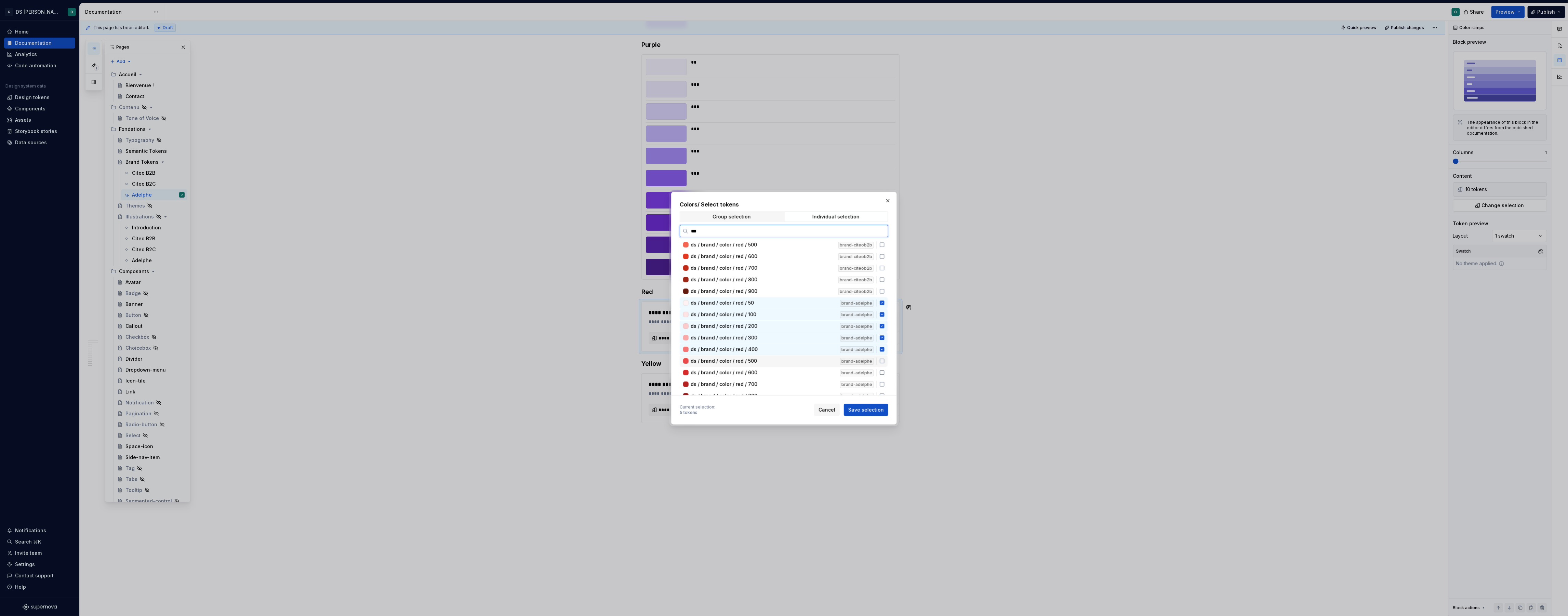
drag, startPoint x: 797, startPoint y: 358, endPoint x: 797, endPoint y: 364, distance: 6.0
click at [797, 358] on div "ds / brand / color / red / 500" at bounding box center [763, 361] width 145 height 7
click at [797, 371] on div "ds / brand / color / red / 600" at bounding box center [763, 373] width 145 height 7
click at [797, 366] on div "ds / brand / color / red / 700" at bounding box center [763, 367] width 145 height 7
click at [798, 365] on div "ds / brand / color / red / 800" at bounding box center [763, 366] width 145 height 7
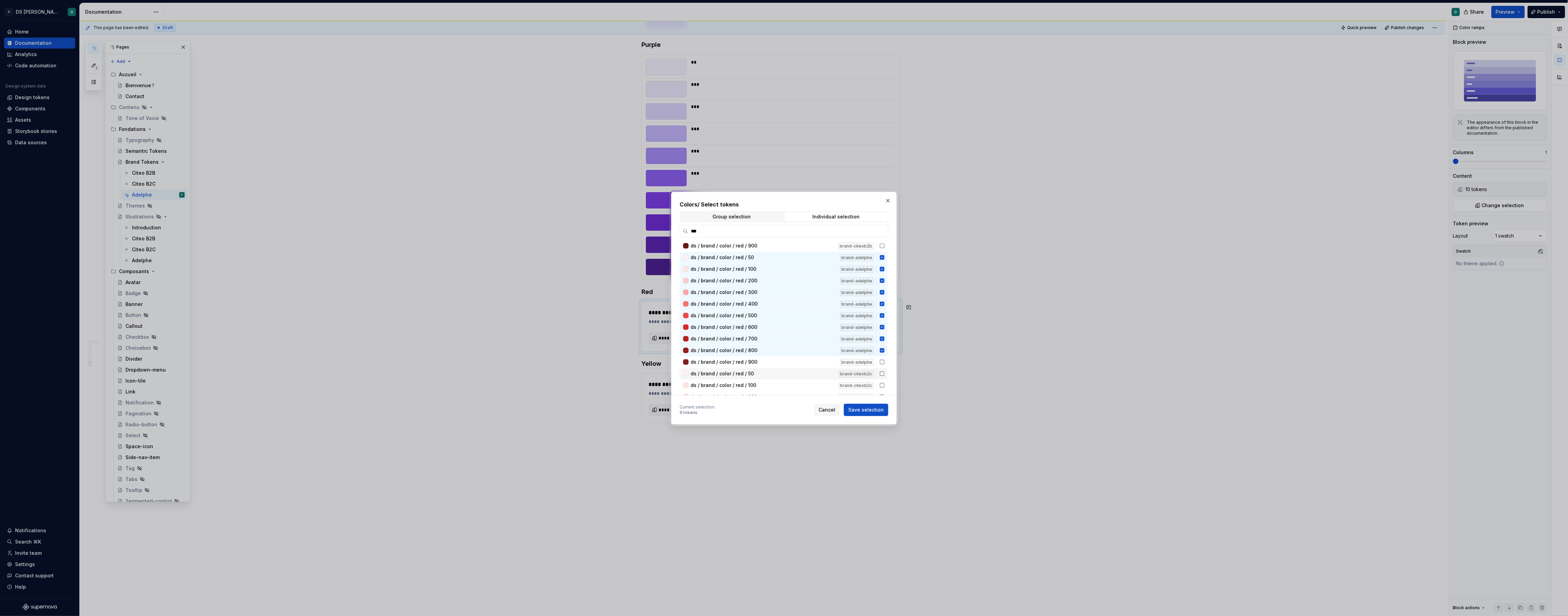
click at [797, 363] on div "ds / brand / color / red / 900 brand-adelphe" at bounding box center [784, 362] width 208 height 12
click at [873, 408] on span "Save selection" at bounding box center [866, 410] width 35 height 7
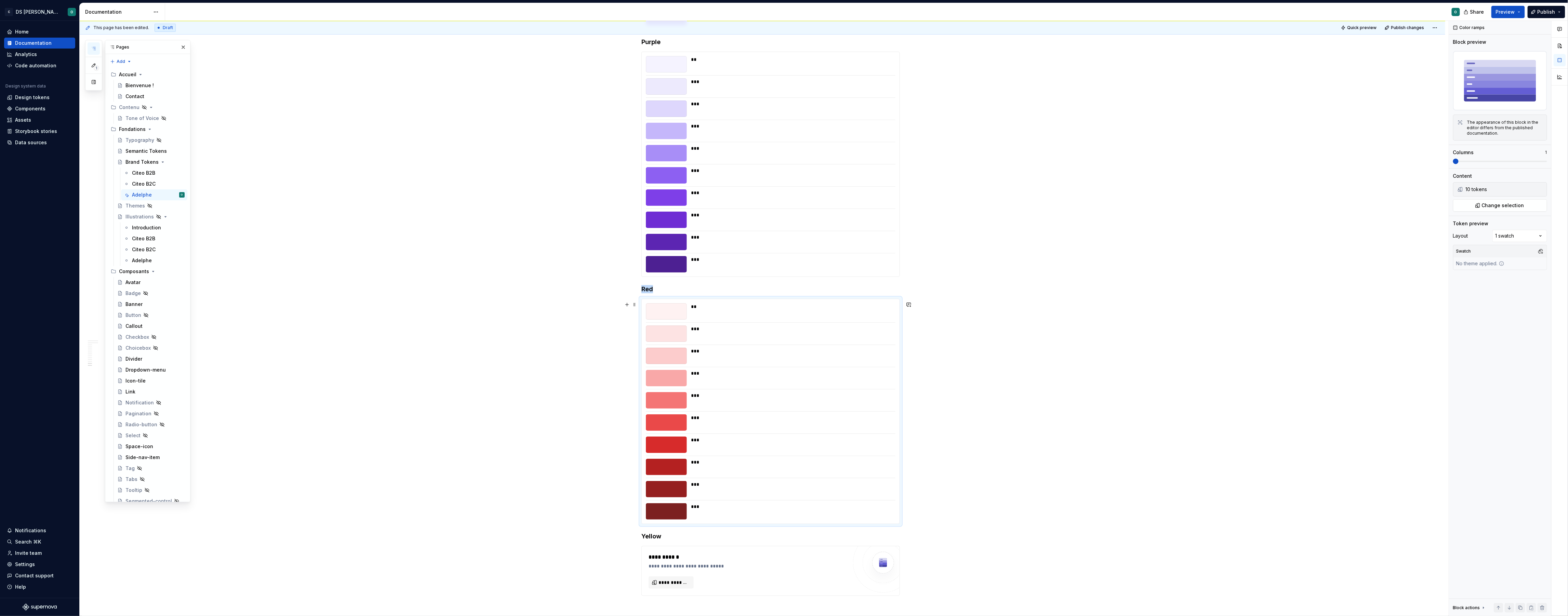
scroll to position [2362, 0]
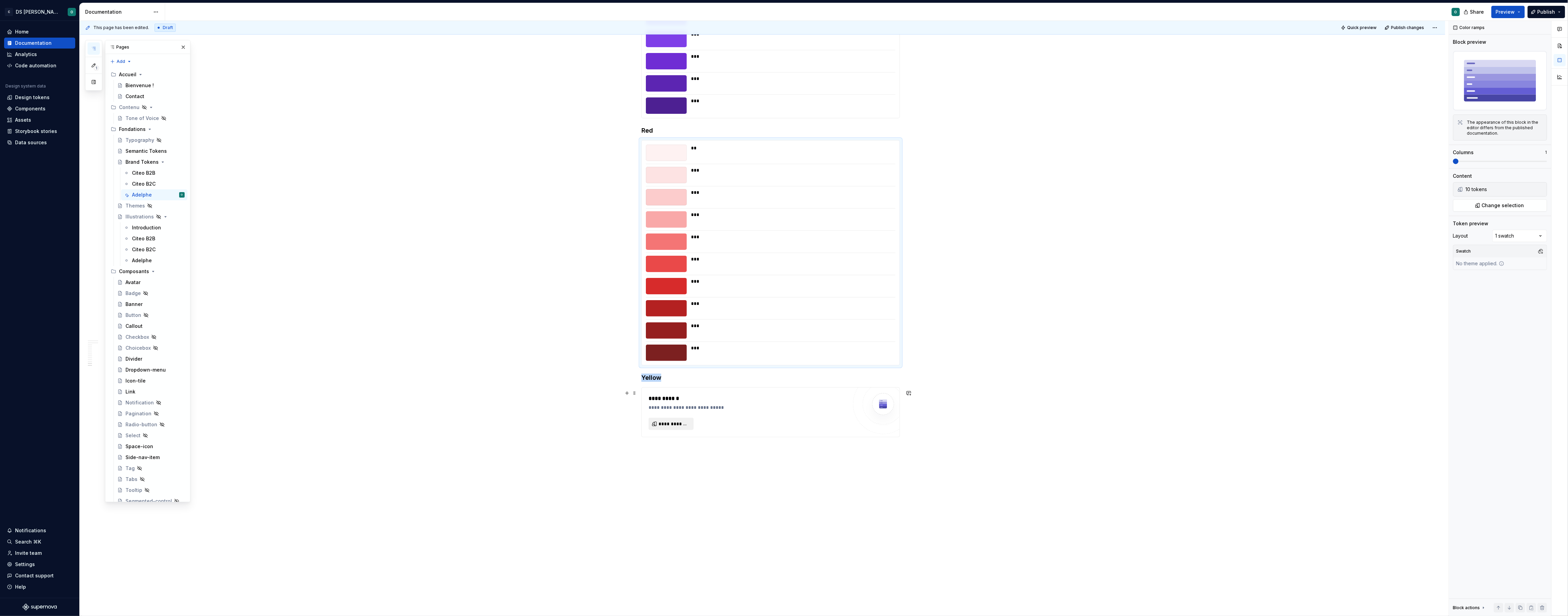
click at [679, 424] on span "**********" at bounding box center [674, 424] width 31 height 7
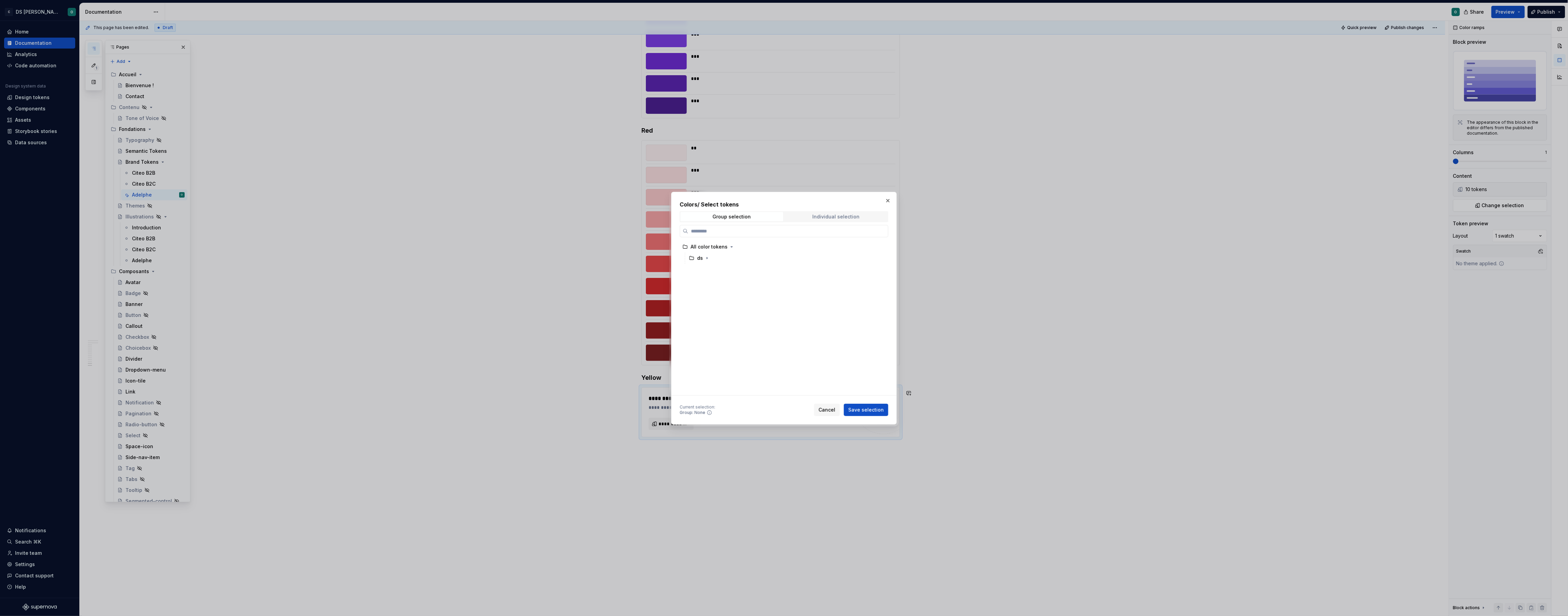
click at [853, 214] on div "Individual selection" at bounding box center [836, 217] width 47 height 5
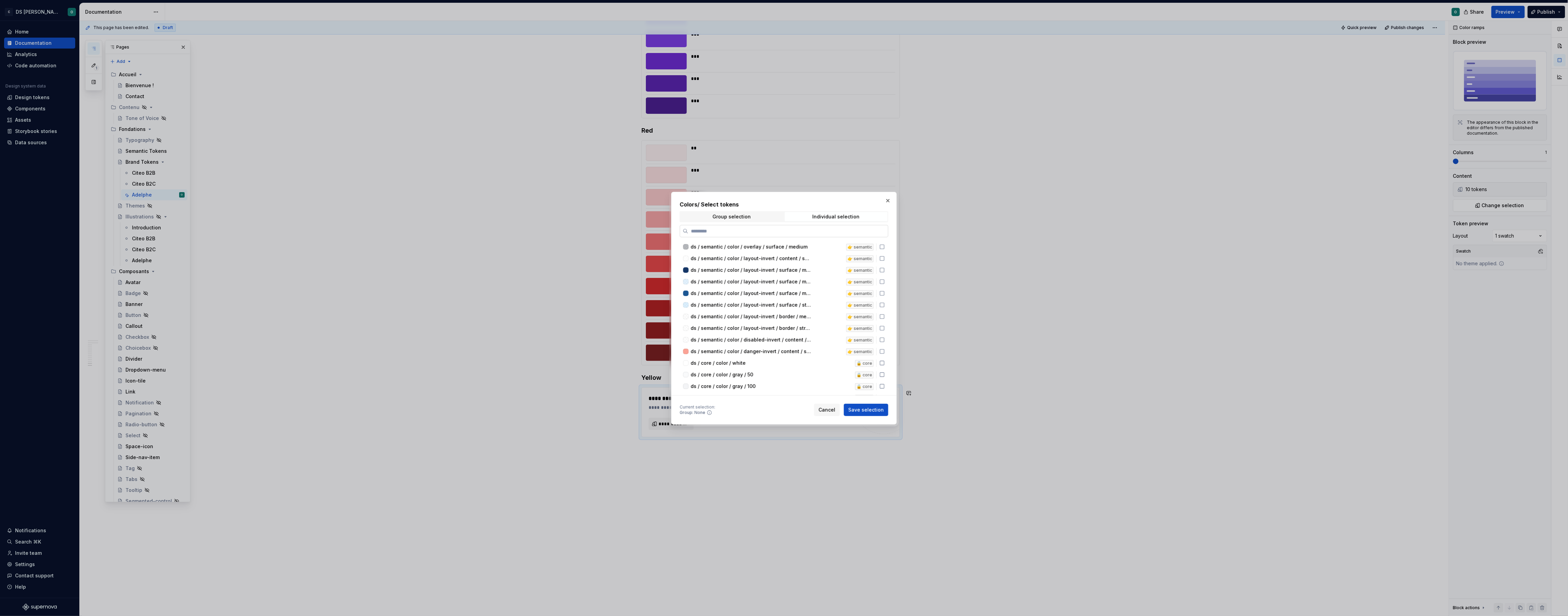
click at [817, 231] on input "search" at bounding box center [788, 231] width 200 height 7
type input "******"
drag, startPoint x: 810, startPoint y: 275, endPoint x: 810, endPoint y: 293, distance: 18.0
click at [810, 276] on div "ds / brand / color / yellow / 50" at bounding box center [763, 279] width 145 height 7
click at [810, 296] on div "ds / brand / color / yellow / 200 brand-adelphe" at bounding box center [784, 301] width 208 height 12
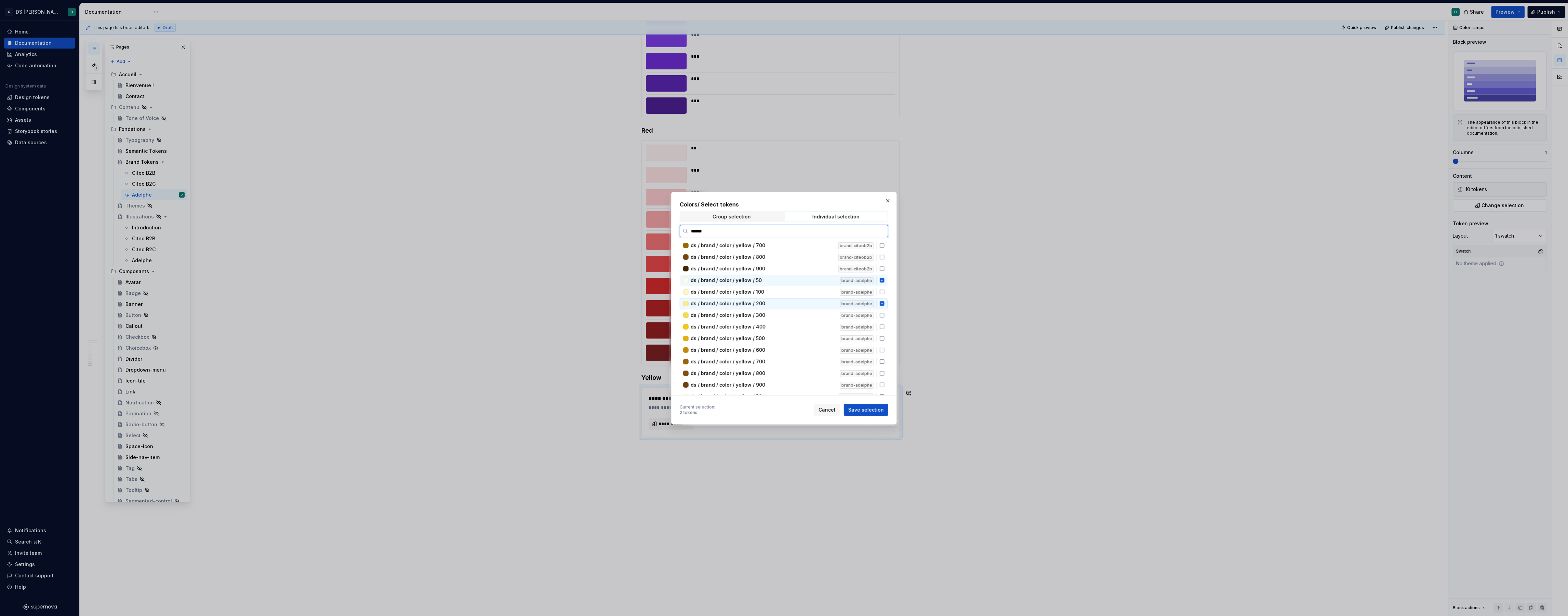
drag, startPoint x: 814, startPoint y: 299, endPoint x: 814, endPoint y: 293, distance: 6.0
click at [814, 300] on div "ds / brand / color / yellow / 200" at bounding box center [763, 303] width 145 height 7
click at [814, 289] on div "ds / brand / color / yellow / 100" at bounding box center [763, 292] width 145 height 7
click at [811, 299] on div "ds / brand / color / yellow / 200 brand-adelphe" at bounding box center [784, 305] width 208 height 12
drag, startPoint x: 811, startPoint y: 312, endPoint x: 813, endPoint y: 315, distance: 3.6
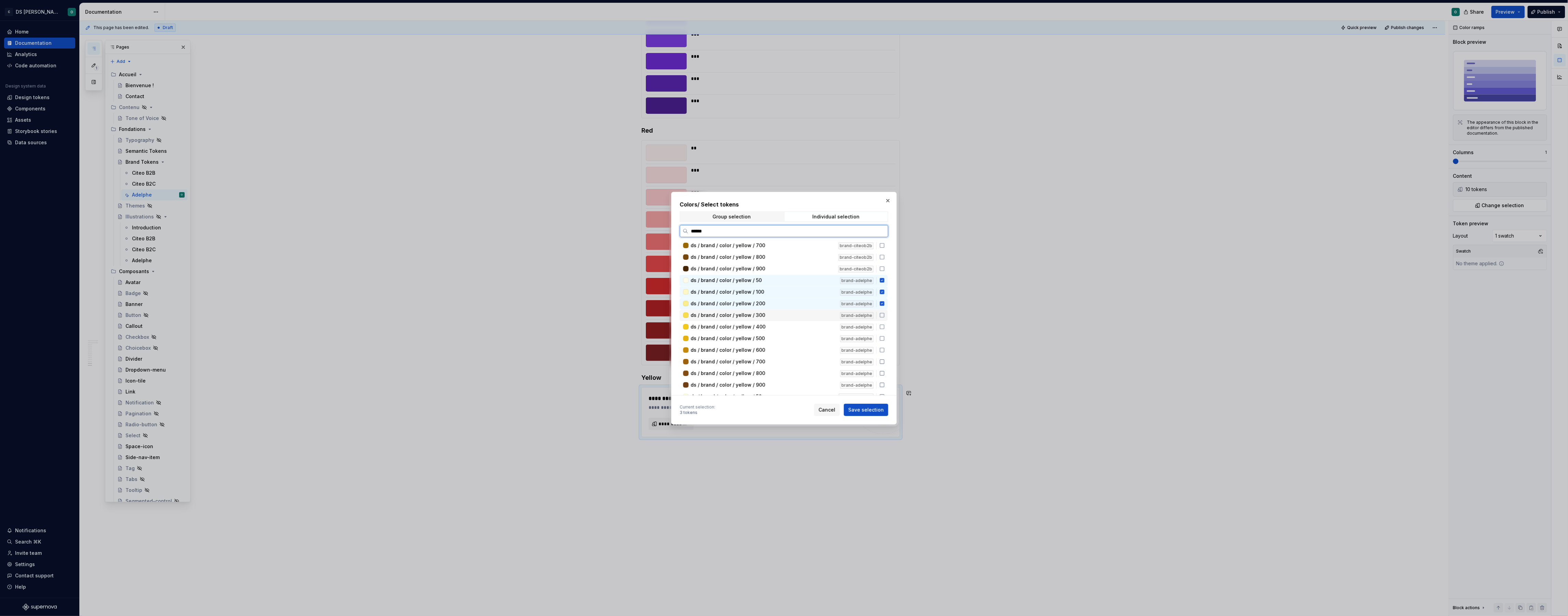
click at [811, 312] on div "ds / brand / color / yellow / 300" at bounding box center [763, 315] width 145 height 7
click at [809, 323] on div "ds / brand / color / yellow / 400" at bounding box center [763, 326] width 145 height 7
click at [807, 335] on div "ds / brand / color / yellow / 500" at bounding box center [763, 337] width 145 height 7
drag, startPoint x: 808, startPoint y: 342, endPoint x: 808, endPoint y: 348, distance: 6.0
click at [808, 345] on div "ds / brand / color / yellow / 600 brand-adelphe" at bounding box center [784, 346] width 208 height 12
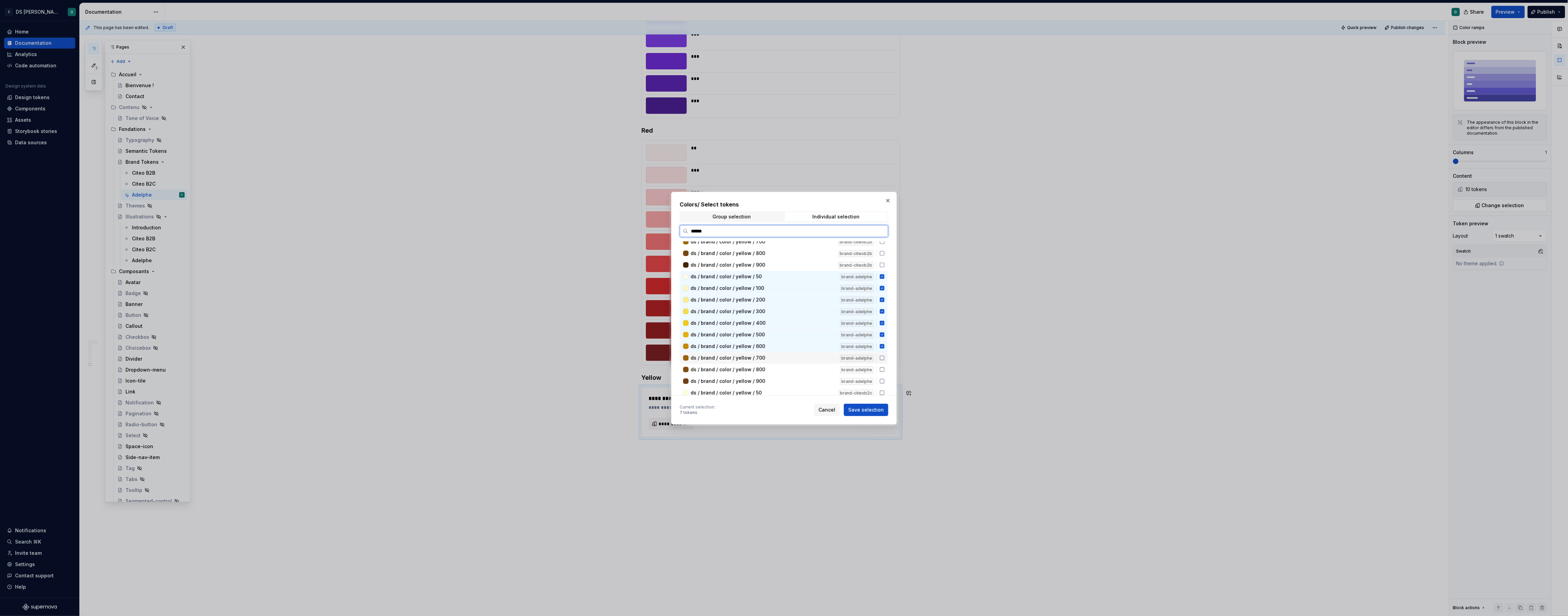
click at [808, 352] on div "ds / brand / color / yellow / 700 brand-adelphe" at bounding box center [784, 358] width 208 height 12
click at [803, 350] on div "ds / brand / color / yellow / 800" at bounding box center [763, 350] width 145 height 7
click at [801, 363] on div "ds / brand / color / yellow / 900" at bounding box center [763, 362] width 145 height 7
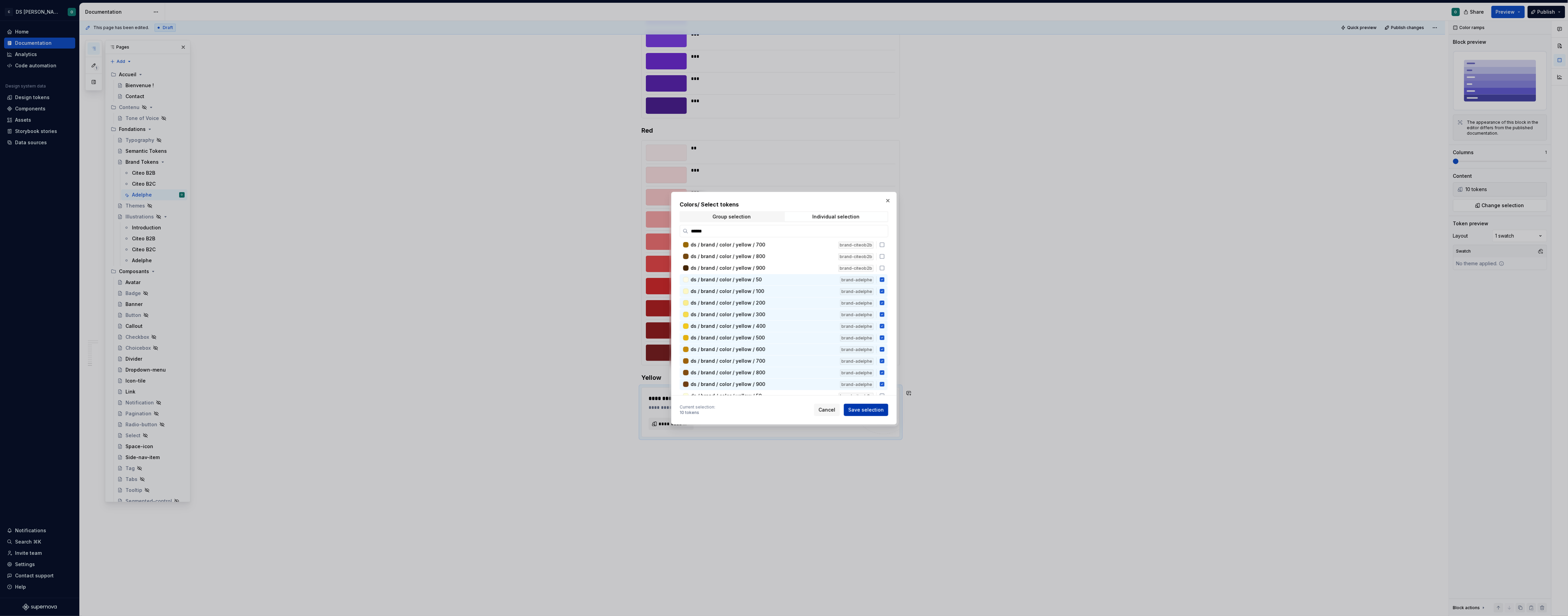
click at [864, 411] on span "Save selection" at bounding box center [866, 410] width 35 height 7
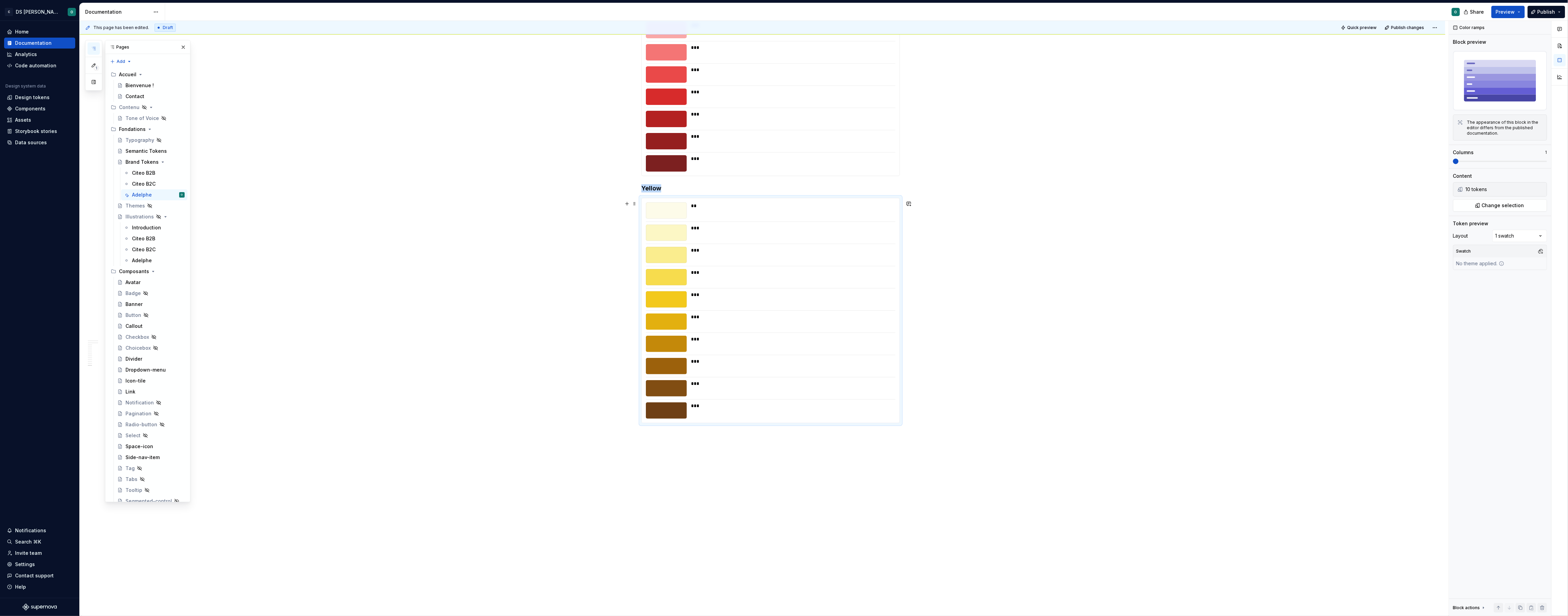
scroll to position [2553, 0]
click at [1556, 10] on button "Publish" at bounding box center [1547, 12] width 38 height 12
click at [1475, 58] on span "Publish changes" at bounding box center [1484, 57] width 40 height 7
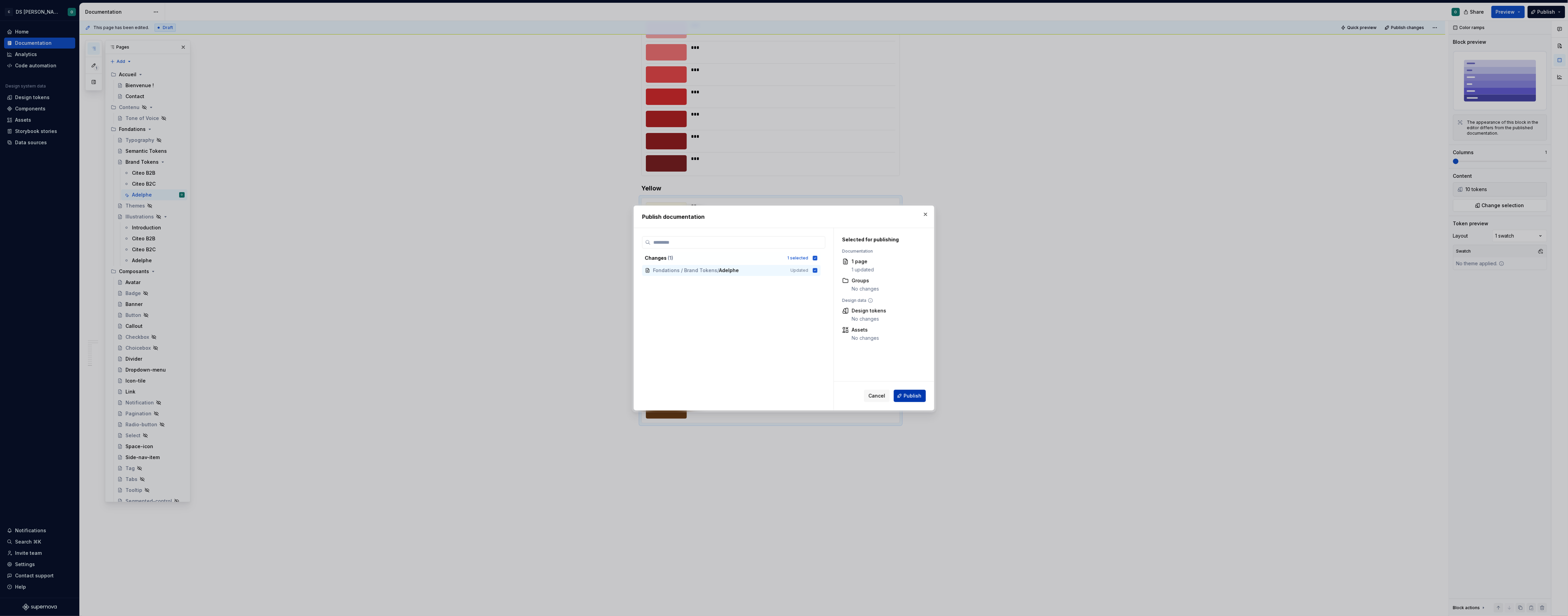
click at [908, 391] on button "Publish" at bounding box center [909, 396] width 32 height 12
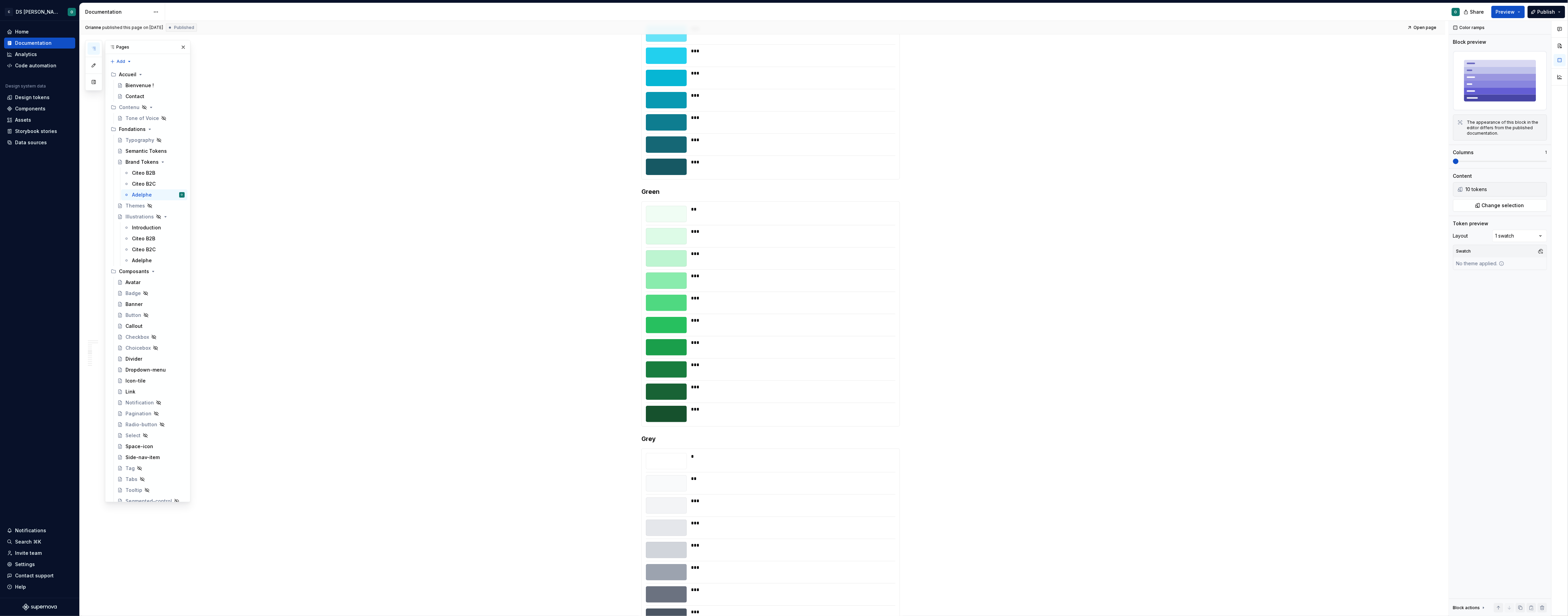
scroll to position [0, 0]
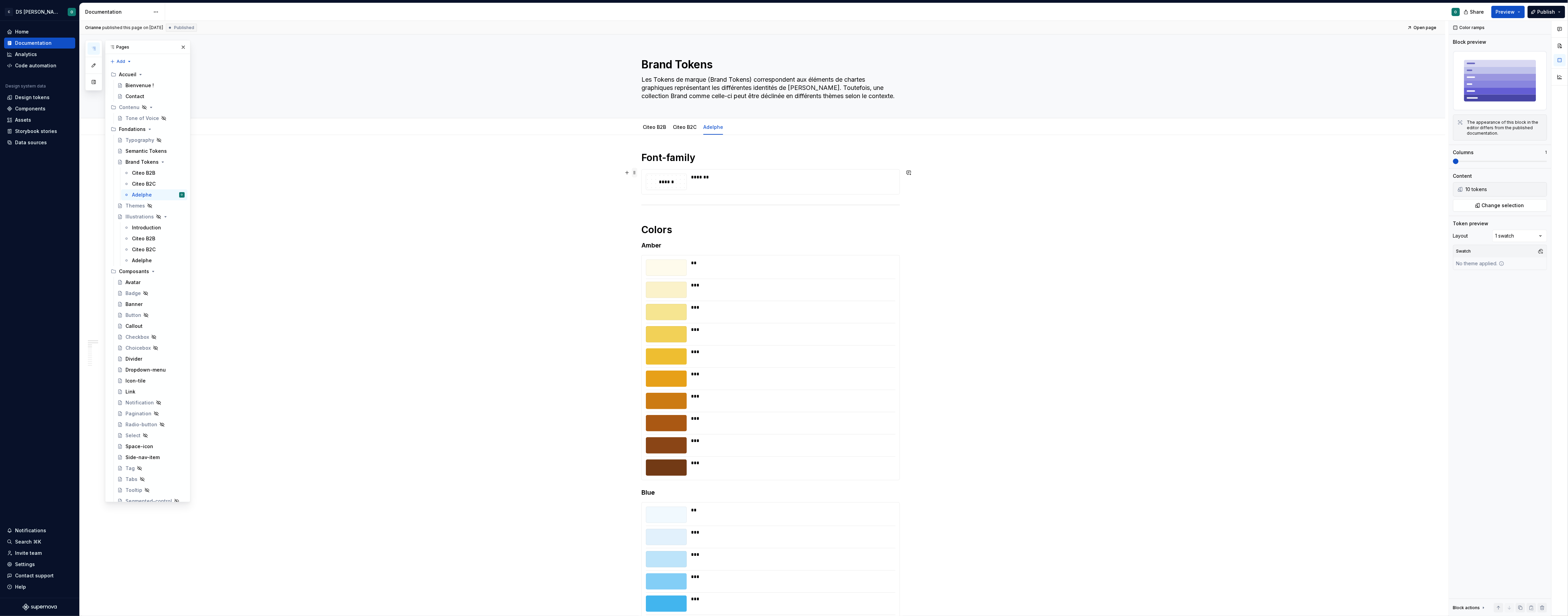
click at [637, 170] on span at bounding box center [634, 173] width 5 height 10
drag, startPoint x: 614, startPoint y: 192, endPoint x: 628, endPoint y: 180, distance: 18.4
click at [617, 190] on div "Orianne published this page on October 6, 2025 Published Open page Brand Tokens…" at bounding box center [764, 318] width 1369 height 595
click at [629, 175] on button "button" at bounding box center [627, 173] width 10 height 10
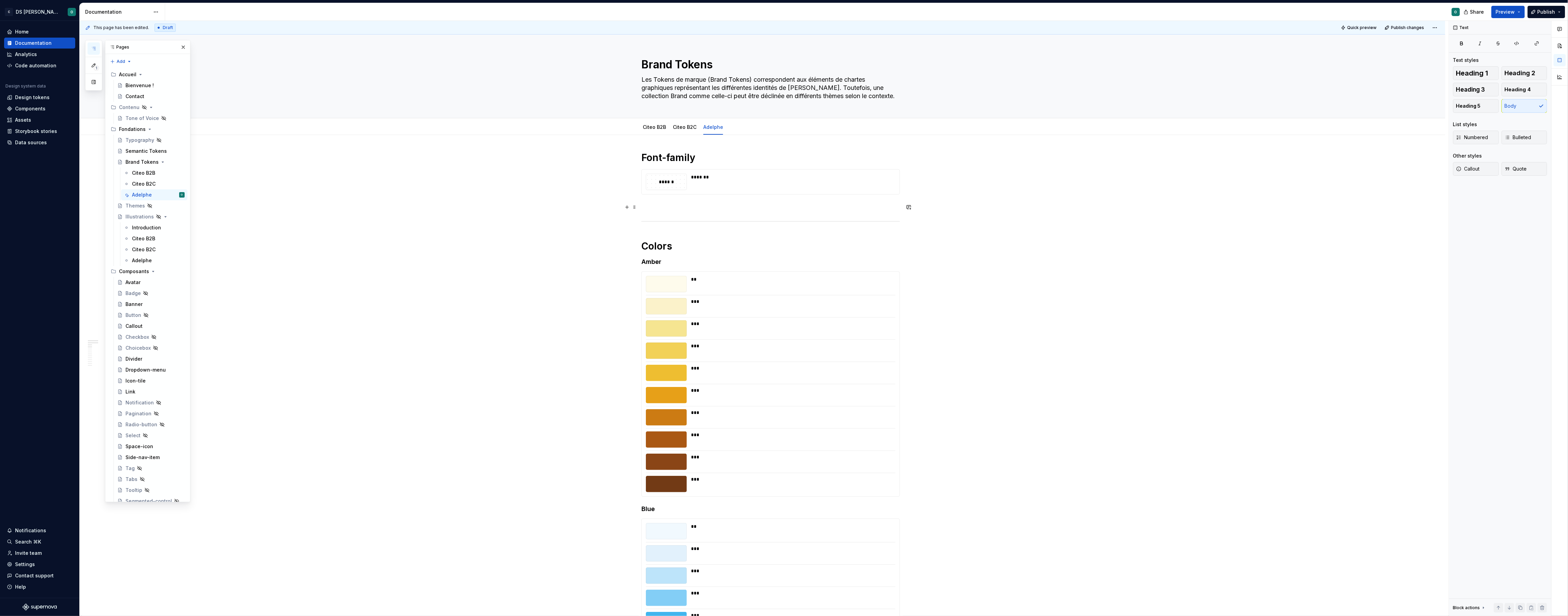
click at [687, 127] on link "Citeo B2C" at bounding box center [684, 127] width 24 height 6
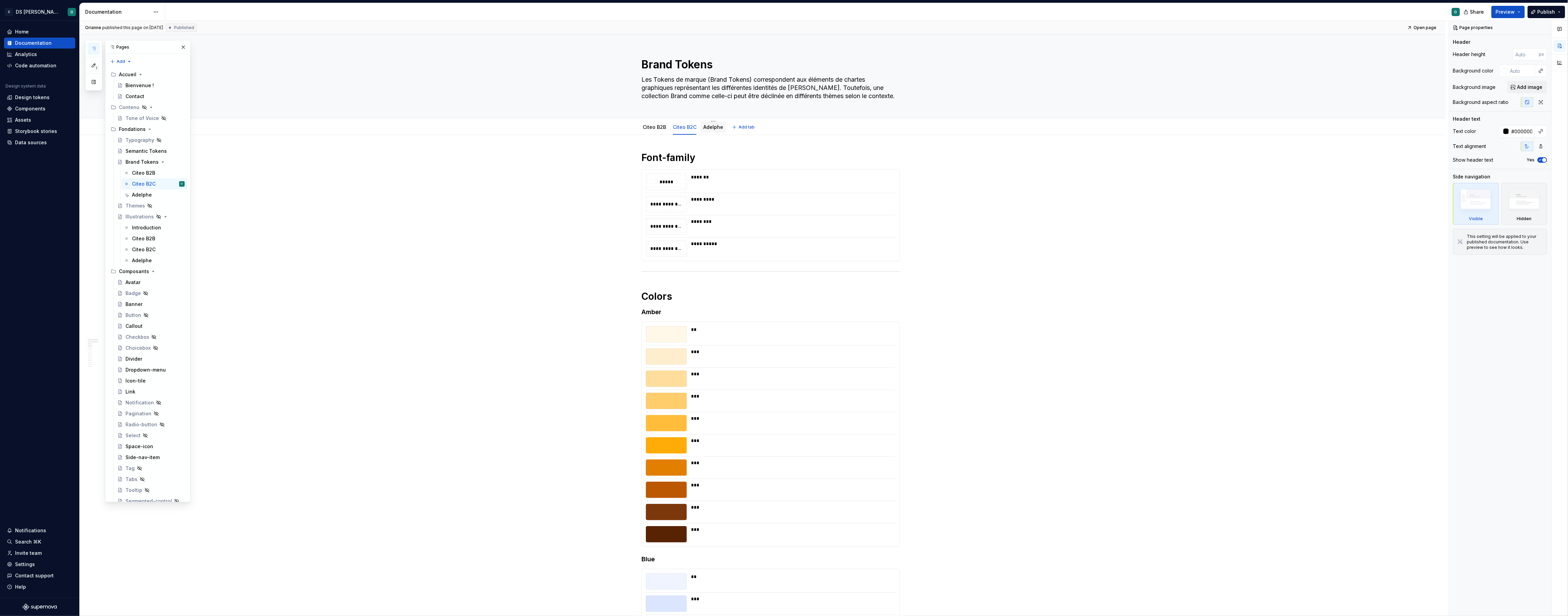
click at [714, 129] on link "Adelphe" at bounding box center [713, 127] width 20 height 6
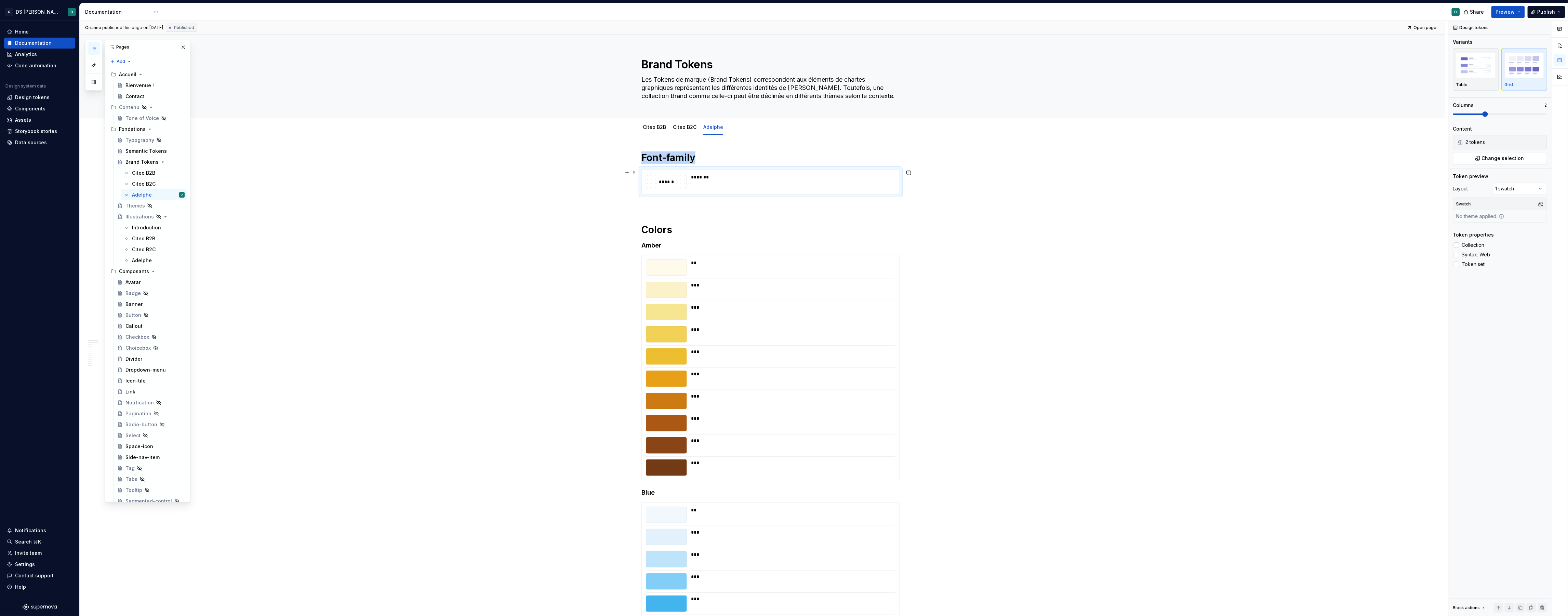
click at [783, 183] on div "*******" at bounding box center [791, 181] width 200 height 16
click at [1497, 161] on span "Change selection" at bounding box center [1503, 158] width 43 height 7
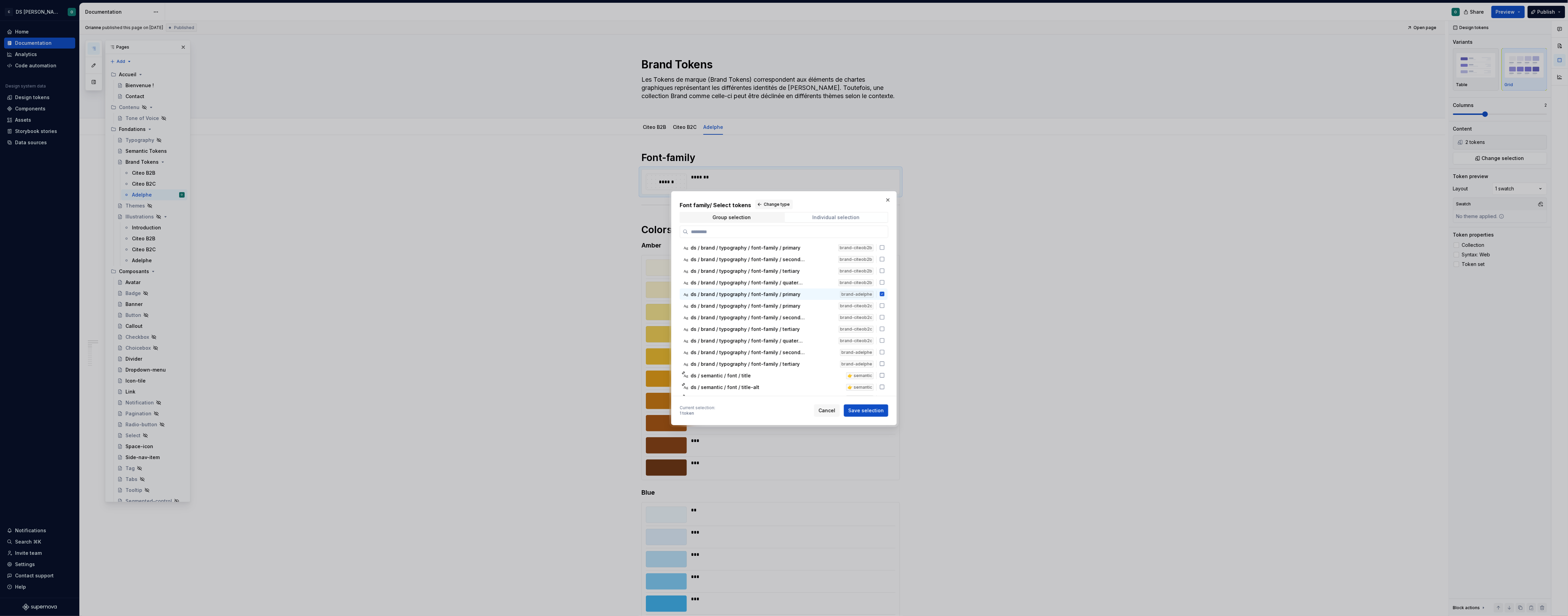
click at [845, 215] on div "Individual selection" at bounding box center [836, 217] width 47 height 5
click at [823, 349] on span "ds / brand / typography / font-family / secondary" at bounding box center [763, 352] width 145 height 7
click at [819, 362] on span "ds / brand / typography / font-family / tertiary" at bounding box center [763, 363] width 145 height 7
drag, startPoint x: 862, startPoint y: 410, endPoint x: 898, endPoint y: 399, distance: 37.6
click at [862, 410] on span "Save selection" at bounding box center [866, 410] width 35 height 7
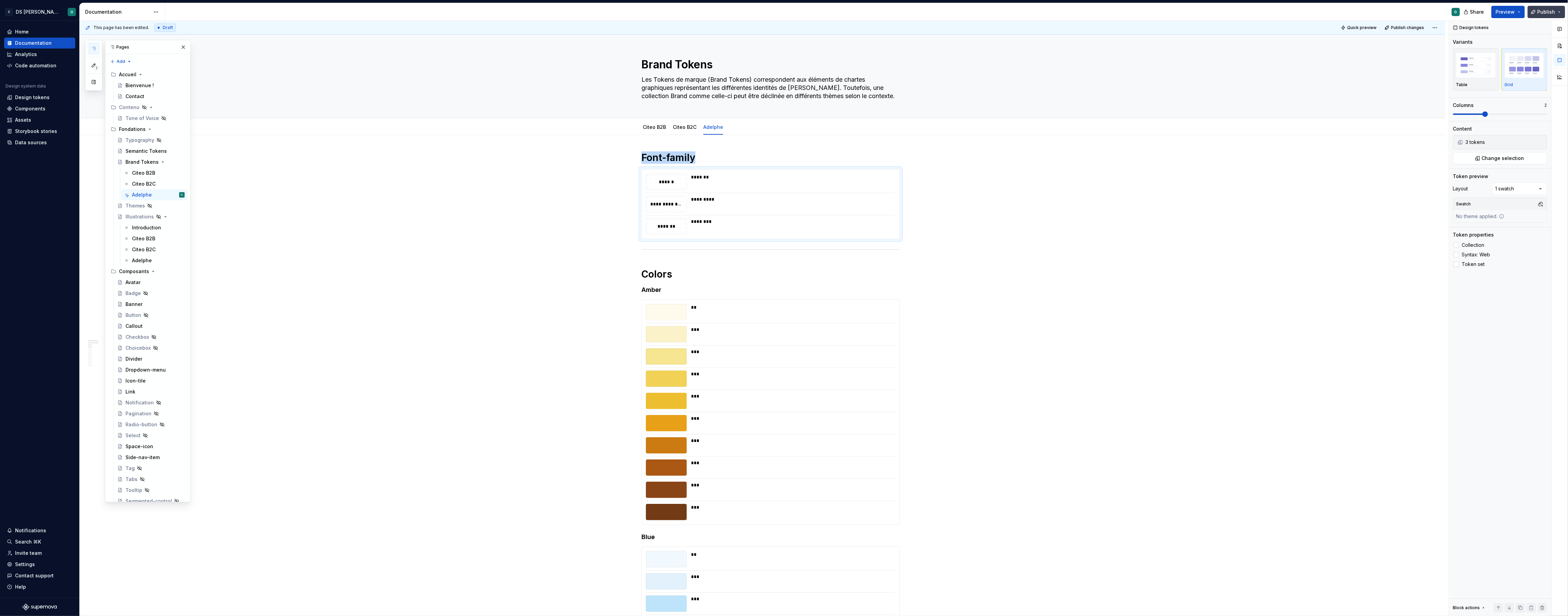
click at [1555, 10] on span "Publish" at bounding box center [1546, 12] width 18 height 7
click at [1490, 60] on span "Publish changes" at bounding box center [1484, 57] width 40 height 7
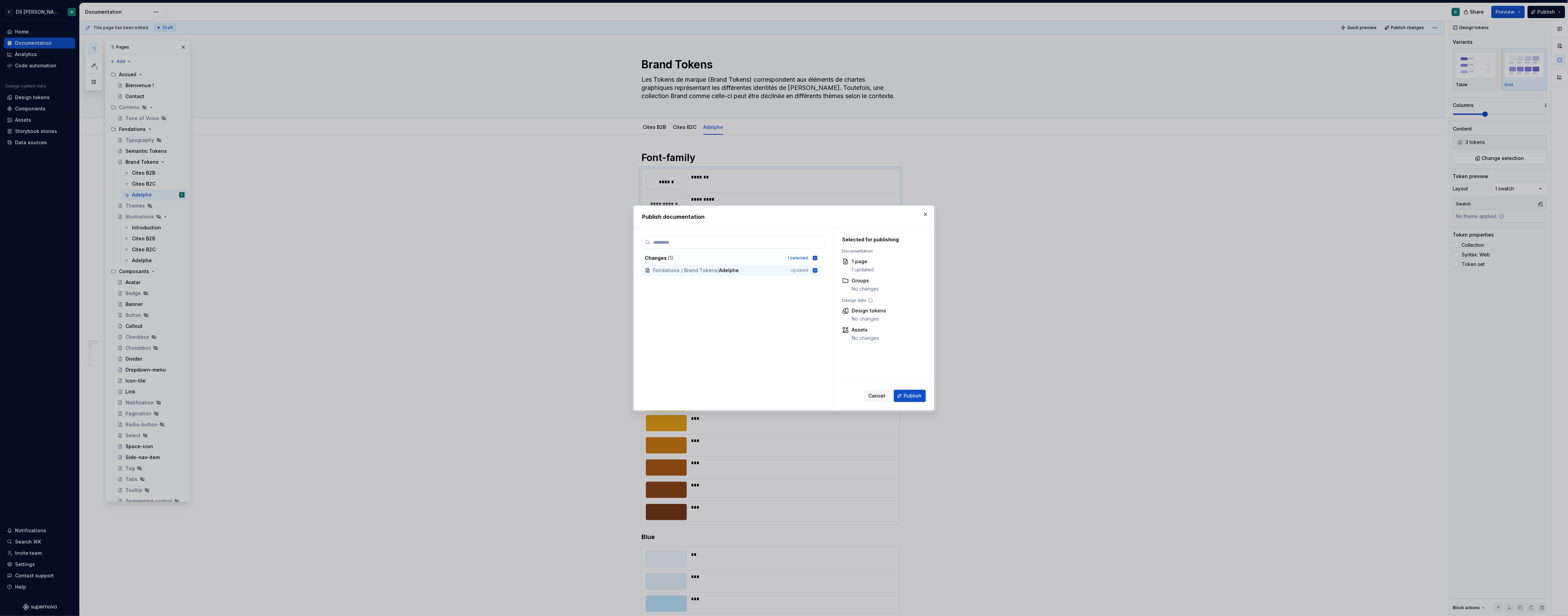
click at [916, 398] on span "Publish" at bounding box center [912, 396] width 18 height 7
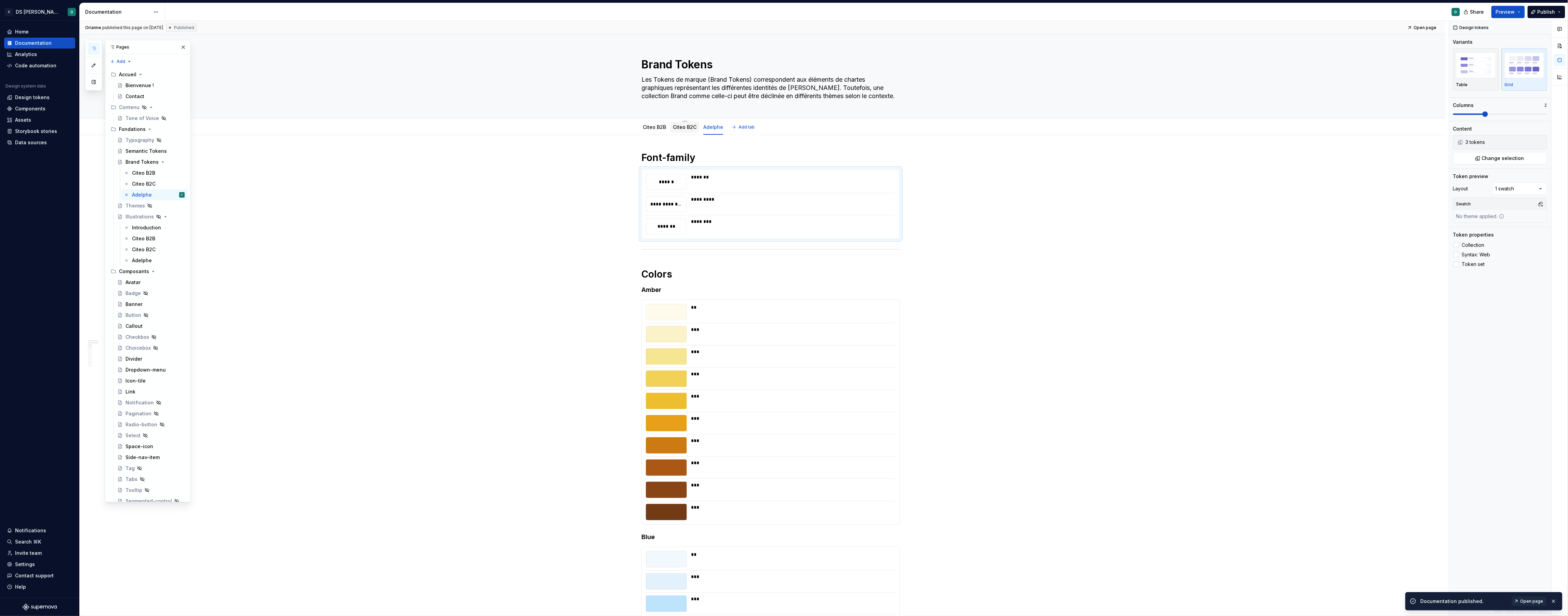
click at [684, 128] on link "Citeo B2C" at bounding box center [684, 127] width 24 height 6
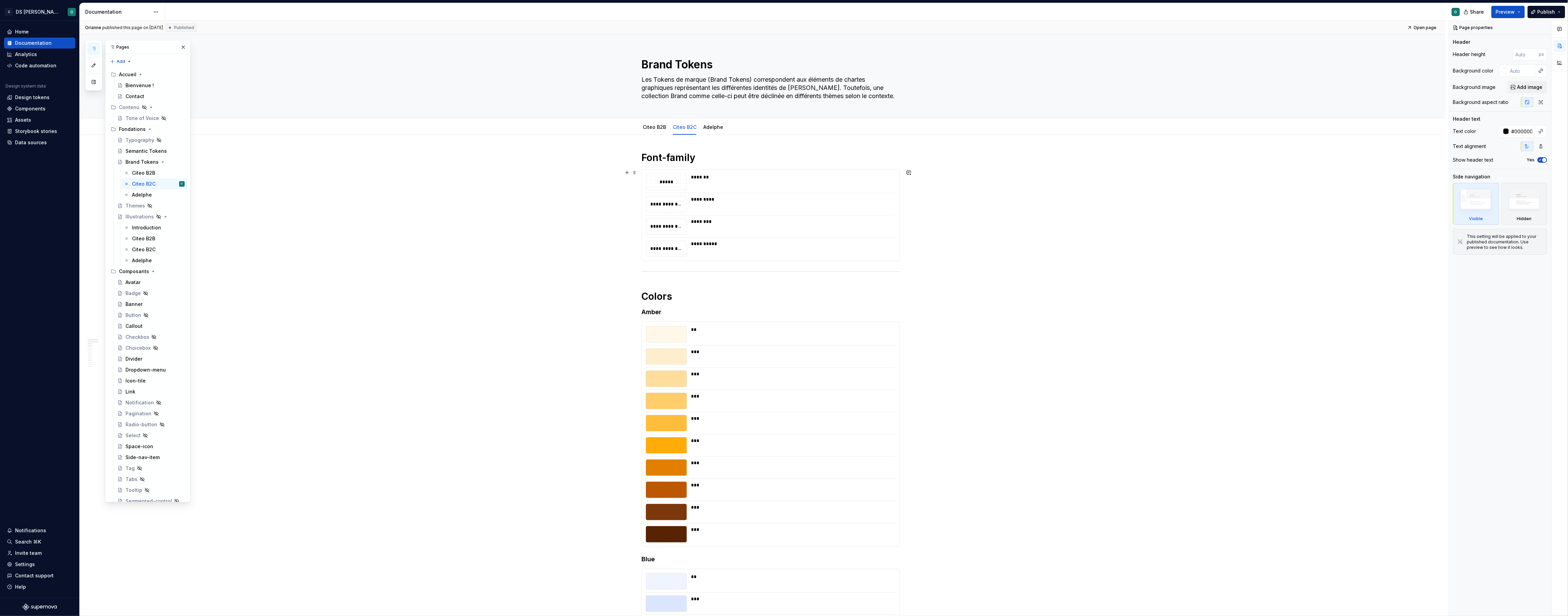
click at [786, 195] on div "**********" at bounding box center [771, 215] width 258 height 91
click at [716, 129] on link "Adelphe" at bounding box center [713, 127] width 20 height 6
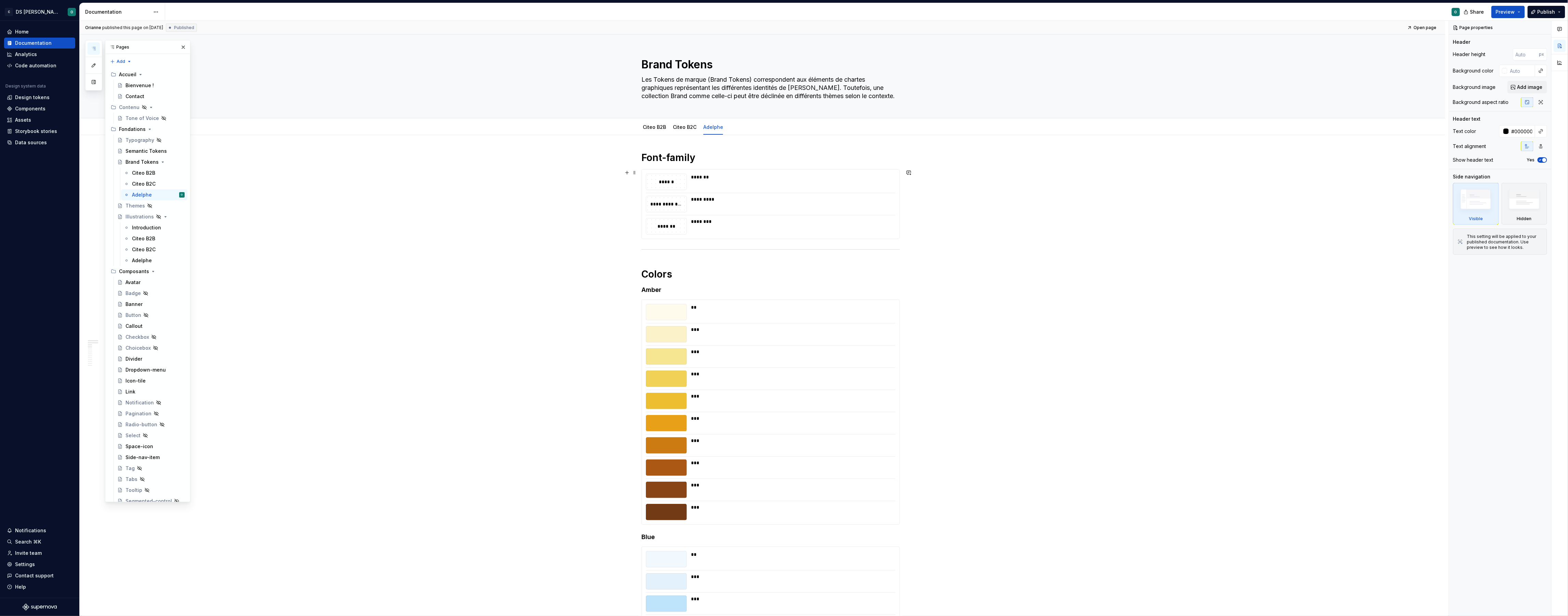
click at [746, 178] on div "*******" at bounding box center [791, 177] width 200 height 7
drag, startPoint x: 688, startPoint y: 131, endPoint x: 692, endPoint y: 130, distance: 4.1
click at [688, 131] on div "Citeo B2C" at bounding box center [684, 127] width 24 height 8
click at [689, 128] on link "Citeo B2C" at bounding box center [684, 127] width 24 height 6
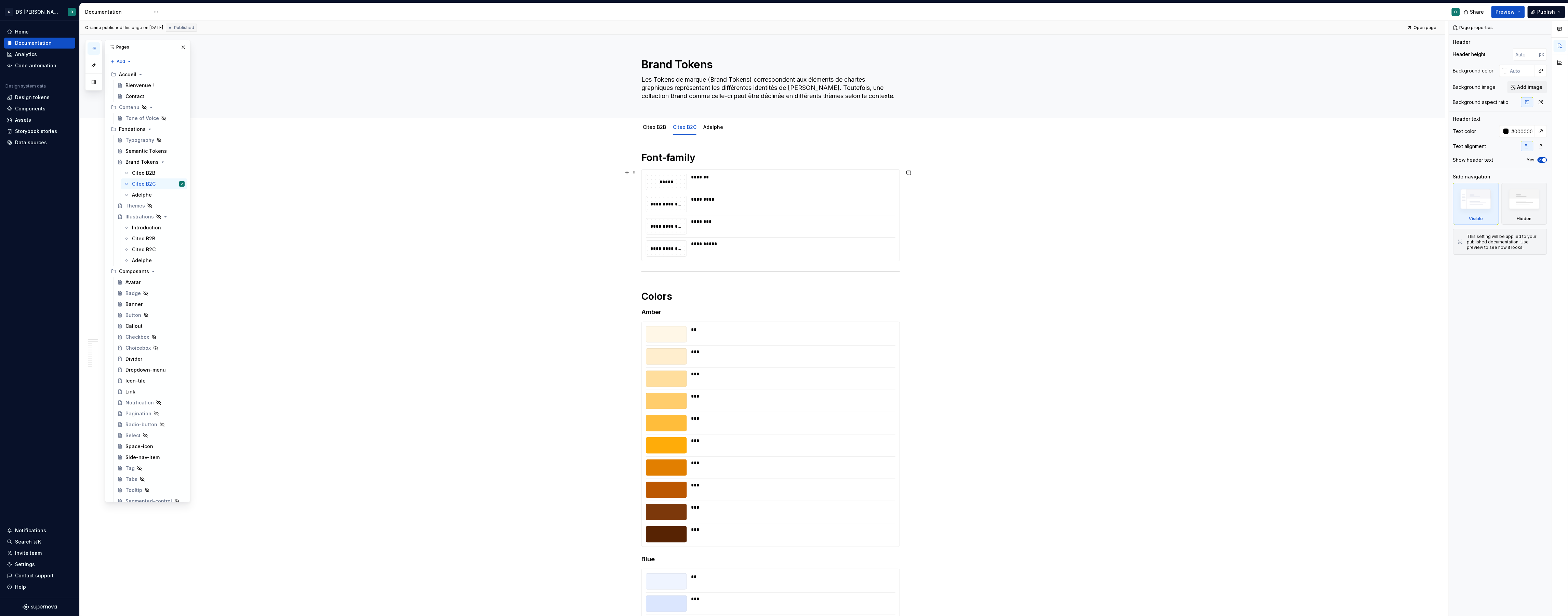
click at [827, 173] on div "**********" at bounding box center [771, 215] width 258 height 91
click at [713, 129] on link "Adelphe" at bounding box center [713, 127] width 20 height 6
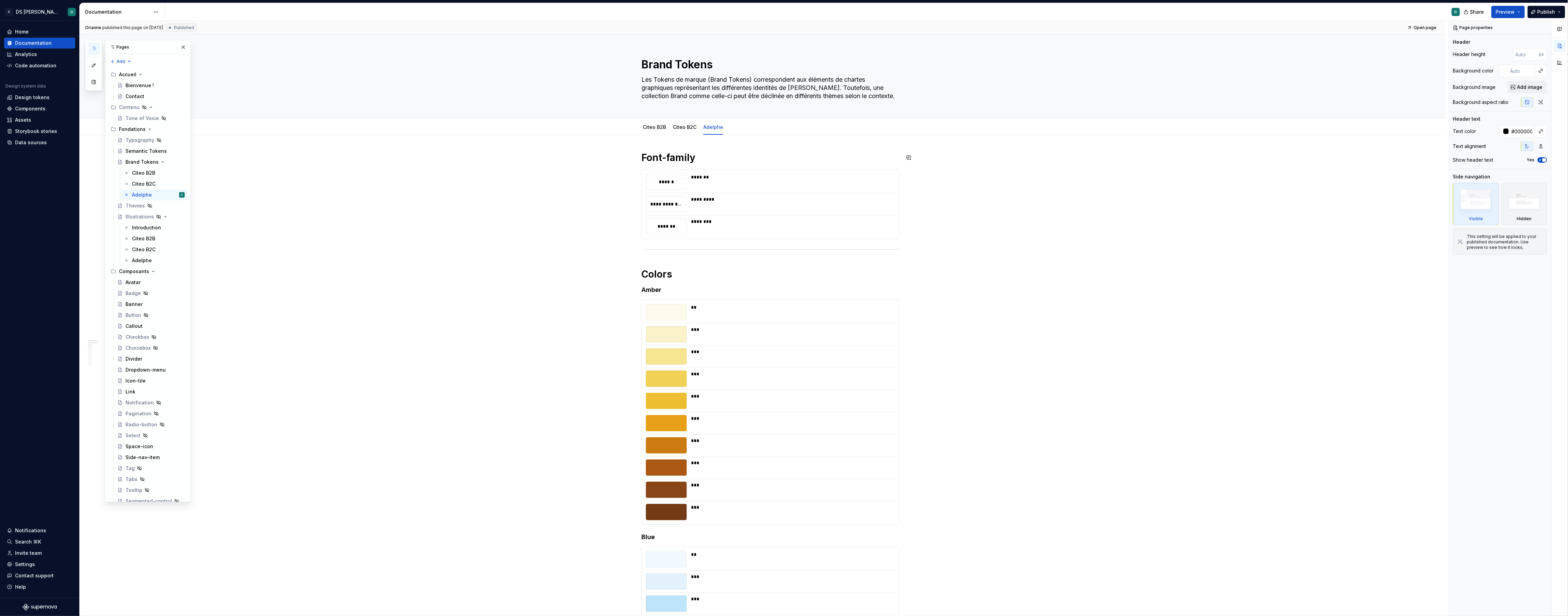
click at [849, 180] on div "*******" at bounding box center [791, 177] width 200 height 7
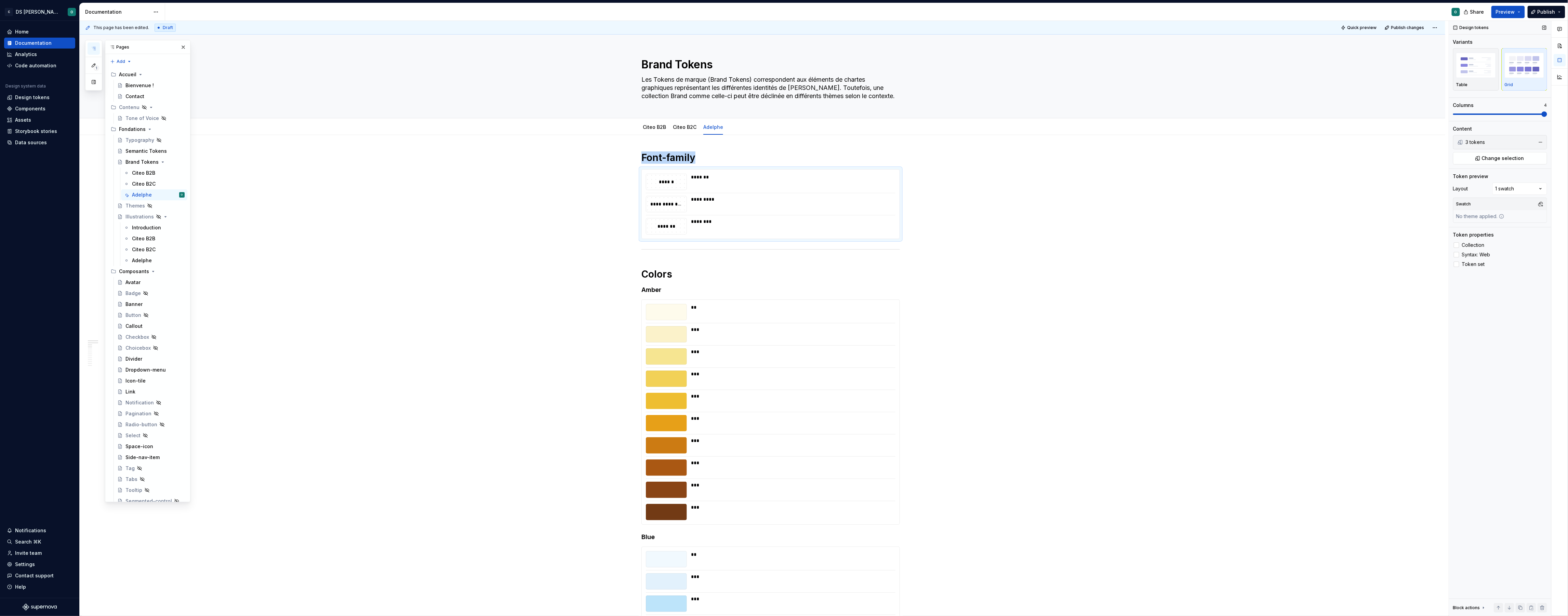
click at [1539, 112] on span at bounding box center [1500, 114] width 94 height 5
click at [1546, 15] on span "Publish" at bounding box center [1546, 12] width 18 height 7
click at [1490, 58] on span "Publish changes" at bounding box center [1484, 57] width 40 height 7
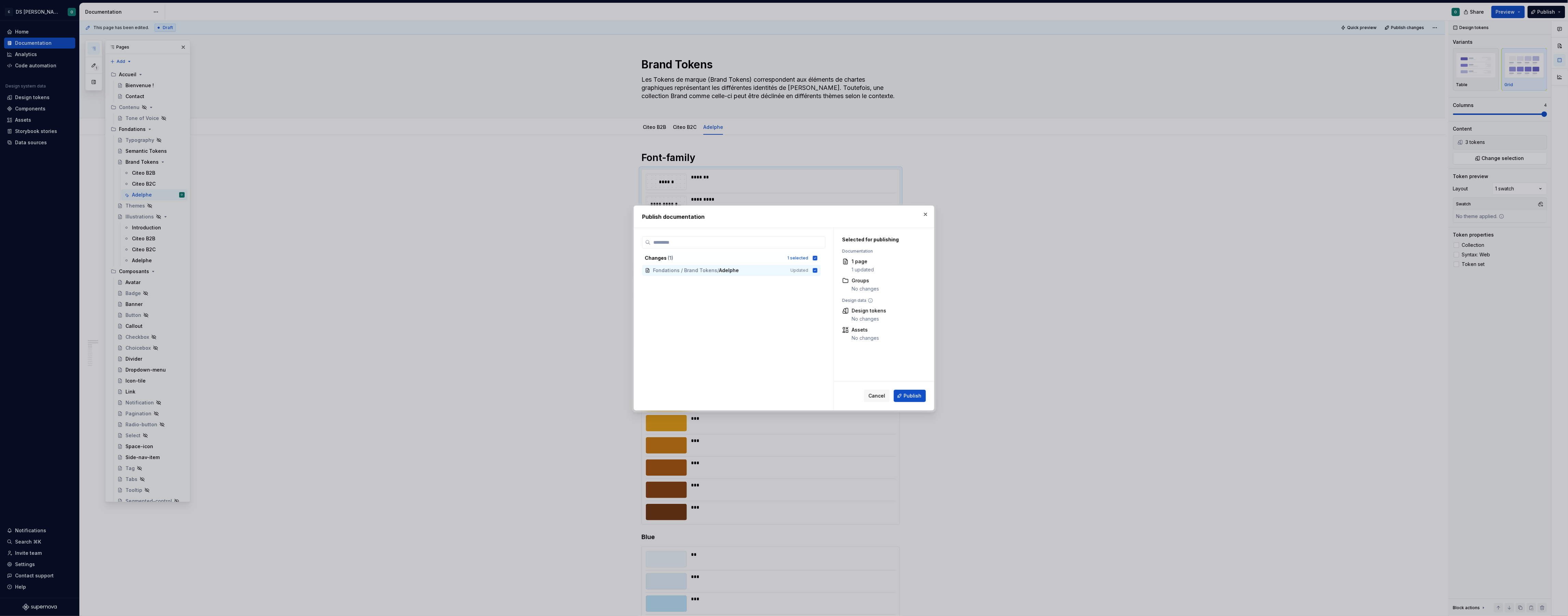
click at [917, 399] on span "Publish" at bounding box center [912, 396] width 18 height 7
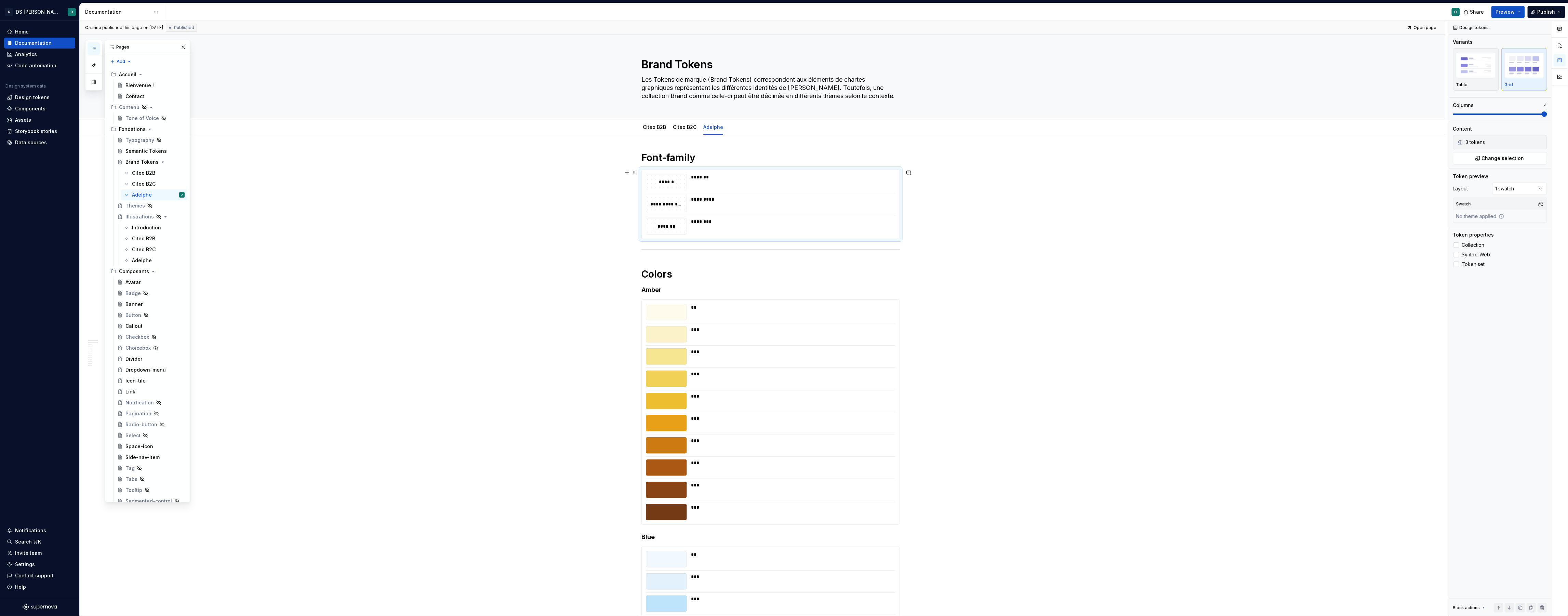
click at [134, 206] on div "Themes" at bounding box center [135, 206] width 19 height 7
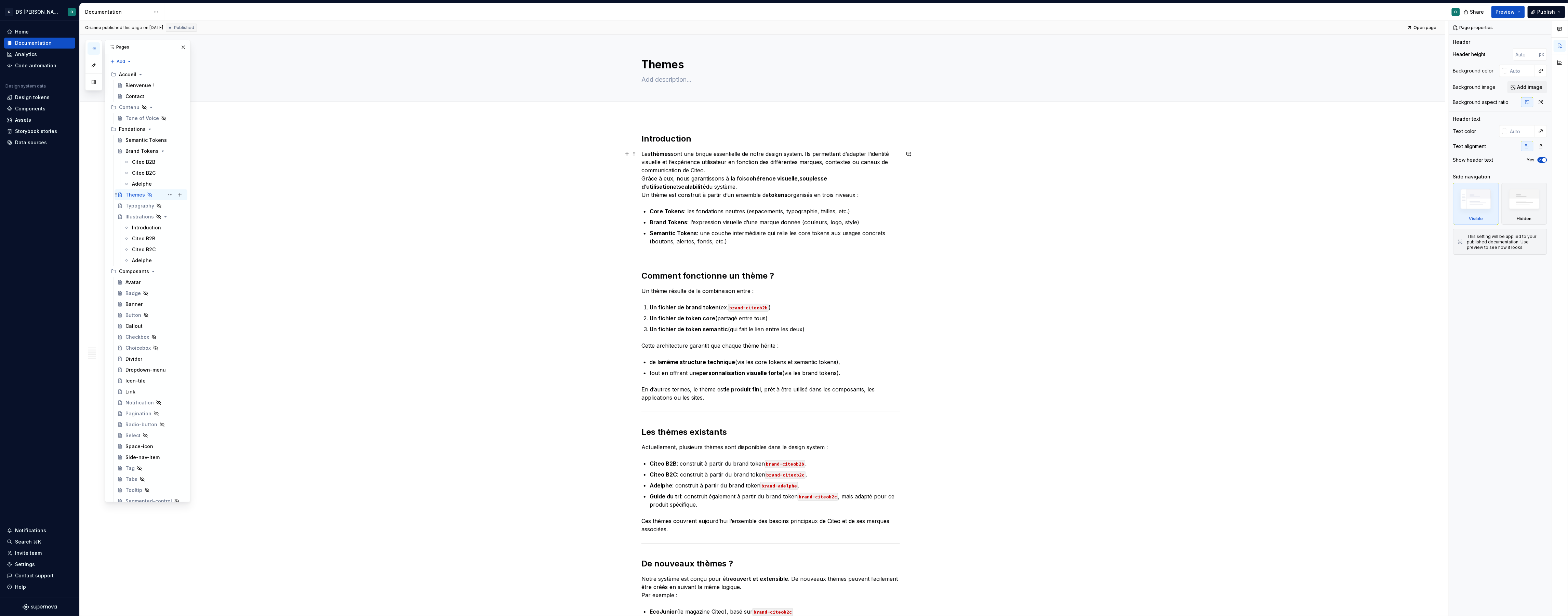
click at [137, 196] on div "Themes" at bounding box center [135, 195] width 19 height 7
click at [1060, 450] on div "Introduction Les thèmes sont une brique essentielle de notre design system. Ils…" at bounding box center [762, 592] width 1365 height 951
click at [180, 131] on button "Page tree" at bounding box center [180, 129] width 10 height 10
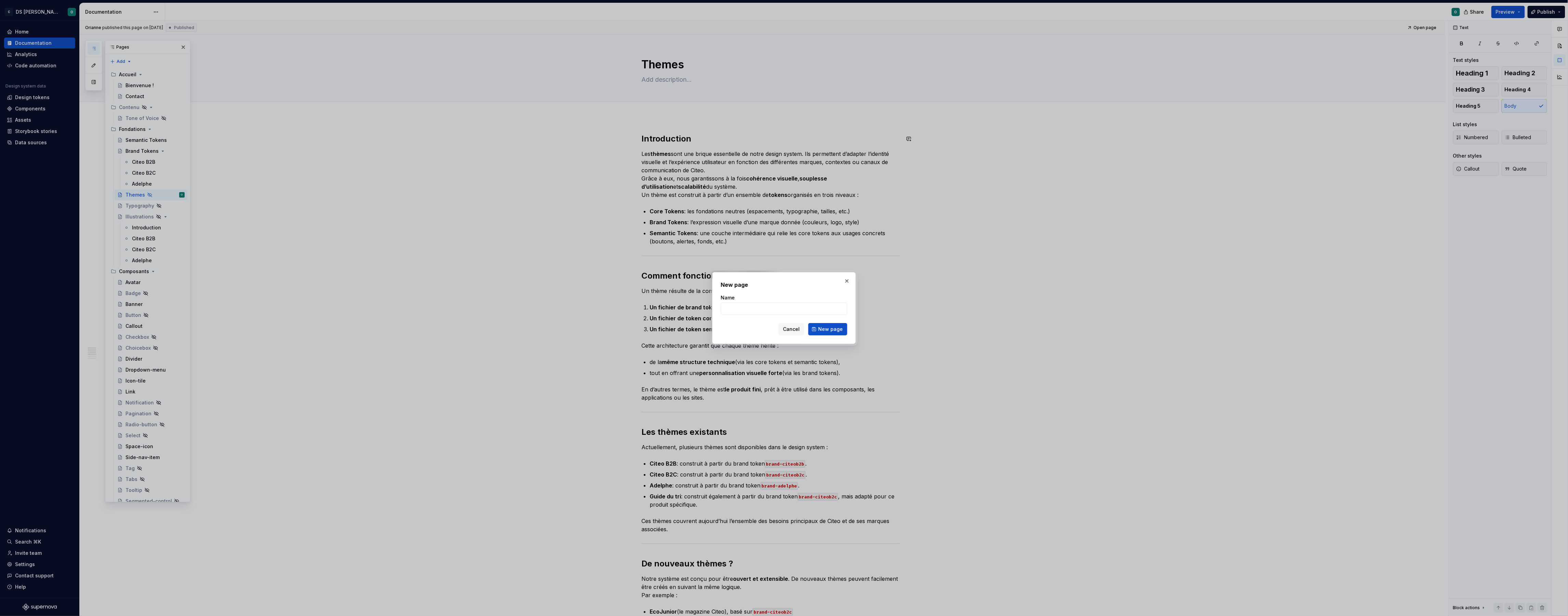
type textarea "*"
type input "Icons"
click button "New page" at bounding box center [828, 329] width 39 height 12
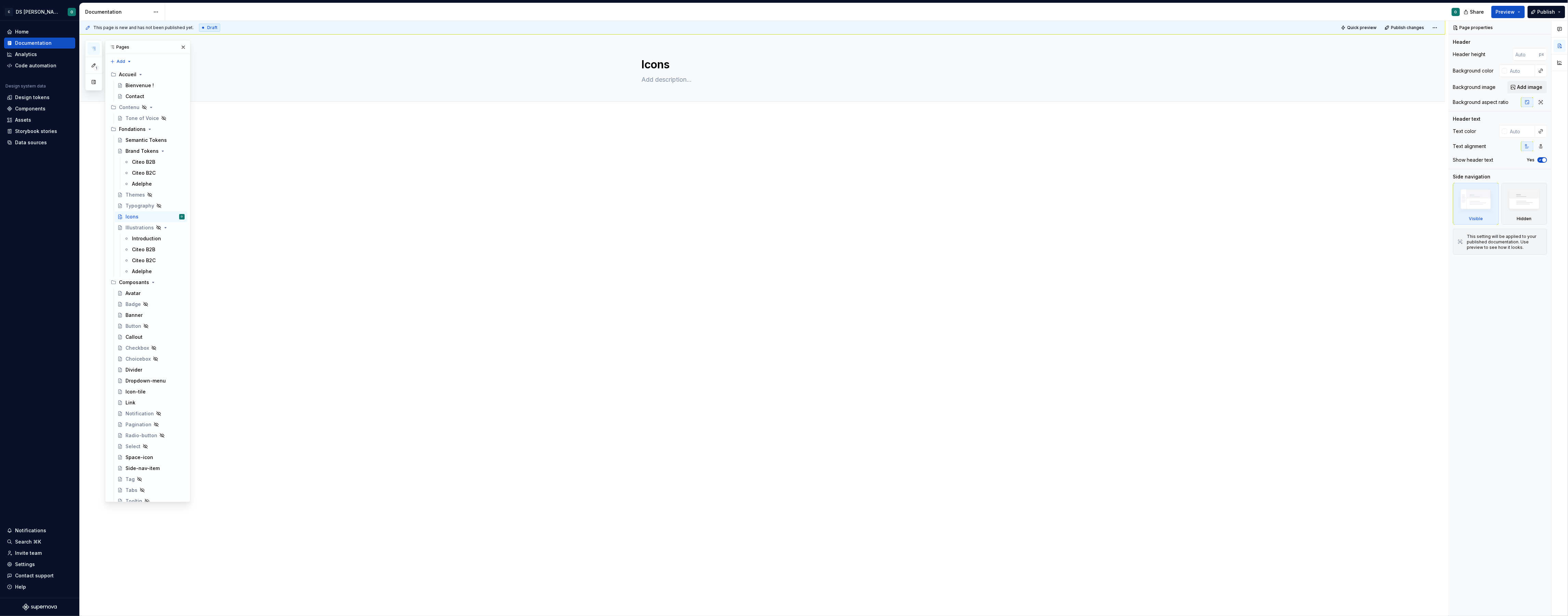
click at [744, 170] on div "This page is new and has not been published yet. Draft Quick preview Publish ch…" at bounding box center [764, 318] width 1369 height 595
type textarea "*"
click at [739, 151] on div at bounding box center [771, 146] width 259 height 26
click at [685, 174] on button "**********" at bounding box center [671, 170] width 45 height 12
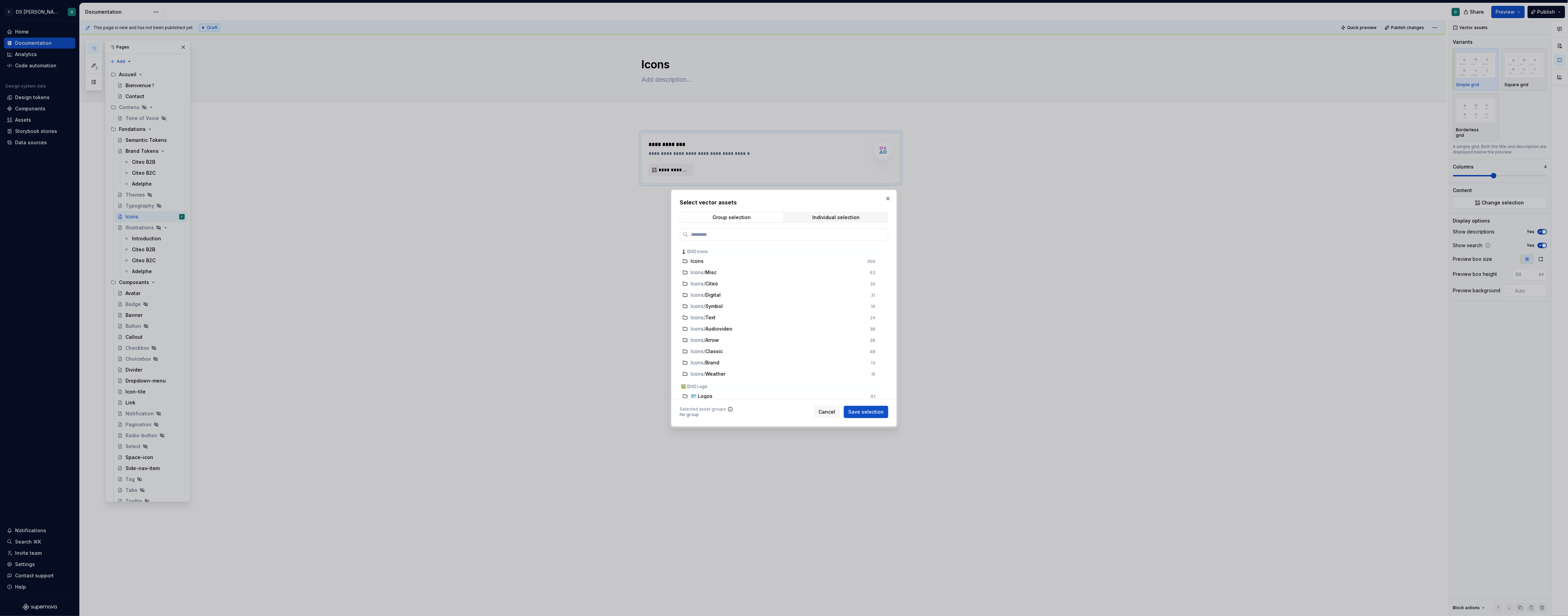
type textarea "*"
click at [888, 198] on button "button" at bounding box center [888, 198] width 10 height 10
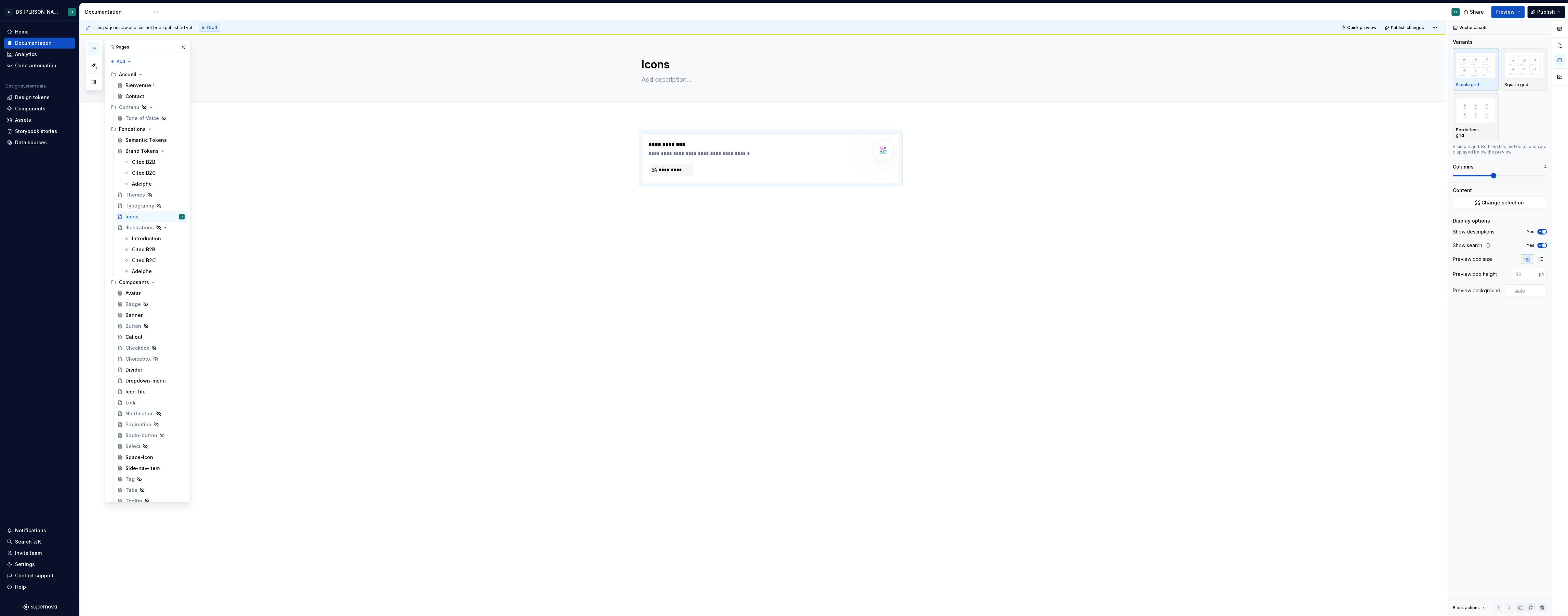
type textarea "*"
click at [884, 154] on img at bounding box center [883, 150] width 13 height 13
click at [673, 169] on span "**********" at bounding box center [674, 170] width 30 height 7
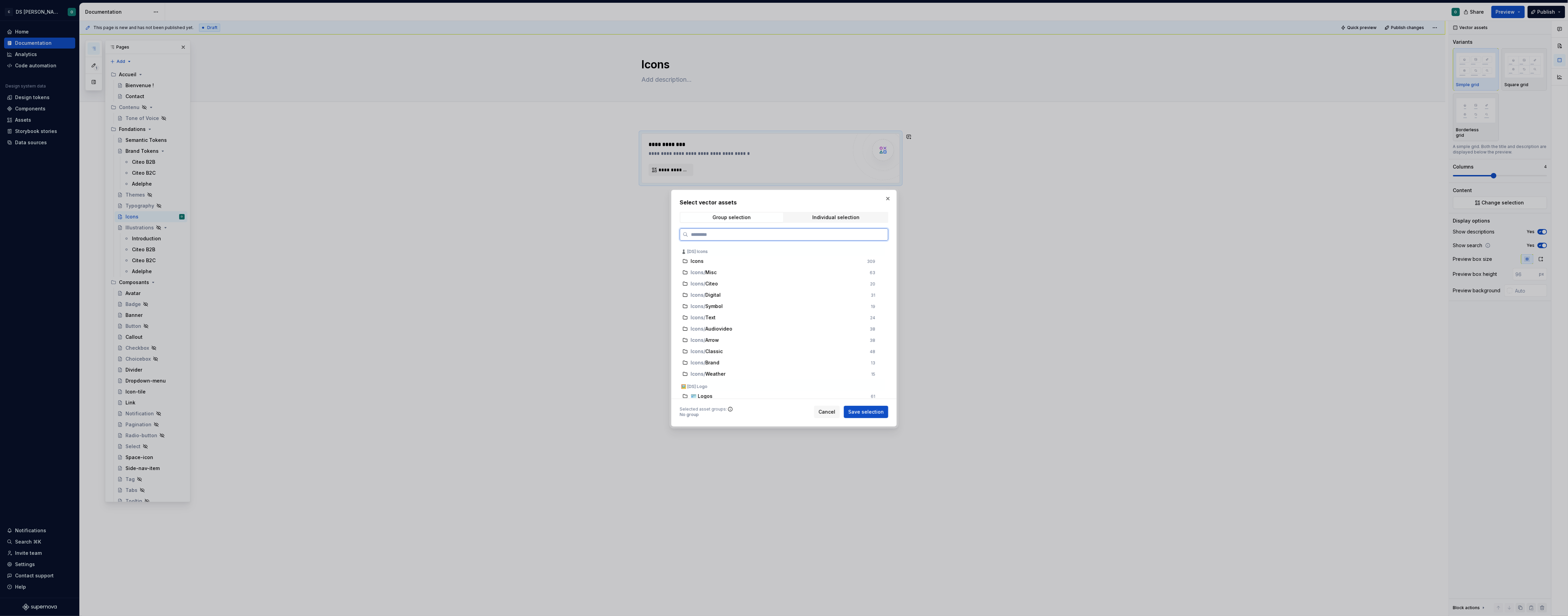
click at [780, 234] on input "search" at bounding box center [788, 234] width 200 height 7
type input "**"
click at [780, 263] on div "Icons / Classic" at bounding box center [779, 261] width 175 height 7
click at [864, 413] on span "Save selection" at bounding box center [866, 411] width 35 height 7
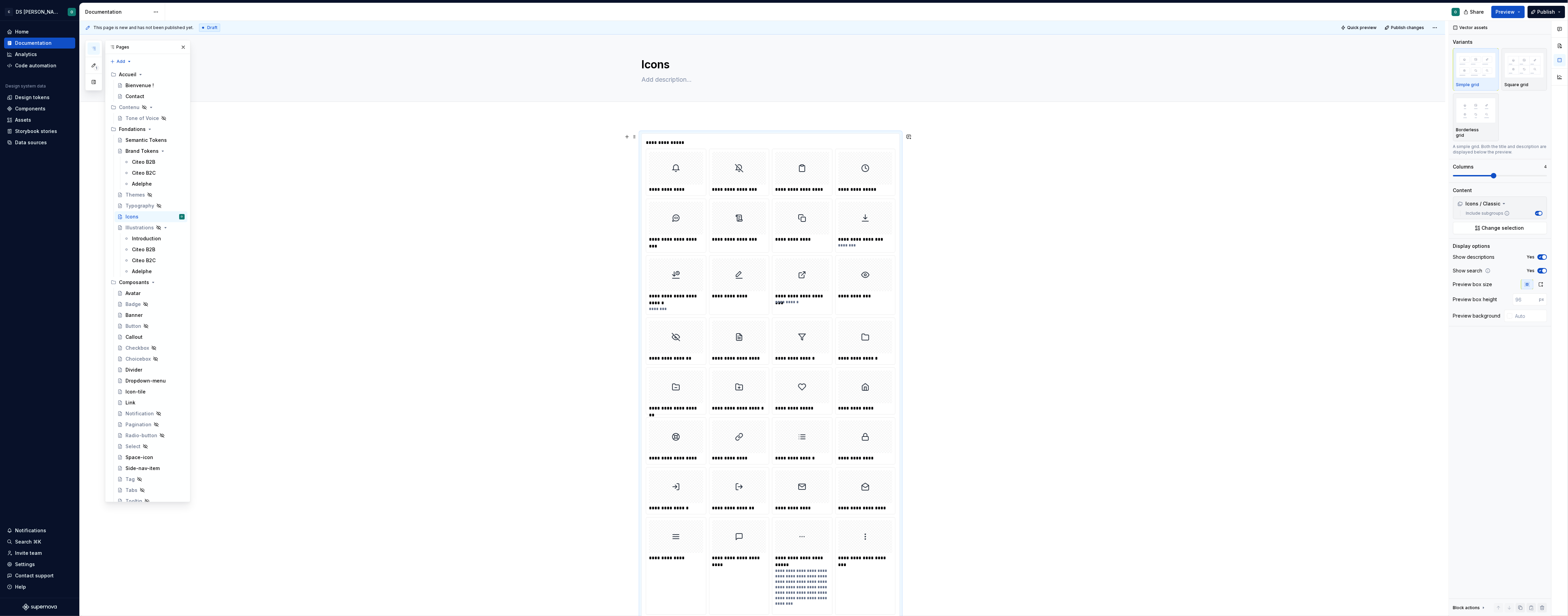
click at [1048, 411] on div "**********" at bounding box center [762, 577] width 1365 height 920
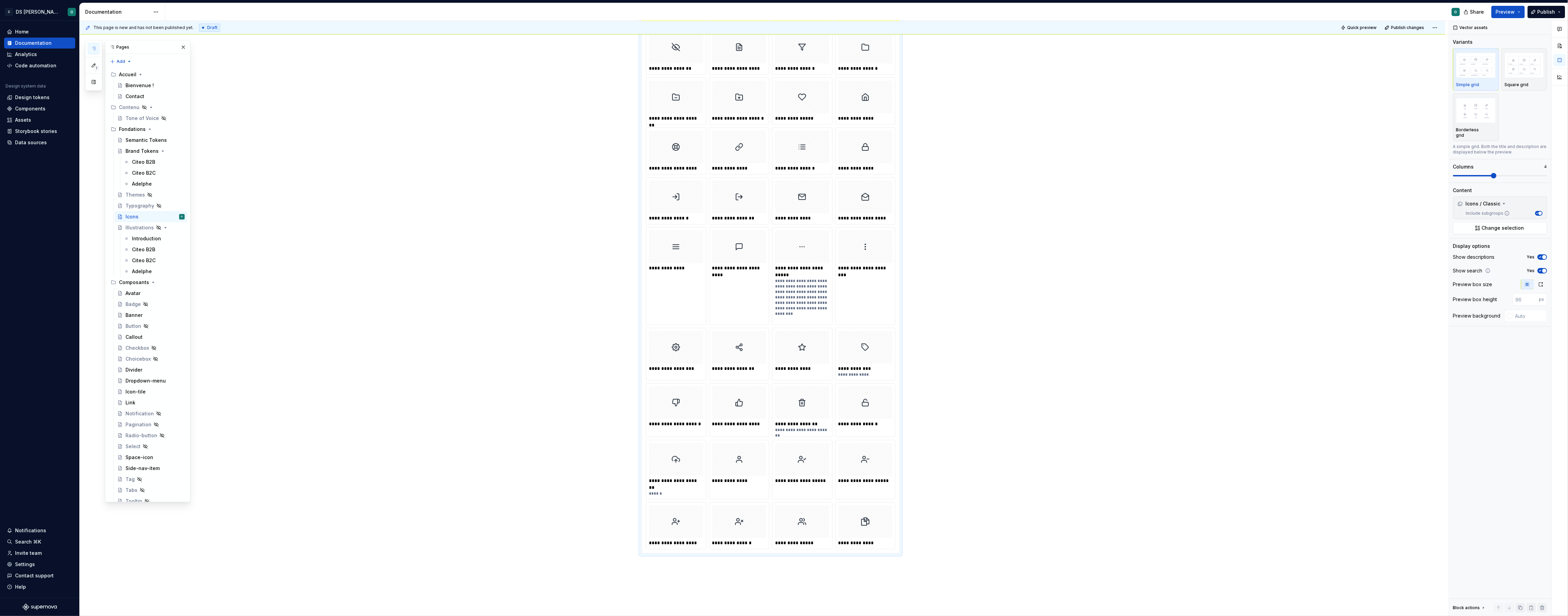
scroll to position [423, 0]
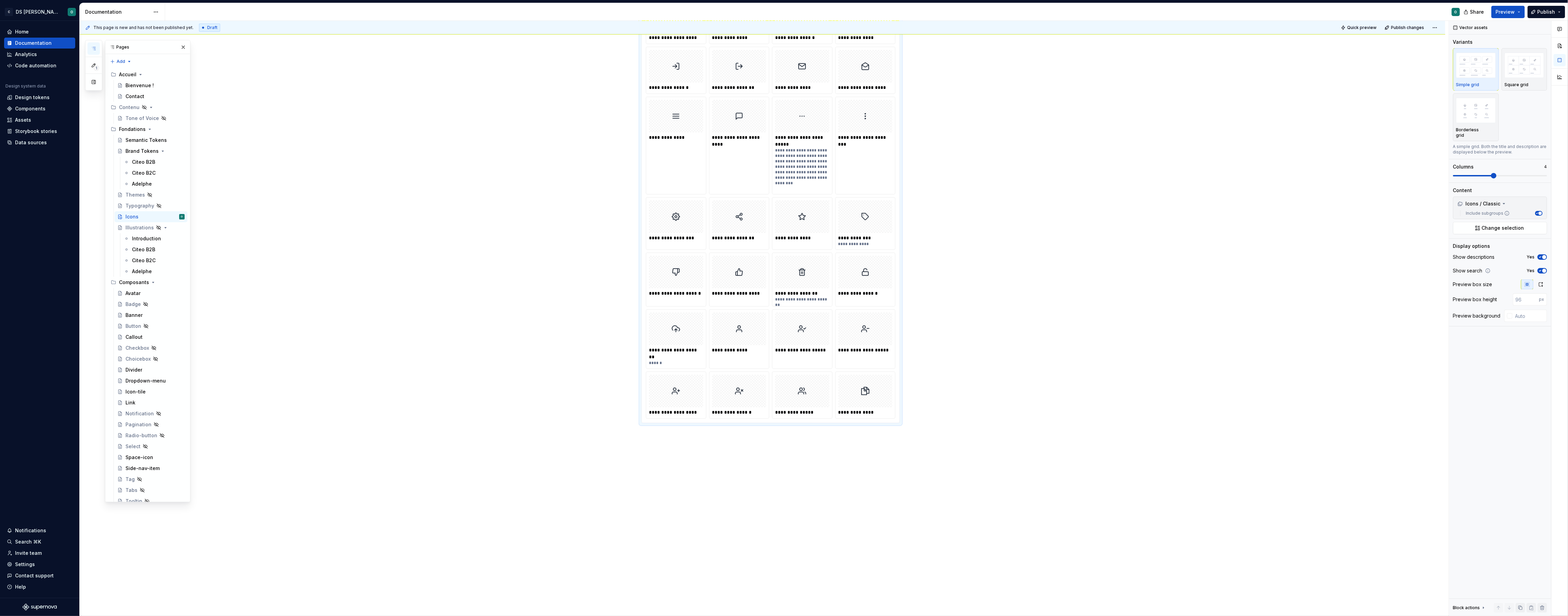
click at [733, 489] on div "**********" at bounding box center [762, 156] width 1365 height 920
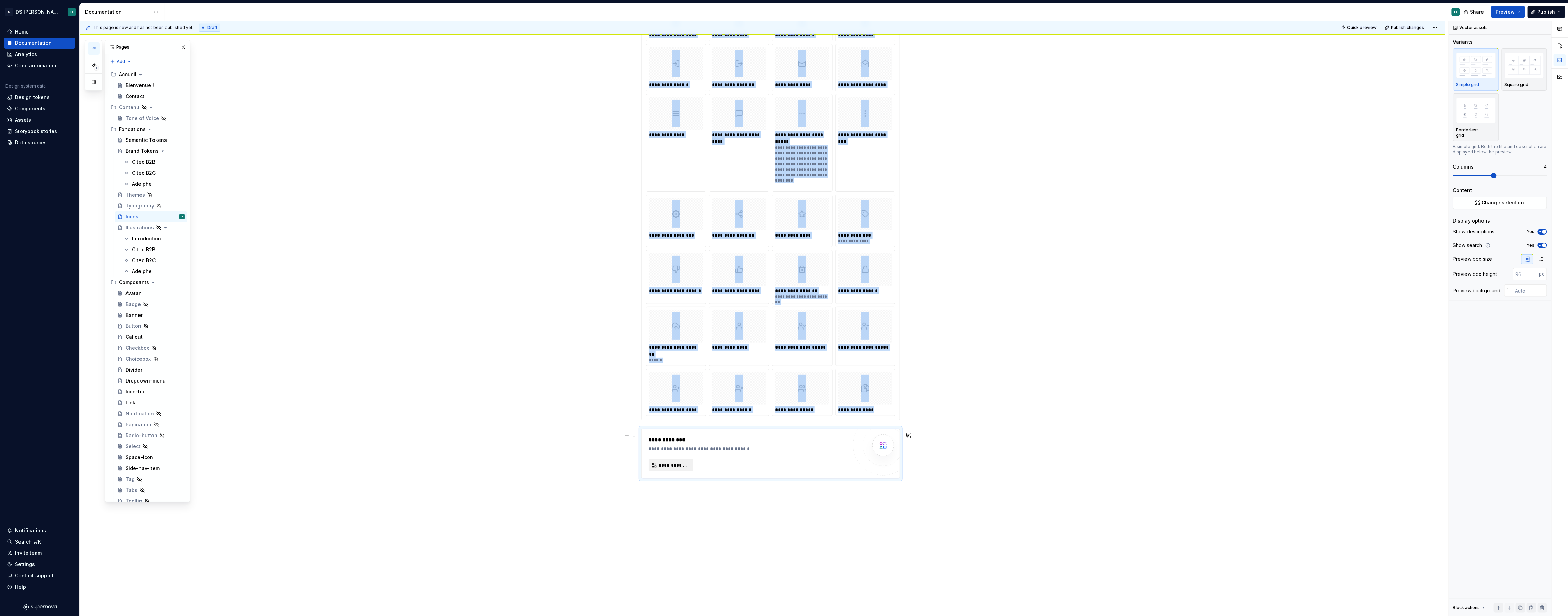
click at [664, 469] on span "**********" at bounding box center [674, 465] width 30 height 7
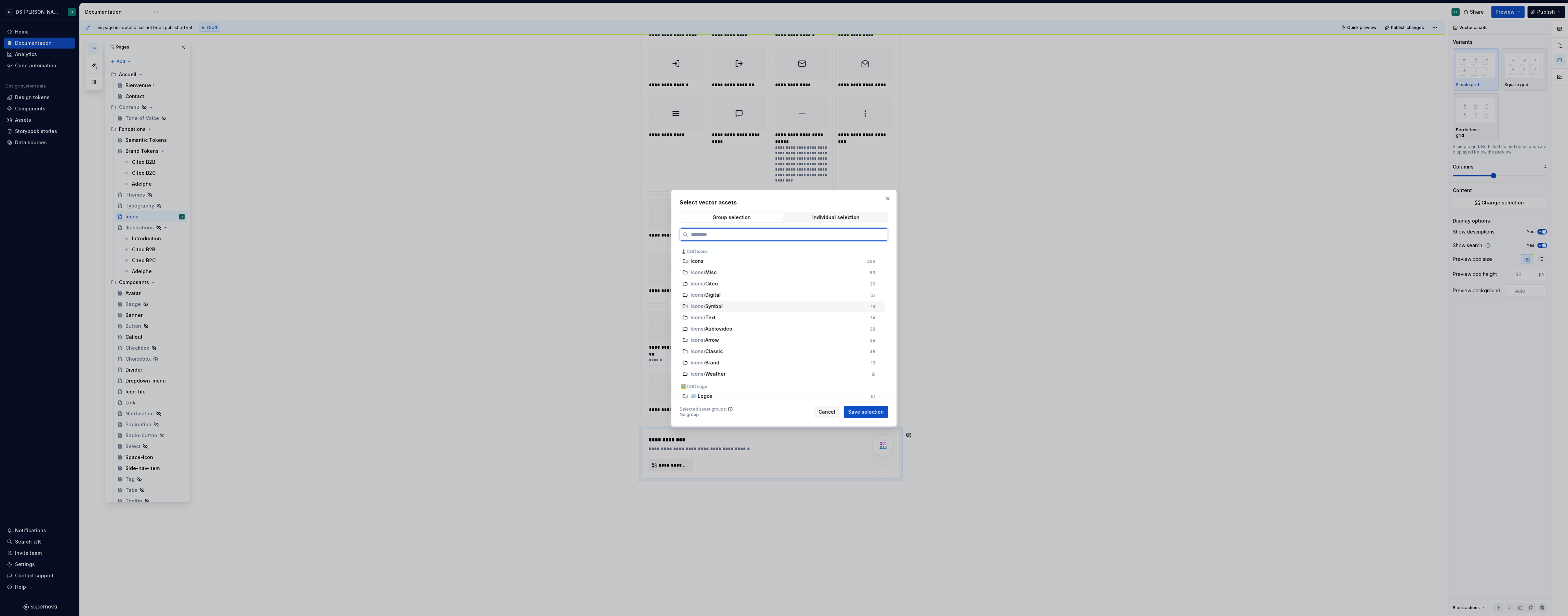
click at [747, 307] on div "Icons / Symbol" at bounding box center [779, 306] width 176 height 7
click at [877, 411] on span "Save selection" at bounding box center [866, 411] width 35 height 7
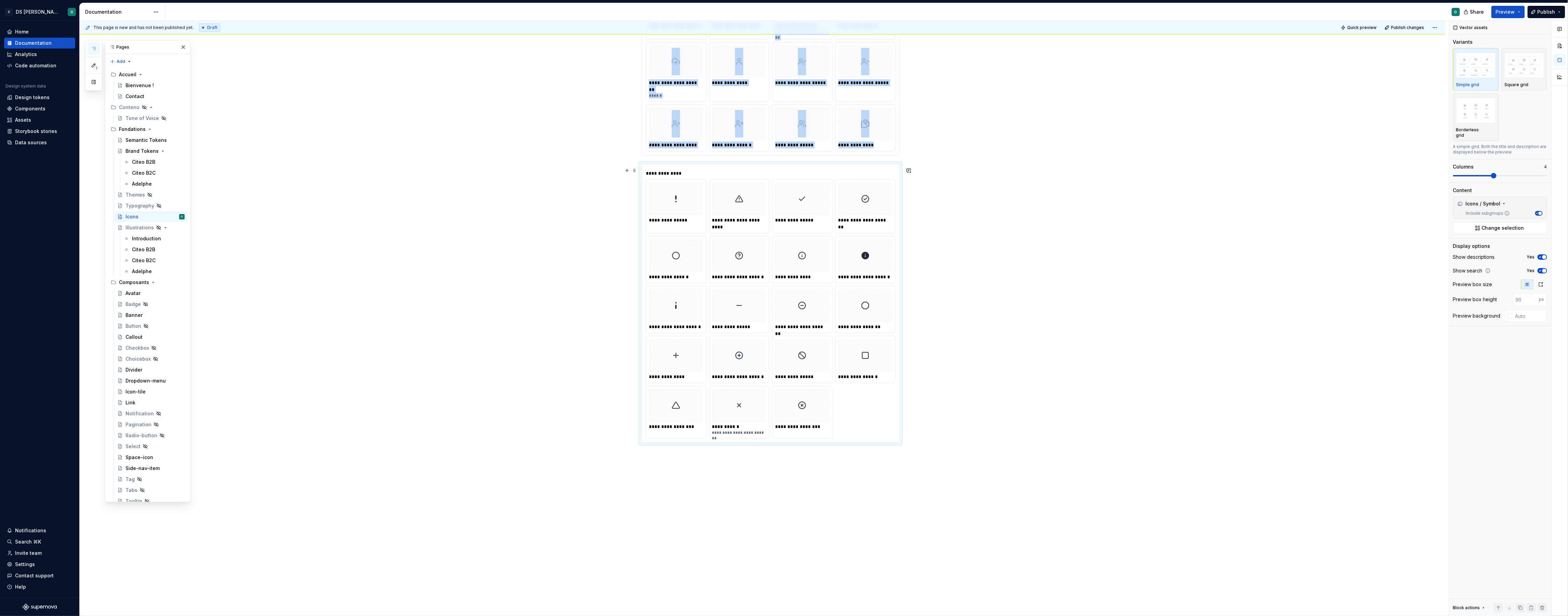
scroll to position [712, 0]
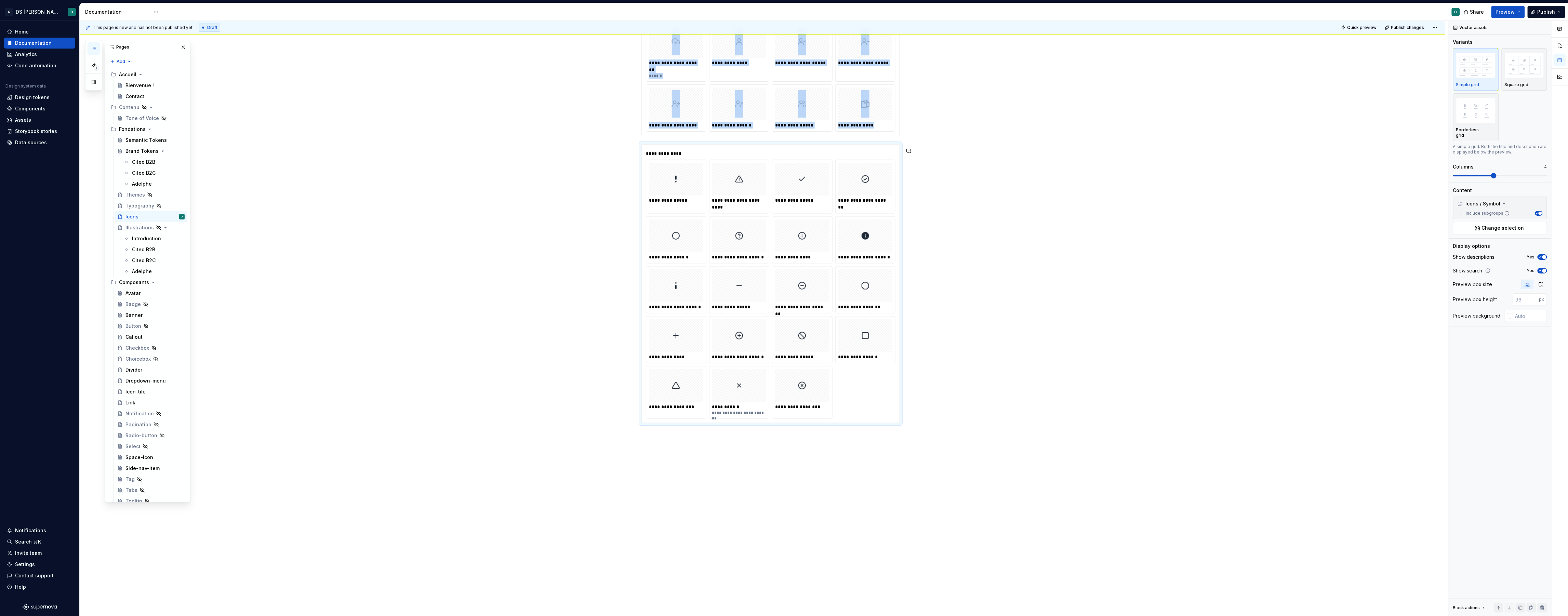
click at [794, 467] on div "**********" at bounding box center [764, 318] width 1369 height 595
click at [786, 457] on div "**********" at bounding box center [764, 318] width 1369 height 595
click at [769, 446] on div "**********" at bounding box center [764, 318] width 1369 height 595
click at [773, 443] on div "**********" at bounding box center [764, 318] width 1369 height 595
click at [780, 441] on div "**********" at bounding box center [764, 318] width 1369 height 595
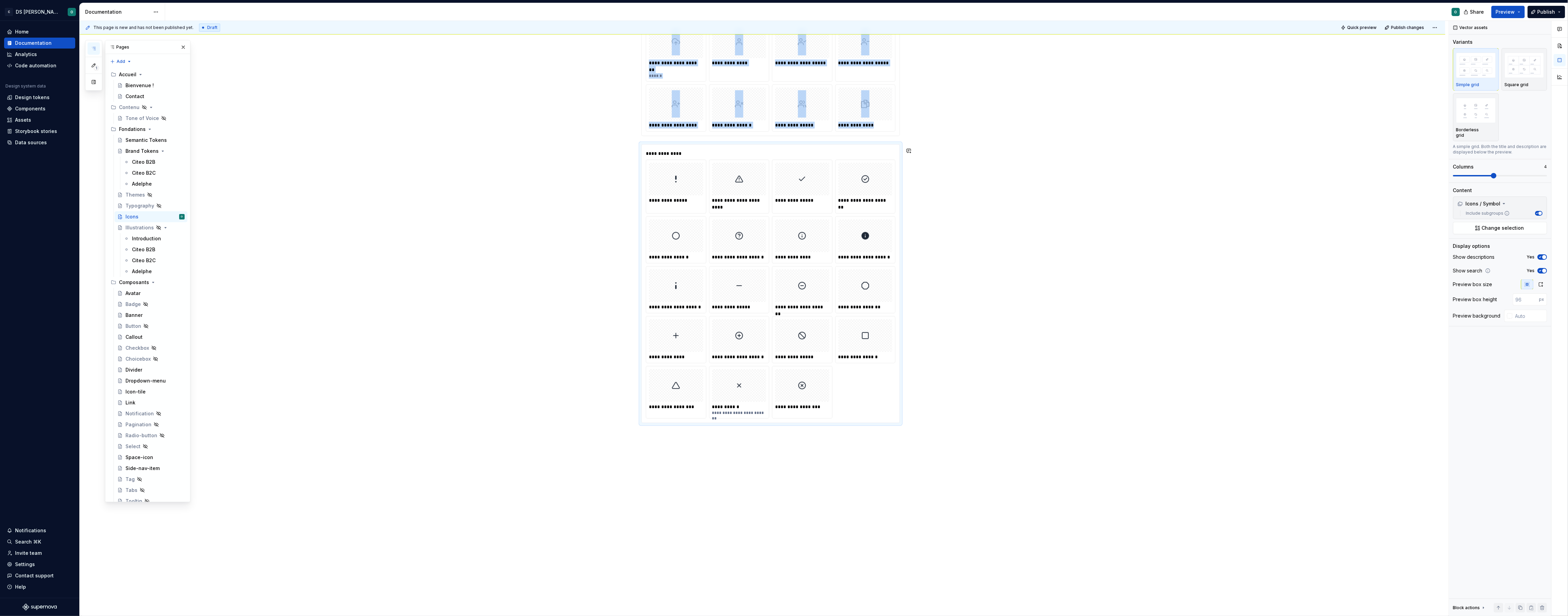
click at [779, 441] on div "**********" at bounding box center [764, 318] width 1369 height 595
click at [738, 439] on div "**********" at bounding box center [764, 318] width 1369 height 595
click at [733, 439] on div "**********" at bounding box center [764, 318] width 1369 height 595
click at [733, 439] on div "**********" at bounding box center [762, 12] width 1365 height 1207
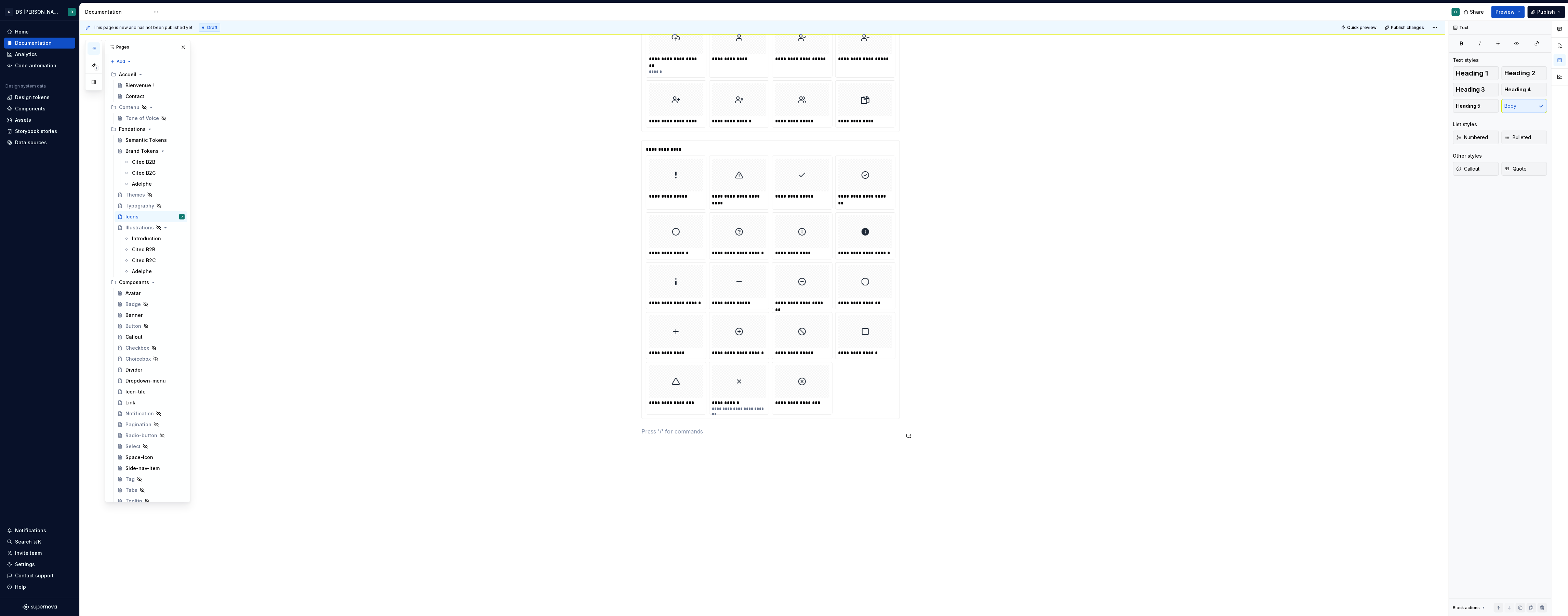
click at [748, 450] on div "**********" at bounding box center [764, 318] width 1369 height 595
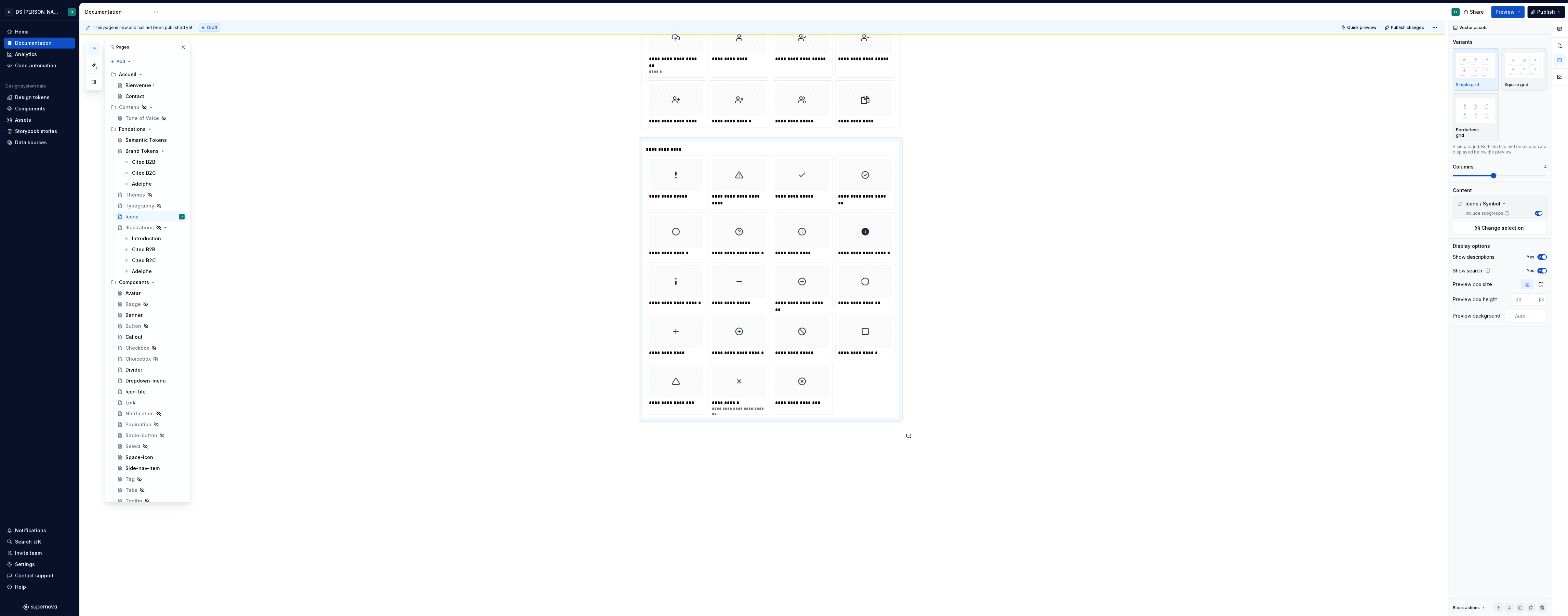
scroll to position [721, 0]
click at [748, 450] on div "**********" at bounding box center [762, 7] width 1365 height 1223
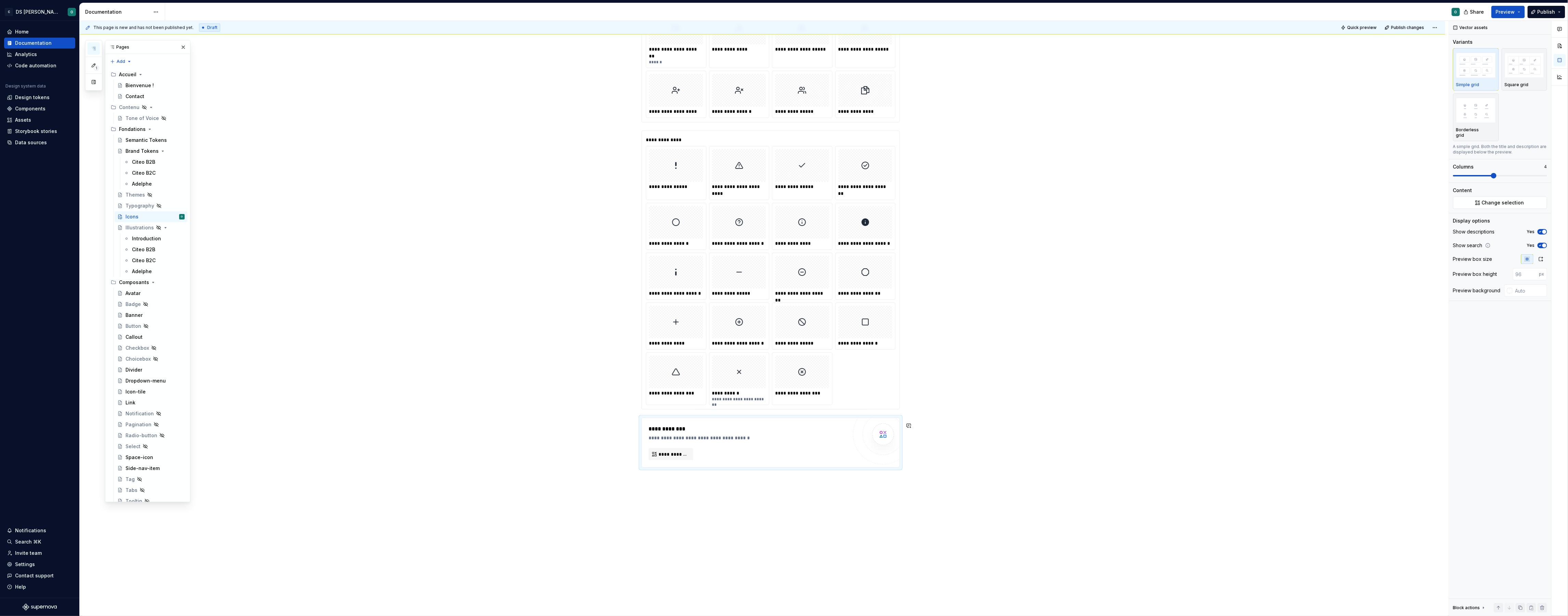
type textarea "*"
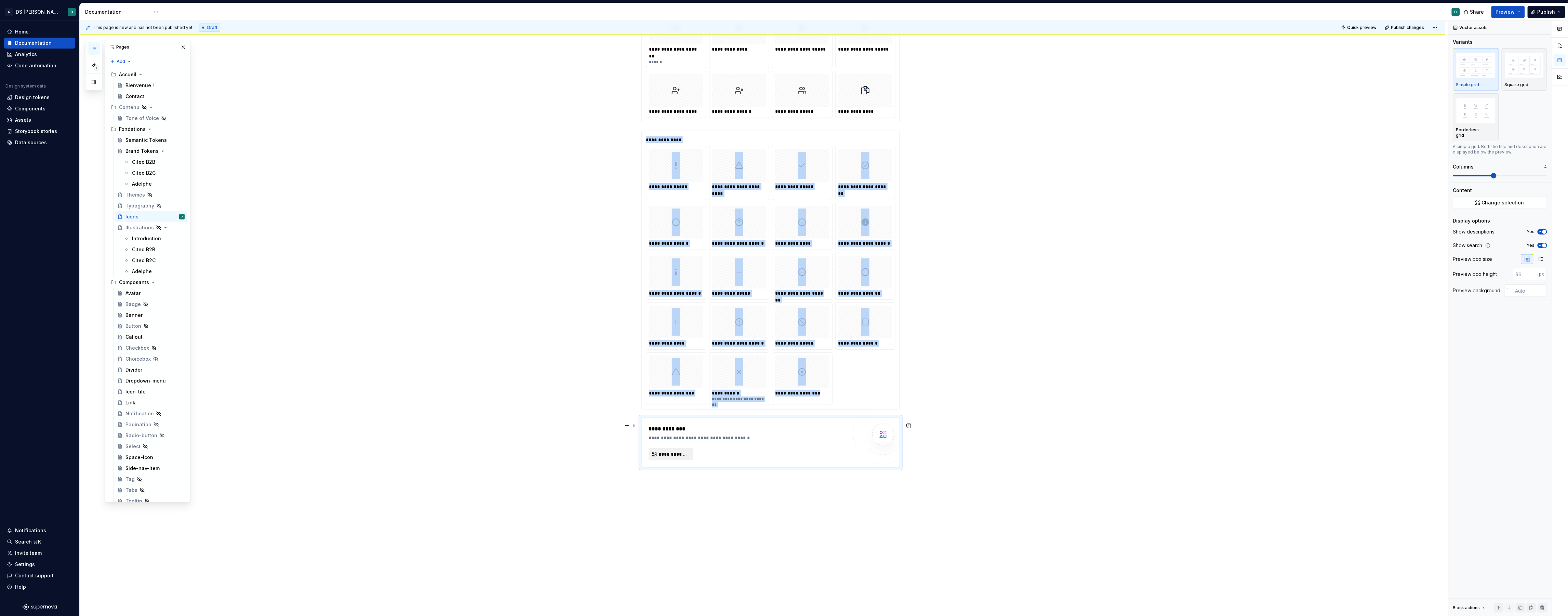
click at [681, 458] on span "**********" at bounding box center [674, 454] width 30 height 7
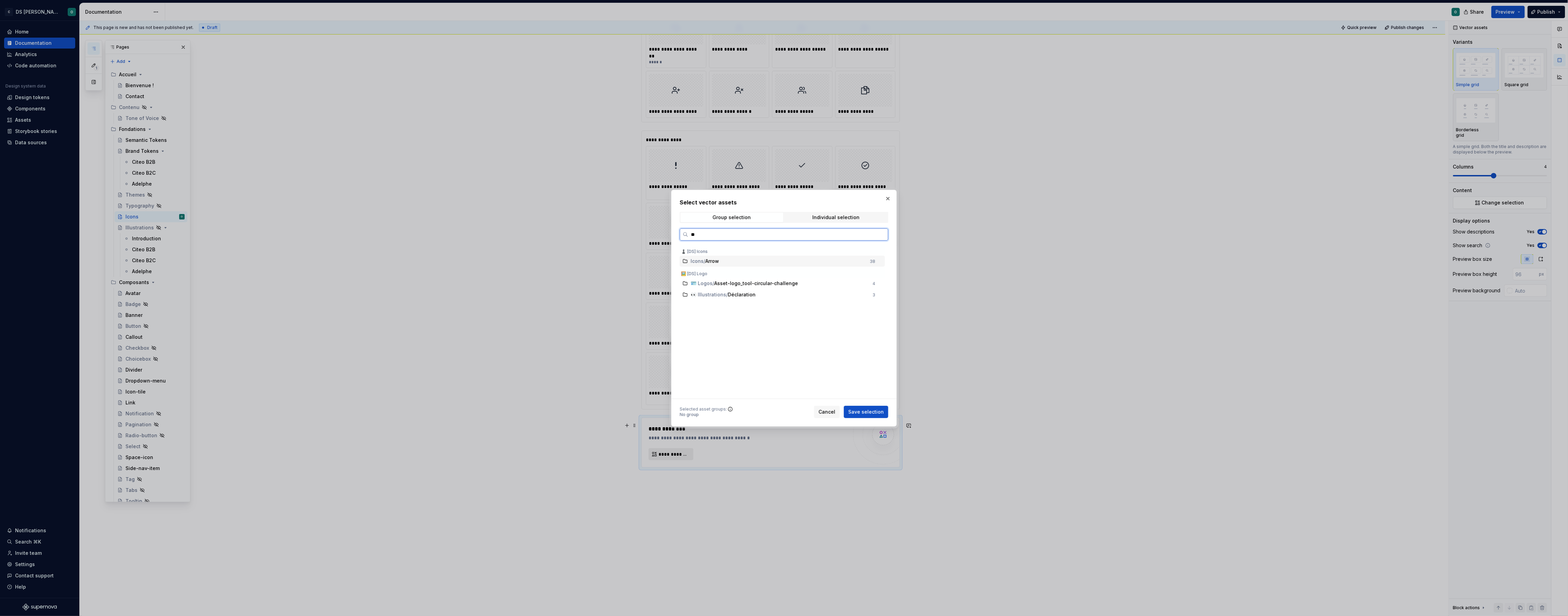
type input "***"
click at [873, 417] on button "Save selection" at bounding box center [866, 412] width 44 height 12
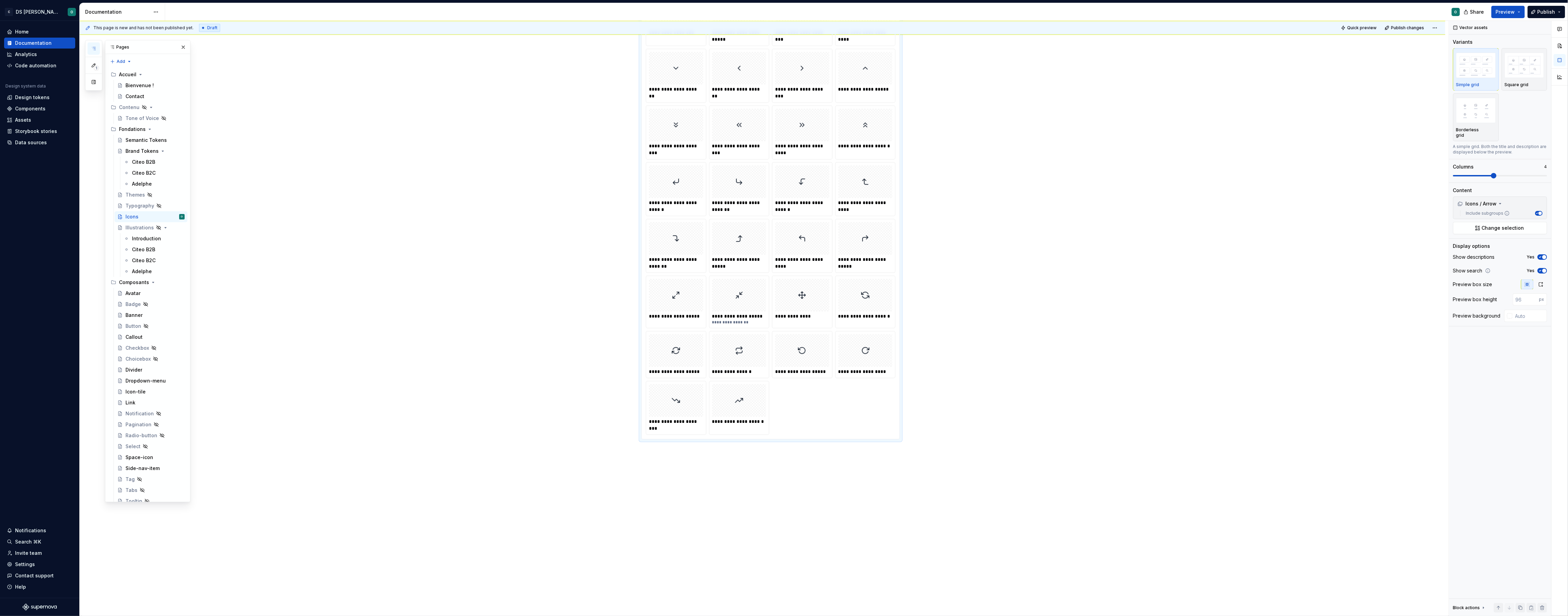
scroll to position [1299, 0]
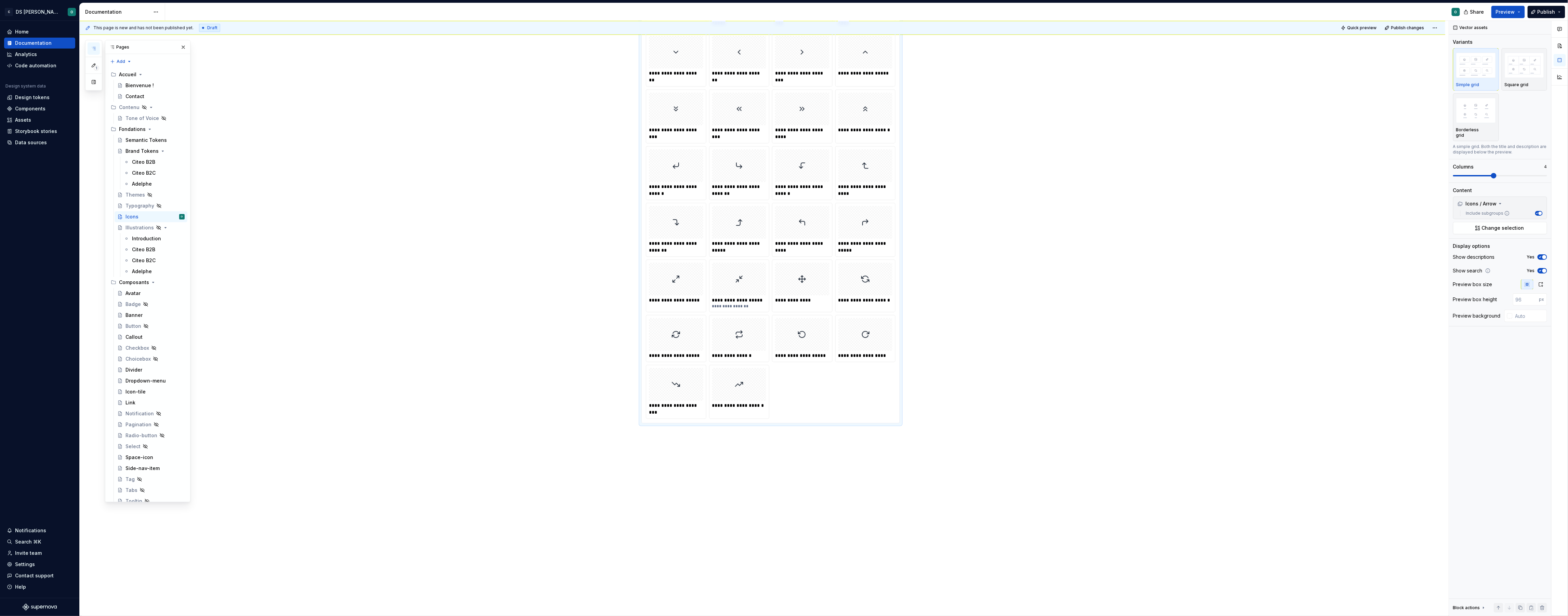
click at [769, 445] on div "**********" at bounding box center [764, 318] width 1369 height 595
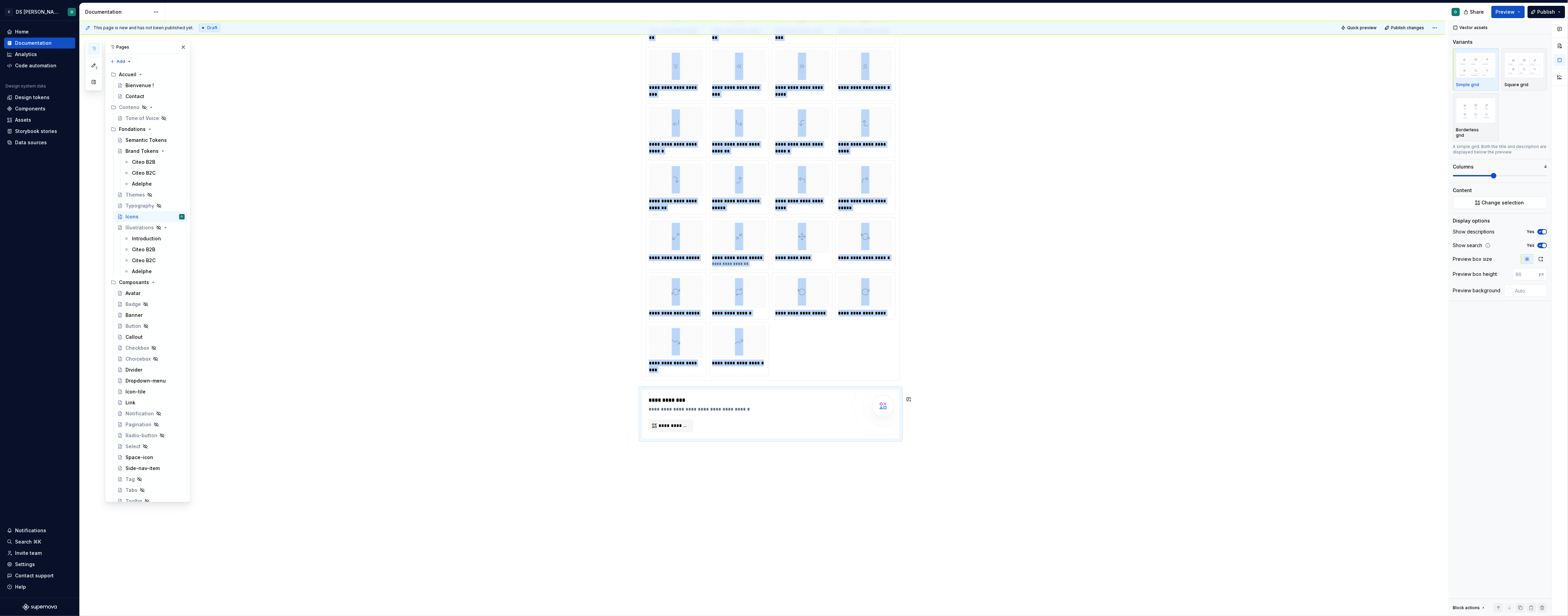
scroll to position [1357, 0]
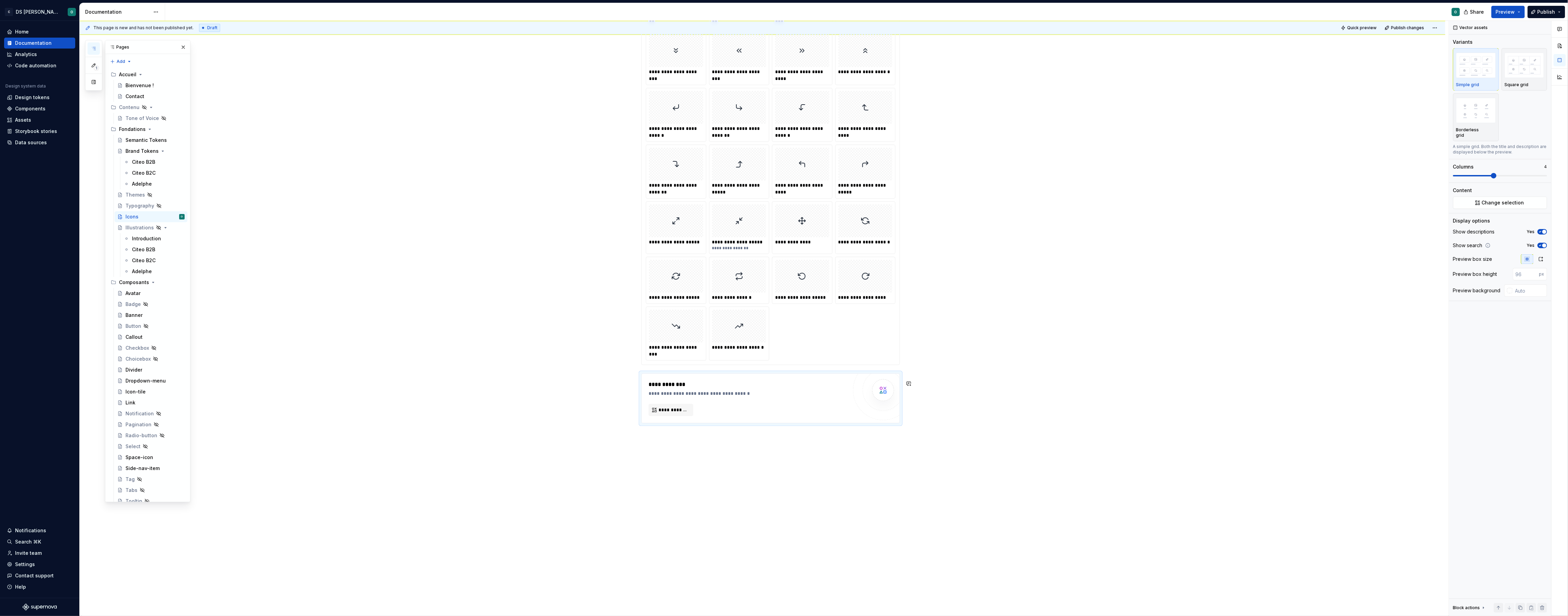
type textarea "*"
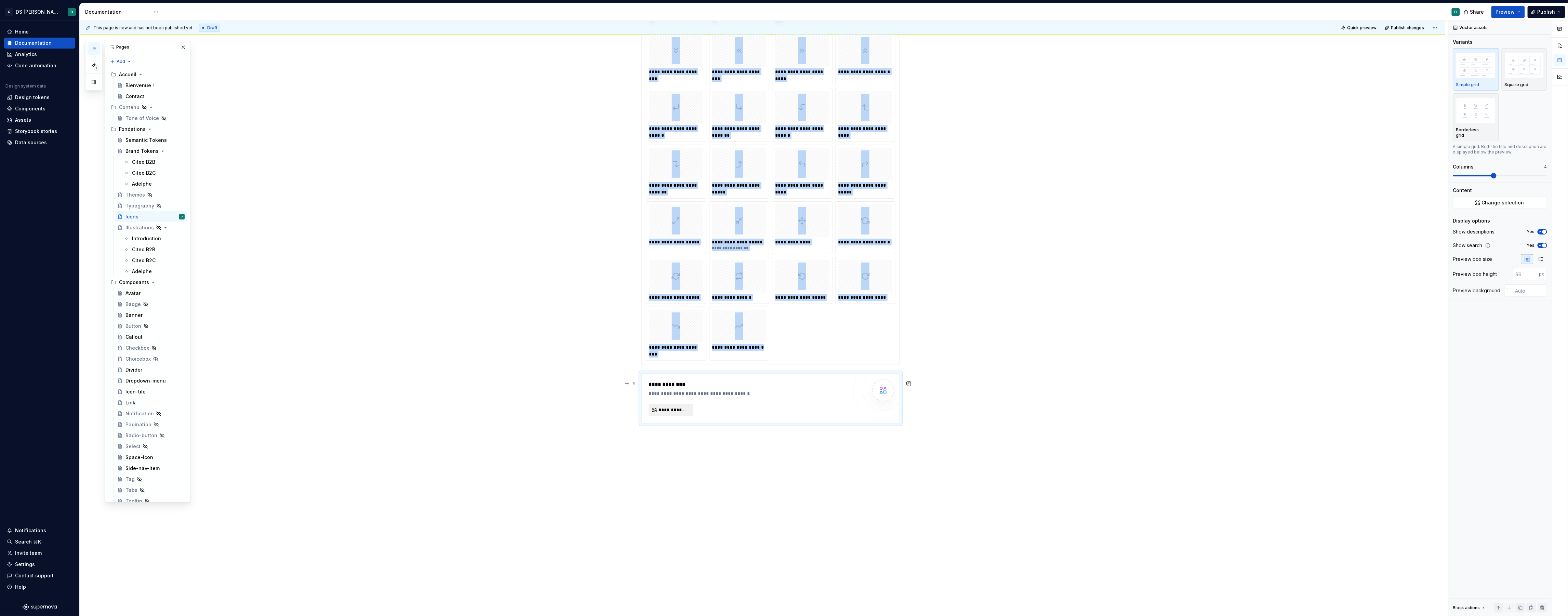
click at [677, 415] on button "**********" at bounding box center [671, 410] width 45 height 12
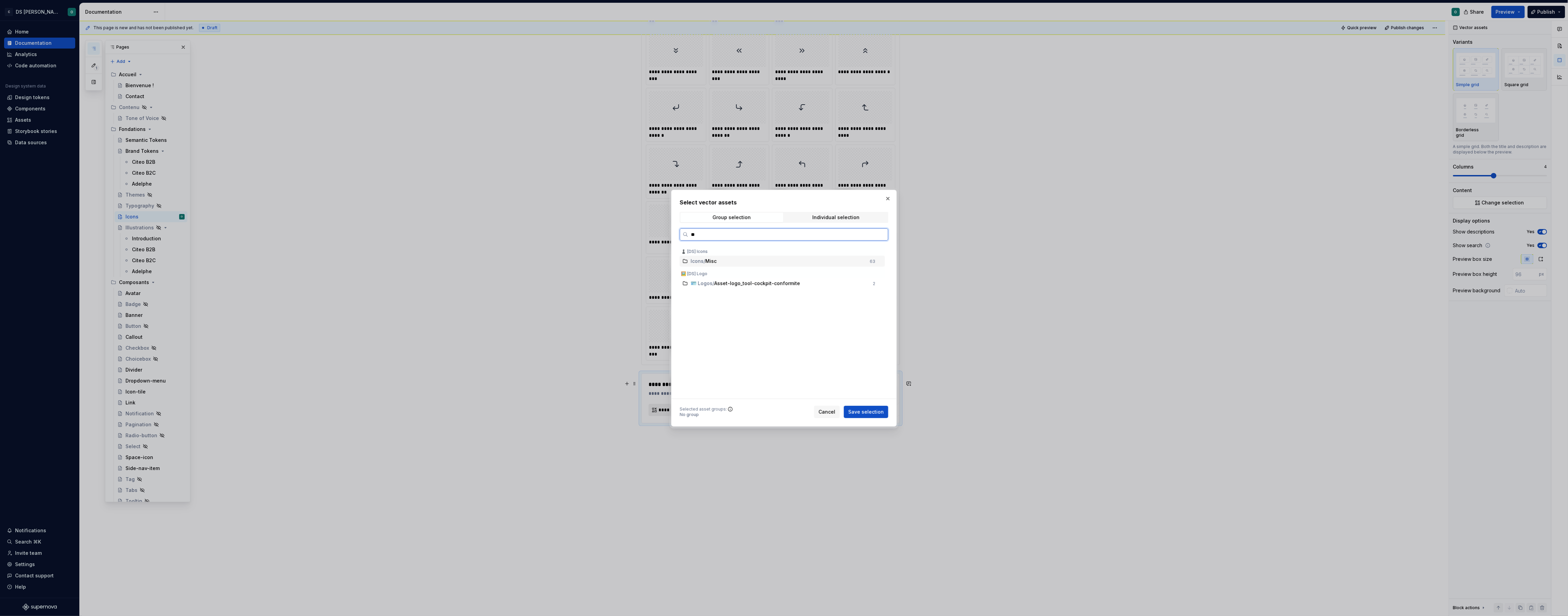
type input "***"
click at [872, 409] on span "Save selection" at bounding box center [866, 411] width 35 height 7
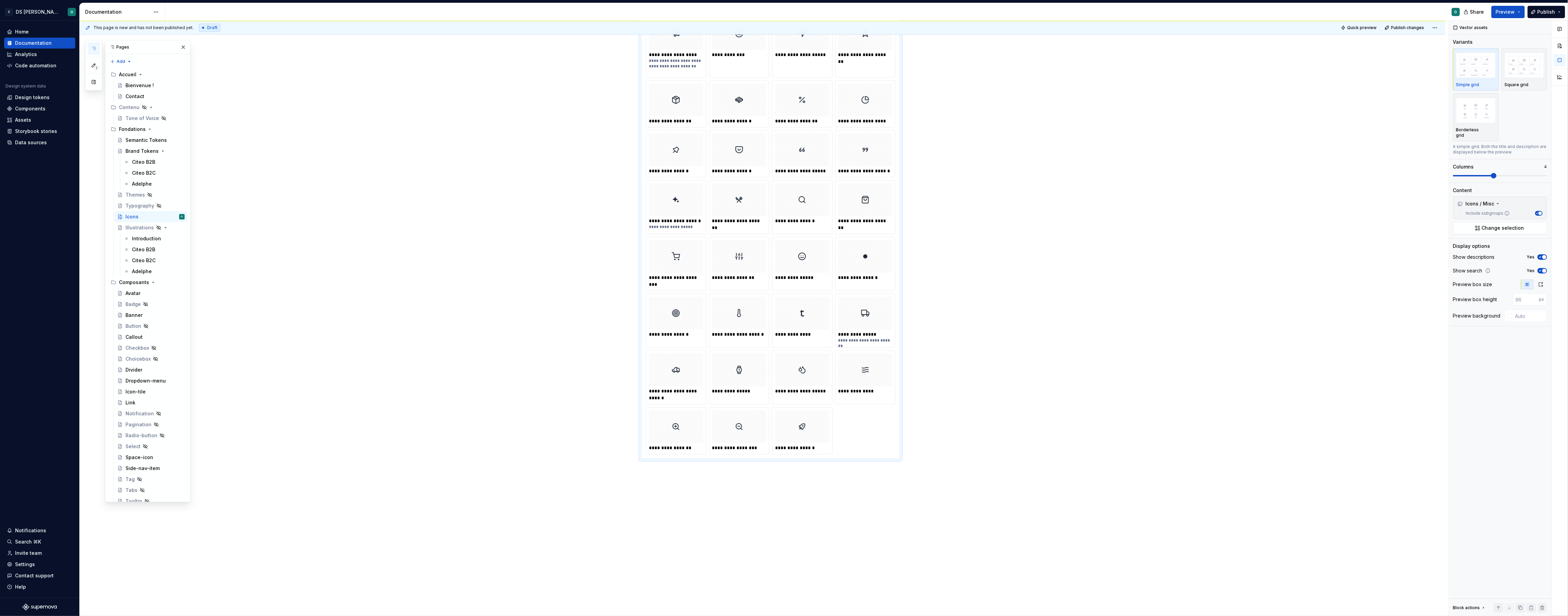
scroll to position [2214, 0]
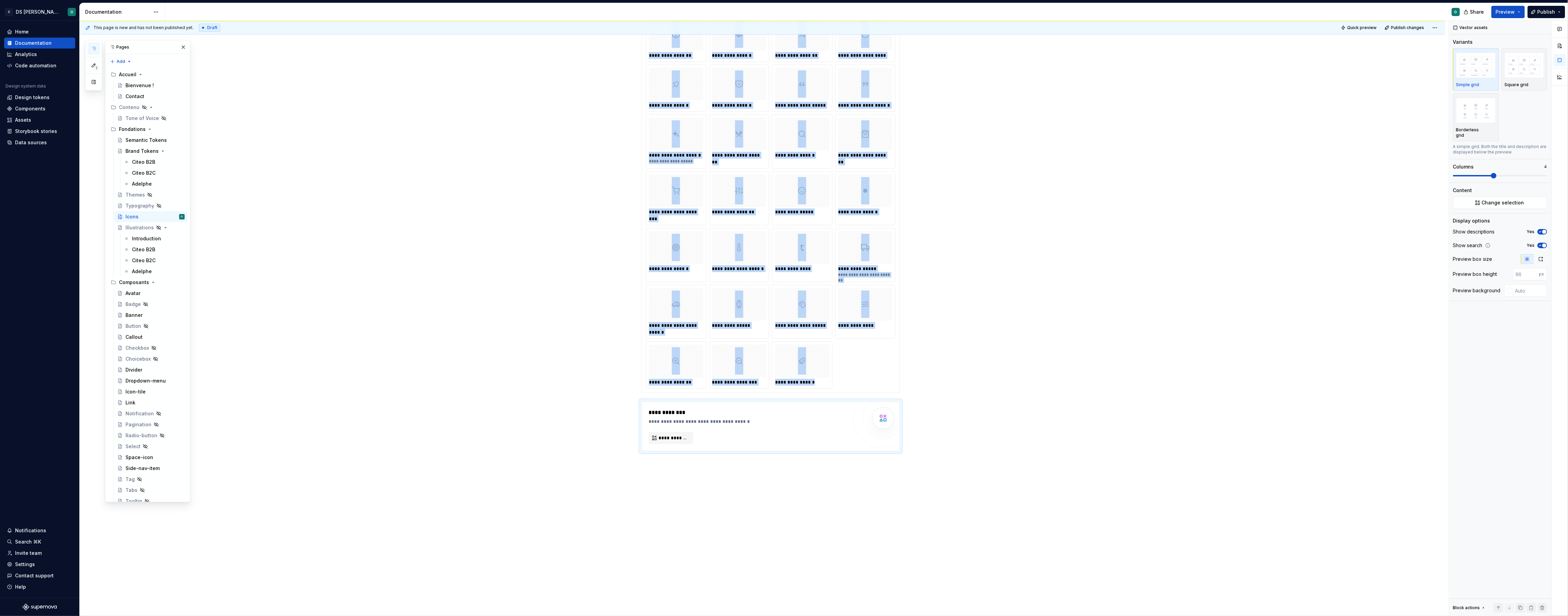
scroll to position [2273, 0]
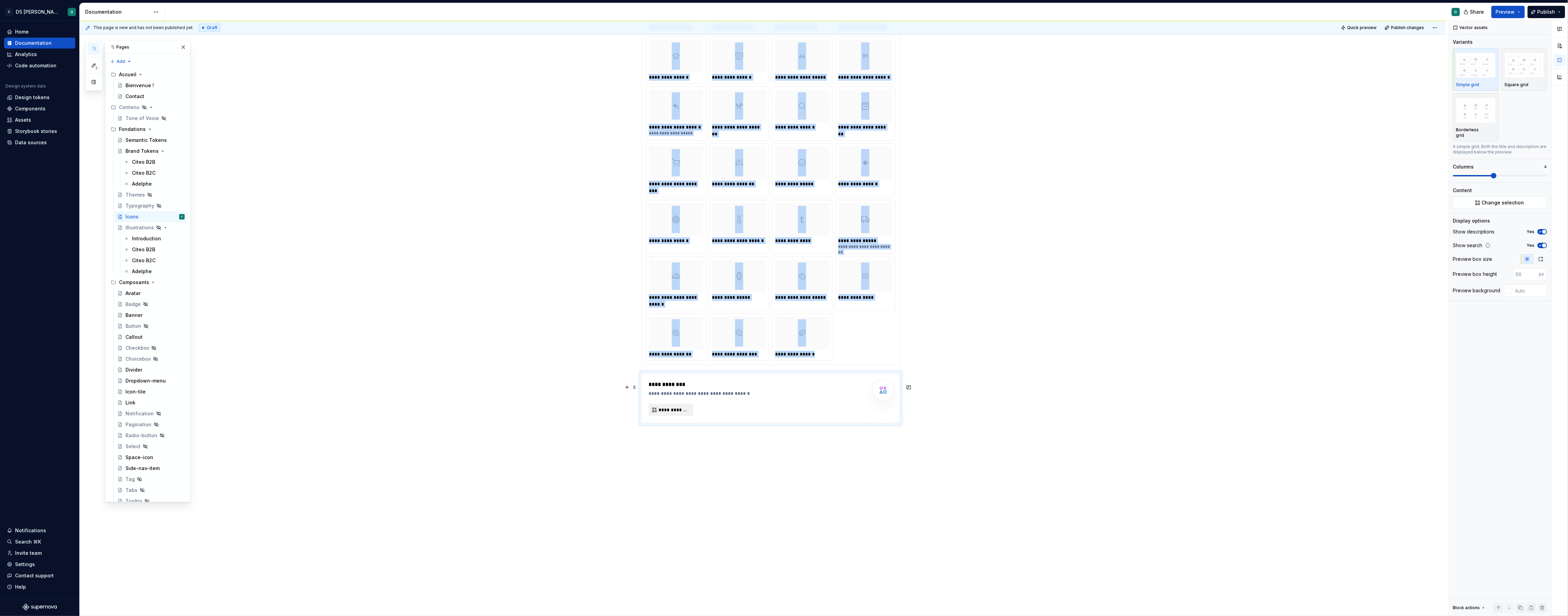
click at [681, 407] on span "**********" at bounding box center [674, 410] width 30 height 7
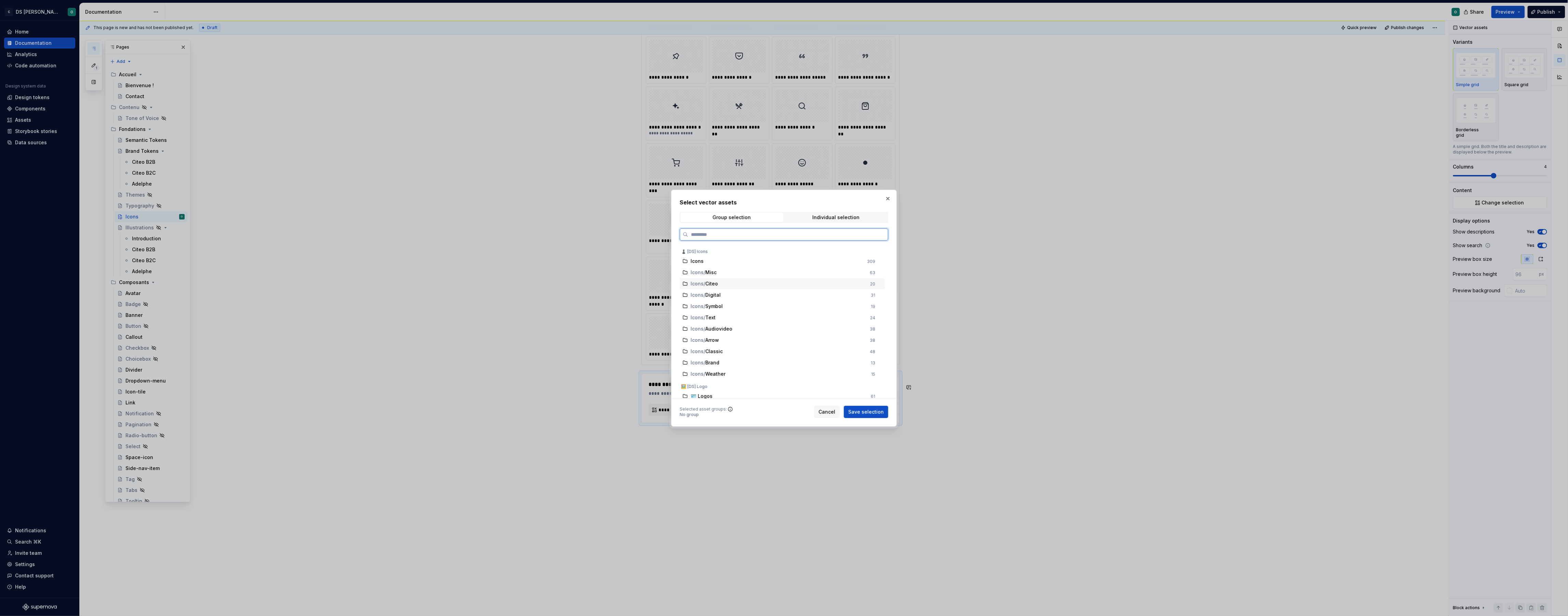
click at [758, 284] on div "Icons / Citeo" at bounding box center [779, 284] width 175 height 7
click at [866, 410] on span "Save selection" at bounding box center [866, 411] width 35 height 7
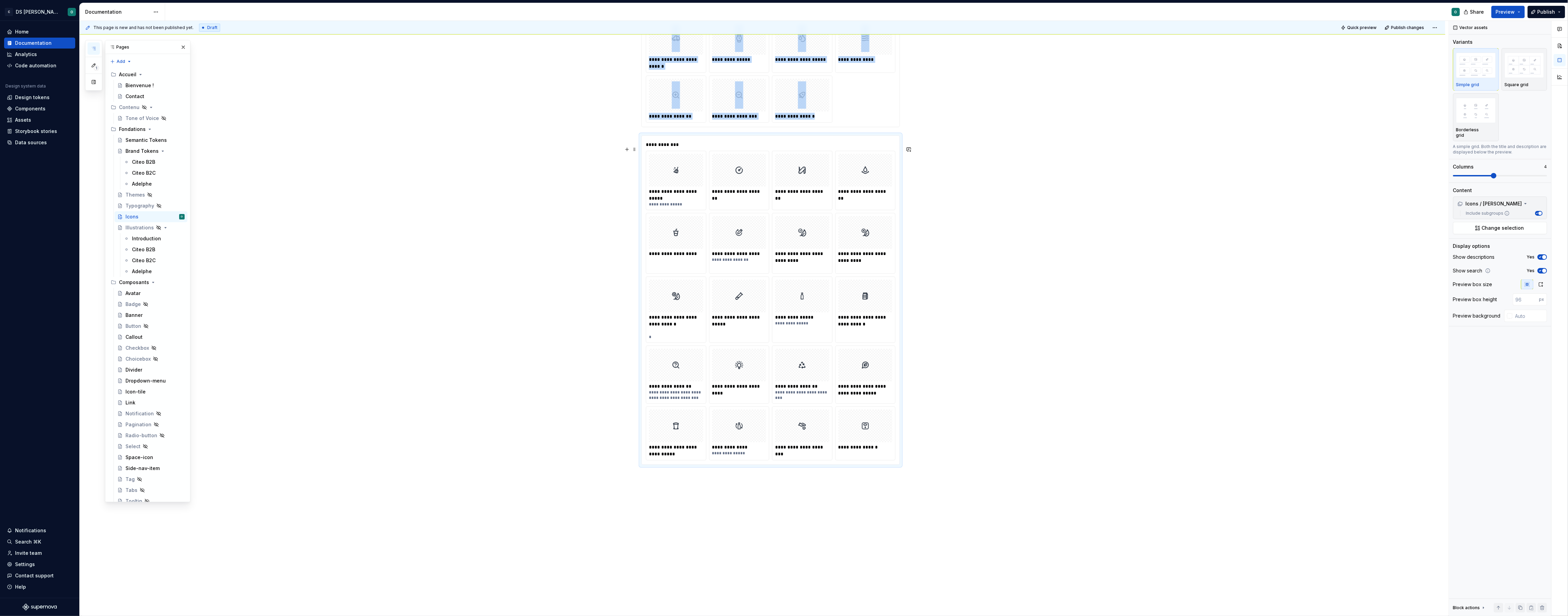
scroll to position [2553, 0]
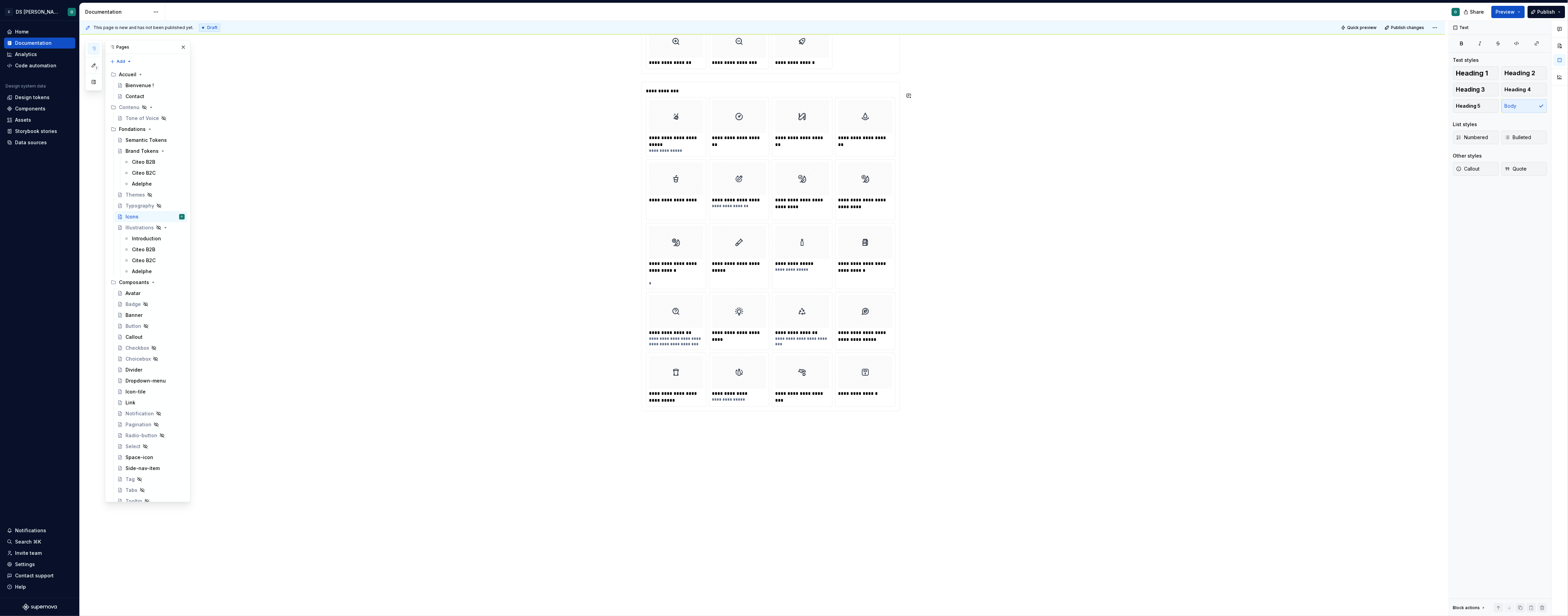
type textarea "*"
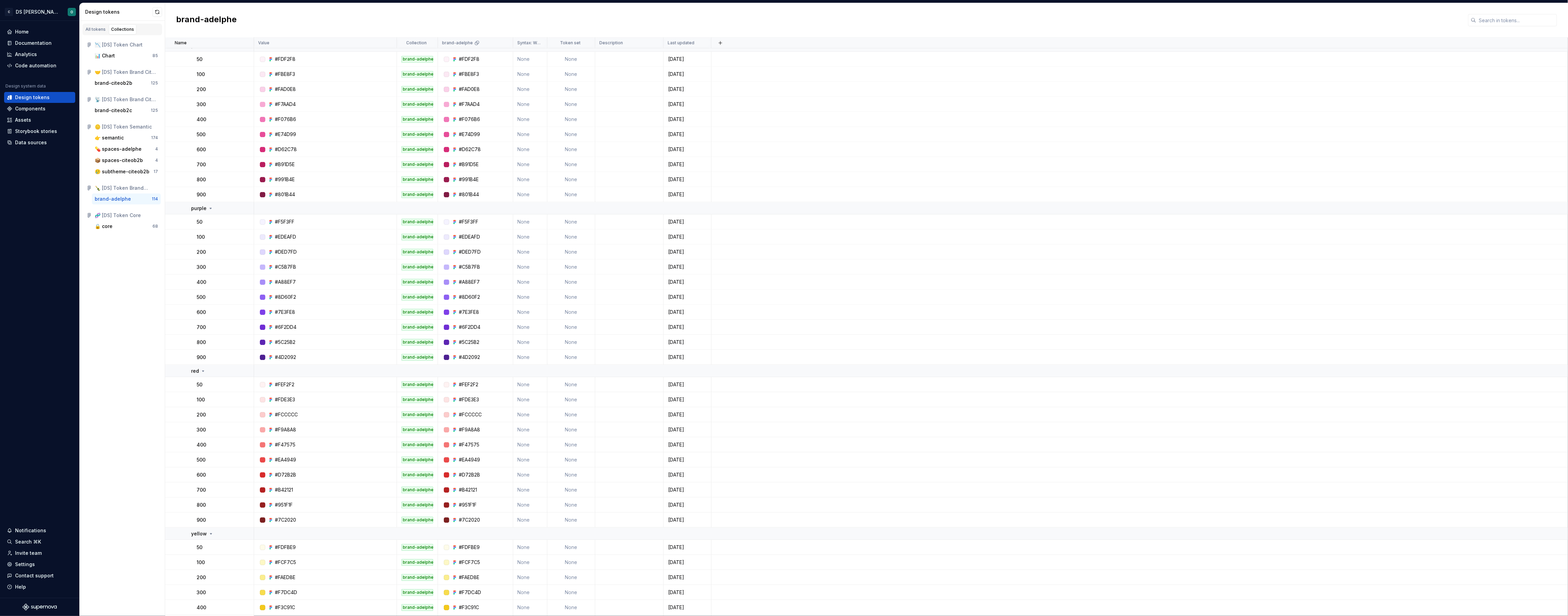
scroll to position [1345, 0]
click at [96, 31] on div "All tokens" at bounding box center [95, 29] width 20 height 5
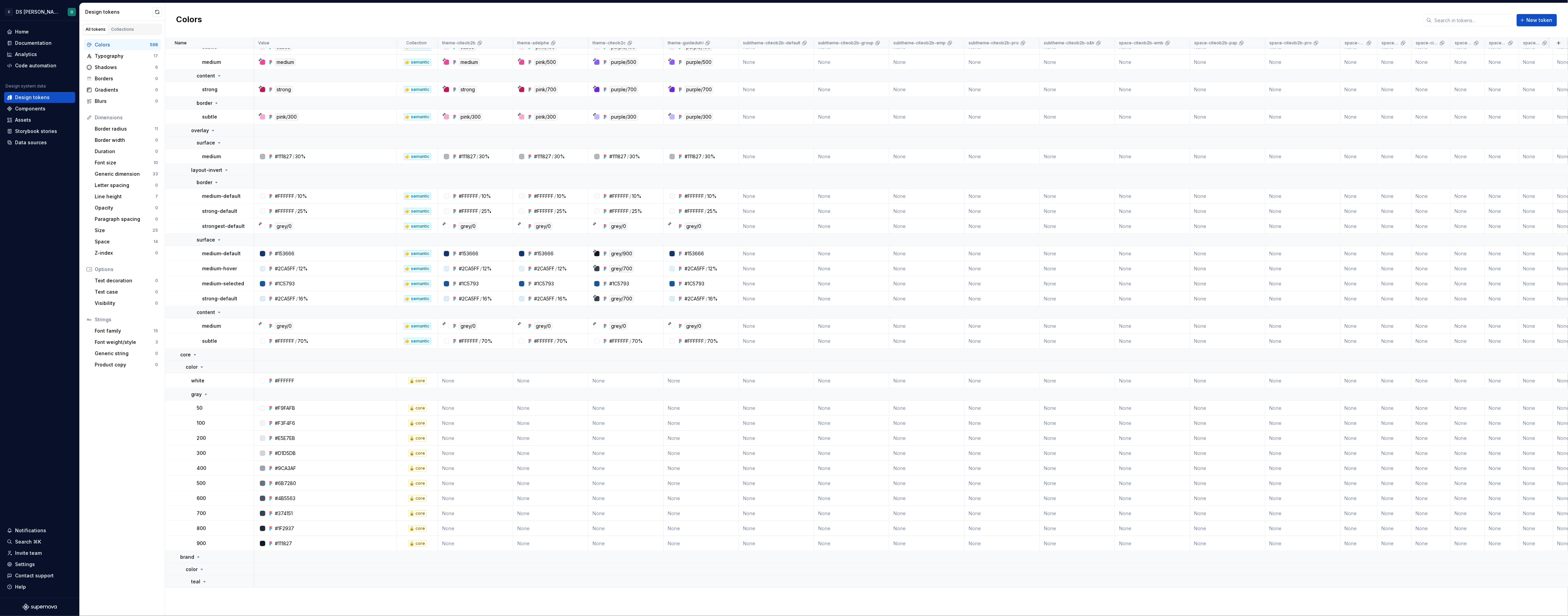
scroll to position [2847, 0]
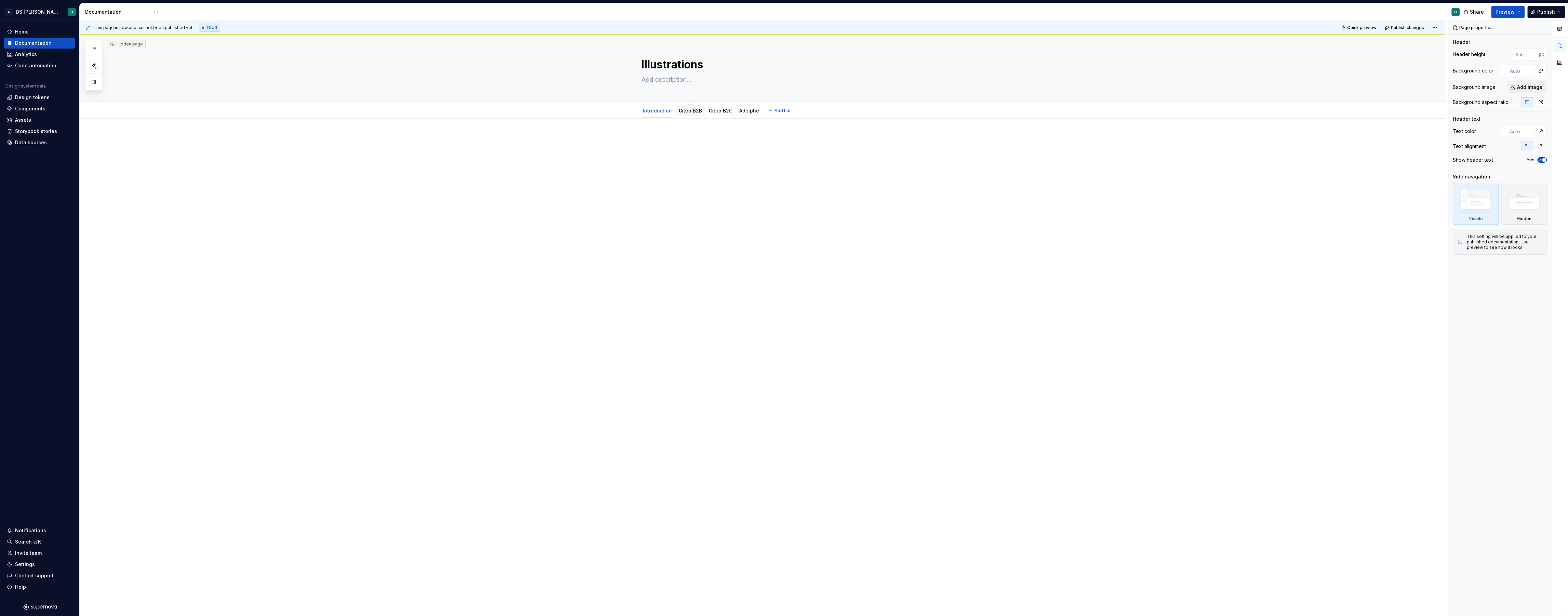
click at [695, 111] on link "Citeo B2B" at bounding box center [690, 111] width 23 height 6
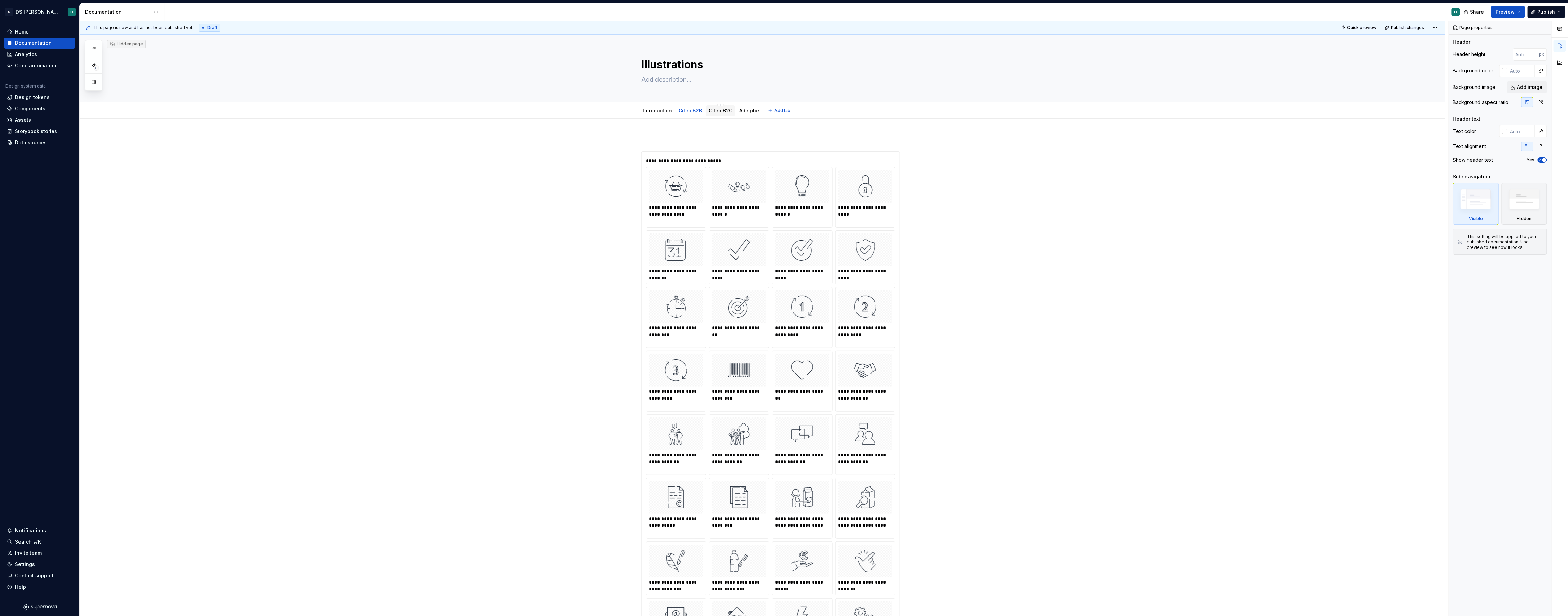
click at [721, 110] on link "Citeo B2C" at bounding box center [720, 111] width 24 height 6
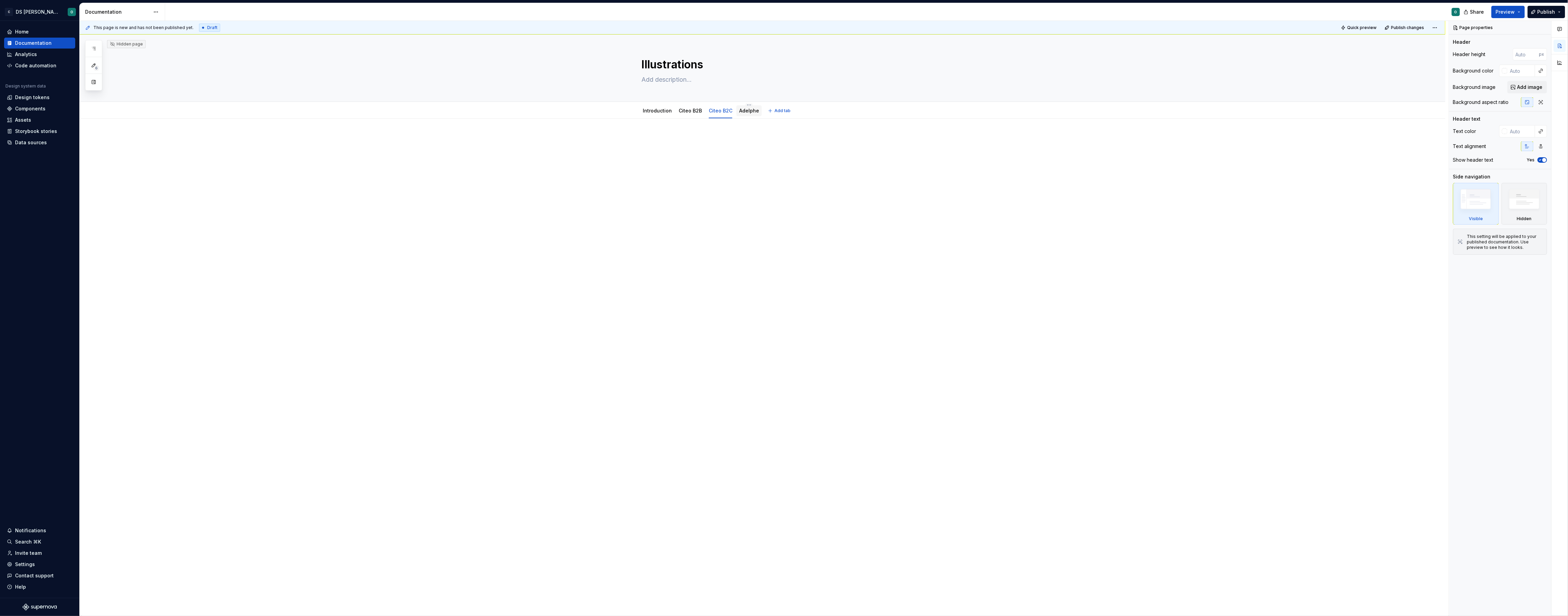
click at [755, 110] on link "Adelphe" at bounding box center [749, 111] width 20 height 6
type textarea "*"
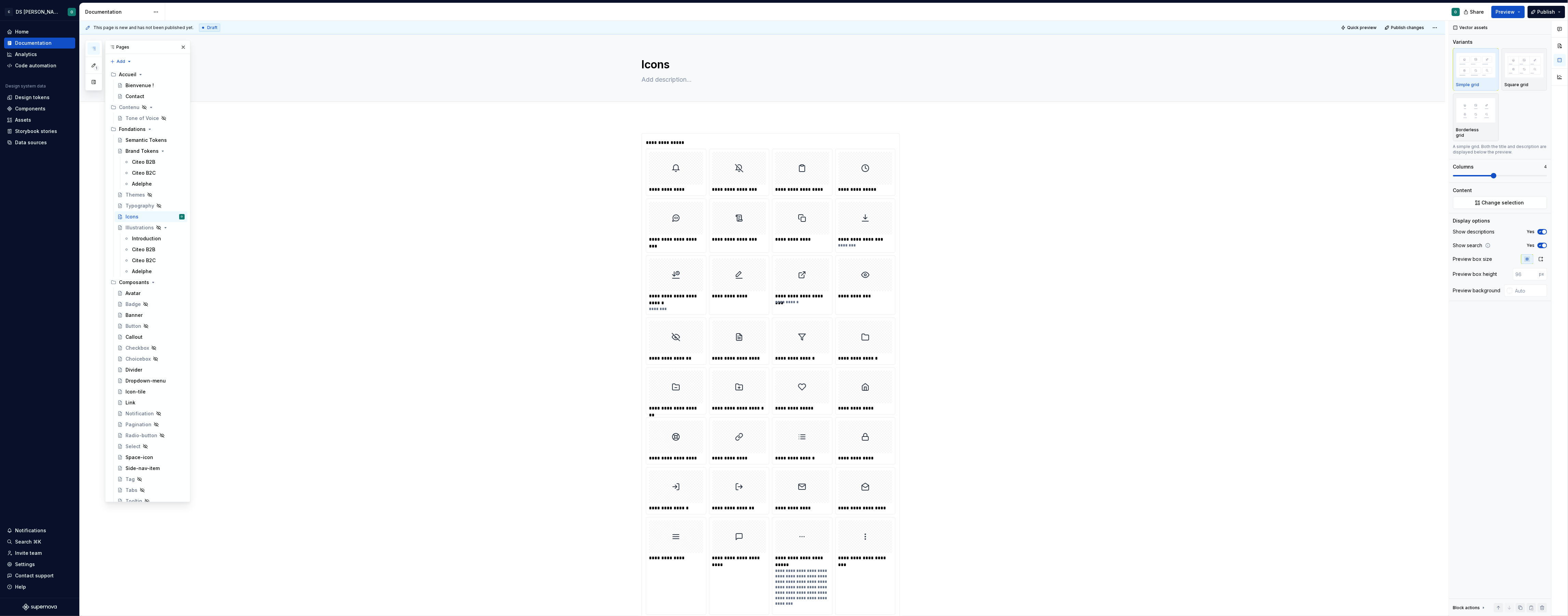
scroll to position [2553, 0]
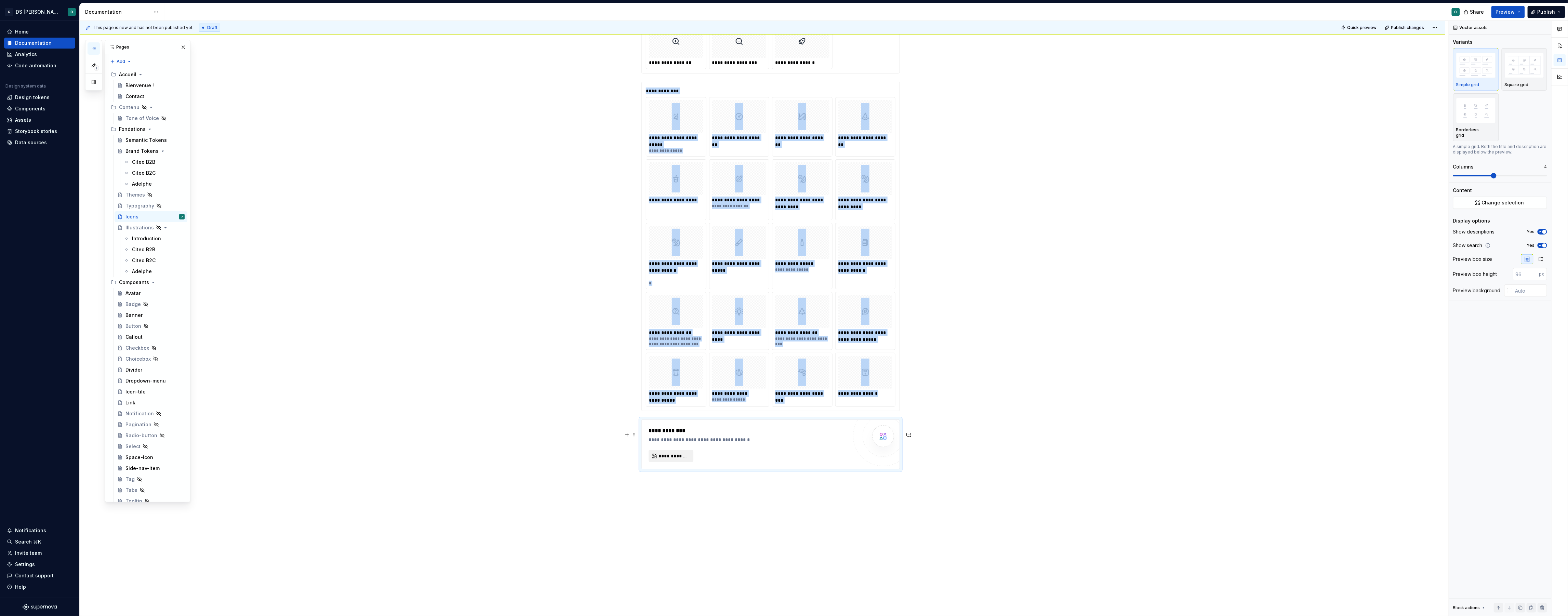
click at [676, 460] on span "**********" at bounding box center [674, 456] width 30 height 7
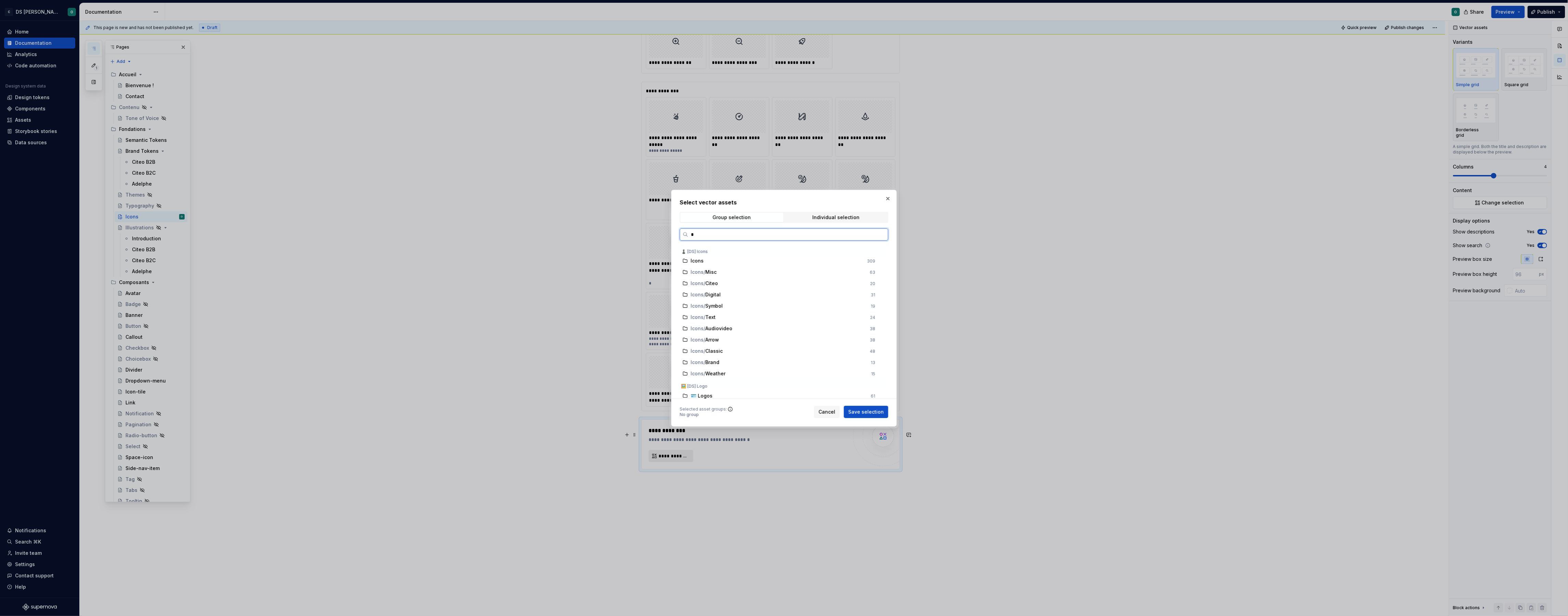
type input "**"
click at [870, 410] on span "Save selection" at bounding box center [866, 411] width 35 height 7
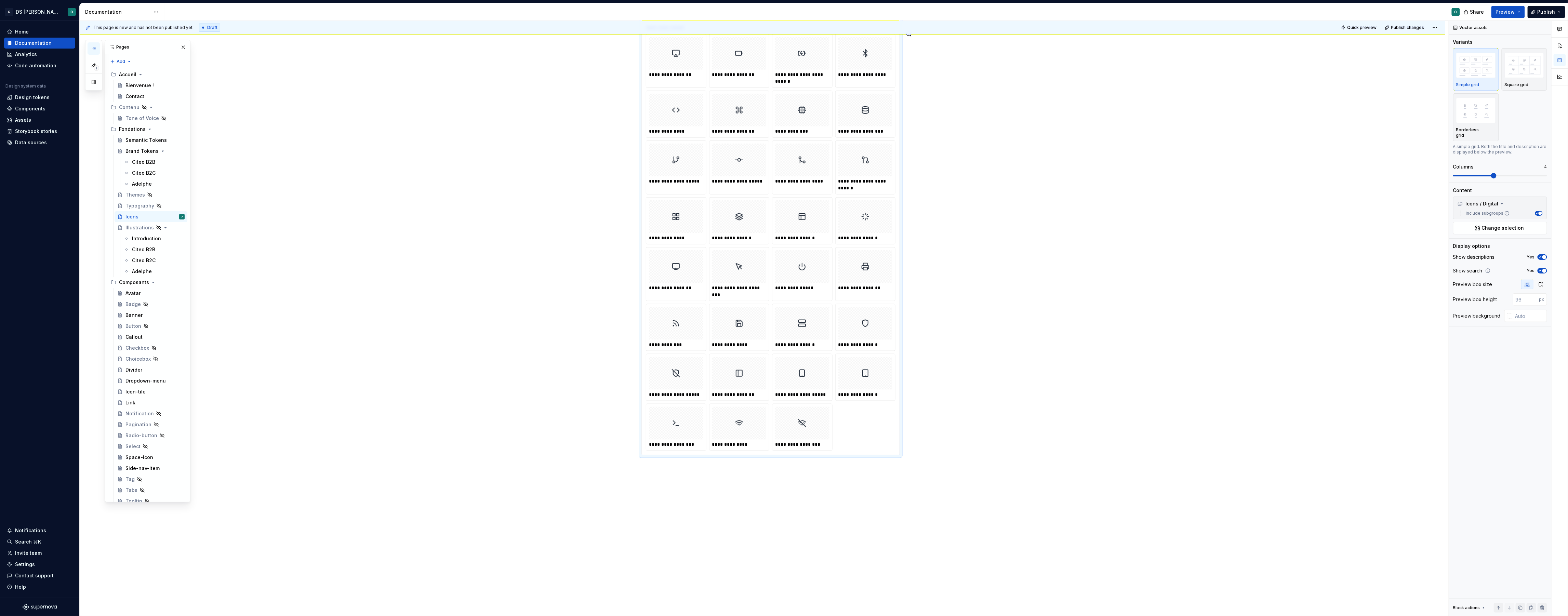
scroll to position [3001, 0]
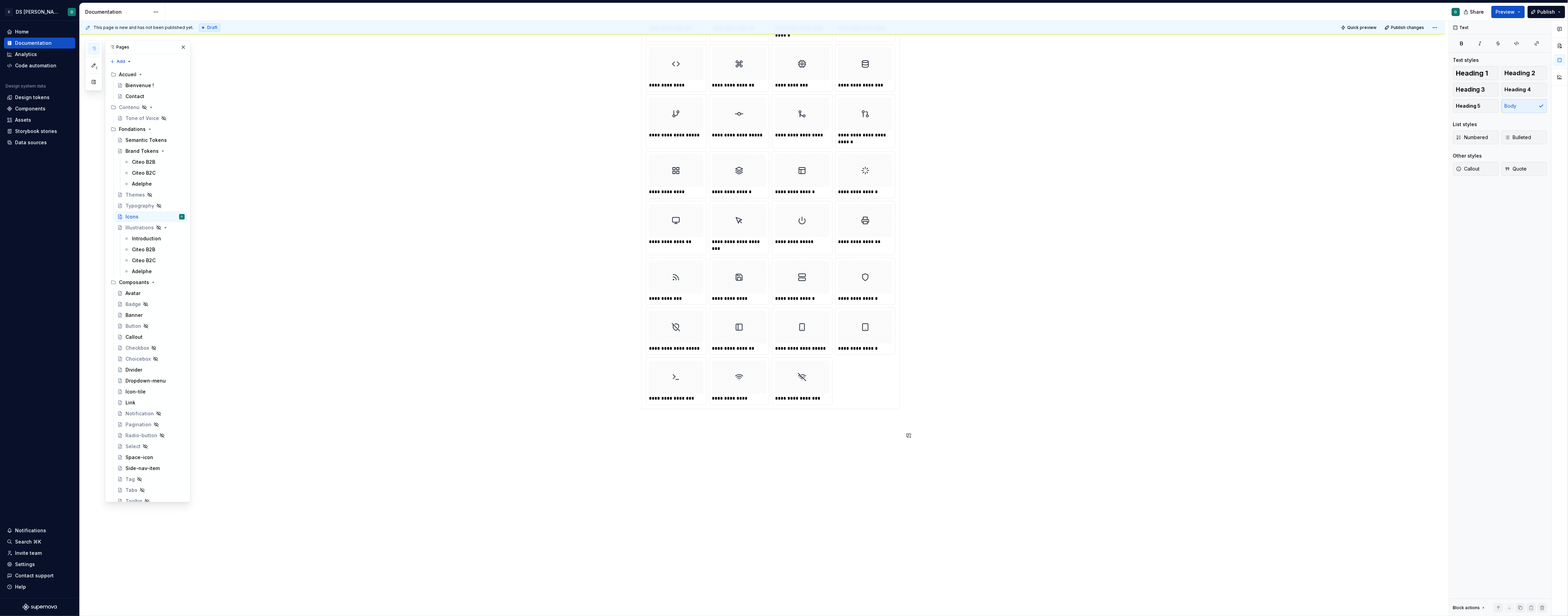
type textarea "*"
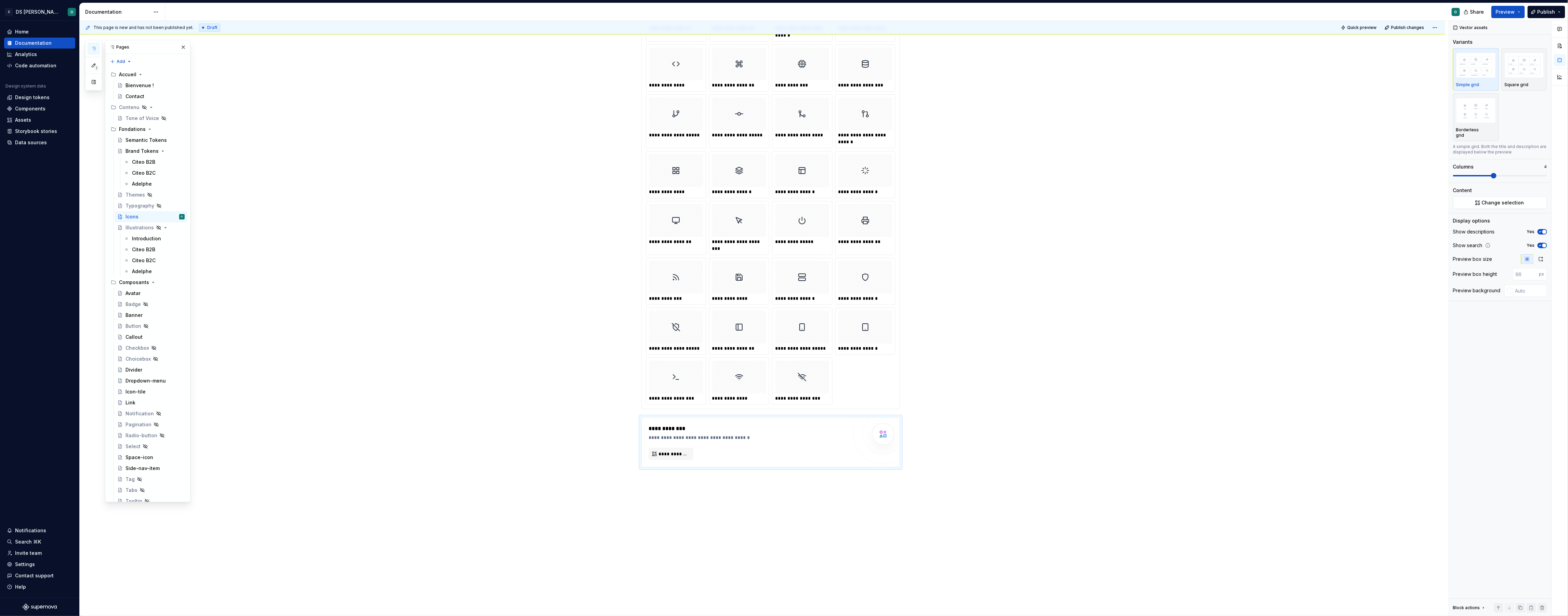
type textarea "*"
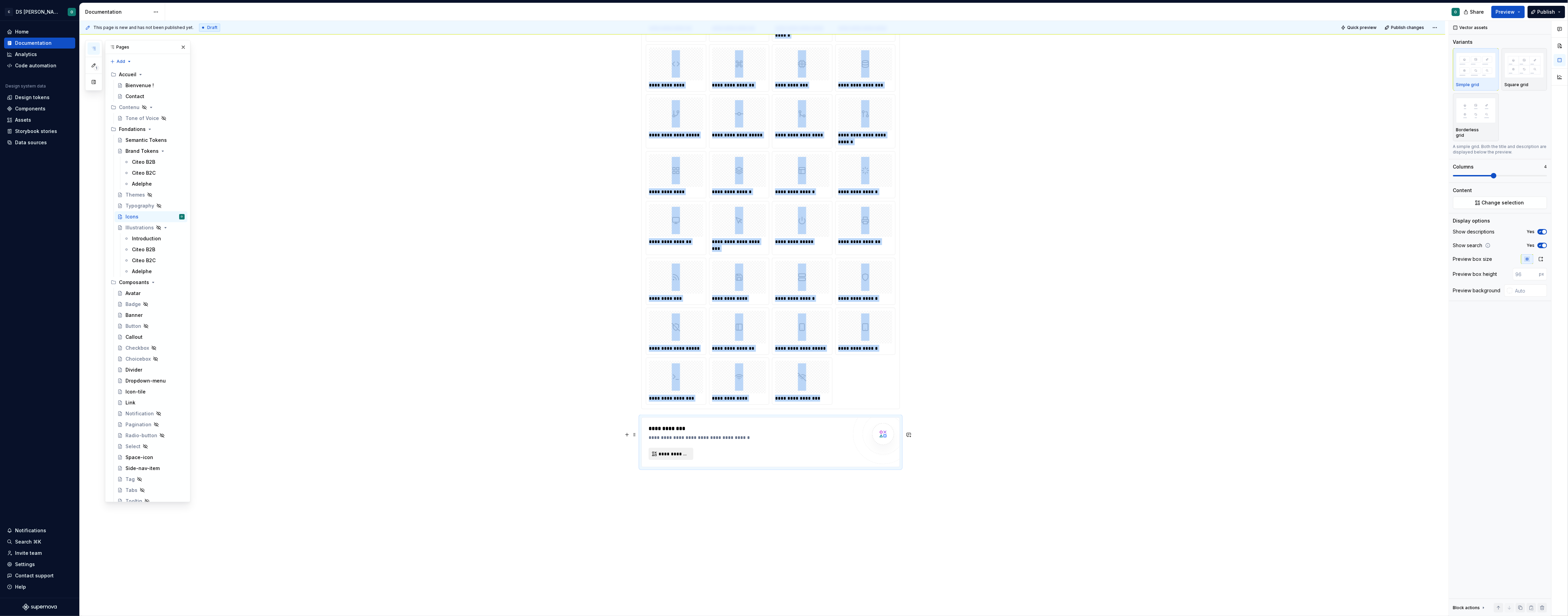
click at [680, 458] on span "**********" at bounding box center [674, 453] width 30 height 7
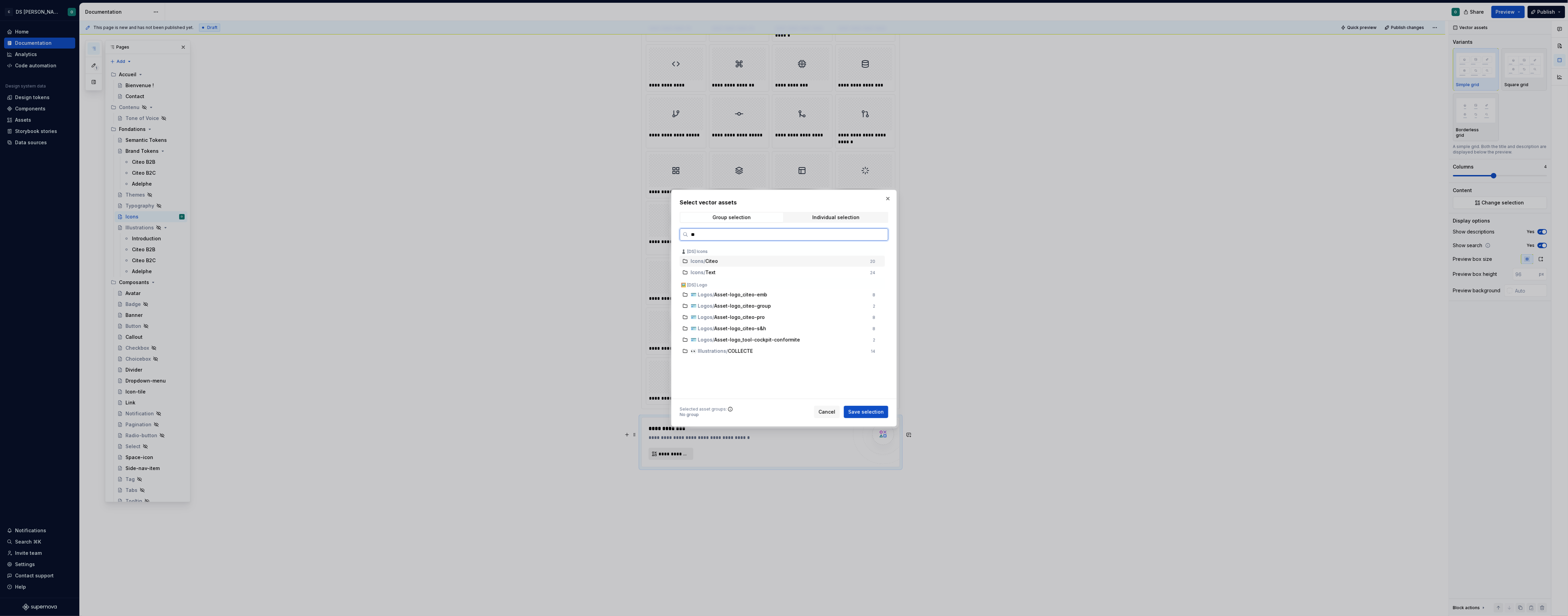
type input "***"
click at [872, 415] on span "Save selection" at bounding box center [866, 411] width 35 height 7
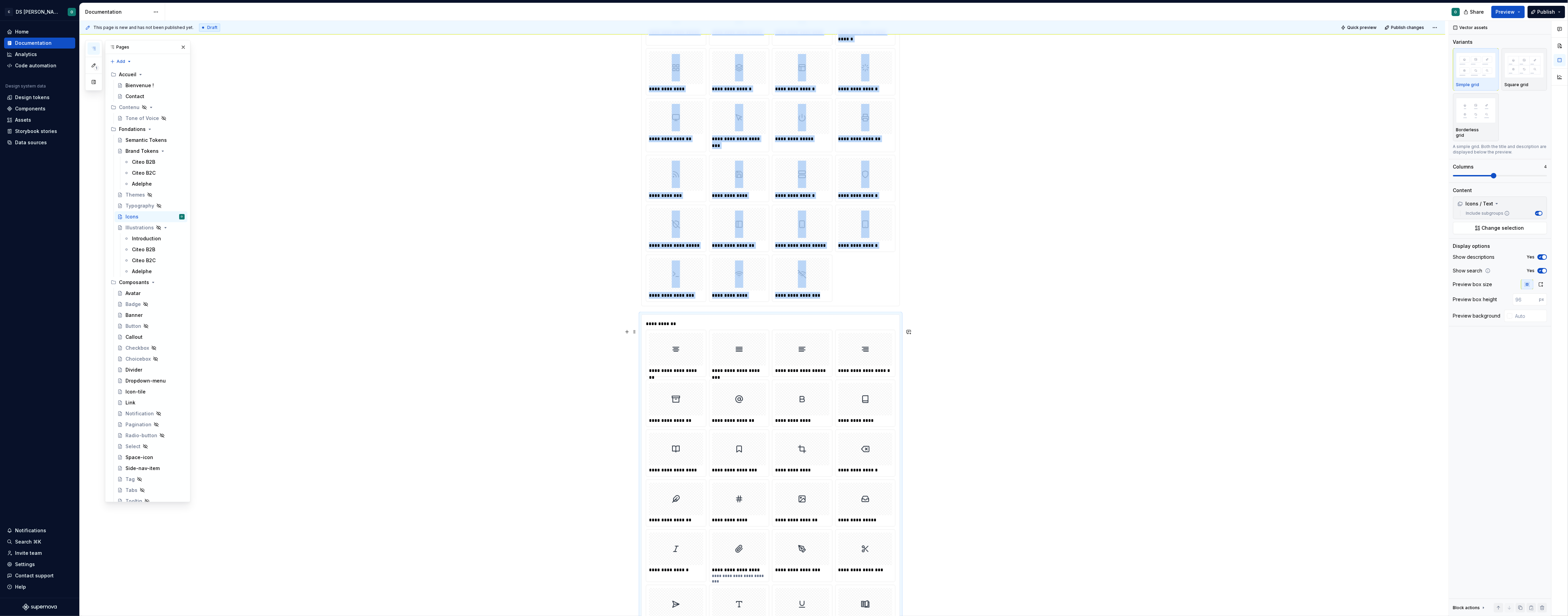
scroll to position [3333, 0]
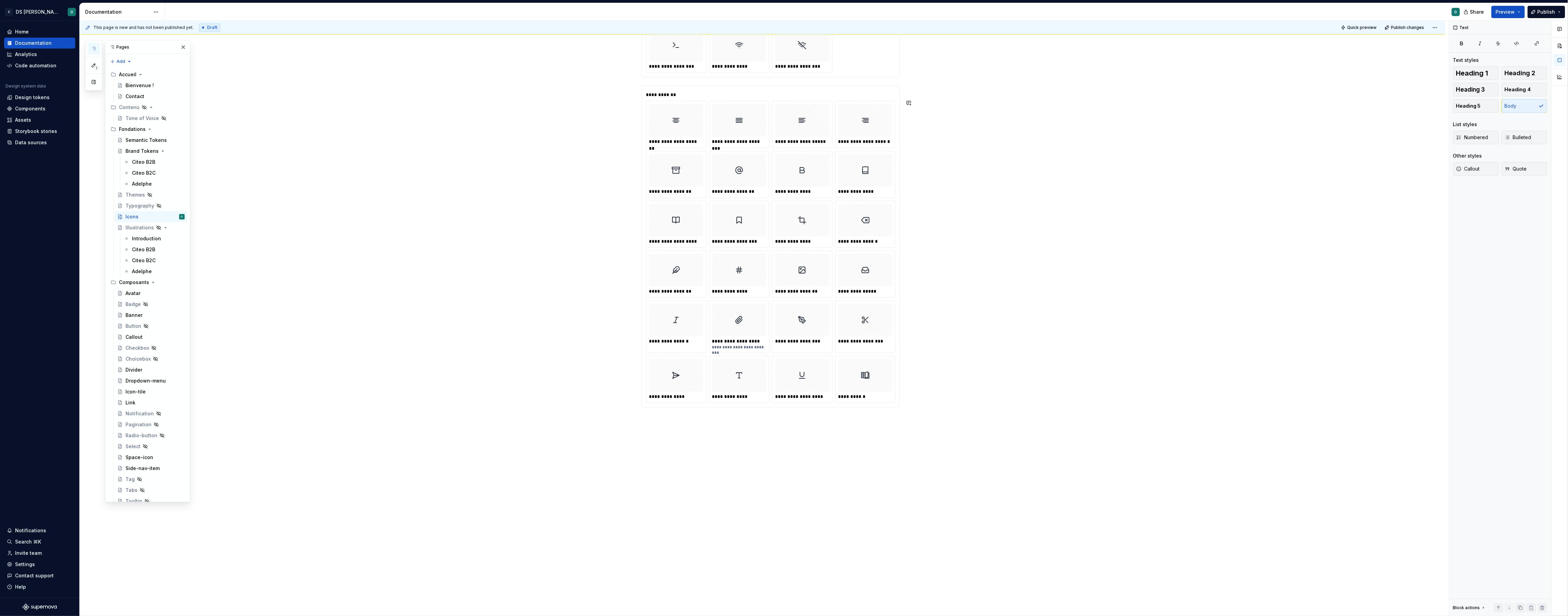
type textarea "*"
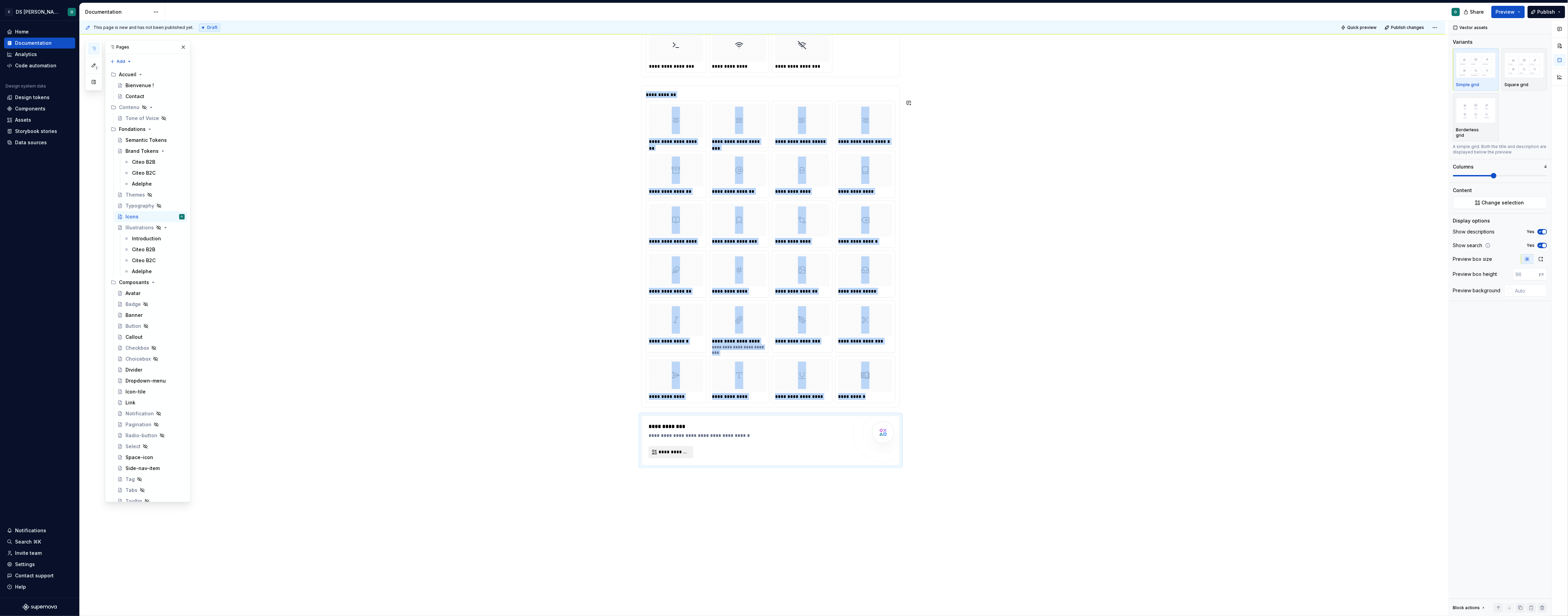
click at [661, 456] on span "**********" at bounding box center [674, 452] width 30 height 7
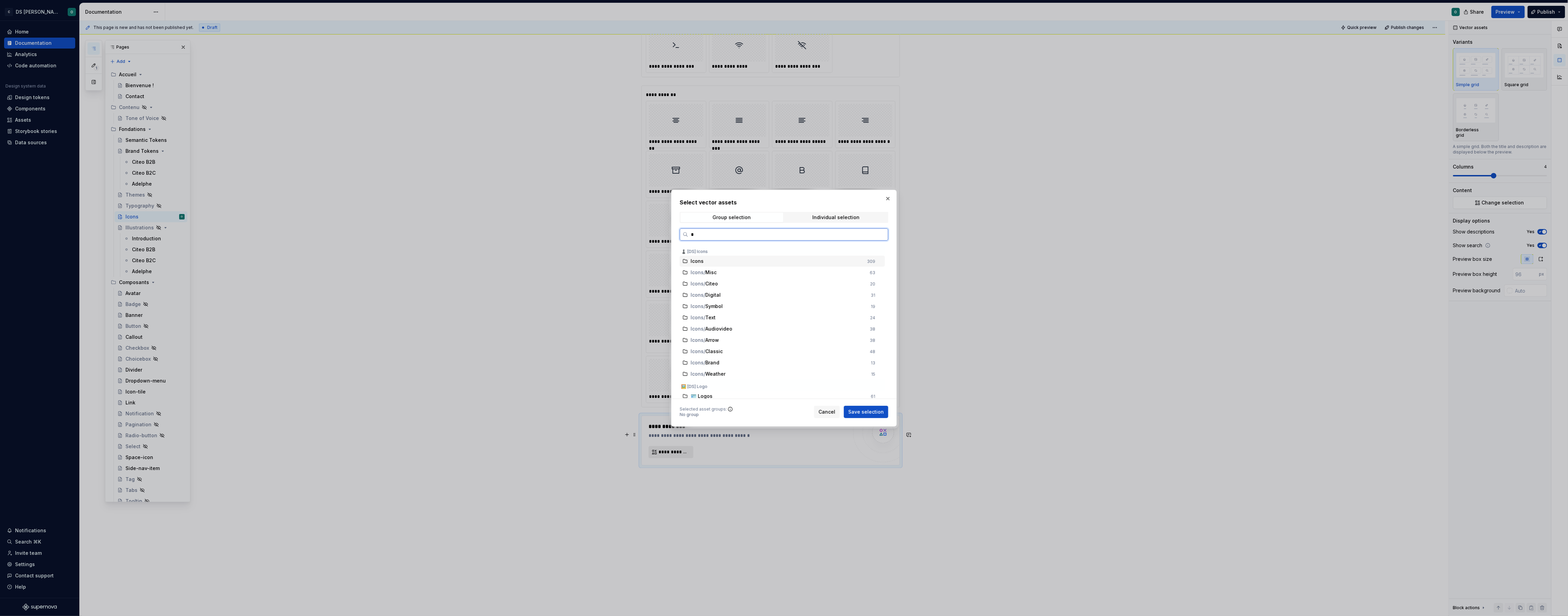
type input "**"
click at [878, 410] on span "Save selection" at bounding box center [866, 411] width 35 height 7
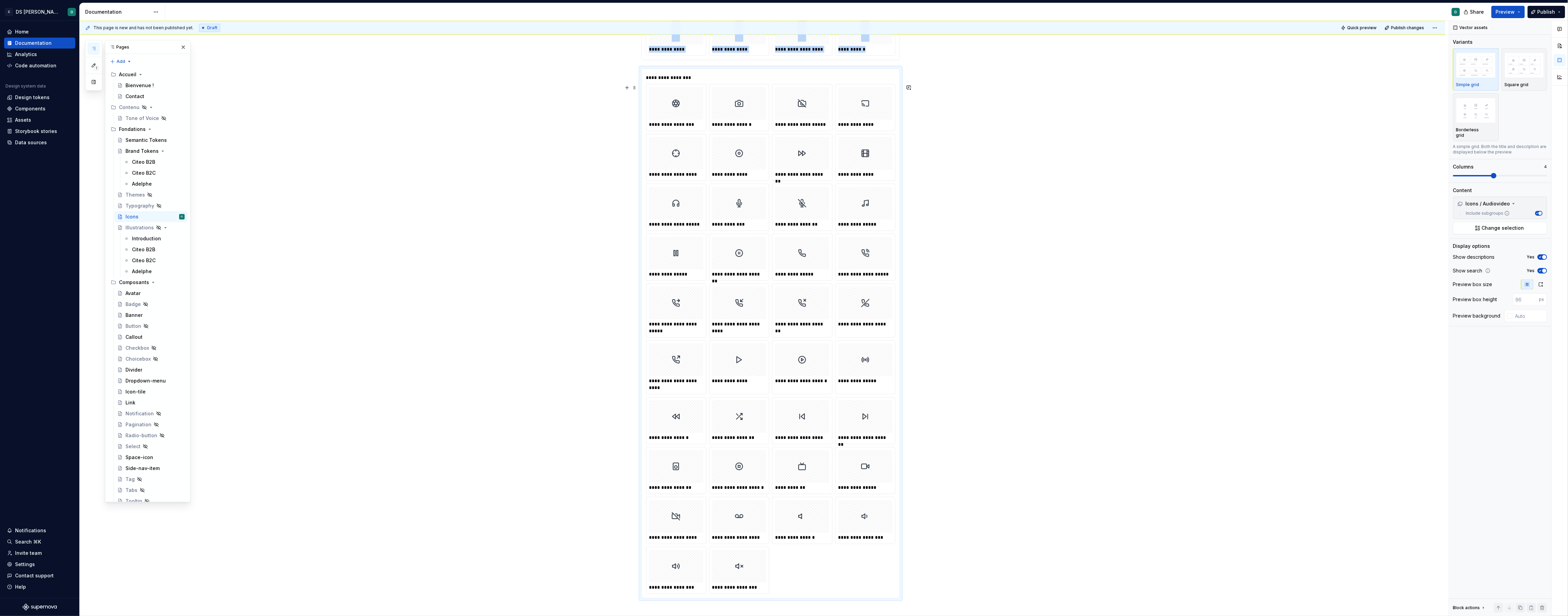
scroll to position [3874, 0]
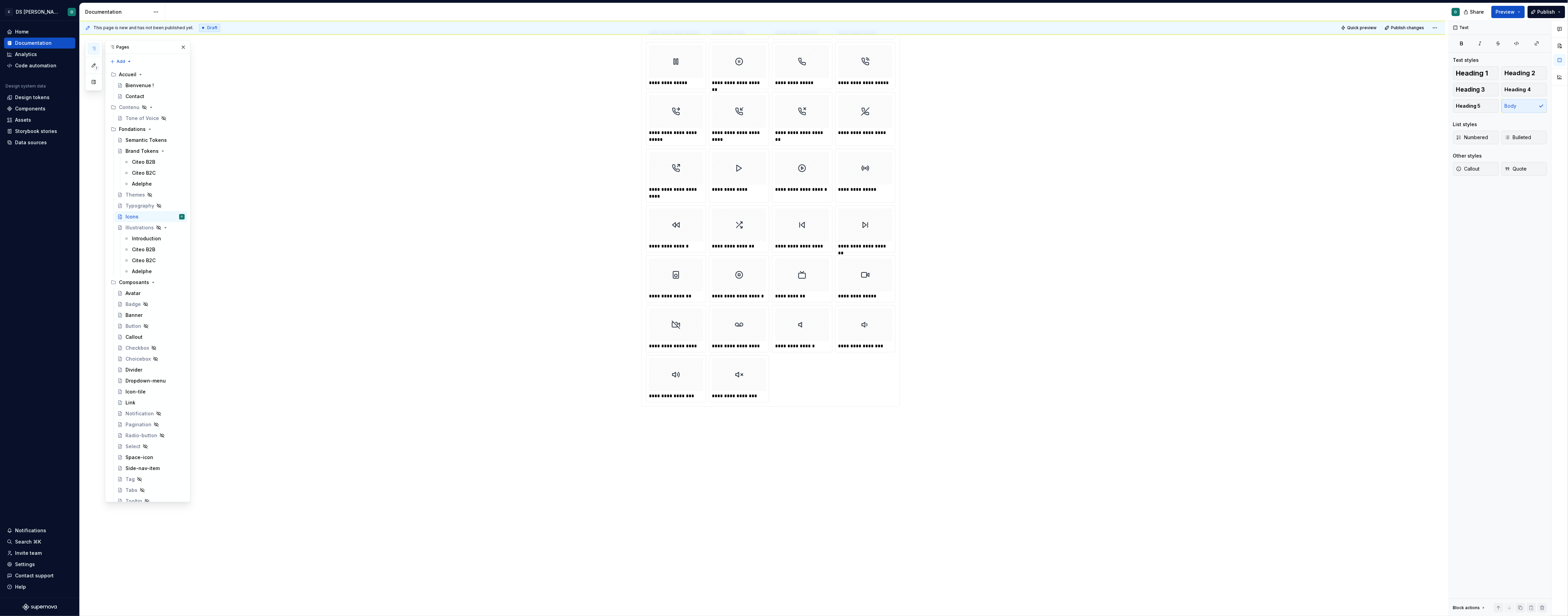
type textarea "*"
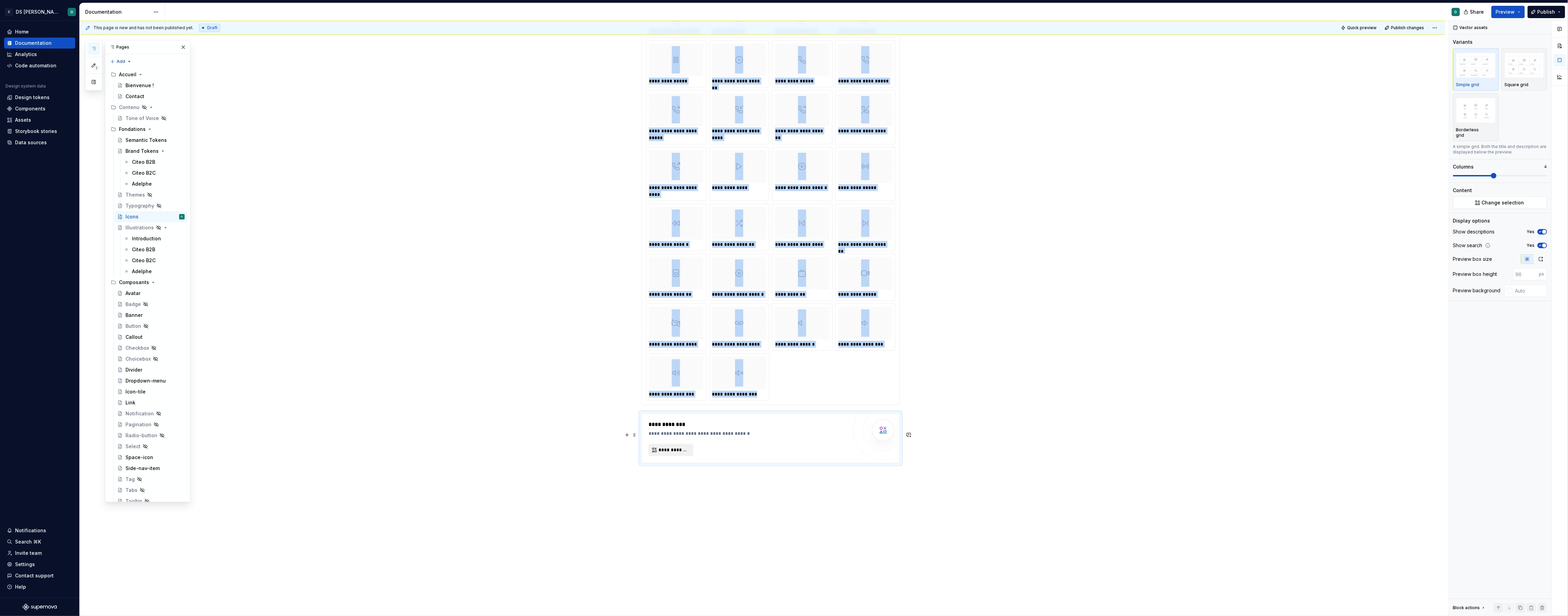
click at [669, 453] on span "**********" at bounding box center [674, 450] width 30 height 7
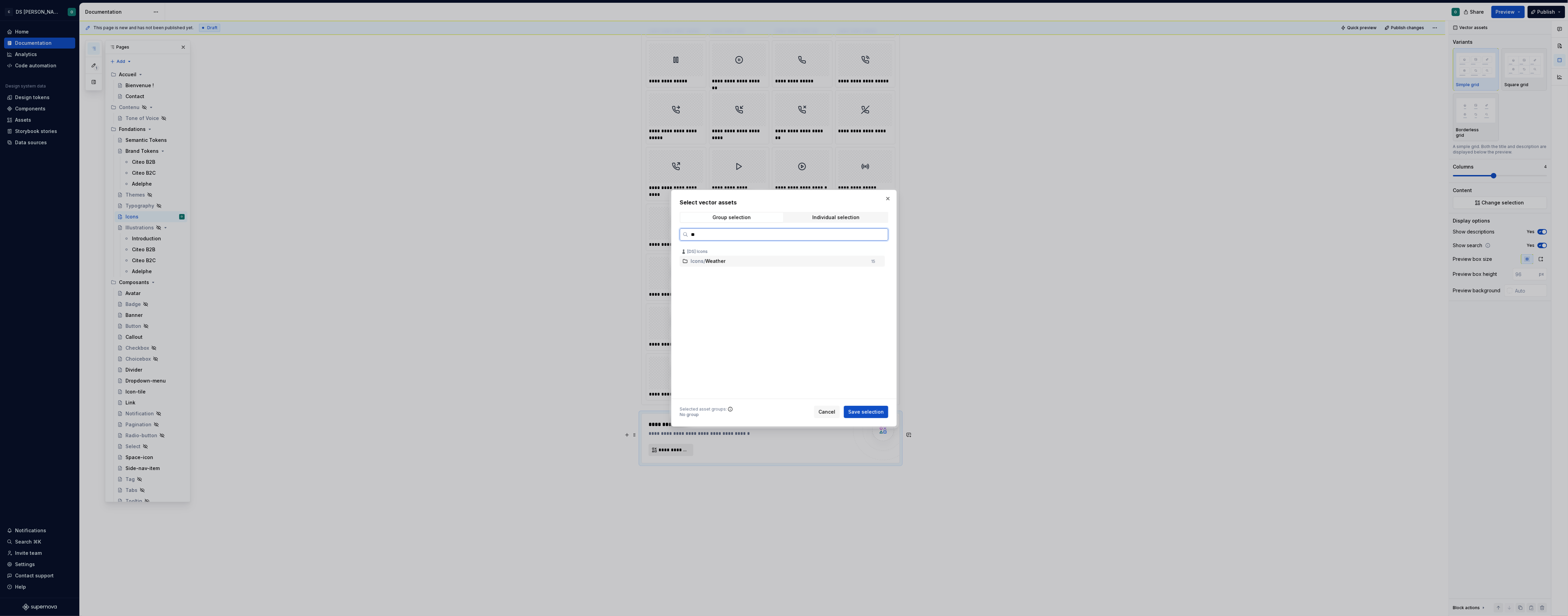
type input "***"
click at [871, 413] on span "Save selection" at bounding box center [866, 411] width 35 height 7
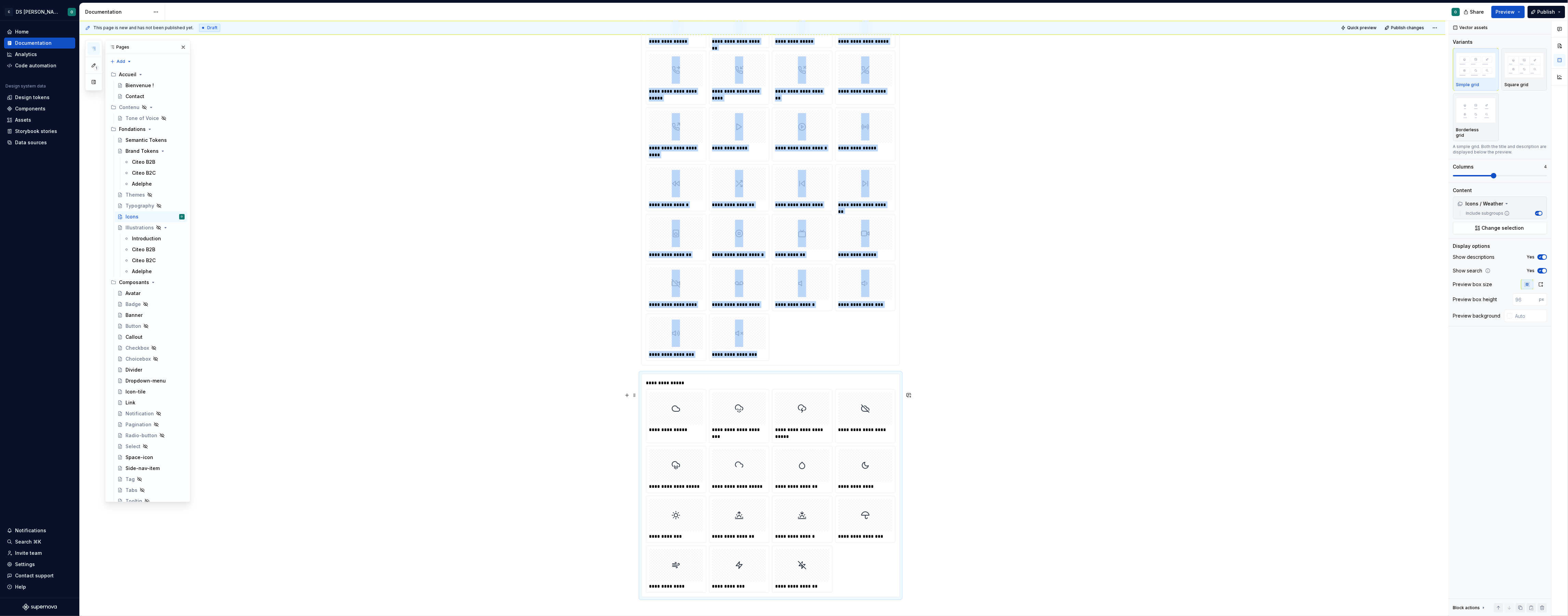
scroll to position [4106, 0]
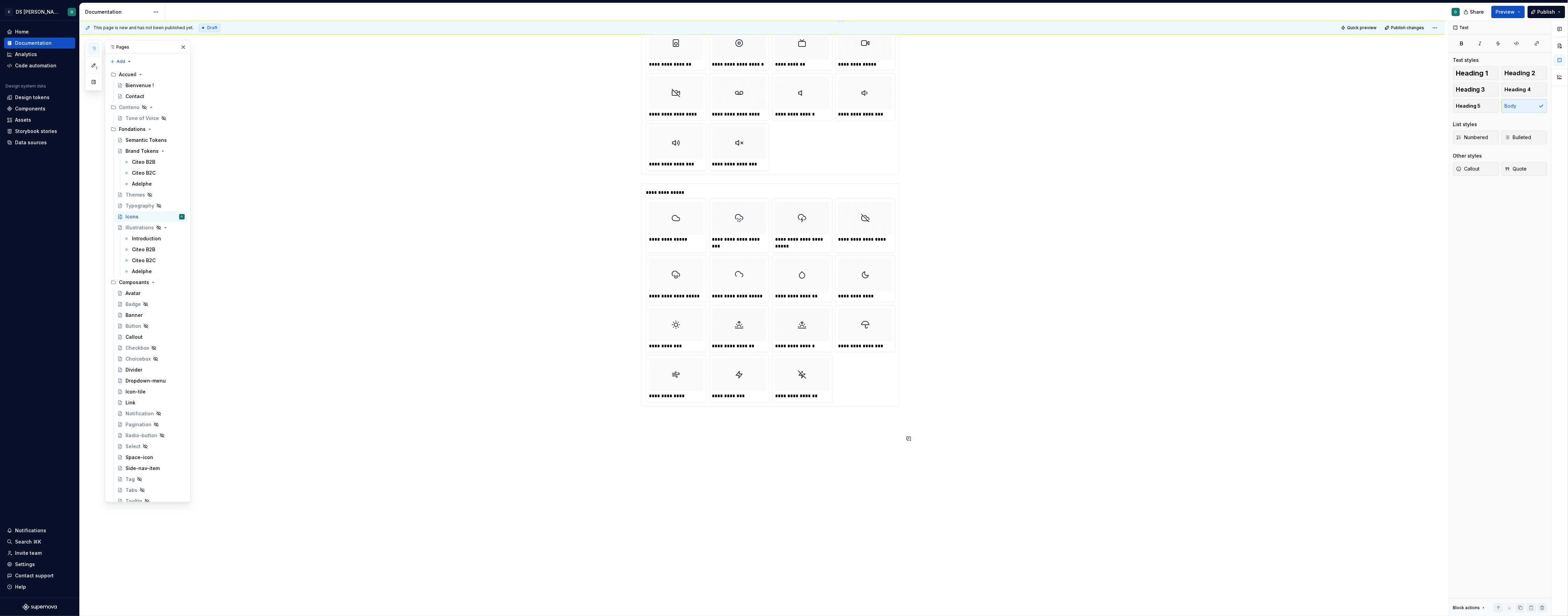
type textarea "*"
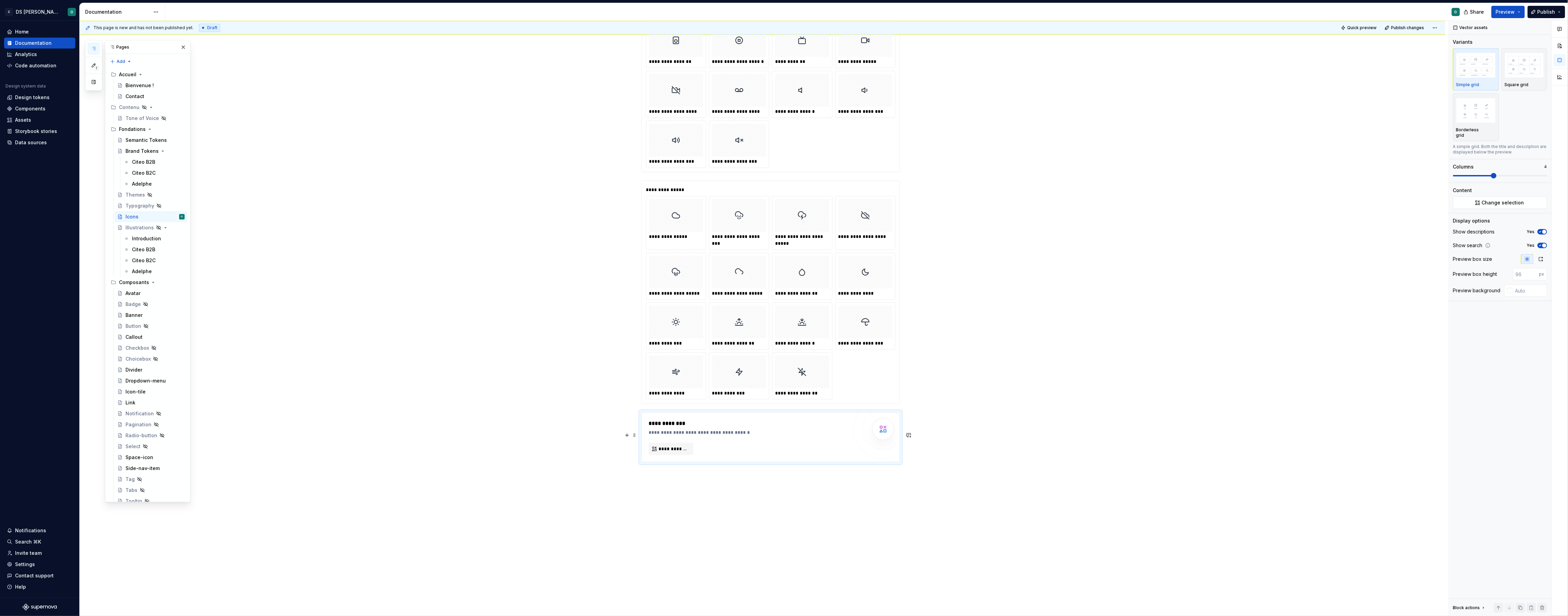
click at [684, 455] on div "**********" at bounding box center [748, 437] width 199 height 35
click at [671, 452] on span "**********" at bounding box center [674, 449] width 30 height 7
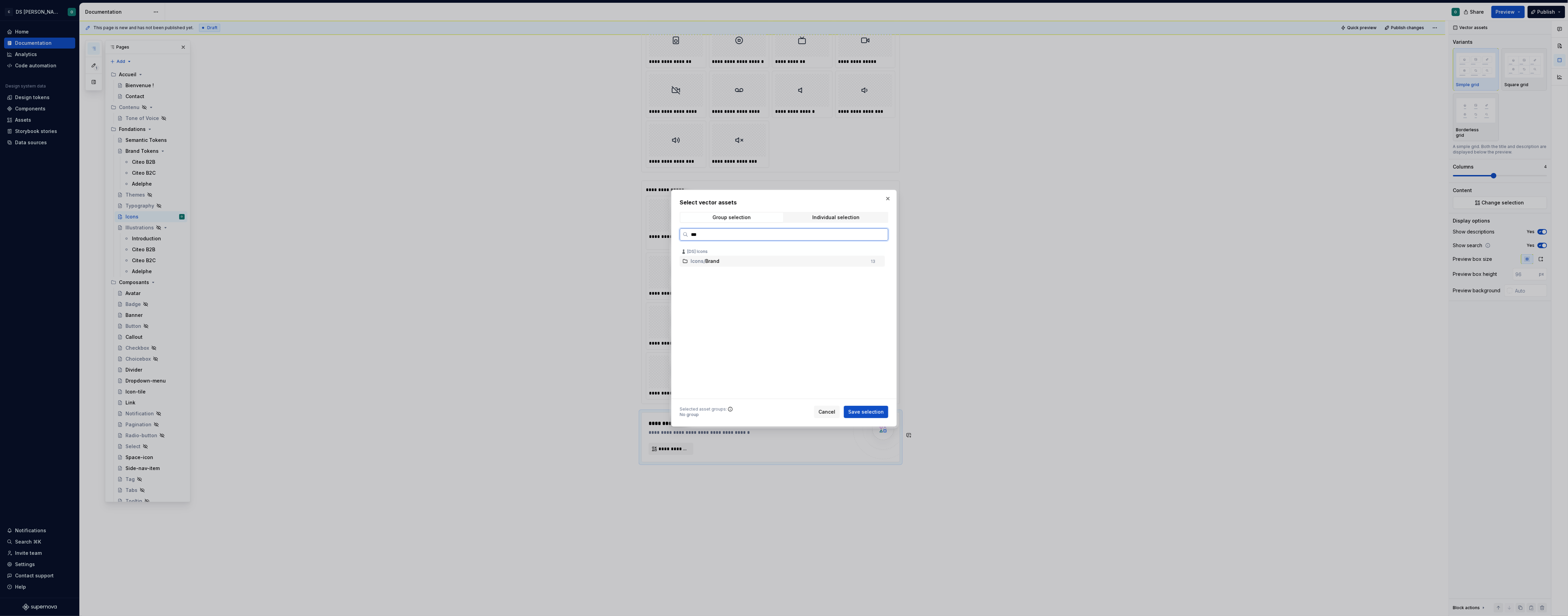
type input "****"
click at [856, 408] on span "Save selection" at bounding box center [866, 411] width 35 height 7
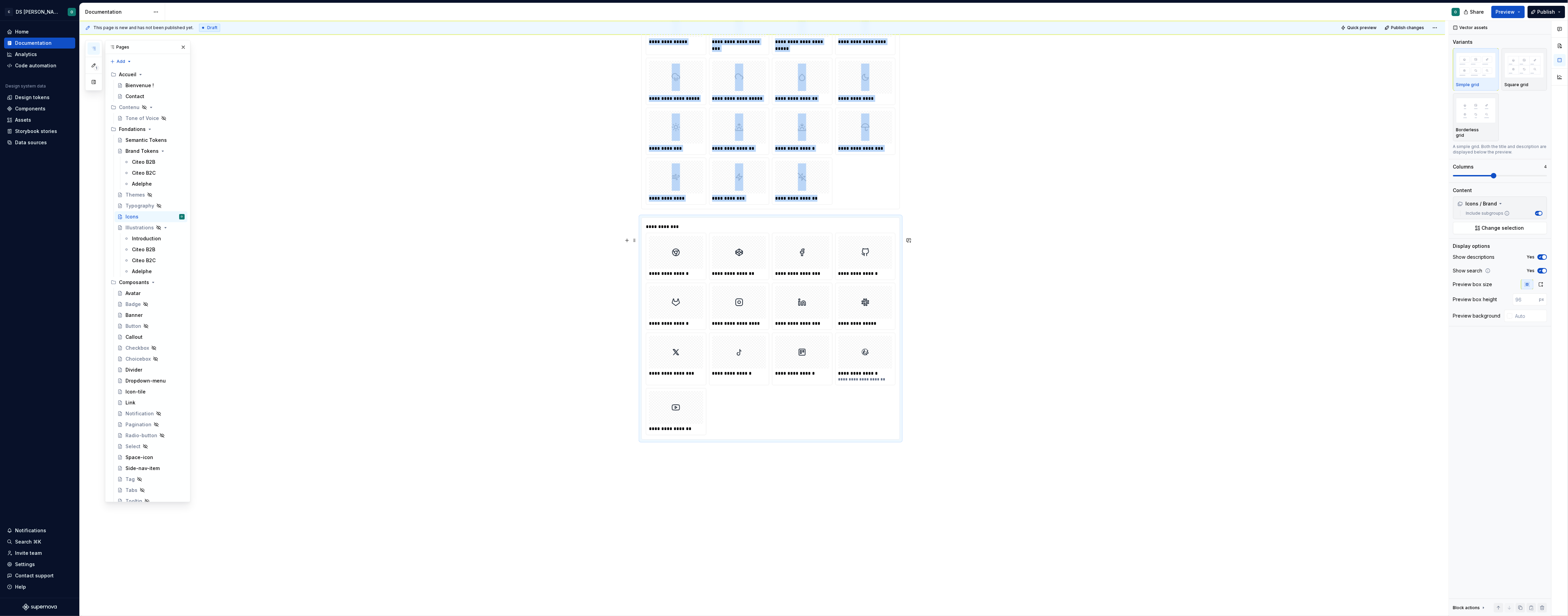
scroll to position [4338, 0]
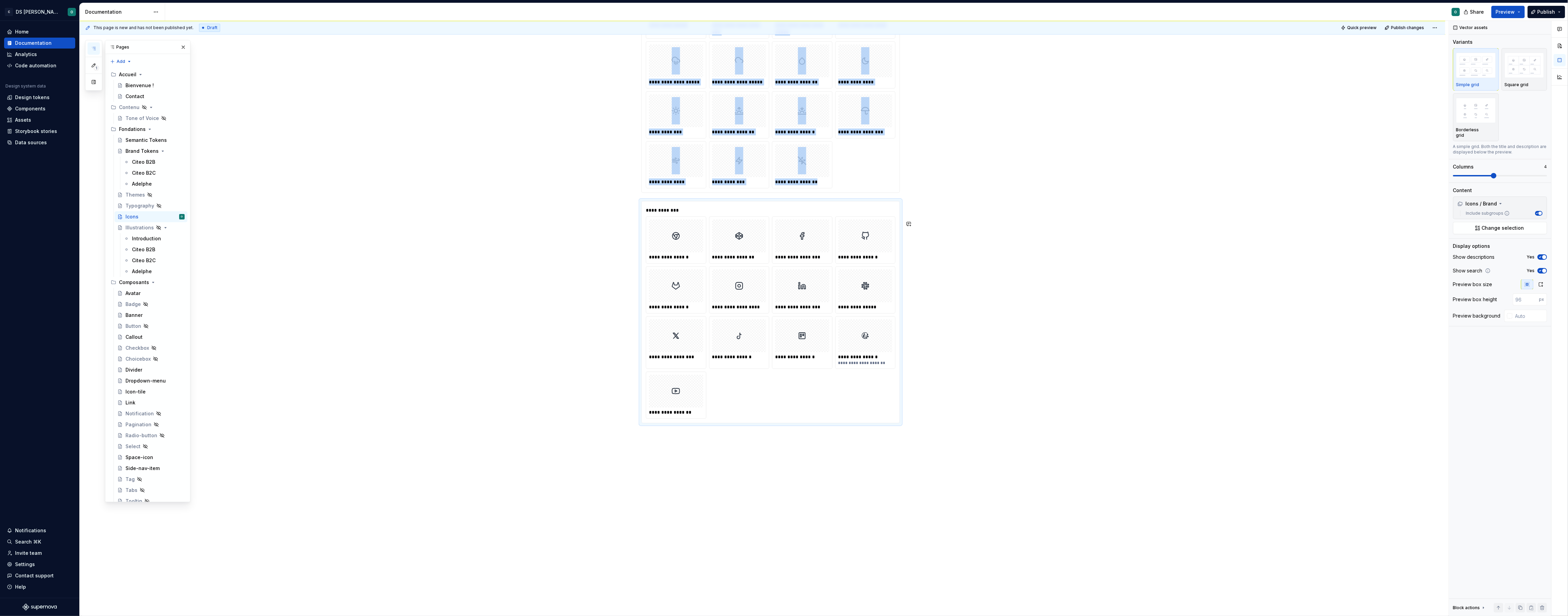
click at [853, 433] on div "**********" at bounding box center [764, 318] width 1369 height 595
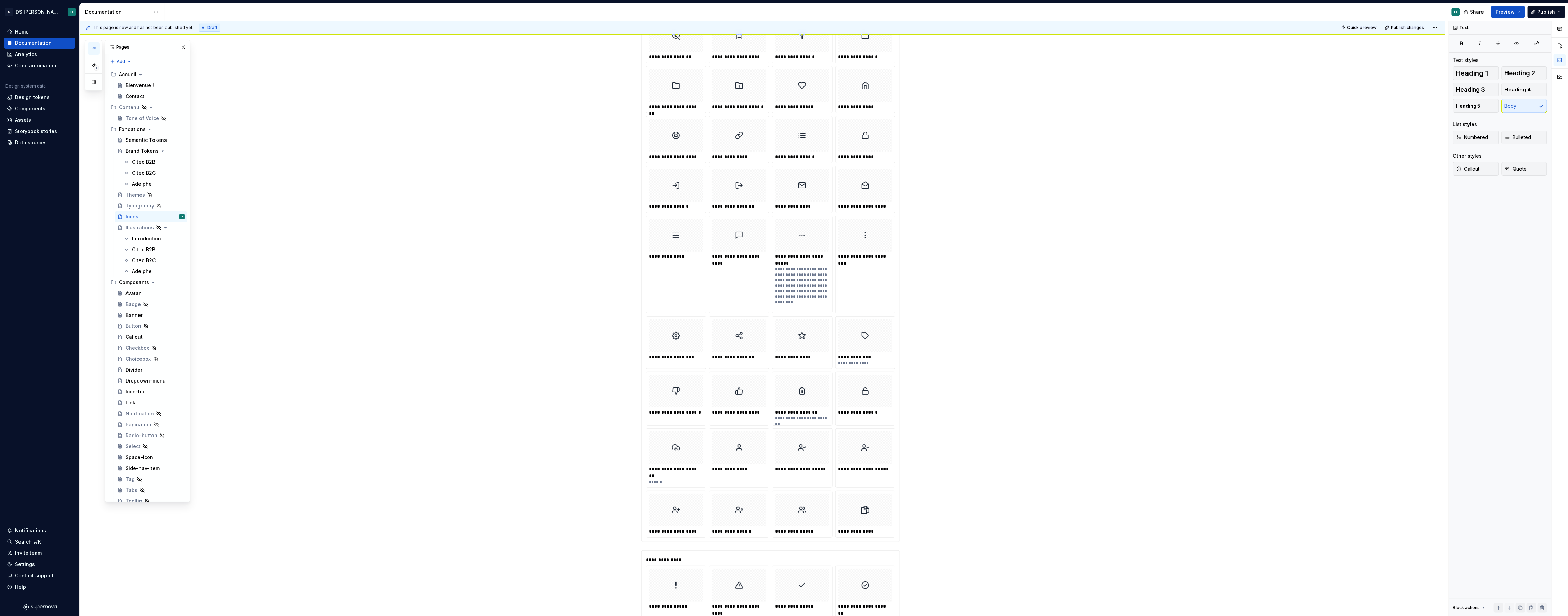
scroll to position [0, 0]
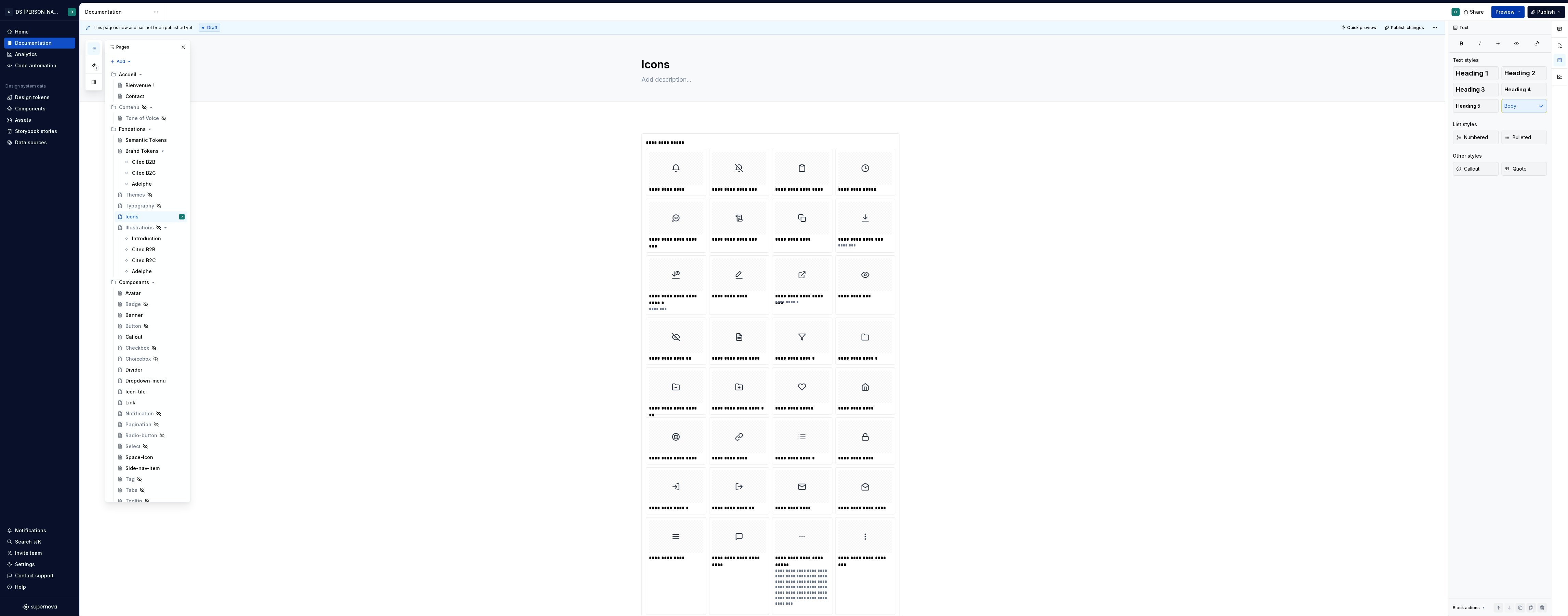
click at [1510, 9] on span "Preview" at bounding box center [1505, 12] width 19 height 7
type textarea "*"
click at [1432, 49] on span "Build preview" at bounding box center [1444, 51] width 32 height 7
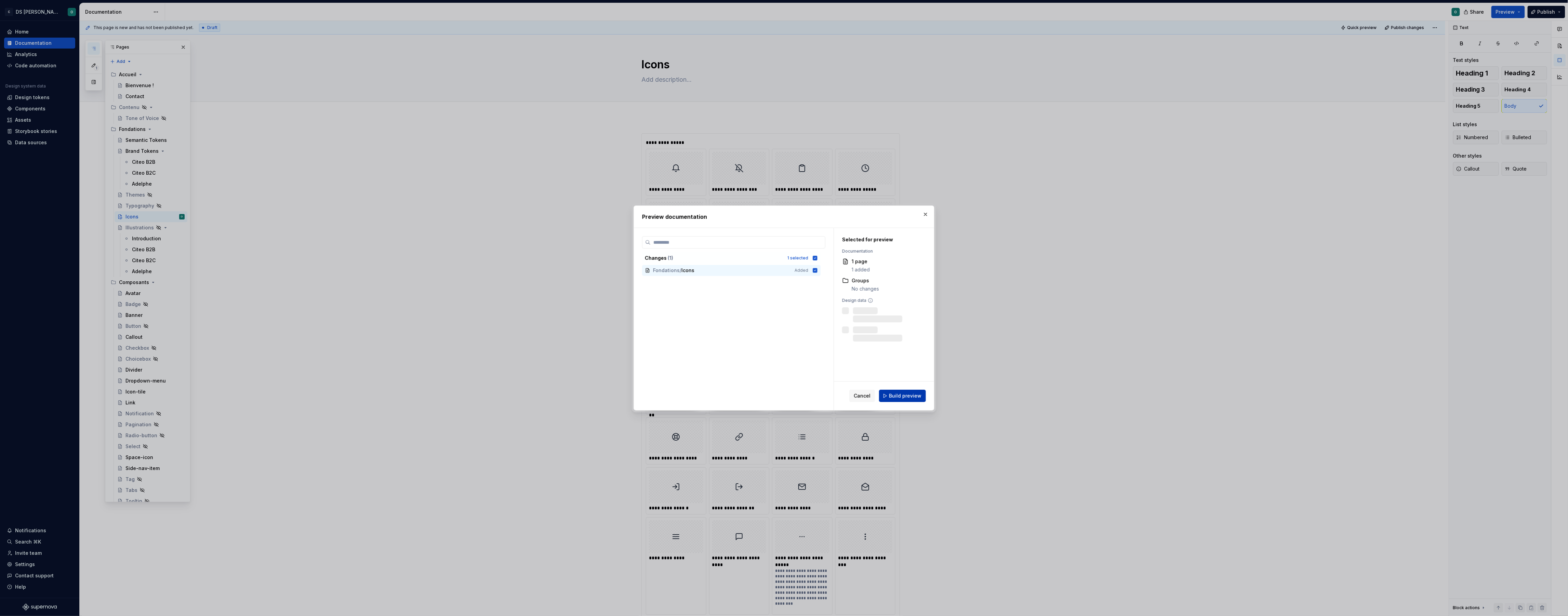
click at [913, 397] on span "Build preview" at bounding box center [905, 396] width 32 height 7
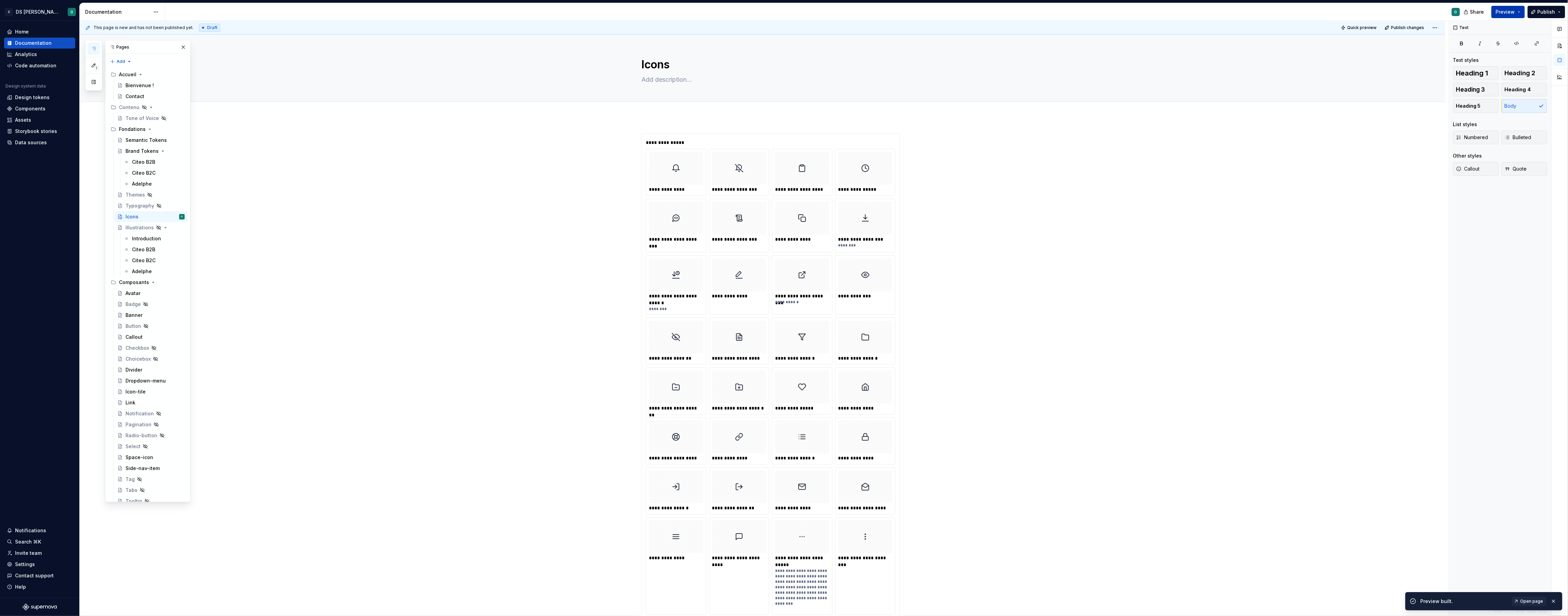
click at [1516, 12] on button "Preview" at bounding box center [1508, 12] width 33 height 12
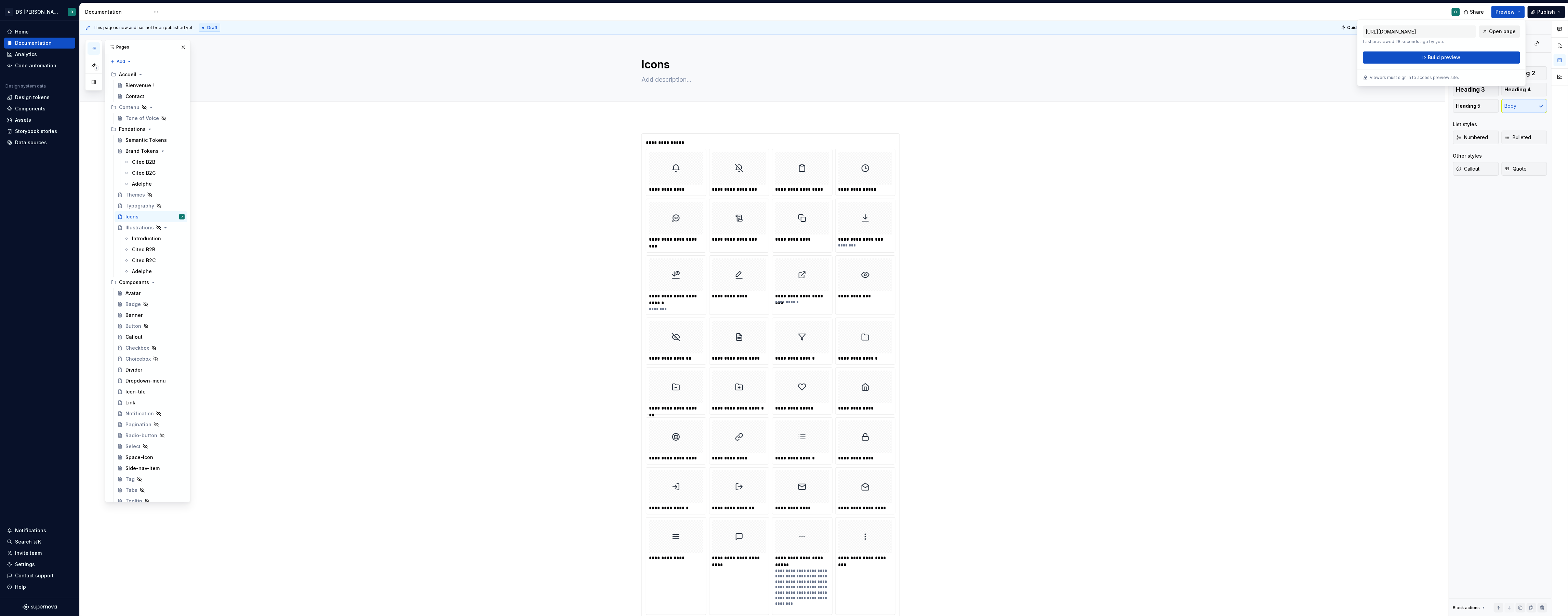
click at [1510, 32] on span "Open page" at bounding box center [1502, 31] width 27 height 7
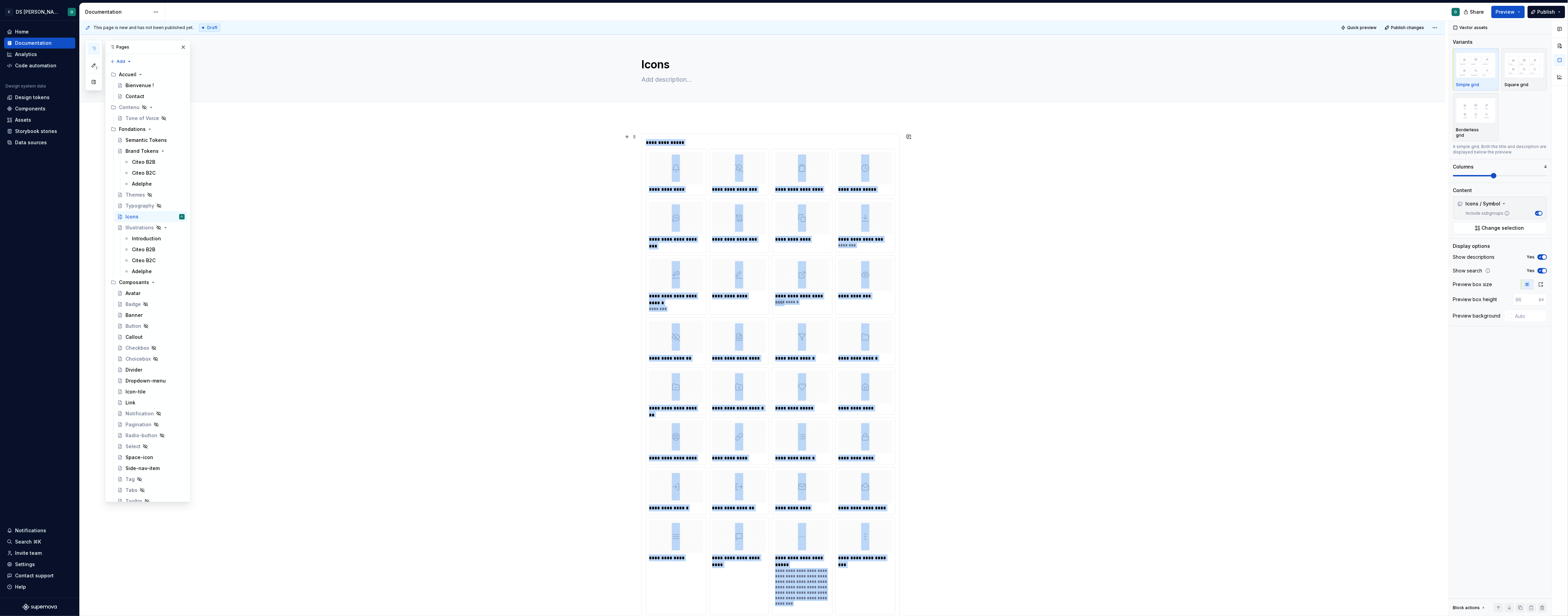
scroll to position [519, 0]
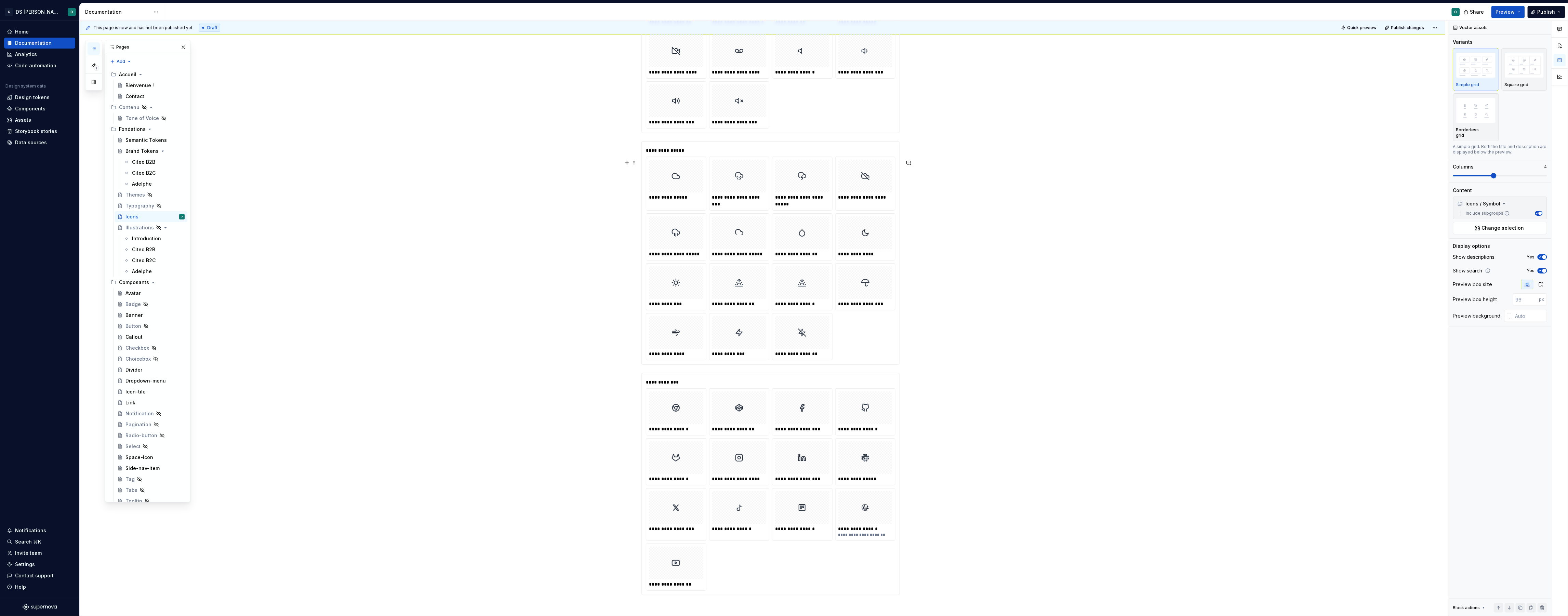
scroll to position [4355, 0]
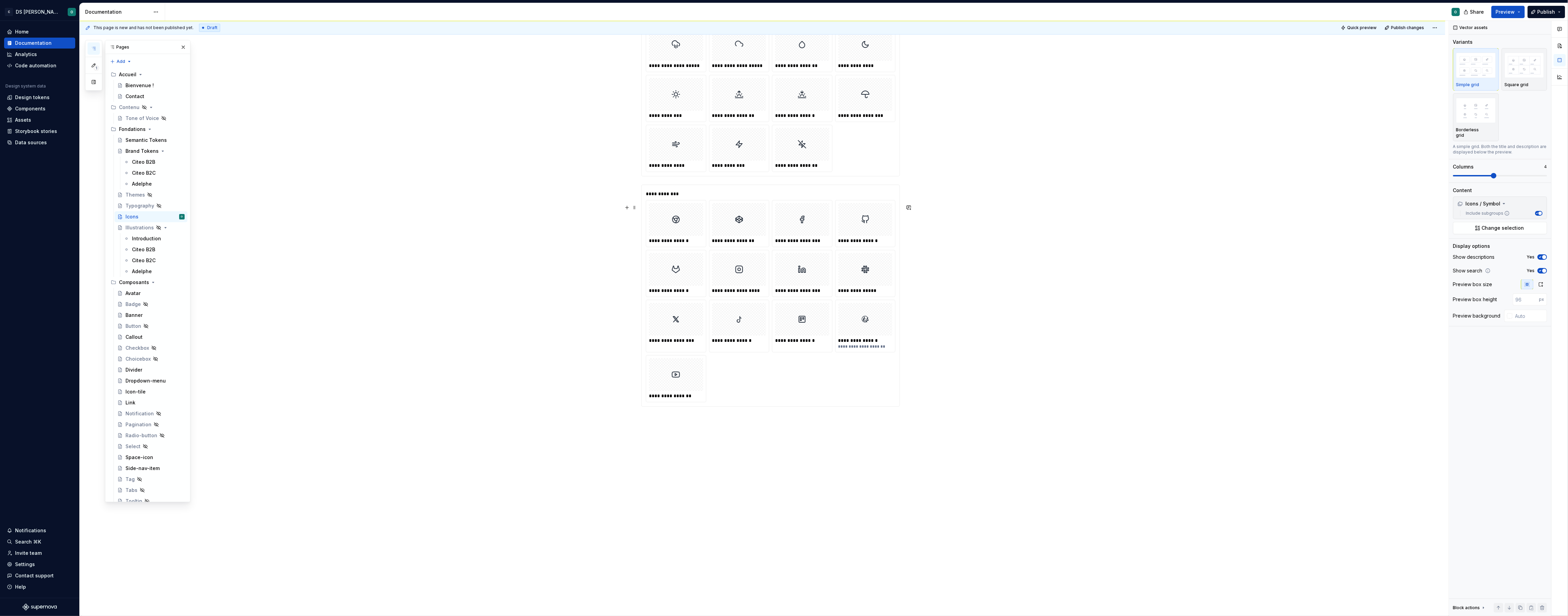
click at [973, 334] on div "**********" at bounding box center [764, 318] width 1369 height 595
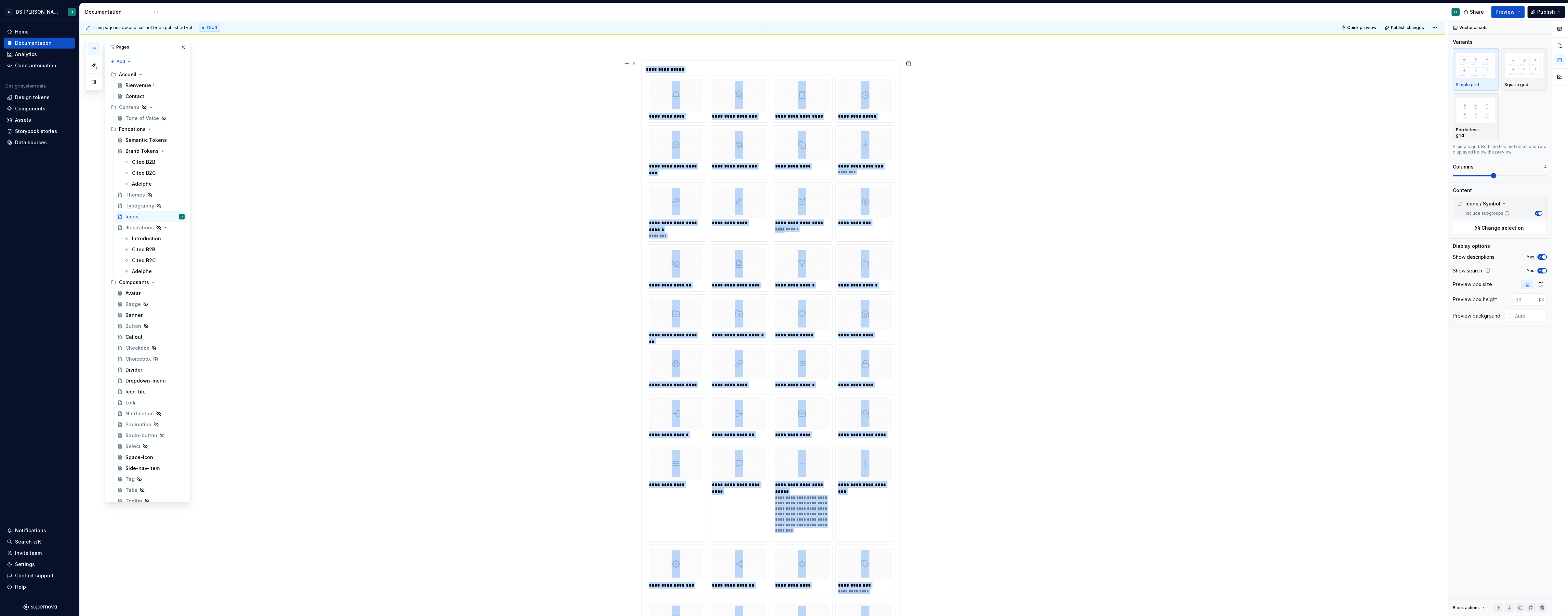
scroll to position [0, 0]
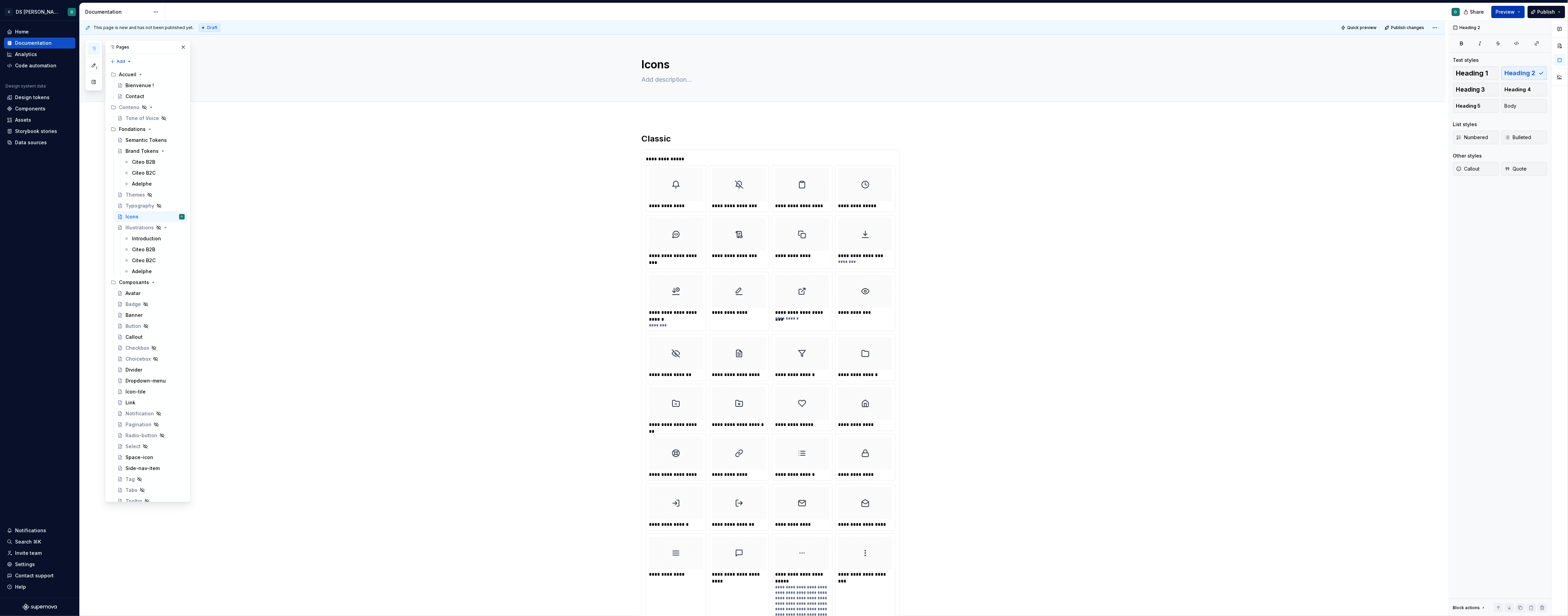
click at [1513, 12] on span "Preview" at bounding box center [1505, 12] width 19 height 7
click at [1483, 58] on button "Build preview" at bounding box center [1441, 57] width 157 height 12
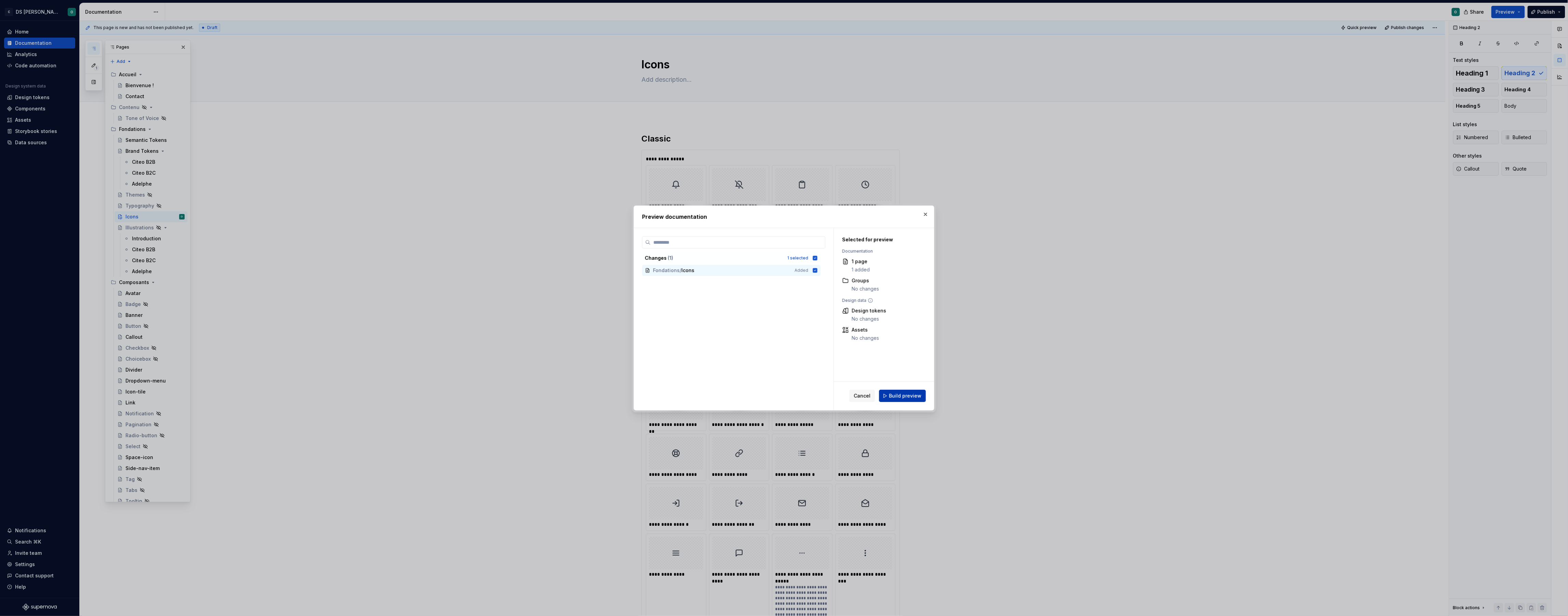
click at [910, 398] on span "Build preview" at bounding box center [905, 396] width 32 height 7
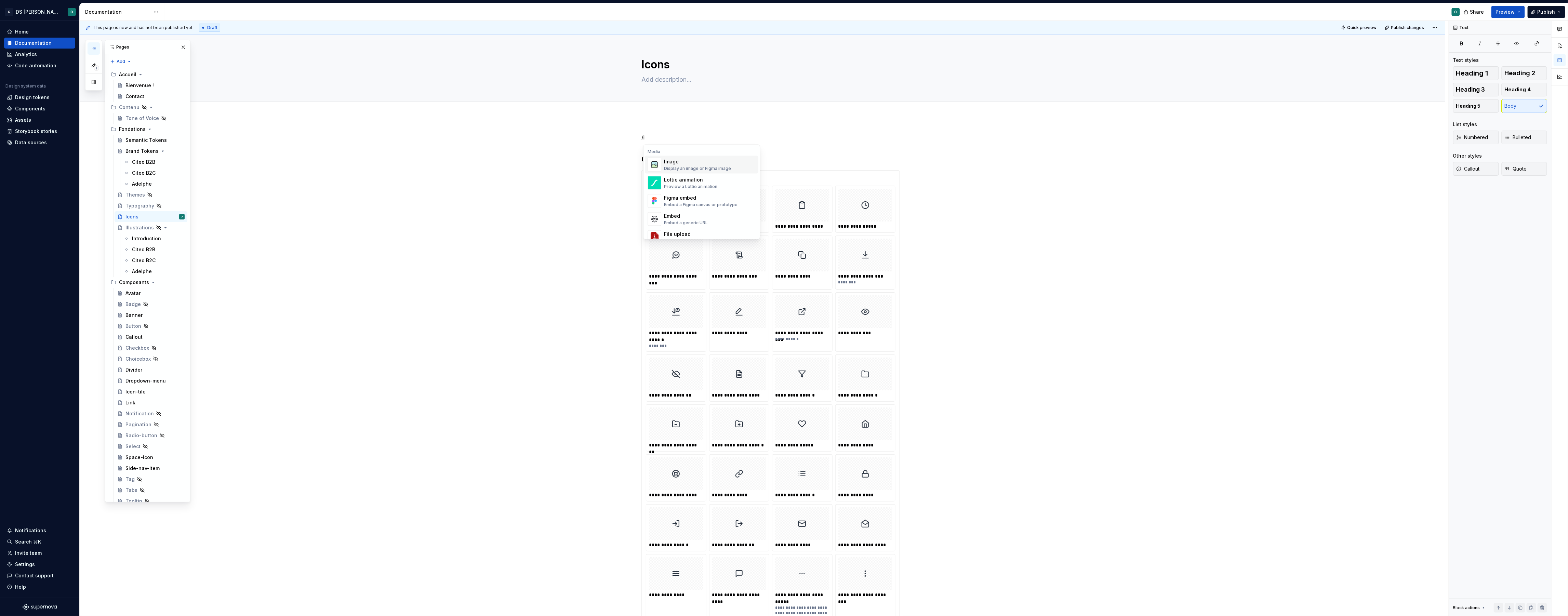
type textarea "*"
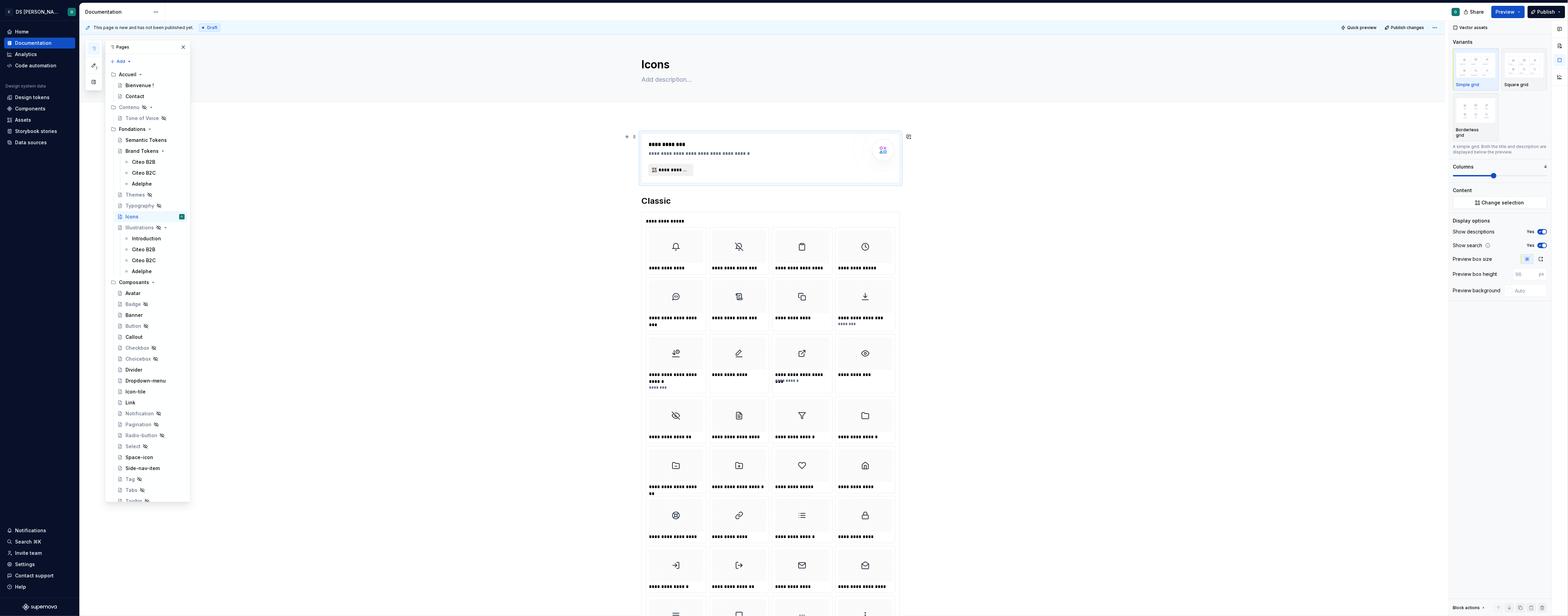
click at [683, 171] on span "**********" at bounding box center [674, 170] width 30 height 7
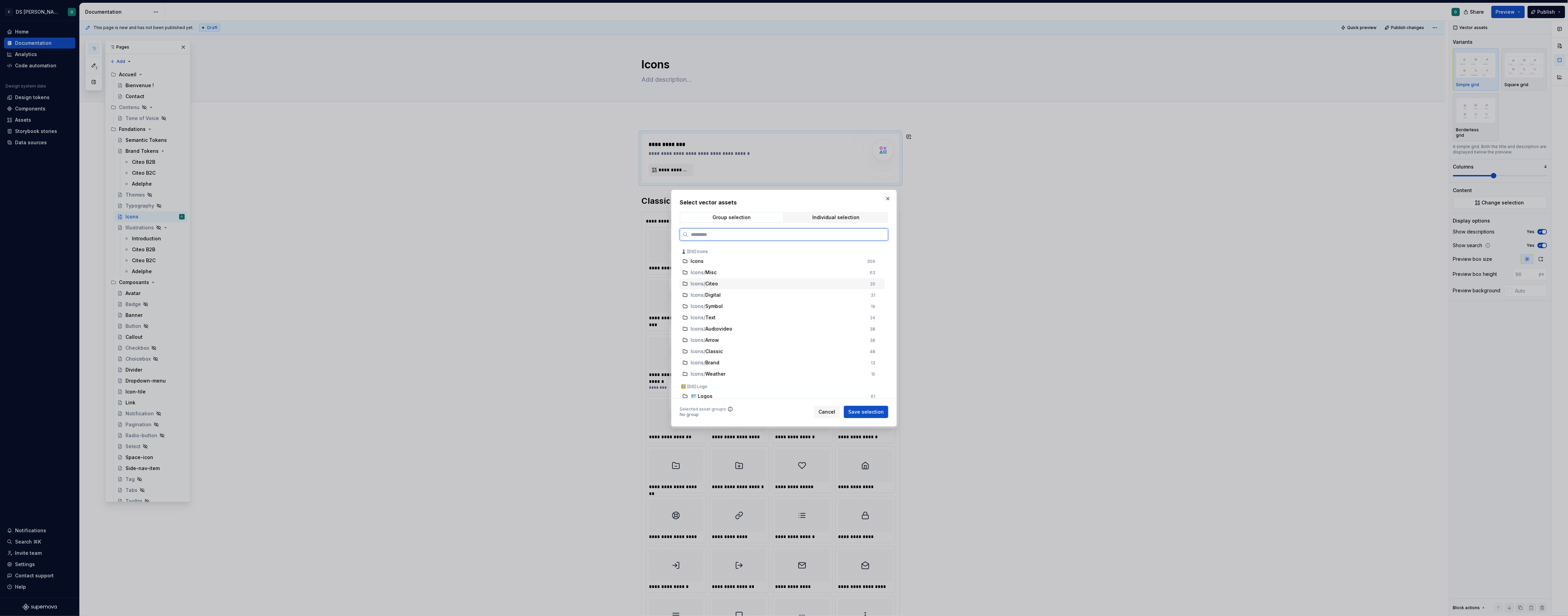
drag, startPoint x: 769, startPoint y: 283, endPoint x: 770, endPoint y: 275, distance: 8.1
click at [768, 282] on div "Icons / [PERSON_NAME]" at bounding box center [779, 284] width 175 height 7
click at [770, 273] on div "Icons / Misc" at bounding box center [779, 272] width 175 height 7
drag, startPoint x: 772, startPoint y: 310, endPoint x: 775, endPoint y: 315, distance: 5.8
click at [774, 312] on div "Icons 309 Icons / Misc 63 Icons / Citeo 20 Icons / Digital 31 Icons / Symbol 19…" at bounding box center [783, 472] width 206 height 454
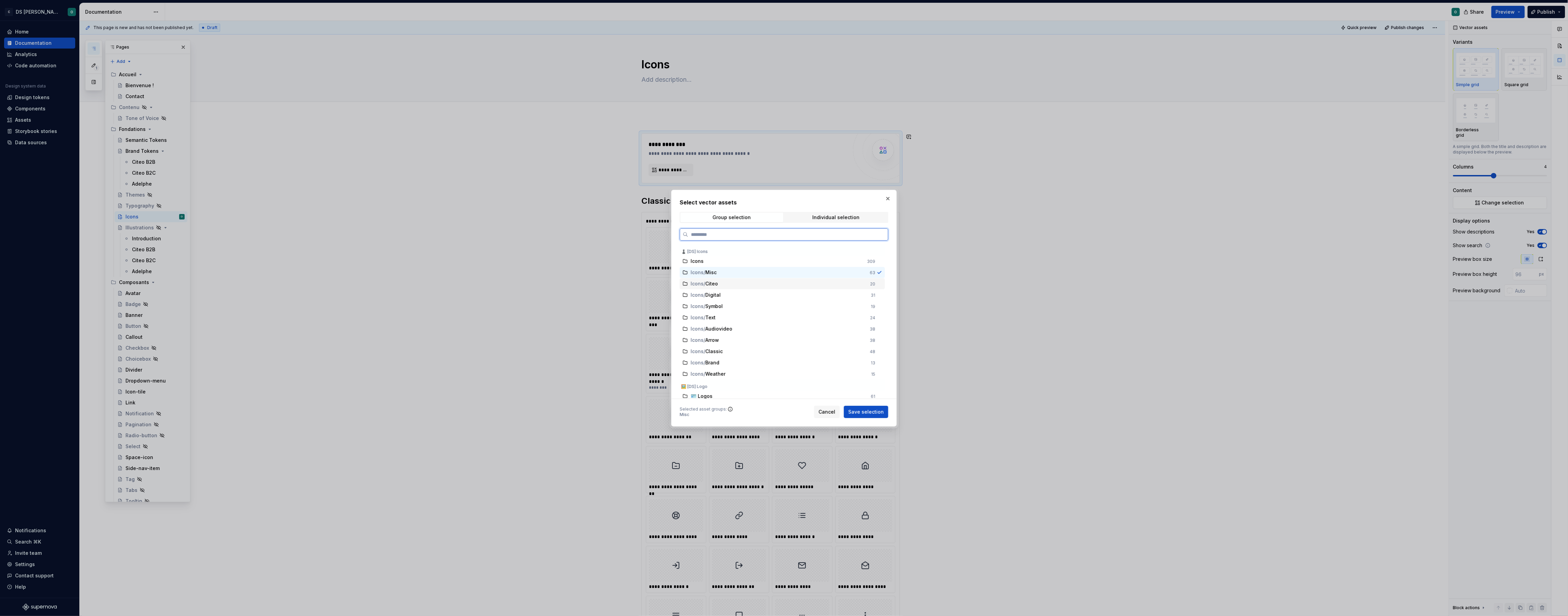
click at [775, 289] on div "Icons / Citeo 20" at bounding box center [782, 284] width 205 height 11
click at [777, 339] on div "Icons / Arrow" at bounding box center [779, 340] width 175 height 7
click at [890, 198] on button "button" at bounding box center [888, 198] width 10 height 10
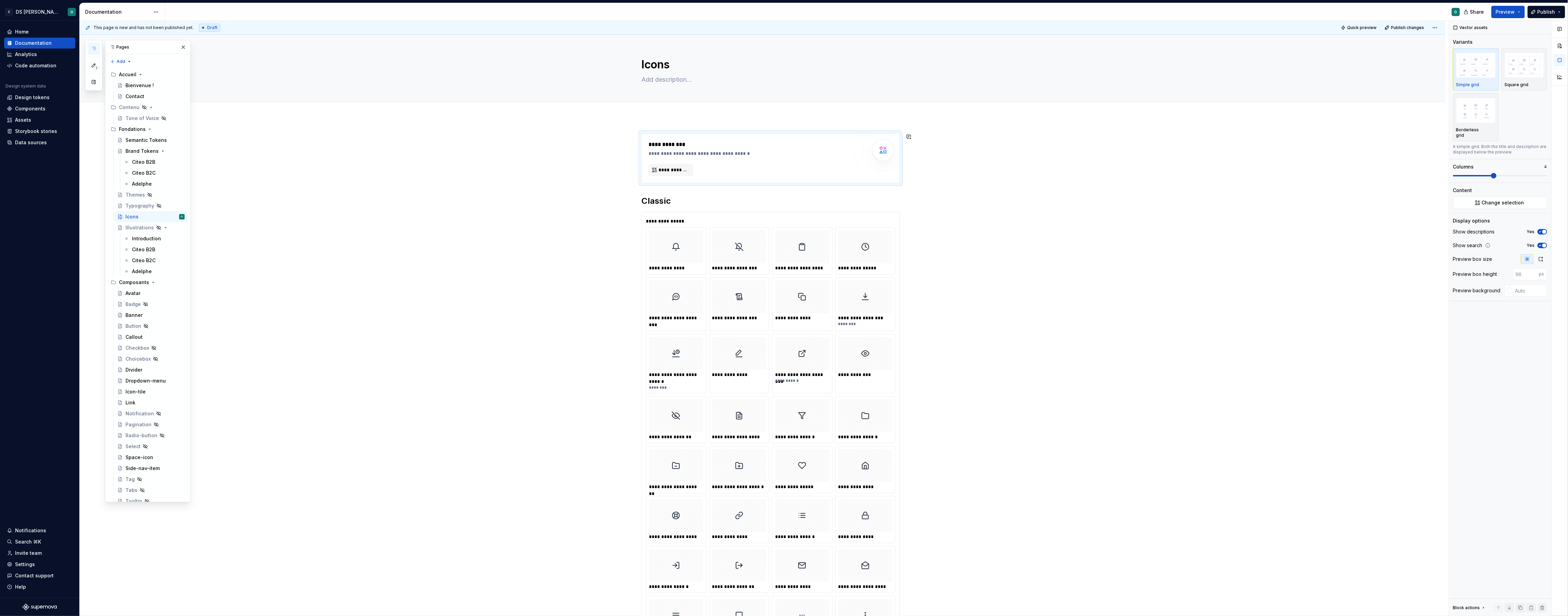
click at [864, 133] on div "**********" at bounding box center [771, 158] width 259 height 50
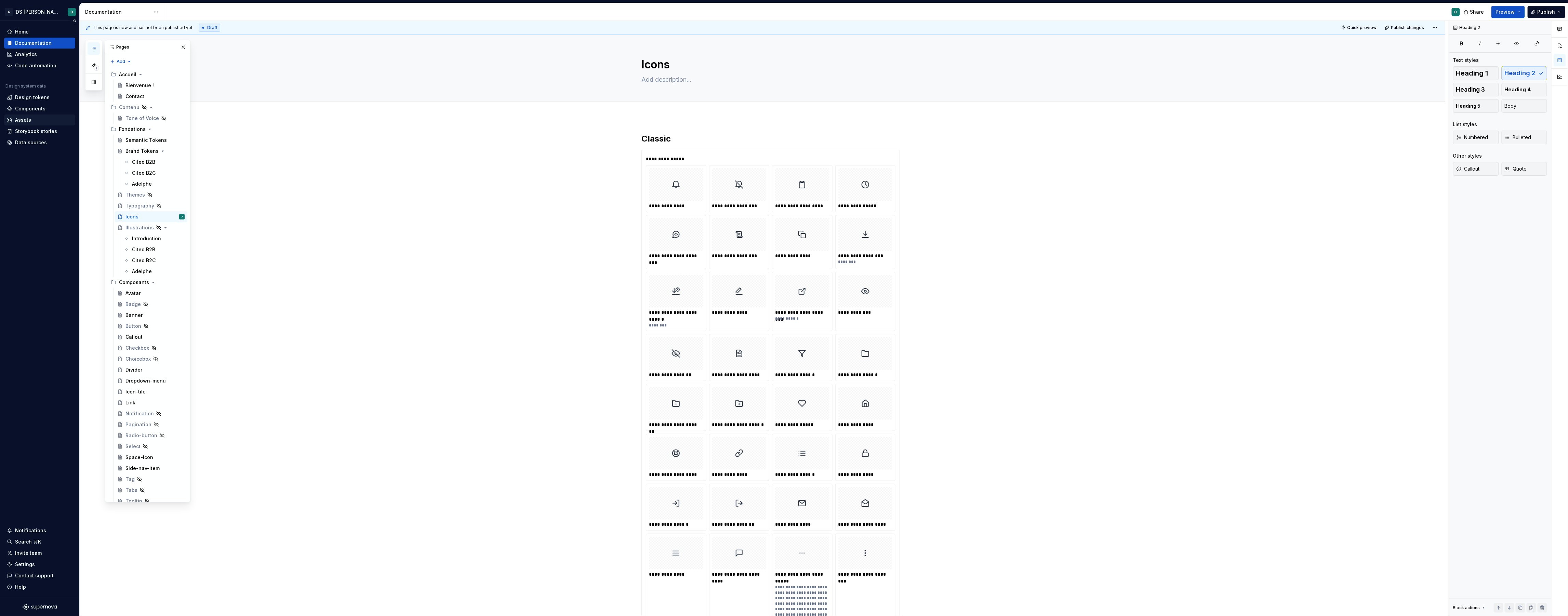
click at [39, 119] on div "Assets" at bounding box center [40, 120] width 66 height 7
click at [38, 141] on div "Data sources" at bounding box center [31, 142] width 32 height 7
type textarea "*"
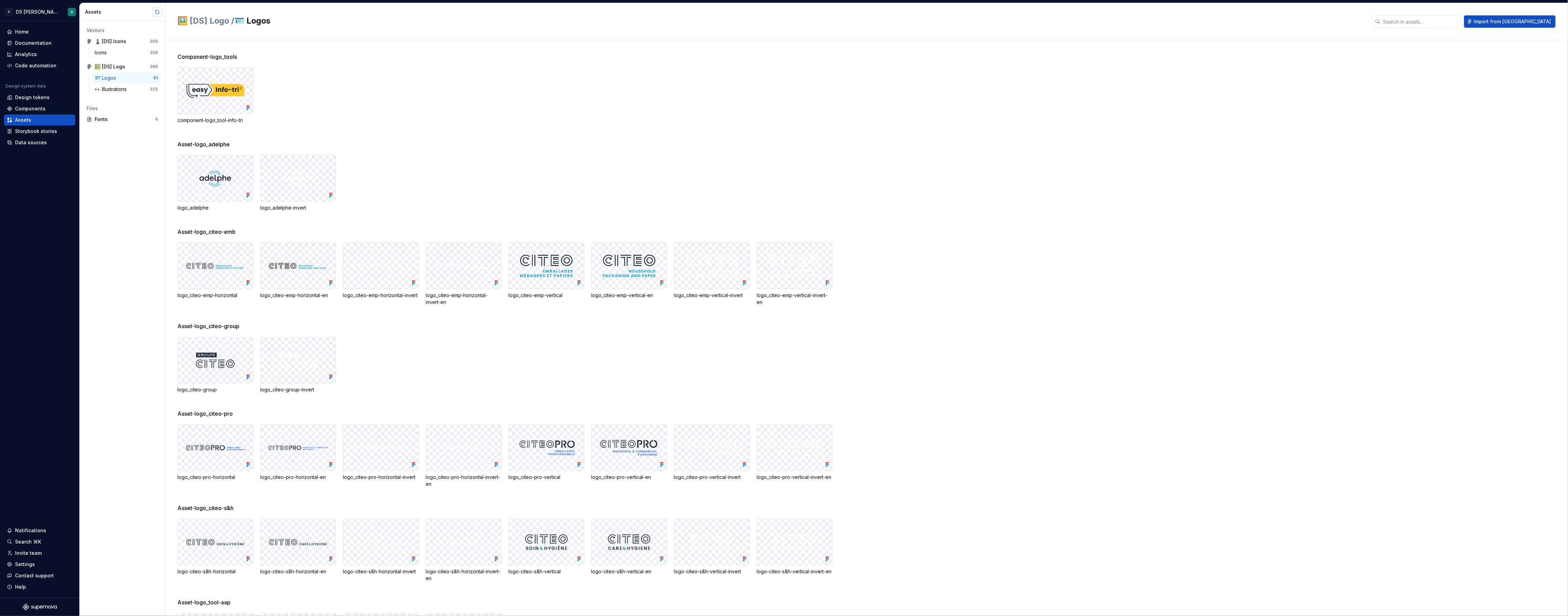
click at [156, 15] on button "button" at bounding box center [158, 12] width 10 height 10
click at [140, 41] on div "♟️ [DS] Icons" at bounding box center [121, 41] width 51 height 7
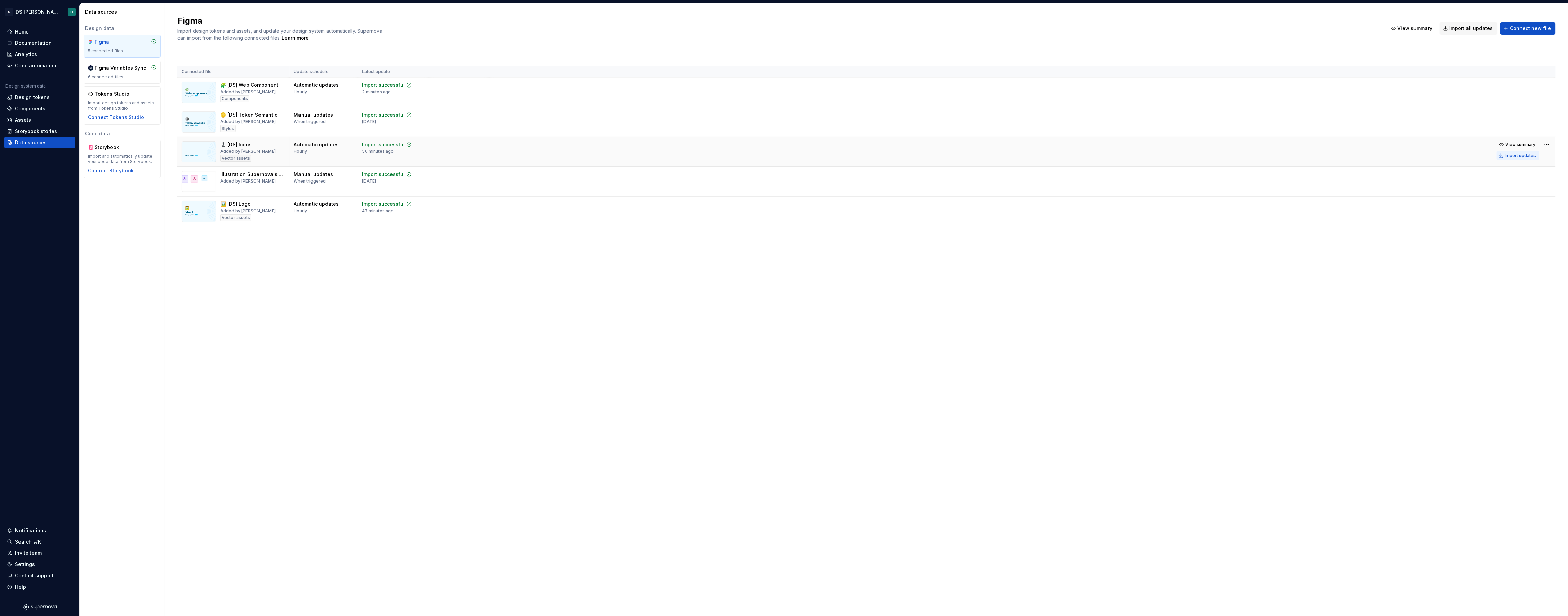
click at [1518, 155] on div "Import updates" at bounding box center [1521, 155] width 31 height 5
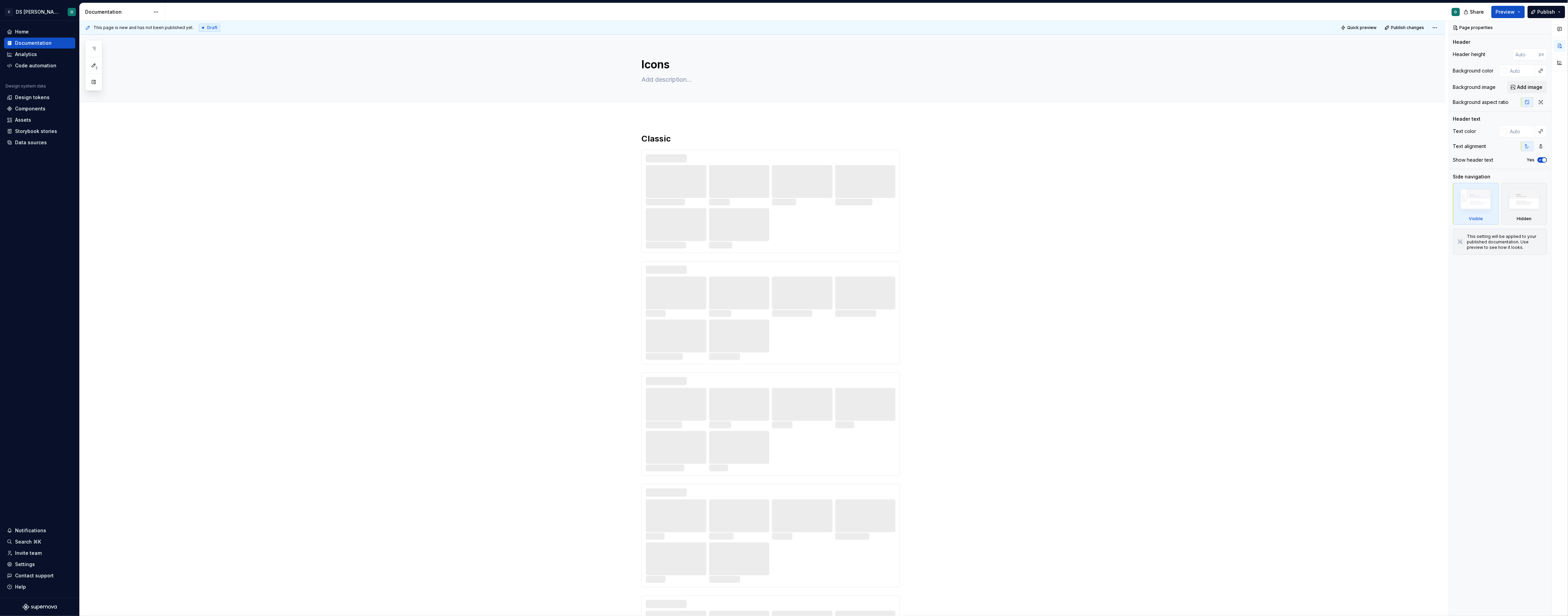
type textarea "*"
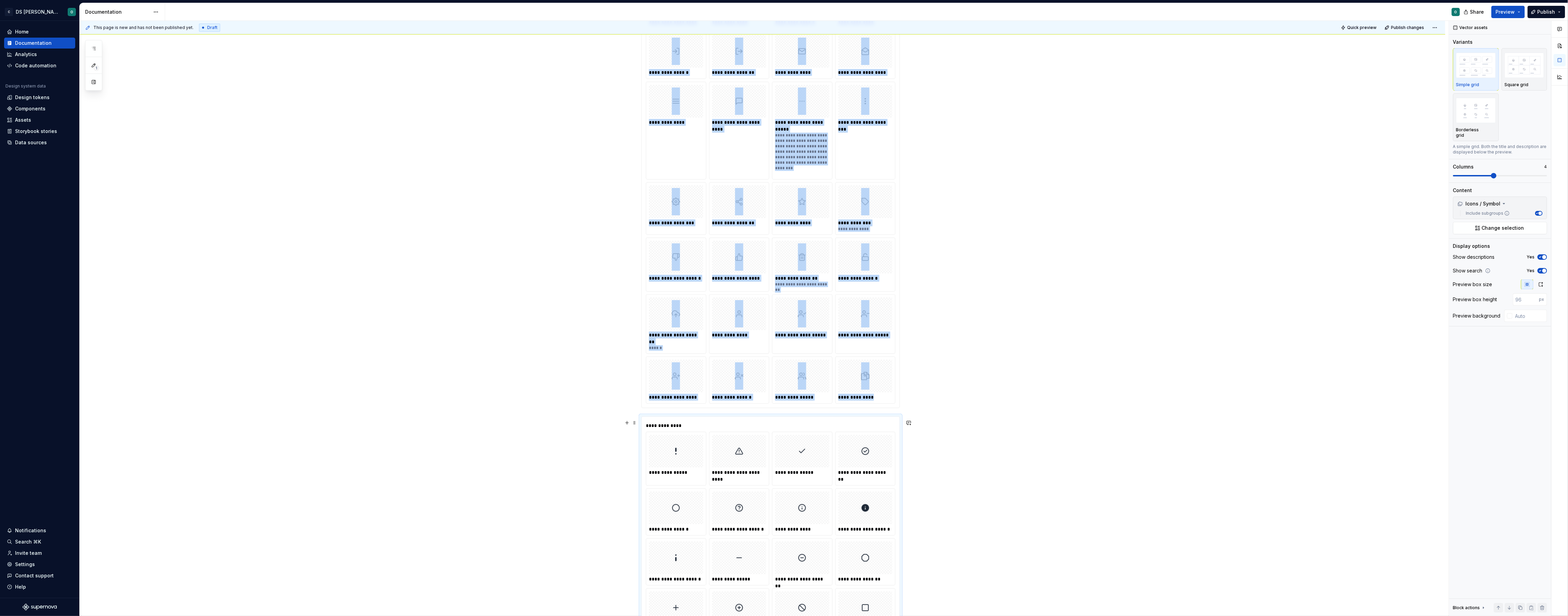
scroll to position [535, 0]
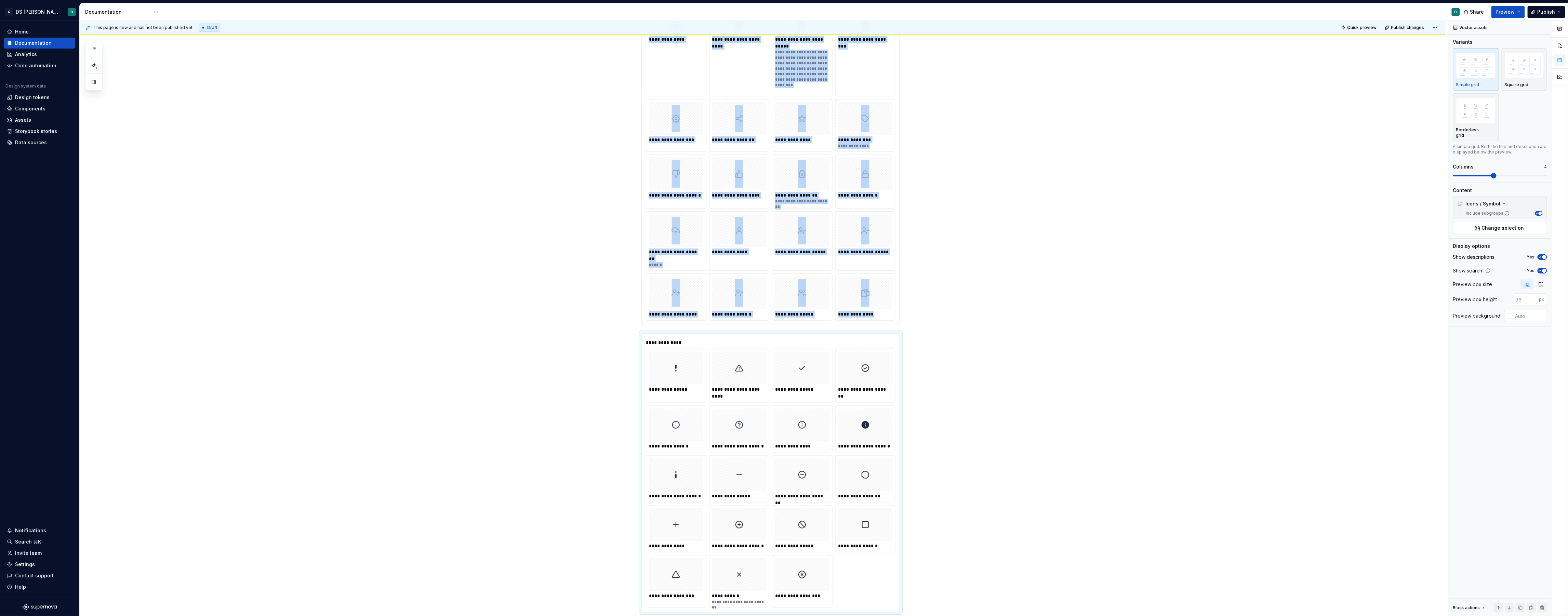
click at [927, 315] on div "**********" at bounding box center [764, 318] width 1369 height 595
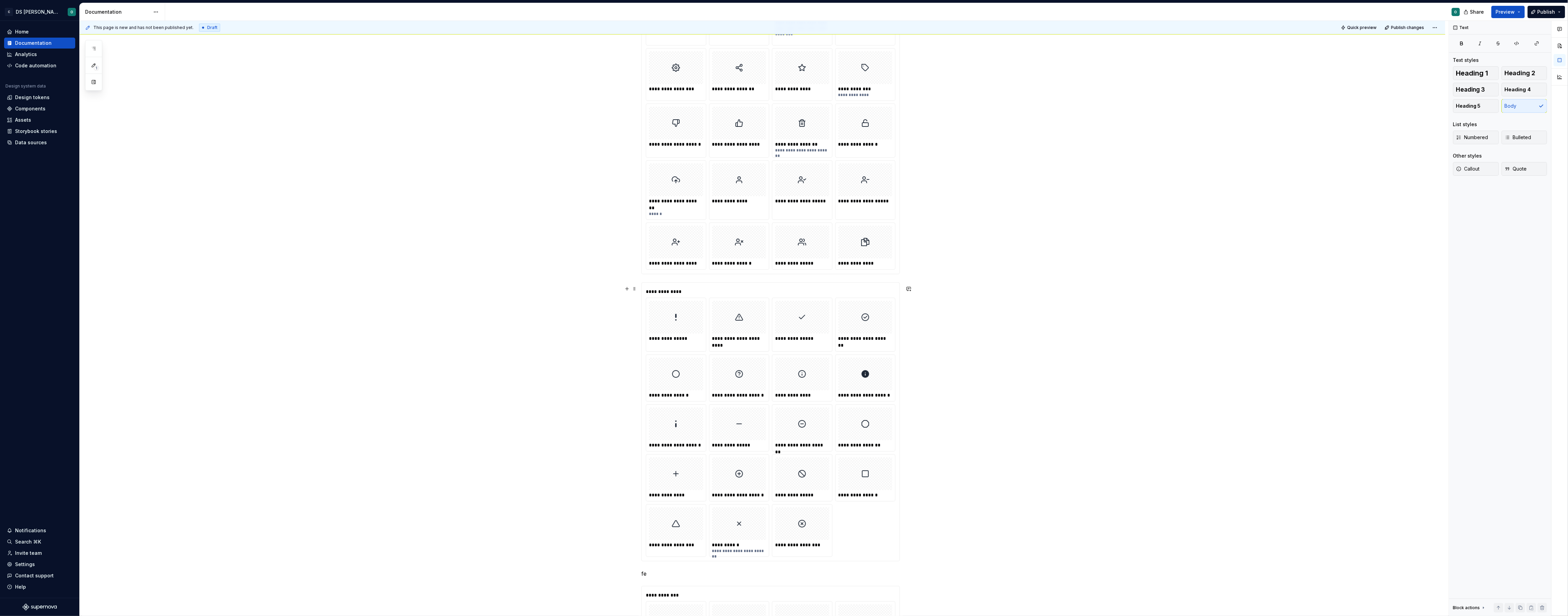
scroll to position [572, 0]
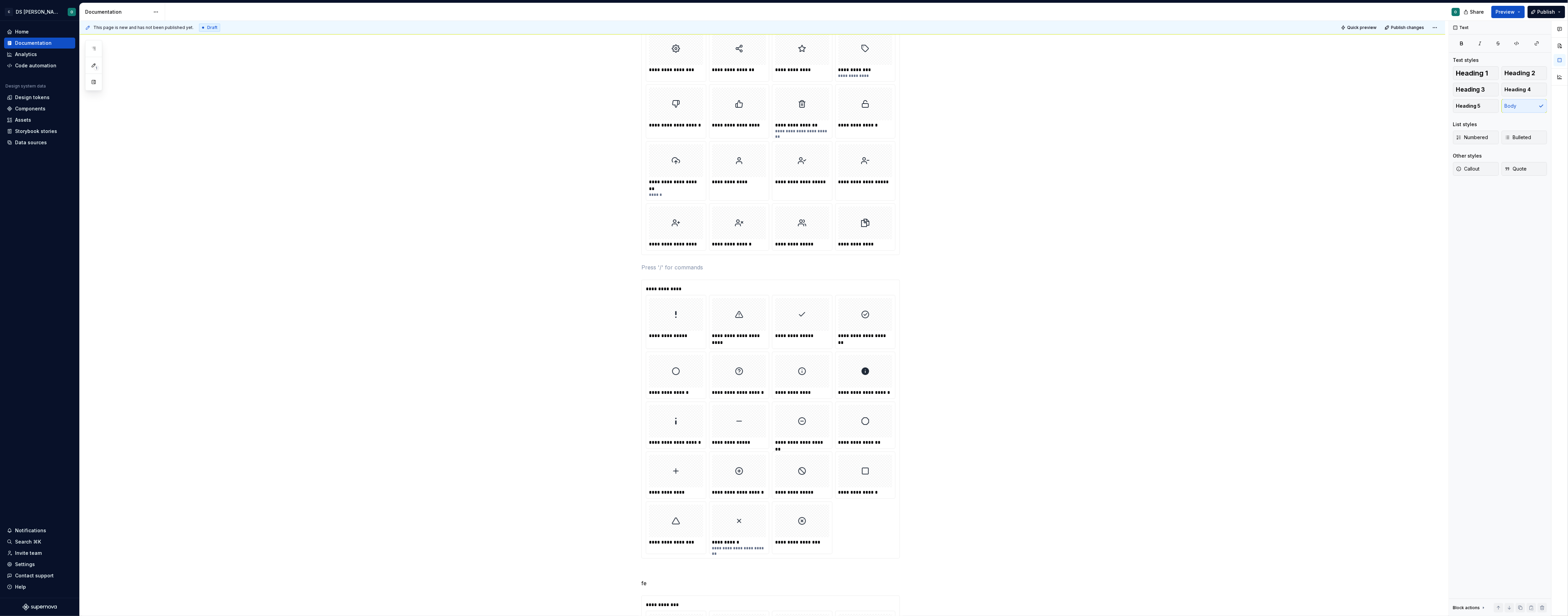
scroll to position [611, 0]
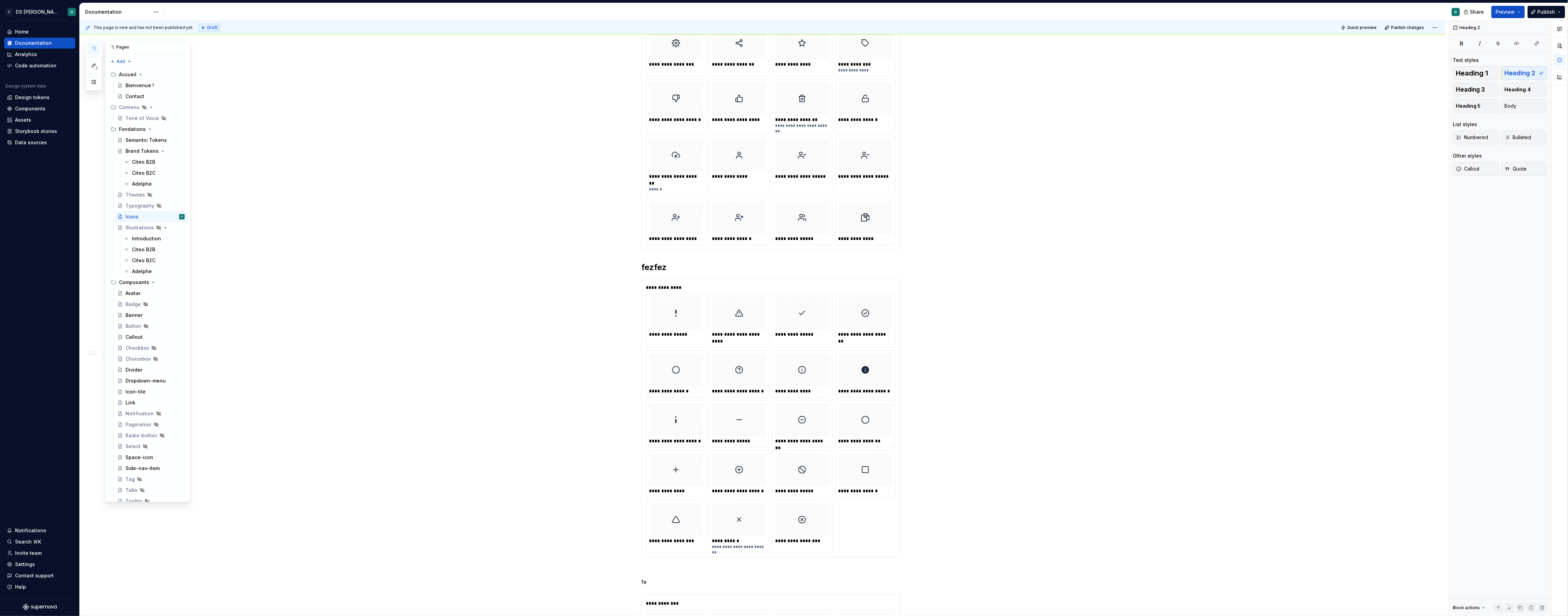
click at [92, 45] on button "button" at bounding box center [94, 49] width 12 height 12
click at [138, 161] on div "Citeo B2B" at bounding box center [144, 162] width 23 height 7
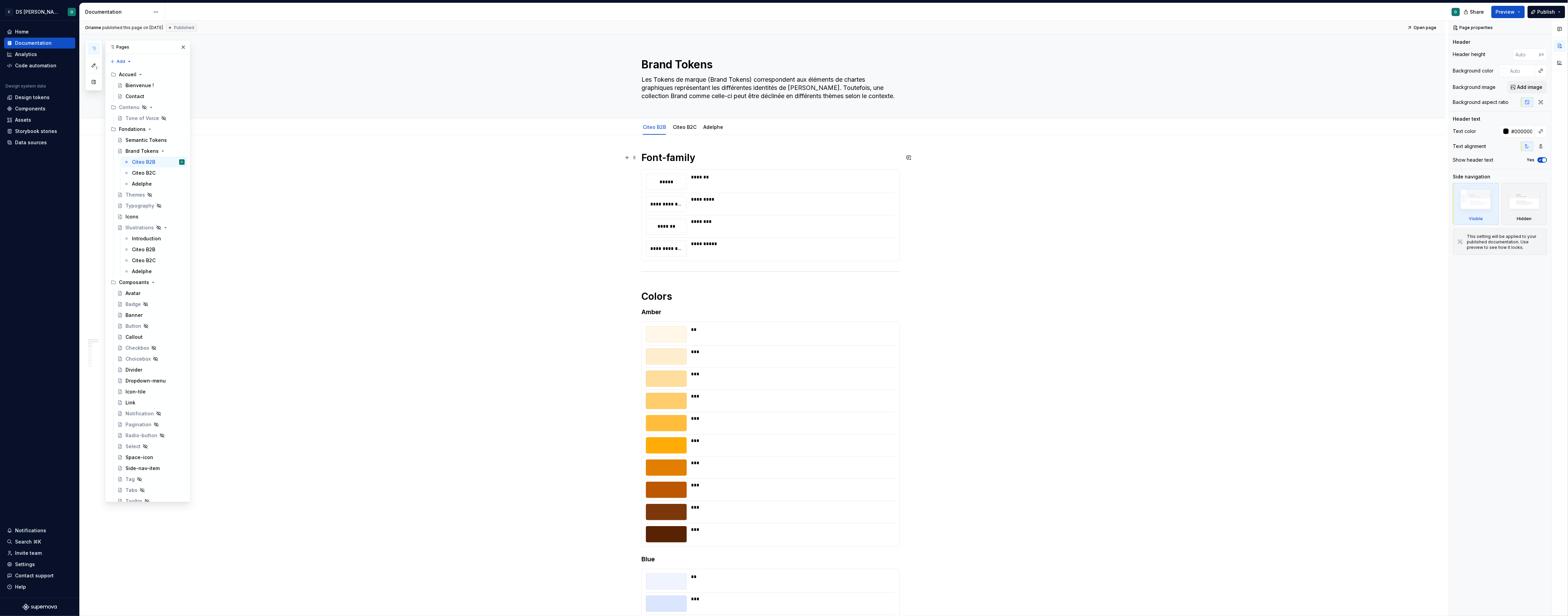
click at [677, 154] on h1 "Font-family" at bounding box center [771, 158] width 259 height 12
click at [674, 157] on h1 "Font-family" at bounding box center [771, 158] width 259 height 12
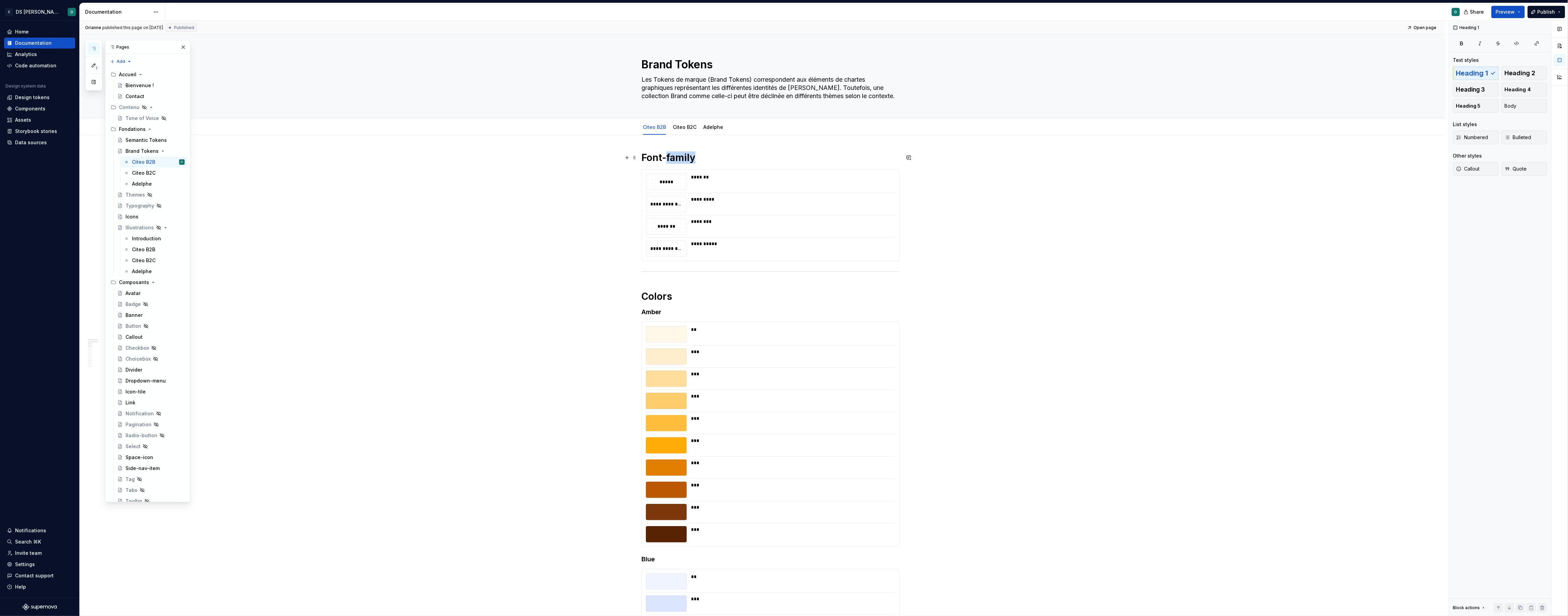
click at [674, 157] on h1 "Font-family" at bounding box center [771, 158] width 259 height 12
drag, startPoint x: 453, startPoint y: 196, endPoint x: 460, endPoint y: 195, distance: 7.1
click at [454, 196] on div "**********" at bounding box center [764, 318] width 1369 height 595
click at [143, 217] on div "Icons" at bounding box center [155, 217] width 59 height 10
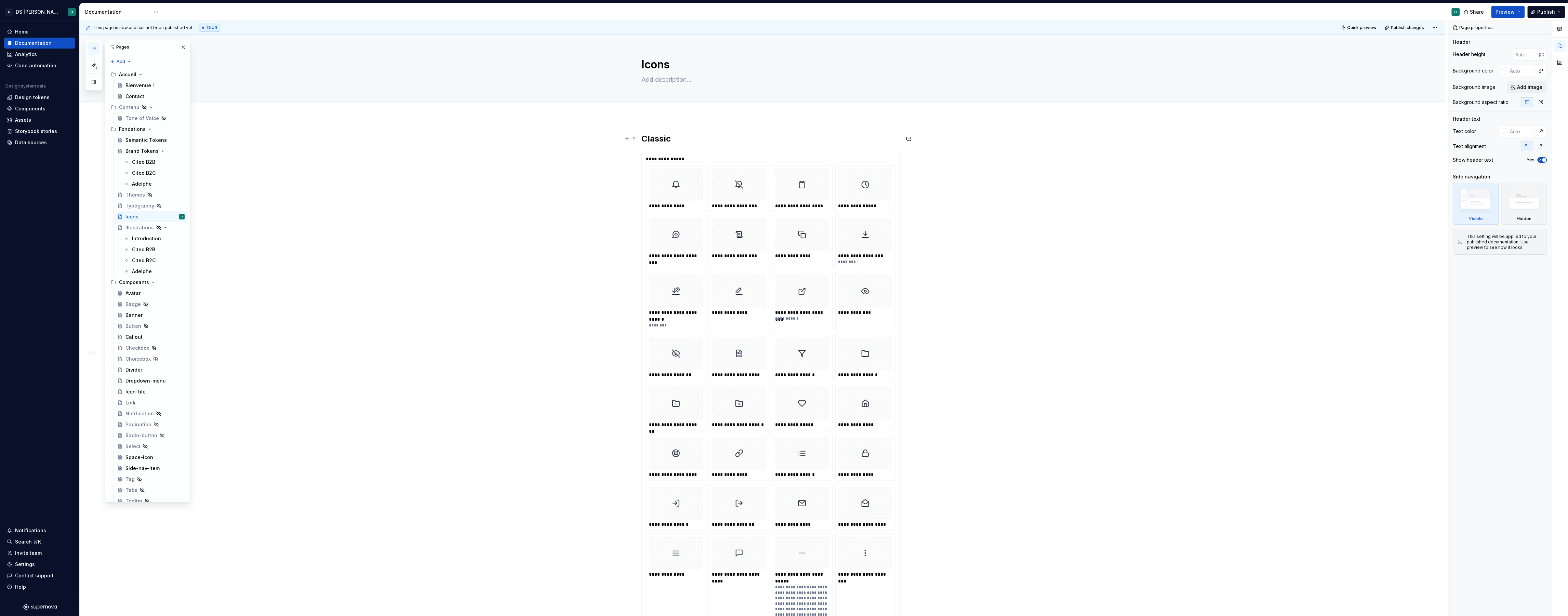
type textarea "*"
click at [652, 138] on h2 "Classic" at bounding box center [771, 139] width 259 height 11
copy h2 "Classic"
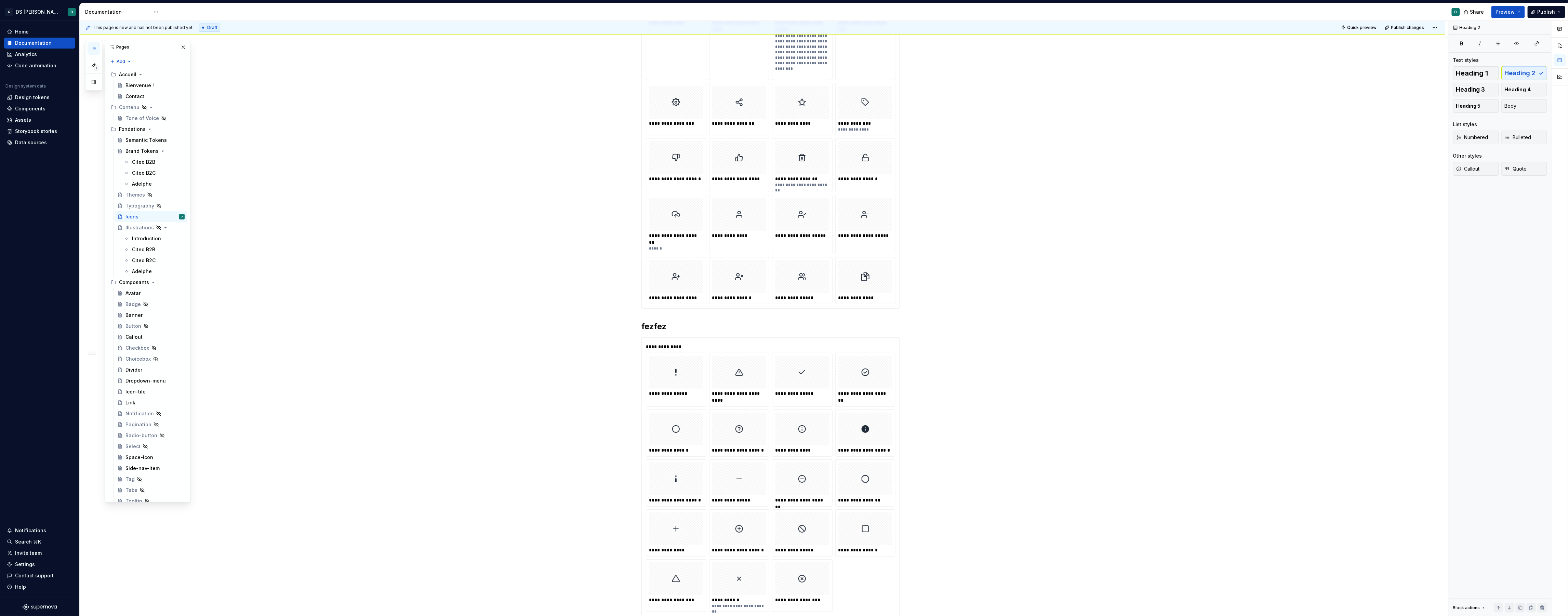
scroll to position [656, 0]
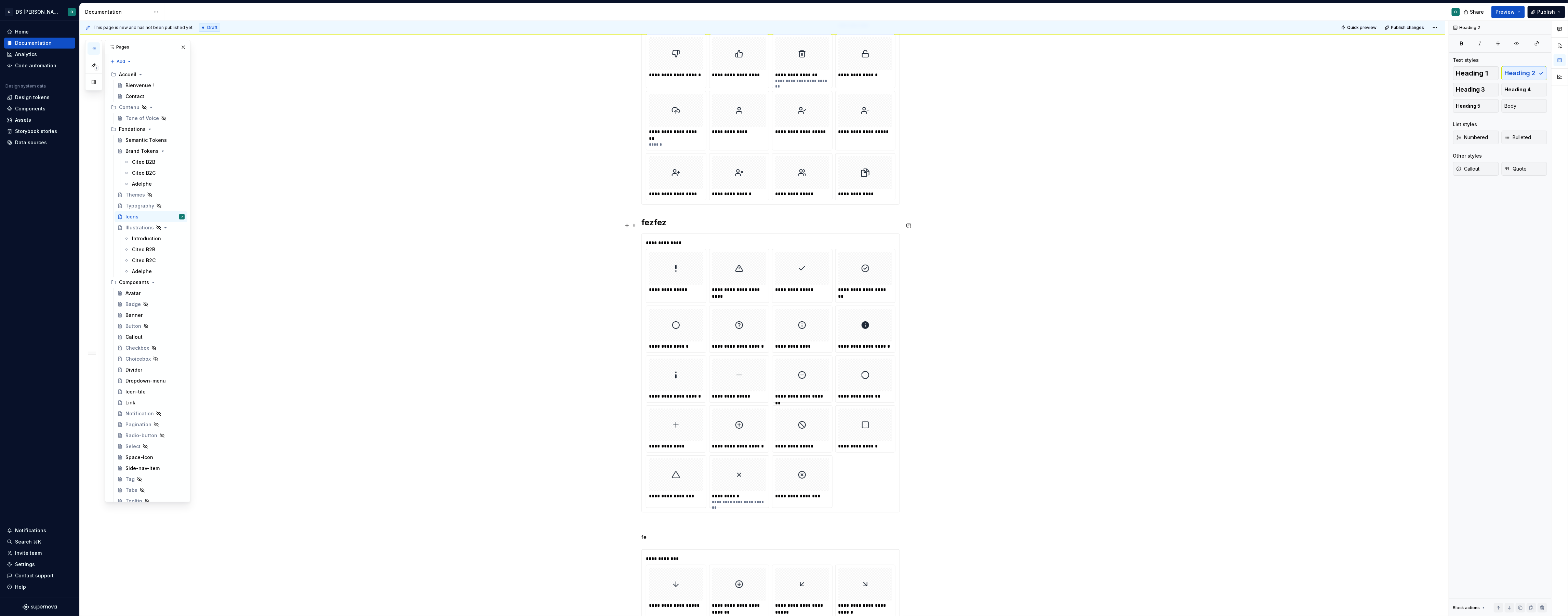
click at [653, 224] on h2 "fezfez" at bounding box center [771, 223] width 259 height 11
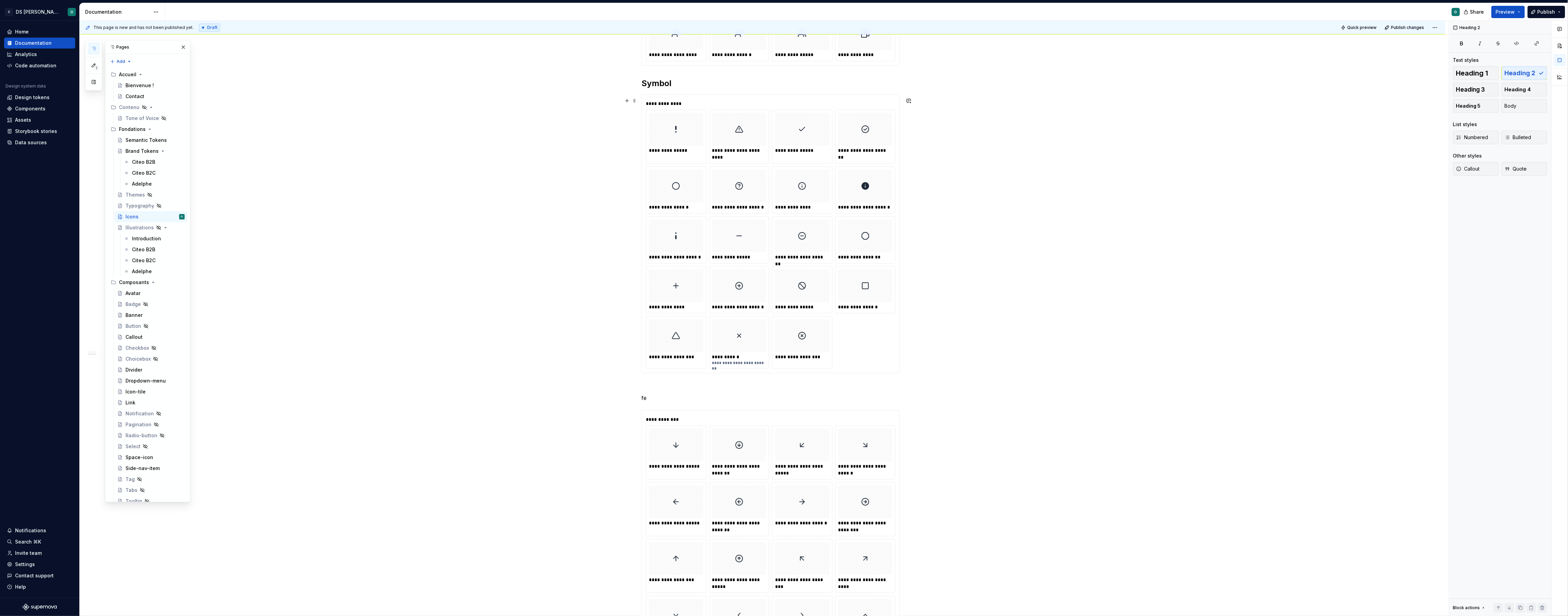
scroll to position [855, 0]
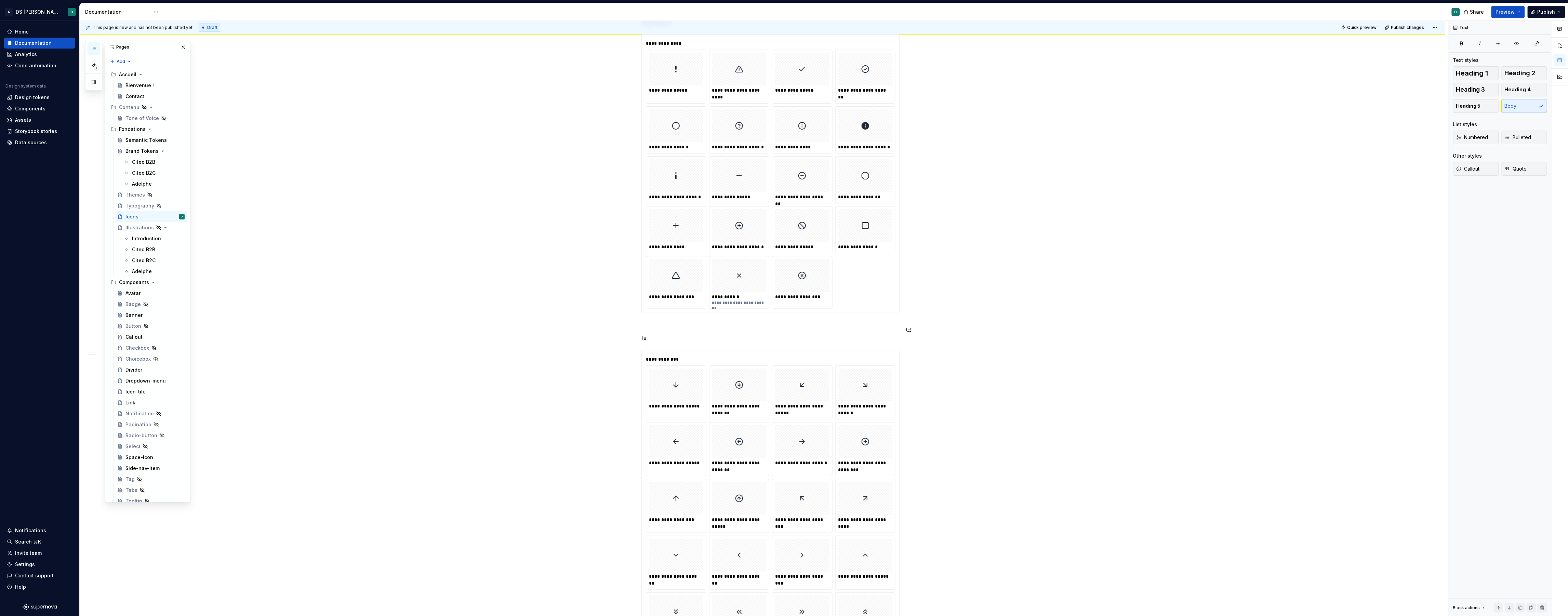
click at [648, 342] on p "fe" at bounding box center [771, 337] width 259 height 8
click at [646, 342] on p "fe" at bounding box center [771, 337] width 259 height 8
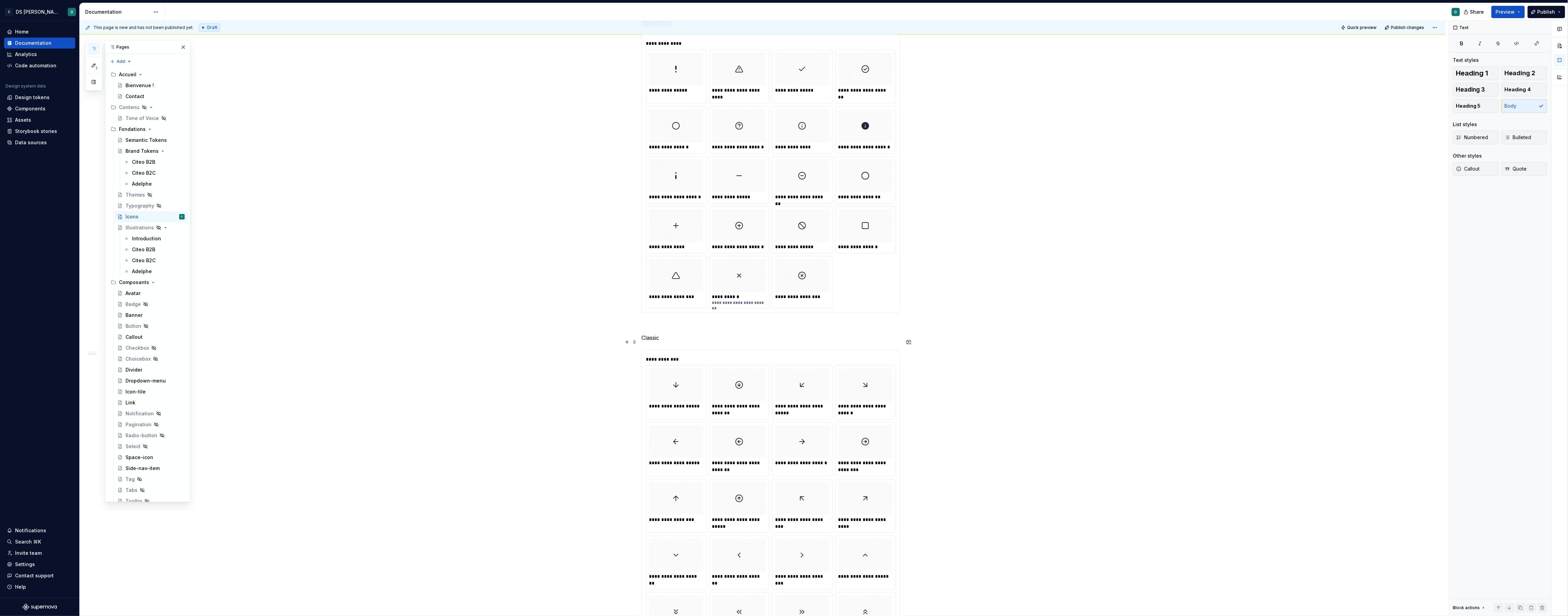
click at [656, 342] on p "Classic" at bounding box center [771, 337] width 259 height 8
click at [697, 332] on button "button" at bounding box center [697, 329] width 10 height 10
click at [653, 348] on h3 "Classic" at bounding box center [771, 343] width 259 height 10
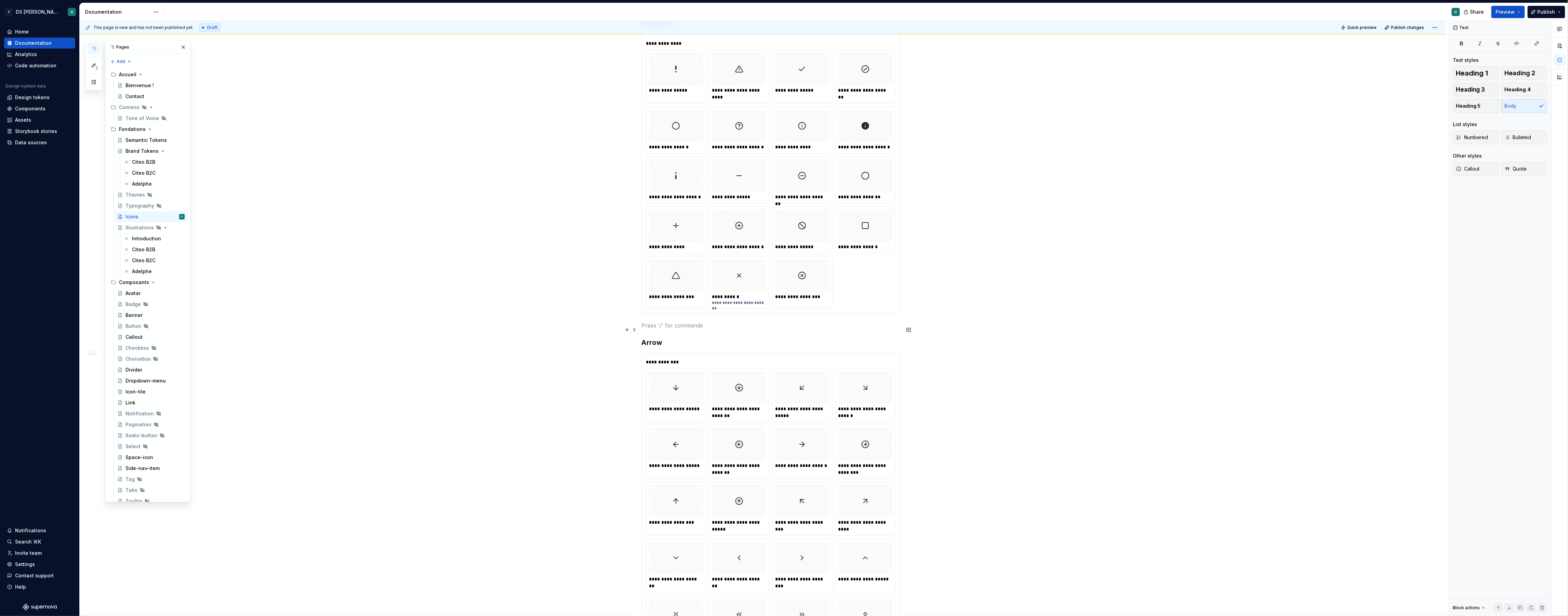
click at [677, 329] on p at bounding box center [771, 325] width 259 height 8
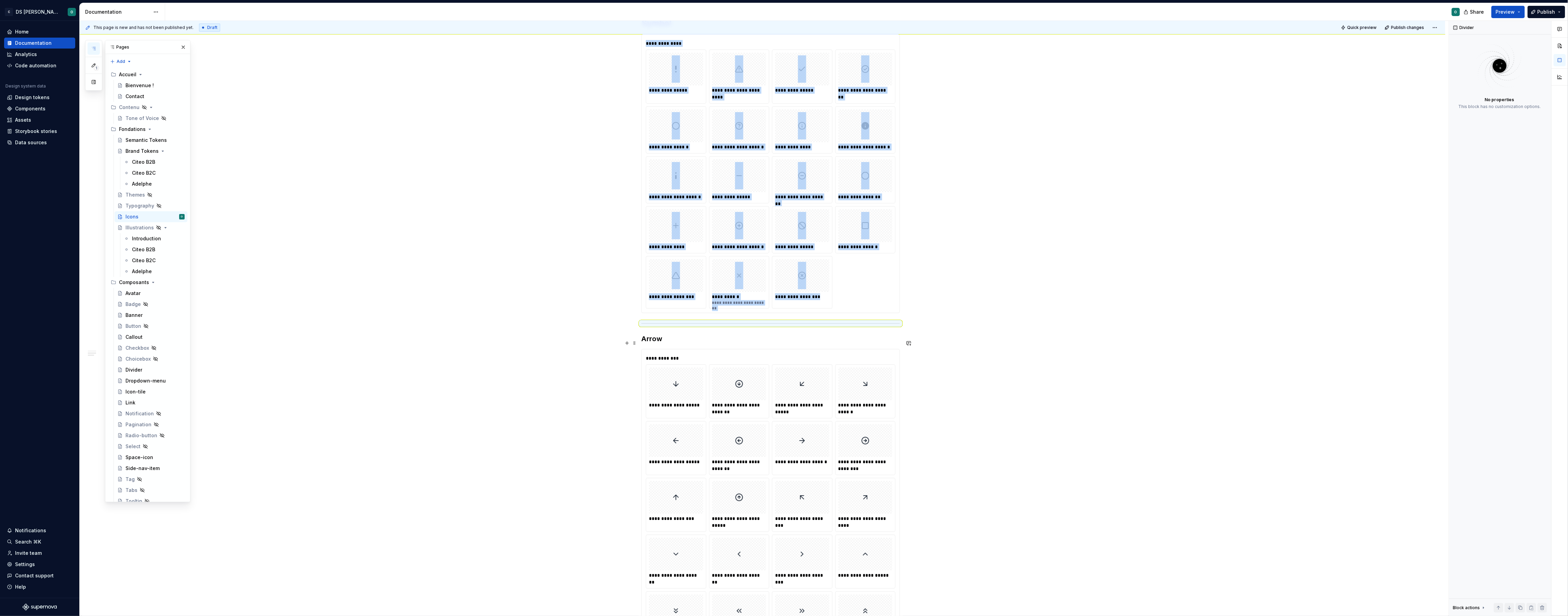
click at [636, 343] on span at bounding box center [634, 343] width 5 height 10
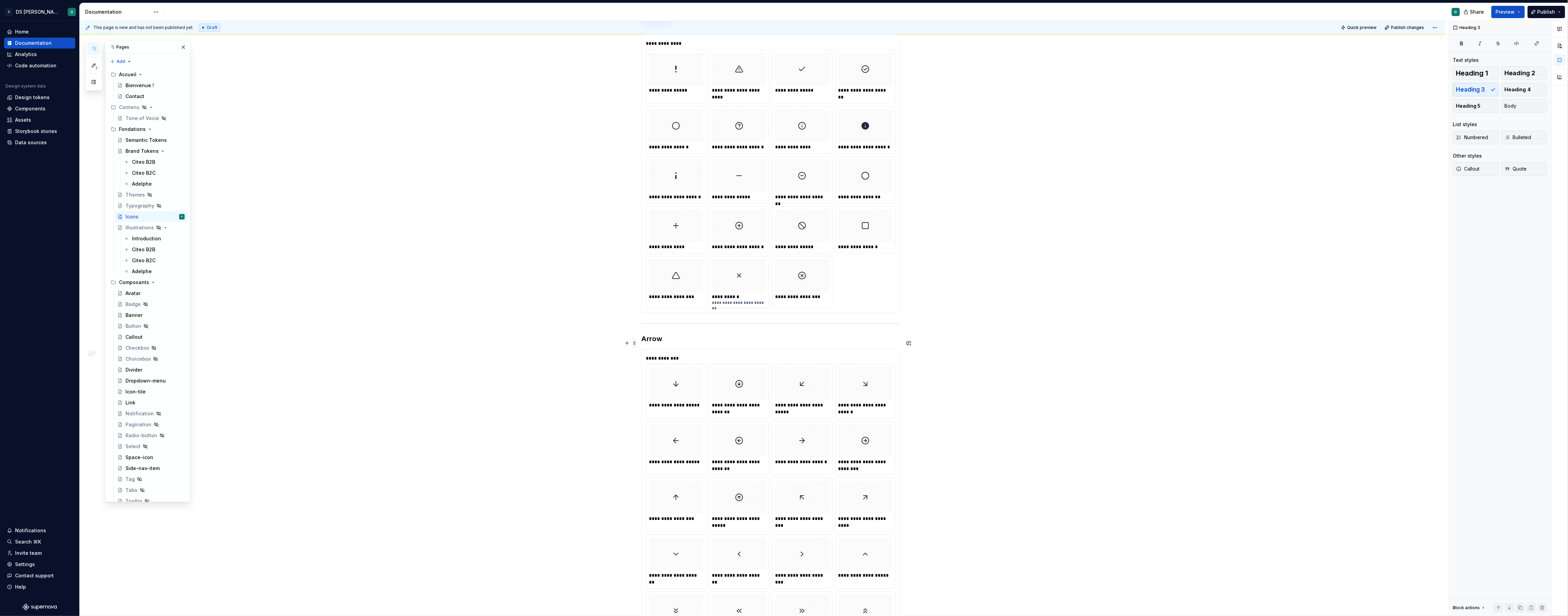
click at [637, 338] on span at bounding box center [634, 343] width 5 height 10
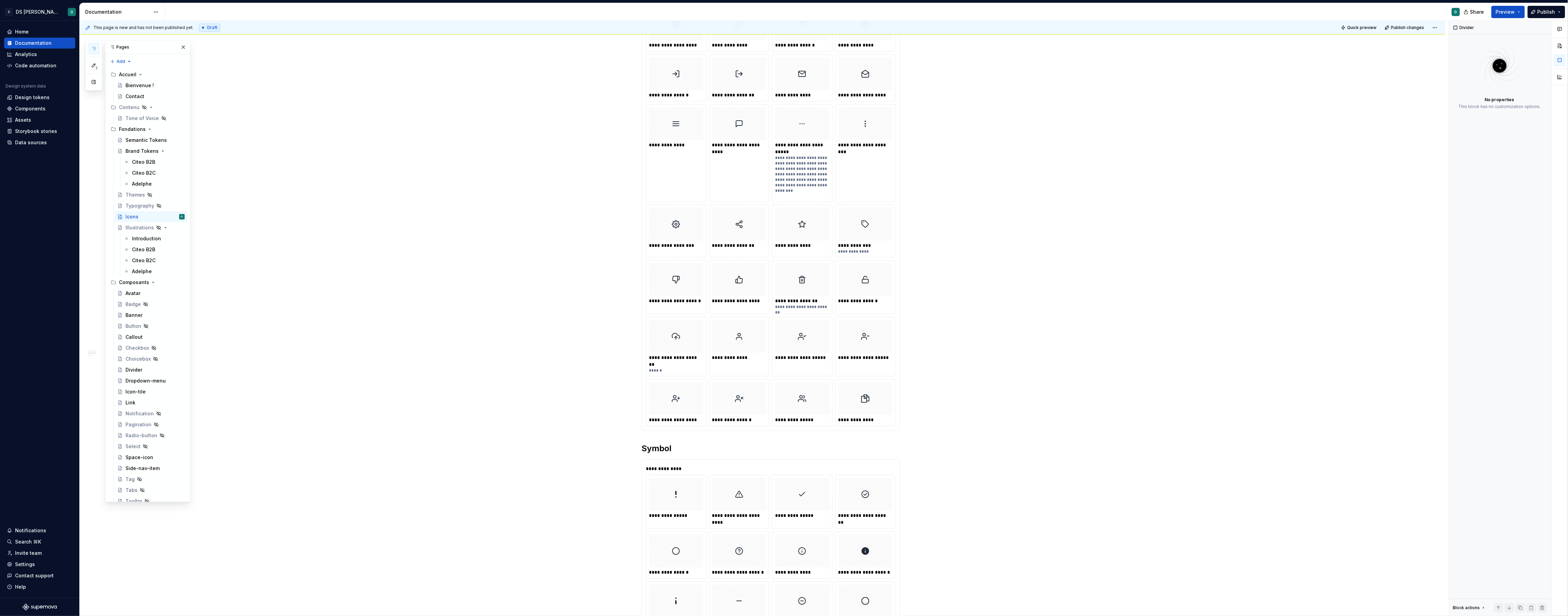
scroll to position [406, 0]
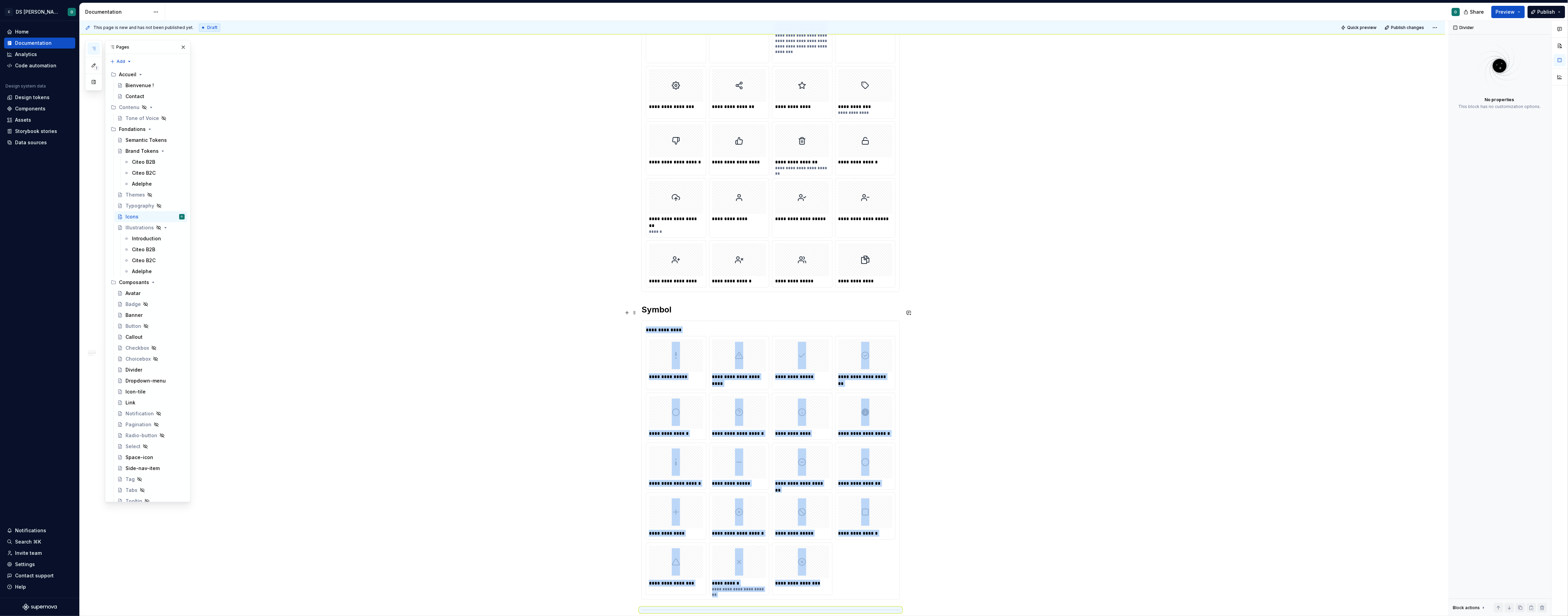
click at [645, 312] on h2 "Symbol" at bounding box center [771, 310] width 259 height 11
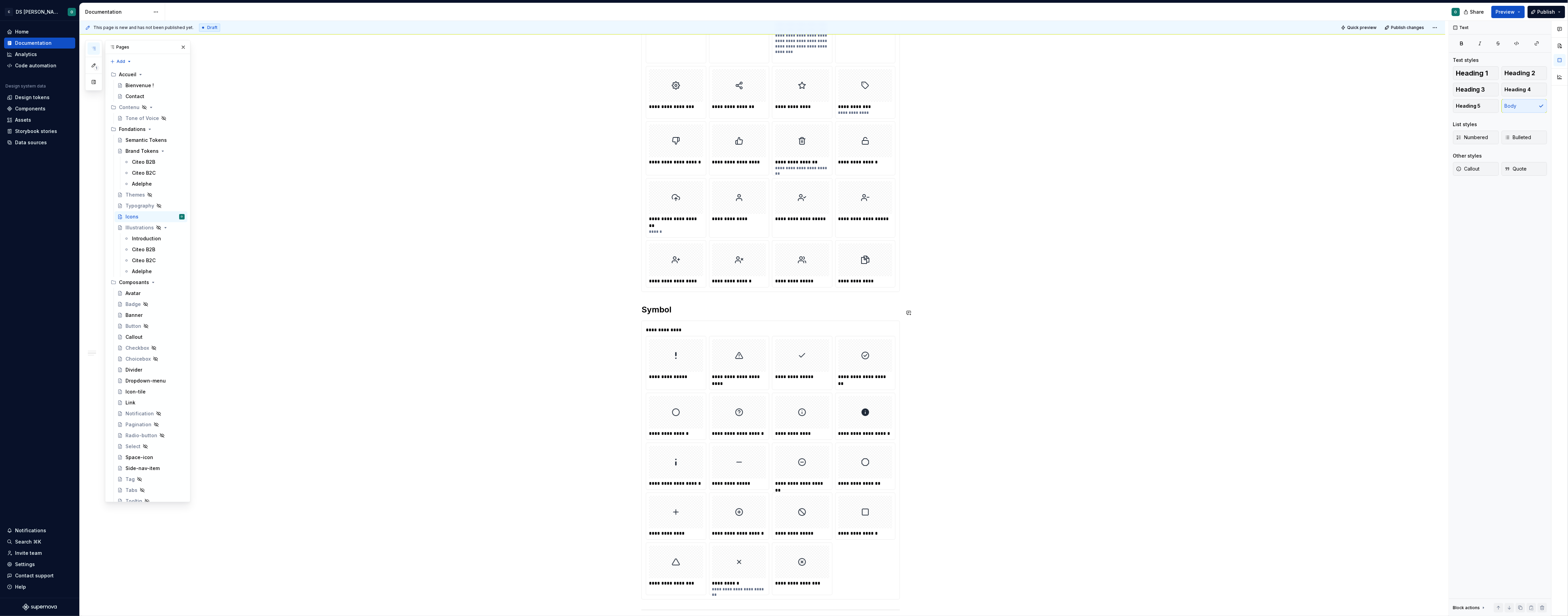
scroll to position [586, 0]
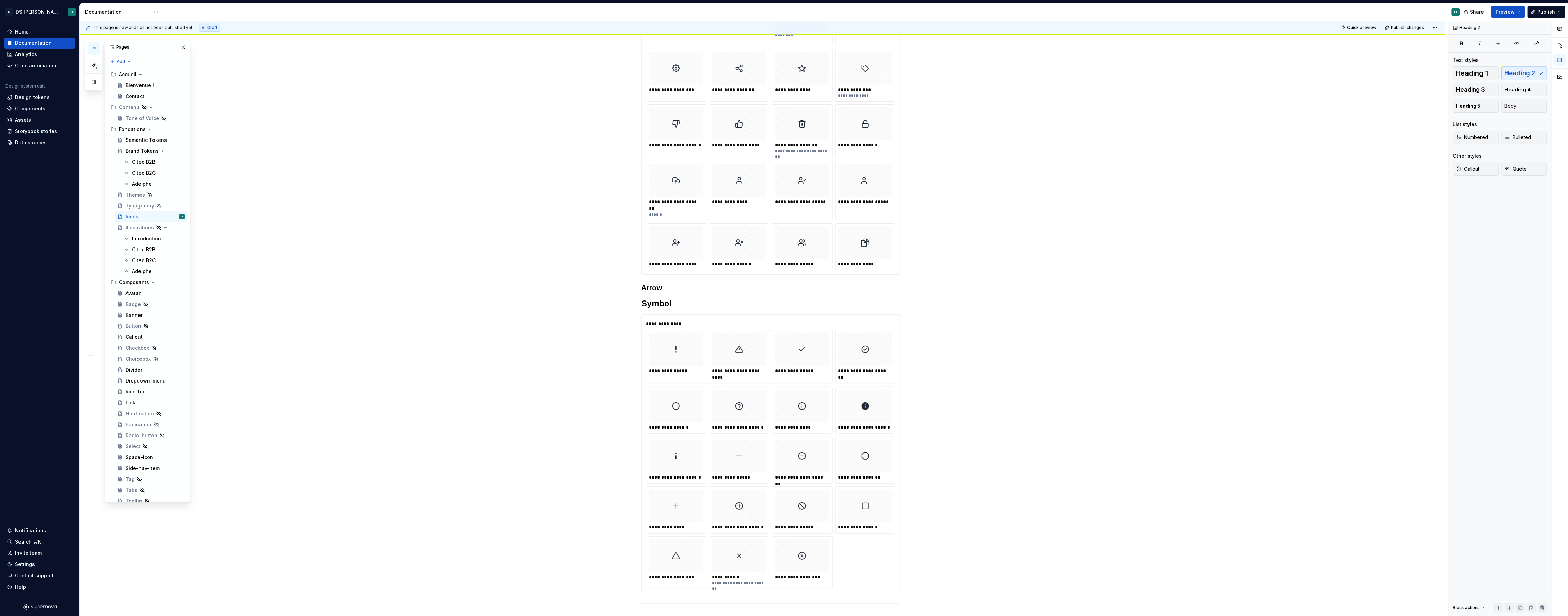
scroll to position [578, 0]
click at [646, 299] on h3 "Arrow" at bounding box center [771, 295] width 259 height 10
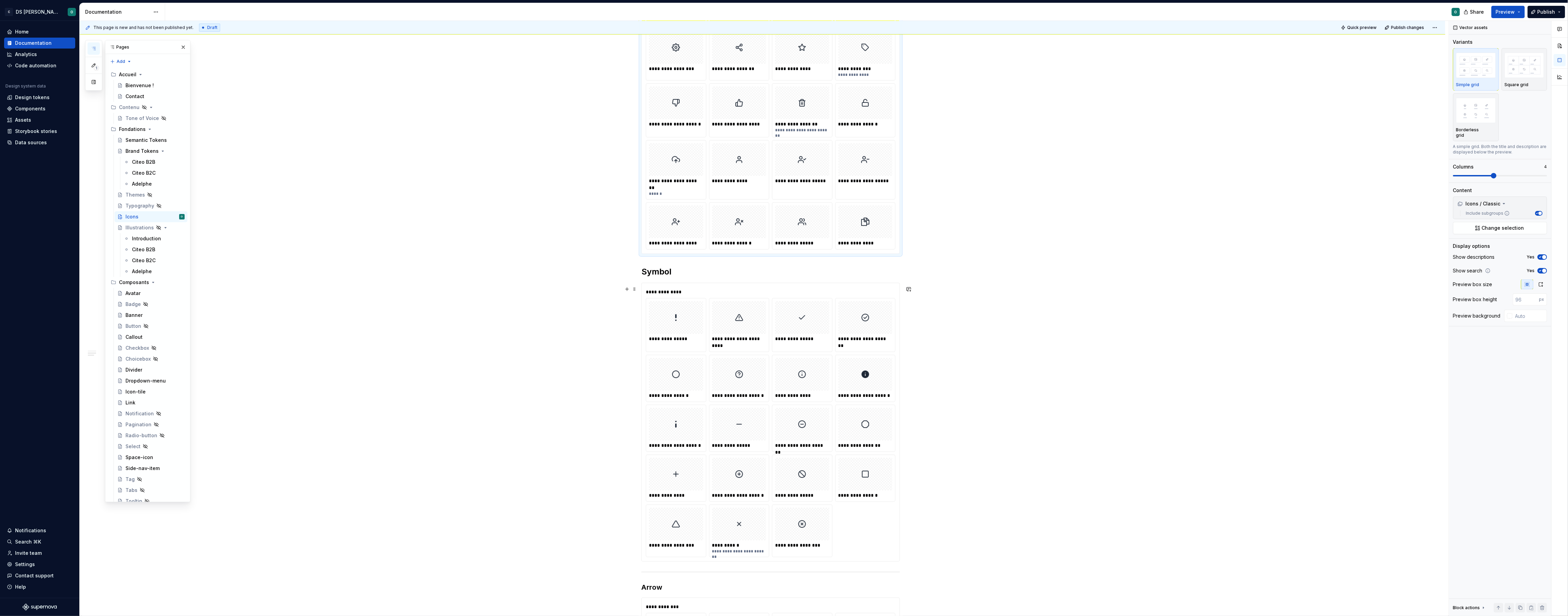
scroll to position [606, 0]
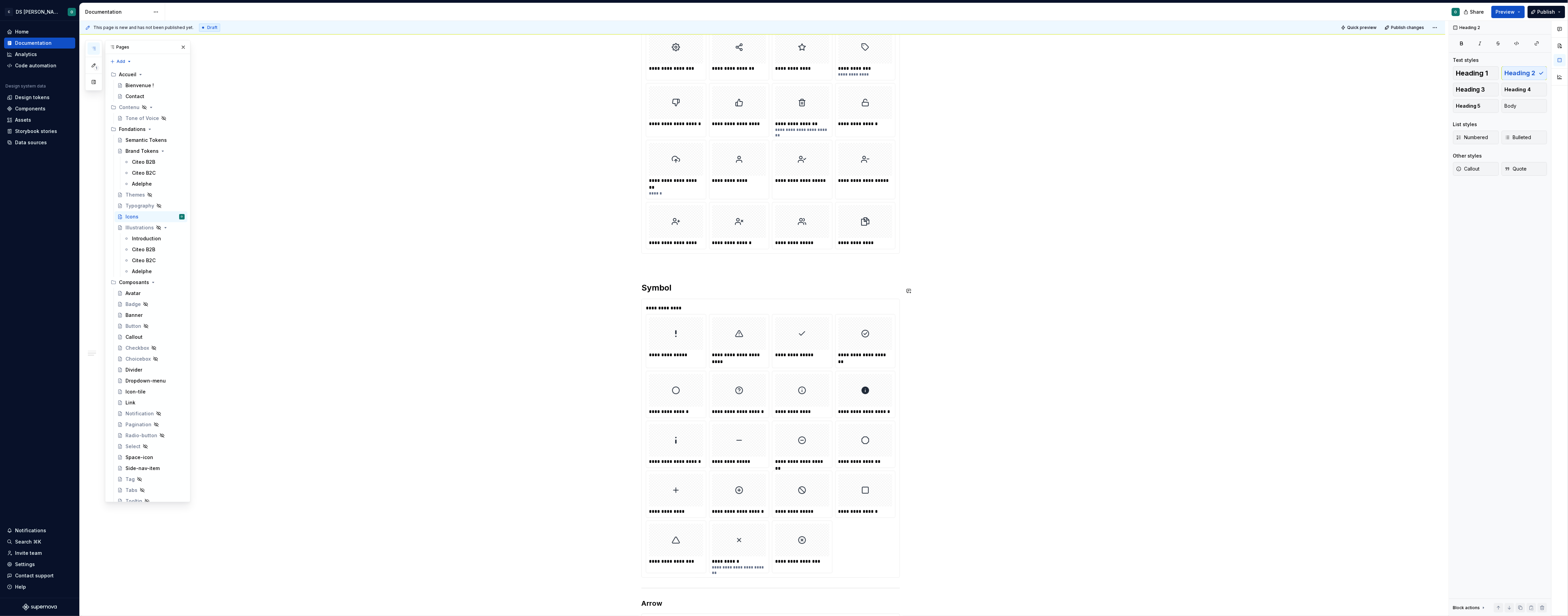
click at [644, 289] on h2 "Symbol" at bounding box center [771, 288] width 259 height 11
click at [679, 271] on div "Heading 2" at bounding box center [731, 276] width 176 height 13
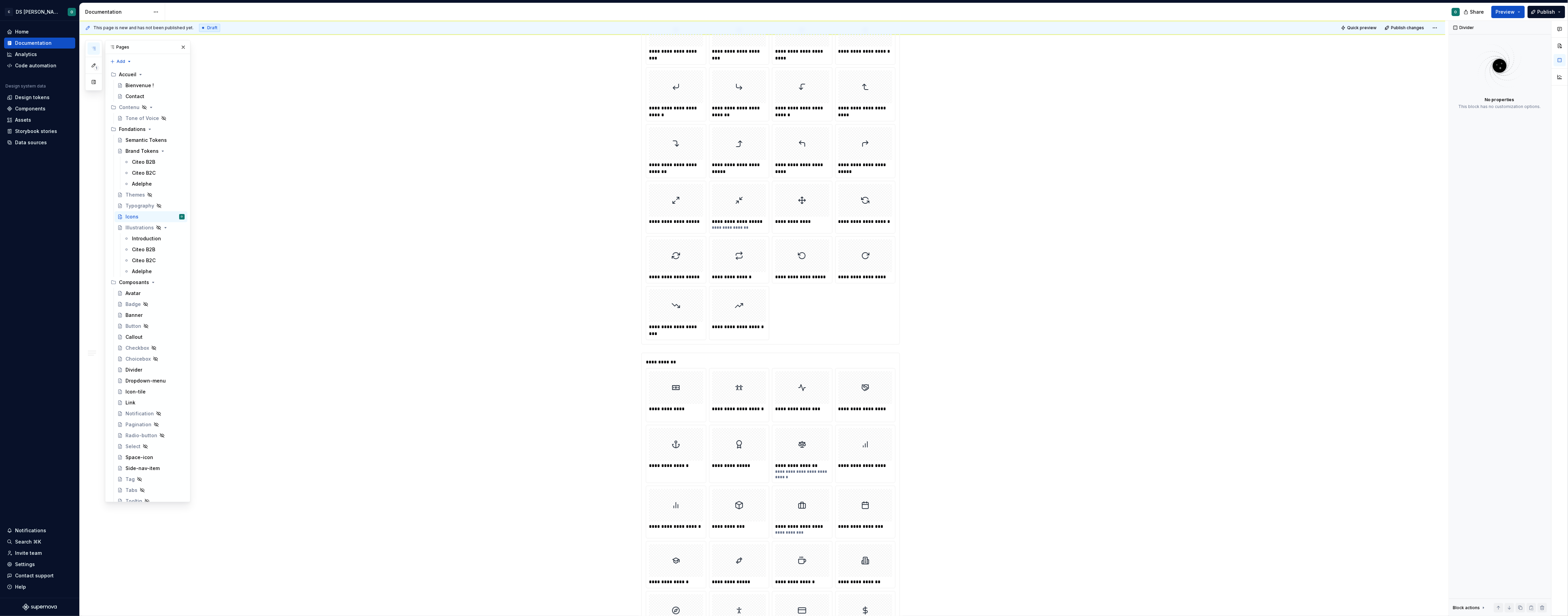
scroll to position [1449, 0]
click at [894, 295] on div "**********" at bounding box center [771, 61] width 250 height 556
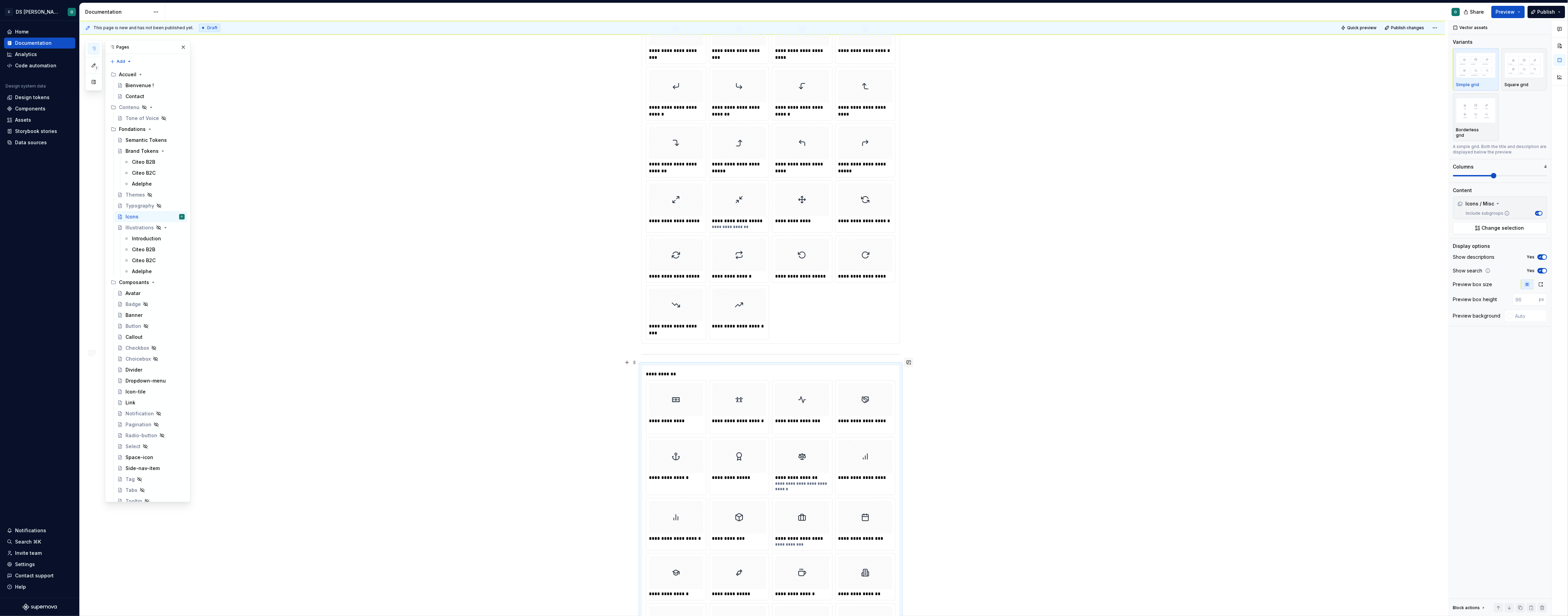
click at [909, 365] on button "button" at bounding box center [909, 363] width 10 height 10
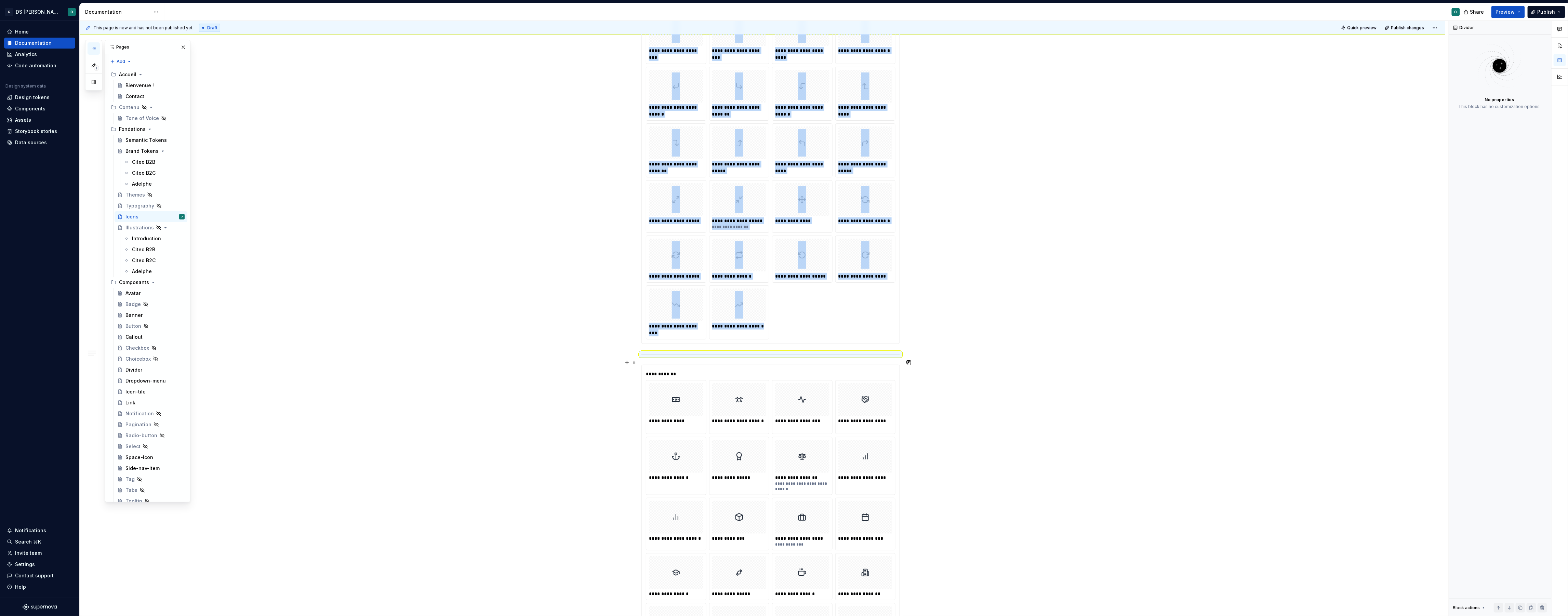
click at [878, 357] on div at bounding box center [771, 354] width 259 height 4
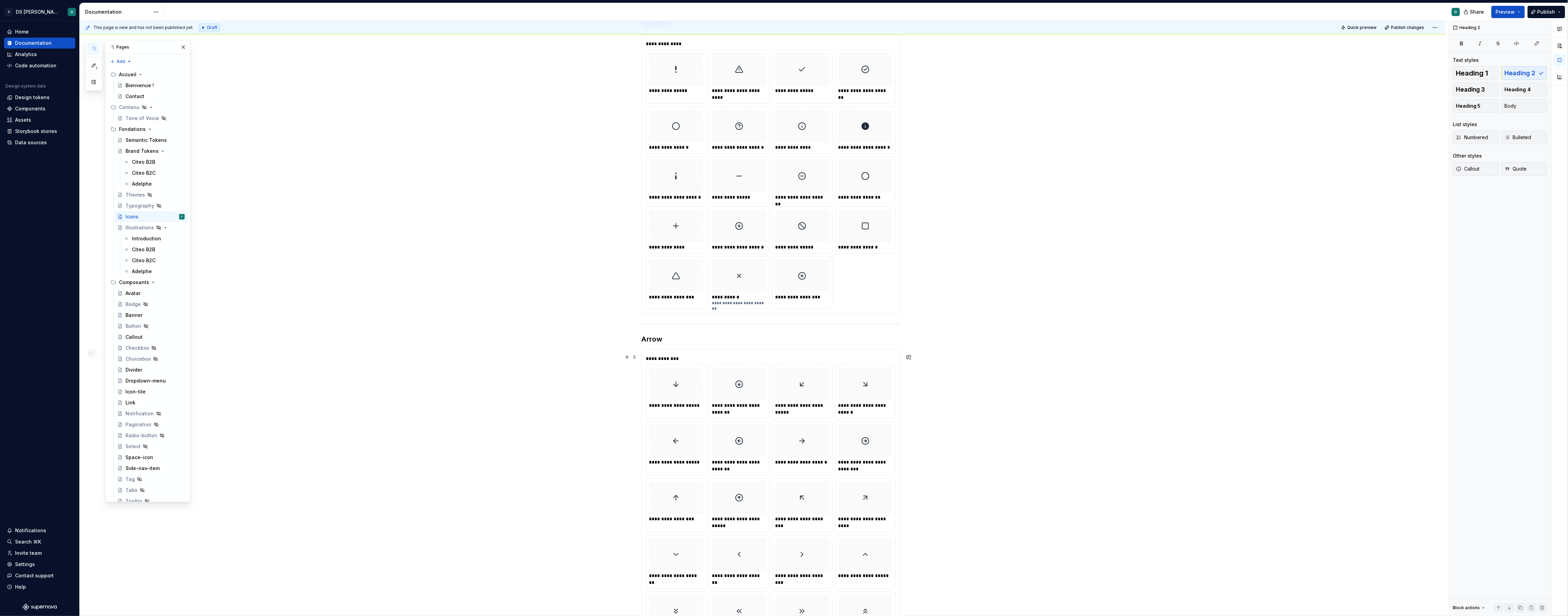
scroll to position [863, 0]
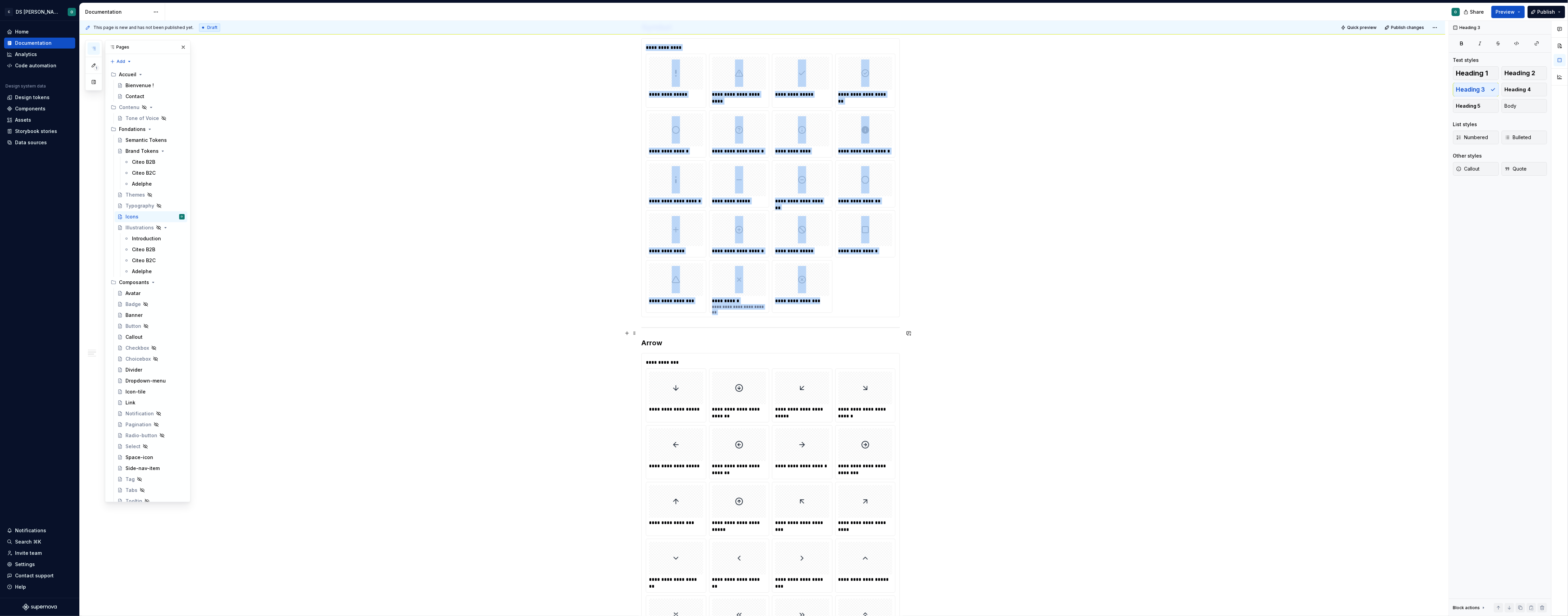
click at [768, 330] on div at bounding box center [771, 327] width 259 height 4
copy div "**********"
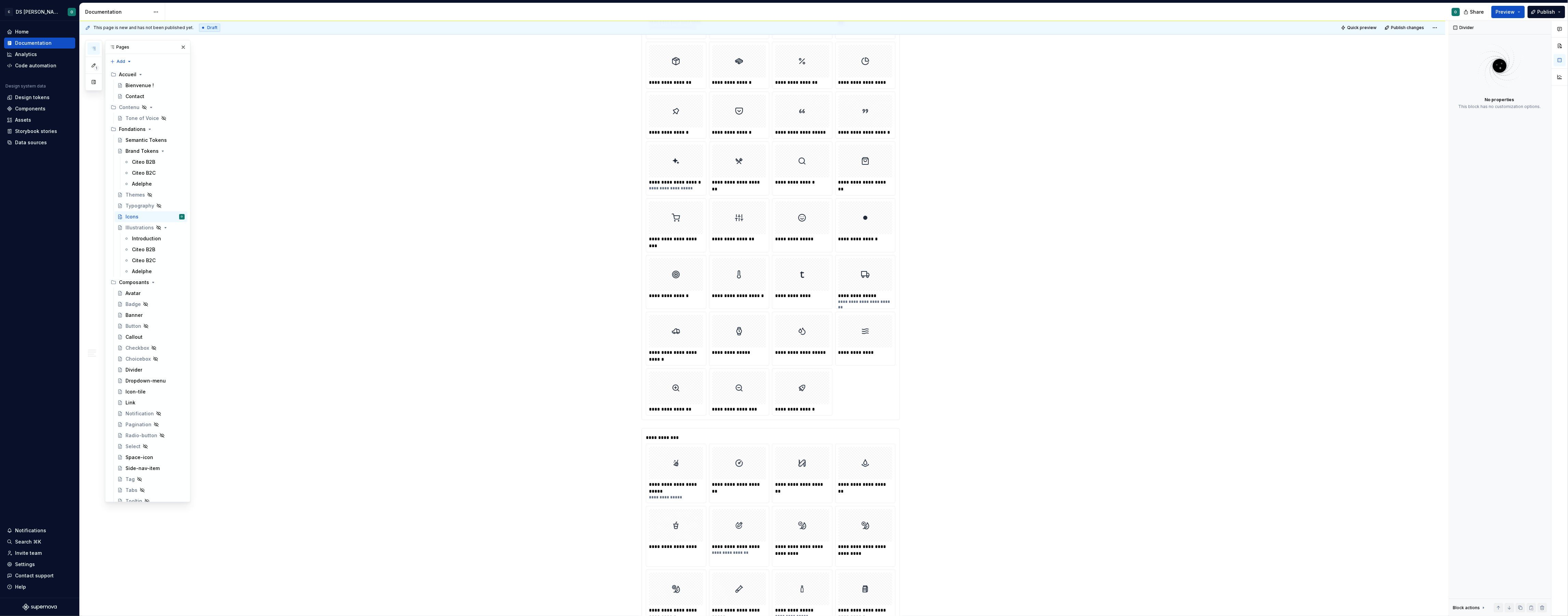
scroll to position [2319, 0]
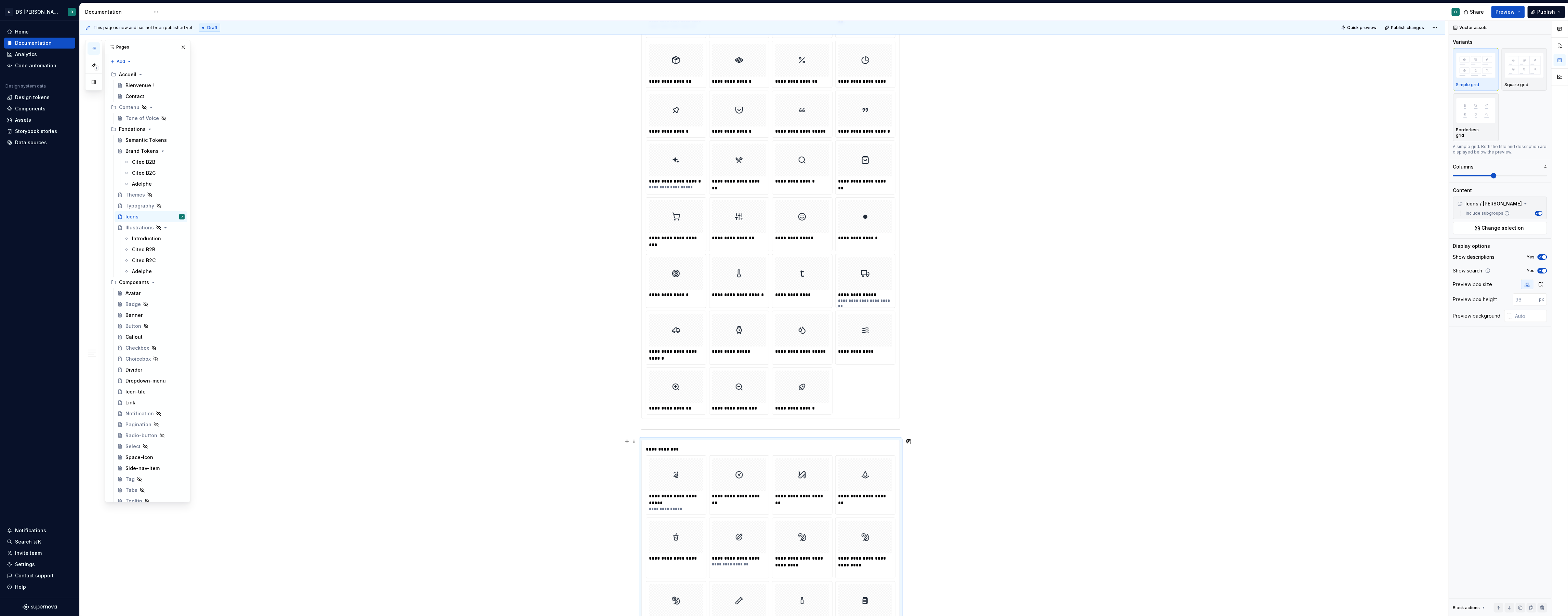
click at [823, 432] on div at bounding box center [771, 429] width 259 height 4
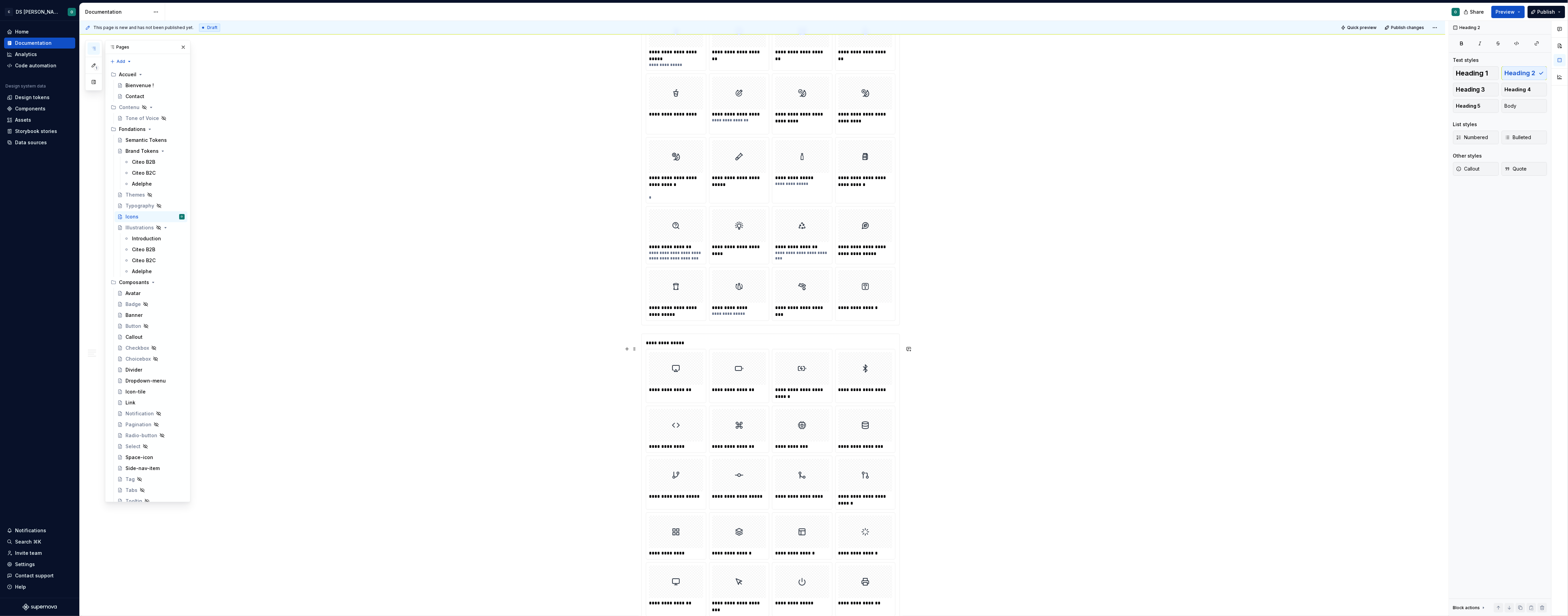
scroll to position [2784, 0]
click at [878, 325] on div "**********" at bounding box center [771, 160] width 259 height 329
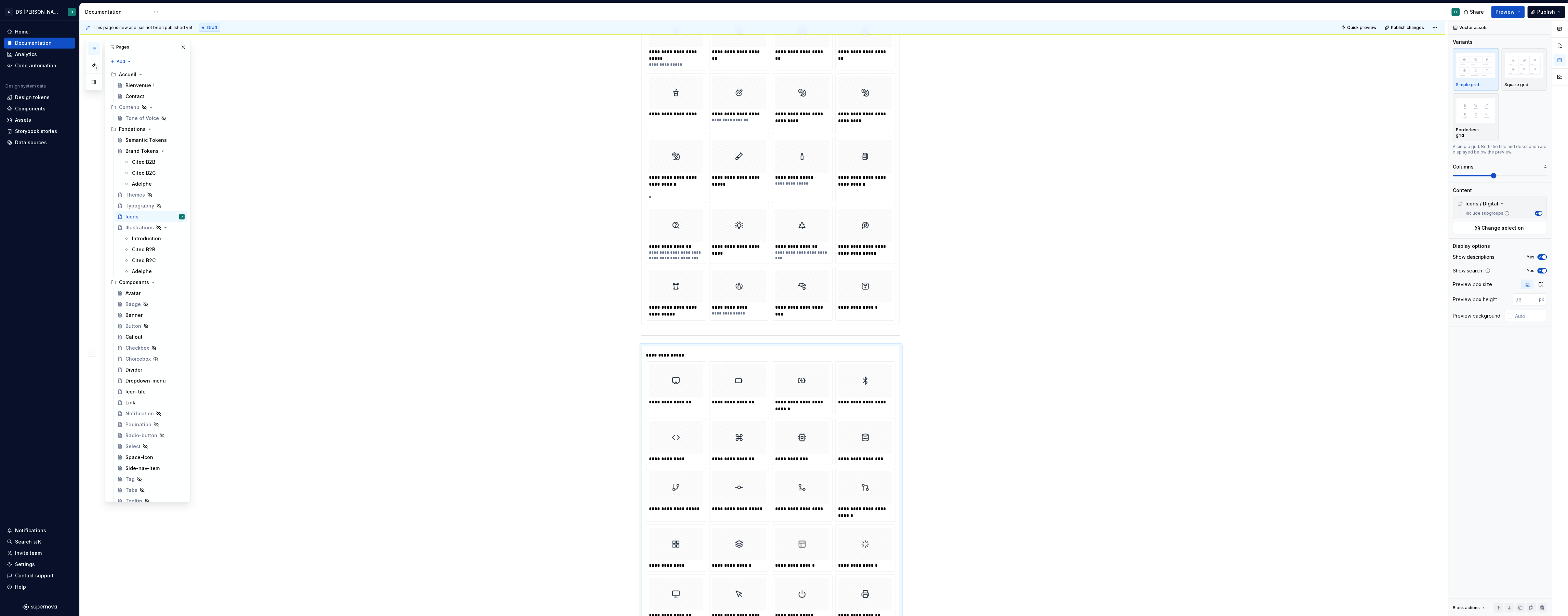
click at [874, 325] on div "**********" at bounding box center [771, 160] width 259 height 329
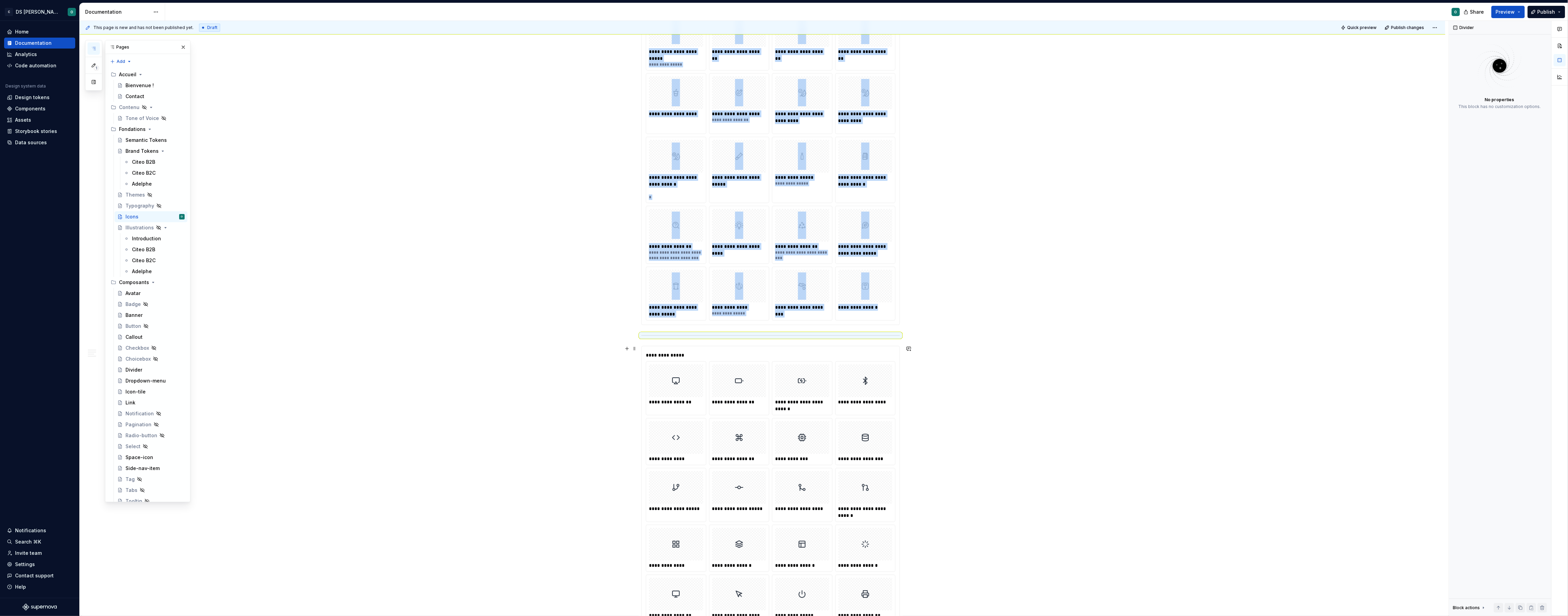
click at [850, 338] on div at bounding box center [771, 335] width 259 height 4
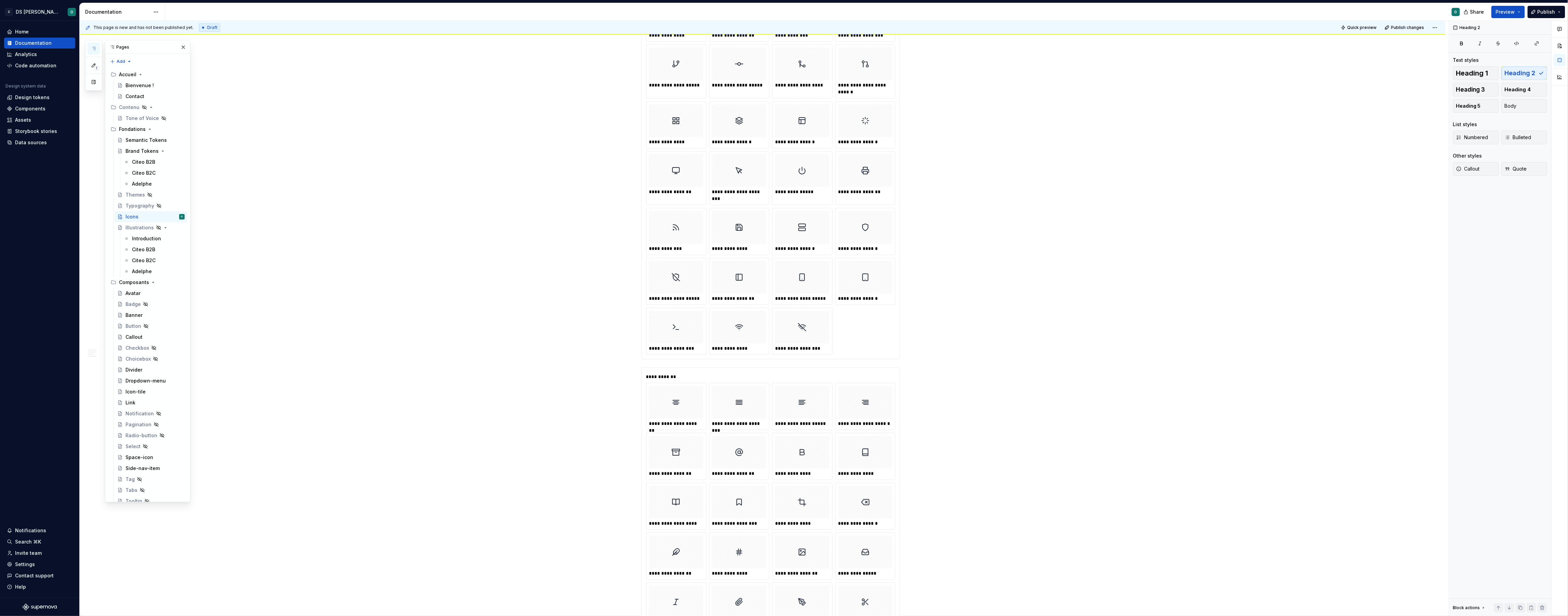
scroll to position [3228, 0]
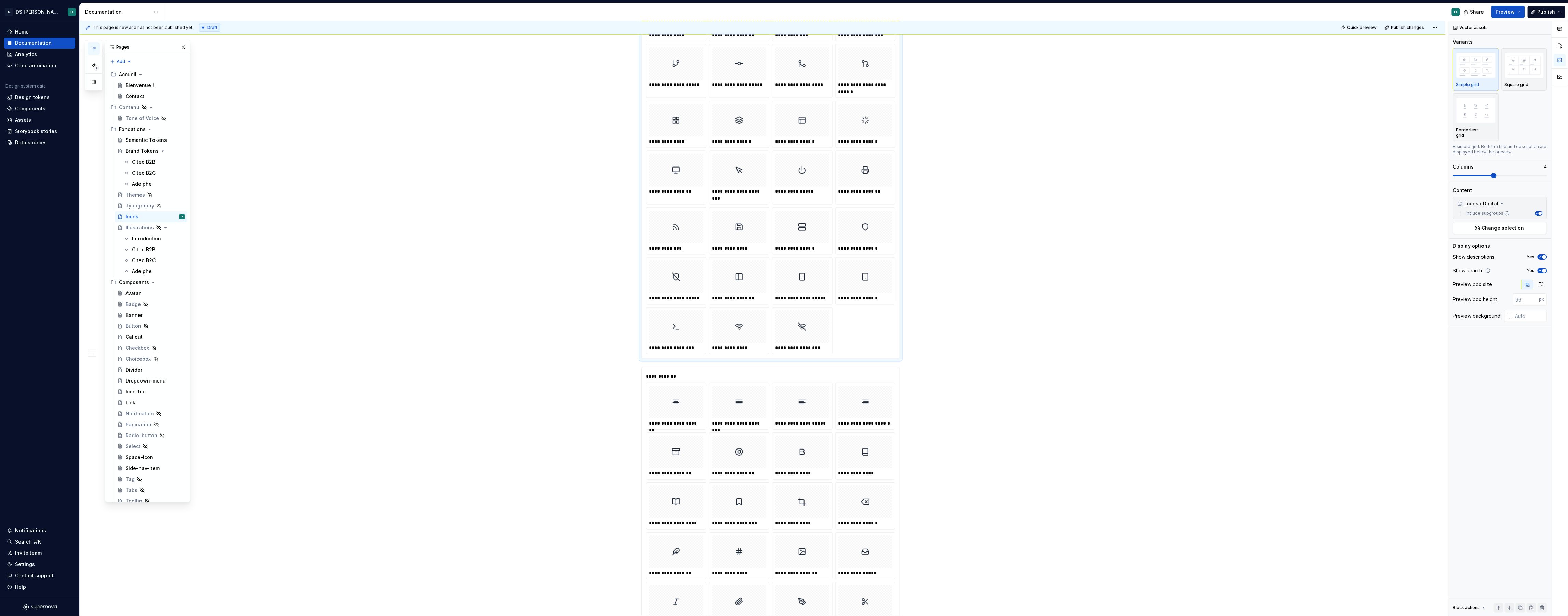
click at [858, 354] on div "**********" at bounding box center [771, 145] width 250 height 417
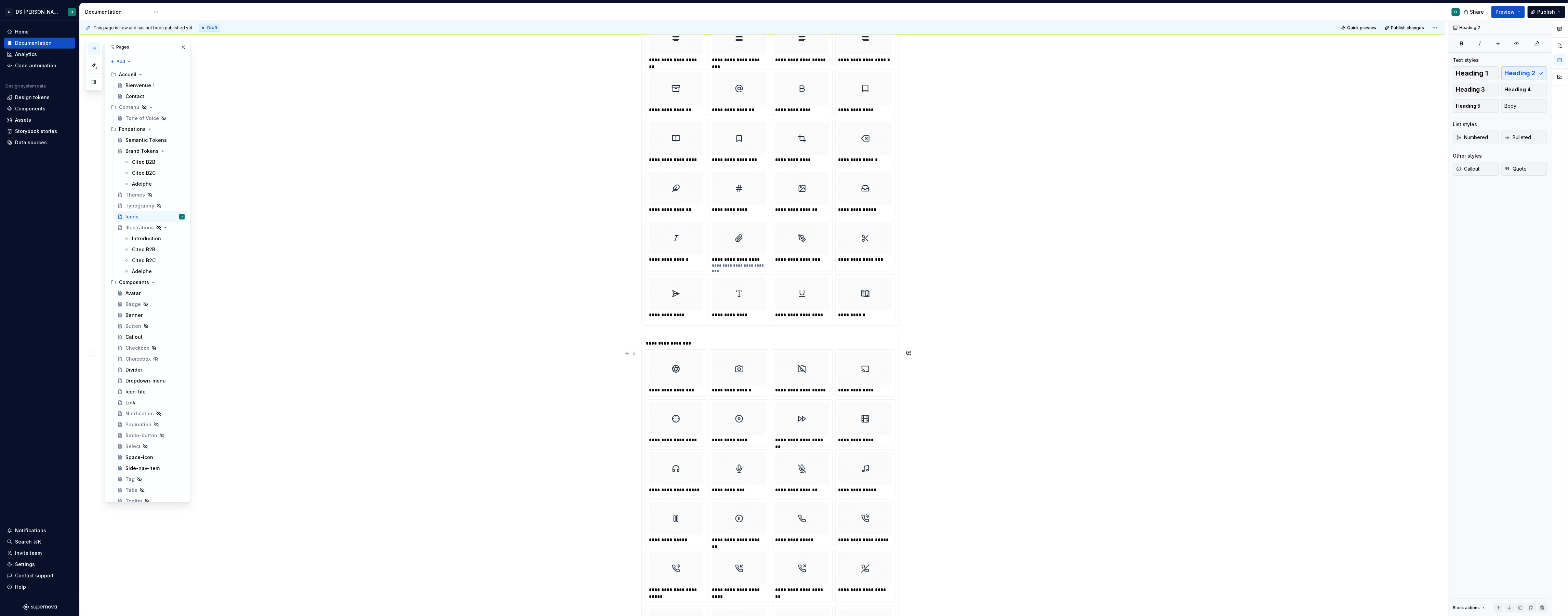
scroll to position [3626, 0]
click at [849, 320] on div "**********" at bounding box center [866, 296] width 60 height 46
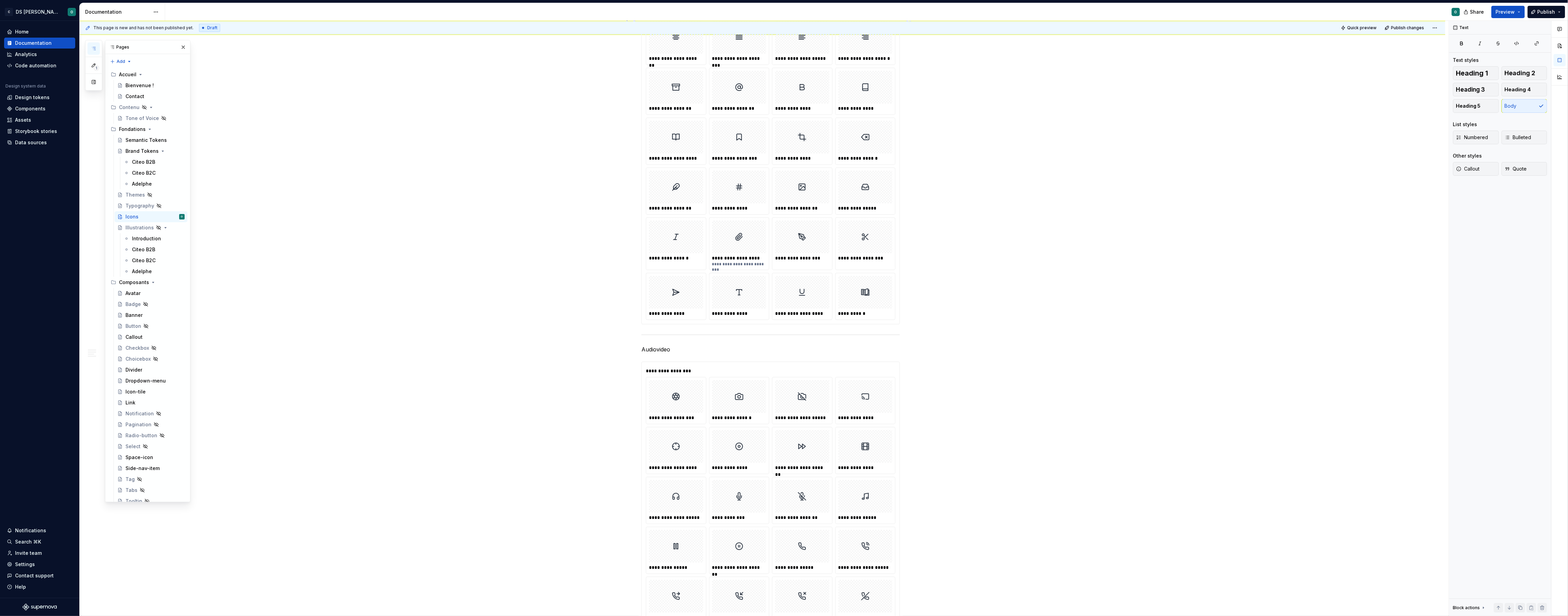
scroll to position [3733, 0]
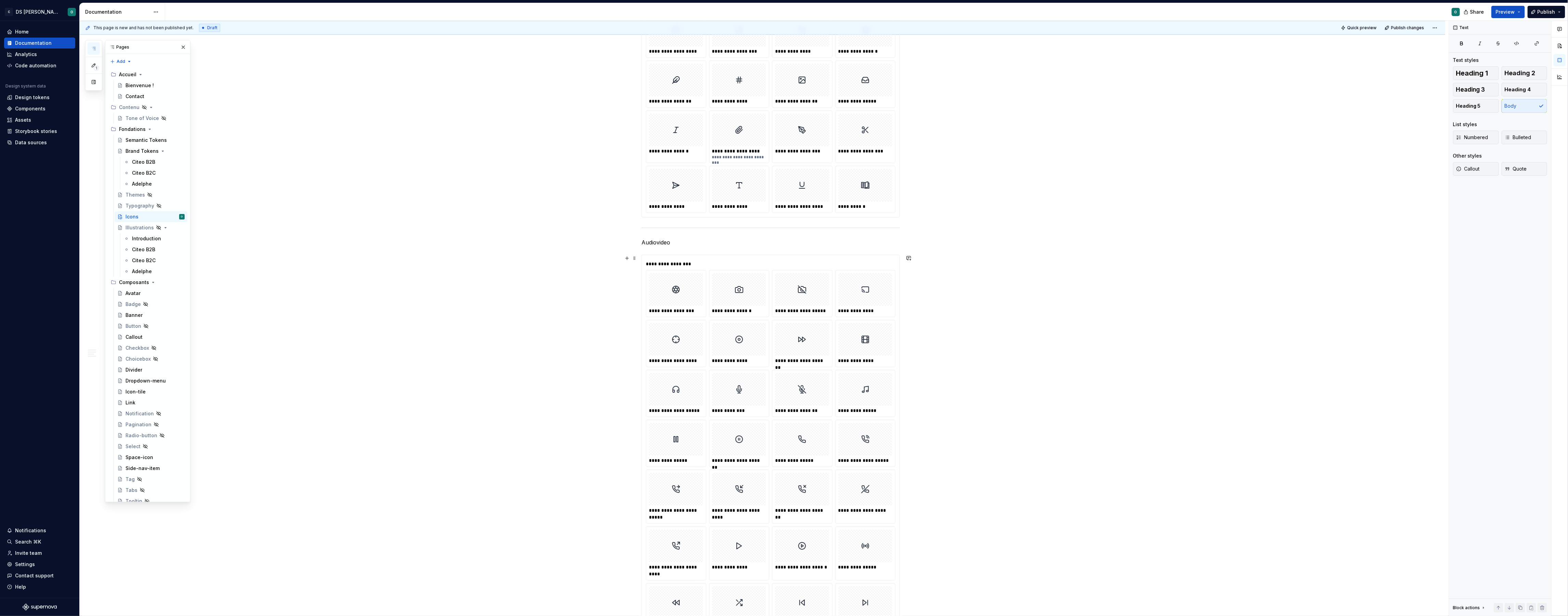
click at [647, 247] on p "Audiovideo" at bounding box center [771, 242] width 259 height 8
click at [699, 245] on button "button" at bounding box center [697, 245] width 10 height 10
click at [719, 248] on h3 "Audiovideo" at bounding box center [771, 243] width 259 height 10
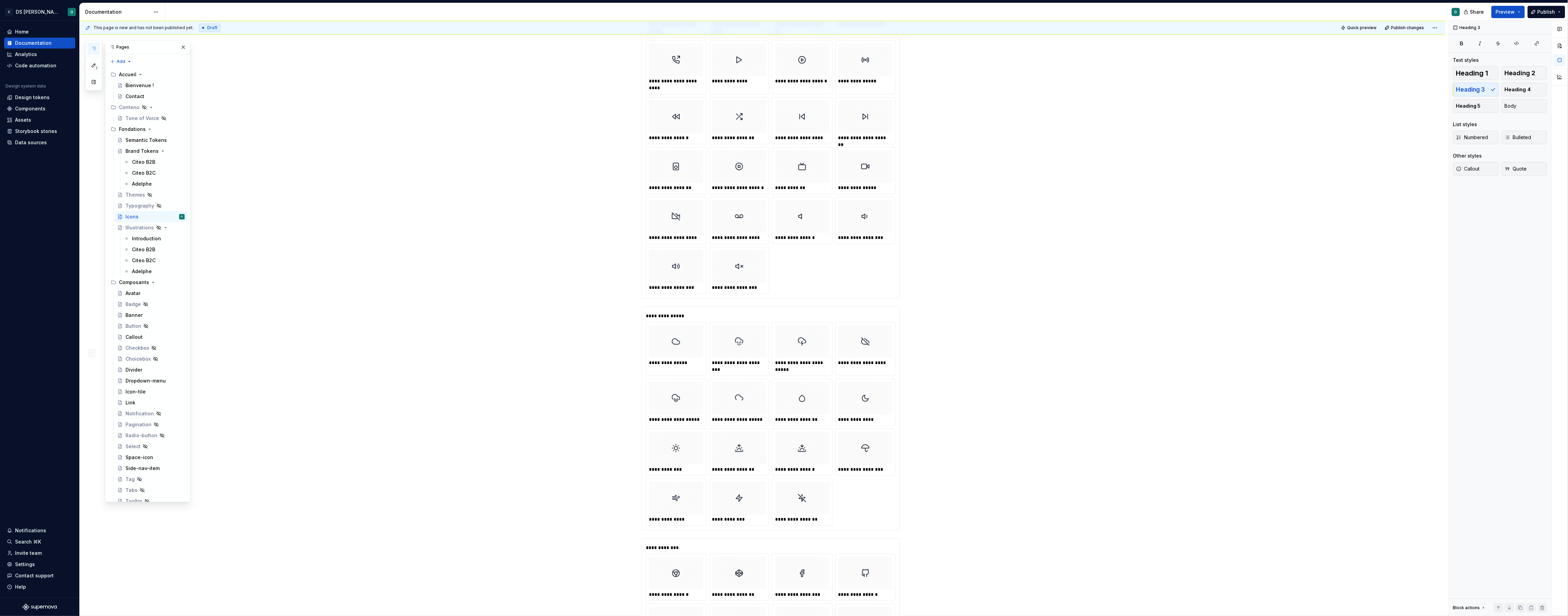
scroll to position [4219, 0]
click at [839, 292] on div "**********" at bounding box center [771, 37] width 250 height 510
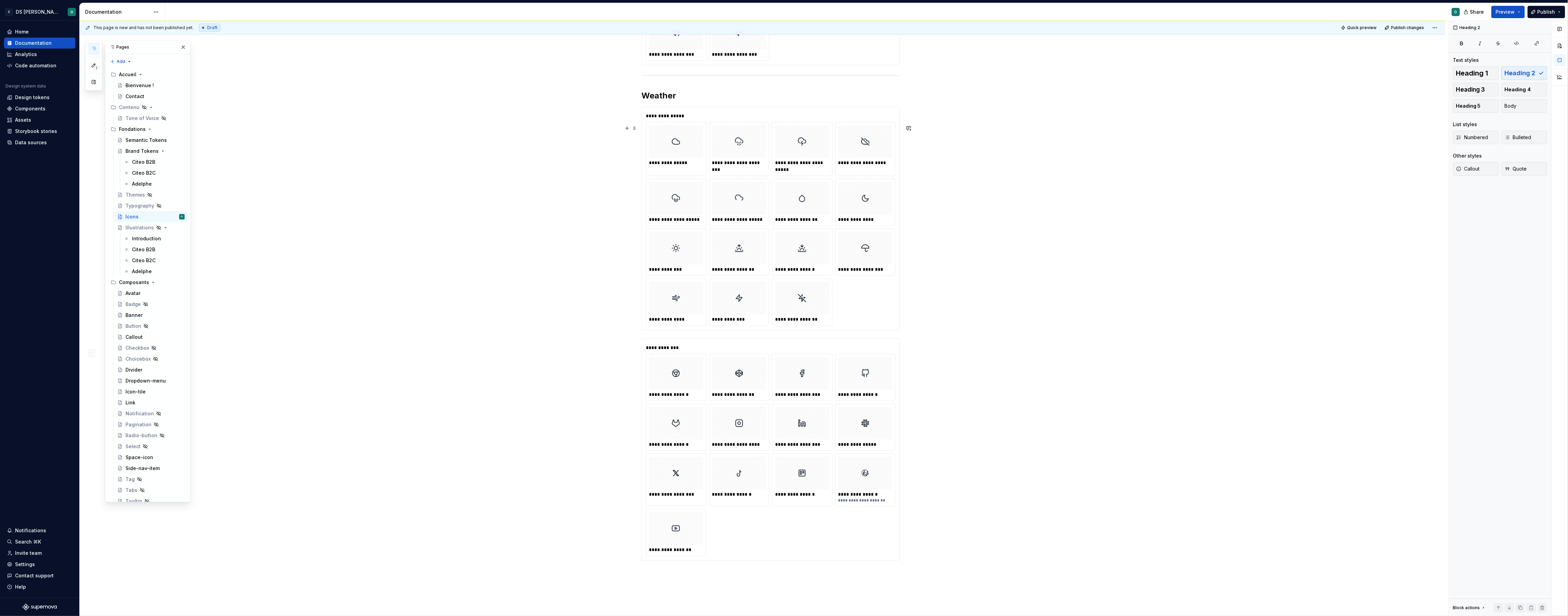
scroll to position [4453, 0]
click at [876, 320] on div "**********" at bounding box center [771, 222] width 250 height 204
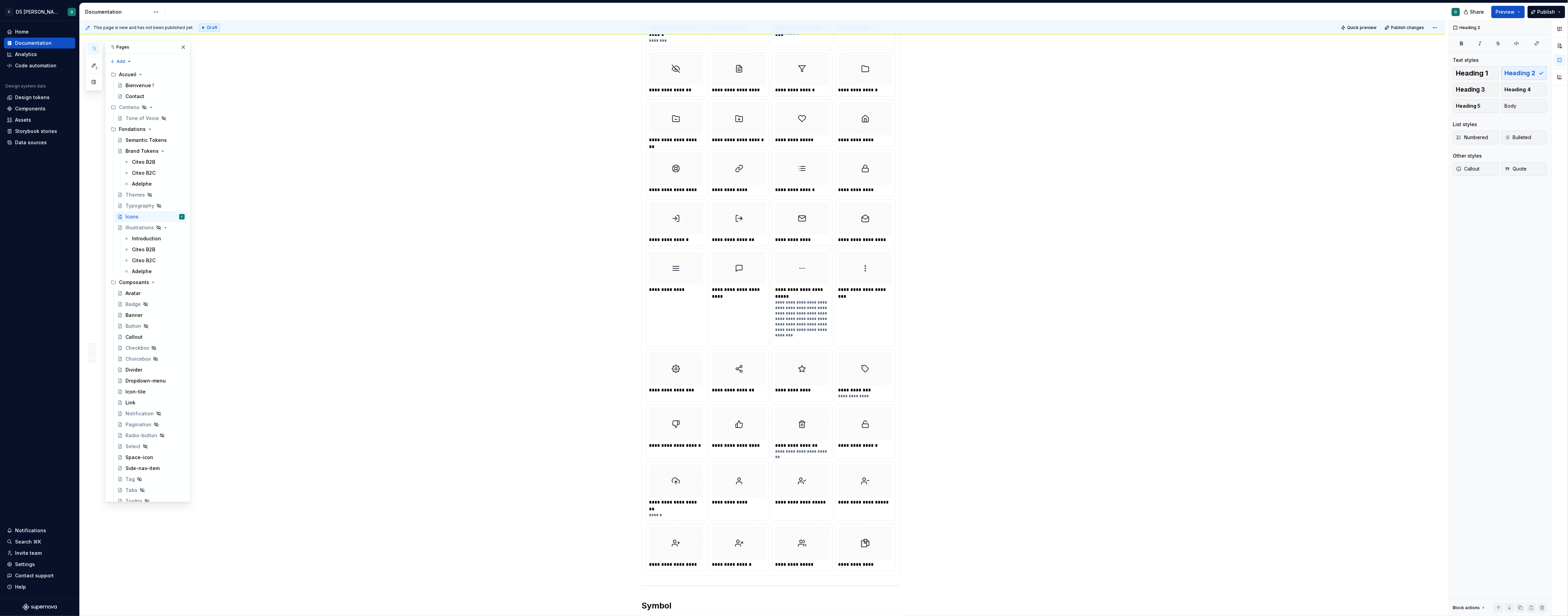
scroll to position [0, 0]
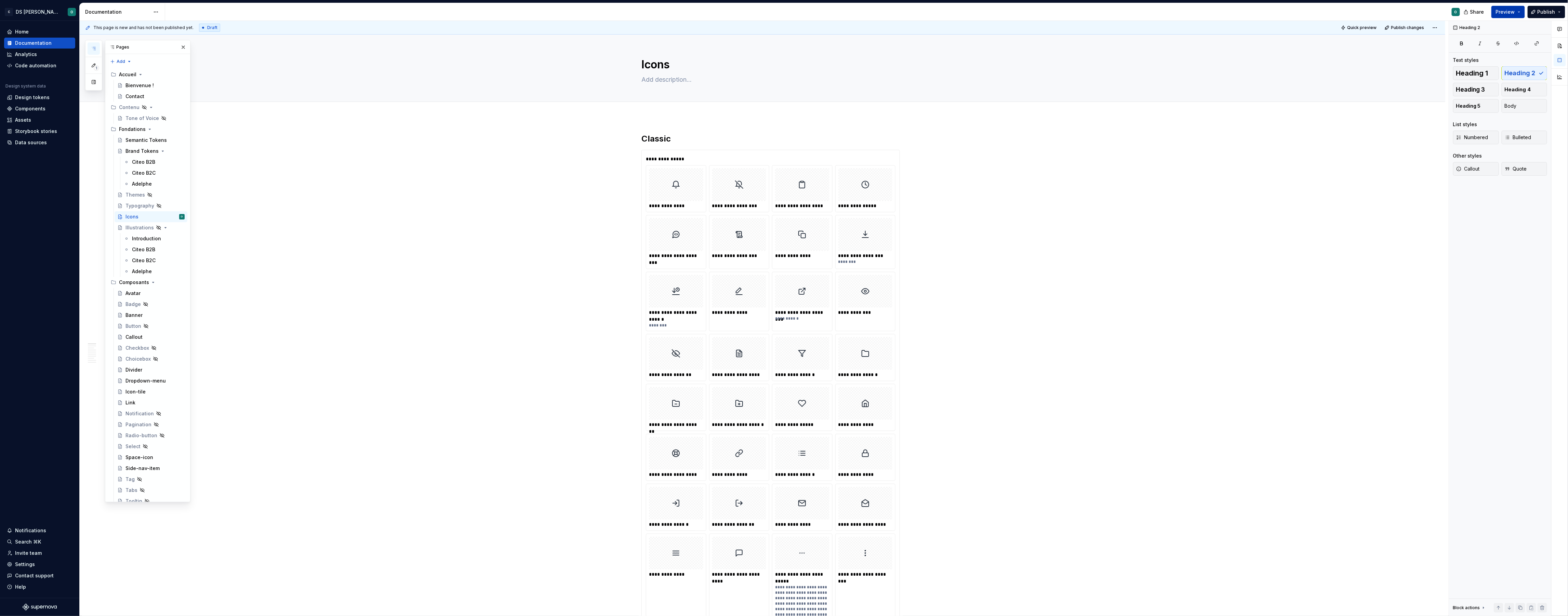
click at [1519, 12] on button "Preview" at bounding box center [1508, 12] width 33 height 12
click at [1450, 57] on span "Build preview" at bounding box center [1444, 57] width 32 height 7
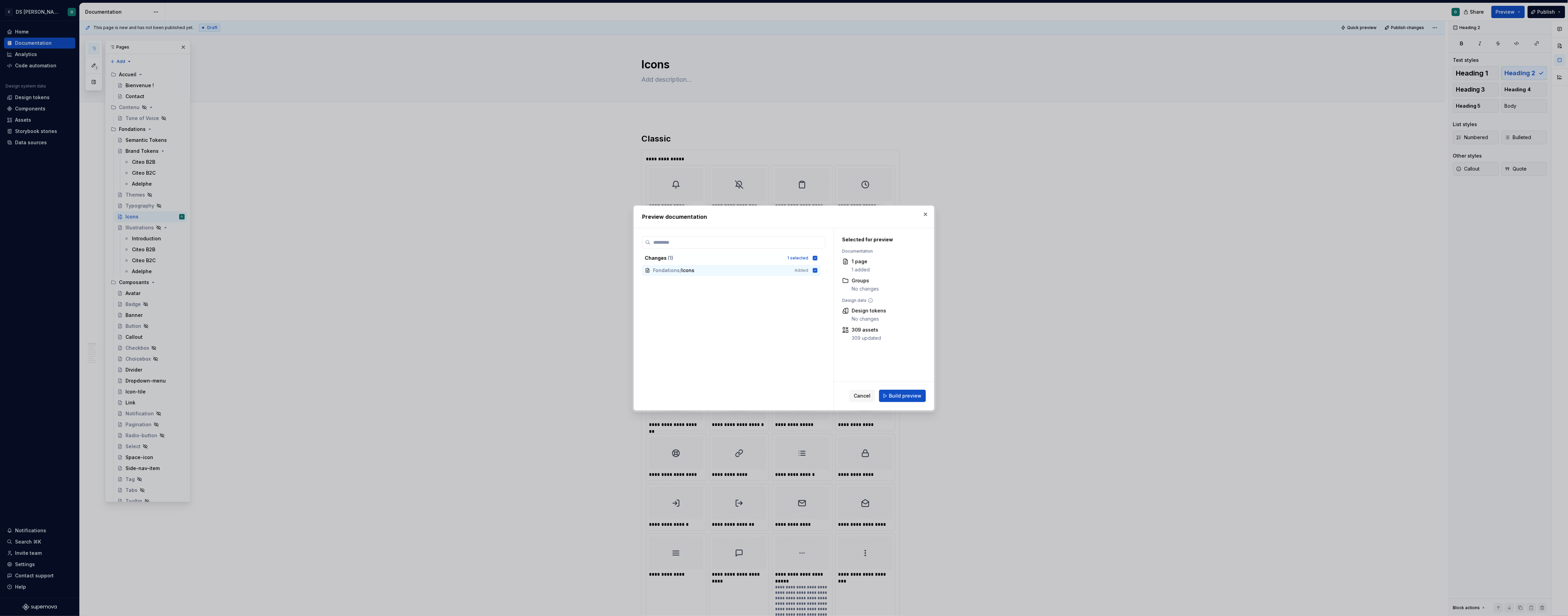
click at [894, 396] on span "Build preview" at bounding box center [905, 396] width 32 height 7
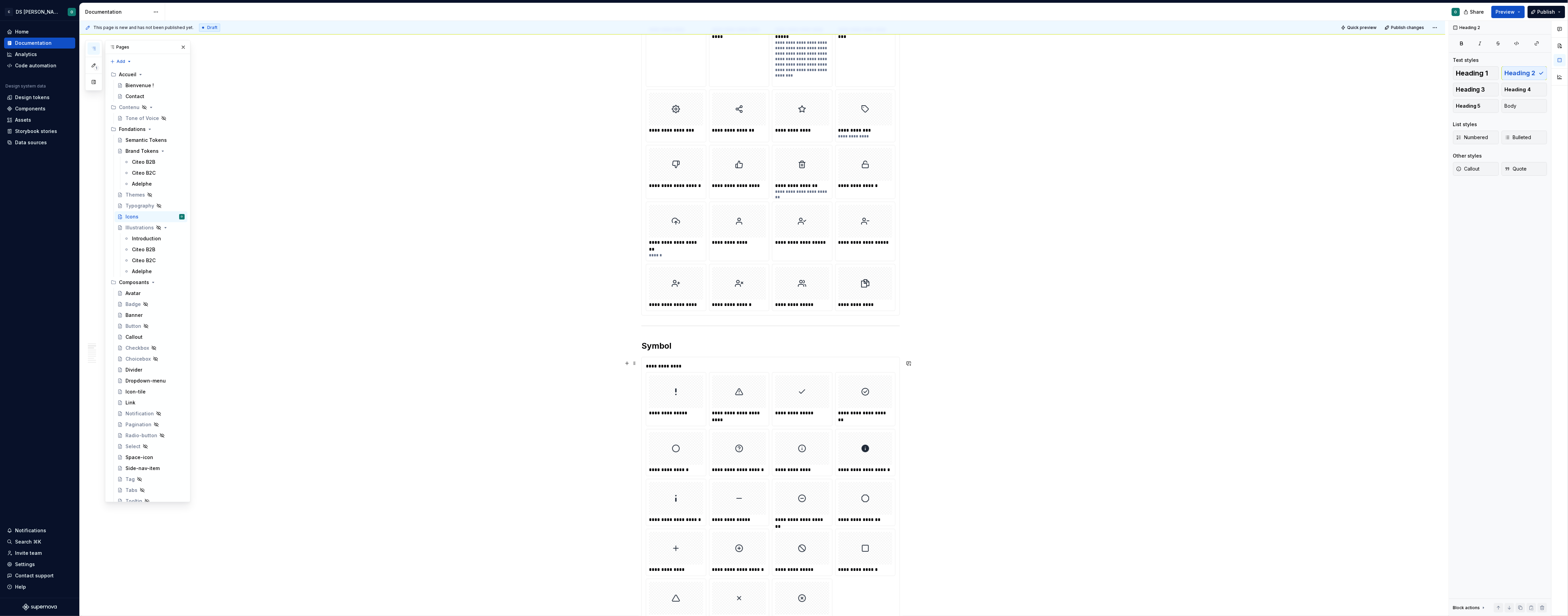
scroll to position [707, 0]
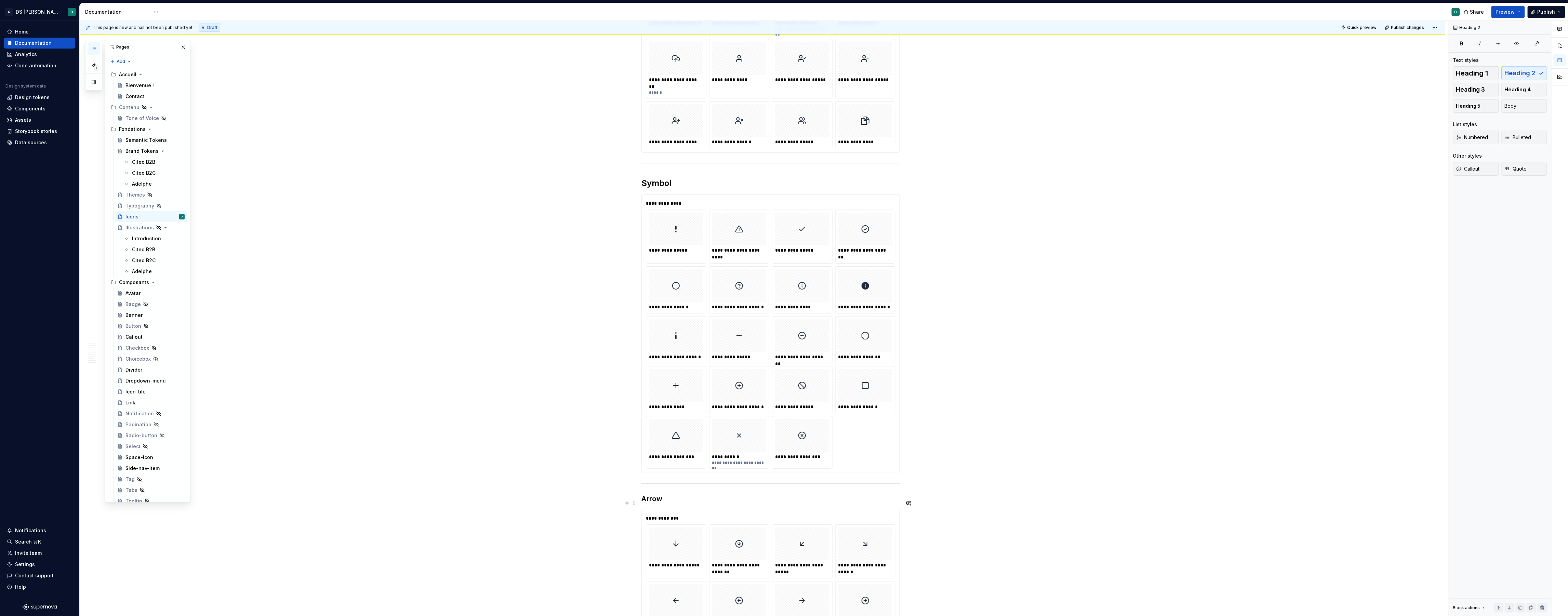
click at [655, 503] on h3 "Arrow" at bounding box center [771, 499] width 259 height 10
click at [654, 503] on h3 "Arrow" at bounding box center [771, 499] width 259 height 10
click at [709, 490] on button "button" at bounding box center [709, 490] width 10 height 10
click at [664, 184] on h2 "Symbol" at bounding box center [771, 183] width 259 height 11
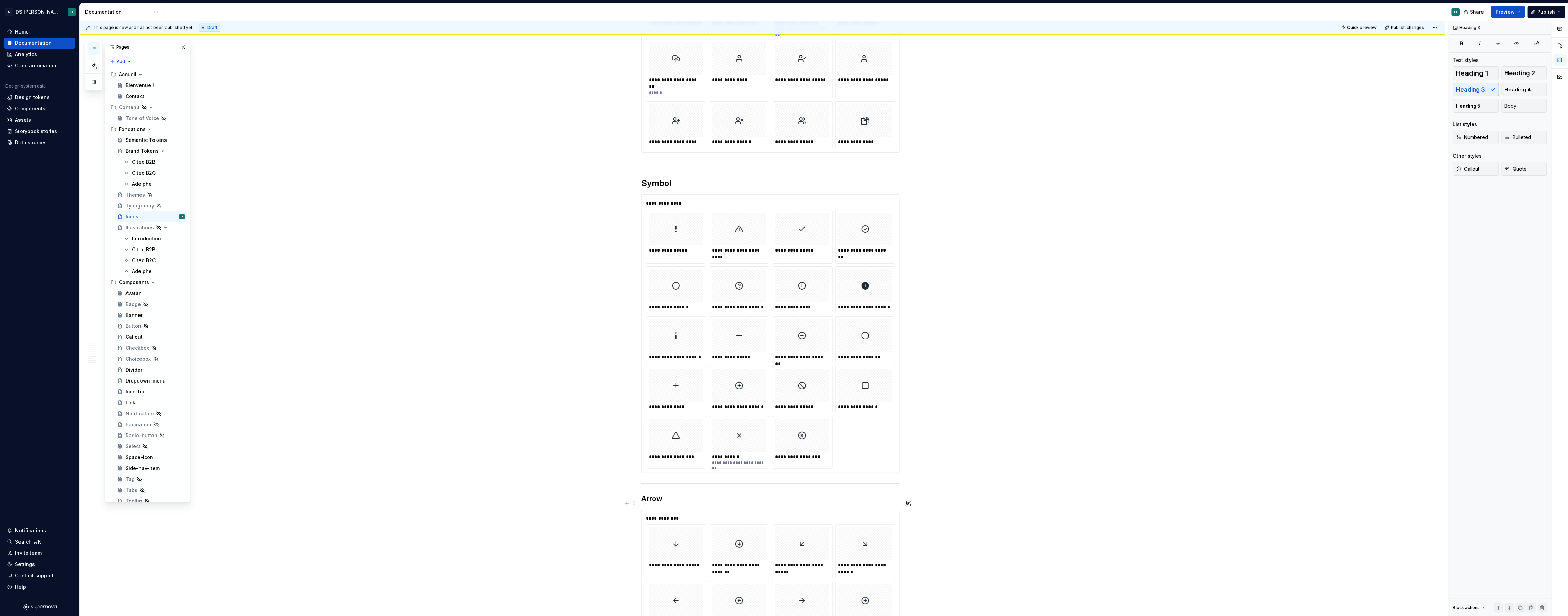
click at [649, 503] on h3 "Arrow" at bounding box center [771, 499] width 259 height 10
click at [649, 503] on h3 "Arrow" at bounding box center [771, 499] width 259 height 10
click at [678, 487] on span "Heading 3" at bounding box center [671, 489] width 21 height 5
click at [712, 399] on div "Heading 2" at bounding box center [696, 399] width 38 height 7
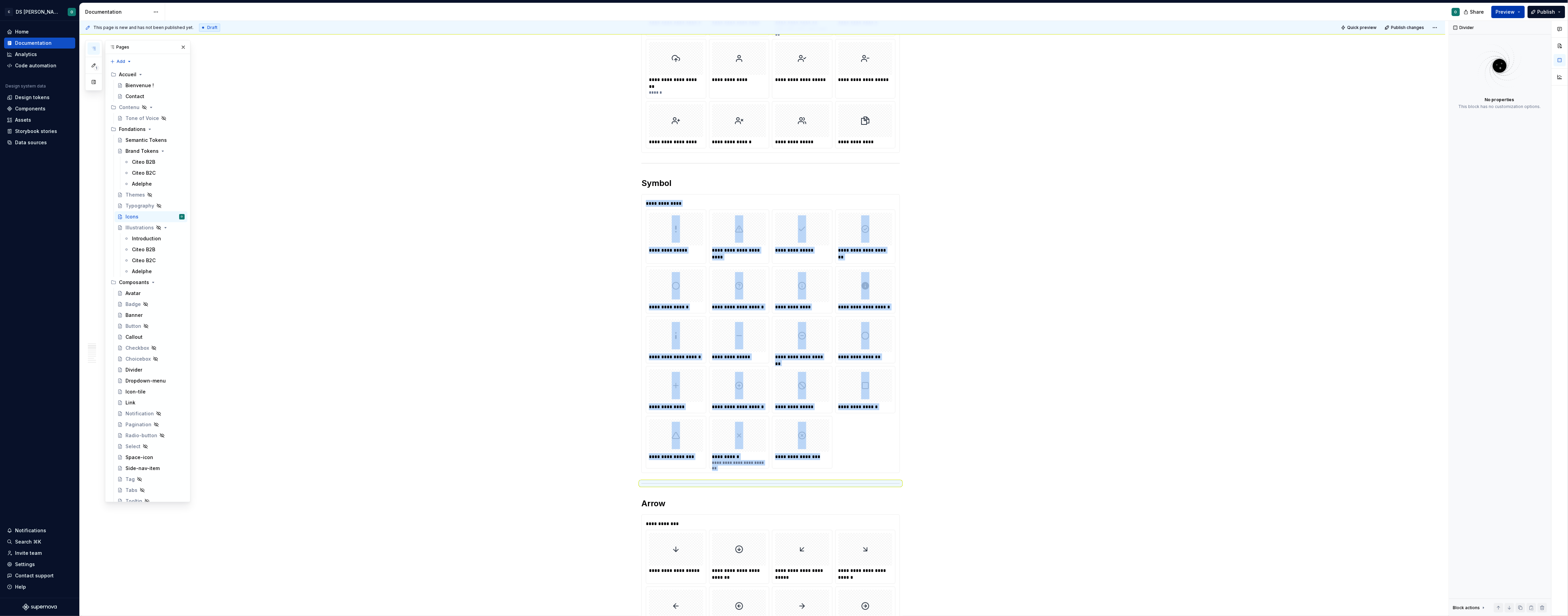
click at [1517, 12] on button "Preview" at bounding box center [1508, 12] width 33 height 12
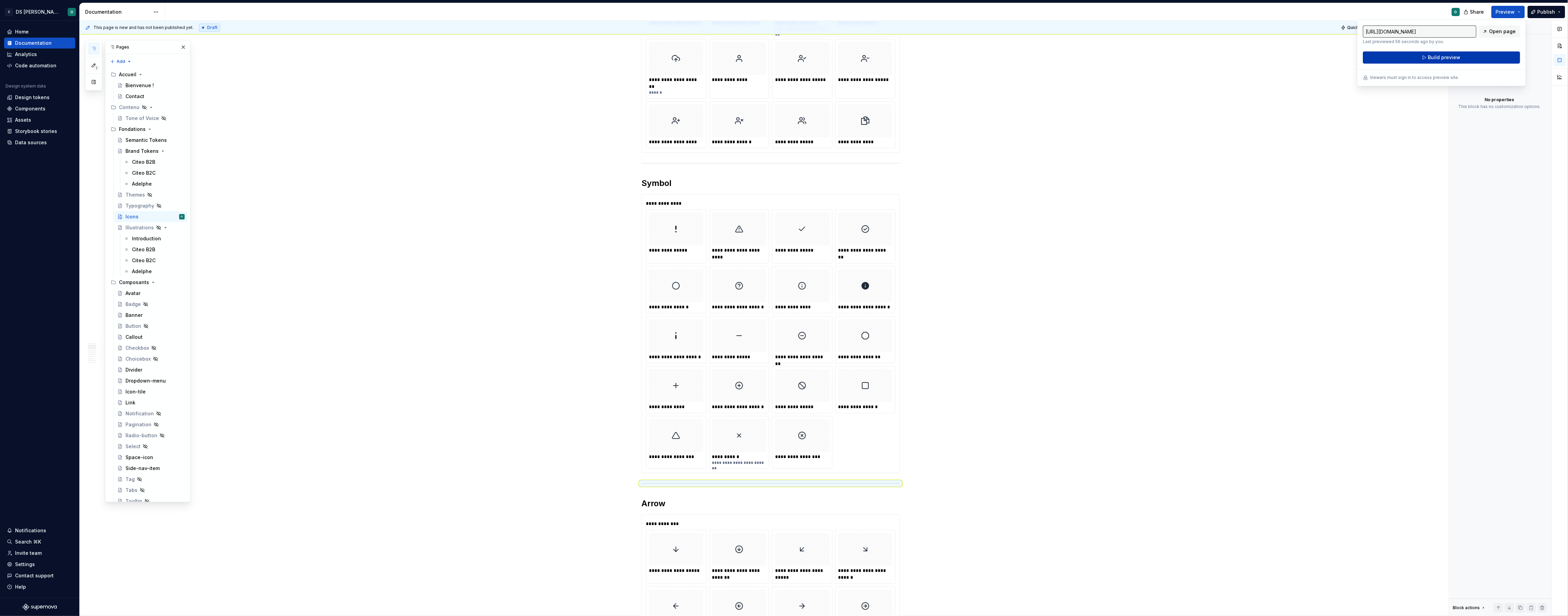
click at [1471, 55] on button "Build preview" at bounding box center [1441, 57] width 157 height 12
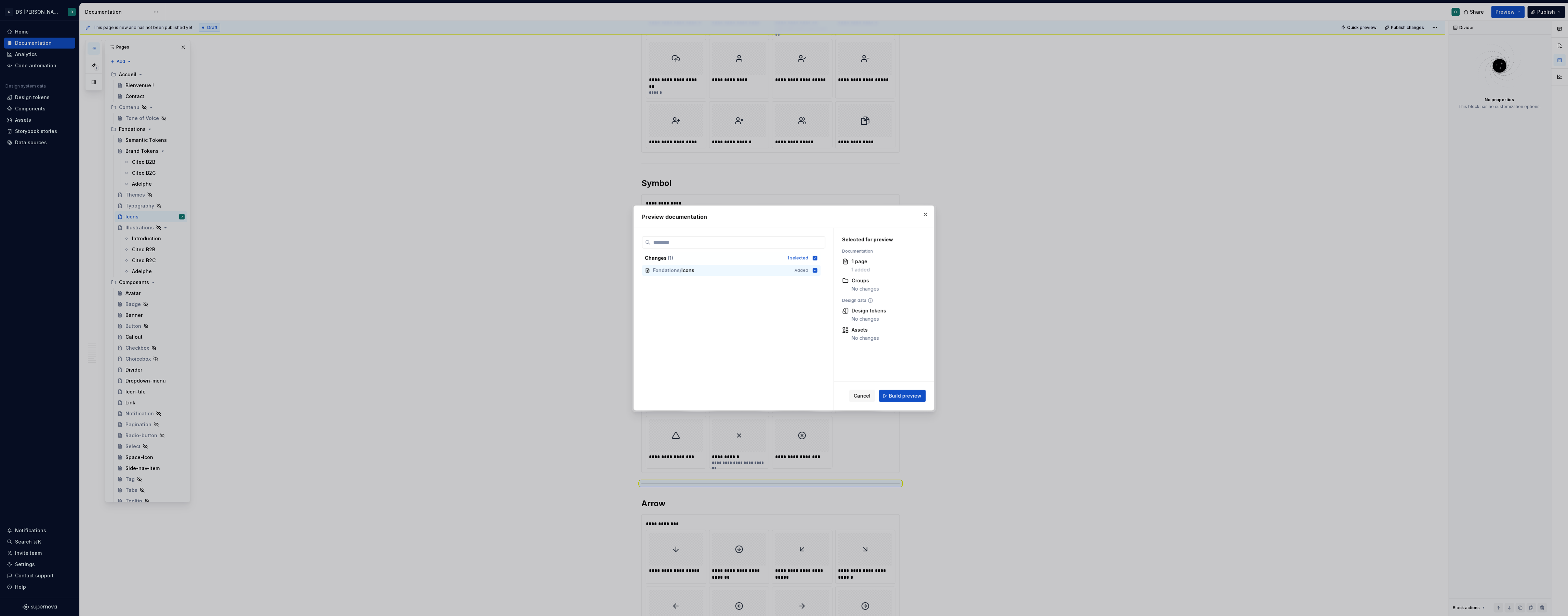
click at [915, 397] on span "Build preview" at bounding box center [905, 396] width 32 height 7
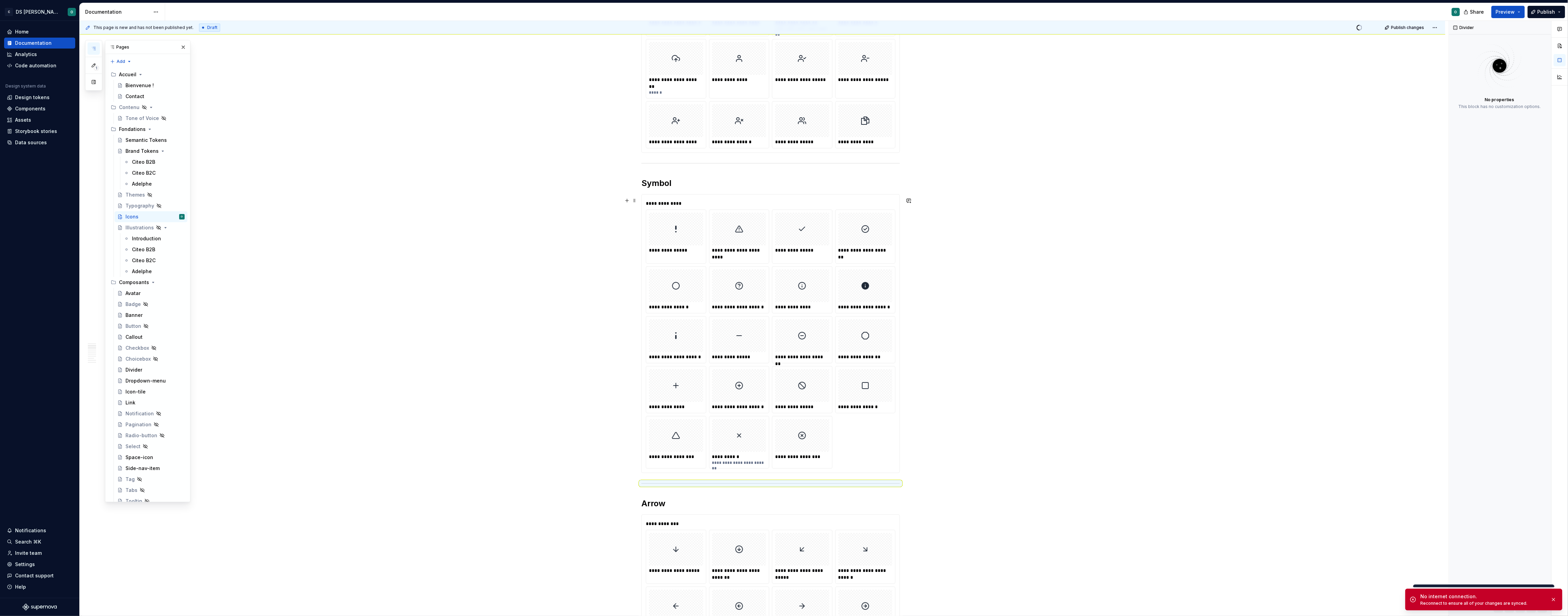
type textarea "*"
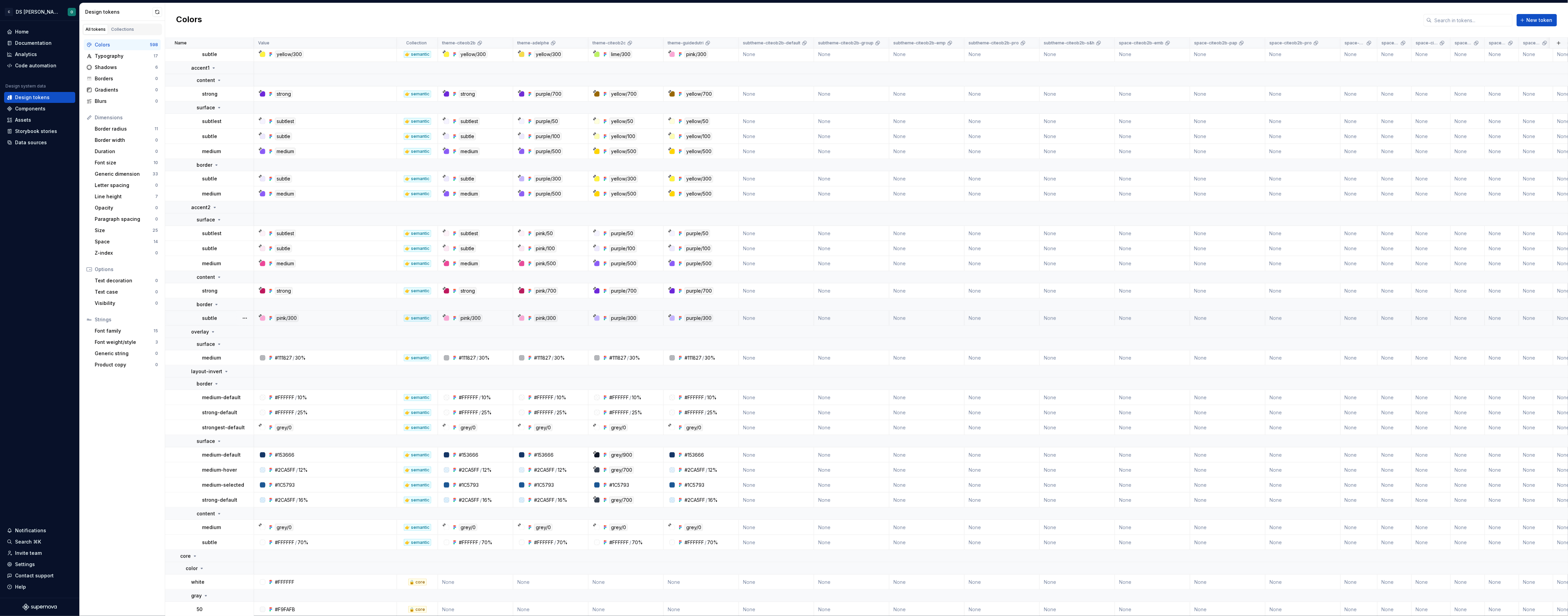
scroll to position [2847, 0]
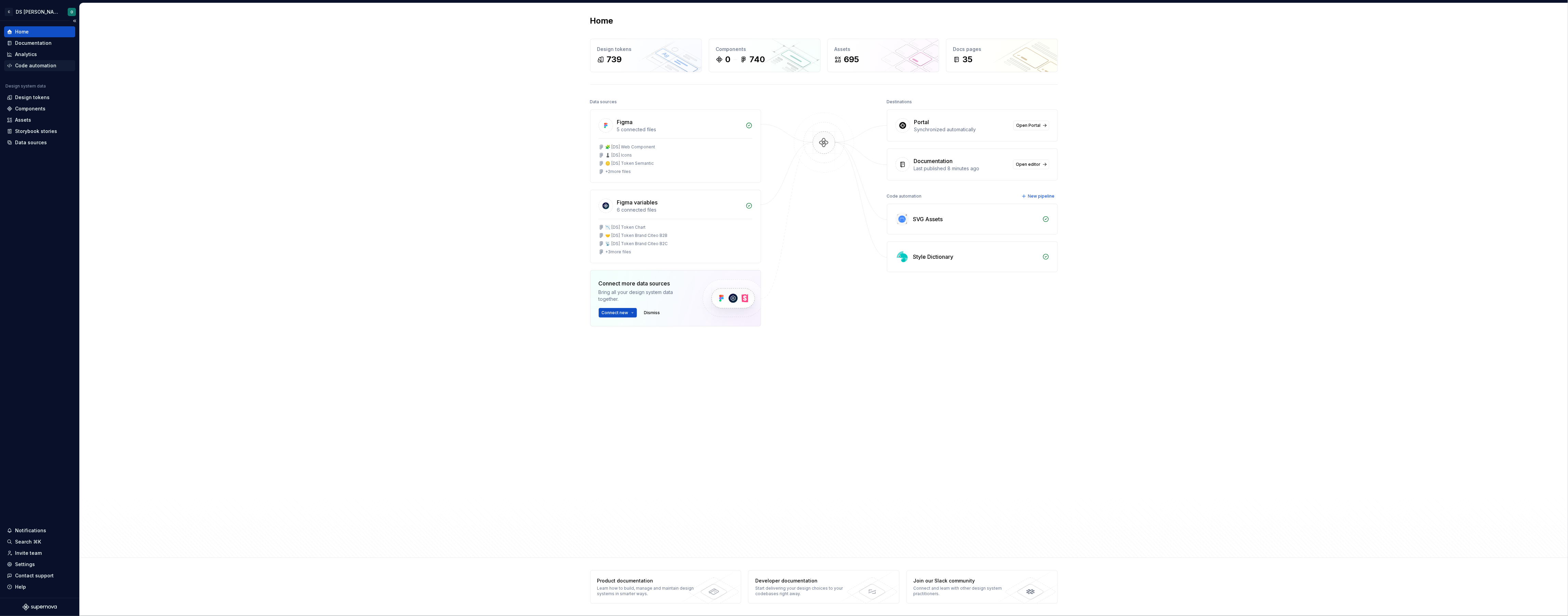
click at [42, 67] on div "Code automation" at bounding box center [36, 65] width 41 height 7
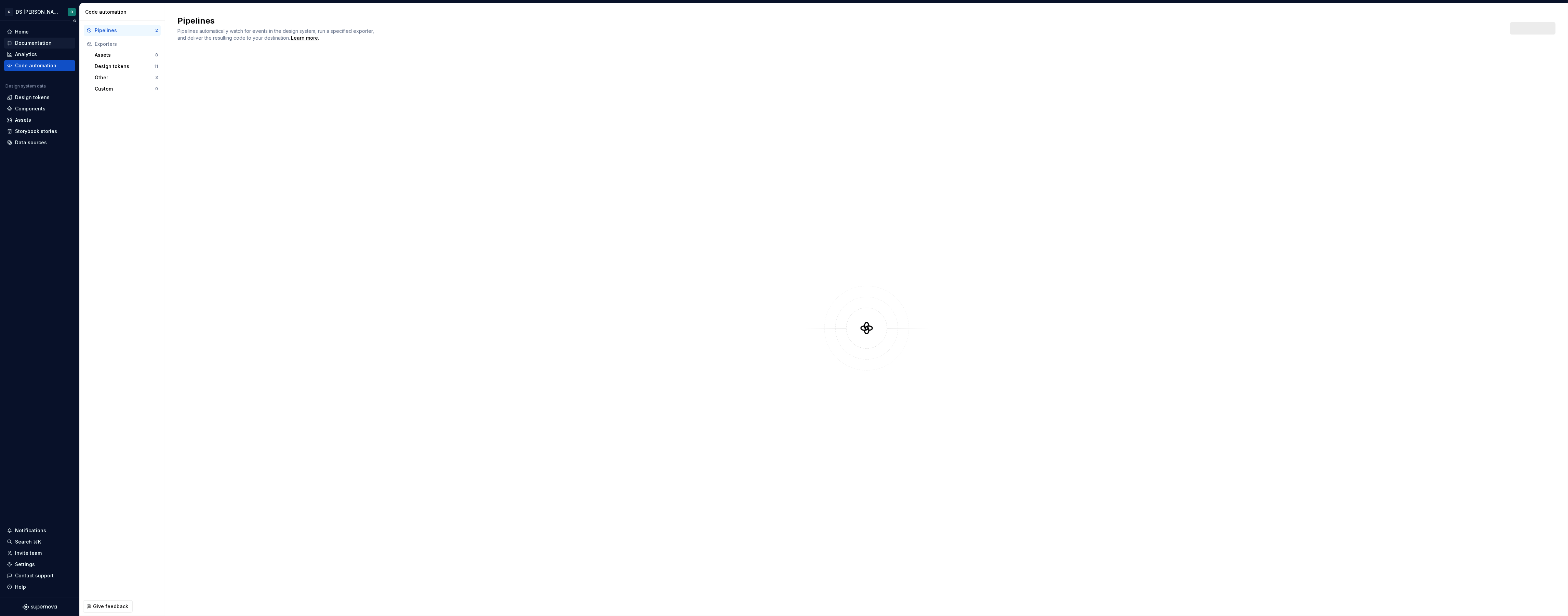
click at [40, 43] on div "Documentation" at bounding box center [33, 43] width 37 height 7
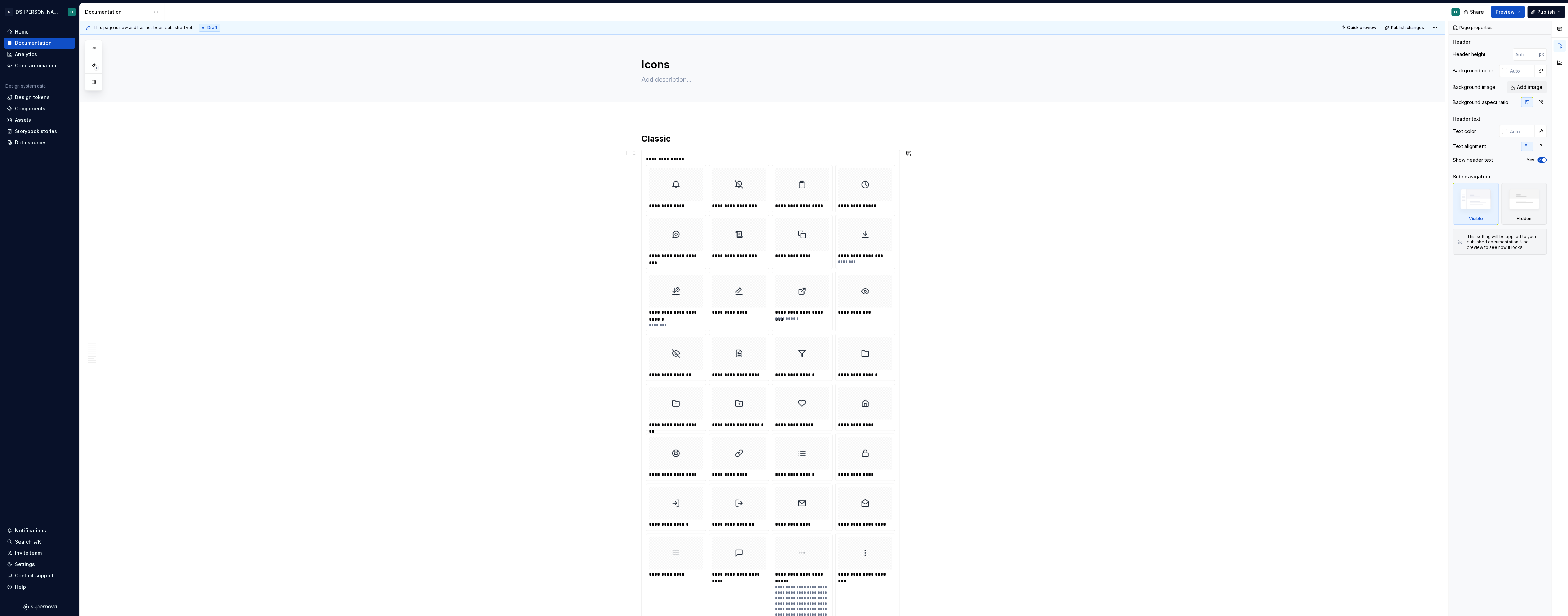
click at [821, 159] on div "**********" at bounding box center [770, 159] width 249 height 7
type textarea "*"
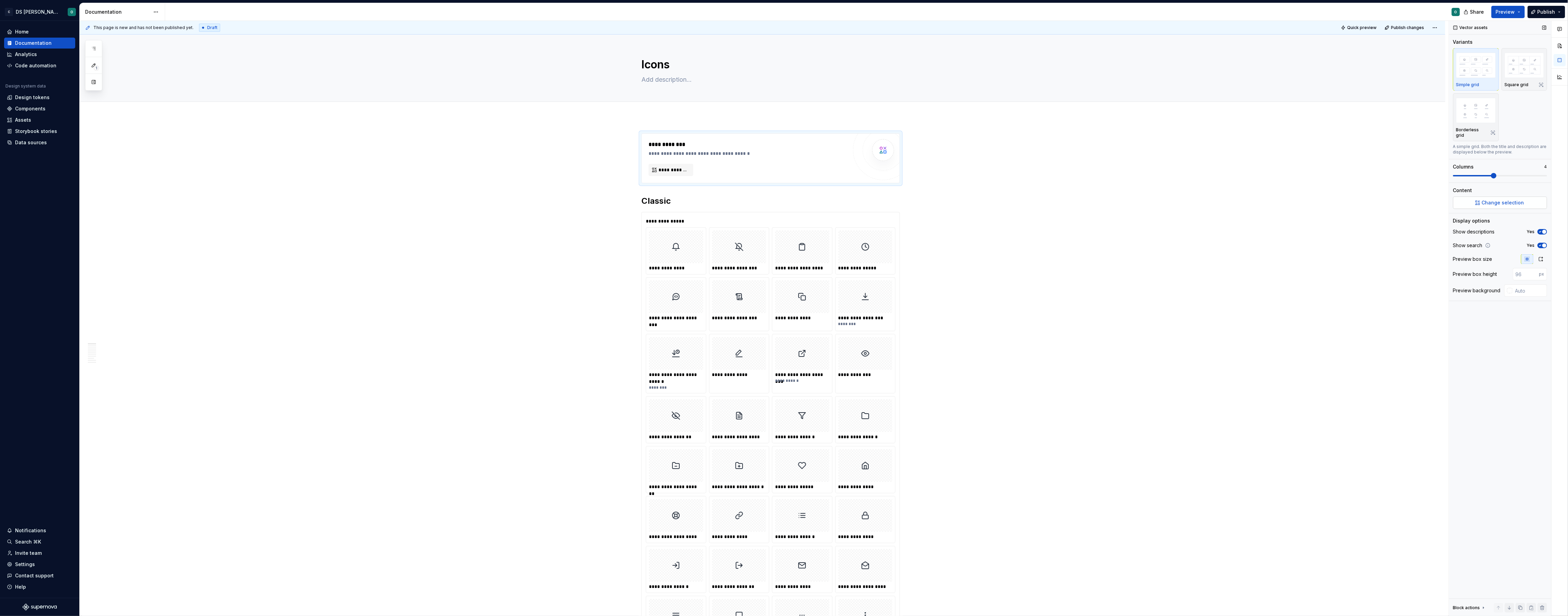
click at [1517, 199] on span "Change selection" at bounding box center [1503, 202] width 43 height 7
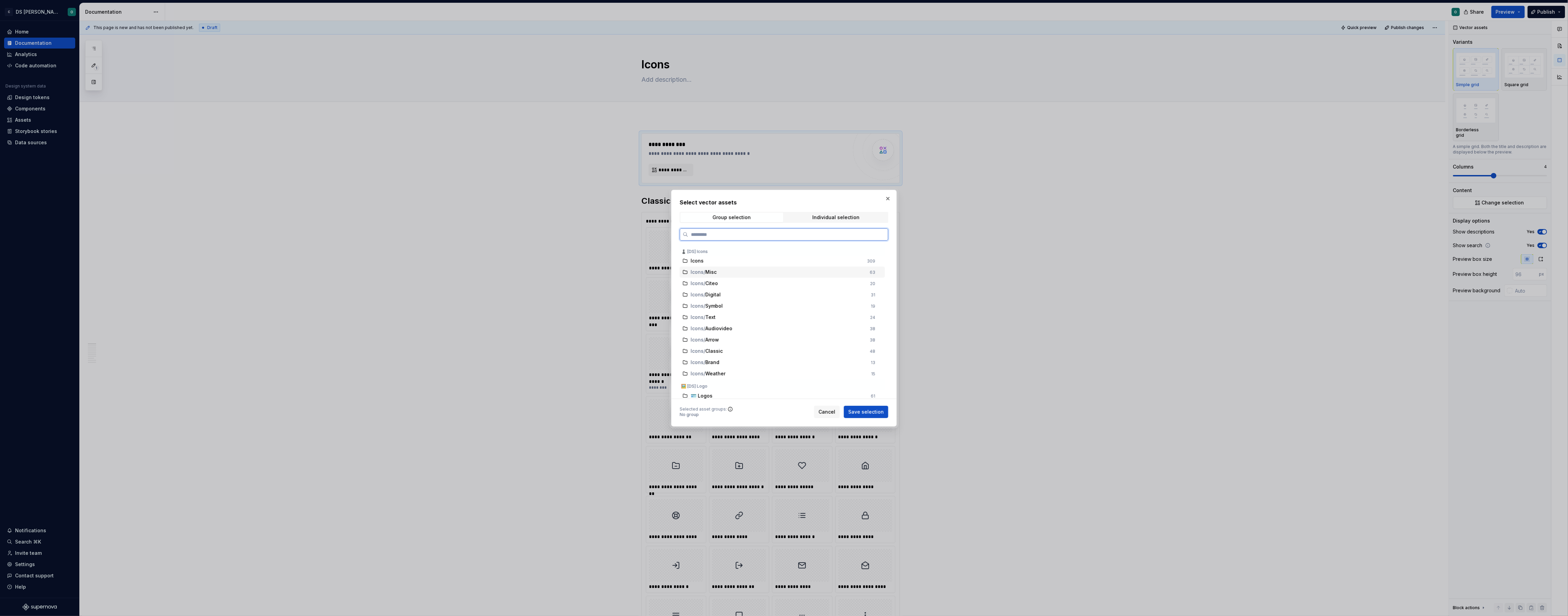
click at [775, 276] on div "Icons / Misc 63" at bounding box center [782, 272] width 205 height 11
click at [774, 286] on div "Icons / [PERSON_NAME]" at bounding box center [779, 284] width 175 height 7
click at [802, 258] on div "Icons" at bounding box center [777, 261] width 172 height 7
click at [870, 412] on span "Save selection" at bounding box center [866, 411] width 35 height 7
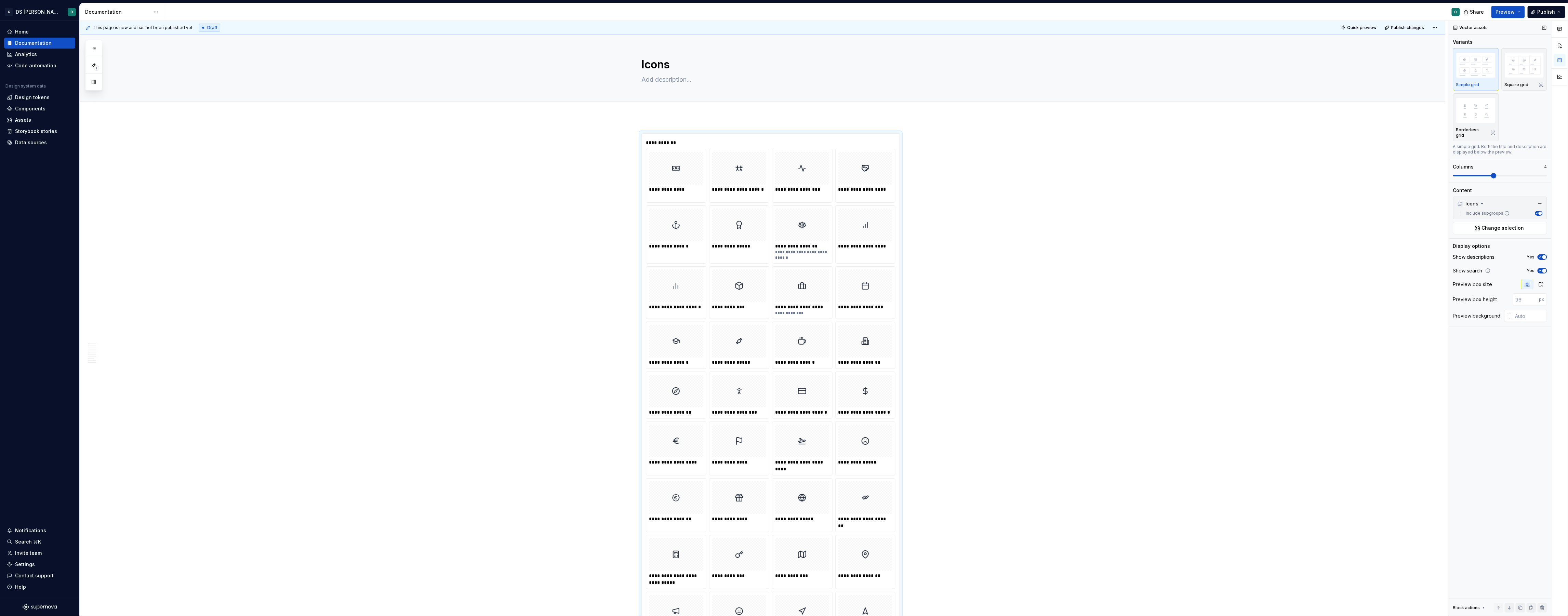
click at [1539, 212] on span "button" at bounding box center [1541, 214] width 4 height 4
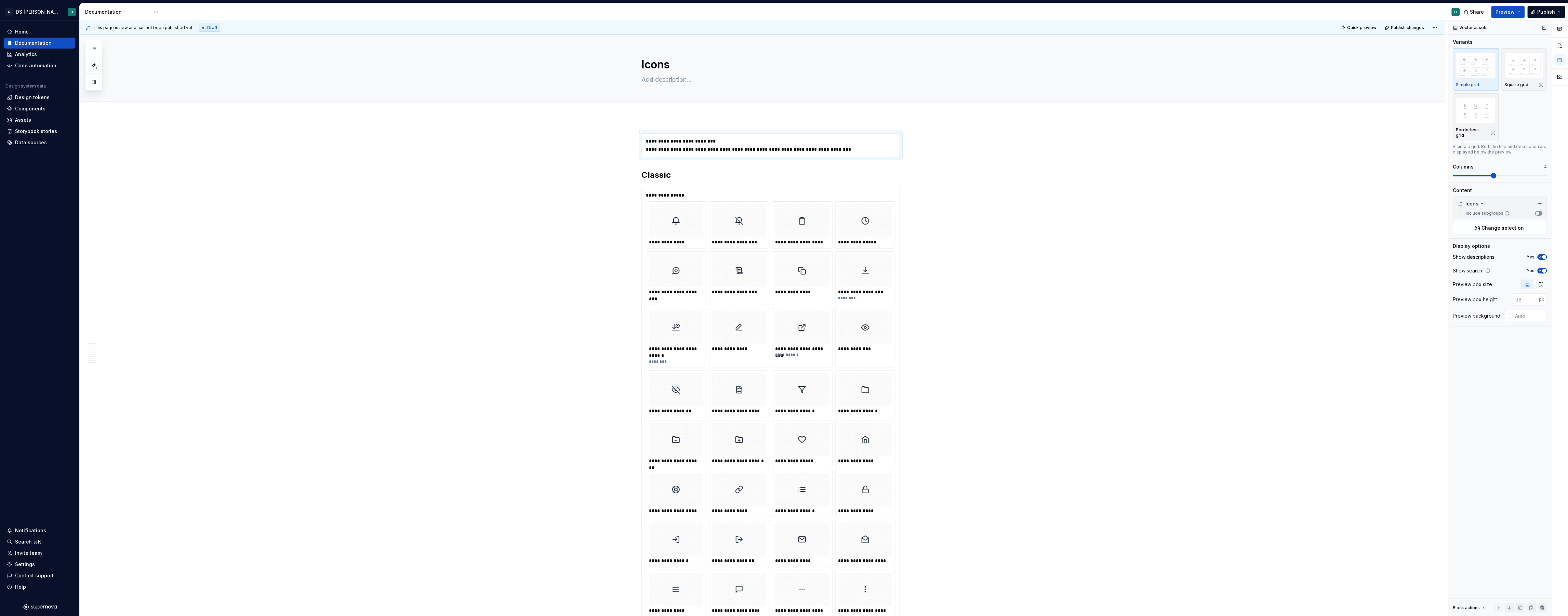
click at [1539, 211] on button "Include subgroups" at bounding box center [1539, 214] width 7 height 5
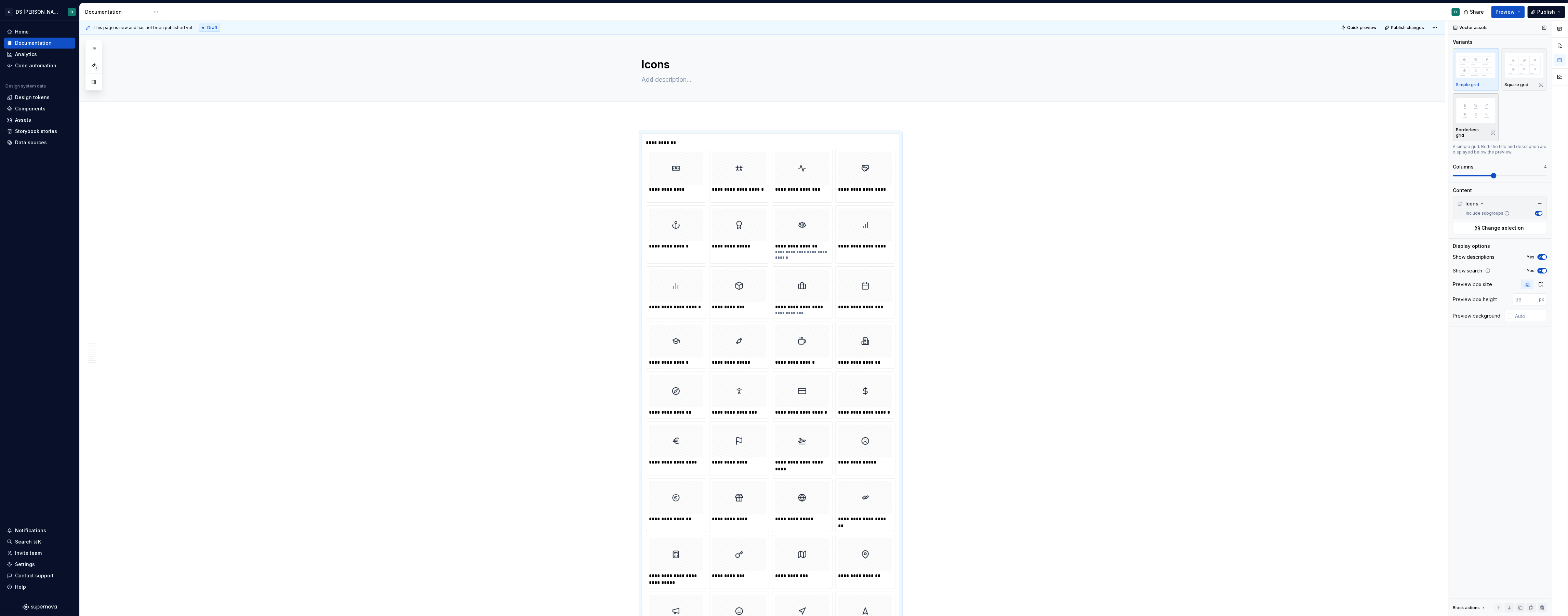
click at [1493, 124] on div "button" at bounding box center [1475, 110] width 40 height 28
click at [1517, 71] on img "button" at bounding box center [1524, 65] width 40 height 25
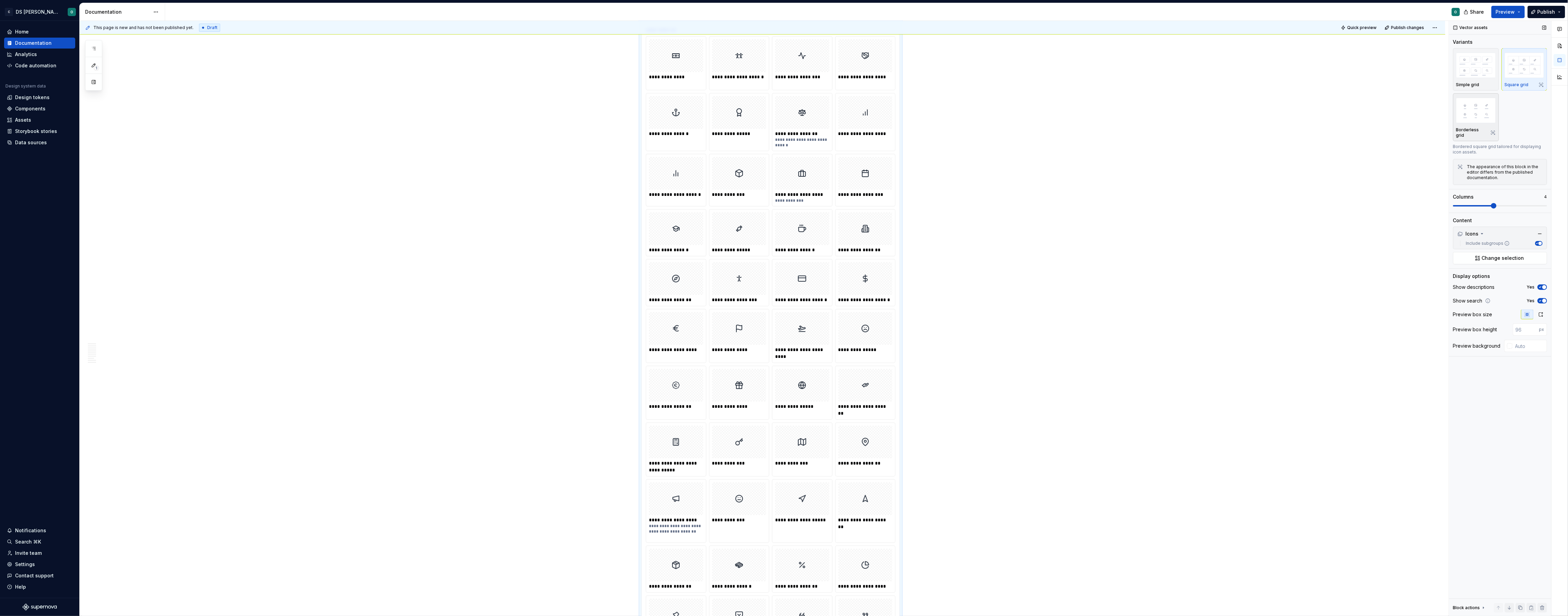
click at [1482, 124] on div "button" at bounding box center [1475, 110] width 40 height 28
click at [1512, 12] on span "Preview" at bounding box center [1505, 12] width 19 height 7
click at [1478, 57] on button "Build preview" at bounding box center [1441, 57] width 157 height 12
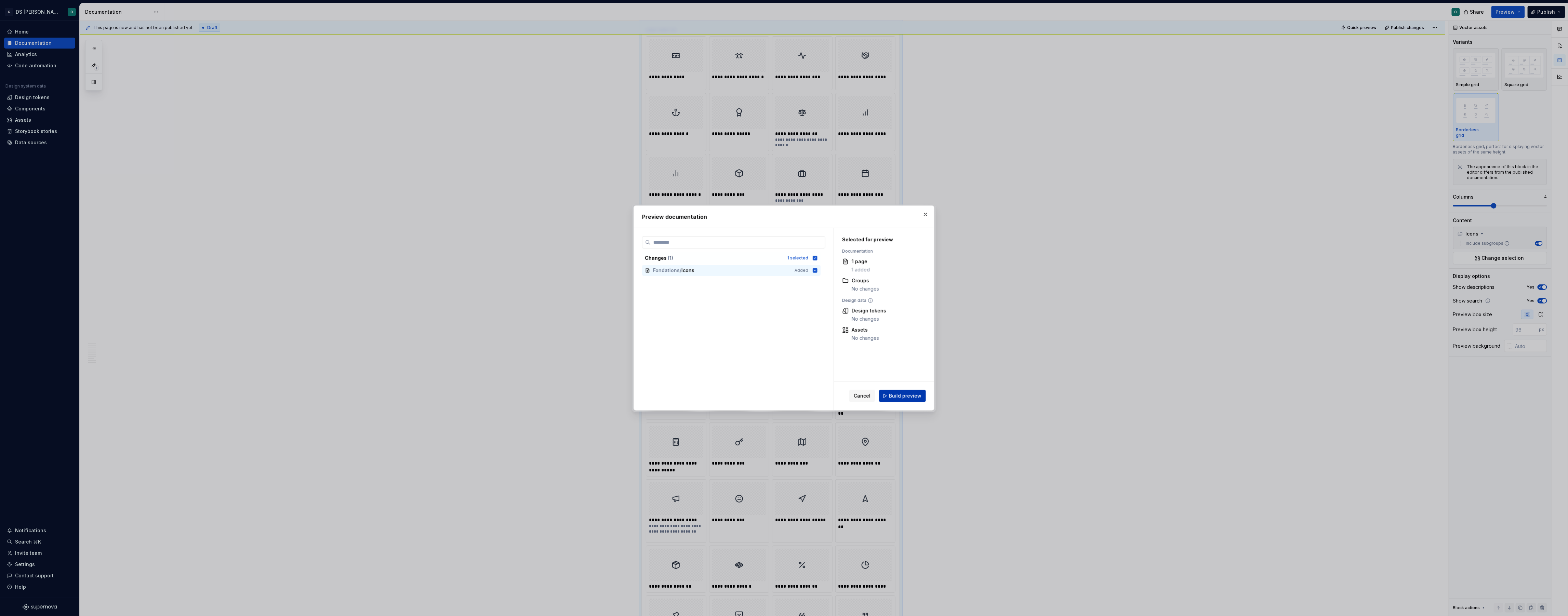
click at [909, 391] on button "Build preview" at bounding box center [902, 396] width 47 height 12
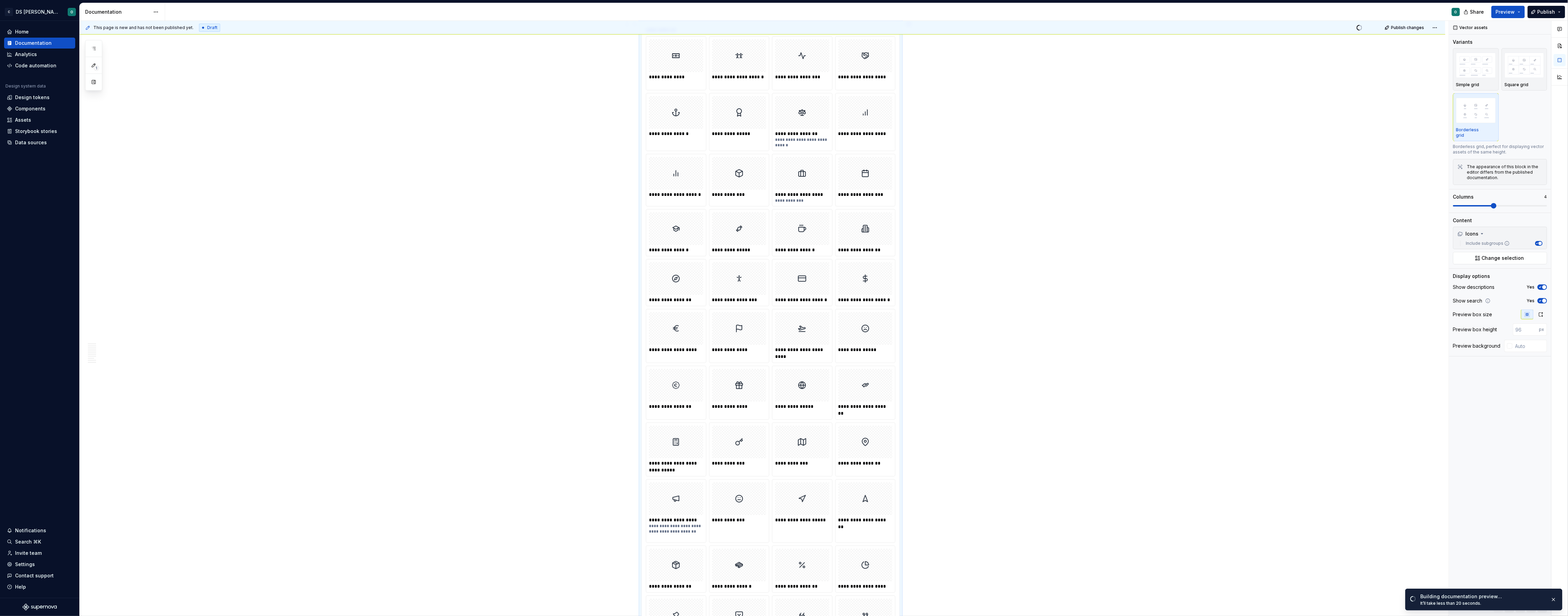
scroll to position [0, 0]
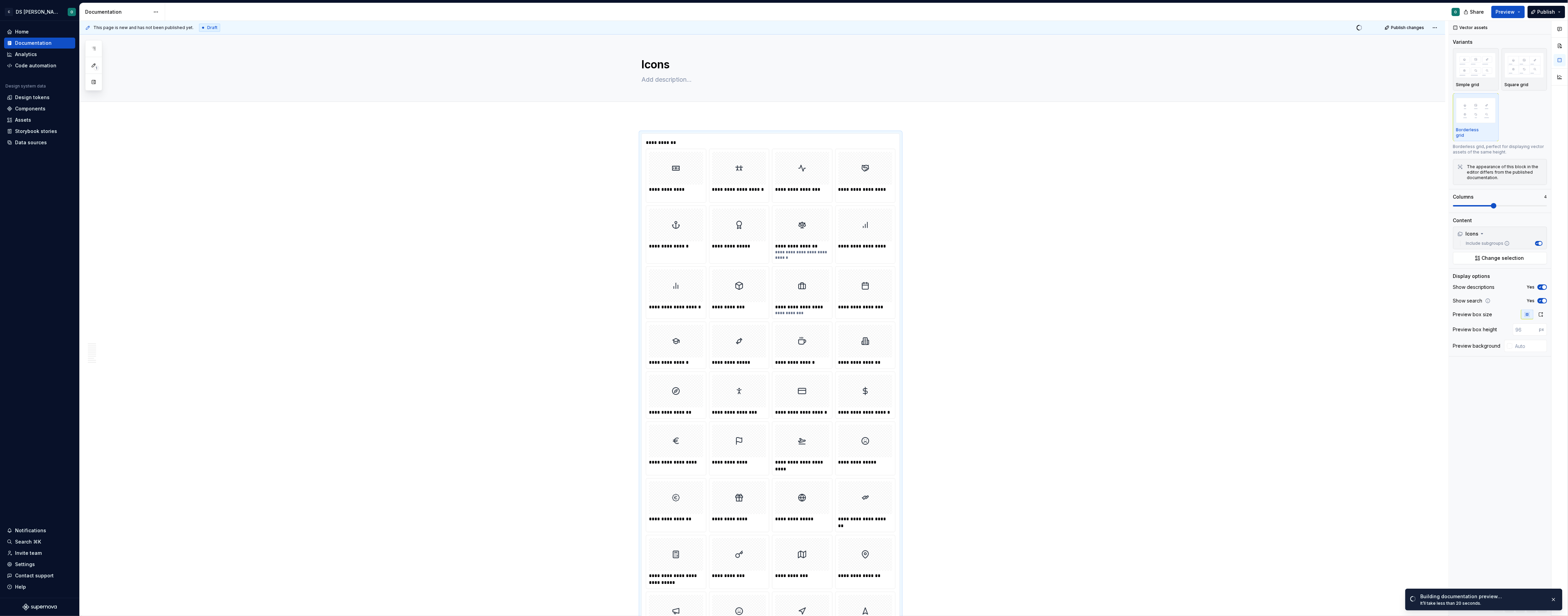
click at [1510, 18] on div "Share Preview Publish" at bounding box center [1516, 12] width 103 height 18
click at [1514, 11] on span "Preview" at bounding box center [1505, 12] width 19 height 7
click at [1471, 58] on button "Build preview" at bounding box center [1441, 57] width 157 height 12
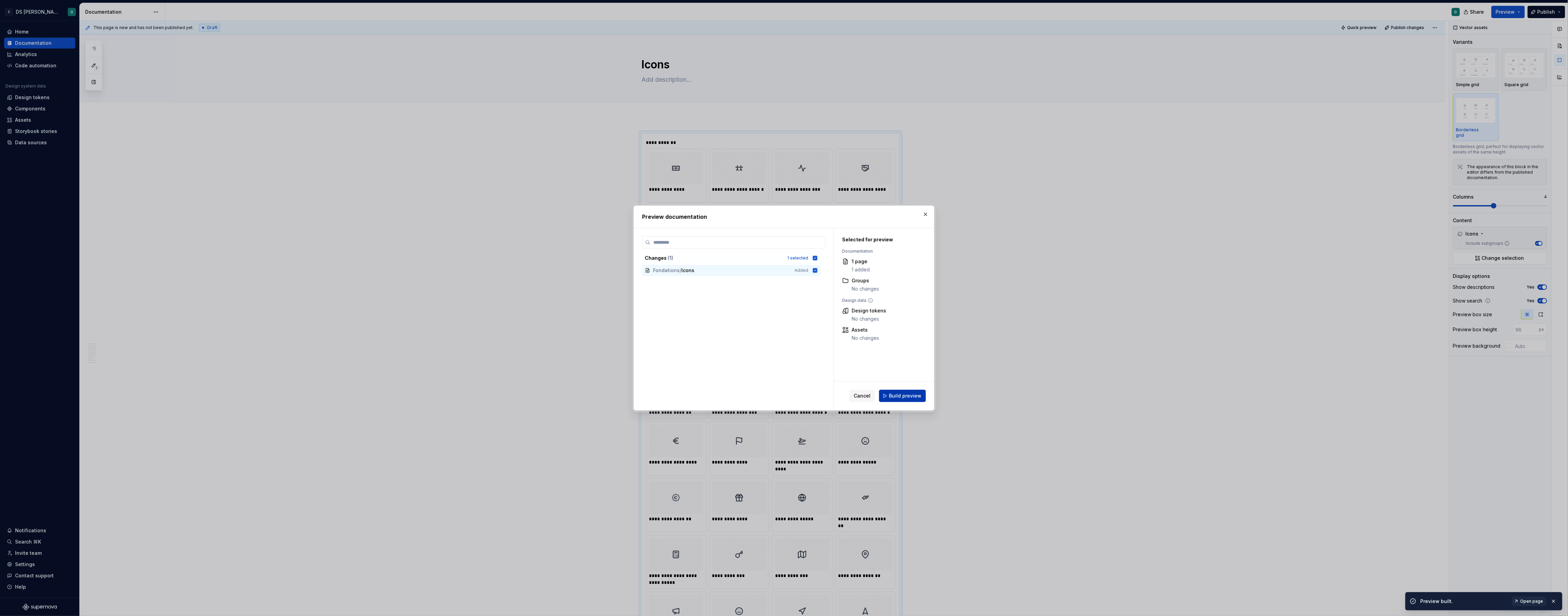
click at [899, 397] on span "Build preview" at bounding box center [905, 396] width 32 height 7
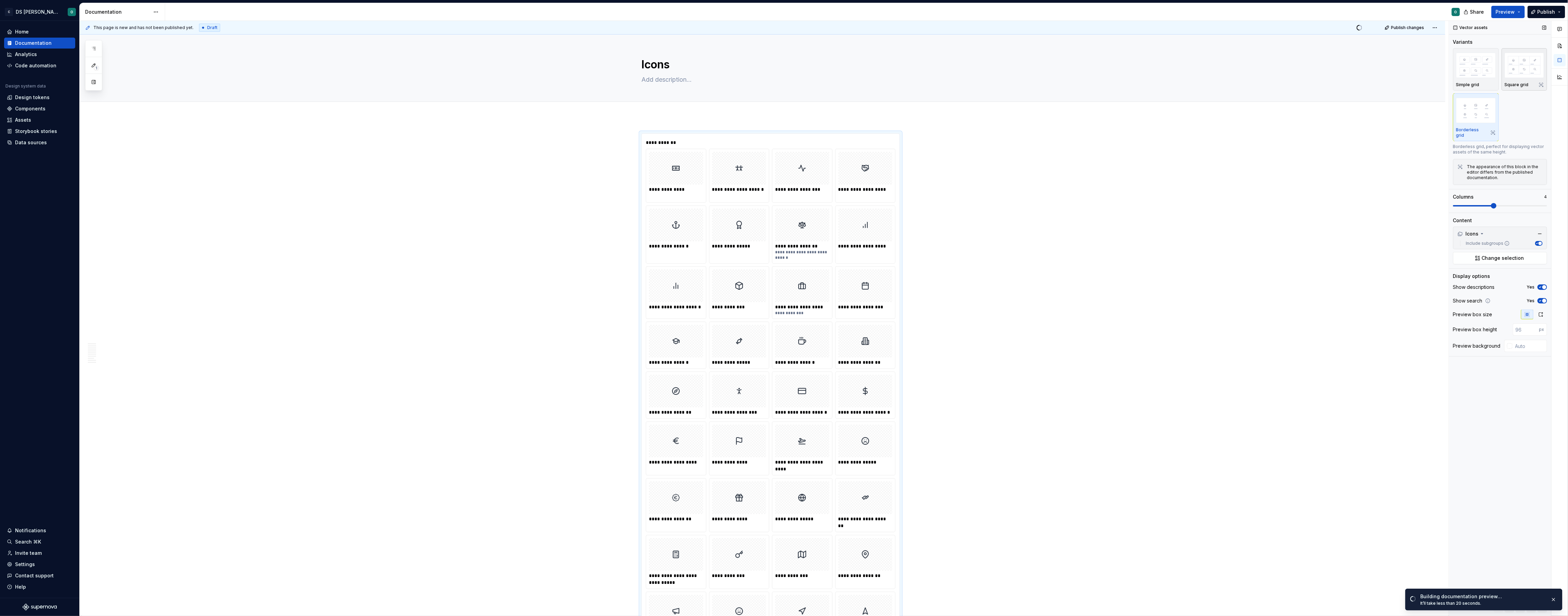
click at [1522, 87] on p "Square grid" at bounding box center [1516, 85] width 24 height 5
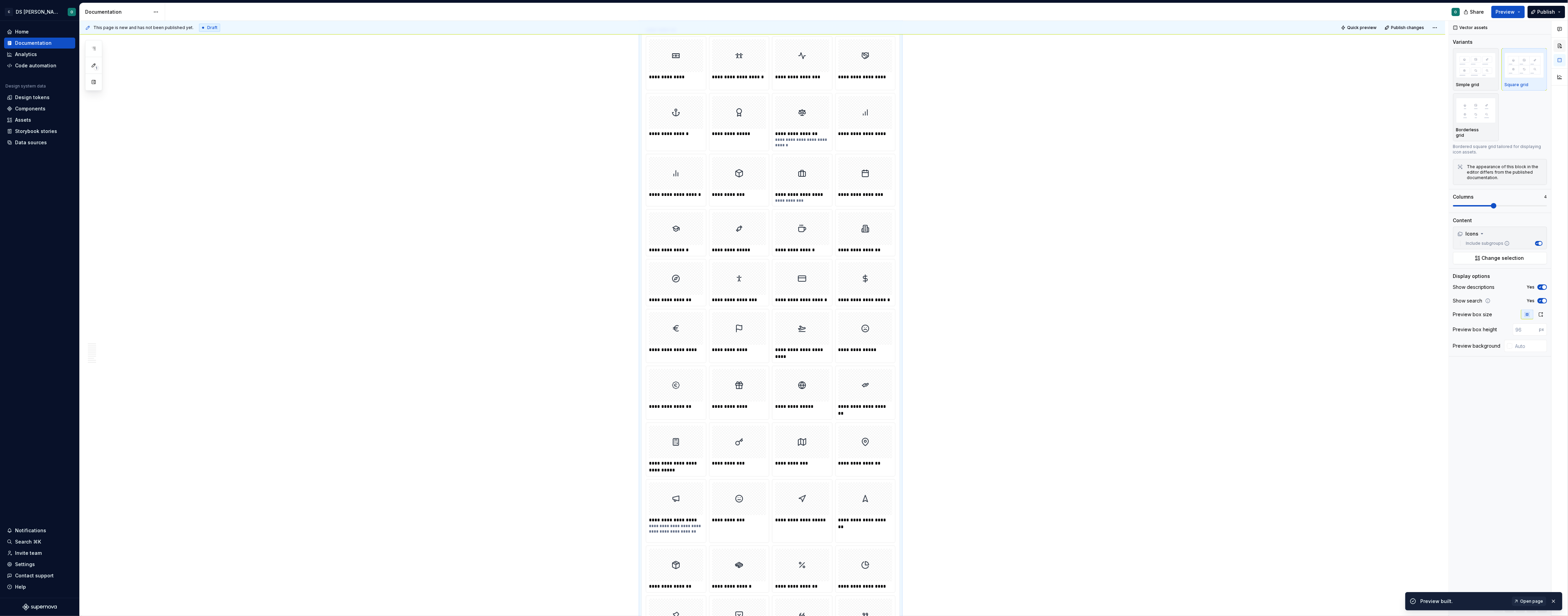
click at [1556, 44] on button "button" at bounding box center [1559, 46] width 12 height 12
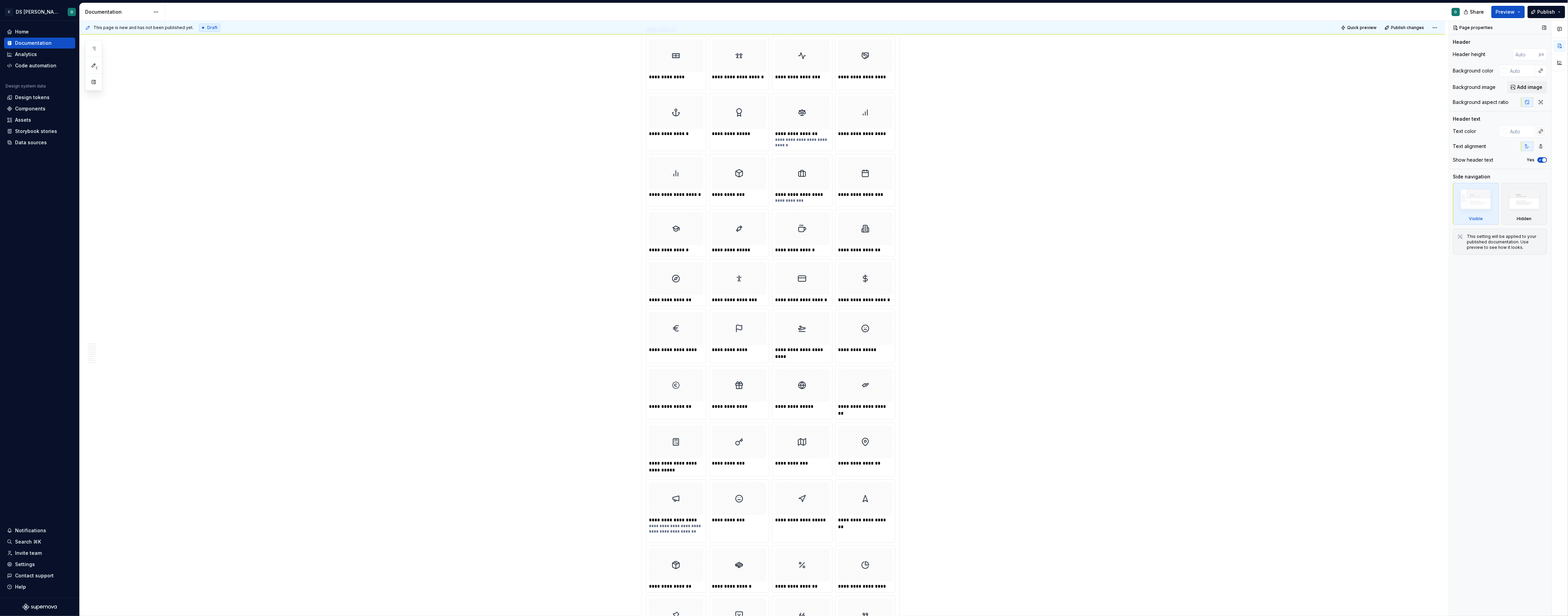
click at [1544, 132] on button "button" at bounding box center [1541, 131] width 10 height 10
click at [1544, 132] on div "Comments Open comments No comments yet Select ‘Comment’ from the block context …" at bounding box center [1508, 318] width 119 height 595
click at [1543, 103] on icon "button" at bounding box center [1541, 102] width 5 height 5
click at [1376, 29] on span "Quick preview" at bounding box center [1362, 27] width 29 height 5
click at [1531, 602] on span "Open page" at bounding box center [1532, 600] width 23 height 5
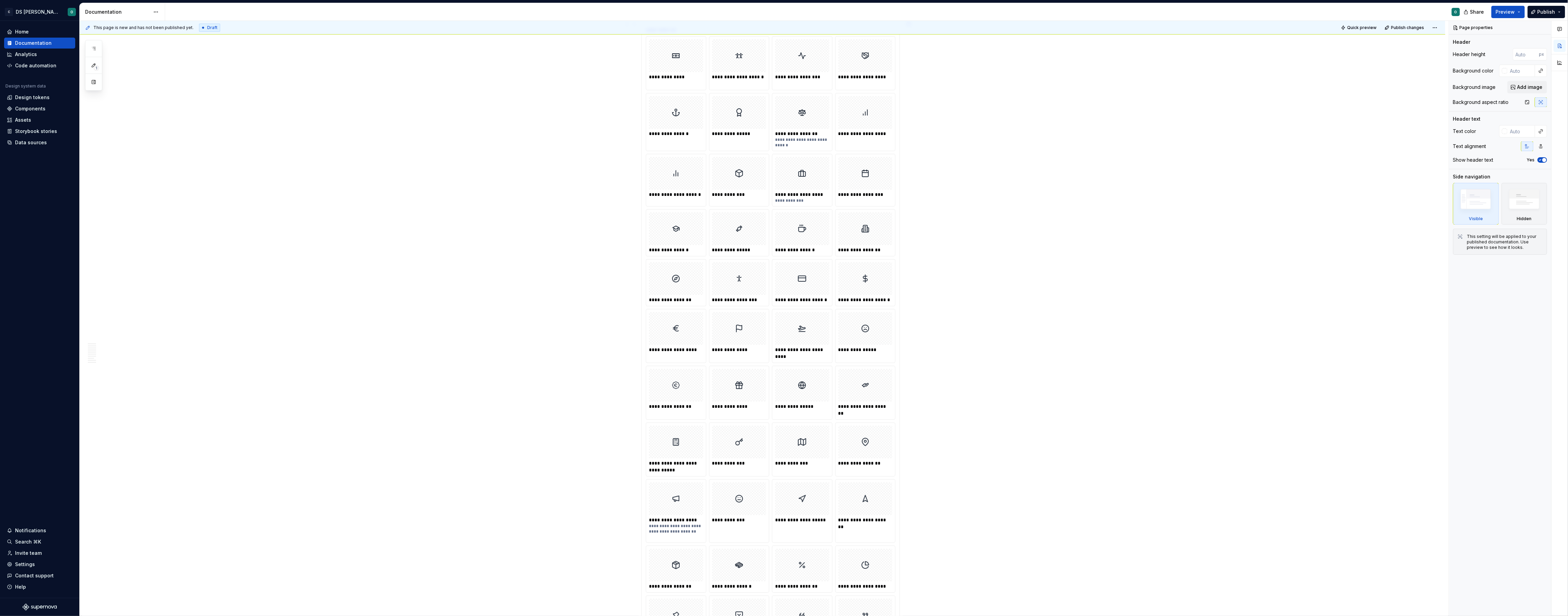
scroll to position [0, 0]
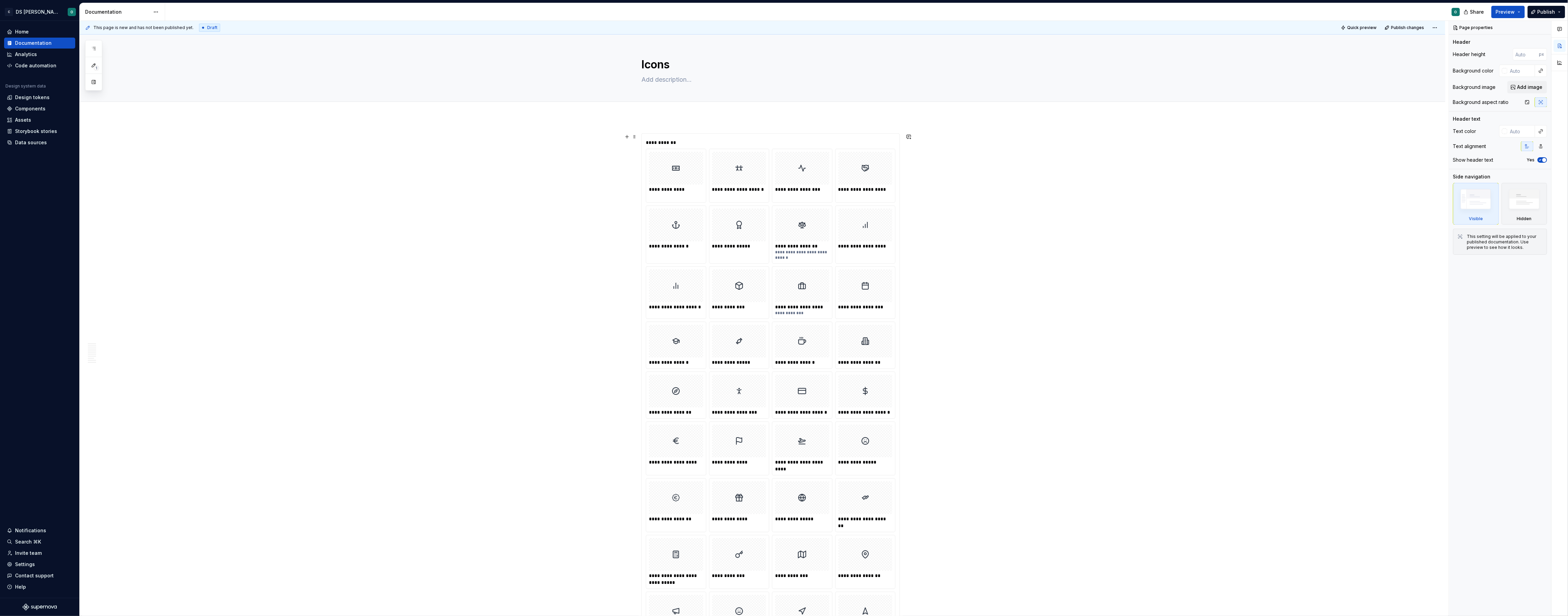
click at [868, 140] on div "**********" at bounding box center [770, 142] width 249 height 7
click at [1503, 254] on span "Change selection" at bounding box center [1503, 257] width 43 height 7
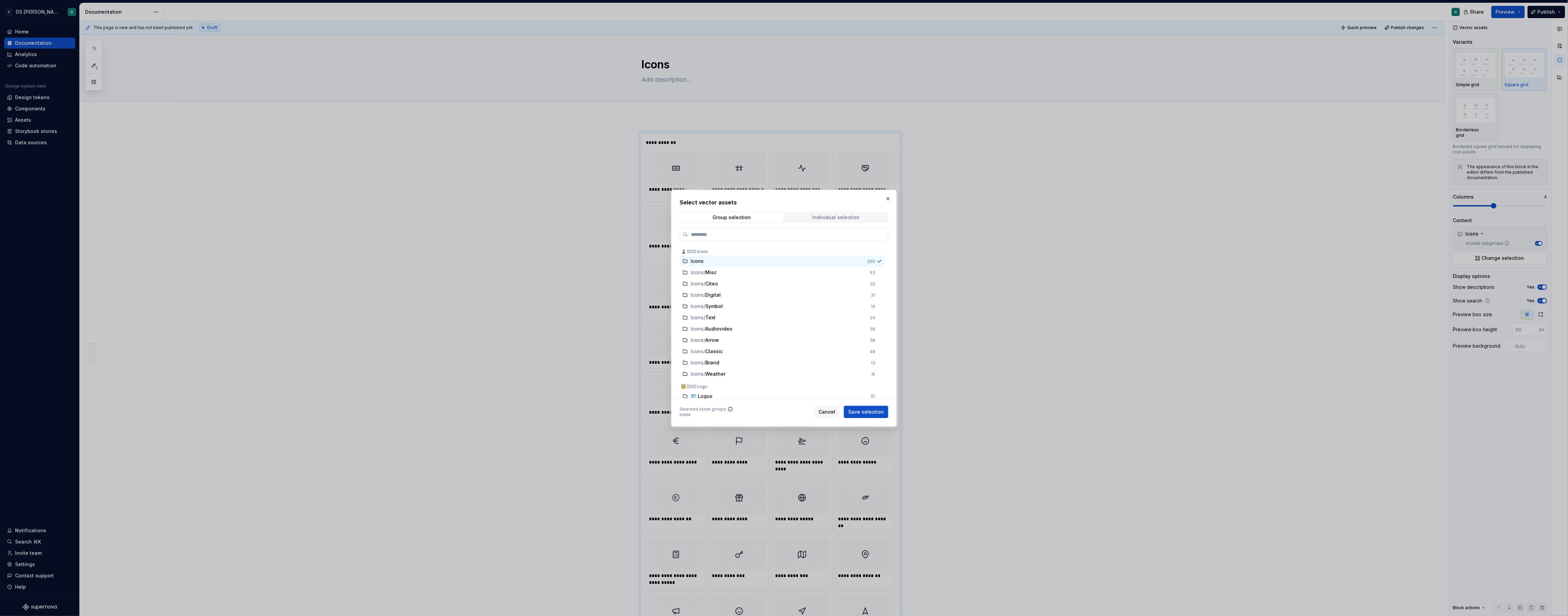
click at [828, 217] on div "Individual selection" at bounding box center [836, 217] width 47 height 5
click at [753, 212] on span "Group selection" at bounding box center [732, 217] width 103 height 10
type textarea "*"
click at [703, 262] on span "Icons" at bounding box center [698, 261] width 13 height 7
click at [716, 273] on span "Misc" at bounding box center [712, 272] width 13 height 7
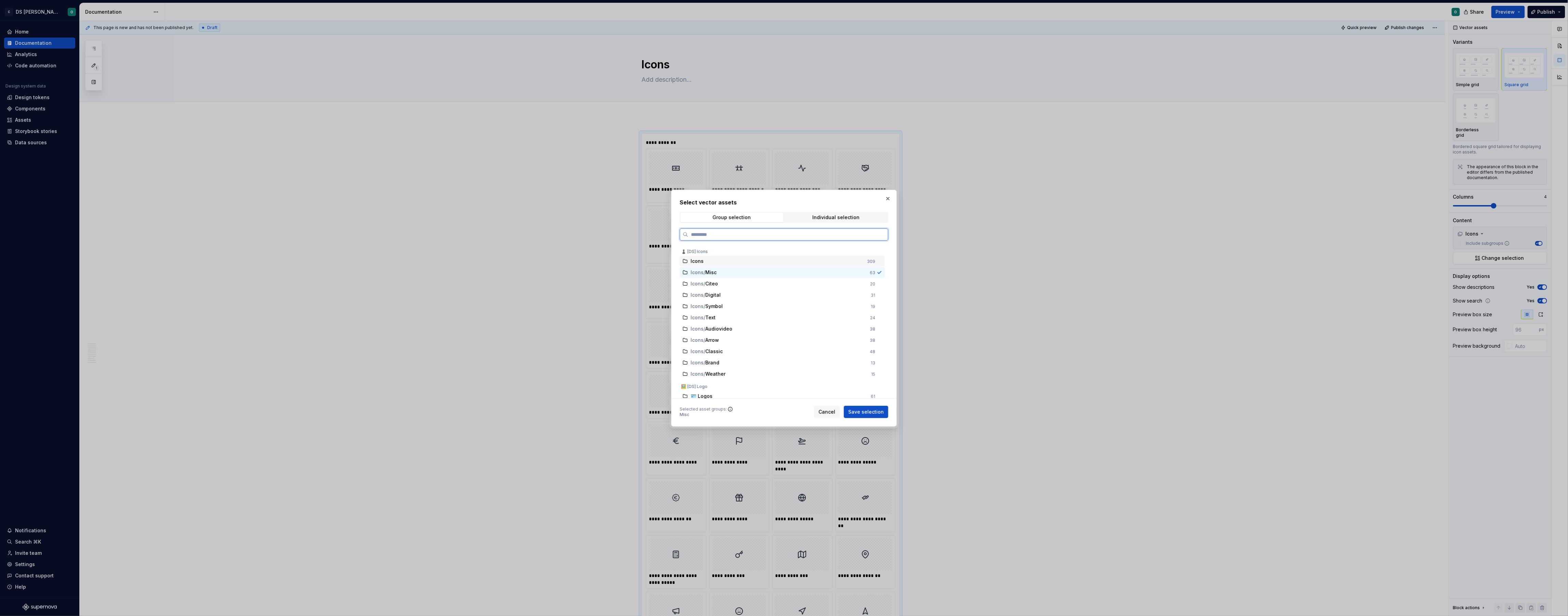
click at [739, 259] on div "Icons" at bounding box center [777, 261] width 172 height 7
click at [864, 410] on span "Save selection" at bounding box center [866, 411] width 35 height 7
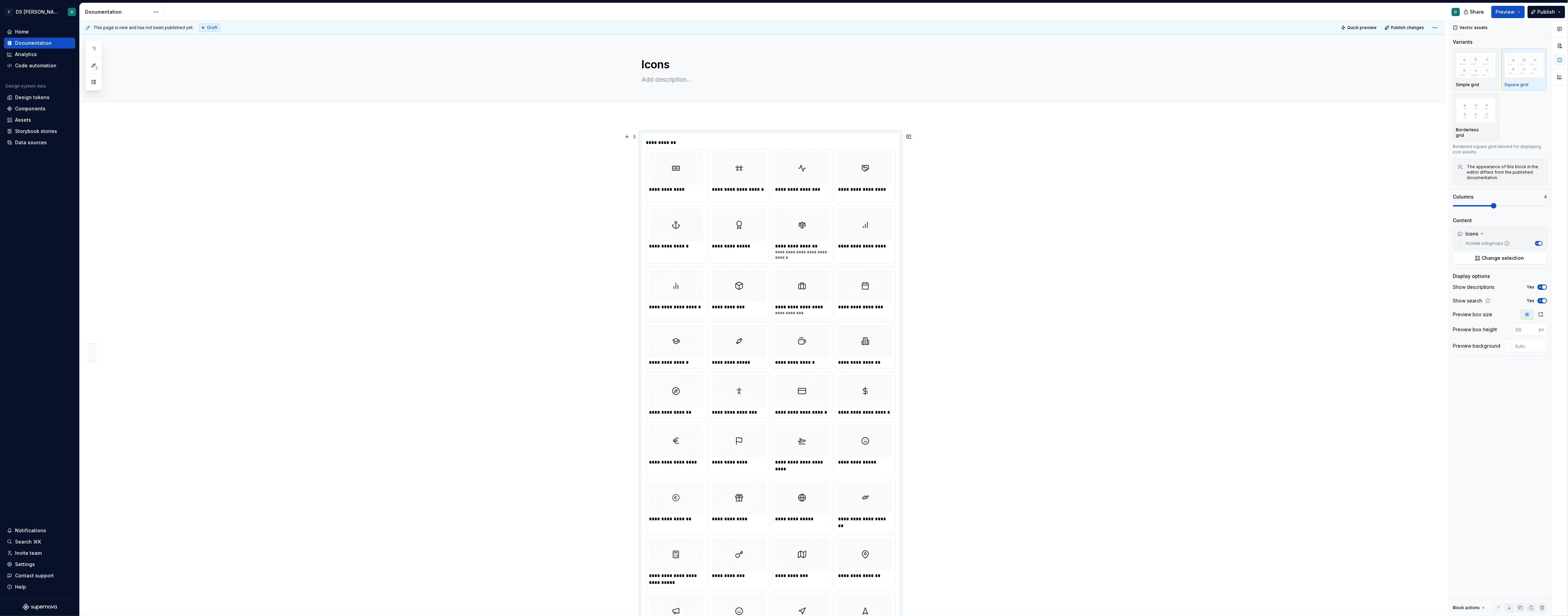
scroll to position [113, 0]
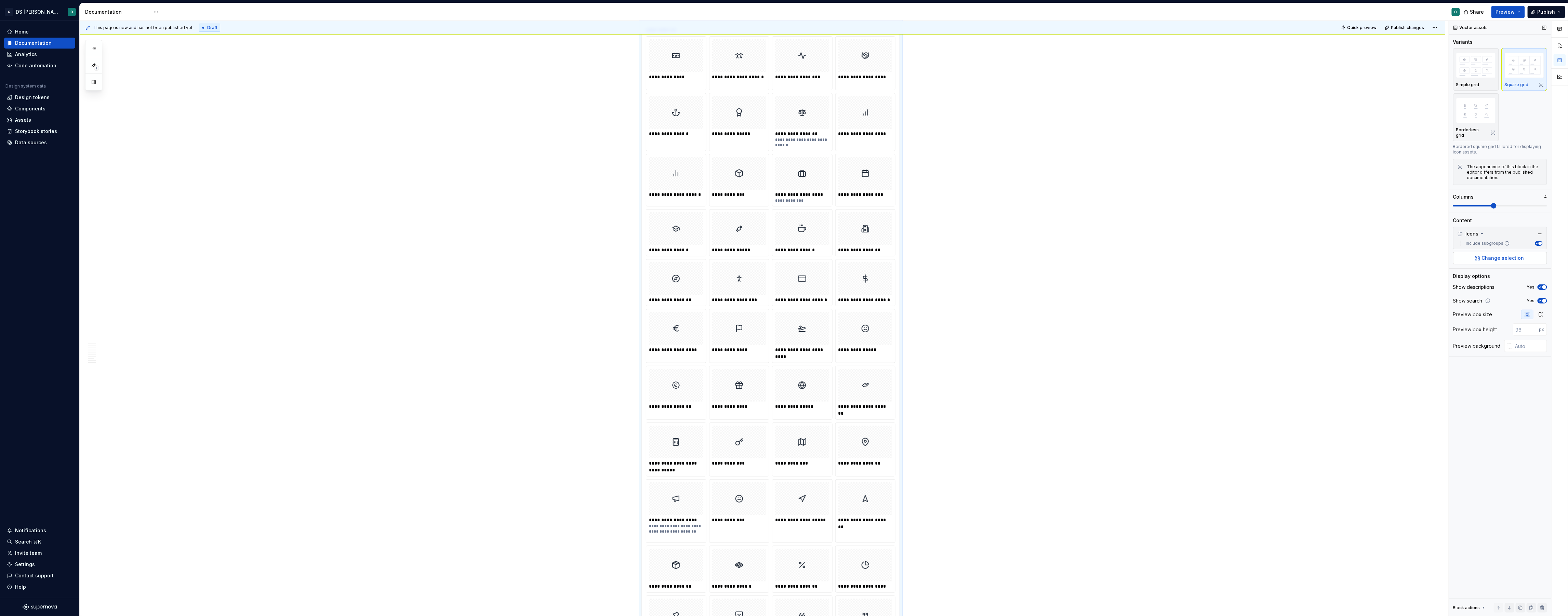
click at [1511, 255] on span "Change selection" at bounding box center [1503, 257] width 43 height 7
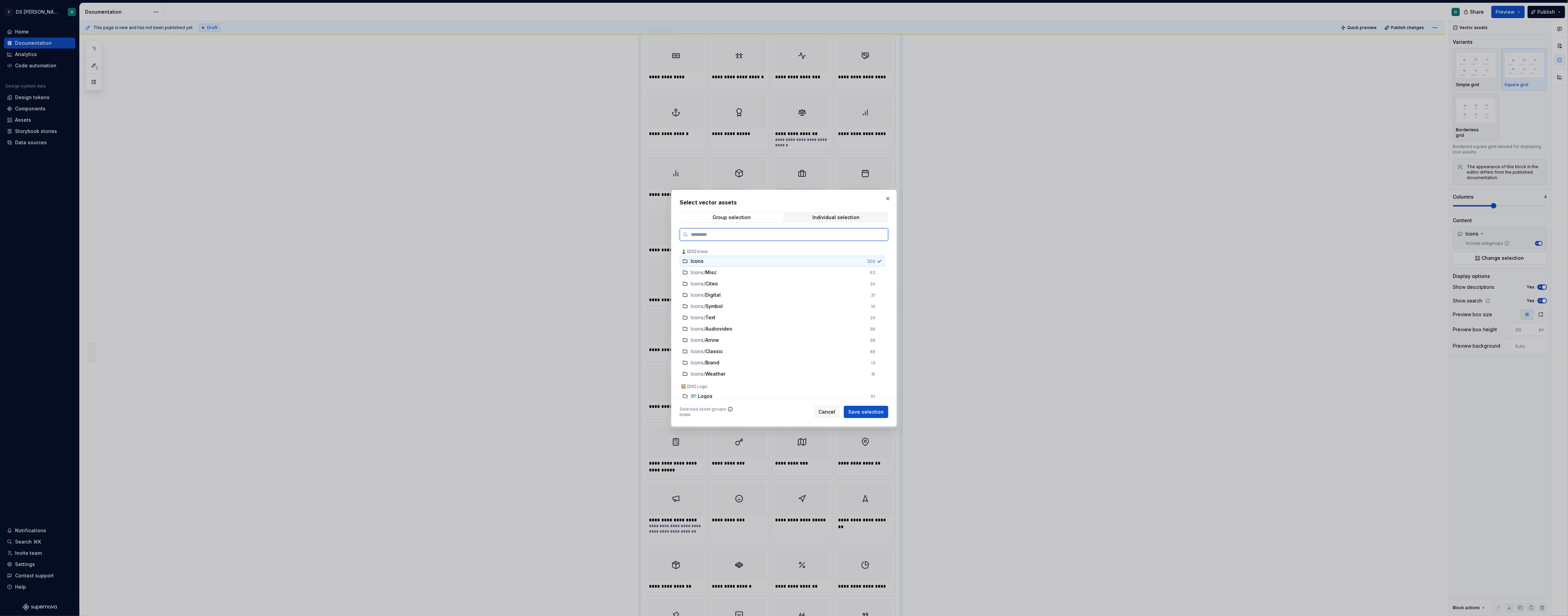
click at [749, 259] on div "Icons" at bounding box center [777, 261] width 172 height 7
drag, startPoint x: 855, startPoint y: 411, endPoint x: 893, endPoint y: 412, distance: 38.0
click at [855, 411] on span "Save selection" at bounding box center [866, 411] width 35 height 7
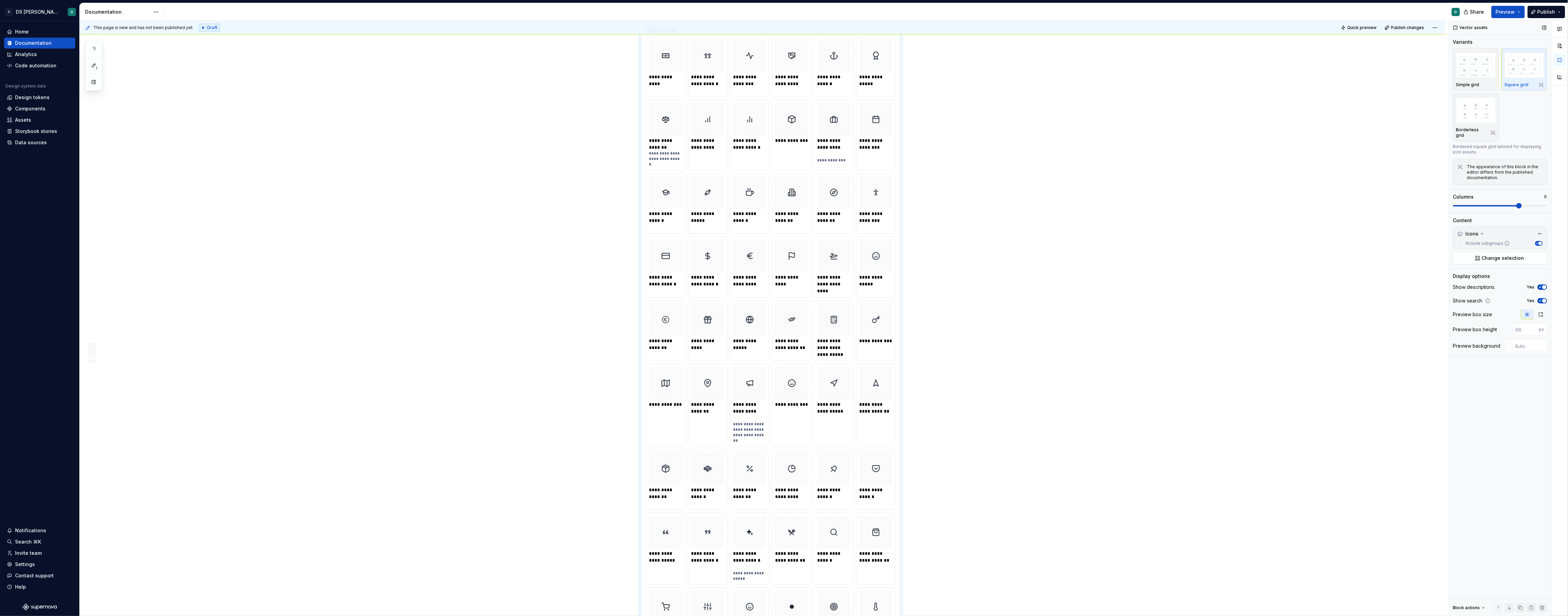
click at [1524, 203] on span at bounding box center [1500, 206] width 94 height 5
click at [1367, 26] on span "Quick preview" at bounding box center [1362, 27] width 29 height 5
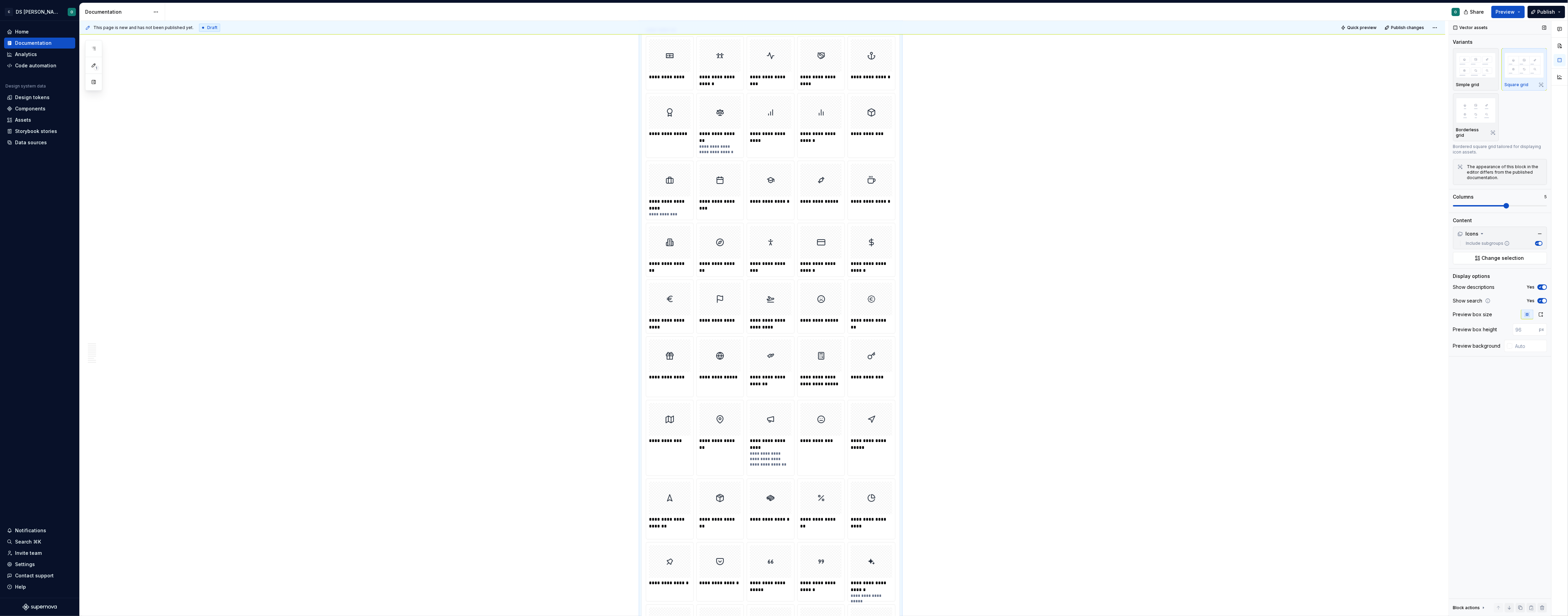
click at [1508, 203] on span at bounding box center [1506, 206] width 5 height 5
click at [1356, 30] on span "Quick preview" at bounding box center [1362, 27] width 29 height 5
drag, startPoint x: 514, startPoint y: 164, endPoint x: 187, endPoint y: 109, distance: 331.6
click at [514, 163] on div "**********" at bounding box center [764, 318] width 1369 height 595
click at [37, 121] on div "Assets" at bounding box center [40, 120] width 66 height 7
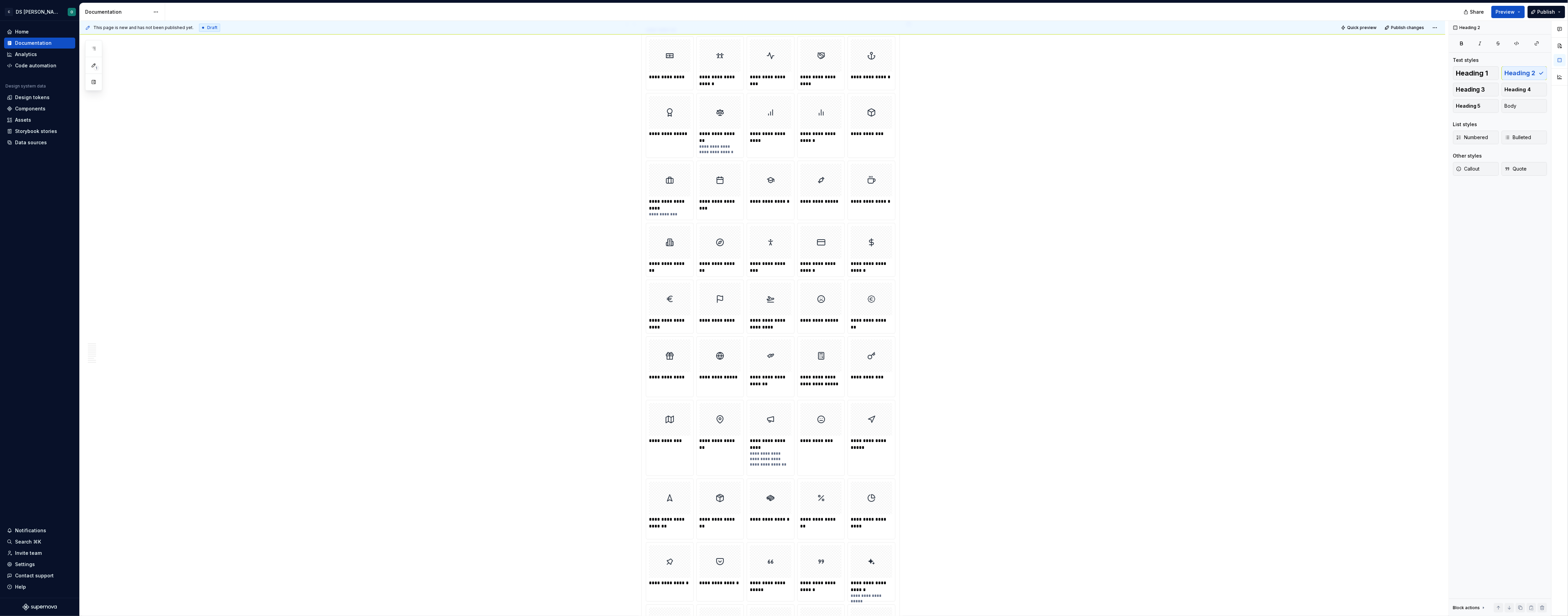
type textarea "*"
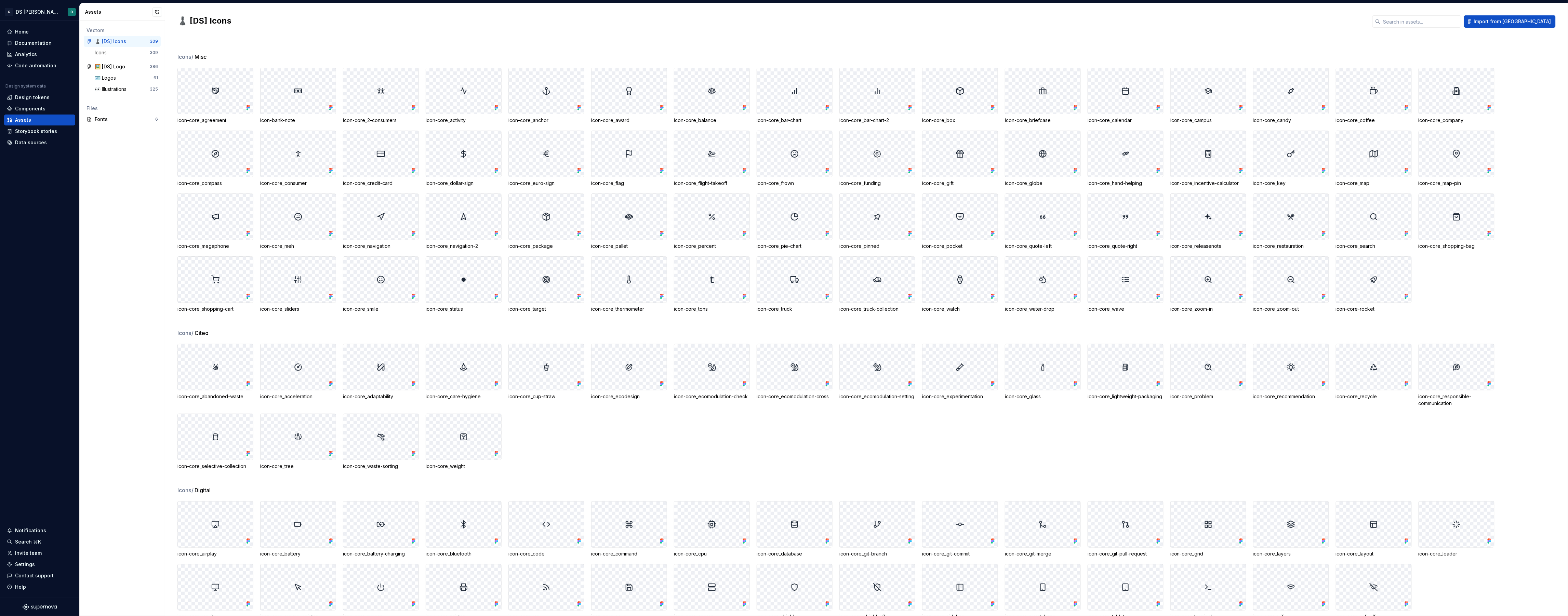
click at [157, 10] on button "button" at bounding box center [158, 12] width 10 height 10
click at [107, 73] on div "🪪 Logos 61" at bounding box center [126, 78] width 69 height 11
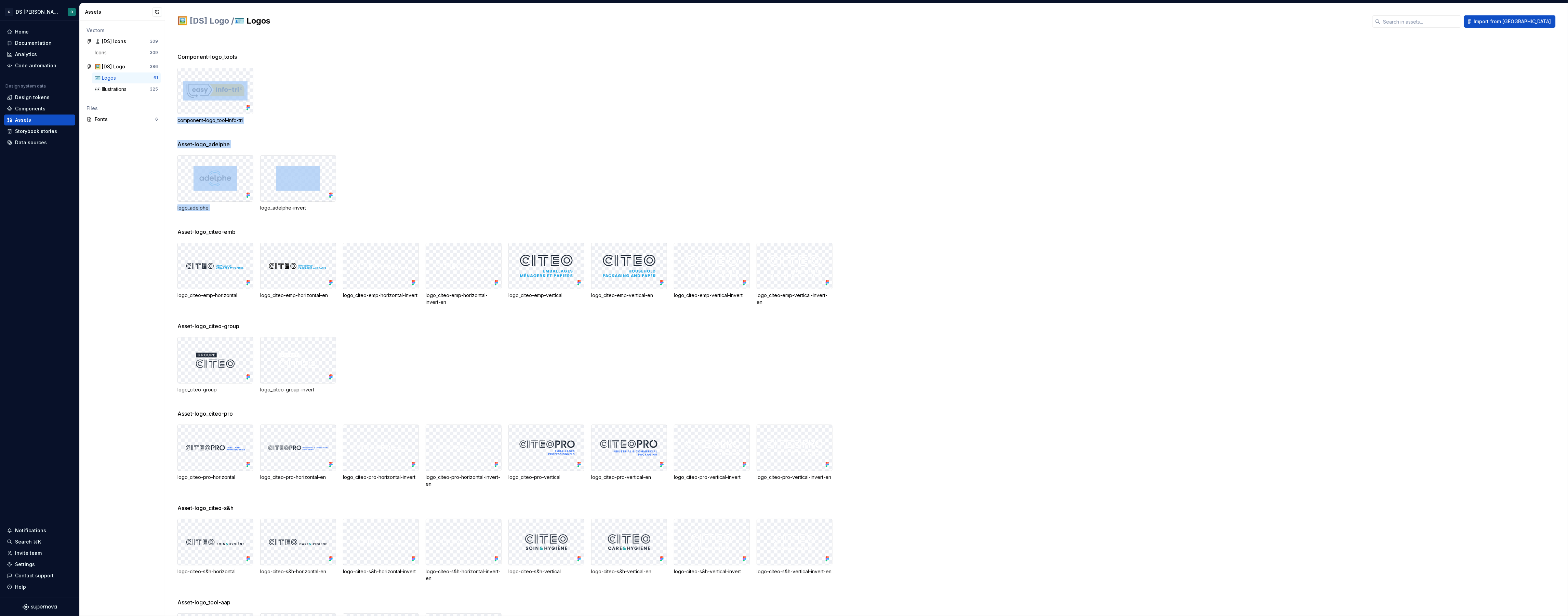
drag, startPoint x: 223, startPoint y: 77, endPoint x: 410, endPoint y: 172, distance: 209.7
click at [410, 172] on div "logo_adelphe logo_adelphe-invert" at bounding box center [873, 183] width 1390 height 56
click at [46, 122] on div "Assets" at bounding box center [40, 120] width 66 height 7
click at [41, 141] on div "Data sources" at bounding box center [31, 142] width 32 height 7
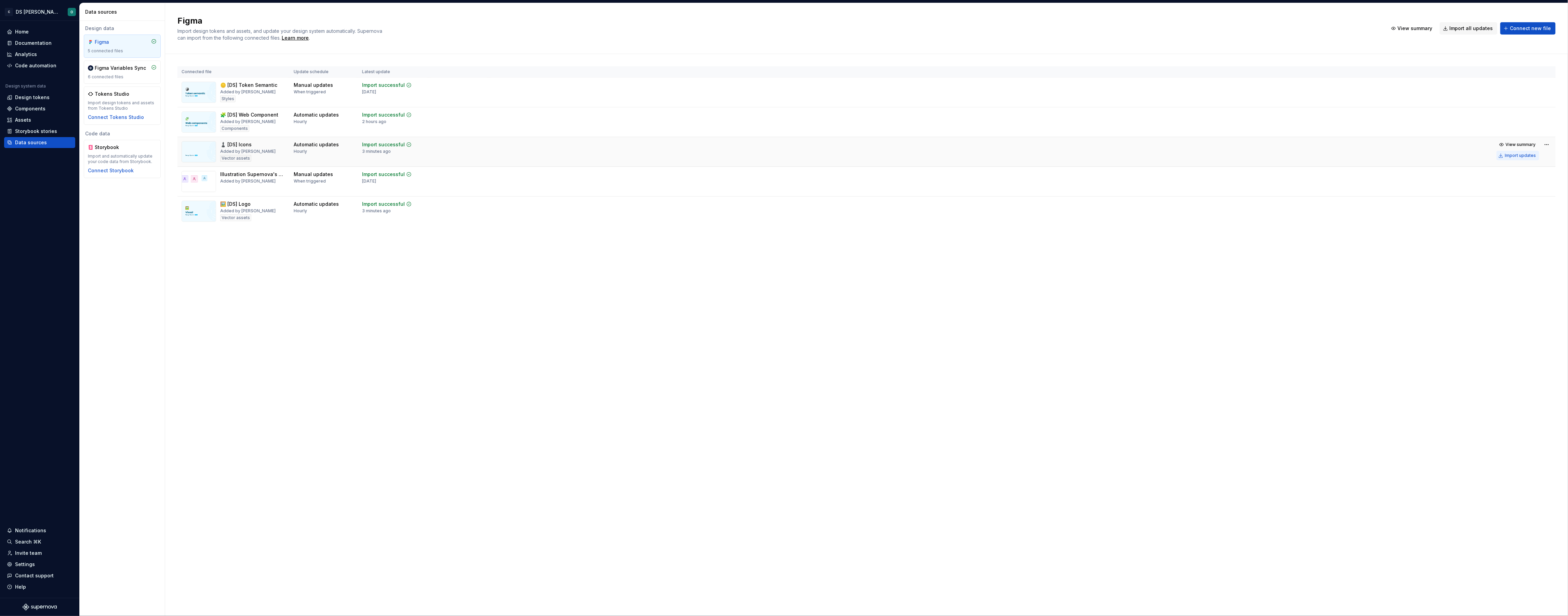
click at [1531, 155] on div "Import updates" at bounding box center [1521, 155] width 31 height 5
click at [1546, 143] on html "C DS Citeo O Home Documentation Analytics Code automation Design system data De…" at bounding box center [784, 308] width 1568 height 616
click at [1539, 159] on div "Edit import scope" at bounding box center [1525, 158] width 78 height 7
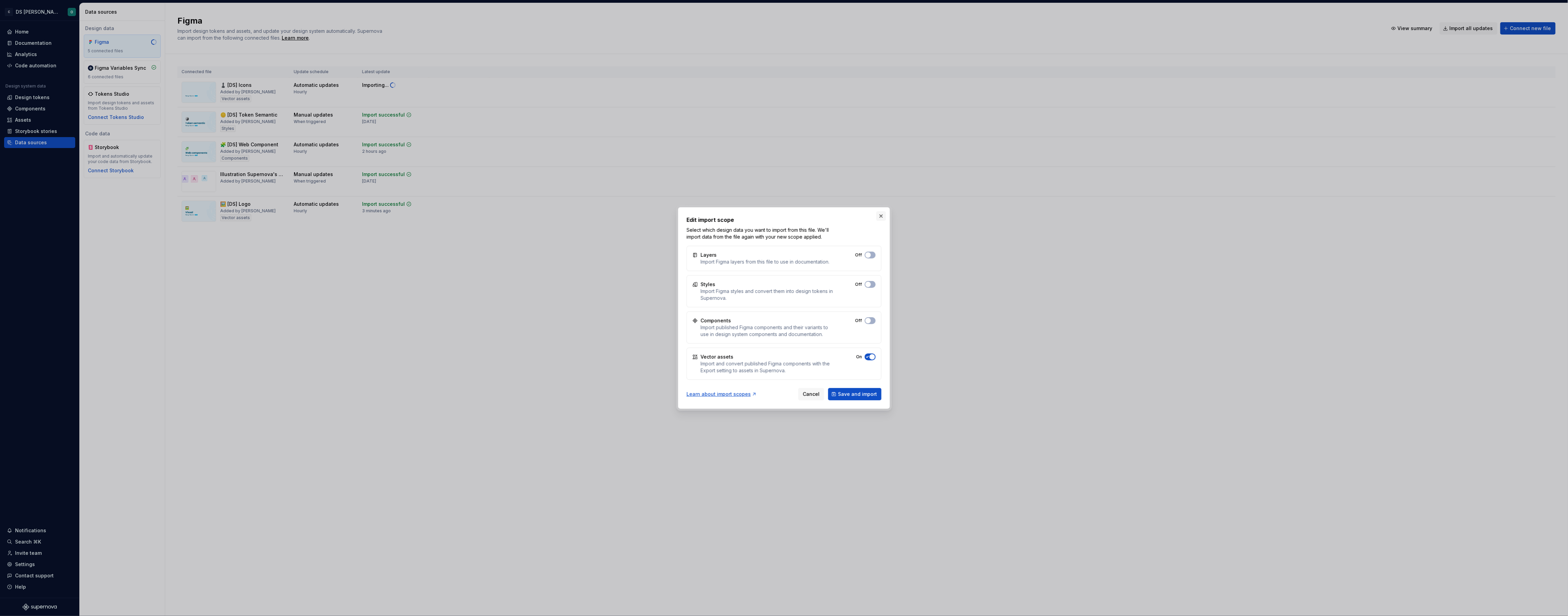
click at [882, 218] on button "button" at bounding box center [881, 216] width 10 height 10
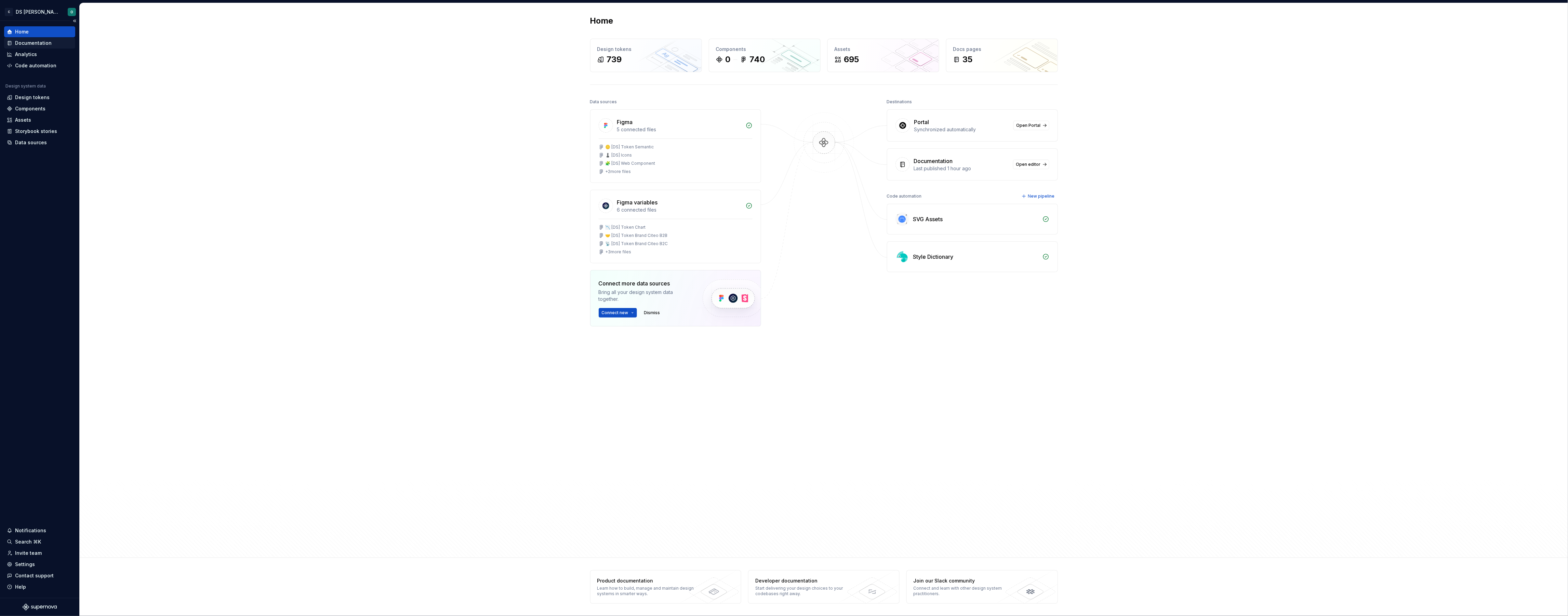
click at [52, 40] on div "Documentation" at bounding box center [40, 43] width 66 height 7
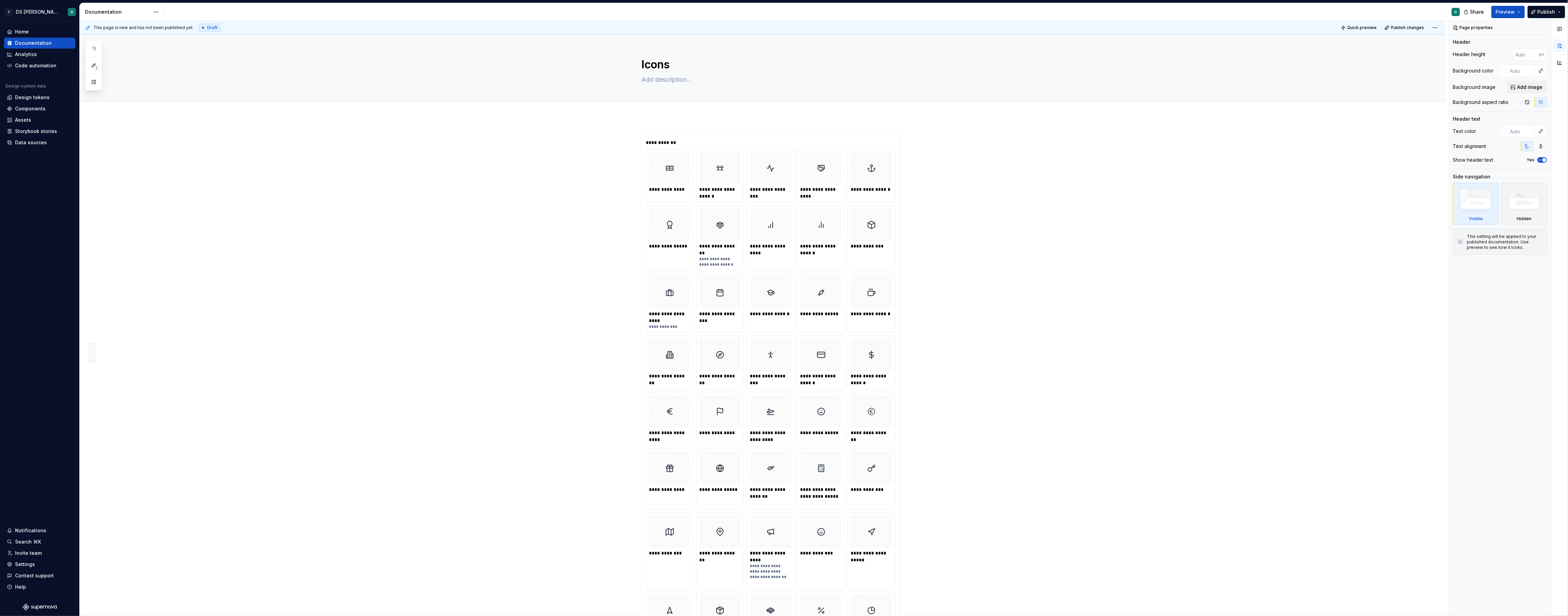
type textarea "*"
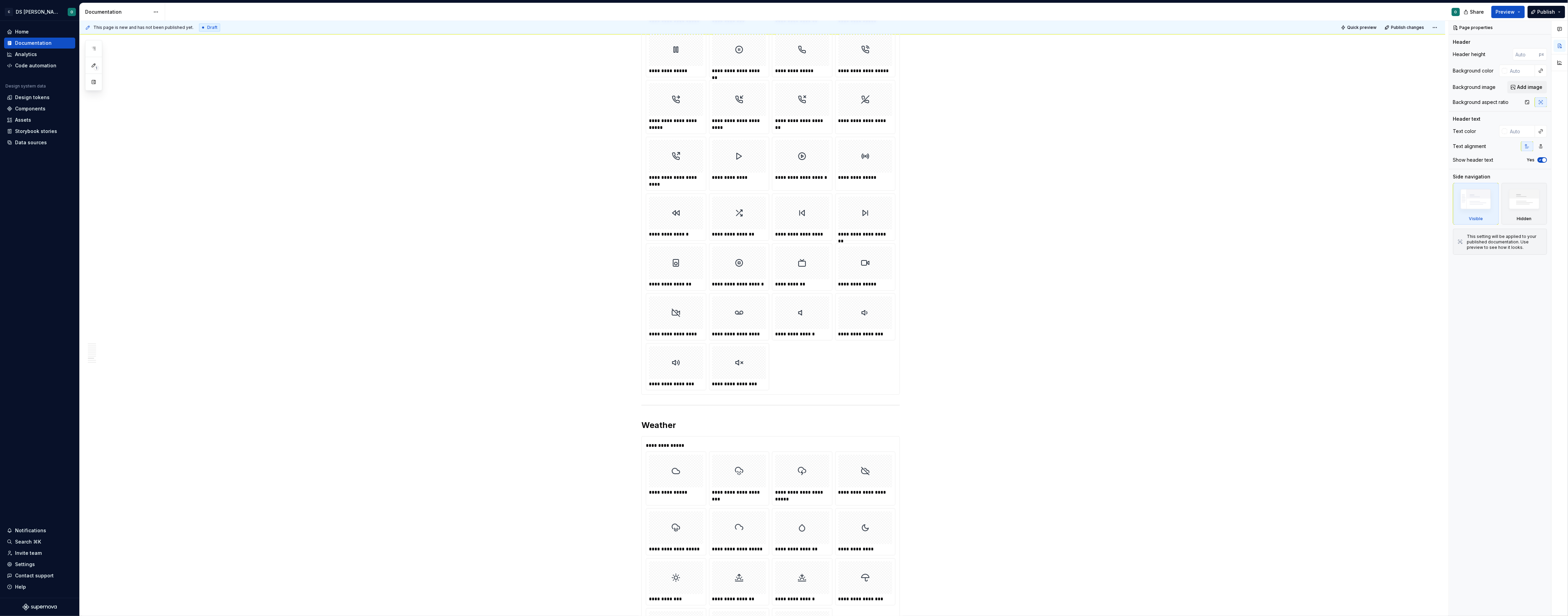
scroll to position [8793, 0]
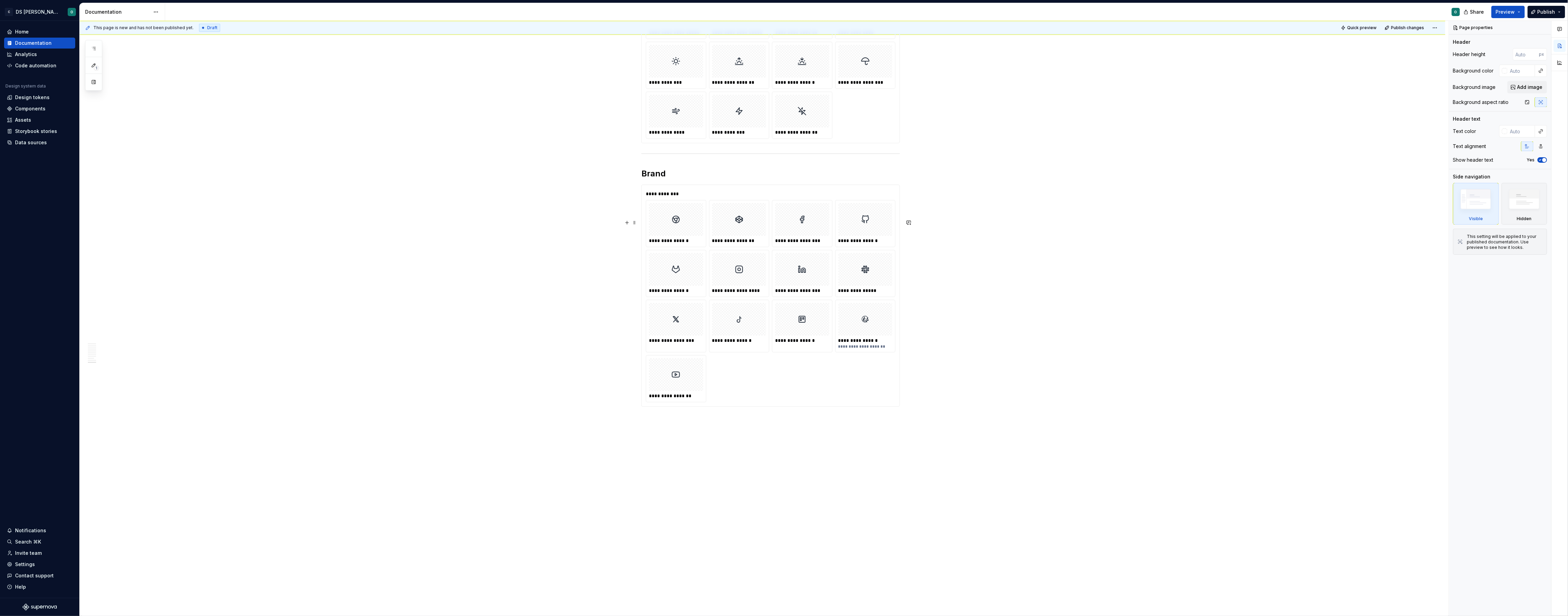
click at [883, 373] on div "**********" at bounding box center [771, 301] width 250 height 203
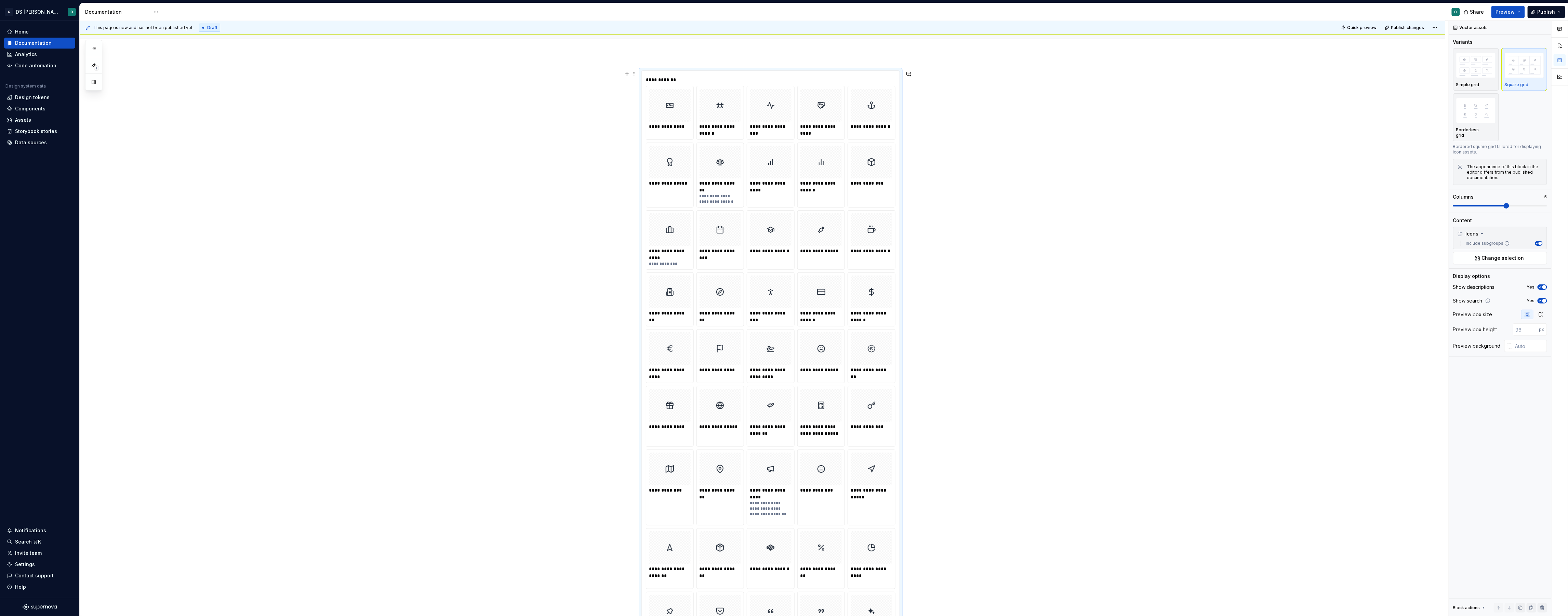
scroll to position [0, 0]
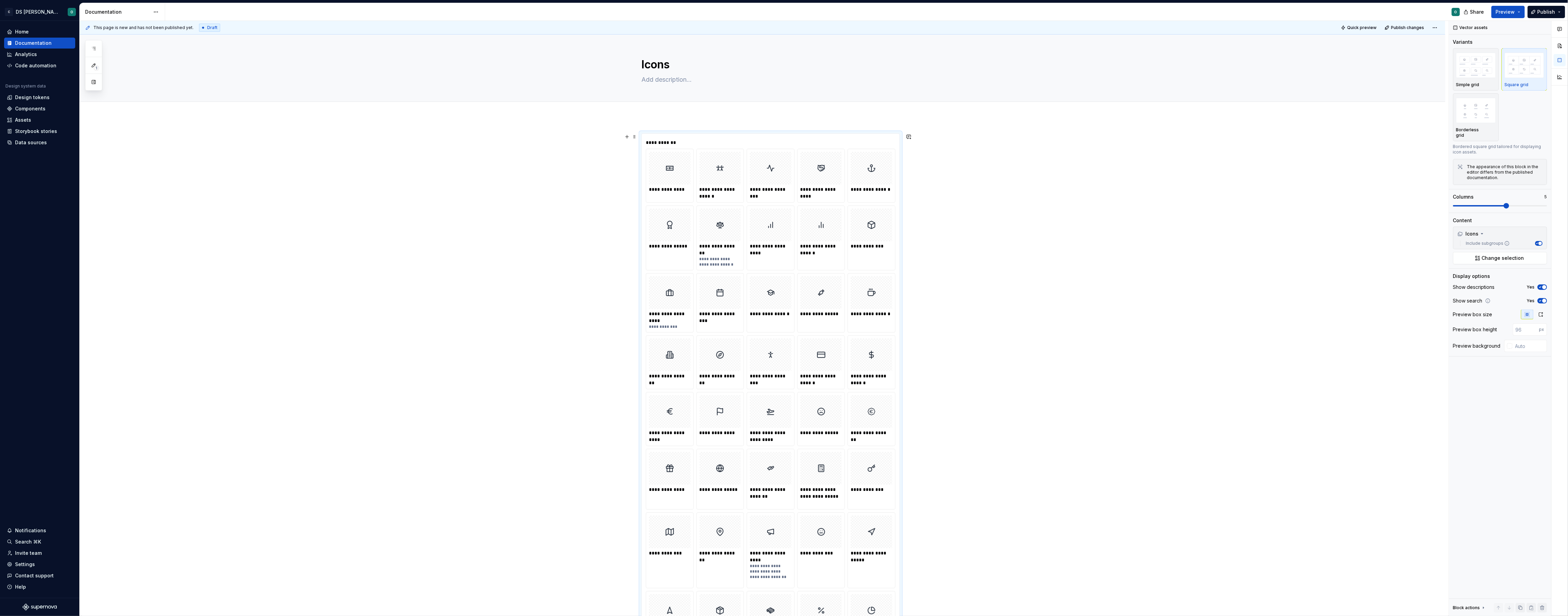
drag, startPoint x: 1047, startPoint y: 168, endPoint x: 1056, endPoint y: 166, distance: 9.2
click at [1046, 168] on div "**********" at bounding box center [764, 318] width 1369 height 595
click at [1360, 24] on button "Quick preview" at bounding box center [1359, 28] width 41 height 10
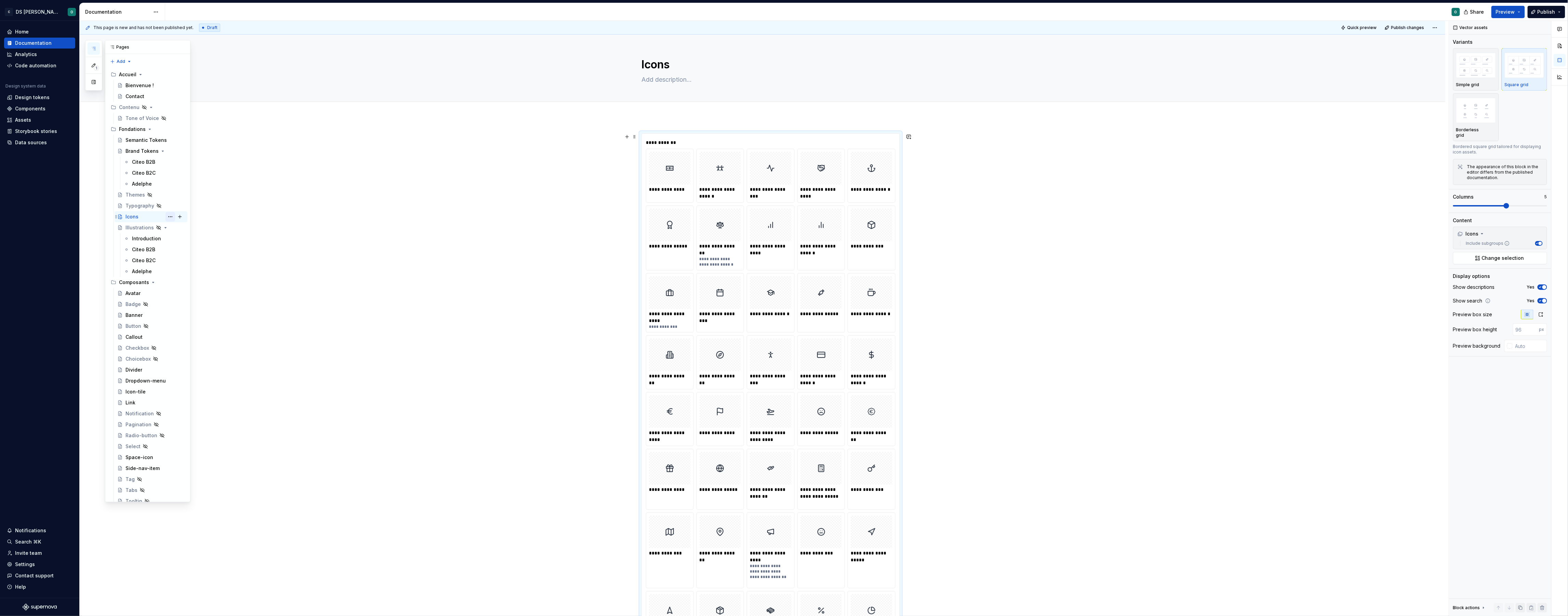
click at [170, 215] on button "Page tree" at bounding box center [170, 217] width 10 height 10
click at [142, 212] on div "1 Pages Add Accessibility guide for tree Page tree. Navigate the tree with the …" at bounding box center [138, 271] width 105 height 462
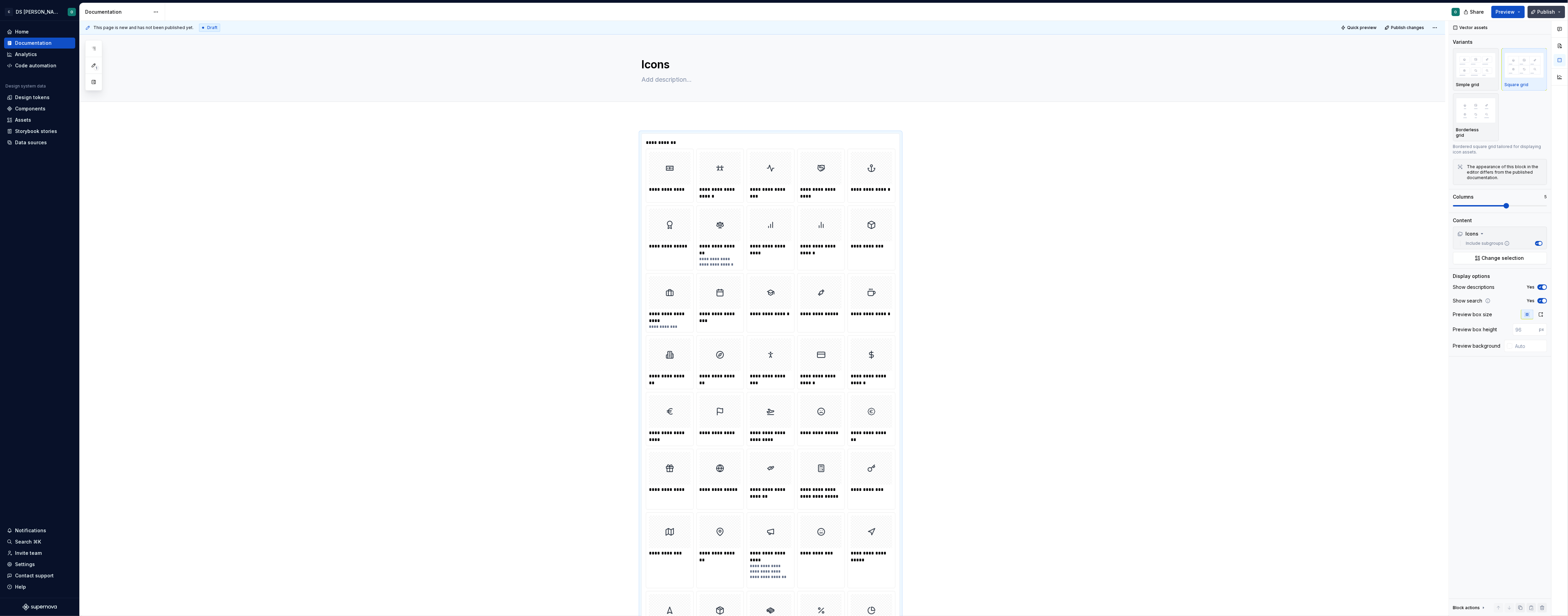
click at [1558, 15] on button "Publish" at bounding box center [1547, 12] width 38 height 12
click at [1507, 51] on button "Publish changes" at bounding box center [1481, 51] width 157 height 12
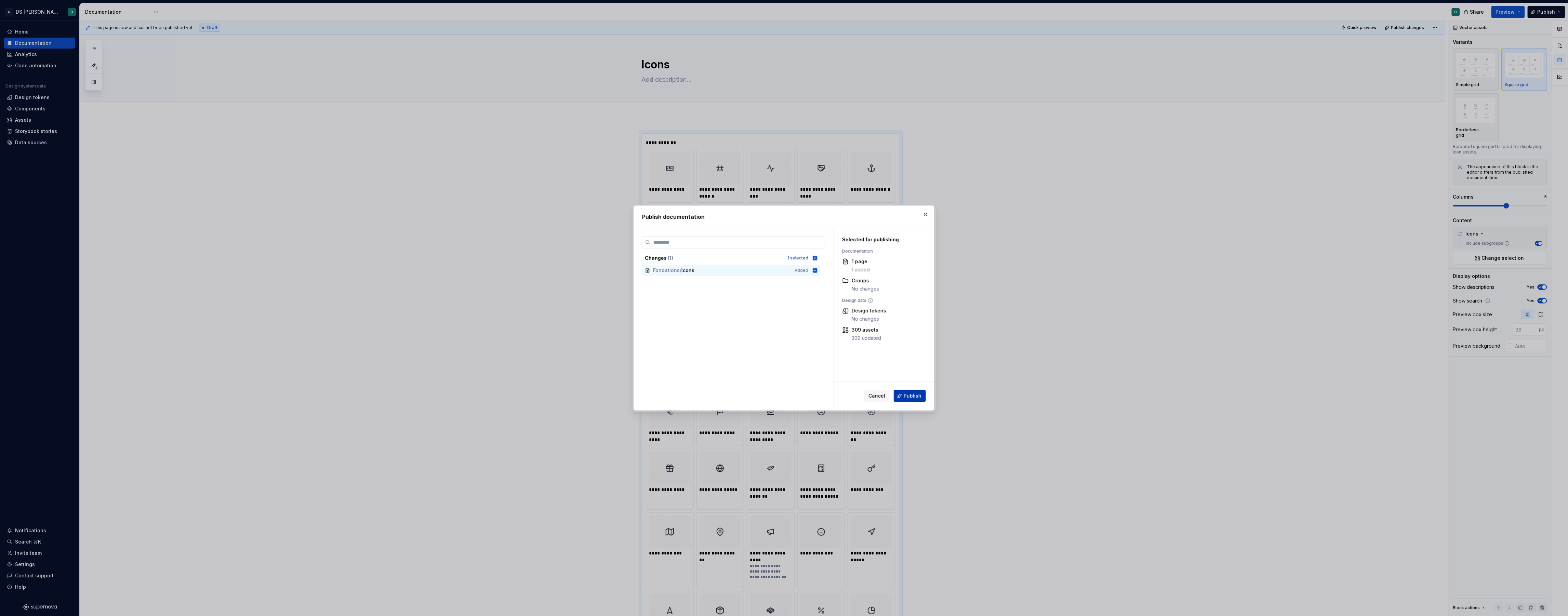
click at [907, 399] on span "Publish" at bounding box center [912, 396] width 18 height 7
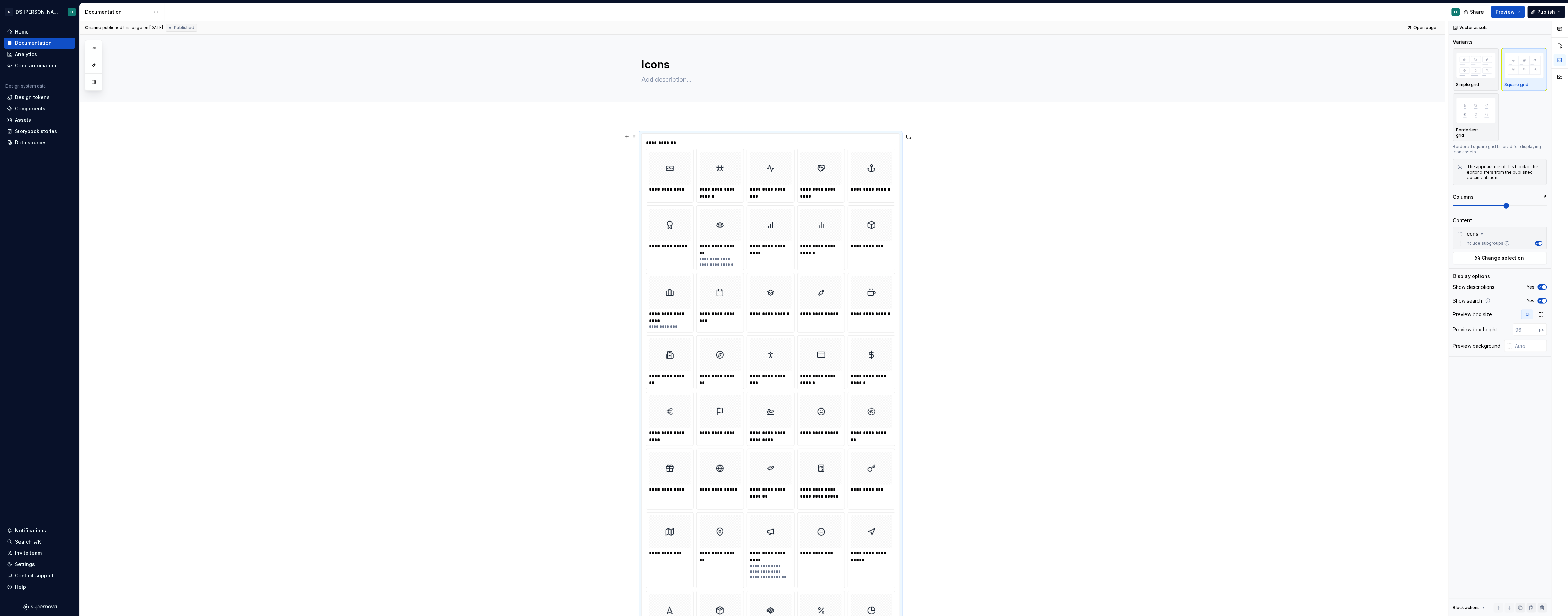
click at [1562, 45] on button "button" at bounding box center [1559, 46] width 12 height 12
drag, startPoint x: 1538, startPoint y: 103, endPoint x: 1534, endPoint y: 103, distance: 4.0
click at [1534, 103] on div at bounding box center [1534, 102] width 26 height 10
click at [1528, 103] on icon "button" at bounding box center [1527, 102] width 5 height 5
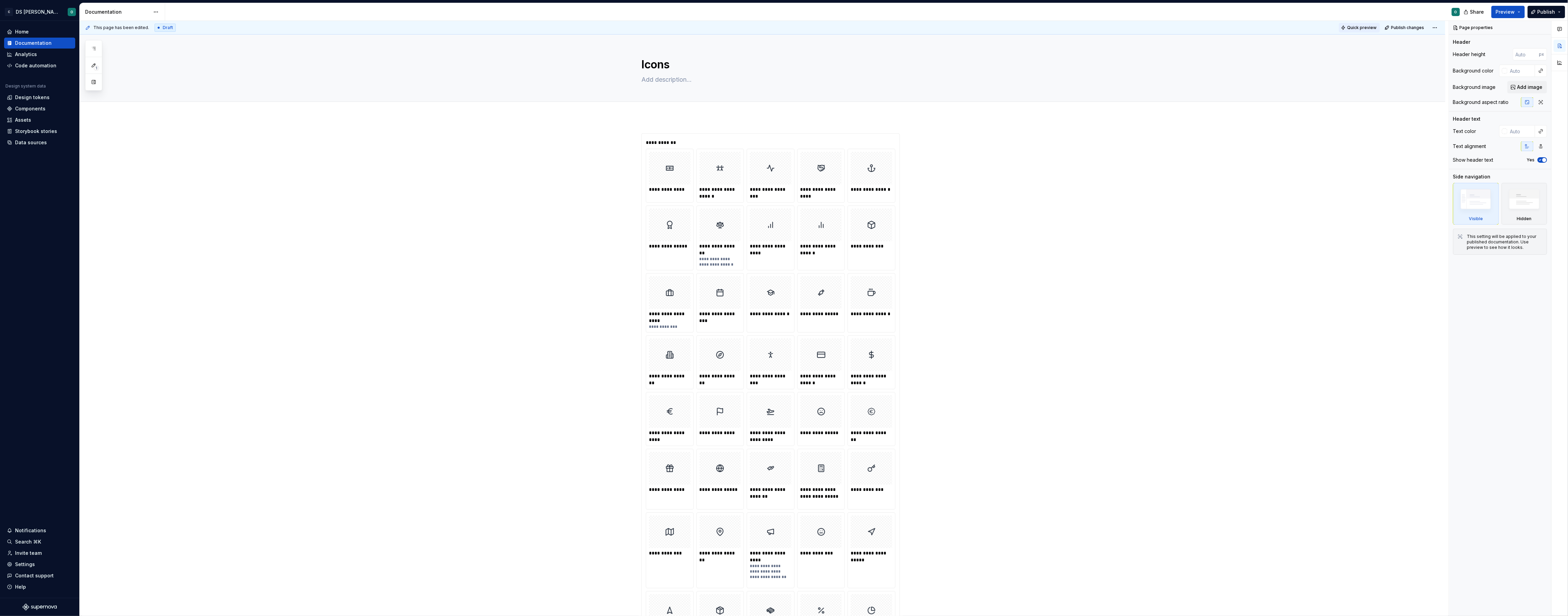
click at [1362, 31] on button "Quick preview" at bounding box center [1359, 28] width 41 height 10
click at [1536, 600] on span "Open page" at bounding box center [1532, 600] width 23 height 5
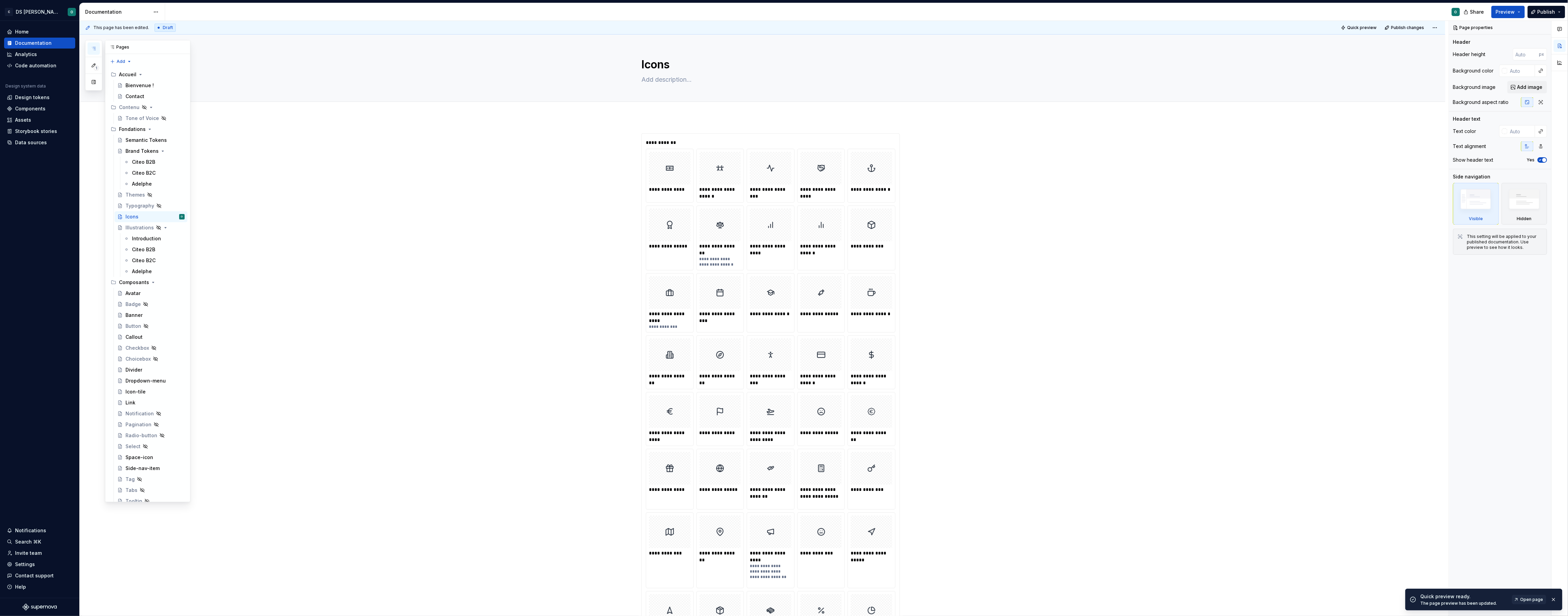
click at [96, 50] on icon "button" at bounding box center [93, 48] width 5 height 5
click at [163, 167] on div "Citeo B2B" at bounding box center [158, 162] width 53 height 10
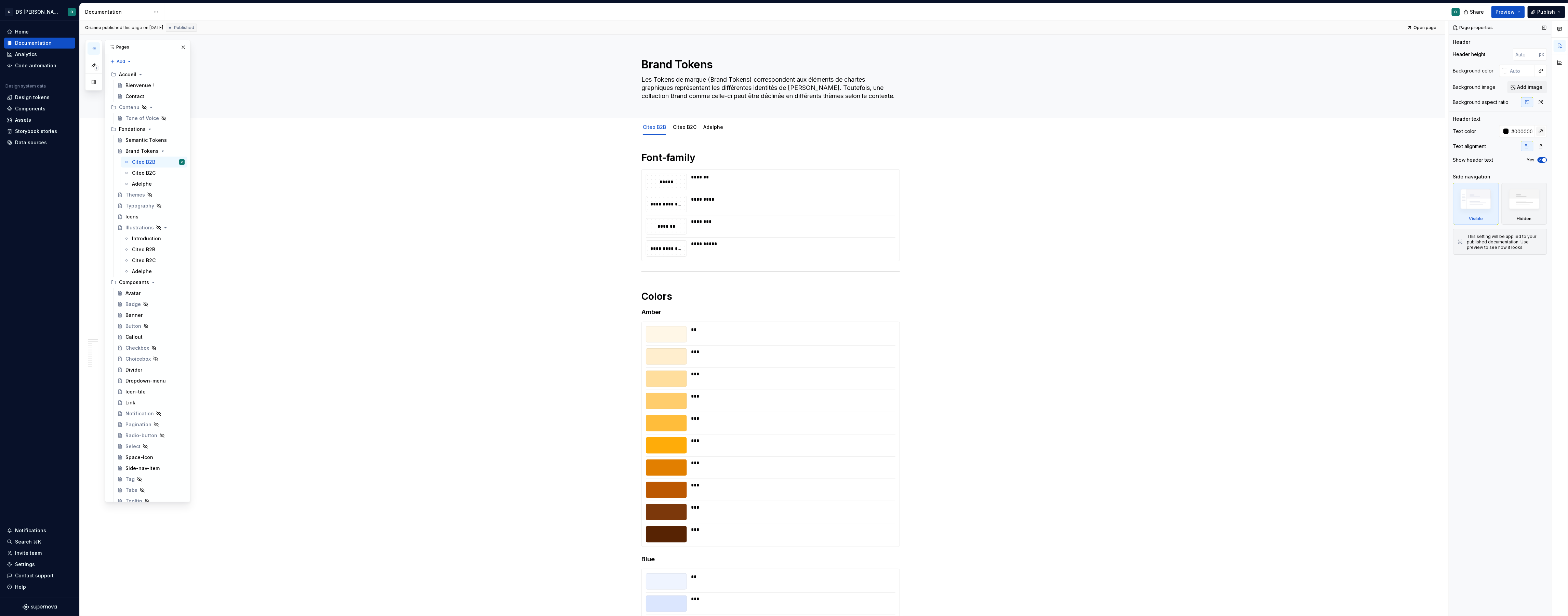
click at [1539, 132] on button "button" at bounding box center [1541, 131] width 10 height 10
click at [1541, 131] on div "Comments Open comments No comments yet Select ‘Comment’ from the block context …" at bounding box center [1508, 318] width 119 height 595
click at [97, 69] on span "1" at bounding box center [96, 68] width 5 height 5
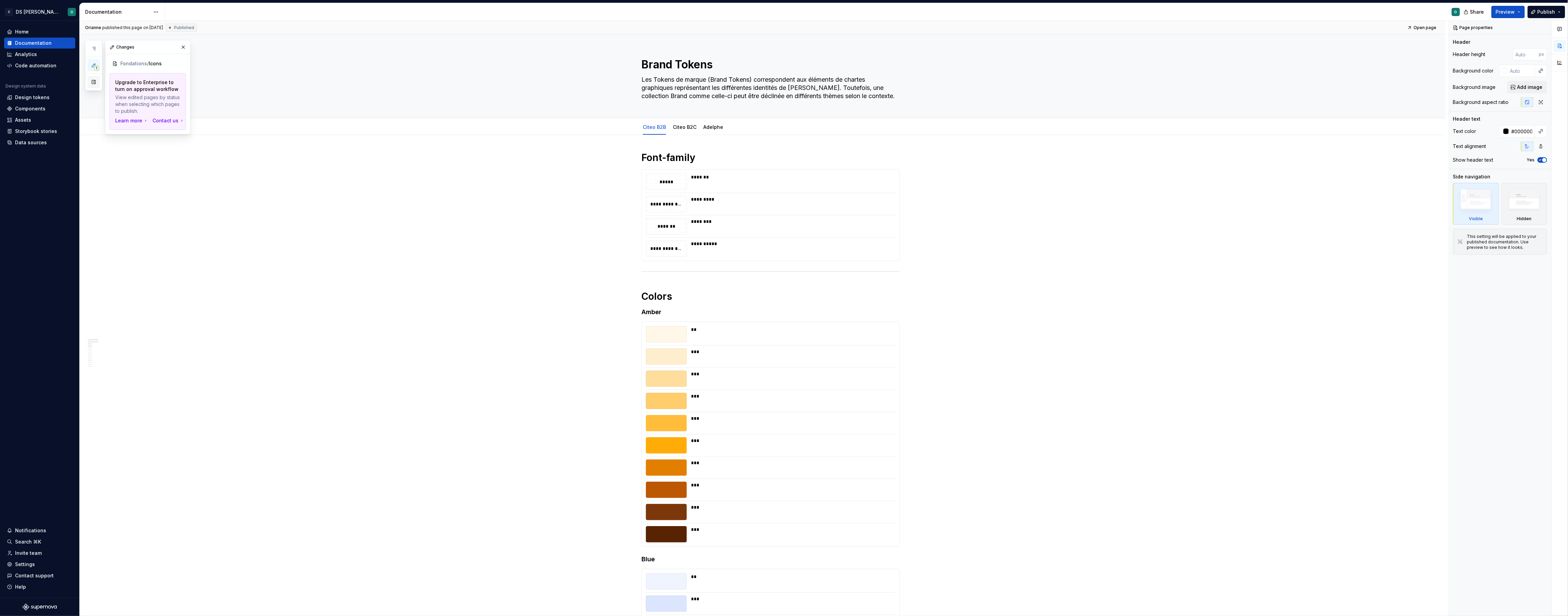
click at [96, 82] on button "button" at bounding box center [94, 82] width 12 height 12
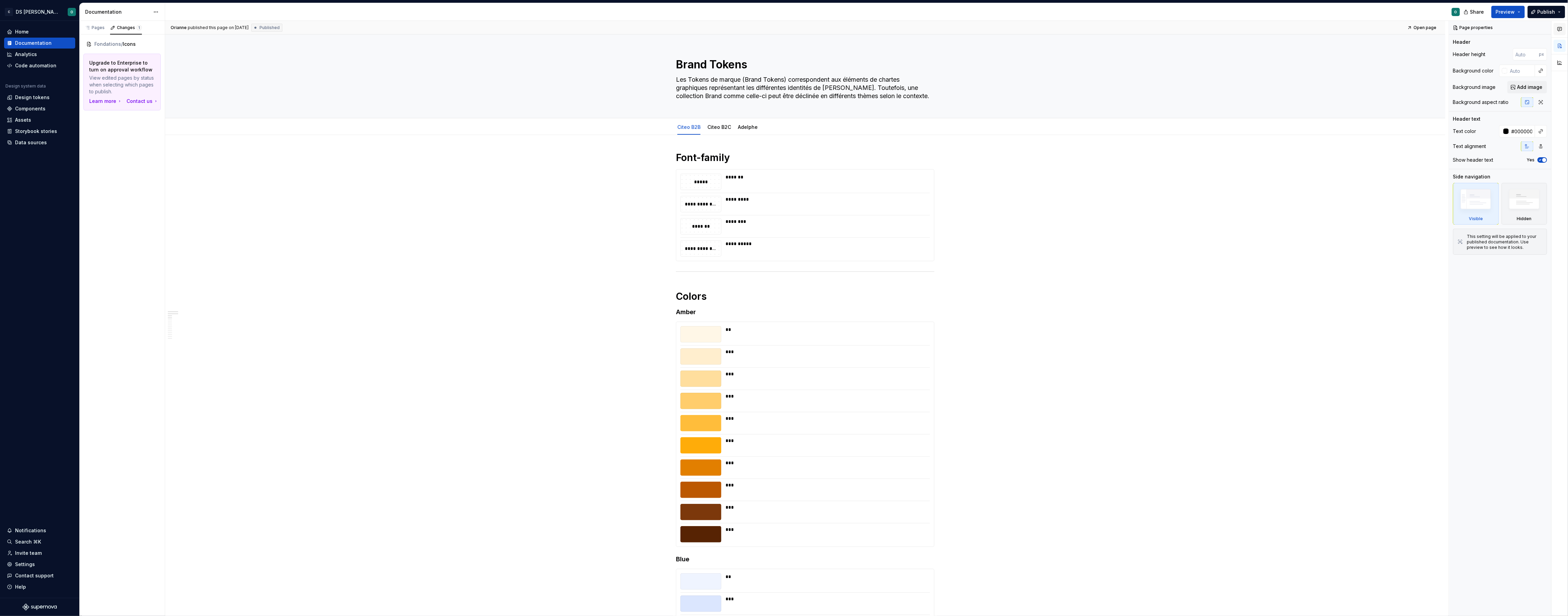
click at [1562, 31] on icon "button" at bounding box center [1559, 29] width 5 height 5
click at [1559, 44] on button "button" at bounding box center [1559, 46] width 12 height 12
type textarea "*"
click at [100, 28] on div "Pages" at bounding box center [94, 27] width 20 height 5
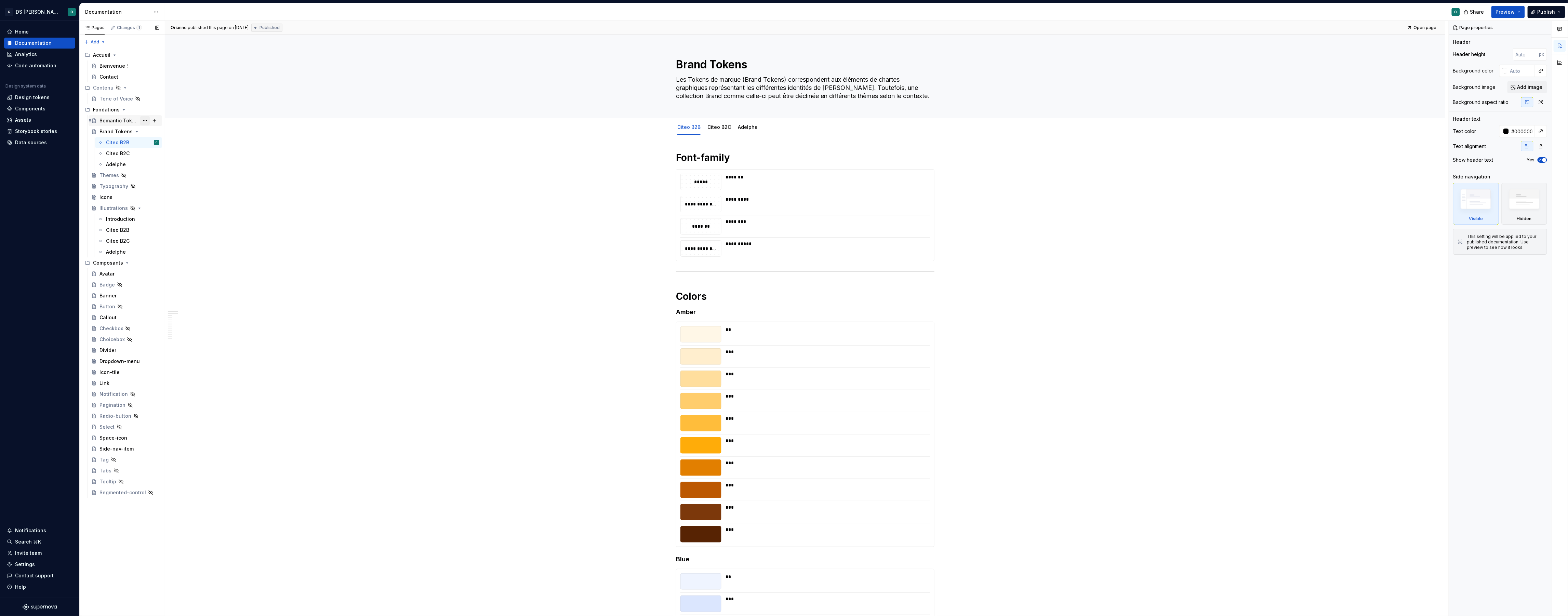
click at [149, 123] on button "Page tree" at bounding box center [145, 121] width 10 height 10
click at [121, 111] on div "Pages Changes 1 Add Accessibility guide for tree Page tree. Navigate the tree w…" at bounding box center [122, 318] width 85 height 595
click at [156, 110] on button "Page tree" at bounding box center [155, 110] width 10 height 10
type textarea "*"
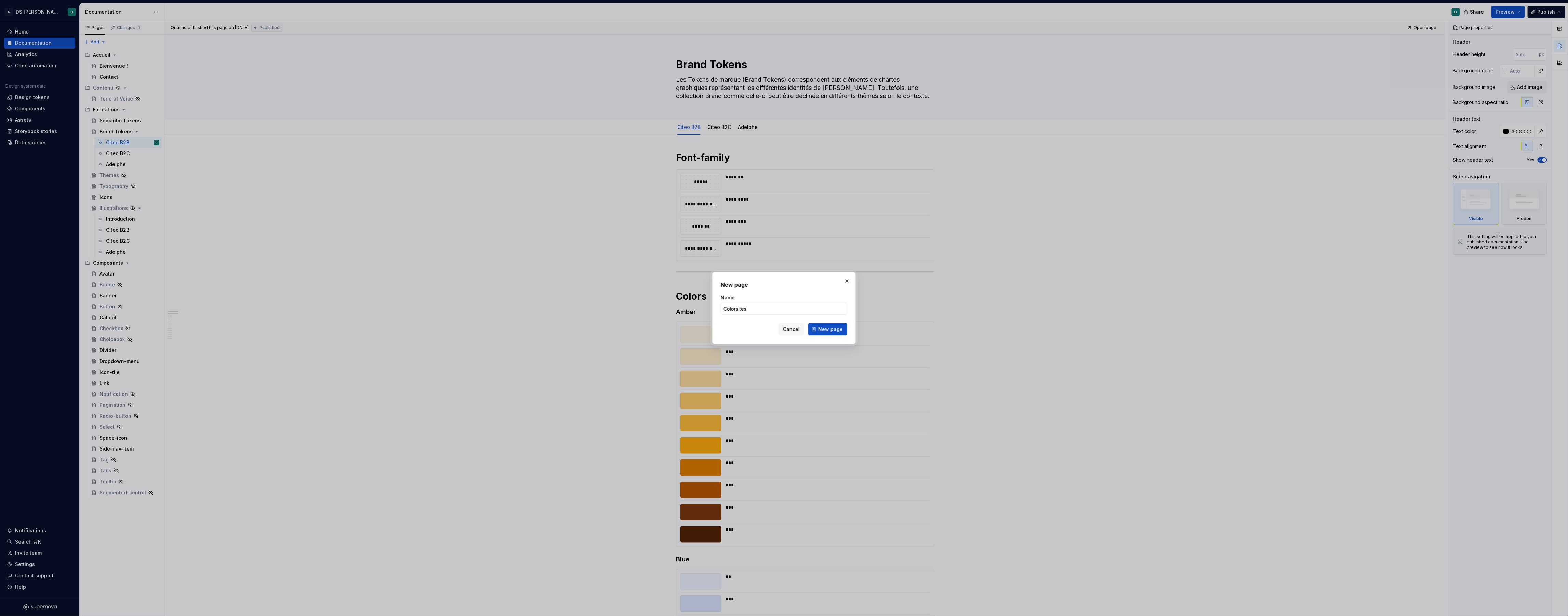
type input "Colors test"
click button "New page" at bounding box center [828, 329] width 39 height 12
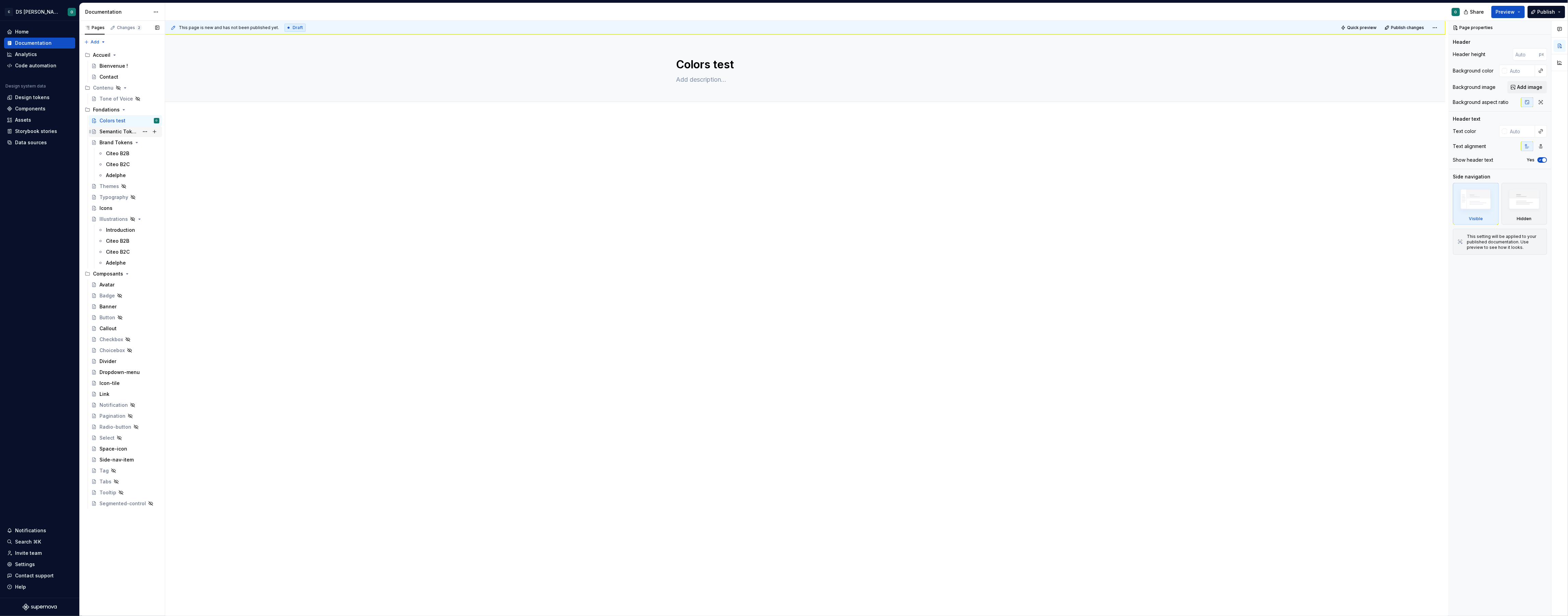
click at [122, 131] on div "Semantic Tokens" at bounding box center [119, 131] width 40 height 7
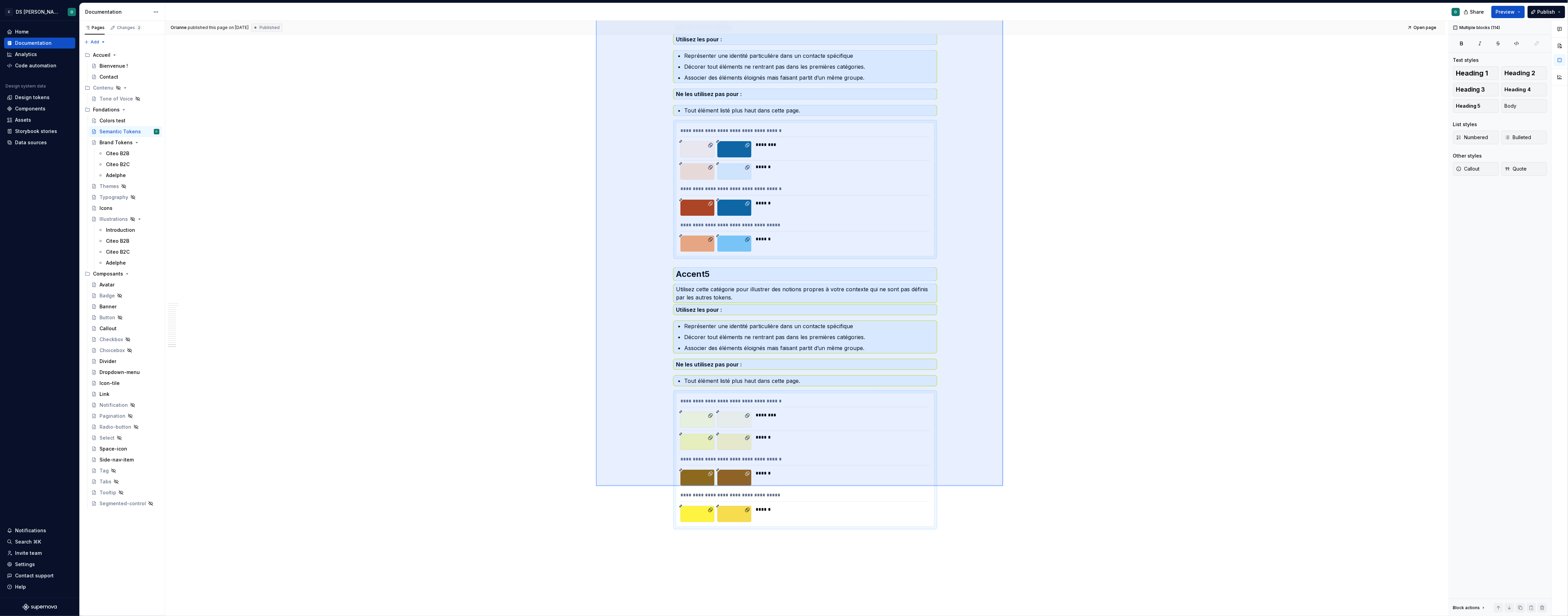
scroll to position [5487, 0]
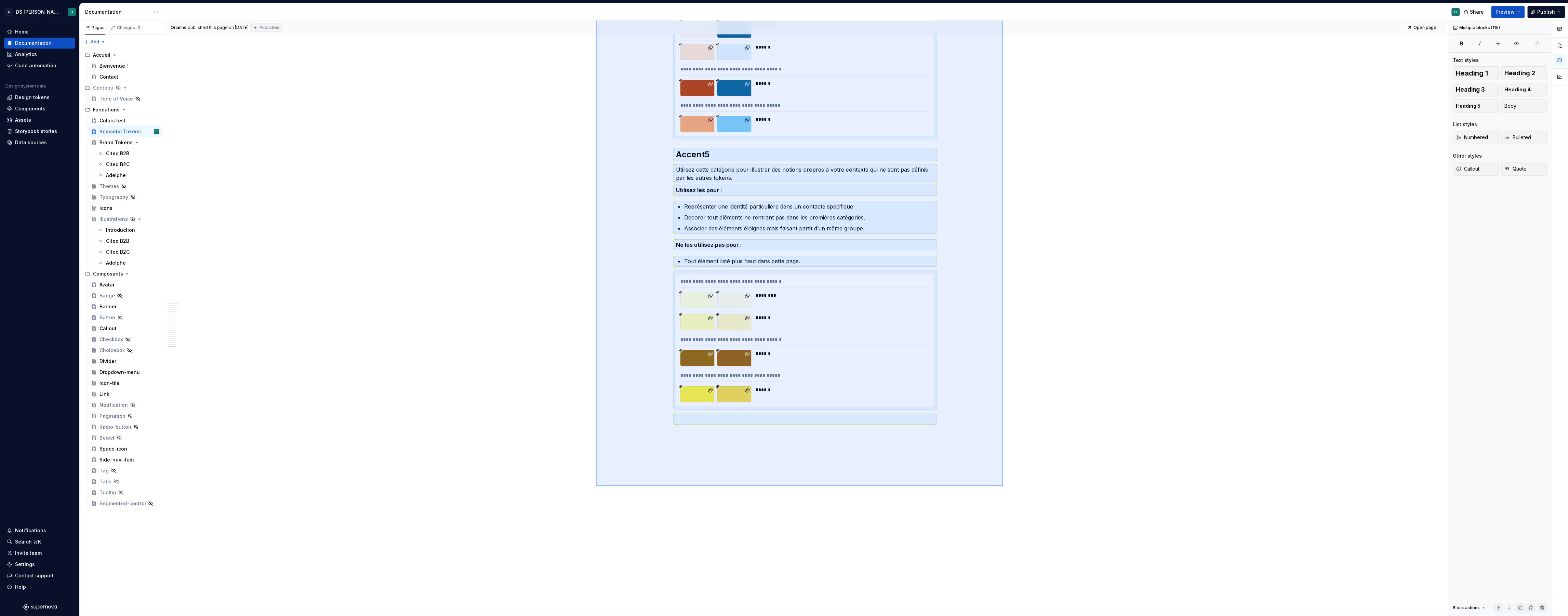
drag, startPoint x: 596, startPoint y: 152, endPoint x: 1003, endPoint y: 486, distance: 526.5
click at [1003, 486] on div "Orianne published this page on August 12, 2025 Published Open page Semantic Tok…" at bounding box center [807, 318] width 1284 height 595
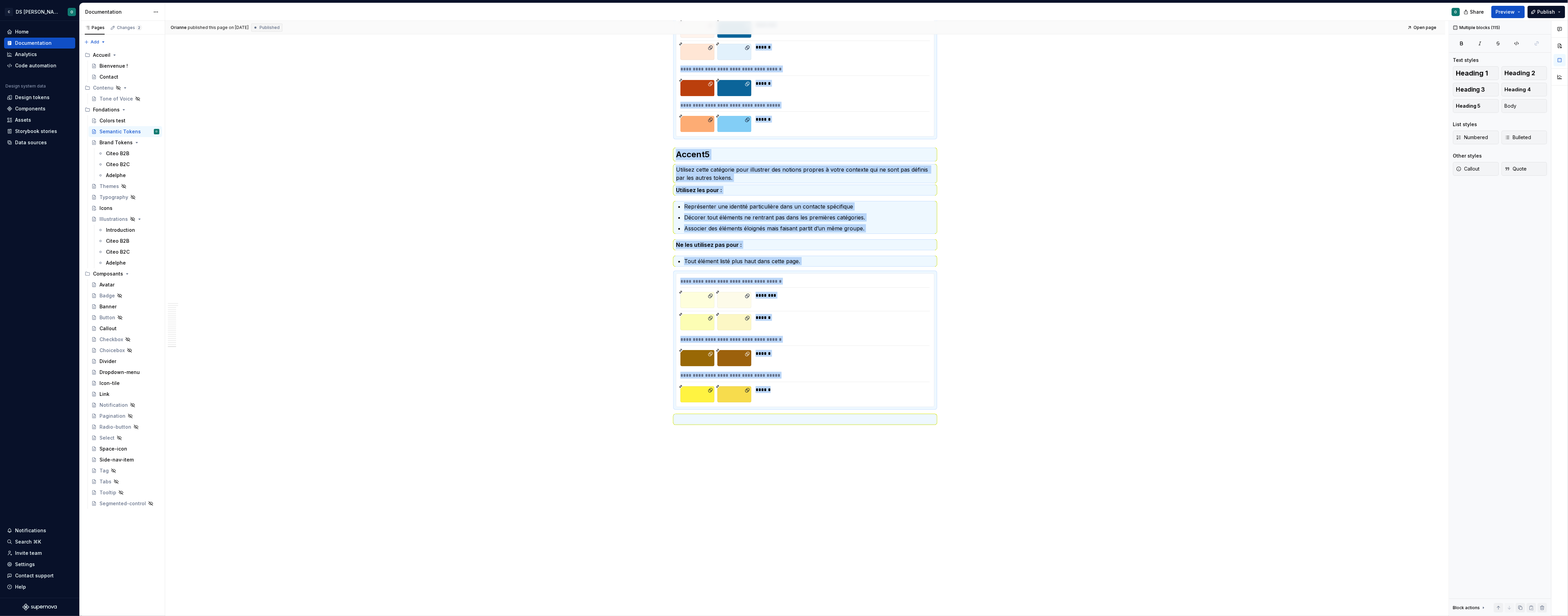
copy div "Introduction Les Token Sémantiques de couleurs (Semantic Token Colors) sont uti…"
click at [123, 122] on div "Colors test" at bounding box center [112, 121] width 26 height 7
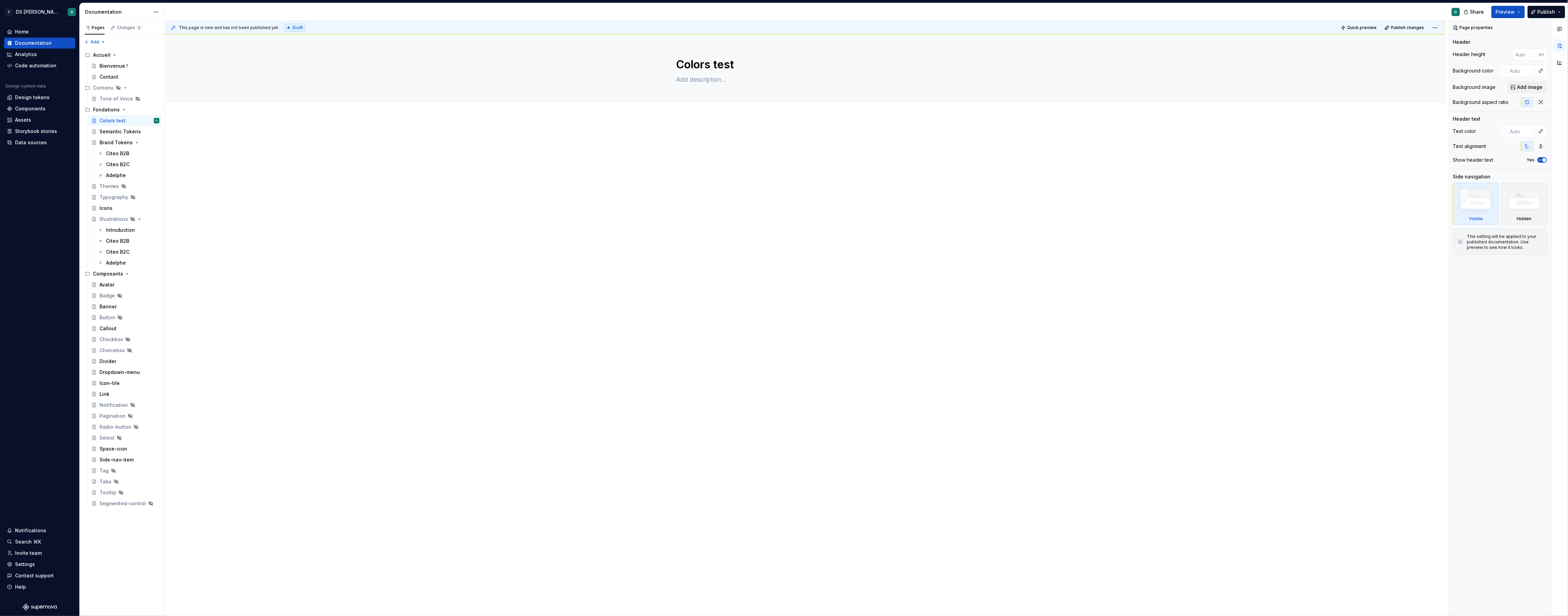
click at [738, 136] on p at bounding box center [805, 137] width 259 height 8
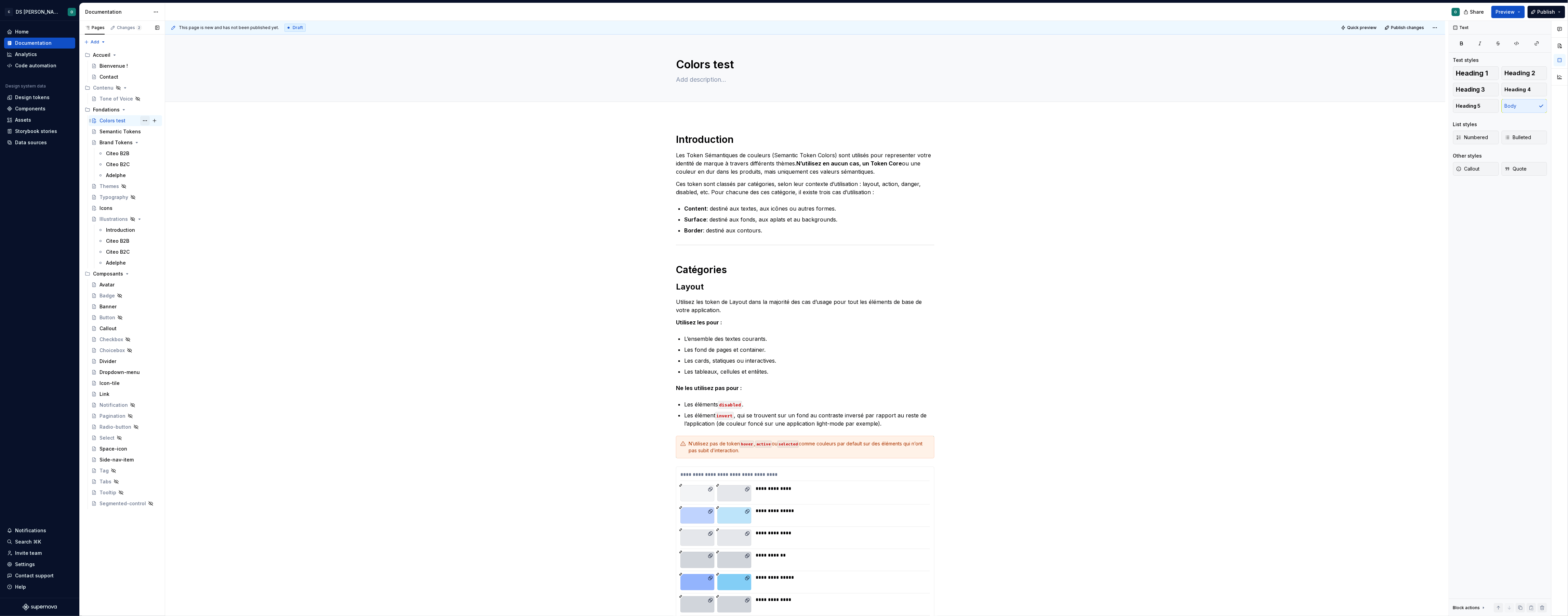
click at [145, 122] on button "Page tree" at bounding box center [145, 121] width 10 height 10
click at [145, 122] on div "Pages Changes 2 Add Accessibility guide for tree Page tree. Navigate the tree w…" at bounding box center [122, 318] width 85 height 595
click at [154, 121] on button "Page tree" at bounding box center [155, 121] width 10 height 10
type textarea "*"
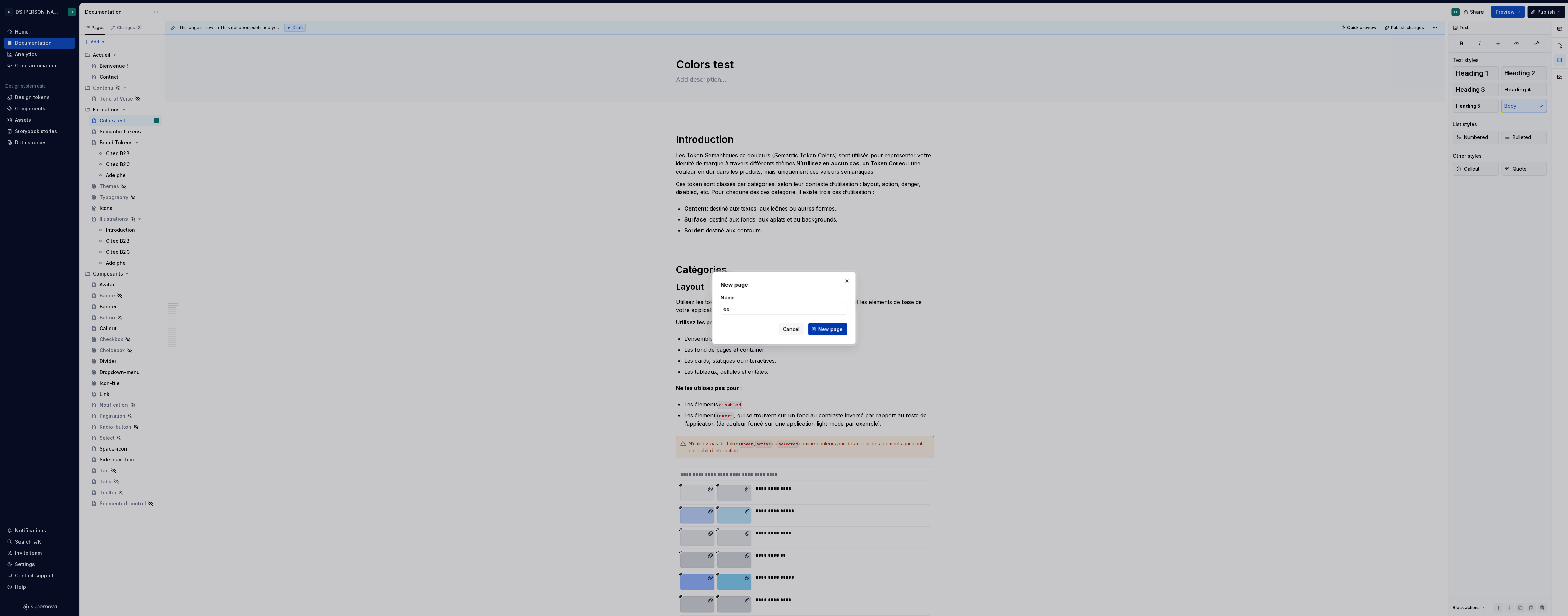
type input "ee"
click at [827, 330] on span "New page" at bounding box center [830, 329] width 24 height 7
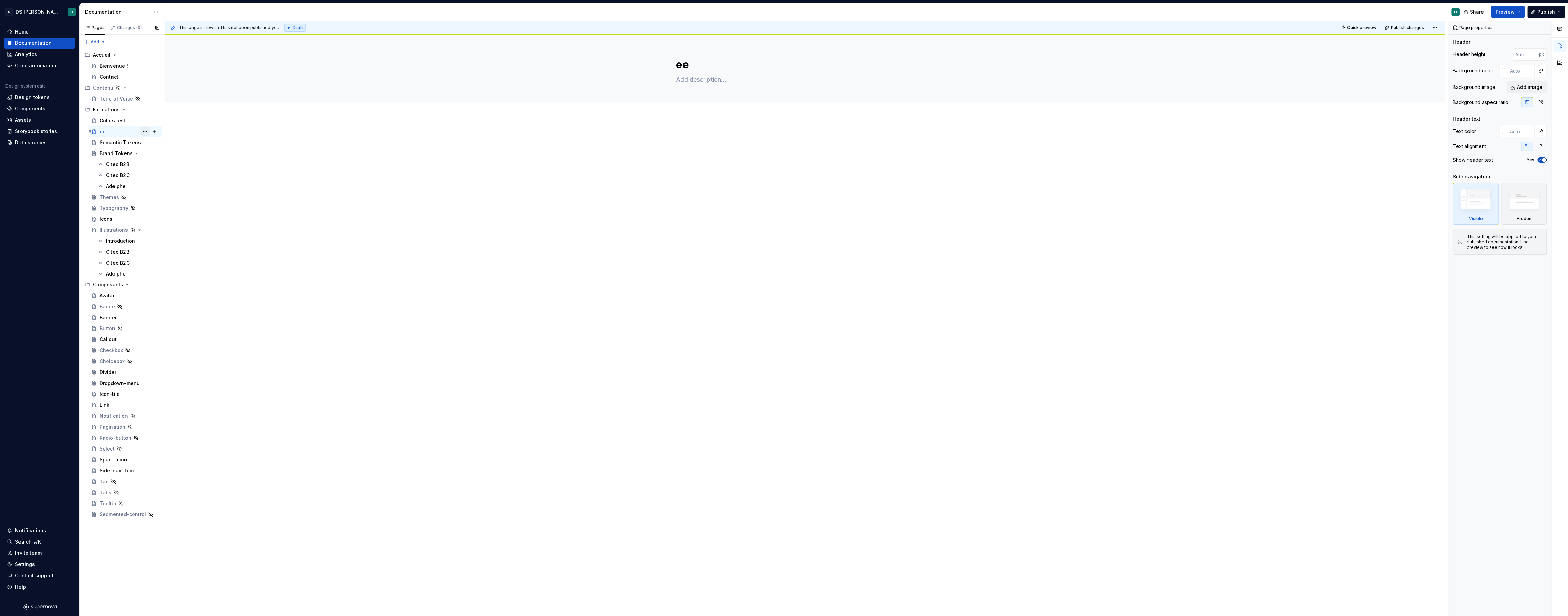
click at [145, 131] on button "Page tree" at bounding box center [145, 131] width 10 height 10
click at [183, 240] on div "Delete page" at bounding box center [186, 243] width 67 height 7
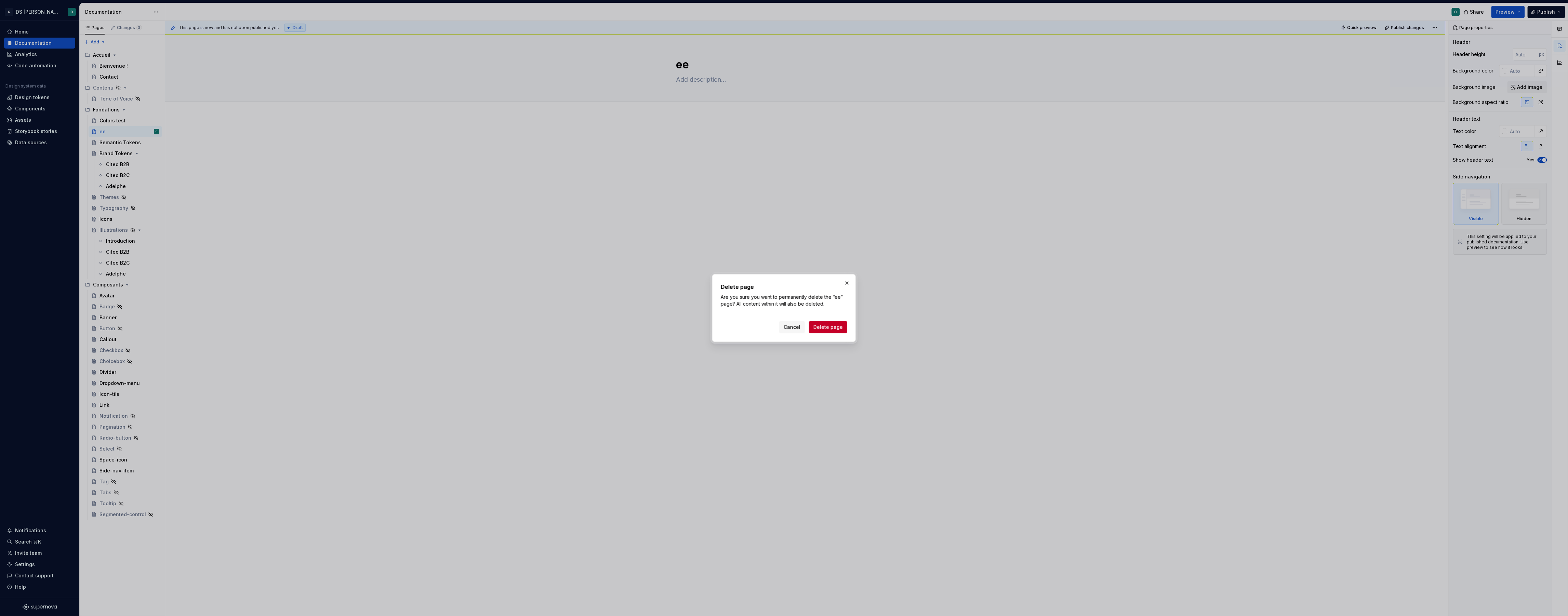
drag, startPoint x: 843, startPoint y: 328, endPoint x: 839, endPoint y: 326, distance: 4.5
click at [843, 328] on button "Delete page" at bounding box center [828, 327] width 38 height 12
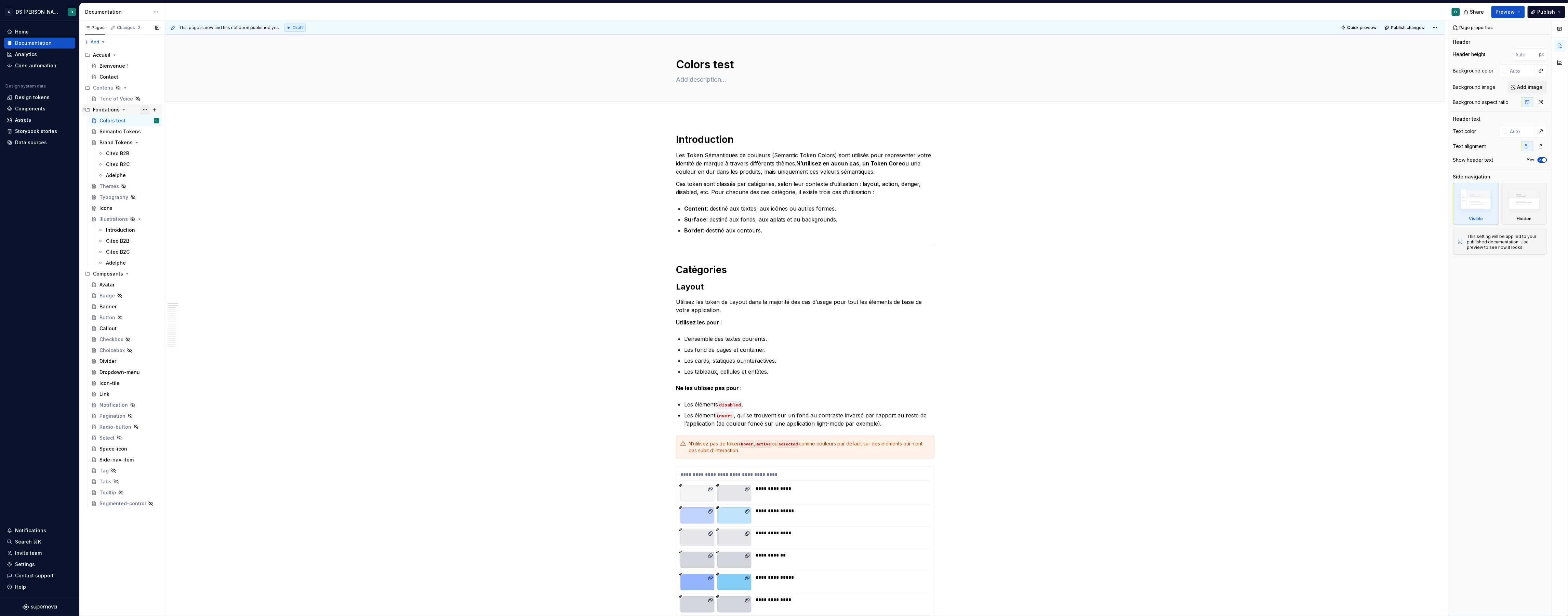
click at [147, 110] on button "Page tree" at bounding box center [145, 110] width 10 height 10
click at [147, 110] on div "Pages Changes 2 Add Accessibility guide for tree Page tree. Navigate the tree w…" at bounding box center [122, 318] width 85 height 595
click at [145, 121] on button "Page tree" at bounding box center [145, 121] width 10 height 10
type textarea "*"
click at [181, 156] on div "Add tab" at bounding box center [186, 154] width 67 height 7
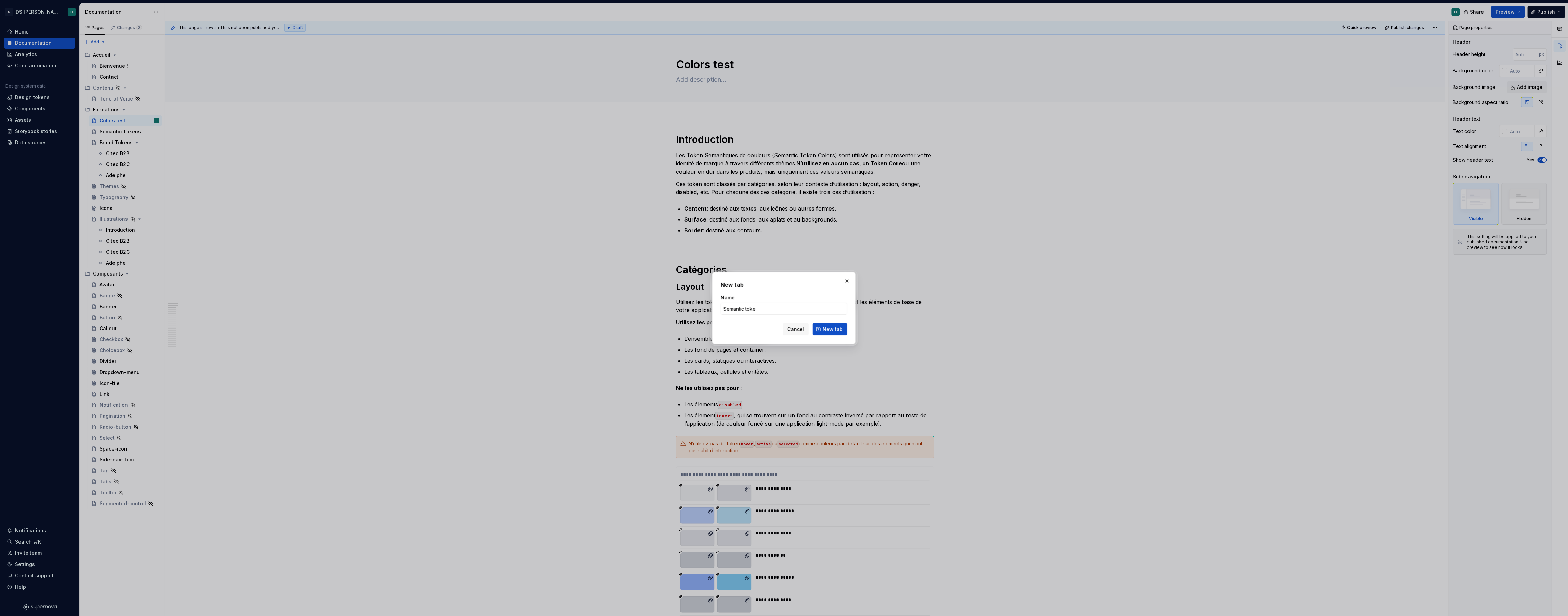
type input "Semantic token"
click button "New tab" at bounding box center [830, 329] width 35 height 12
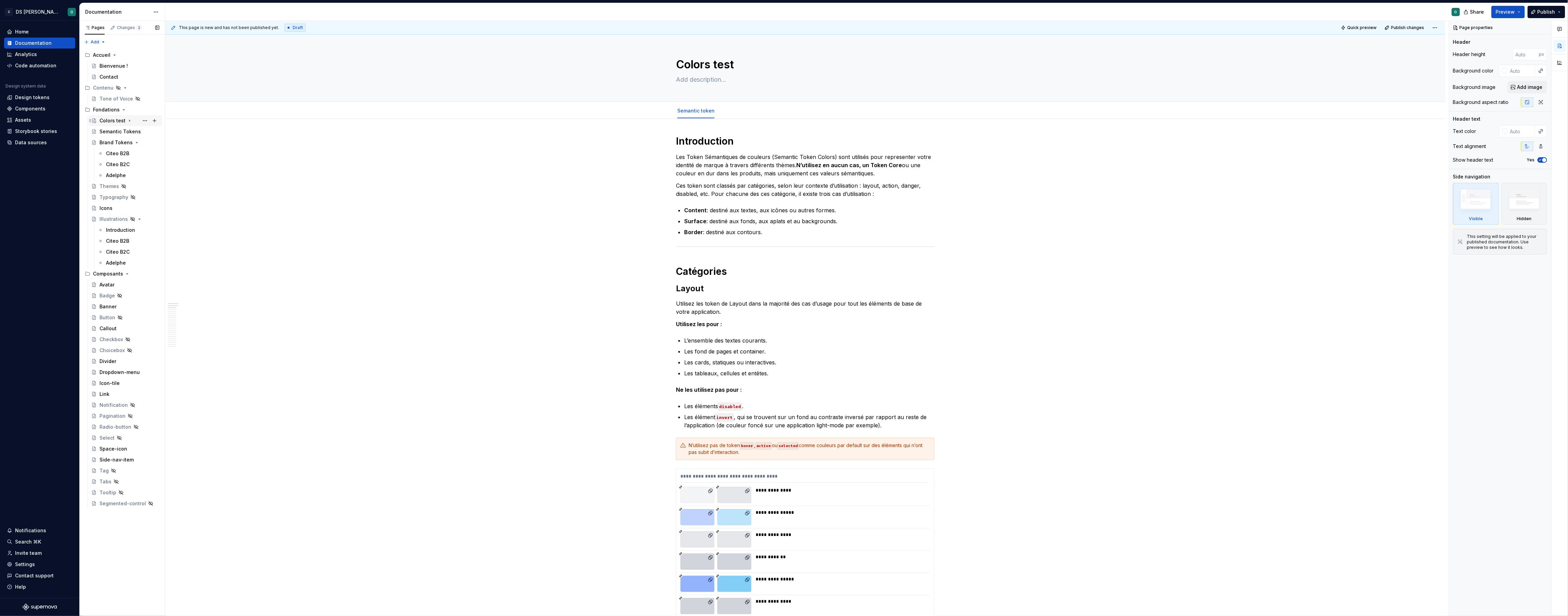
click at [130, 121] on icon "Page tree" at bounding box center [129, 121] width 5 height 5
click at [110, 152] on div "Brand Tokens" at bounding box center [115, 153] width 32 height 7
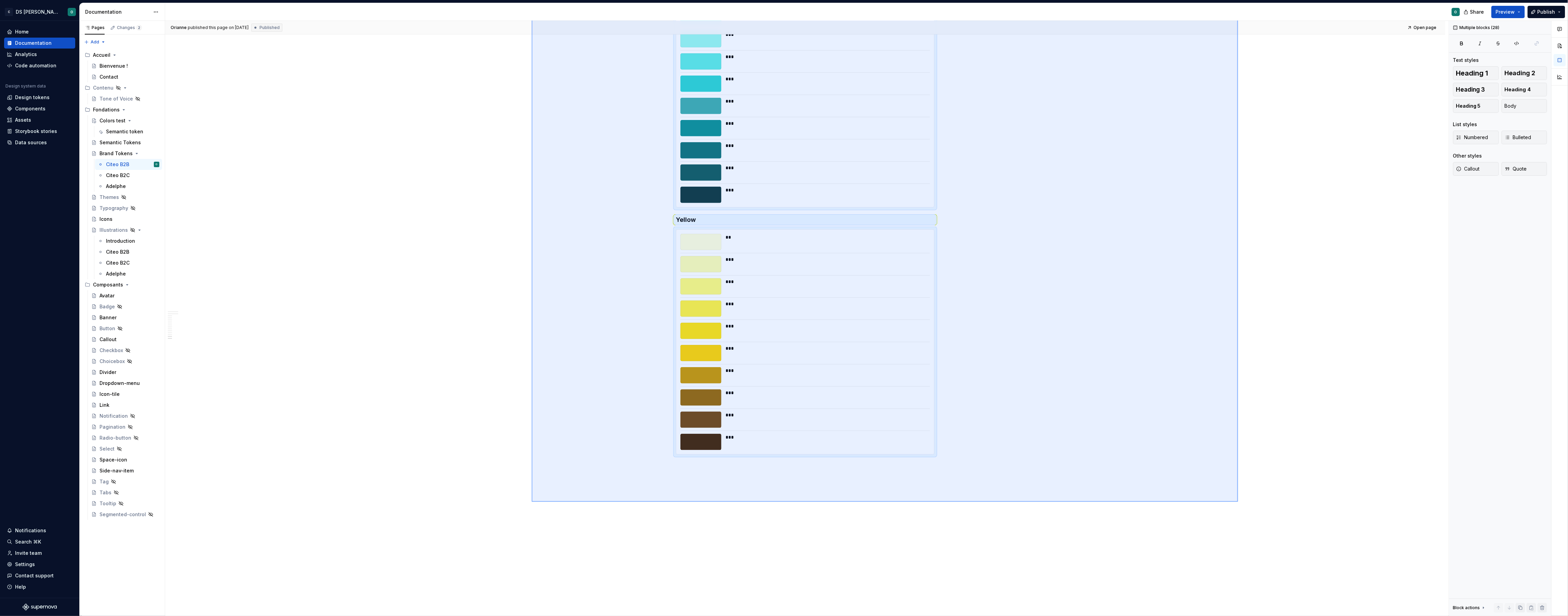
scroll to position [2868, 0]
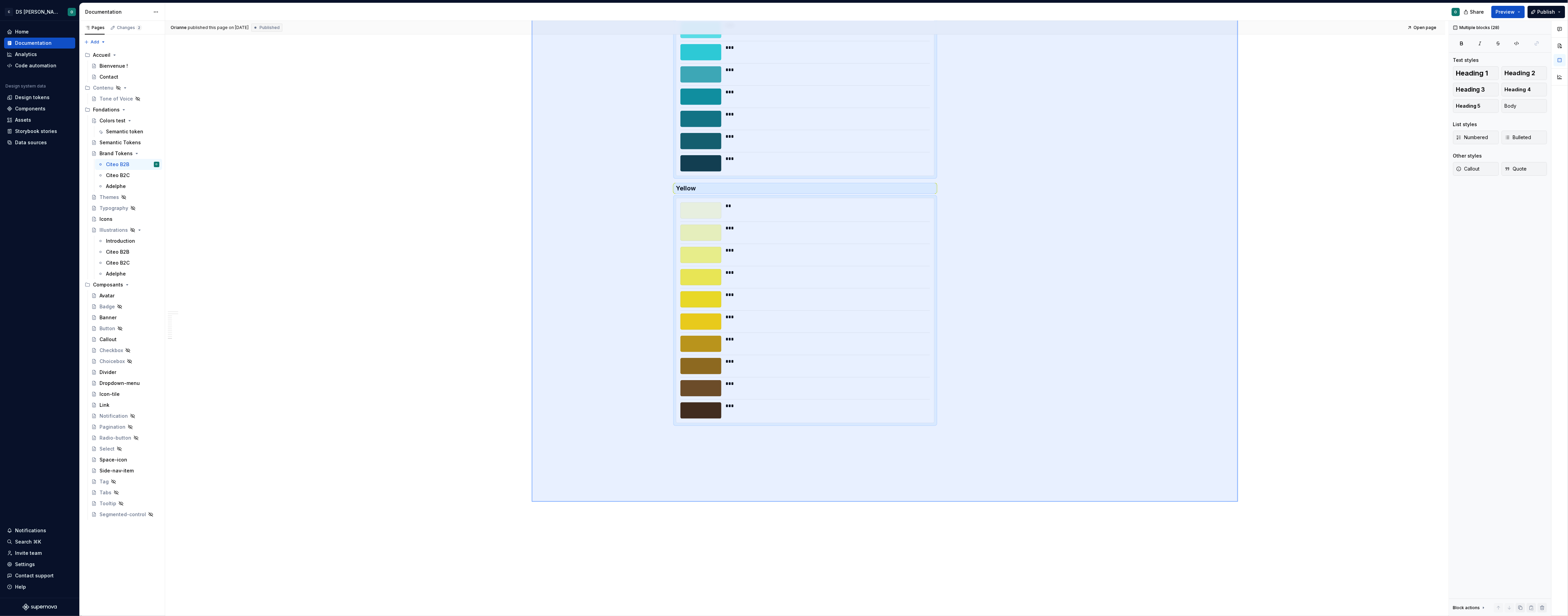
drag, startPoint x: 567, startPoint y: 154, endPoint x: 1238, endPoint y: 502, distance: 755.9
click at [1238, 502] on div "**********" at bounding box center [807, 318] width 1284 height 595
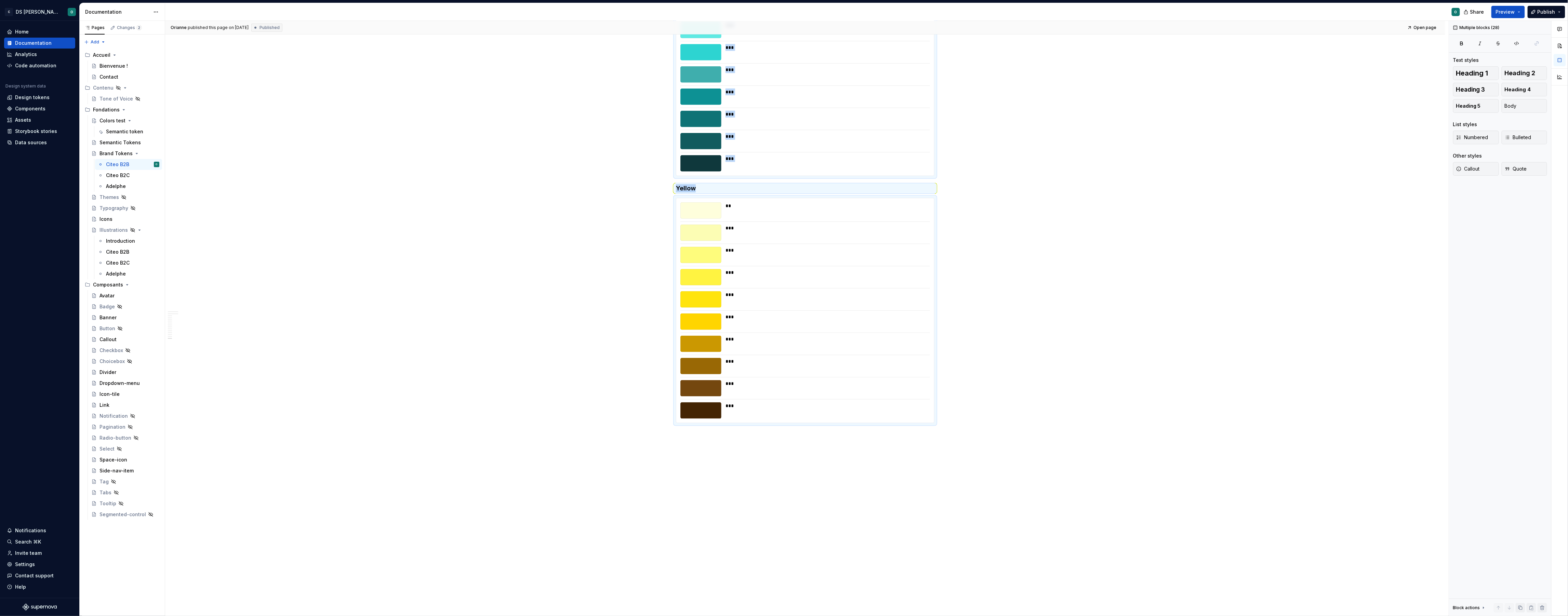
copy div "**********"
click at [125, 131] on div "Semantic token" at bounding box center [122, 131] width 33 height 7
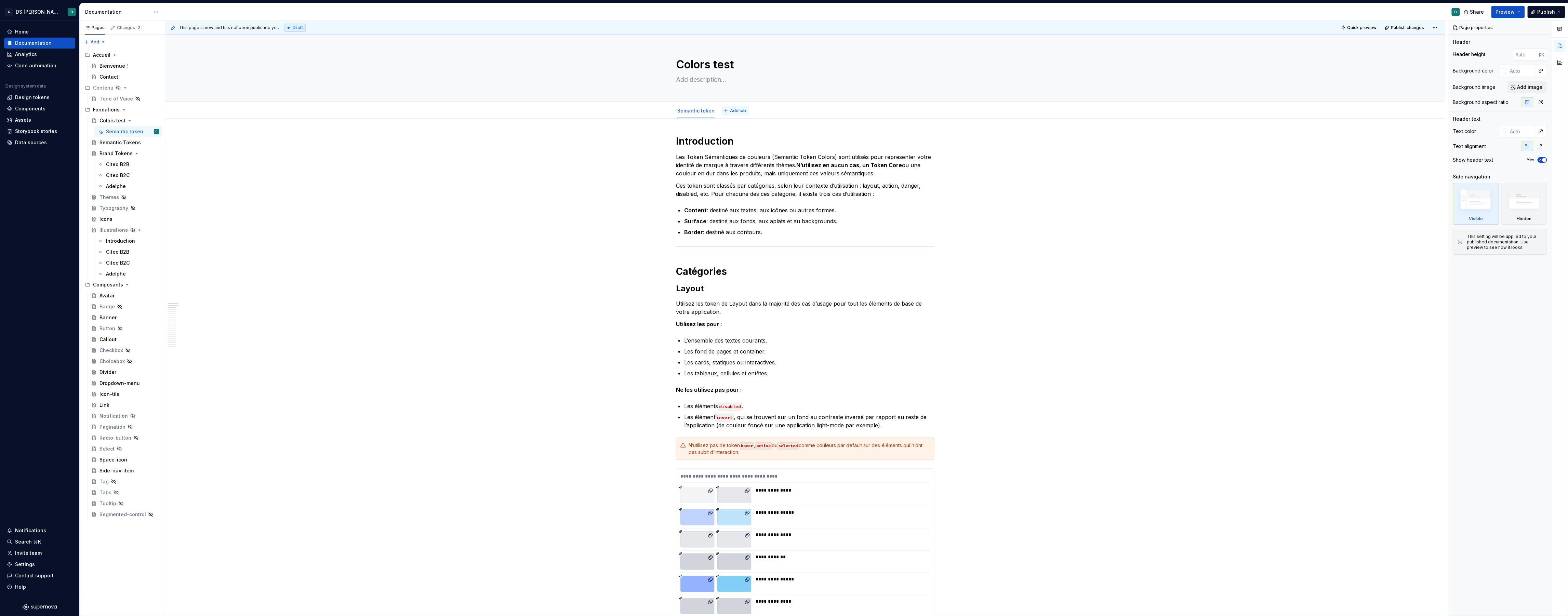
click at [730, 113] on span "Add tab" at bounding box center [738, 111] width 16 height 5
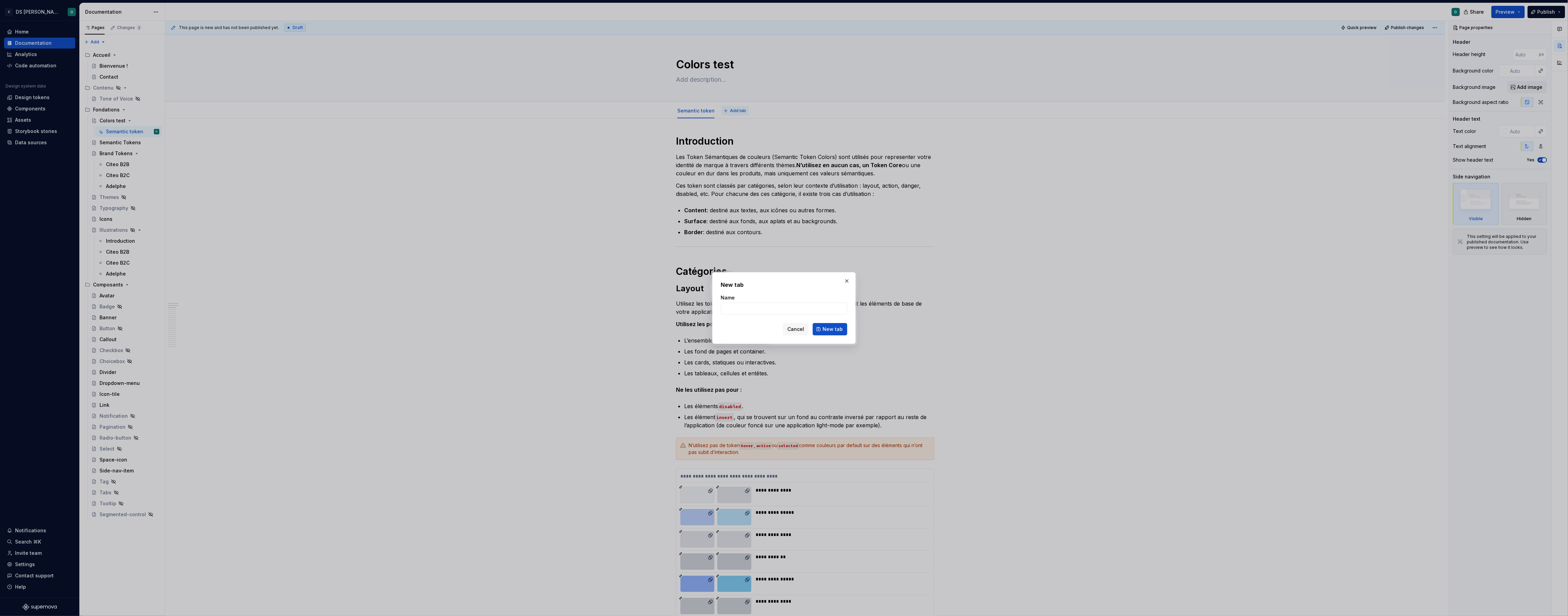
type textarea "*"
type input "B"
type textarea "*"
type input "Bra"
type textarea "*"
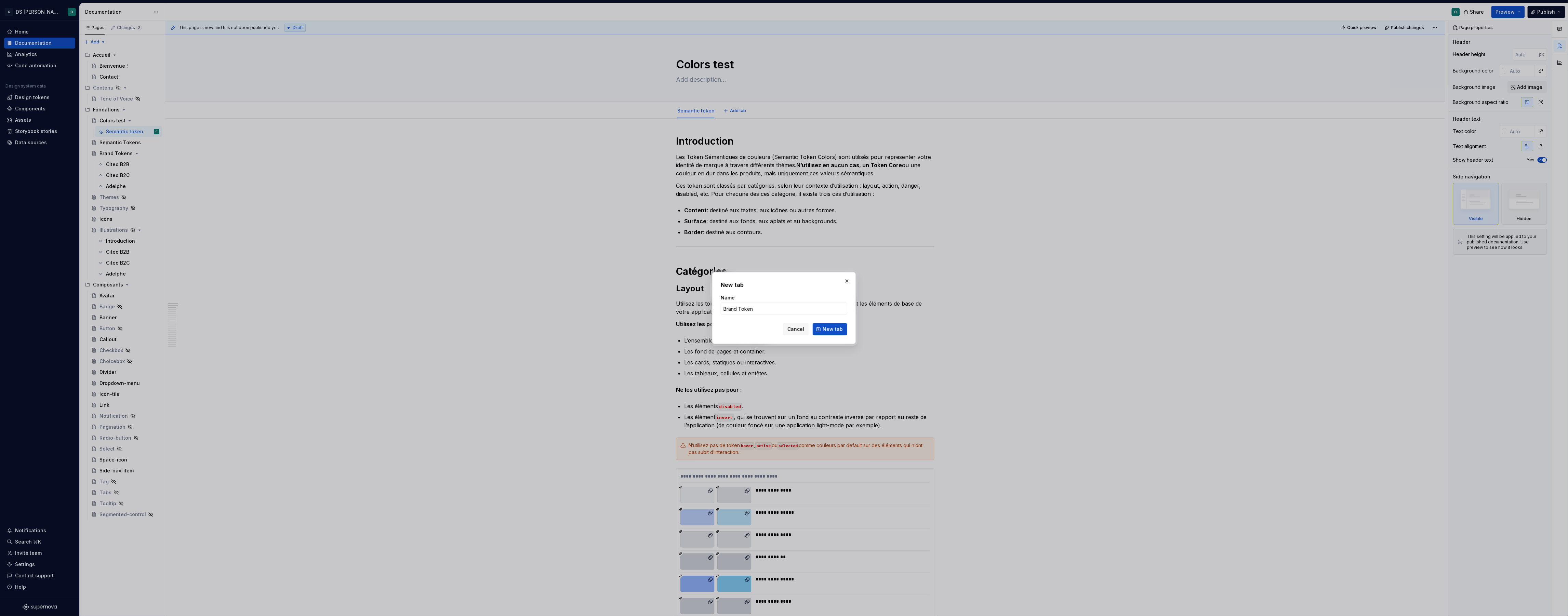
type input "Brand Tokens"
click button "New tab" at bounding box center [830, 329] width 35 height 12
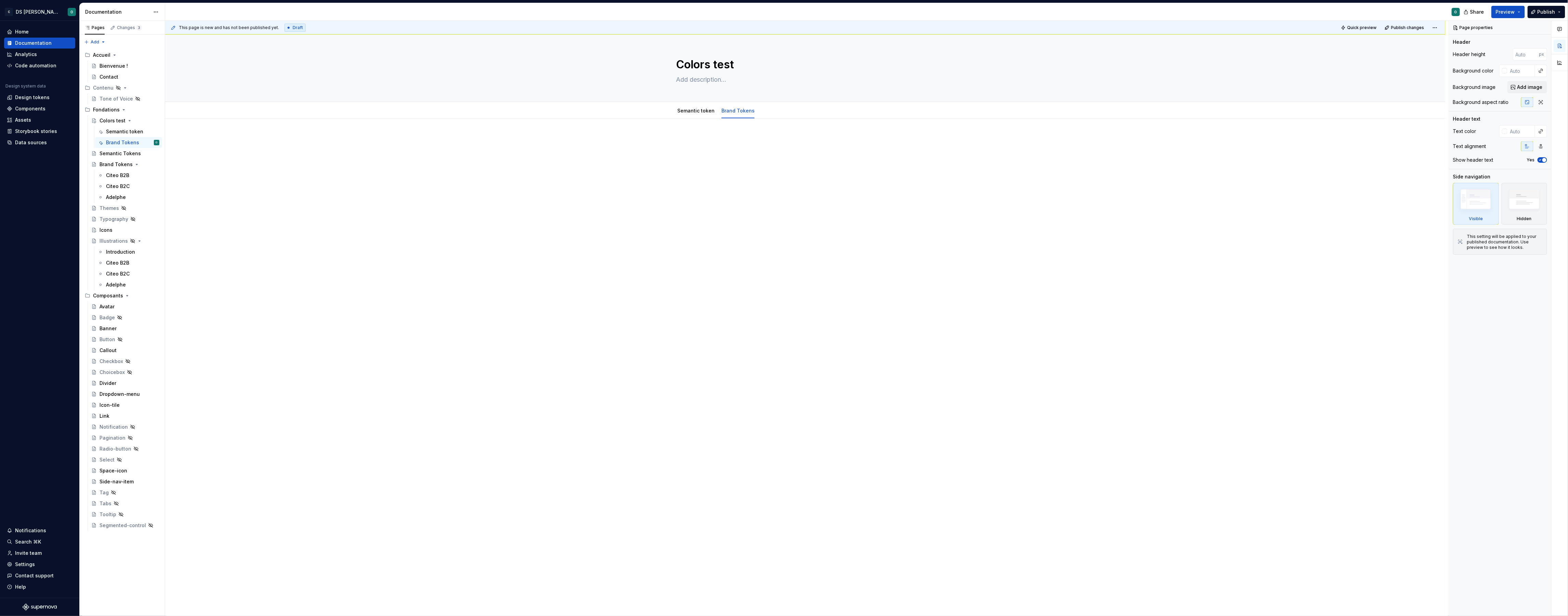
click at [733, 173] on div at bounding box center [805, 236] width 1280 height 236
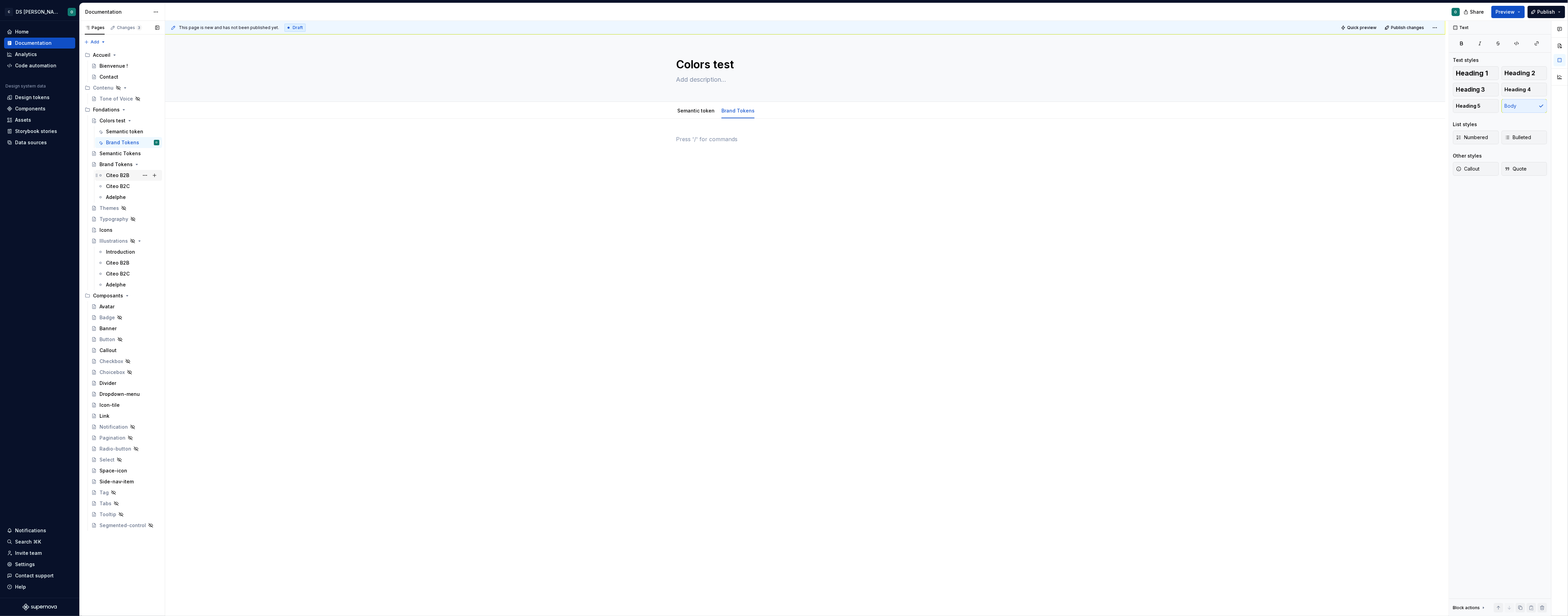
click at [121, 173] on div "Citeo B2B" at bounding box center [117, 175] width 23 height 7
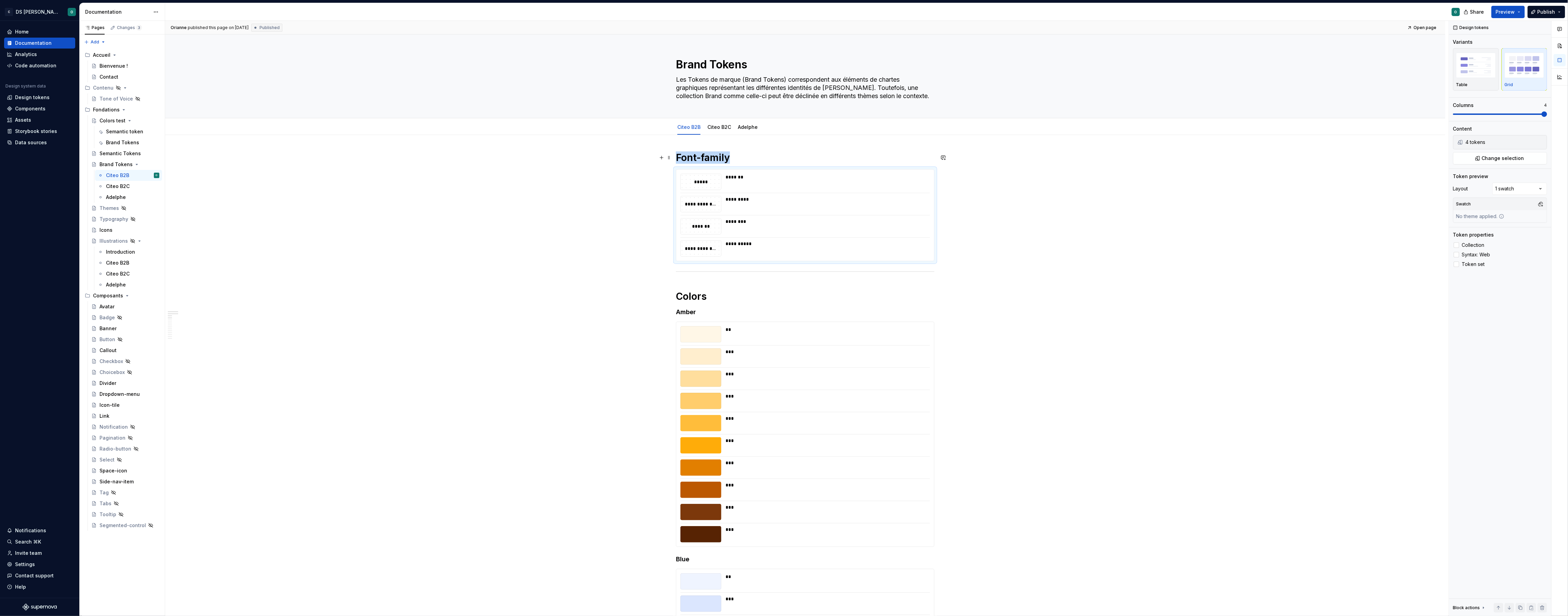
click at [793, 84] on textarea "Les Tokens de marque (Brand Tokens) correspondent aux éléments de chartes graph…" at bounding box center [803, 88] width 259 height 27
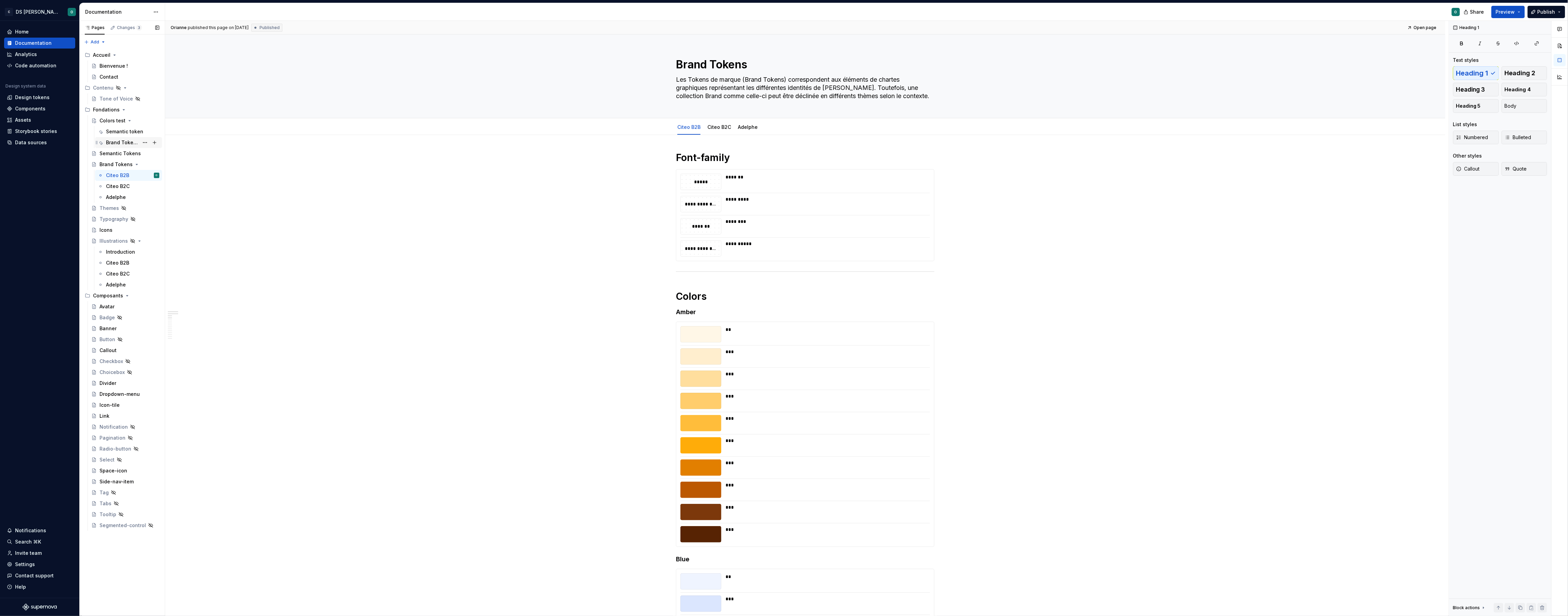
click at [111, 139] on div "Brand Tokens" at bounding box center [122, 142] width 33 height 7
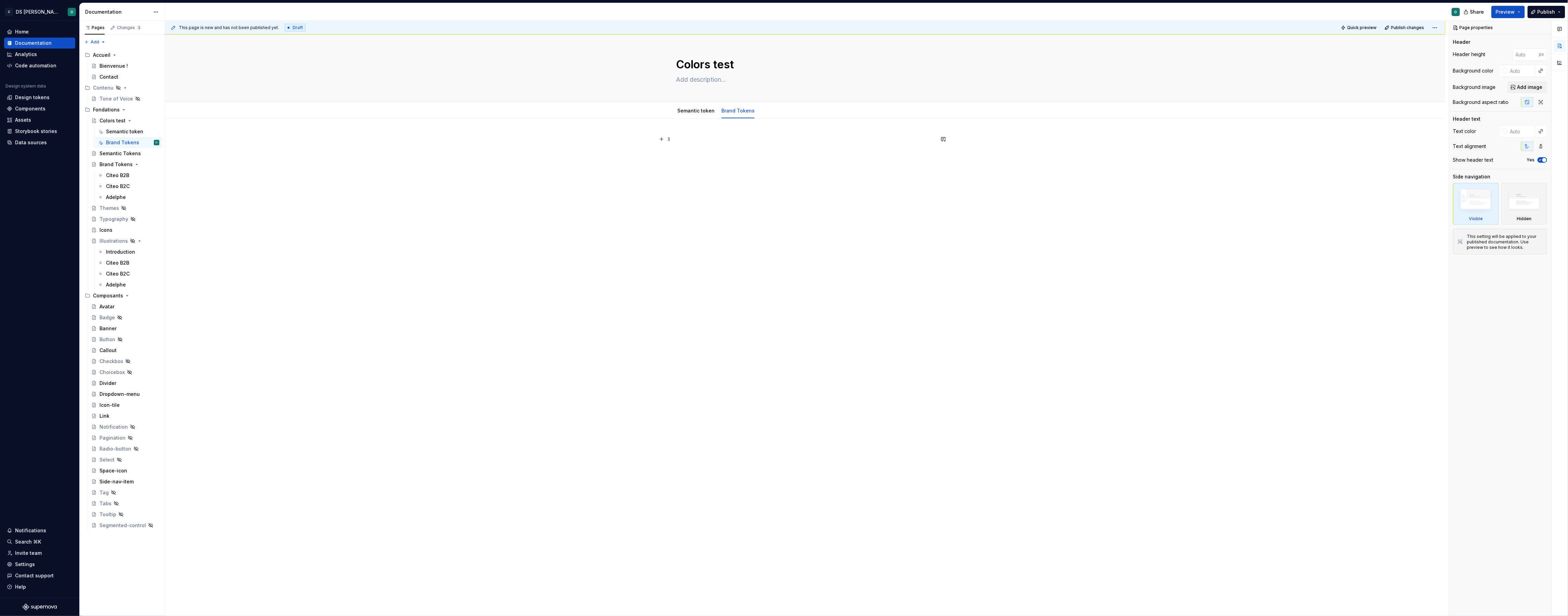
type textarea "*"
click at [742, 138] on p at bounding box center [805, 139] width 259 height 8
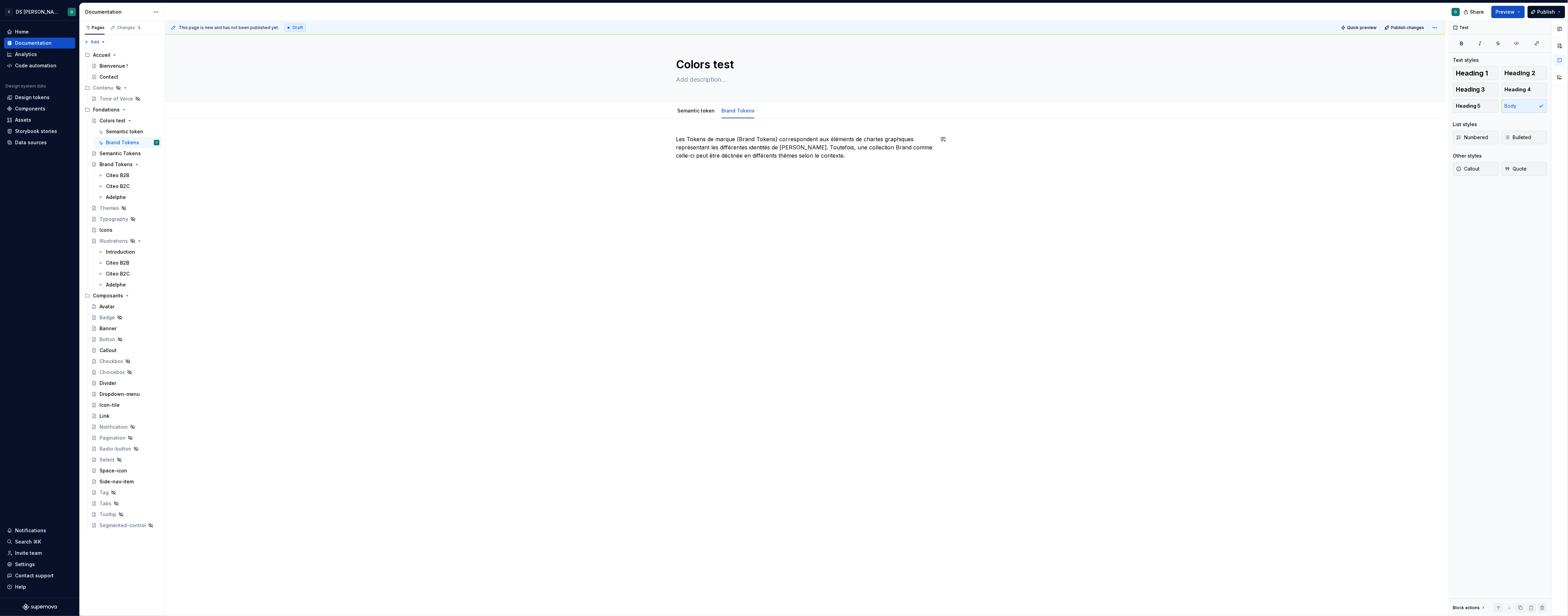
click at [539, 183] on div "Les Tokens de marque (Brand Tokens) correspondent aux éléments de chartes graph…" at bounding box center [805, 236] width 1280 height 236
click at [690, 130] on div "Les Tokens de marque (Brand Tokens) correspondent aux éléments de chartes graph…" at bounding box center [805, 242] width 1280 height 247
click at [803, 224] on div "This page is new and has not been published yet. Draft Quick preview Publish ch…" at bounding box center [807, 318] width 1284 height 595
click at [729, 205] on div "This page is new and has not been published yet. Draft Quick preview Publish ch…" at bounding box center [807, 318] width 1284 height 595
click at [841, 178] on div "Introduction Les Tokens de marque (Brand Tokens) correspondent aux éléments de …" at bounding box center [805, 163] width 259 height 55
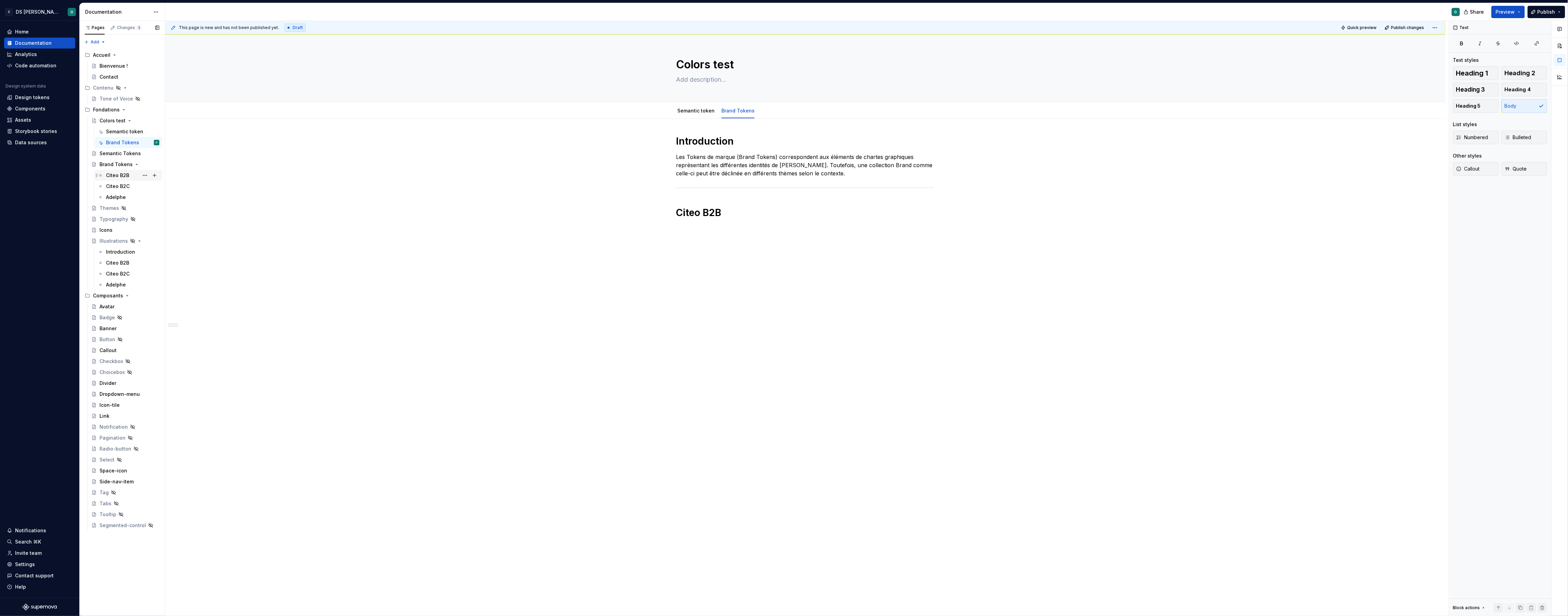
click at [121, 175] on div "Citeo B2B" at bounding box center [117, 175] width 23 height 7
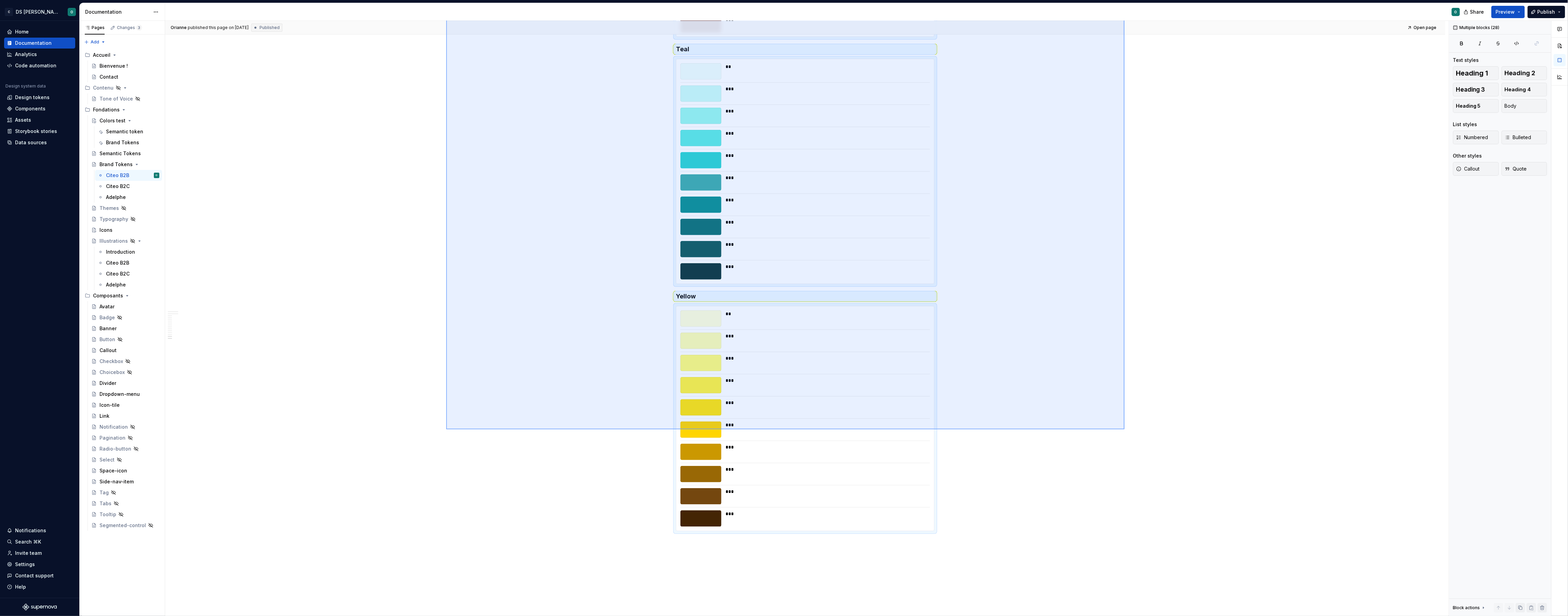
scroll to position [2868, 0]
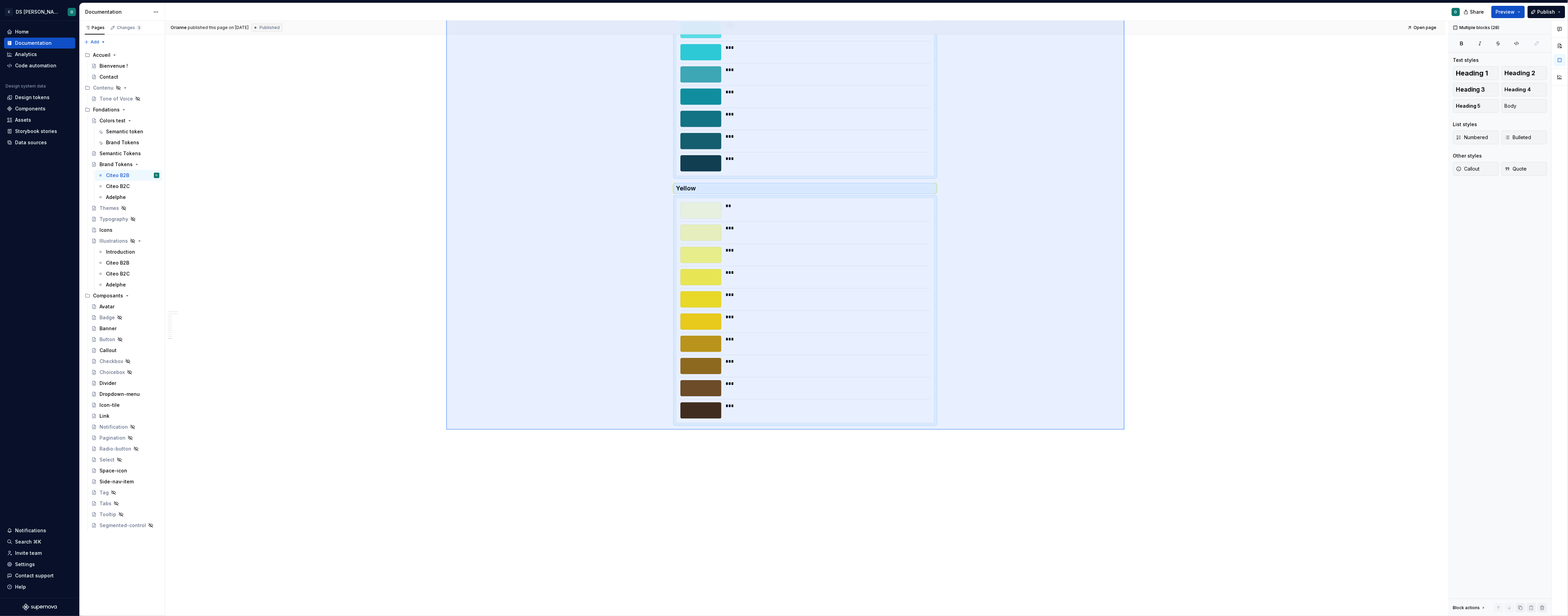
drag, startPoint x: 480, startPoint y: 153, endPoint x: 1124, endPoint y: 430, distance: 701.0
click at [1124, 430] on div "**********" at bounding box center [807, 318] width 1284 height 595
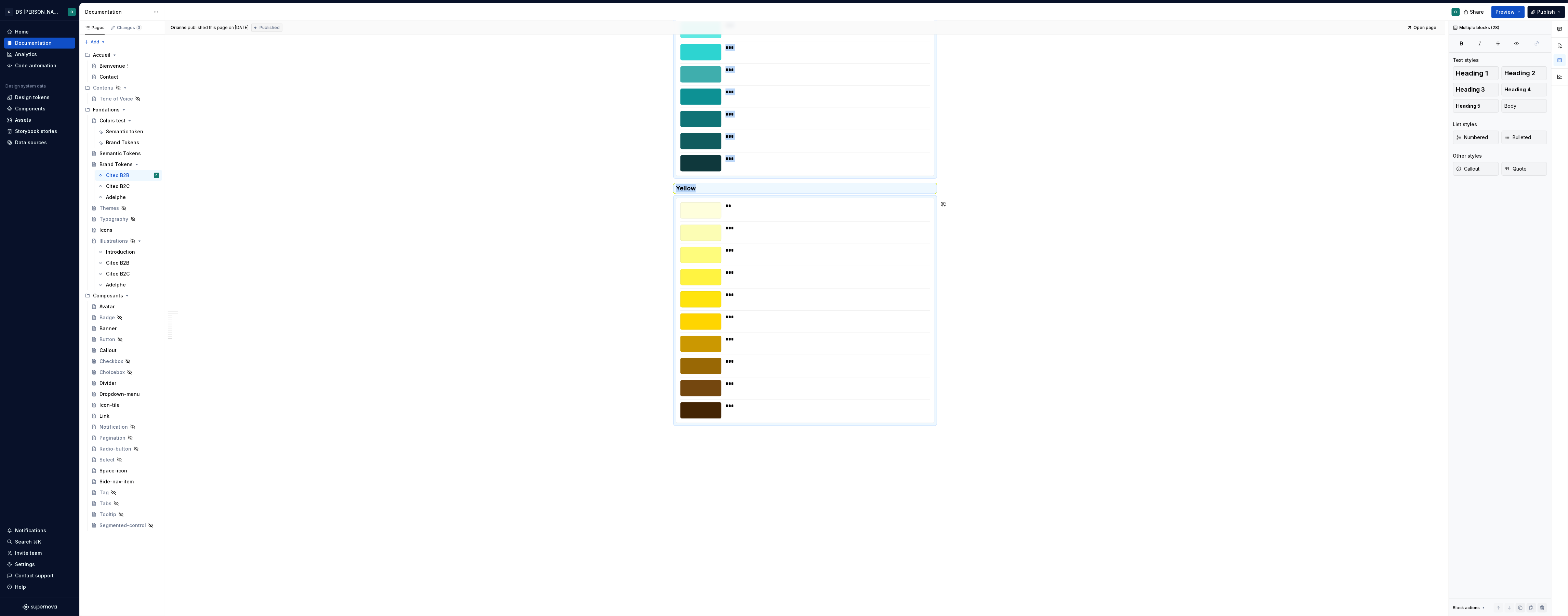
copy div "**********"
click at [128, 143] on div "Brand Tokens" at bounding box center [122, 142] width 33 height 7
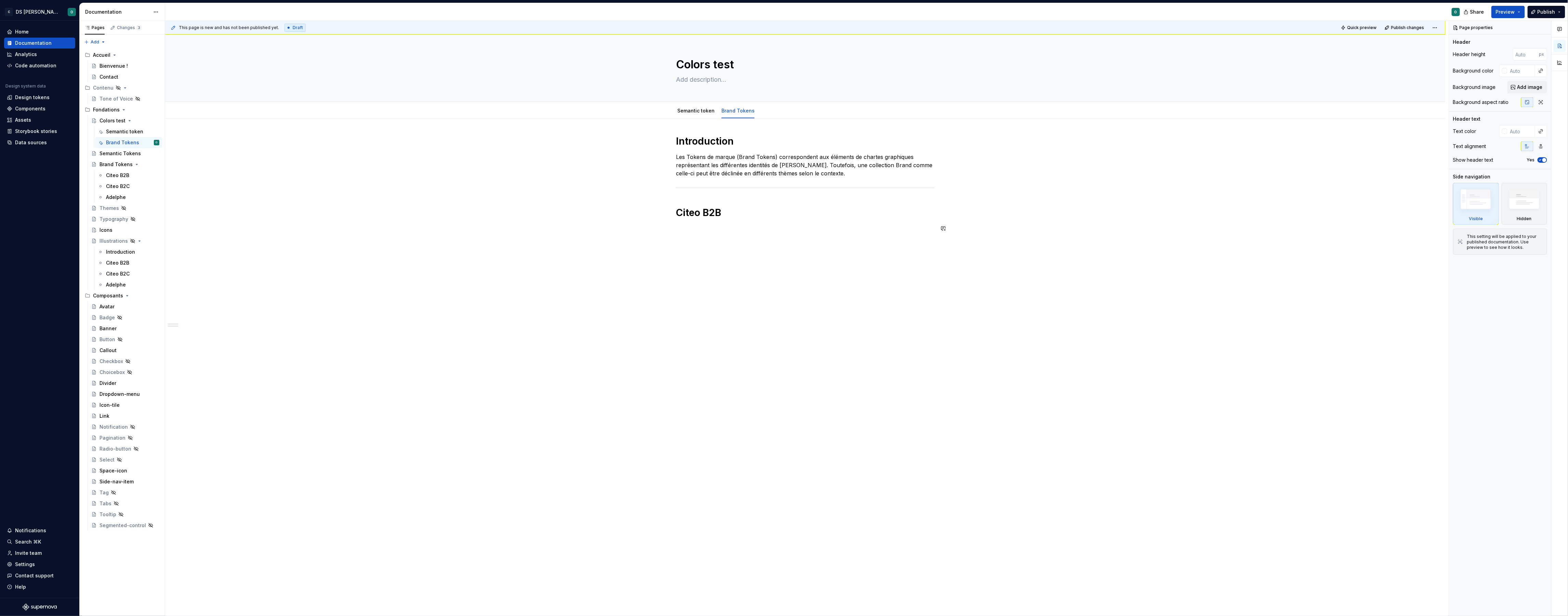
type textarea "*"
click at [693, 247] on div "This page is new and has not been published yet. Draft Quick preview Publish ch…" at bounding box center [807, 318] width 1284 height 595
click at [721, 230] on p at bounding box center [805, 228] width 259 height 8
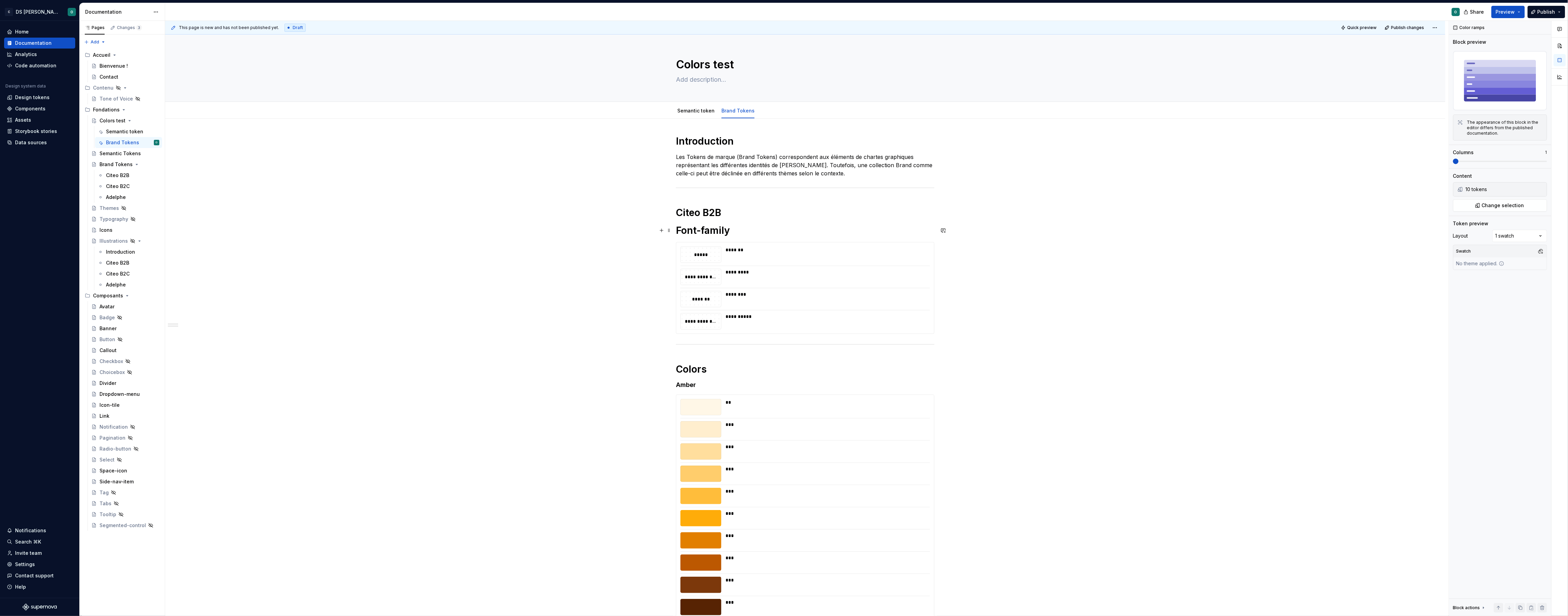
click at [715, 229] on h1 "Font-family" at bounding box center [805, 230] width 259 height 12
click at [671, 230] on span at bounding box center [669, 231] width 5 height 10
click at [740, 234] on h1 "Font-family" at bounding box center [805, 230] width 259 height 12
click at [712, 229] on h1 "Font-family" at bounding box center [805, 230] width 259 height 12
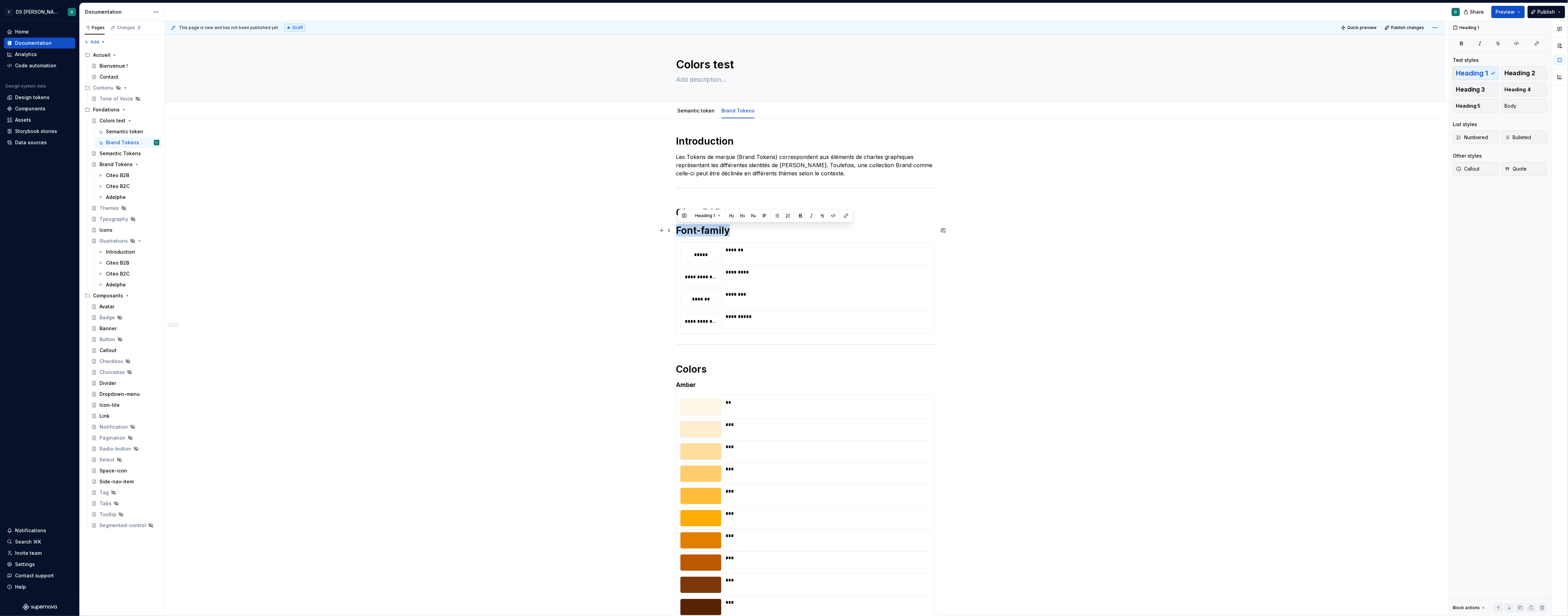
click at [712, 229] on h1 "Font-family" at bounding box center [805, 230] width 259 height 12
click at [730, 216] on button "button" at bounding box center [732, 216] width 10 height 10
click at [693, 373] on h1 "Colors" at bounding box center [805, 368] width 259 height 12
click at [693, 372] on h1 "Colors" at bounding box center [805, 368] width 259 height 12
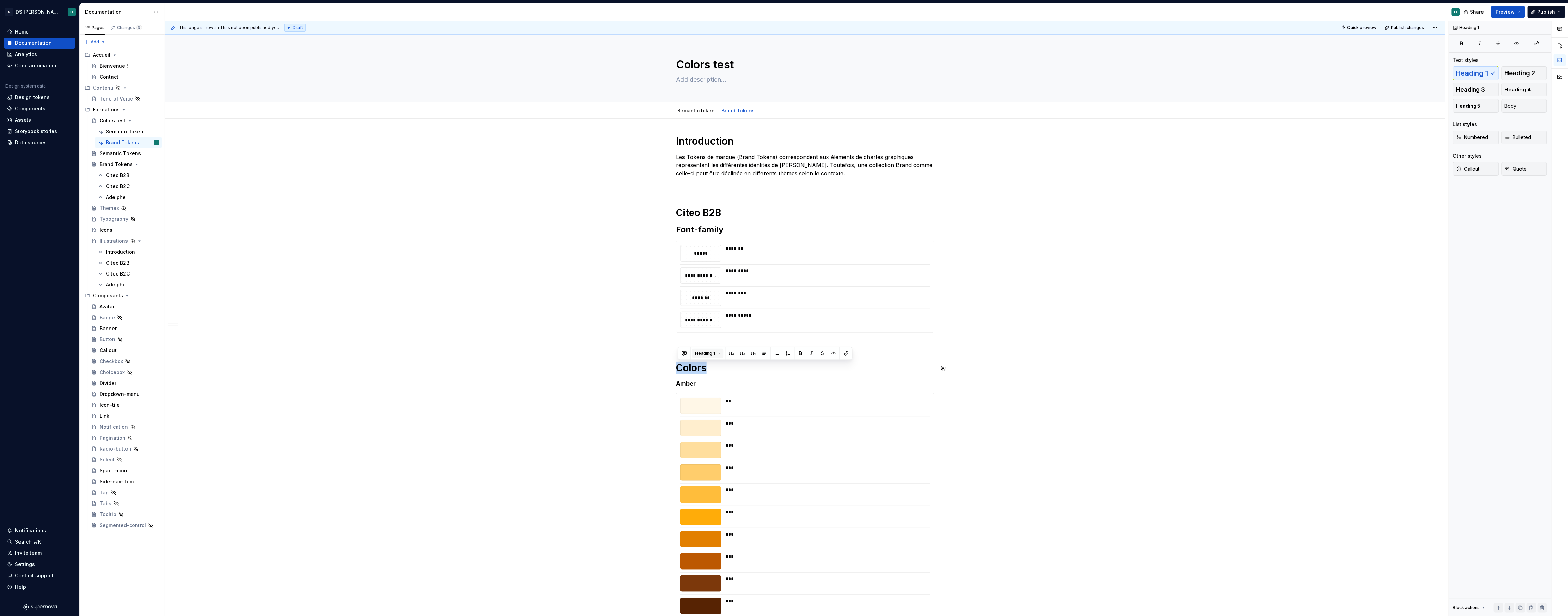
click at [710, 355] on span "Heading 1" at bounding box center [705, 353] width 20 height 5
drag, startPoint x: 733, startPoint y: 400, endPoint x: 737, endPoint y: 401, distance: 4.1
click at [733, 400] on div "Heading 2" at bounding box center [724, 401] width 24 height 7
click at [685, 380] on h4 "Amber" at bounding box center [805, 378] width 259 height 8
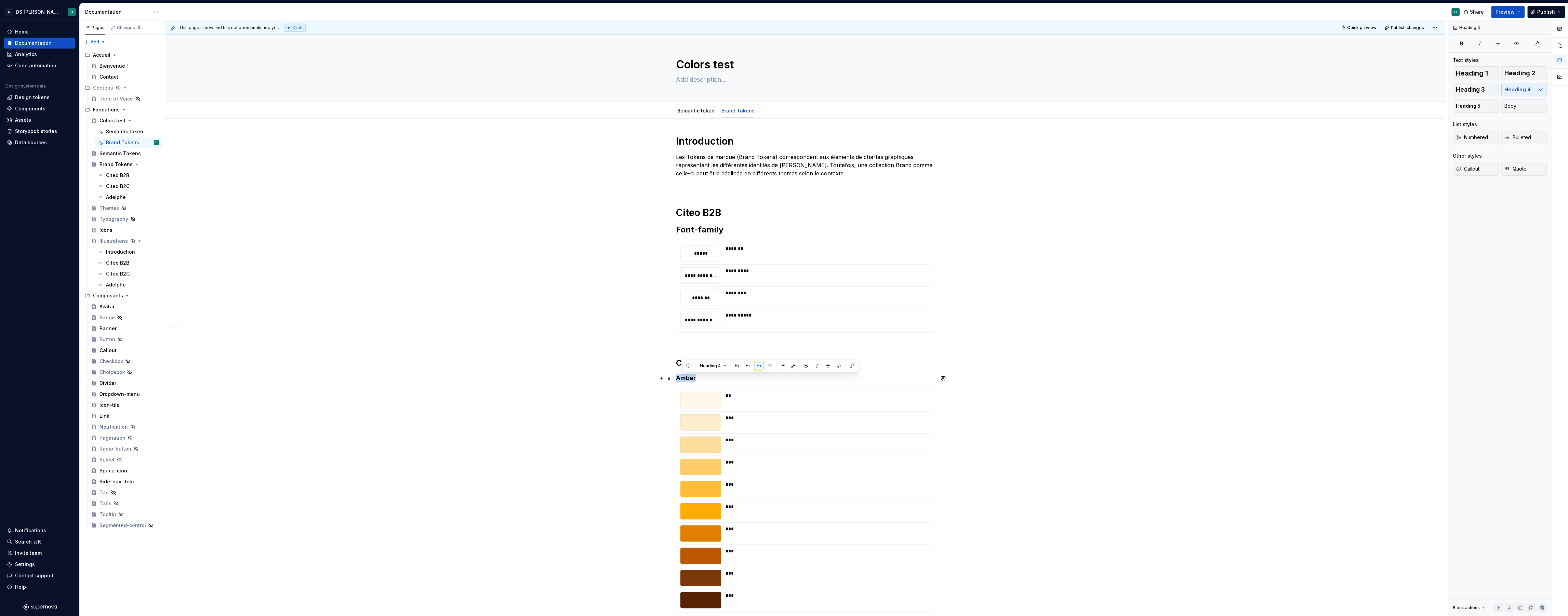
click at [685, 380] on h4 "Amber" at bounding box center [805, 378] width 259 height 8
click at [833, 176] on p "Les Tokens de marque (Brand Tokens) correspondent aux éléments de chartes graph…" at bounding box center [805, 165] width 259 height 24
click at [671, 225] on span at bounding box center [669, 225] width 5 height 10
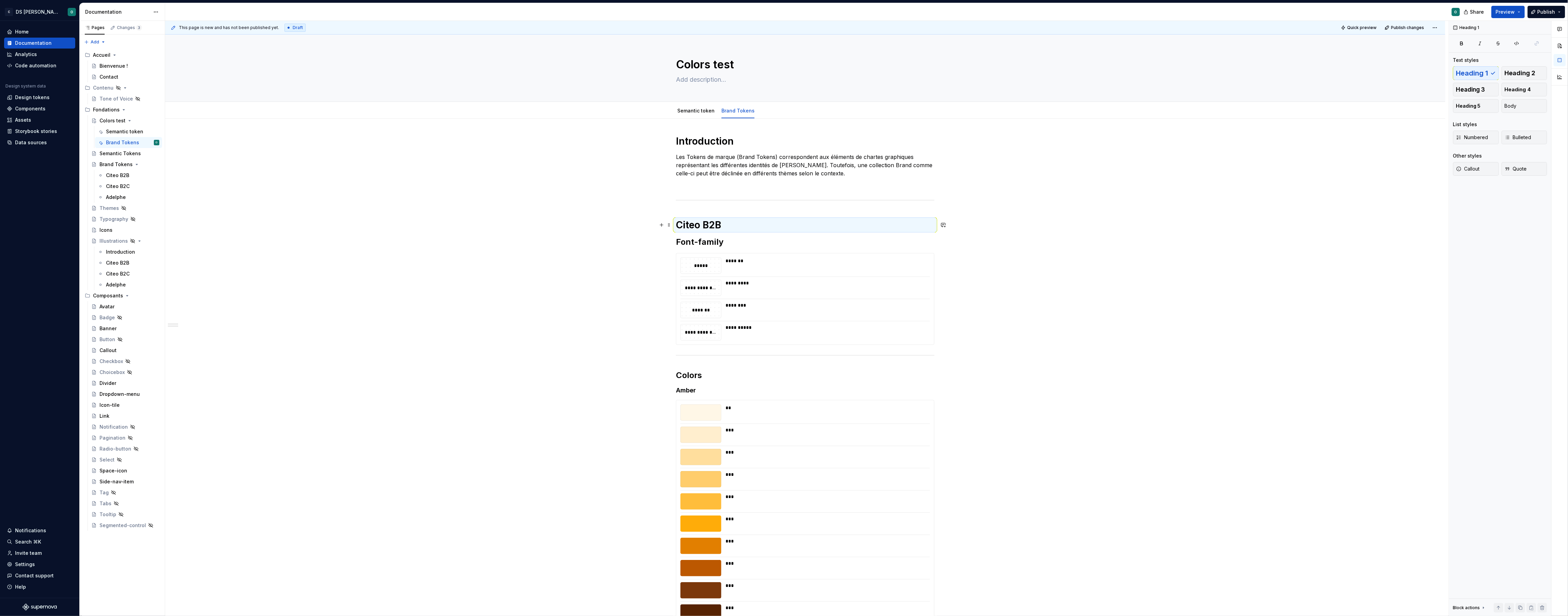
click at [719, 189] on p at bounding box center [805, 185] width 259 height 8
type textarea "*"
click at [1537, 43] on icon "button" at bounding box center [1536, 43] width 5 height 5
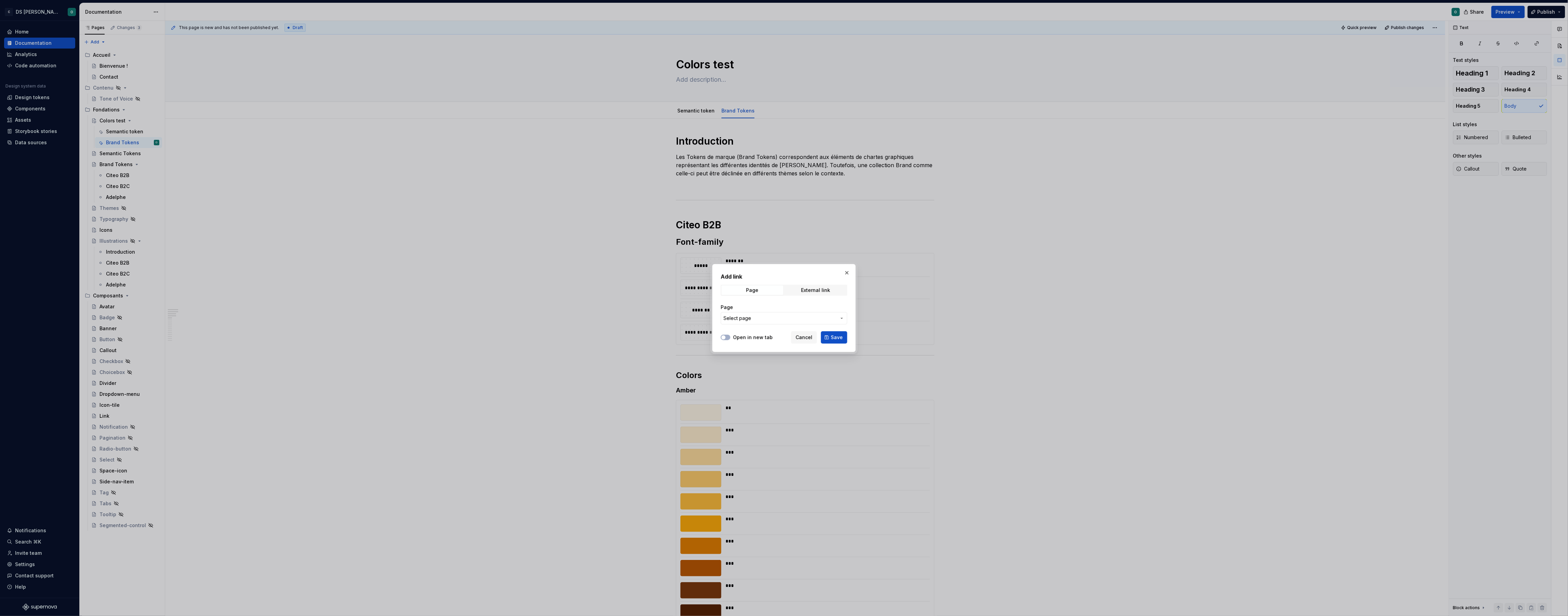
click at [787, 317] on span "Select page" at bounding box center [780, 318] width 113 height 7
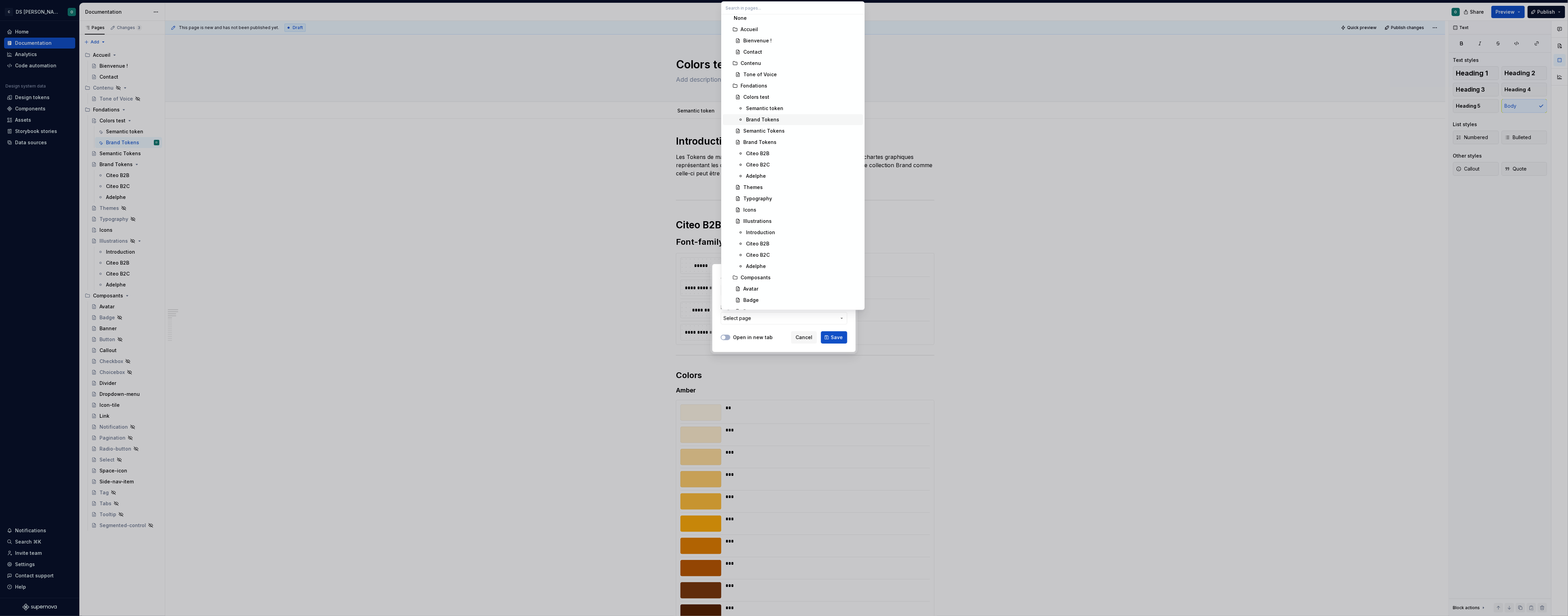
scroll to position [4, 0]
click at [808, 121] on div "Brand Tokens" at bounding box center [803, 118] width 114 height 7
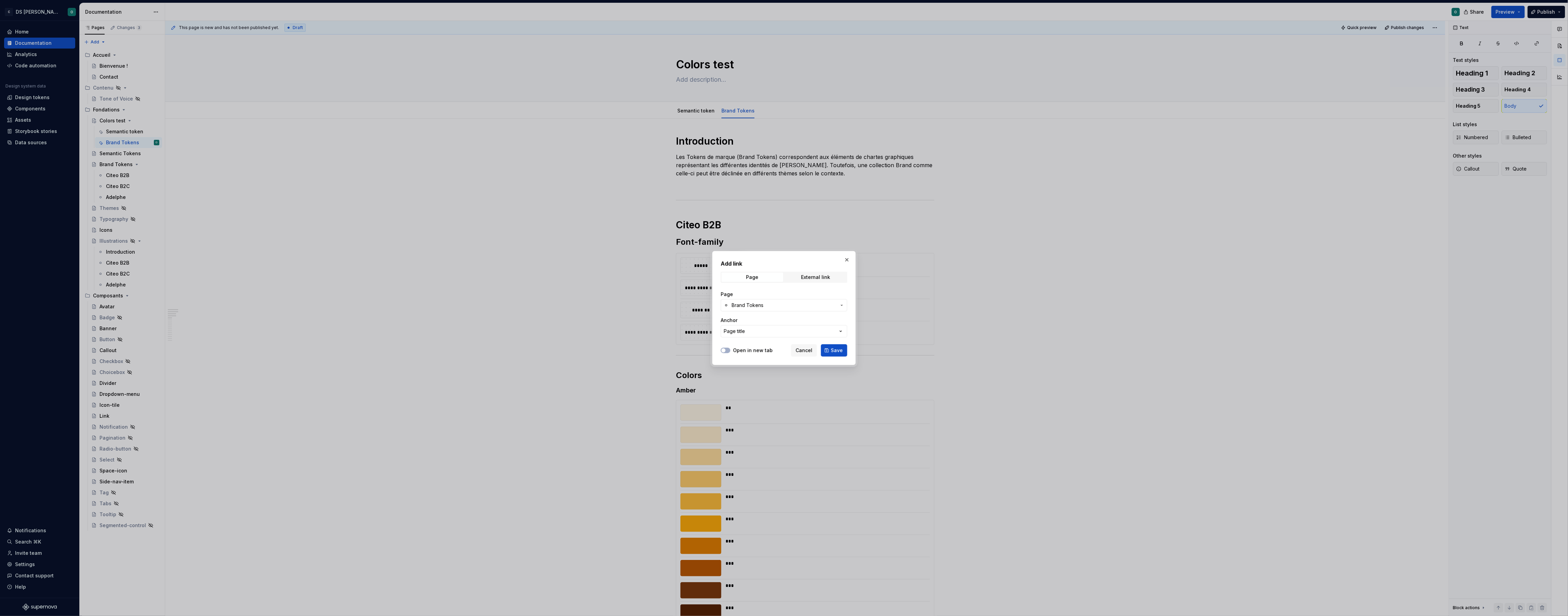
click at [813, 328] on button "Page title" at bounding box center [784, 331] width 127 height 12
click at [822, 329] on div "Add link Page External link Page Brand Tokens Anchor Page title Open in new tab…" at bounding box center [784, 308] width 1568 height 616
click at [822, 332] on button "Page title" at bounding box center [784, 331] width 127 height 12
type input "citeo"
click at [794, 332] on div "Add link Page External link Page Brand Tokens Anchor Page title Open in new tab…" at bounding box center [784, 308] width 1568 height 616
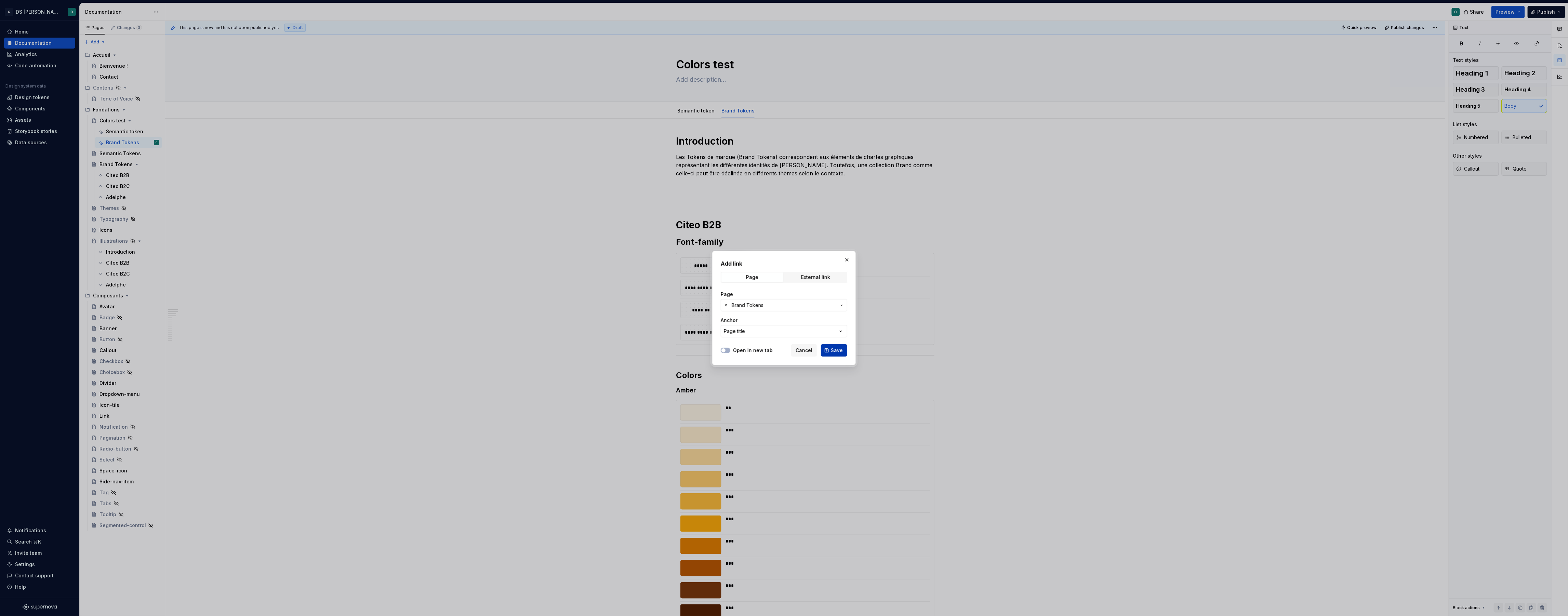
click at [843, 352] on button "Save" at bounding box center [834, 351] width 26 height 12
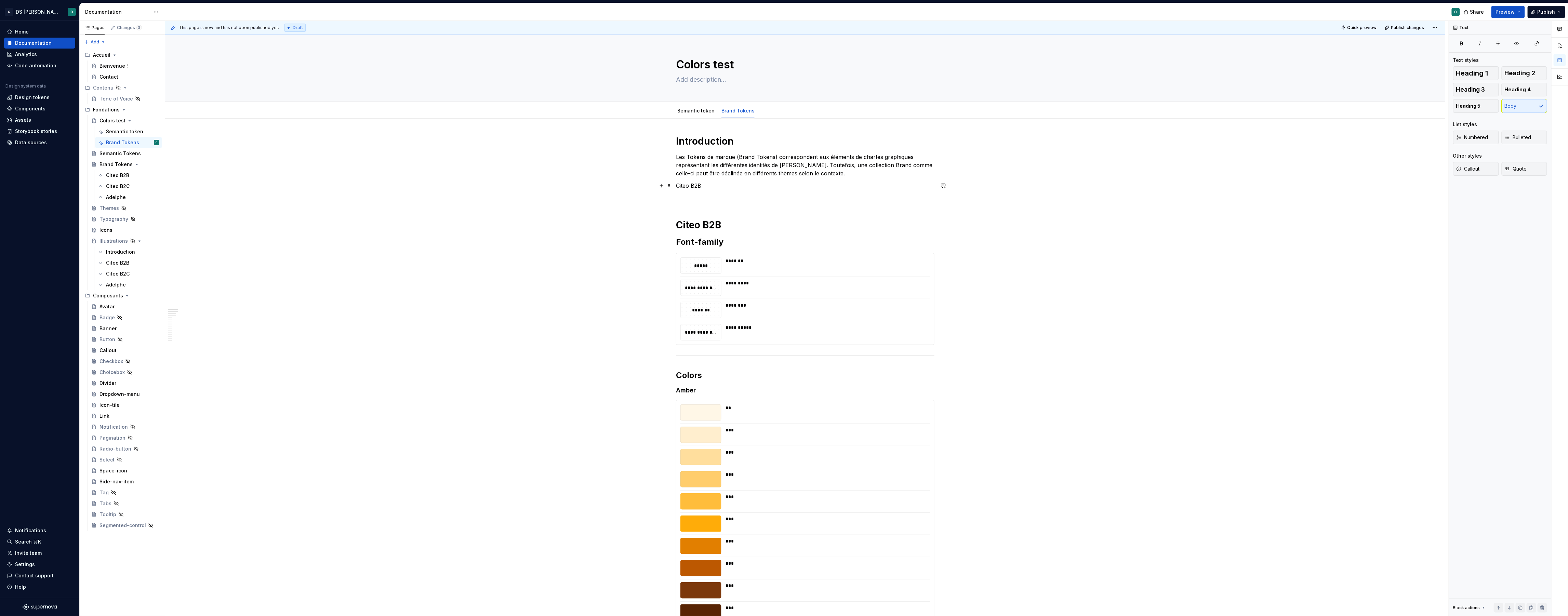
click at [688, 189] on p "Citeo B2B" at bounding box center [805, 185] width 259 height 8
click at [705, 172] on button "Text" at bounding box center [702, 173] width 21 height 10
click at [739, 251] on div "Heading 5" at bounding box center [730, 253] width 38 height 7
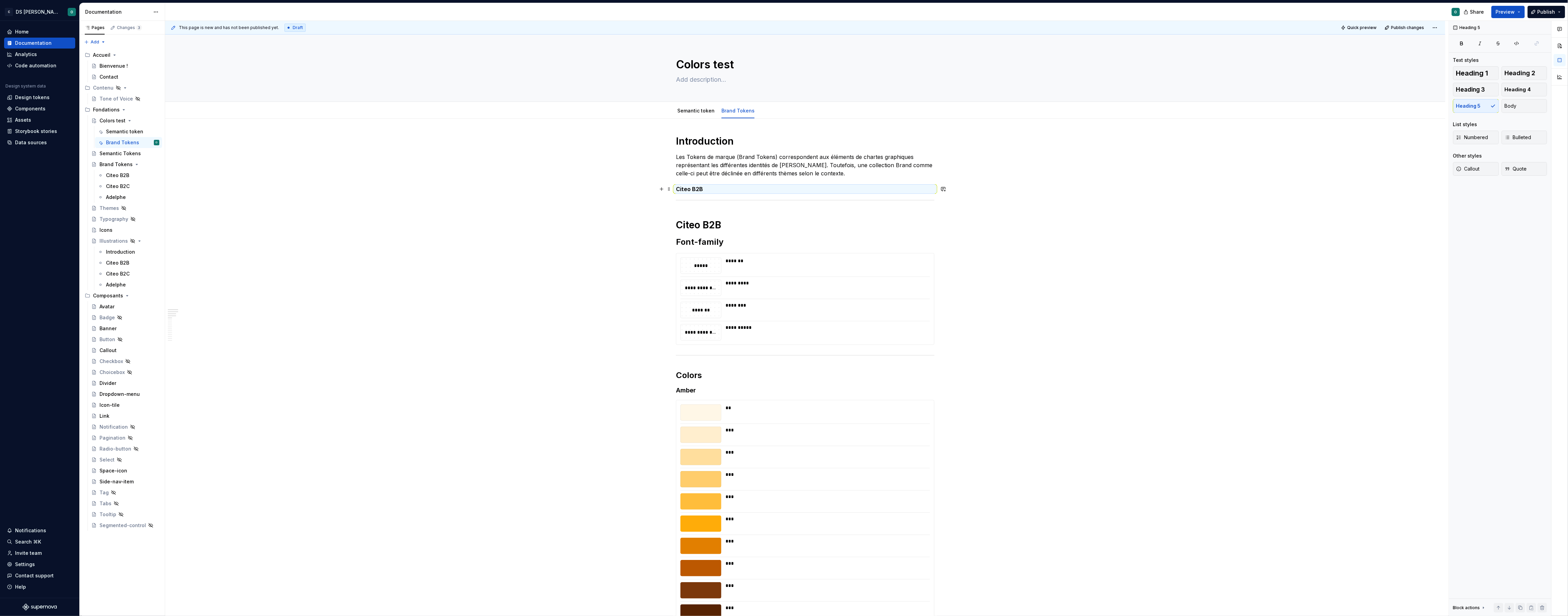
click at [723, 187] on h5 "Citeo B2B" at bounding box center [805, 189] width 259 height 7
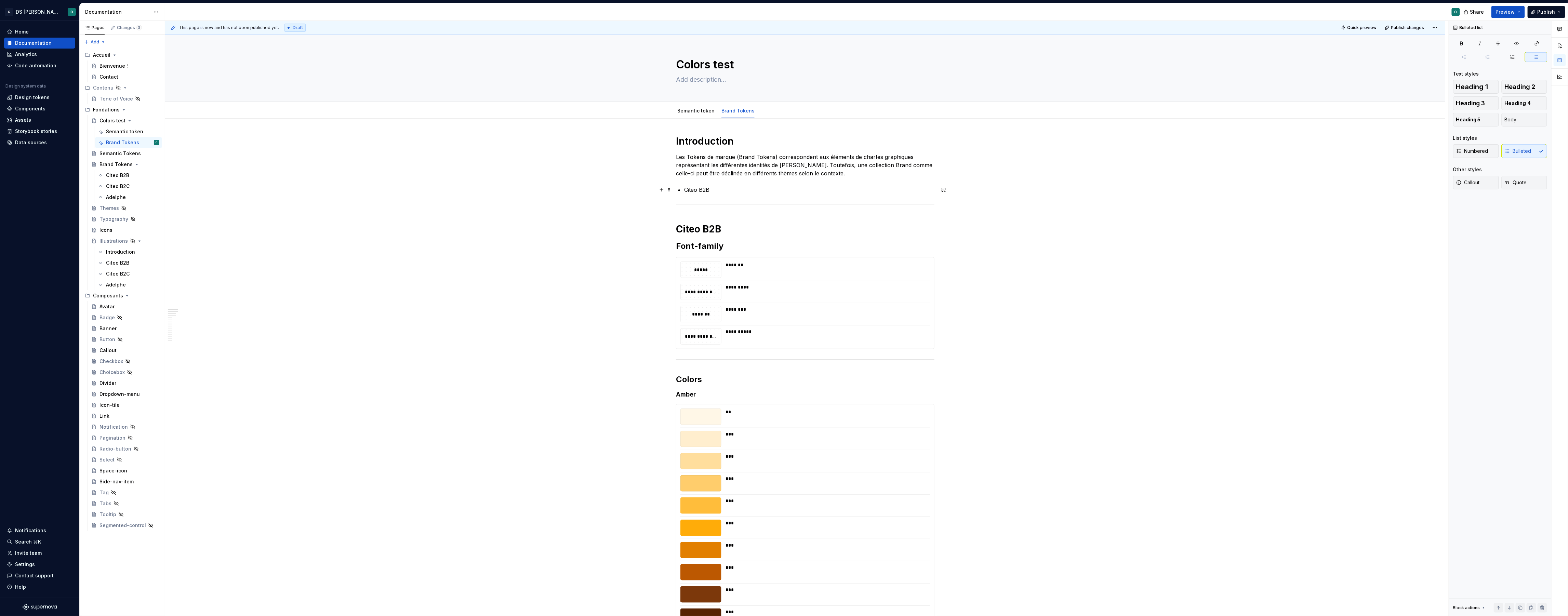
click at [704, 189] on p "Citeo B2B" at bounding box center [809, 189] width 250 height 8
click at [1480, 154] on span "Numbered" at bounding box center [1472, 151] width 32 height 7
click at [704, 192] on p "Citeo B2B" at bounding box center [809, 189] width 250 height 8
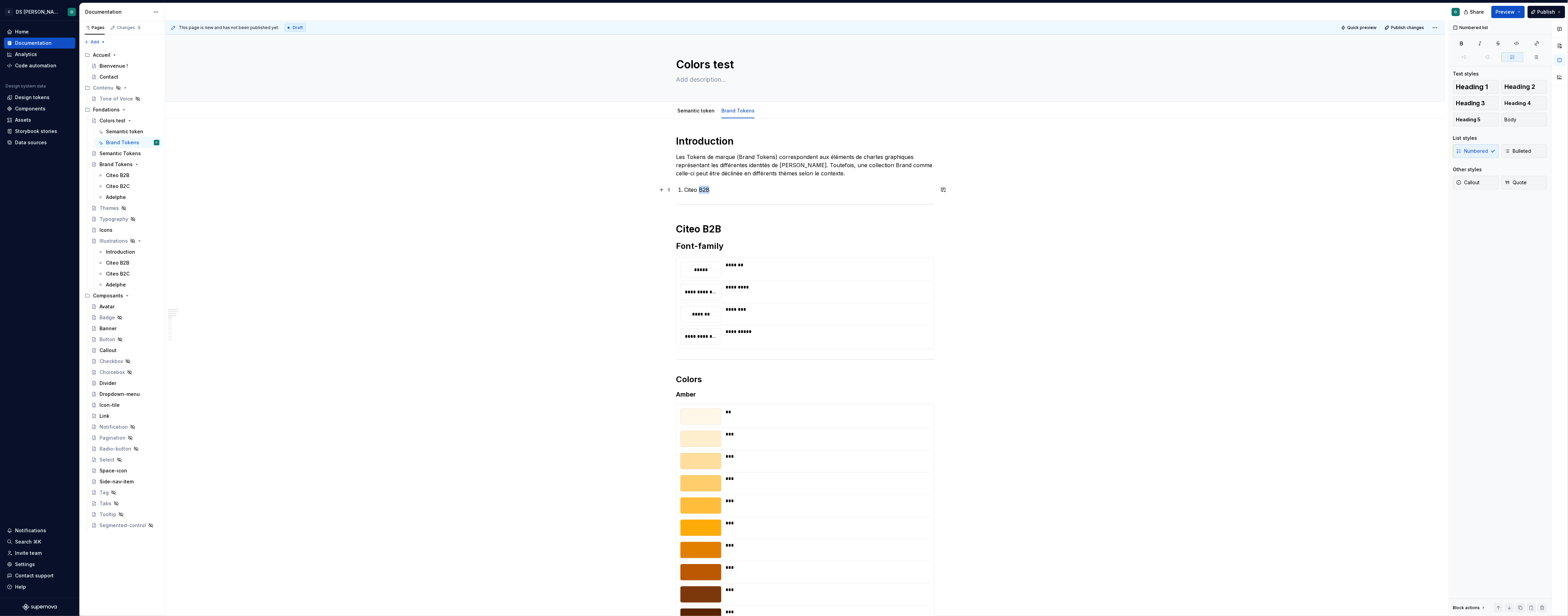
click at [704, 192] on p "Citeo B2B" at bounding box center [809, 189] width 250 height 8
click at [866, 176] on button "button" at bounding box center [863, 177] width 10 height 10
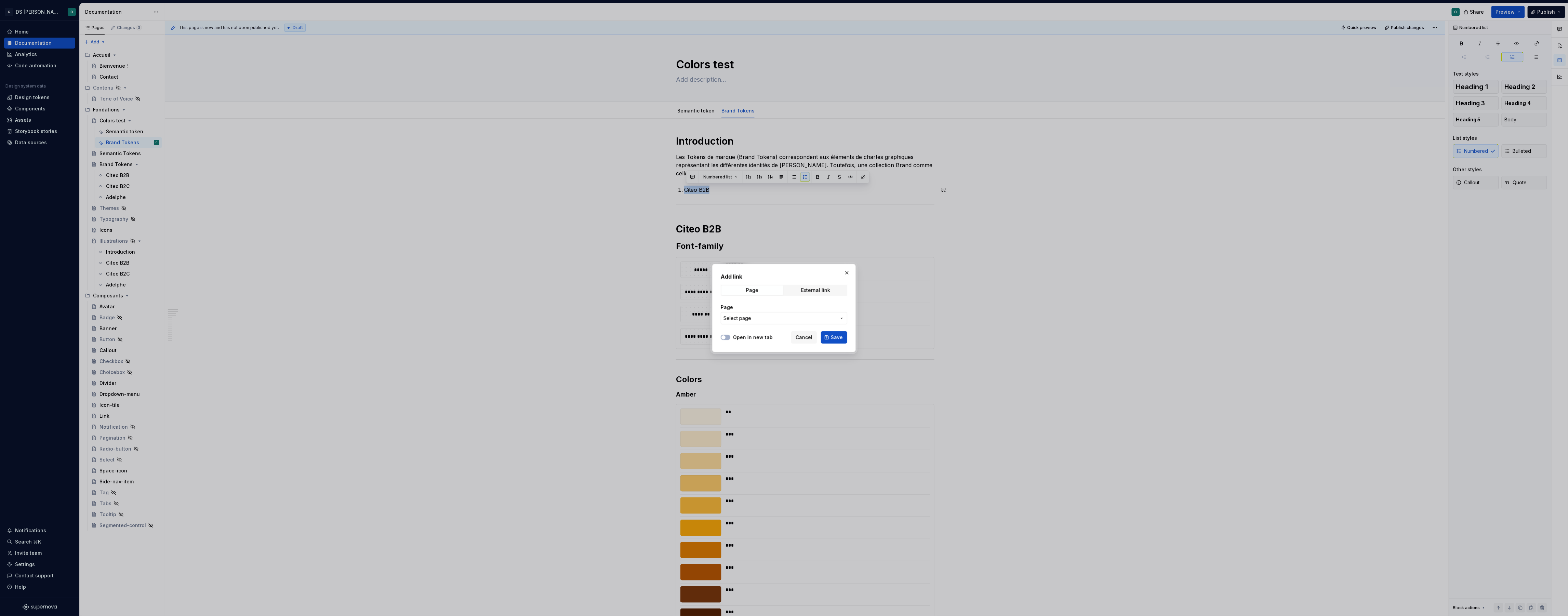
click at [774, 322] on button "Select page" at bounding box center [784, 318] width 127 height 12
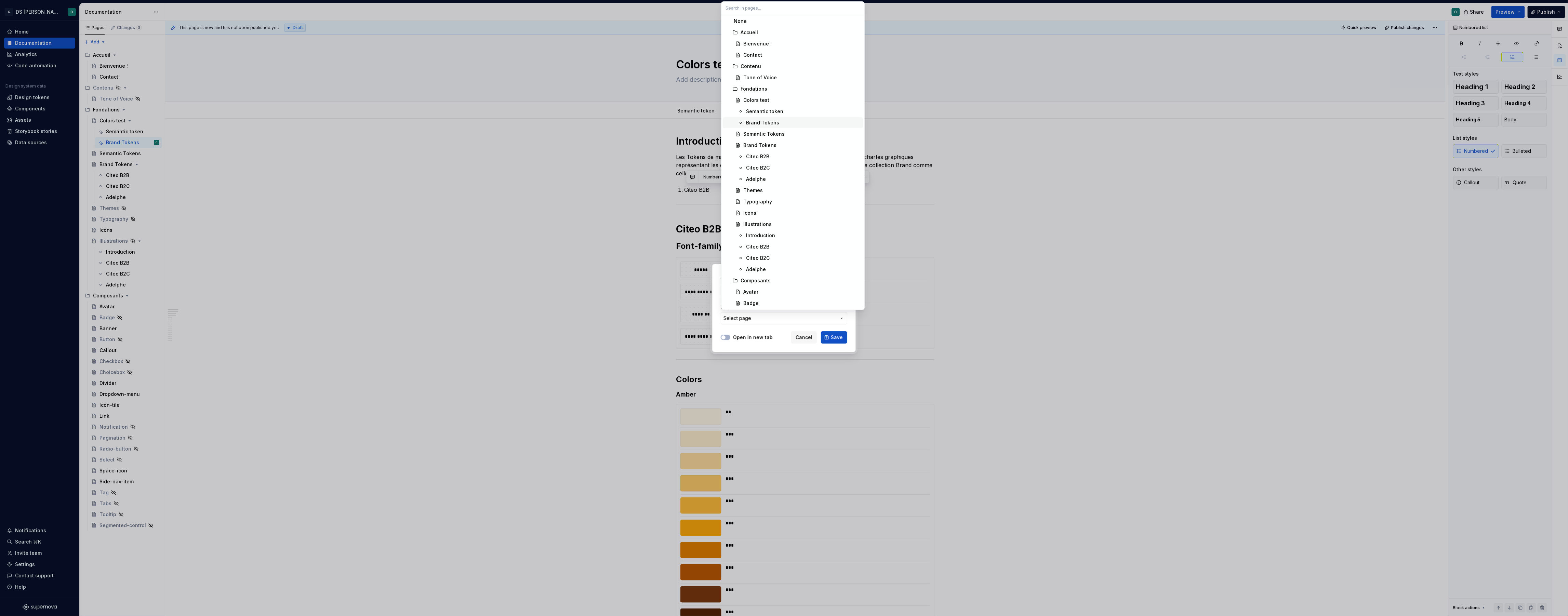
click at [803, 119] on span "Brand Tokens" at bounding box center [793, 123] width 140 height 11
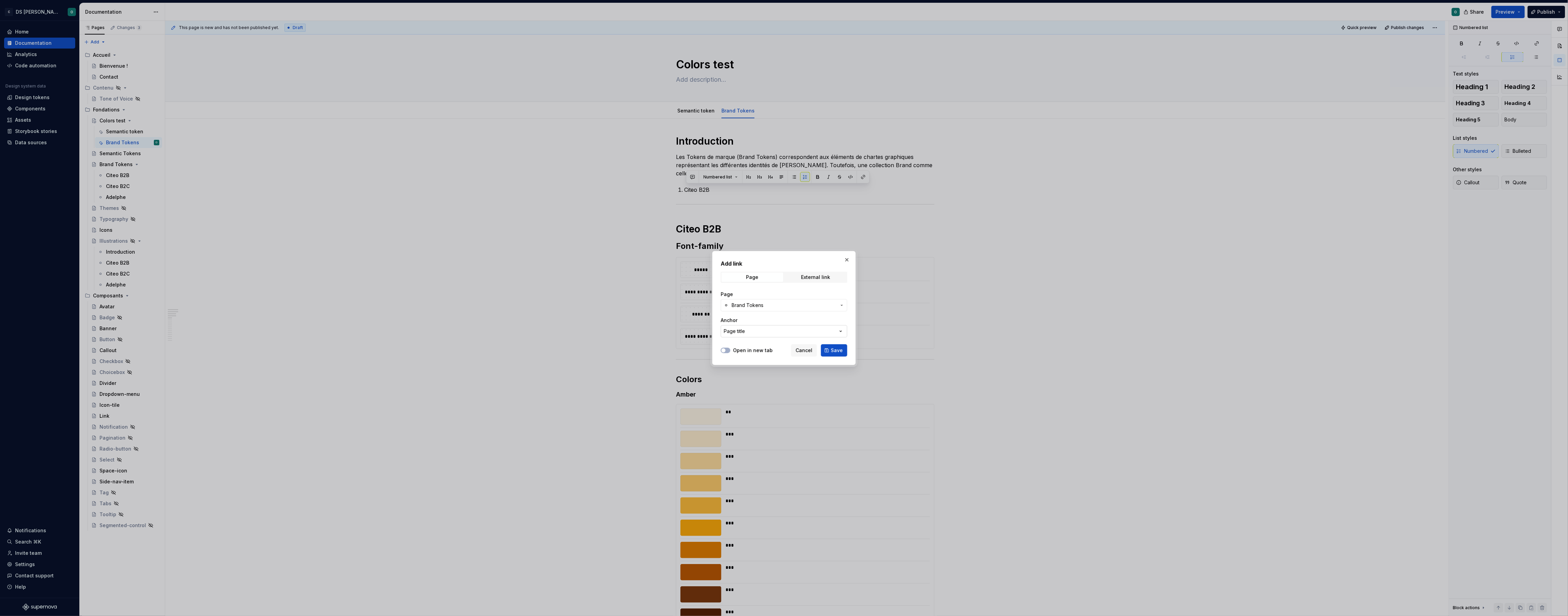
click at [779, 336] on button "Page title" at bounding box center [784, 331] width 127 height 12
click at [779, 335] on div "Add link Page External link Page Brand Tokens Anchor Page title Open in new tab…" at bounding box center [784, 308] width 1568 height 616
click at [834, 352] on span "Save" at bounding box center [837, 350] width 12 height 7
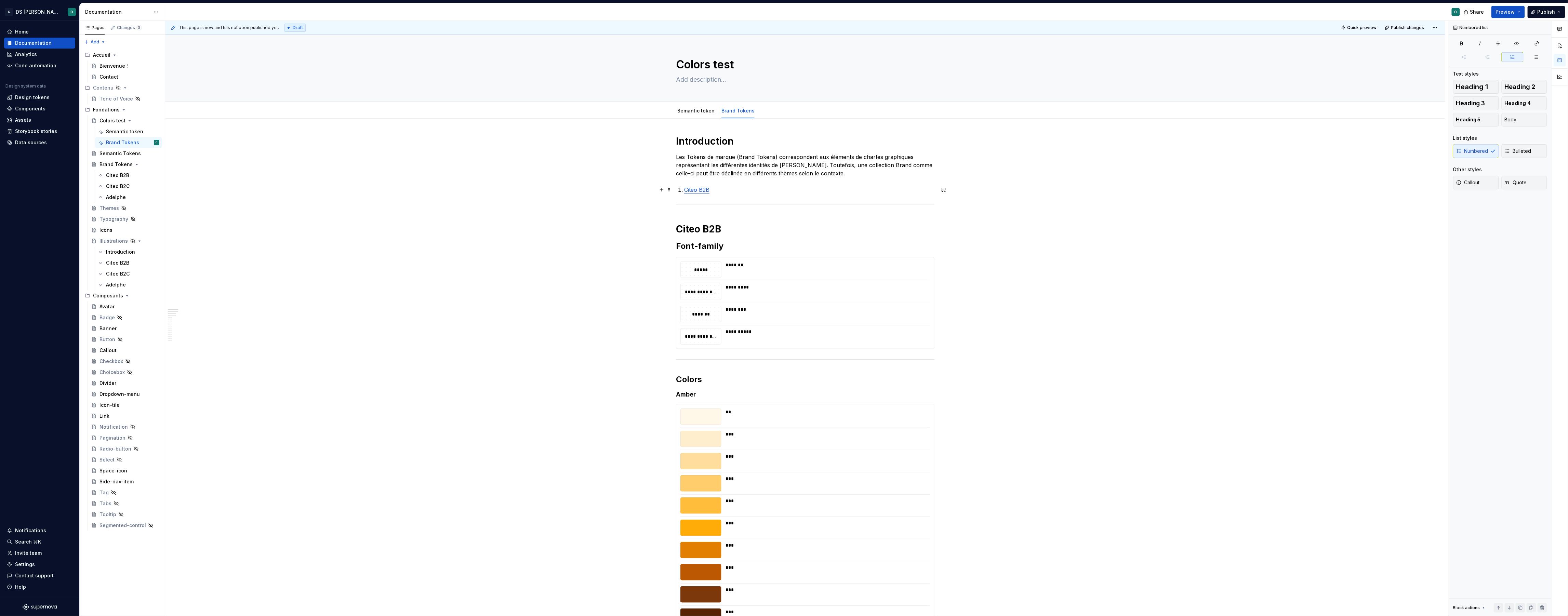
click at [727, 192] on p "Citeo B2B" at bounding box center [809, 189] width 250 height 8
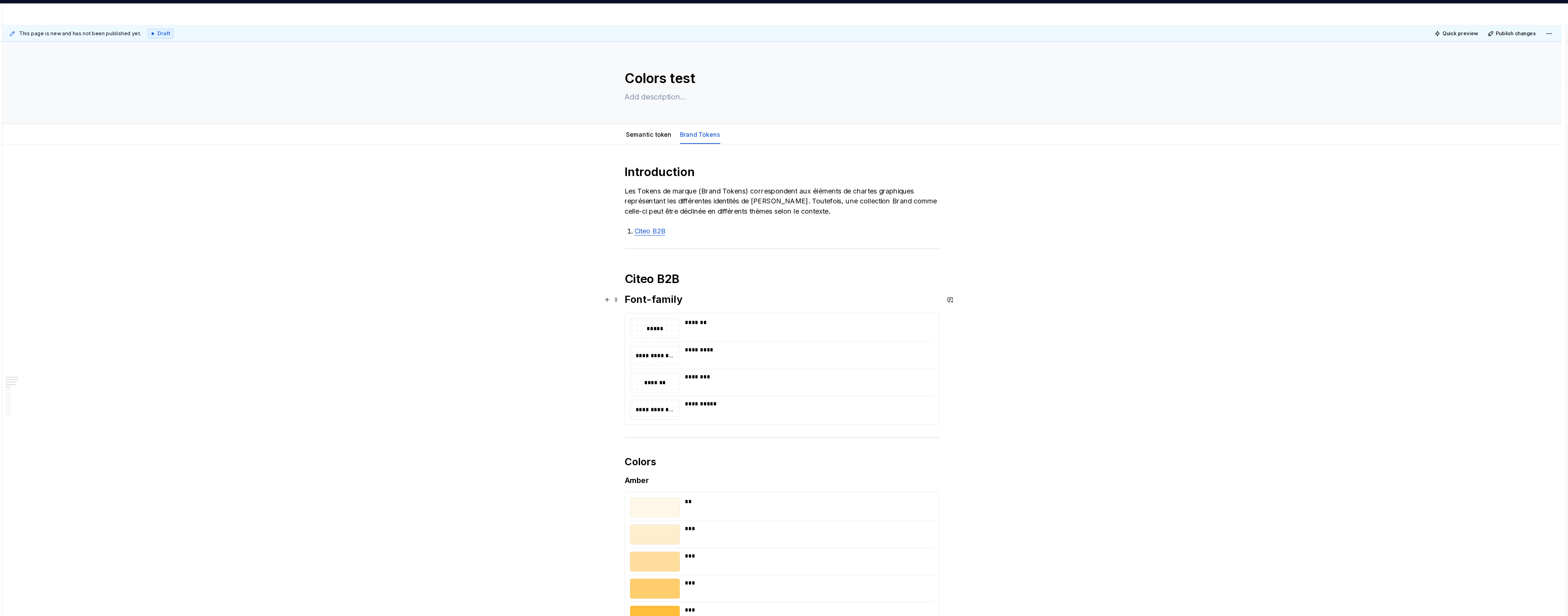
click at [586, 250] on div "**********" at bounding box center [807, 318] width 1284 height 595
click at [587, 250] on div "**********" at bounding box center [807, 318] width 1284 height 595
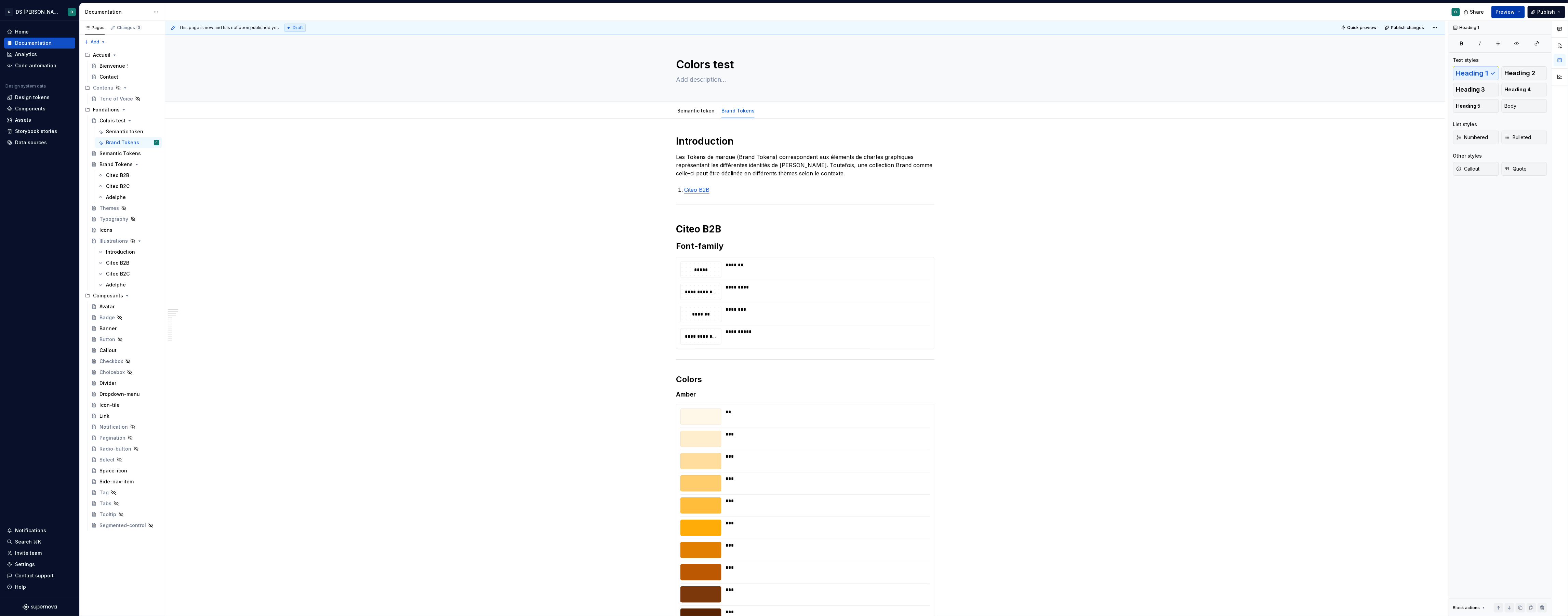
click at [1511, 10] on span "Preview" at bounding box center [1505, 12] width 19 height 7
click at [1466, 53] on button "Build preview" at bounding box center [1441, 51] width 157 height 12
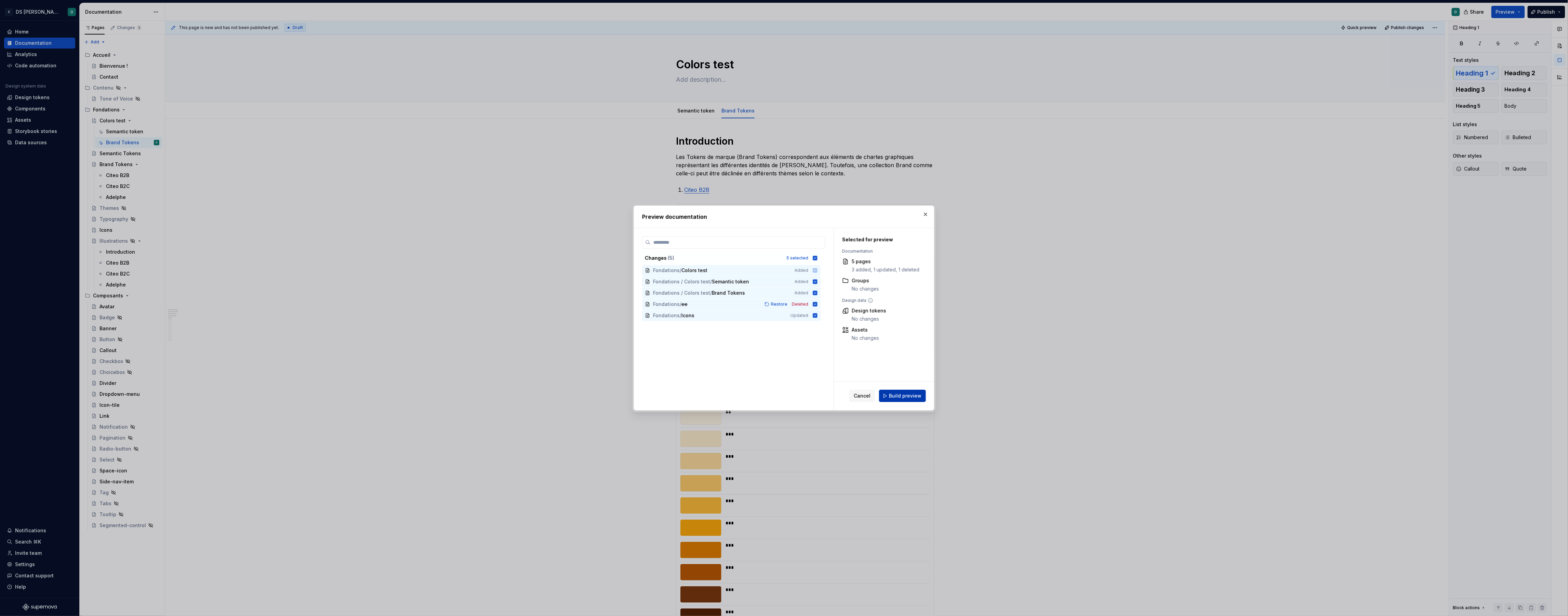
click at [908, 397] on span "Build preview" at bounding box center [905, 396] width 32 height 7
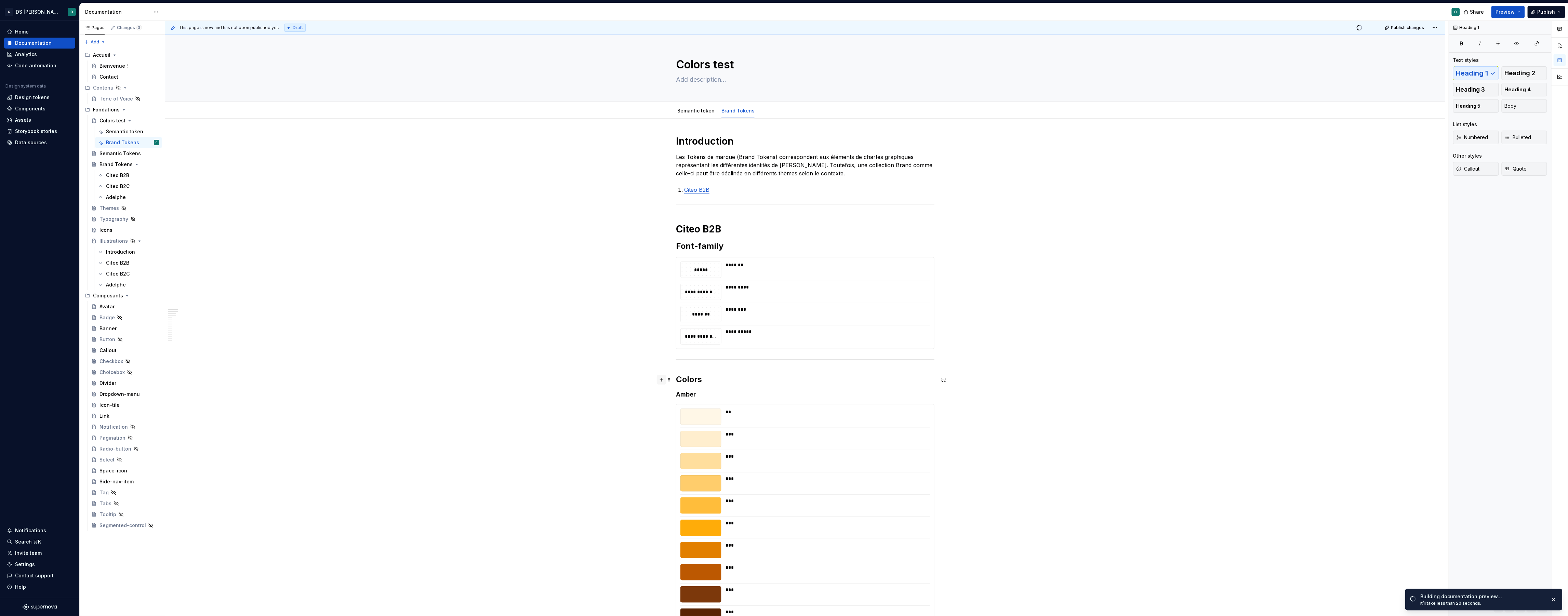
click at [663, 382] on button "button" at bounding box center [662, 380] width 10 height 10
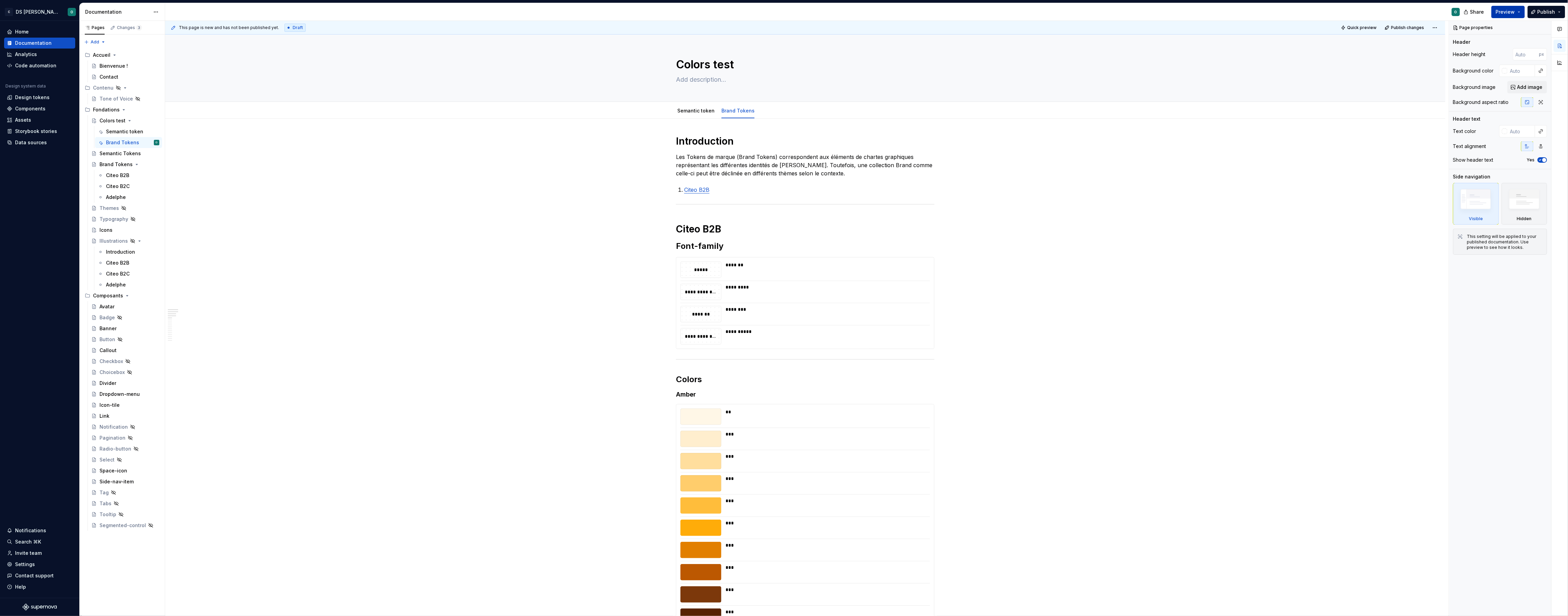
click at [1521, 12] on button "Preview" at bounding box center [1508, 12] width 33 height 12
click at [1480, 56] on button "Build preview" at bounding box center [1441, 57] width 157 height 12
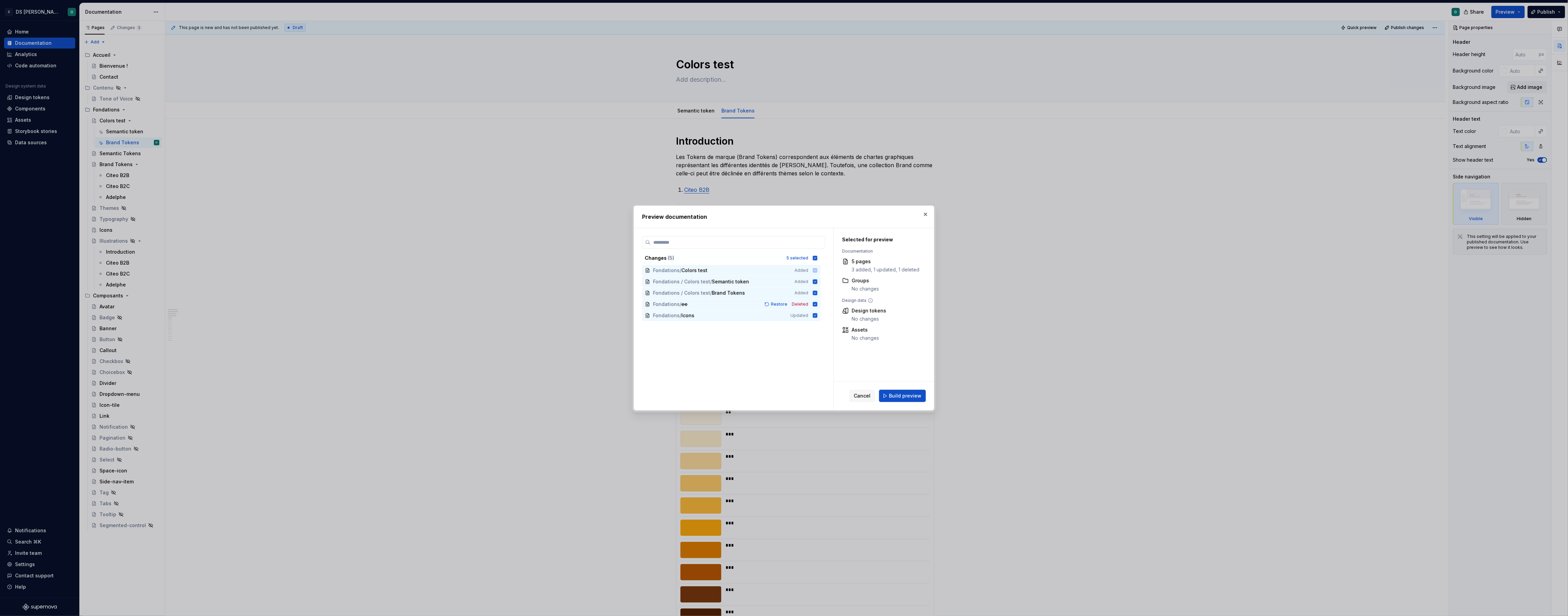
click at [898, 394] on span "Build preview" at bounding box center [905, 396] width 32 height 7
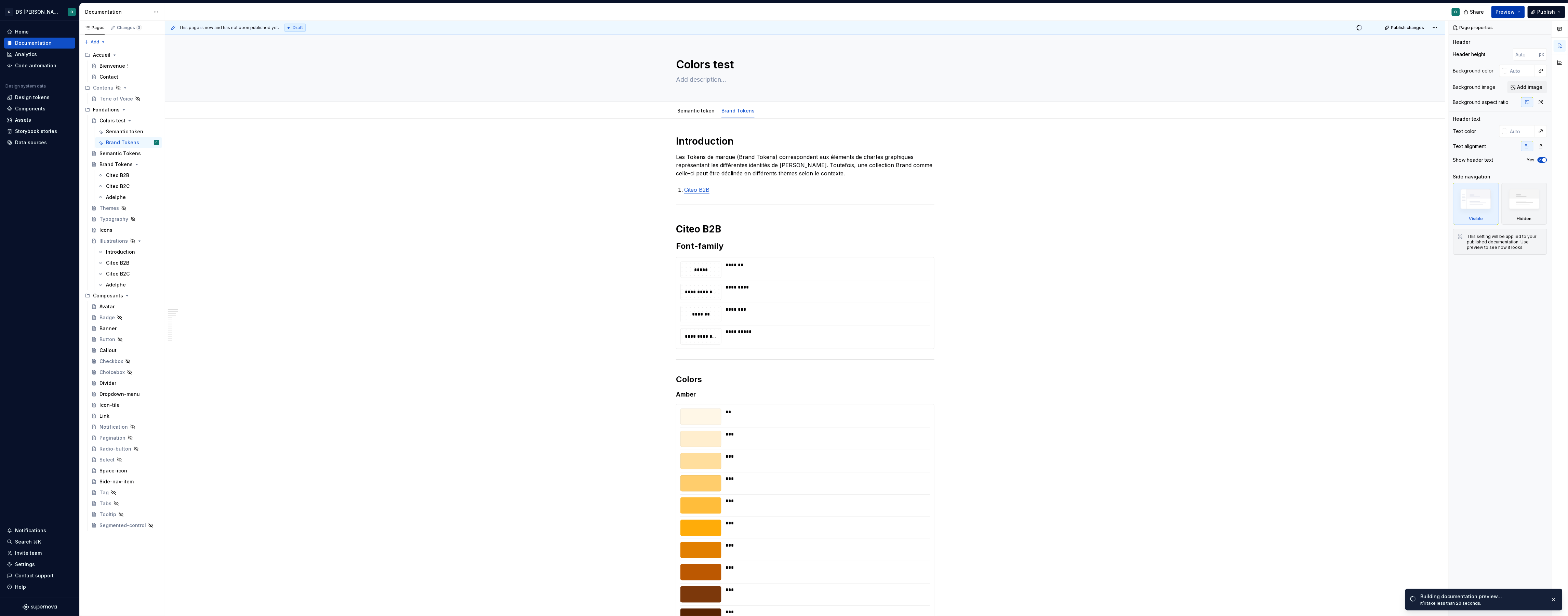
click at [1505, 9] on span "Preview" at bounding box center [1505, 12] width 19 height 7
click at [1509, 30] on span "Open page" at bounding box center [1502, 31] width 27 height 7
drag, startPoint x: 757, startPoint y: 184, endPoint x: 700, endPoint y: 186, distance: 57.0
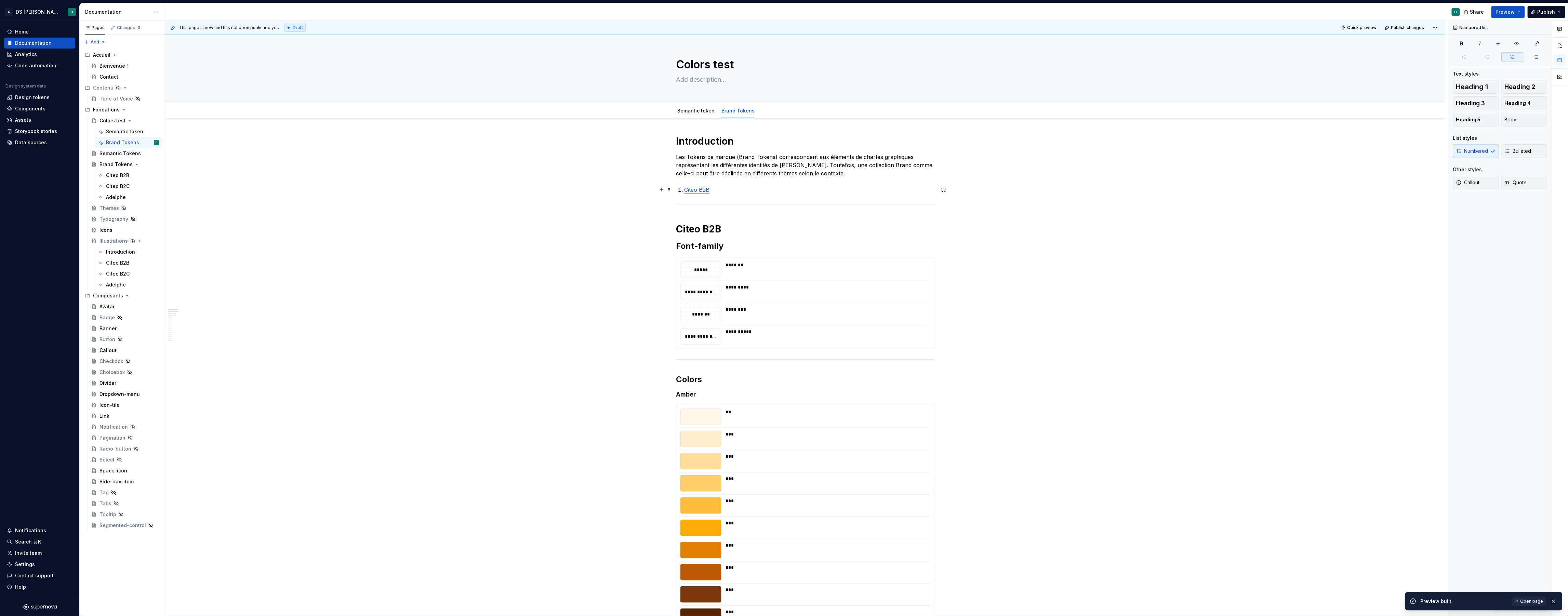
click at [713, 191] on p "Citeo B2B" at bounding box center [809, 189] width 250 height 8
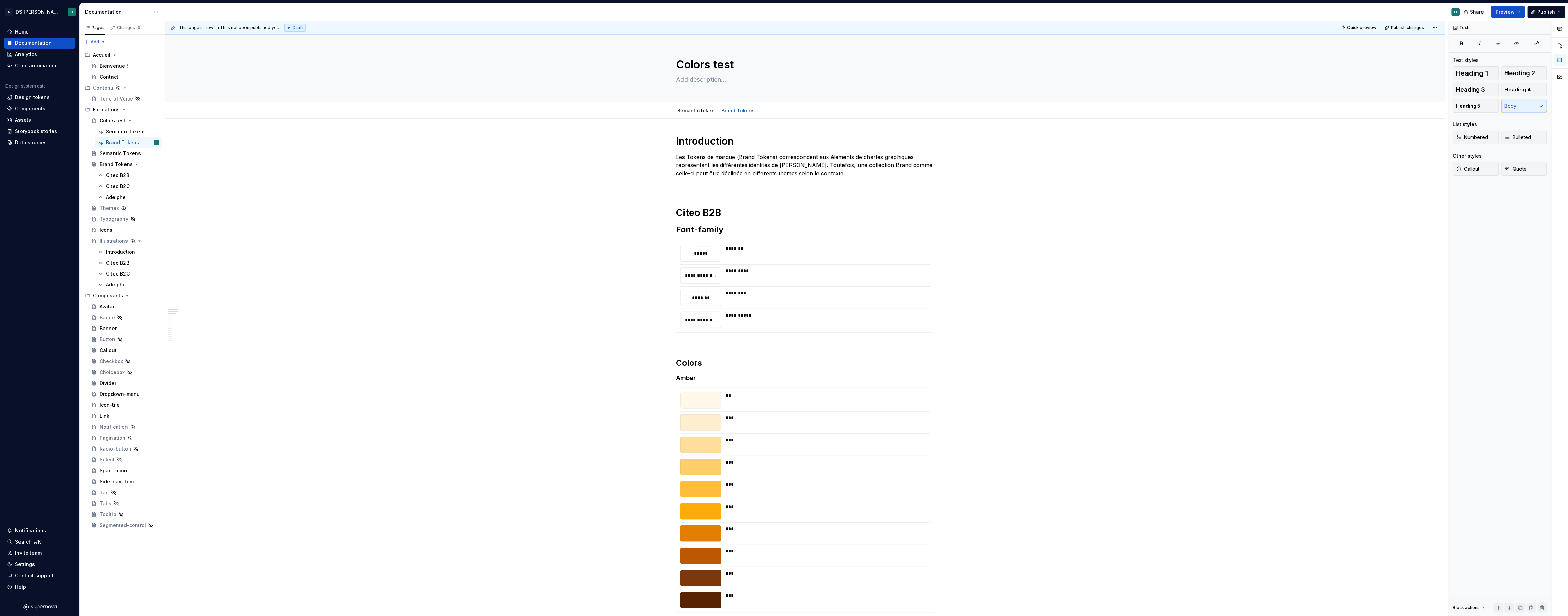
scroll to position [1, 0]
click at [1503, 13] on span "Preview" at bounding box center [1505, 12] width 19 height 7
click at [1435, 60] on span "Build preview" at bounding box center [1444, 57] width 32 height 7
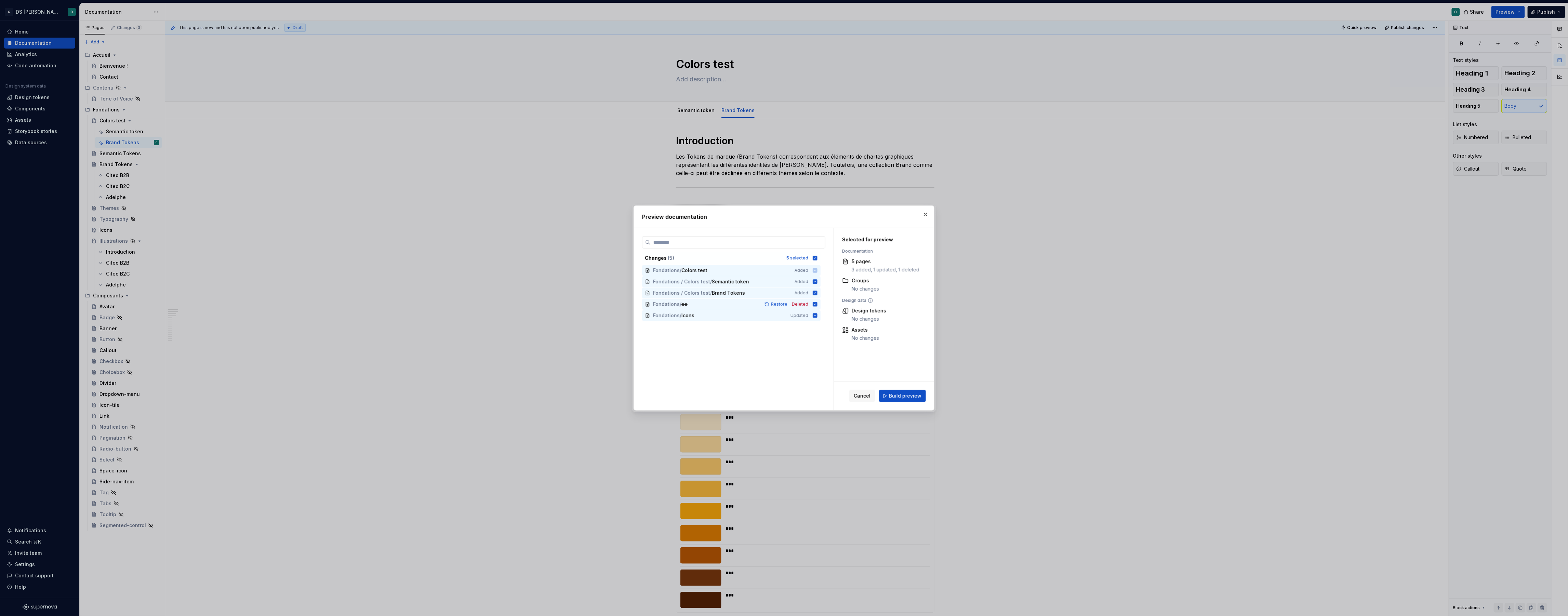
click at [914, 399] on button "Build preview" at bounding box center [902, 396] width 47 height 12
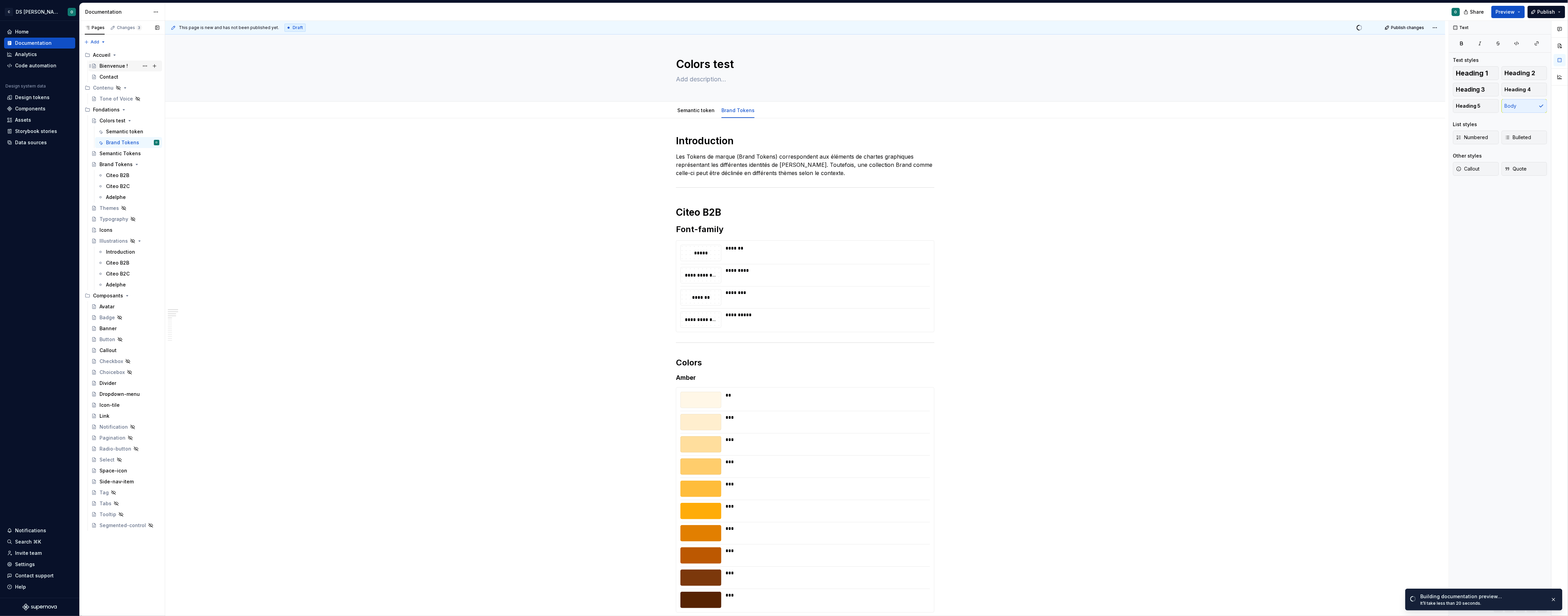
click at [129, 67] on div "Bienvenue !" at bounding box center [129, 66] width 60 height 10
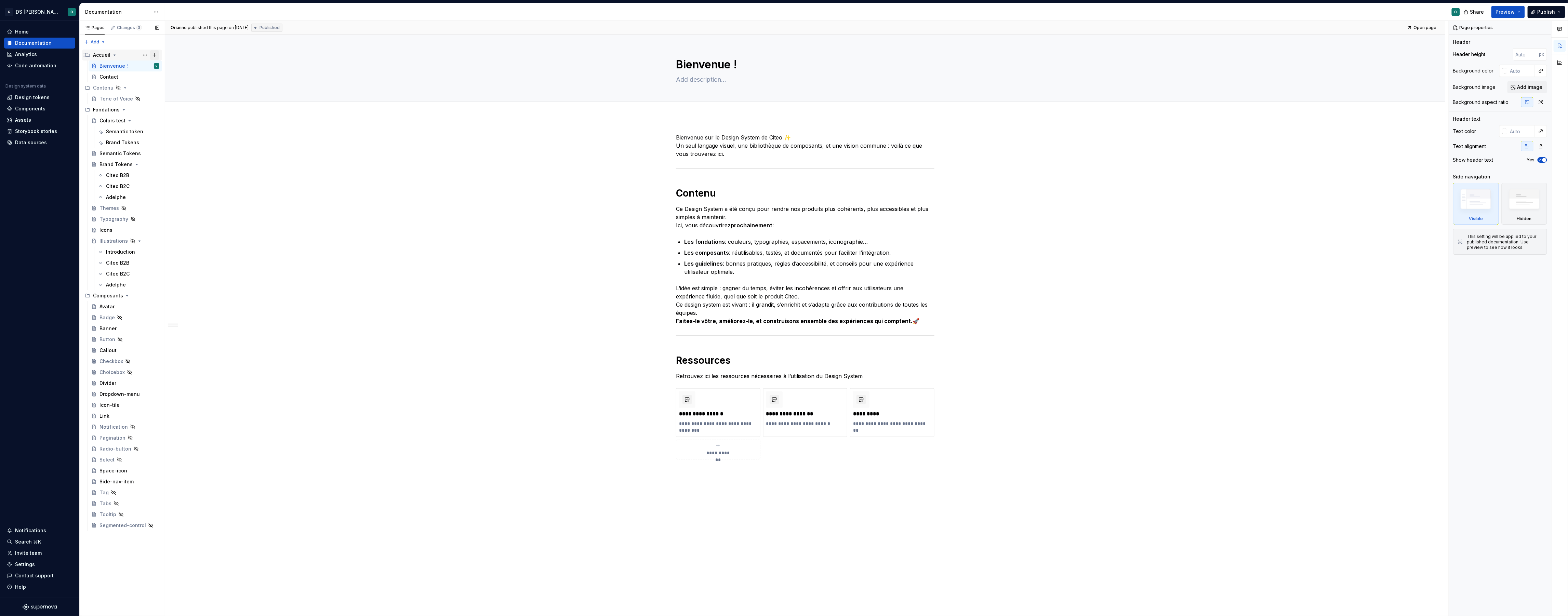
click at [152, 56] on button "Page tree" at bounding box center [155, 55] width 10 height 10
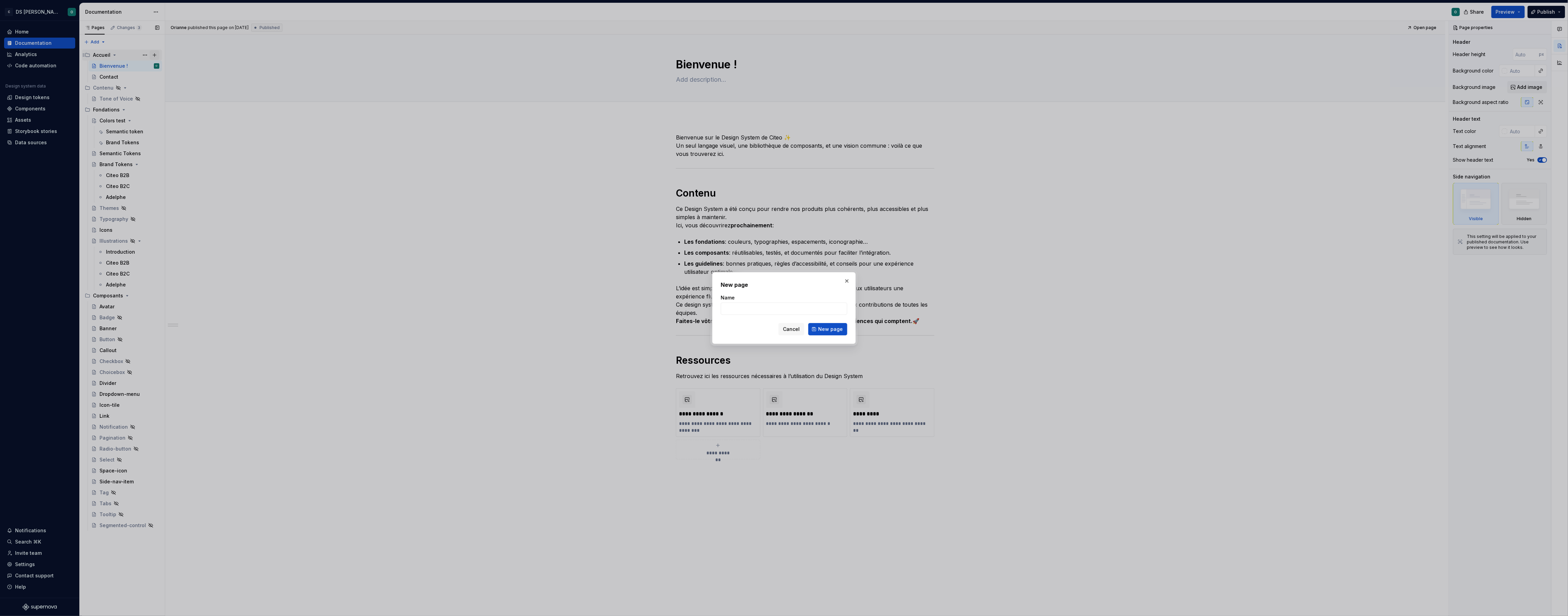
type textarea "*"
type input "Installation & consommation"
click button "New page" at bounding box center [828, 329] width 39 height 12
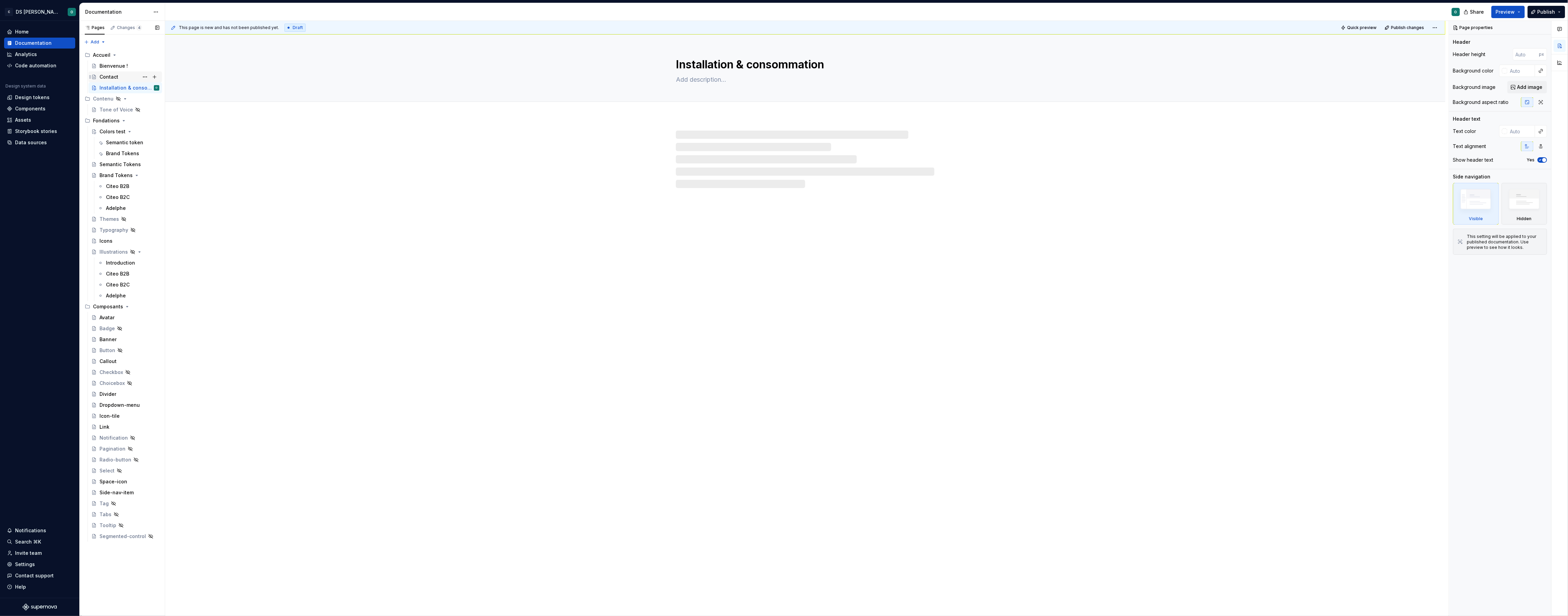
click at [121, 76] on div "Contact" at bounding box center [129, 77] width 60 height 10
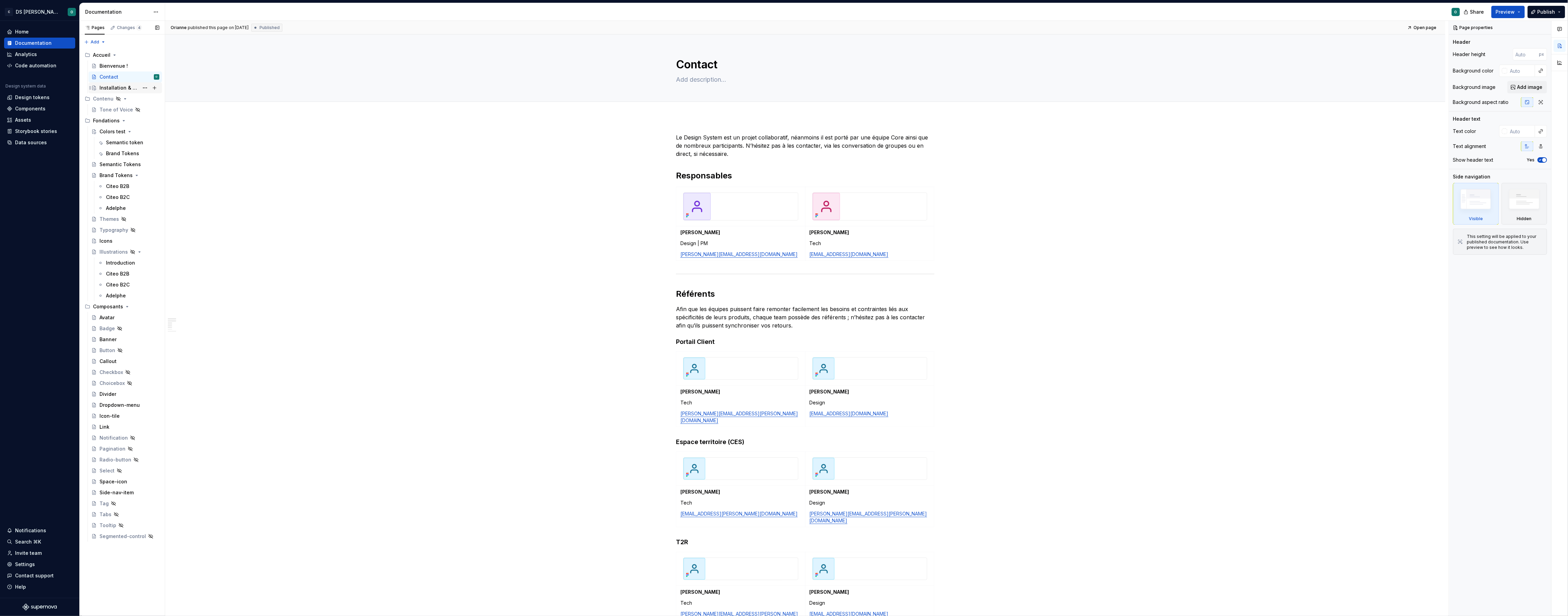
click at [117, 87] on div "Installation & consommation" at bounding box center [119, 88] width 40 height 7
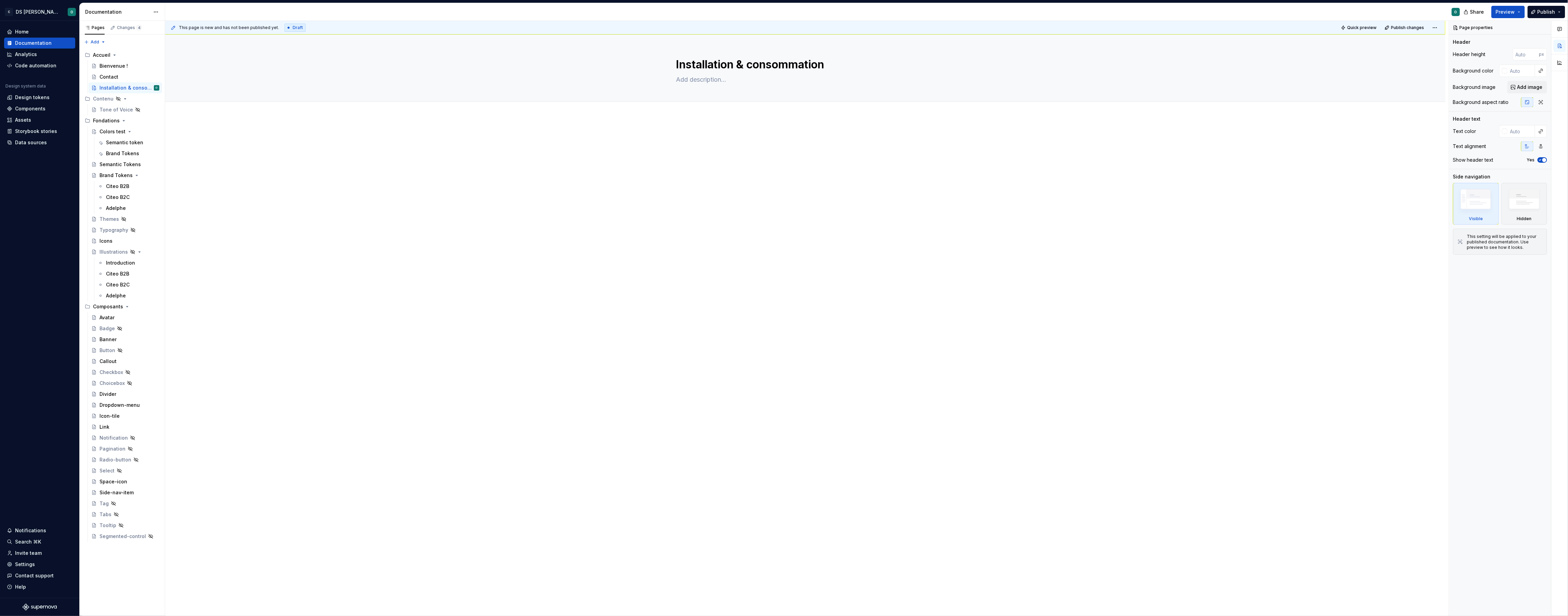
type textarea "*"
click at [813, 213] on div at bounding box center [805, 234] width 1280 height 236
click at [145, 131] on button "Page tree" at bounding box center [145, 131] width 10 height 10
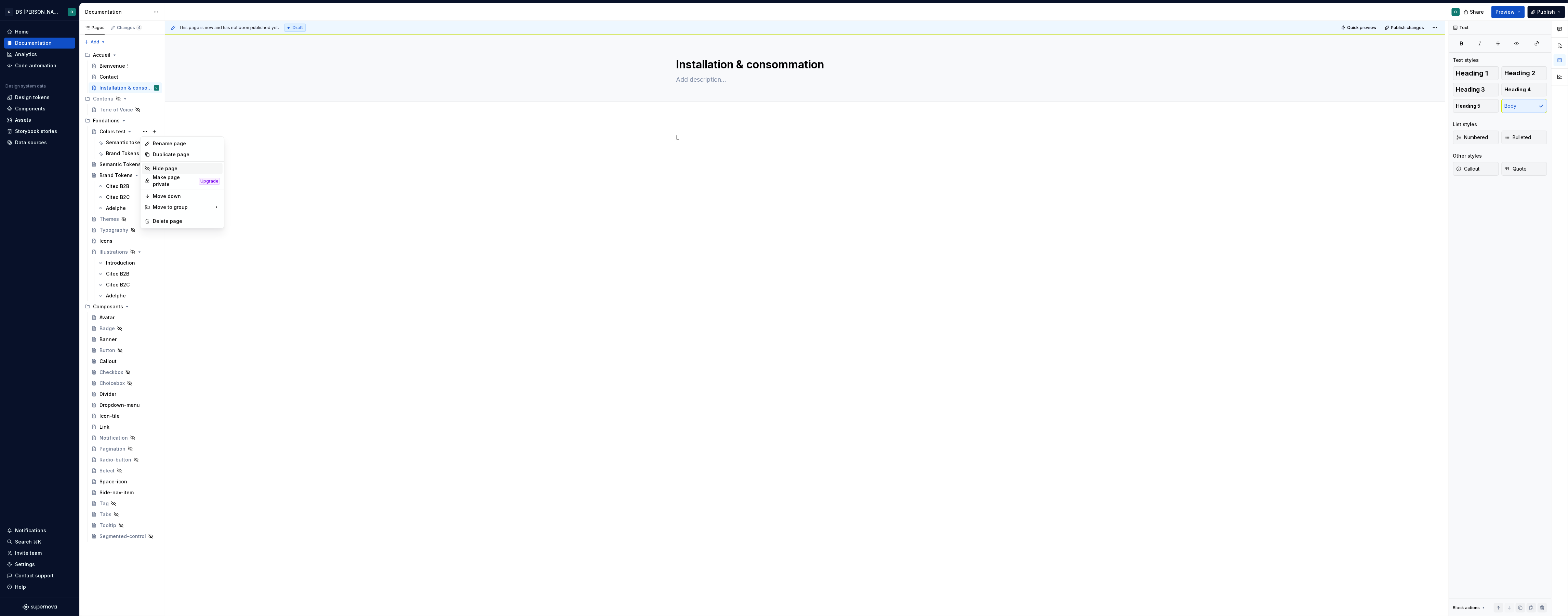
click at [192, 167] on div "Hide page" at bounding box center [186, 168] width 67 height 7
click at [700, 139] on p "L" at bounding box center [805, 137] width 259 height 8
click at [155, 57] on button "Page tree" at bounding box center [155, 55] width 10 height 10
click at [770, 139] on p "L" at bounding box center [805, 137] width 259 height 8
type textarea "*"
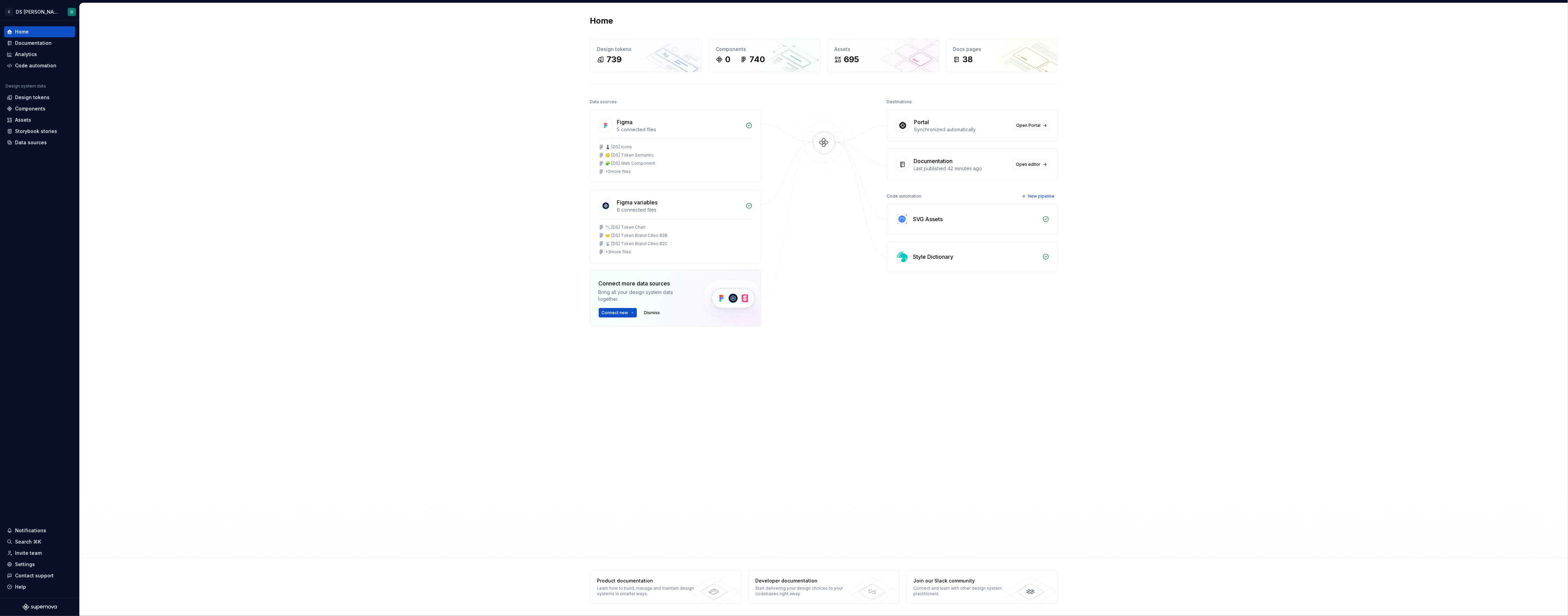
click at [962, 379] on div "Destinations Portal Synchronized automatically Open Portal Documentation Last p…" at bounding box center [972, 282] width 171 height 369
drag, startPoint x: 1156, startPoint y: 217, endPoint x: 1128, endPoint y: 180, distance: 46.4
click at [1154, 212] on div "Home Design tokens 739 Components 0 740 Assets 695 Docs pages 38 Data sources F…" at bounding box center [824, 281] width 1488 height 555
click at [1029, 124] on span "Open Portal" at bounding box center [1029, 125] width 24 height 5
